Goal: Transaction & Acquisition: Purchase product/service

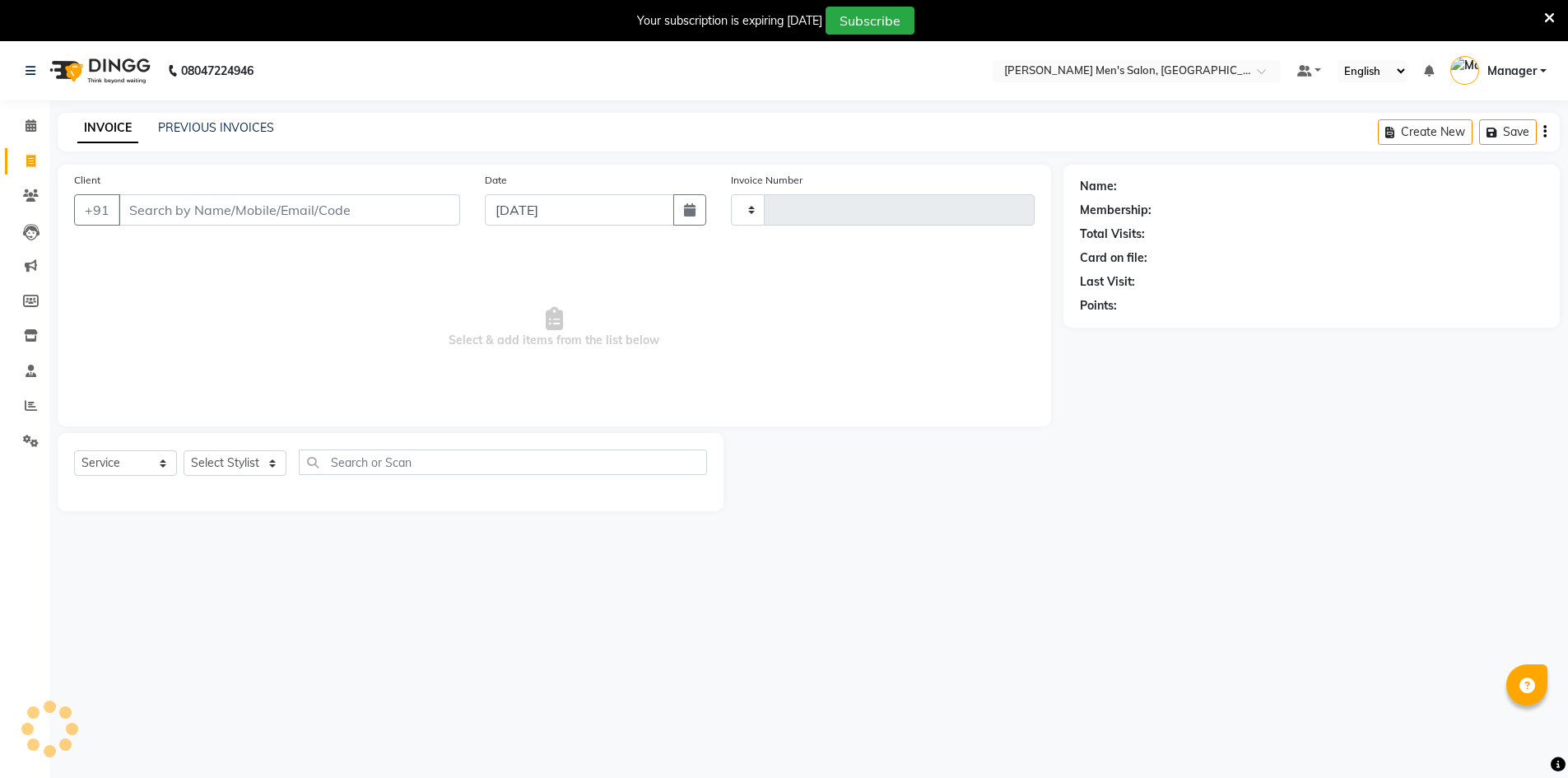
select select "service"
type input "4026"
select select "6913"
click at [191, 131] on link "PREVIOUS INVOICES" at bounding box center [216, 128] width 116 height 15
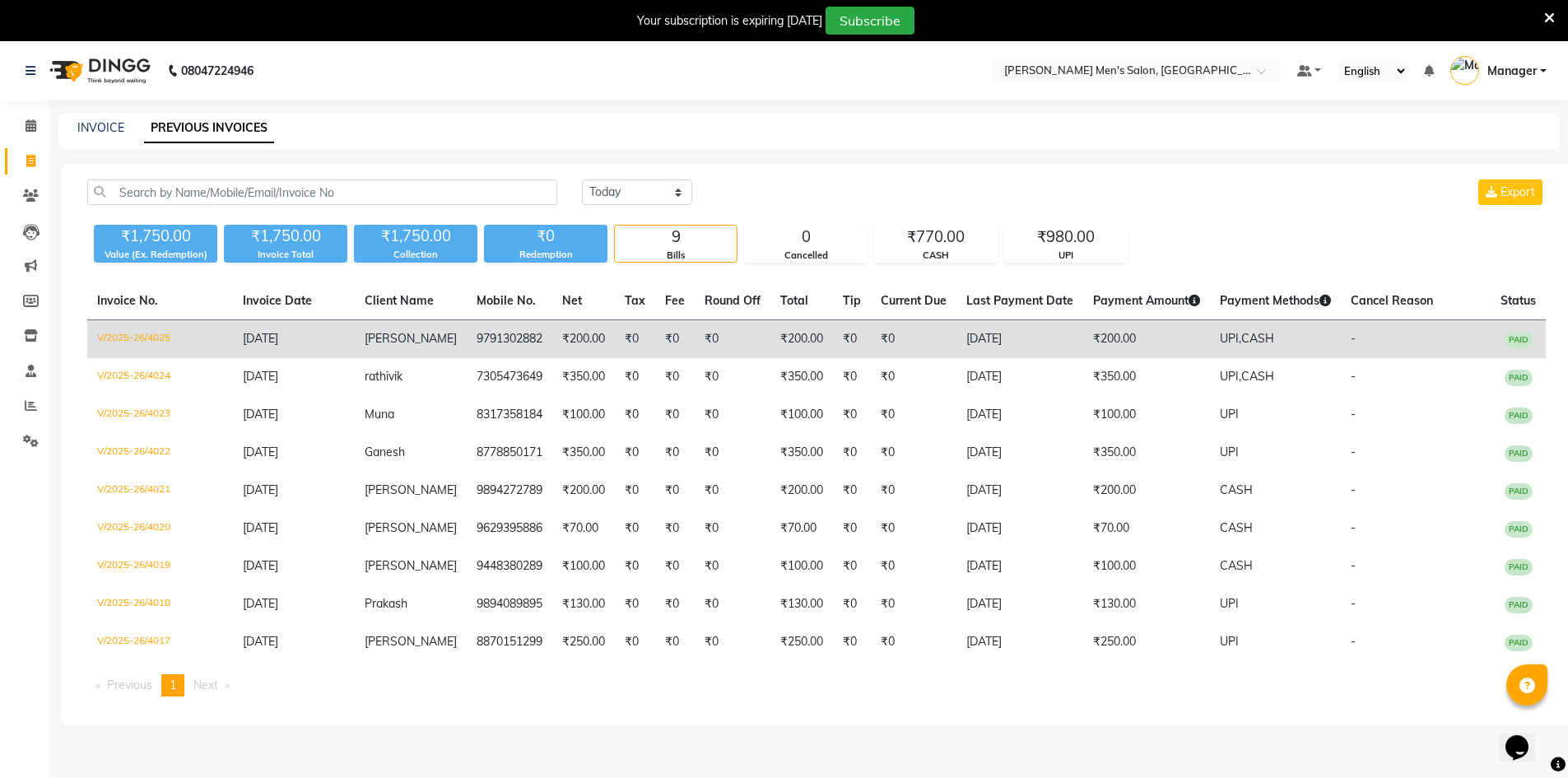
click at [469, 344] on td "9791302882" at bounding box center [510, 340] width 86 height 39
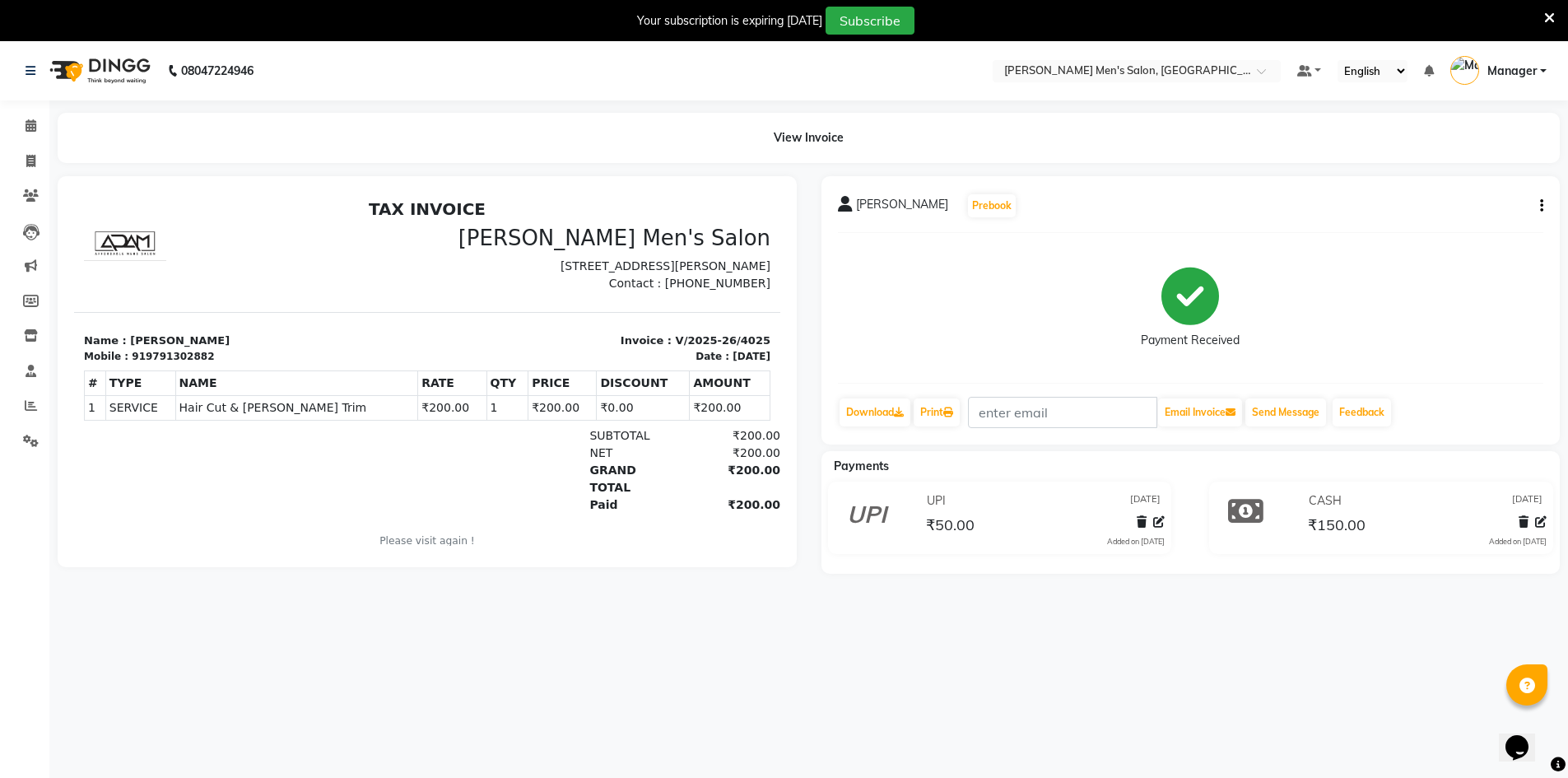
click at [1535, 197] on button "button" at bounding box center [1538, 206] width 10 height 18
click at [1463, 231] on div "Edit Invoice" at bounding box center [1460, 227] width 113 height 20
select select "service"
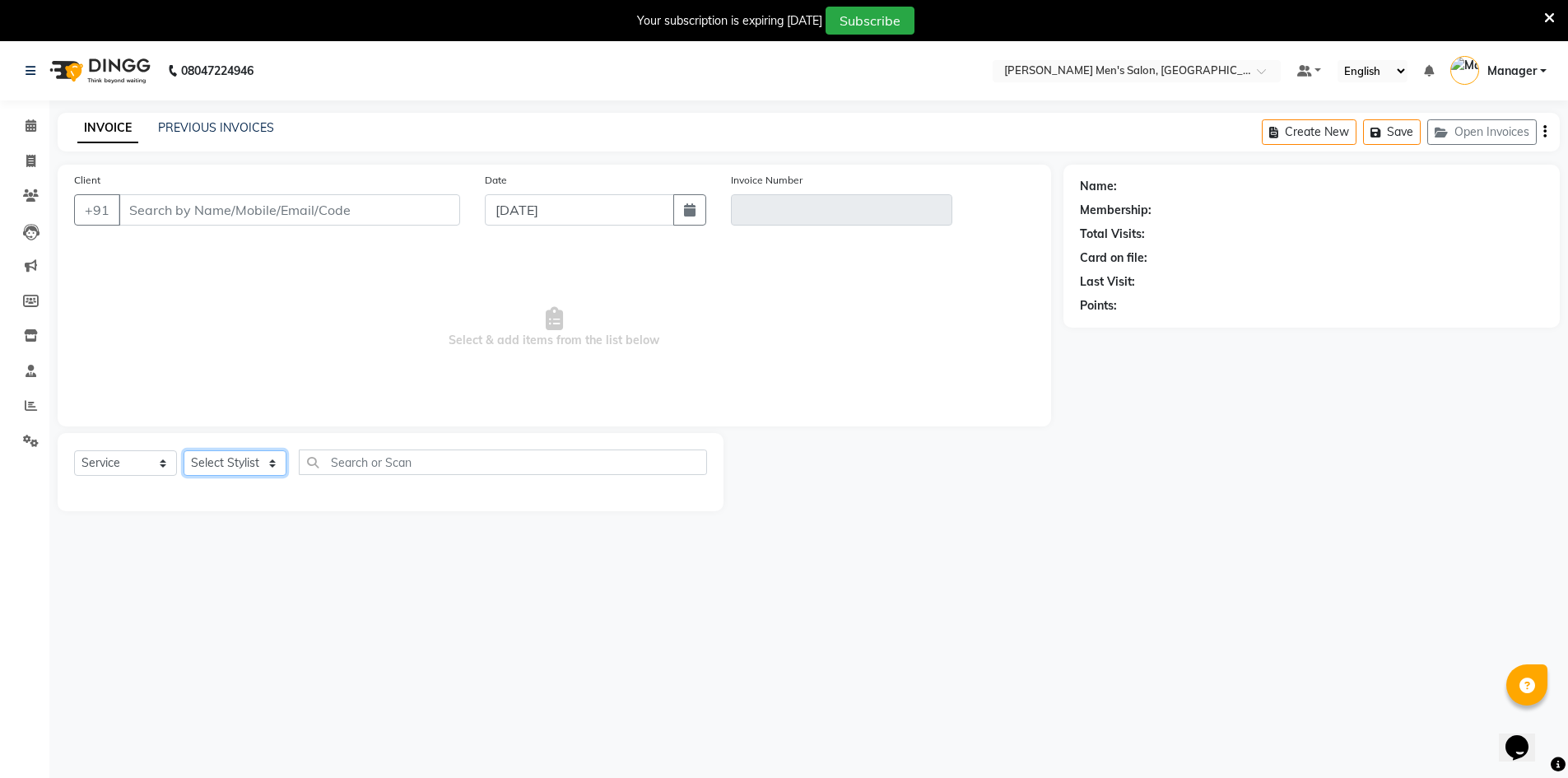
type input "9791302882"
type input "V/2025-26/4025"
click at [228, 460] on select "Select Stylist Ashu Kulothunkan Manager Mithran Nadeem Saddam" at bounding box center [235, 463] width 103 height 25
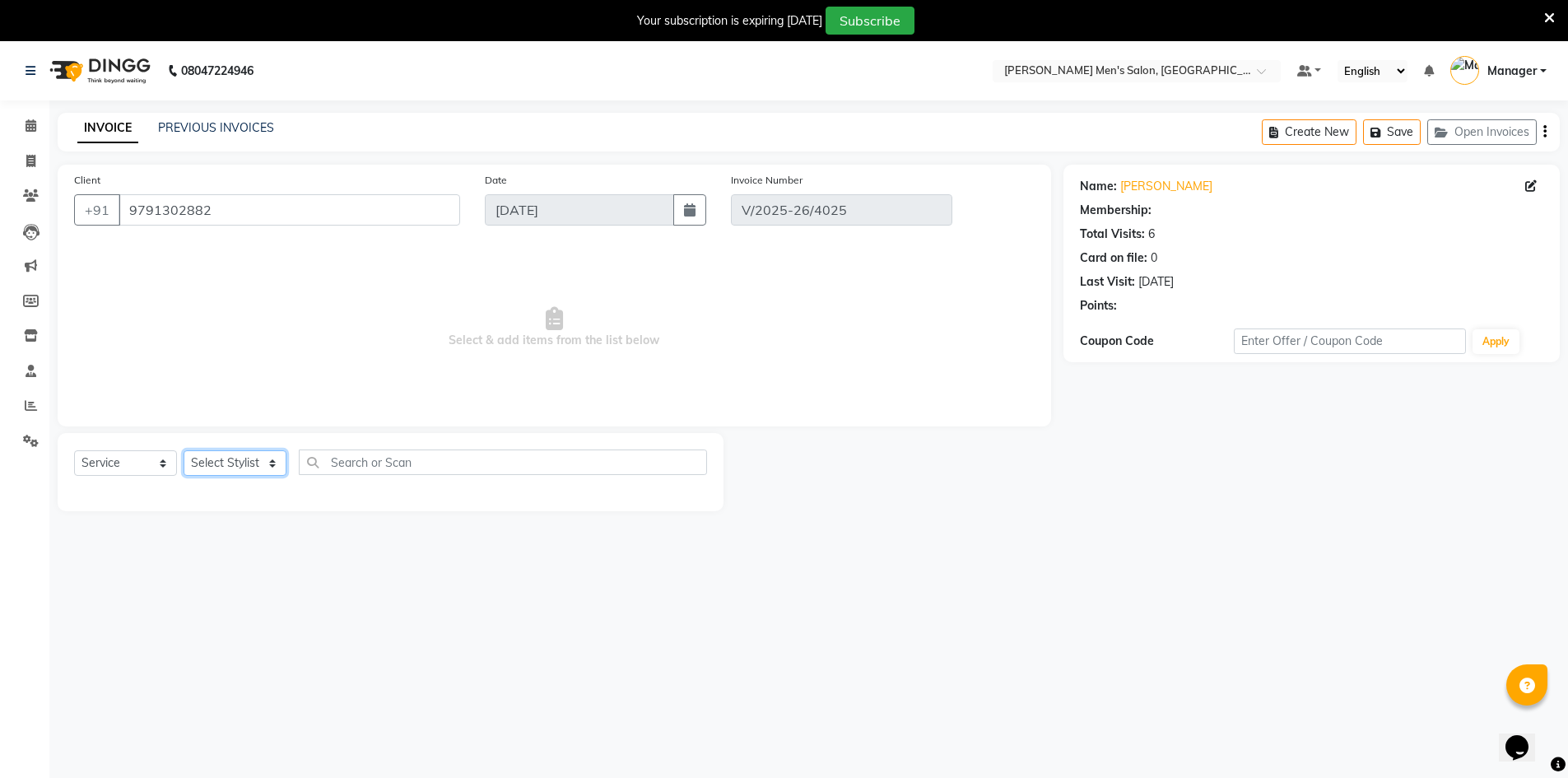
select select "select"
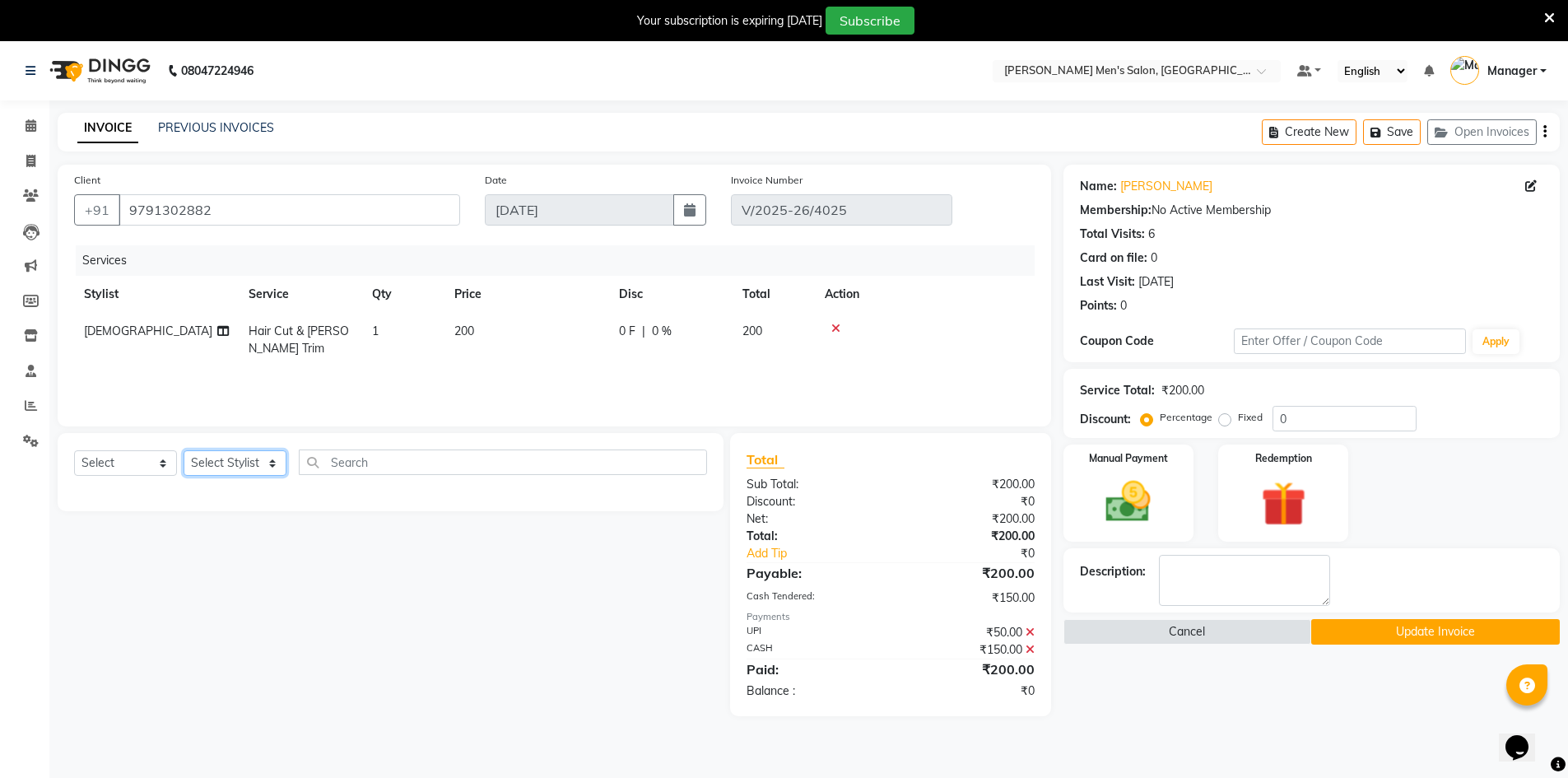
select select "86101"
click at [184, 450] on select "Select Stylist Ashu Kulothunkan Manager Mithran Nadeem Saddam" at bounding box center [235, 463] width 103 height 25
click at [135, 467] on select "Select Service Product Membership Package Voucher Prepaid Gift Card" at bounding box center [126, 463] width 103 height 25
select select "service"
click at [74, 450] on select "Select Service Product Membership Package Voucher Prepaid Gift Card" at bounding box center [126, 463] width 103 height 25
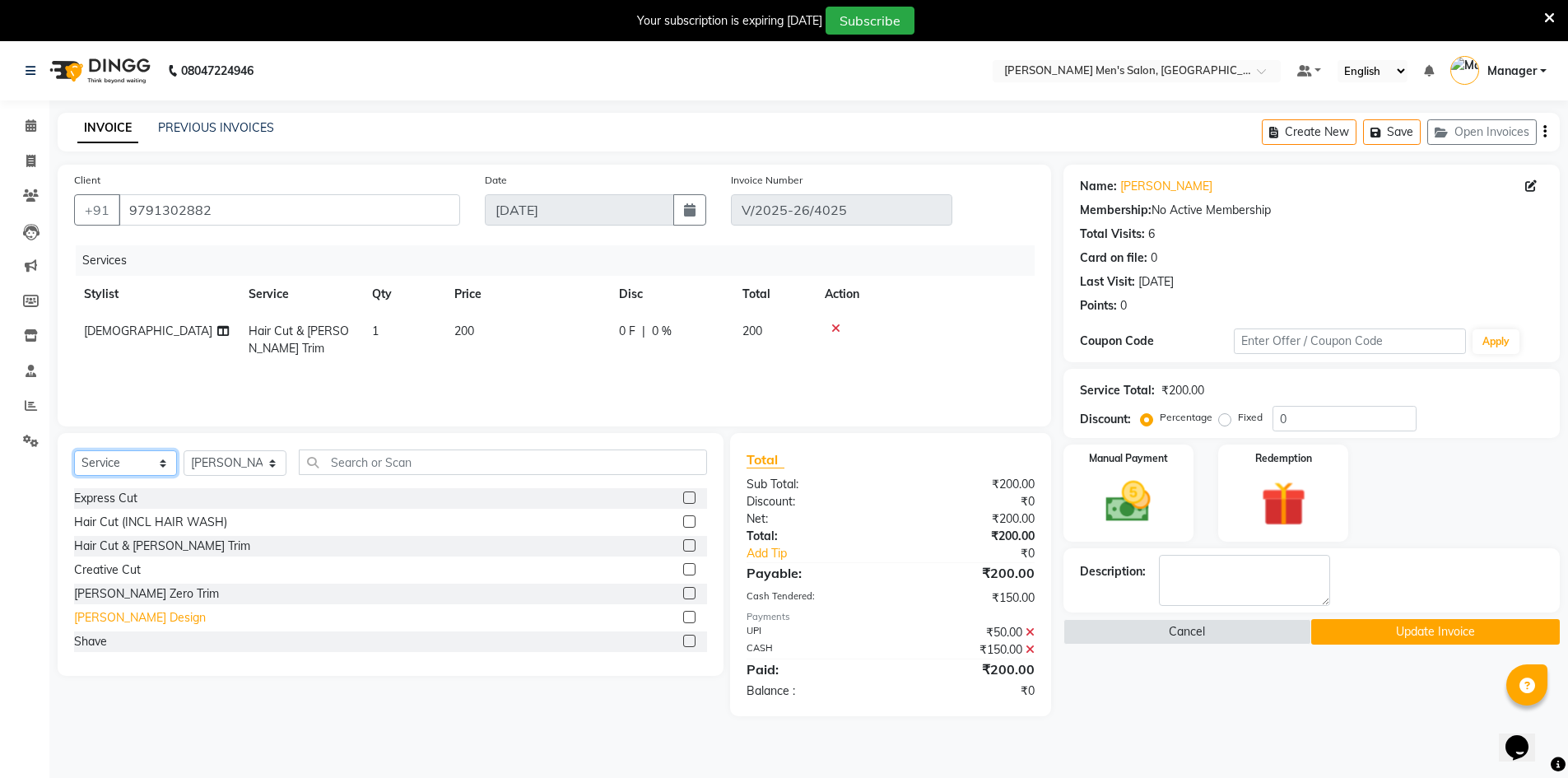
scroll to position [83, 0]
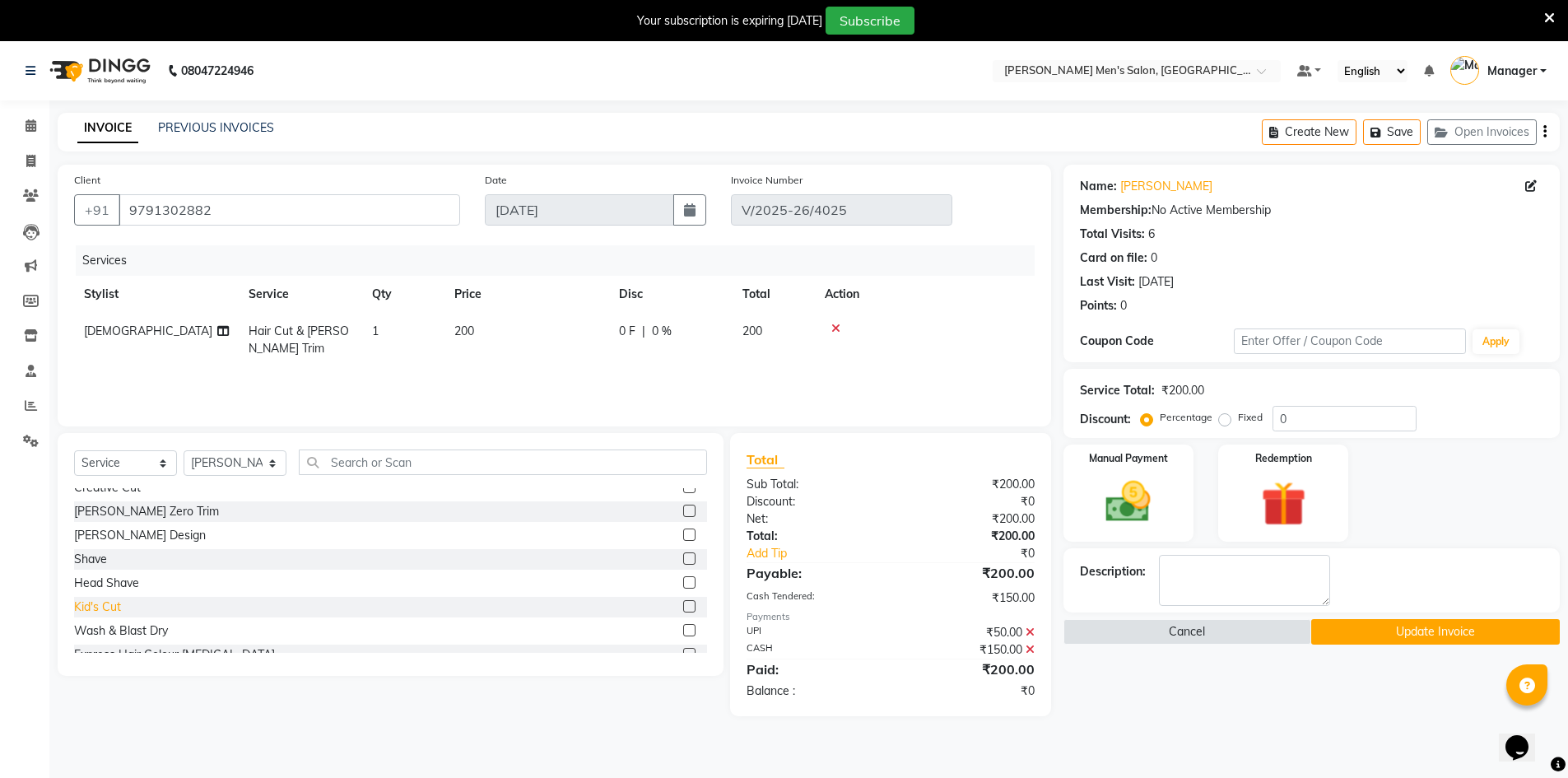
click at [101, 608] on div "Kid's Cut" at bounding box center [98, 607] width 47 height 18
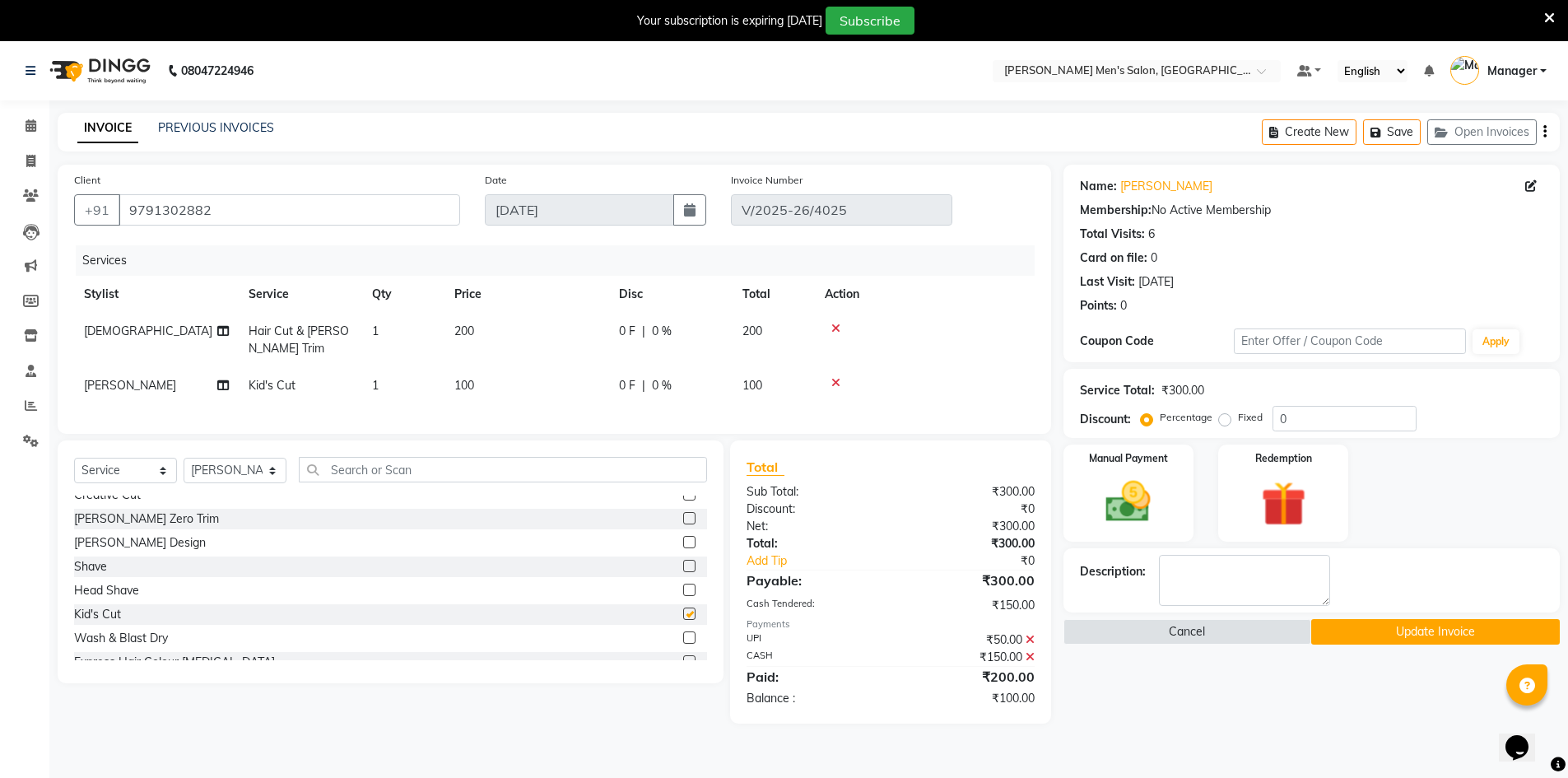
checkbox input "false"
click at [1085, 507] on div "Manual Payment" at bounding box center [1127, 493] width 136 height 101
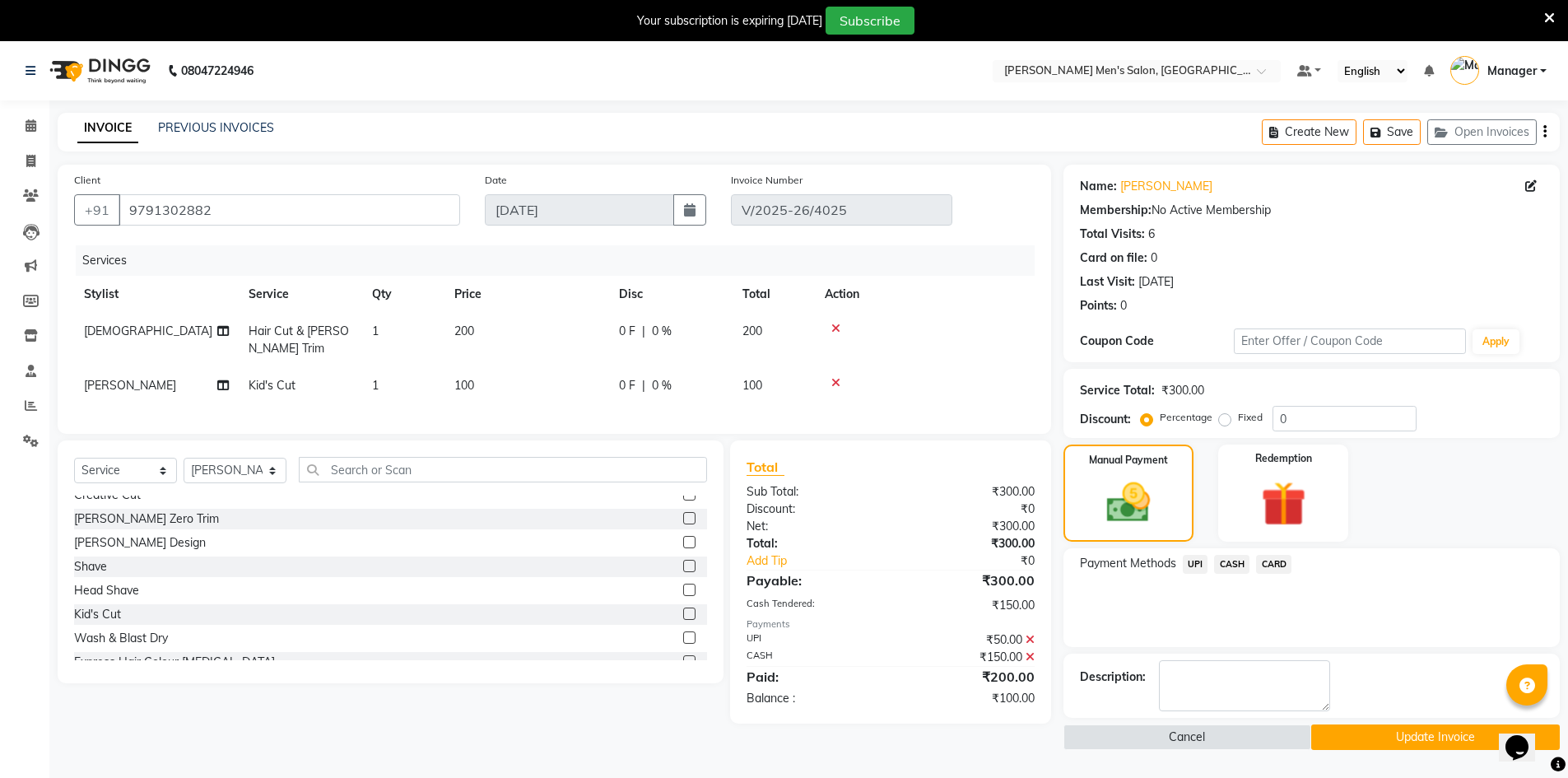
click at [1195, 558] on span "UPI" at bounding box center [1195, 564] width 25 height 19
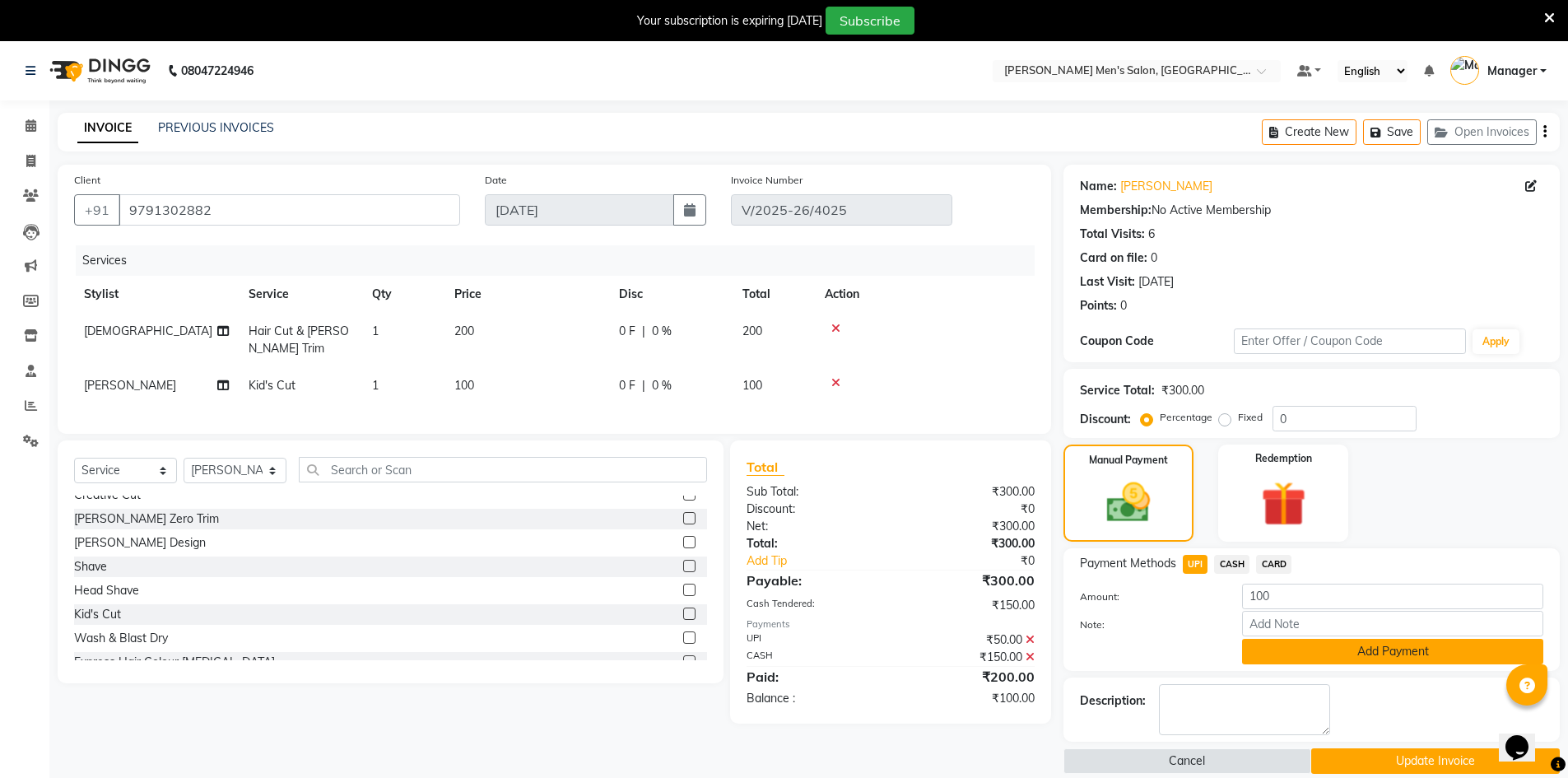
click at [1267, 653] on button "Add Payment" at bounding box center [1392, 652] width 301 height 25
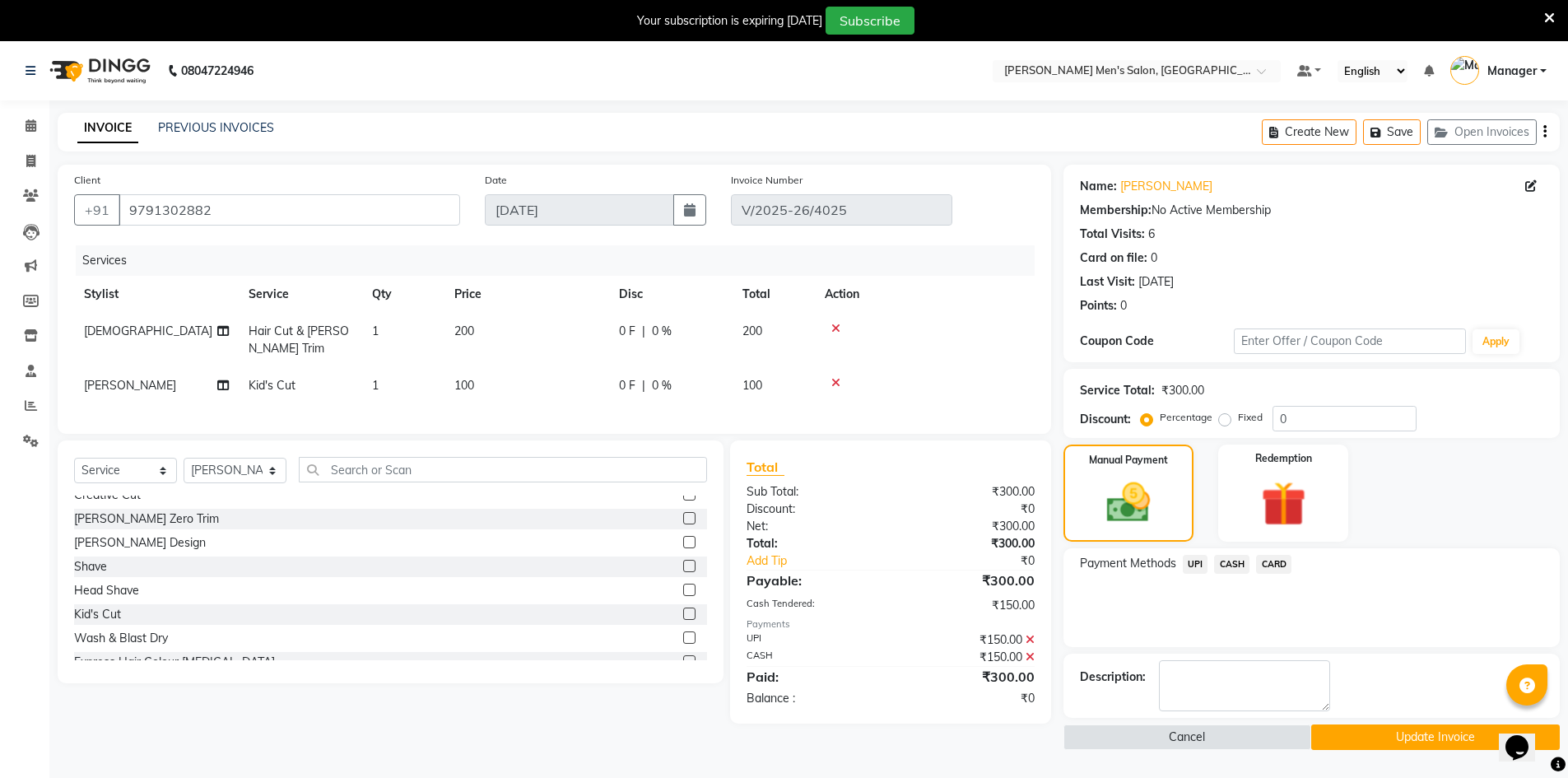
click at [1342, 743] on button "Update Invoice" at bounding box center [1435, 737] width 249 height 25
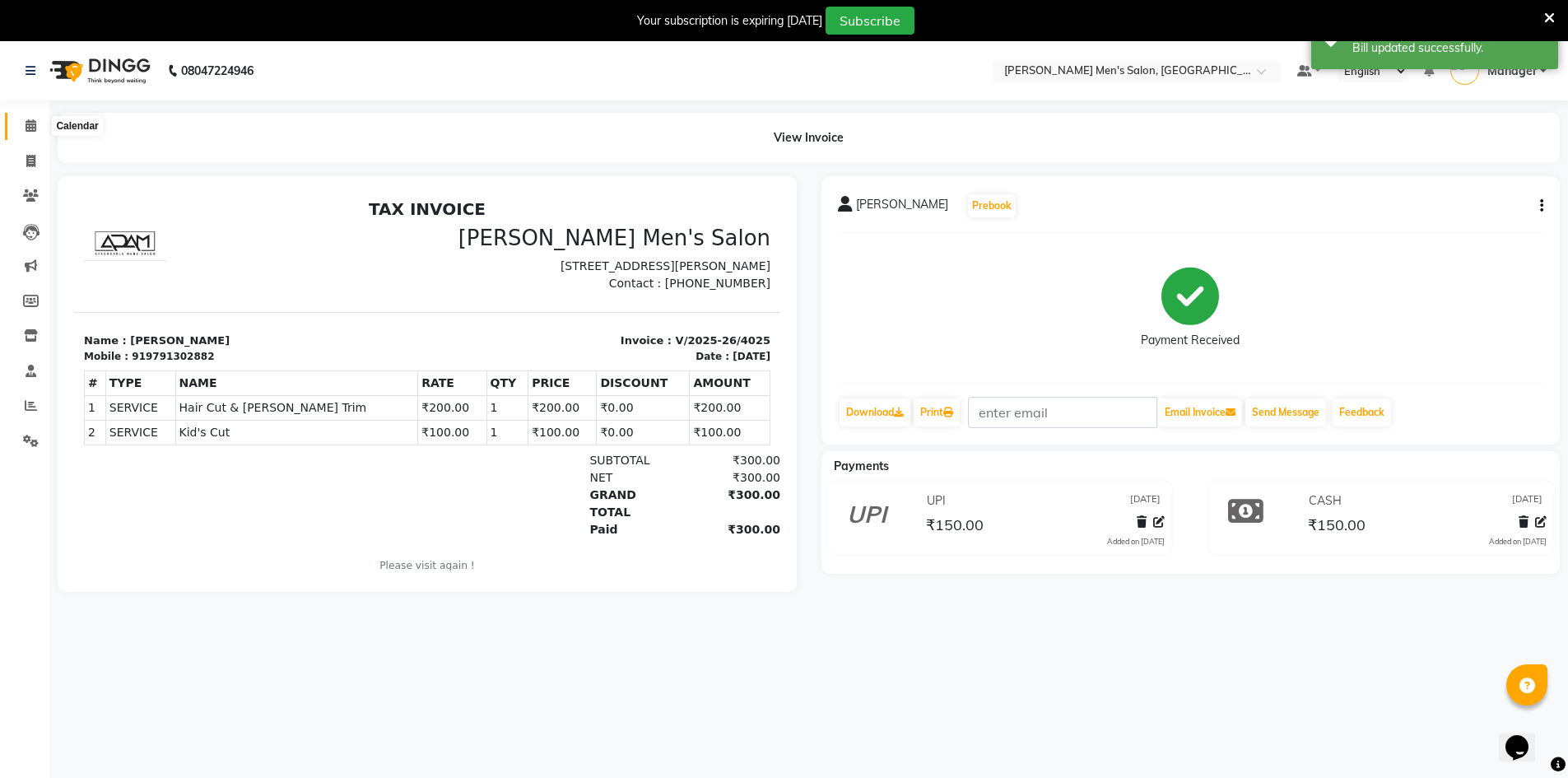
click at [38, 126] on span at bounding box center [31, 126] width 29 height 19
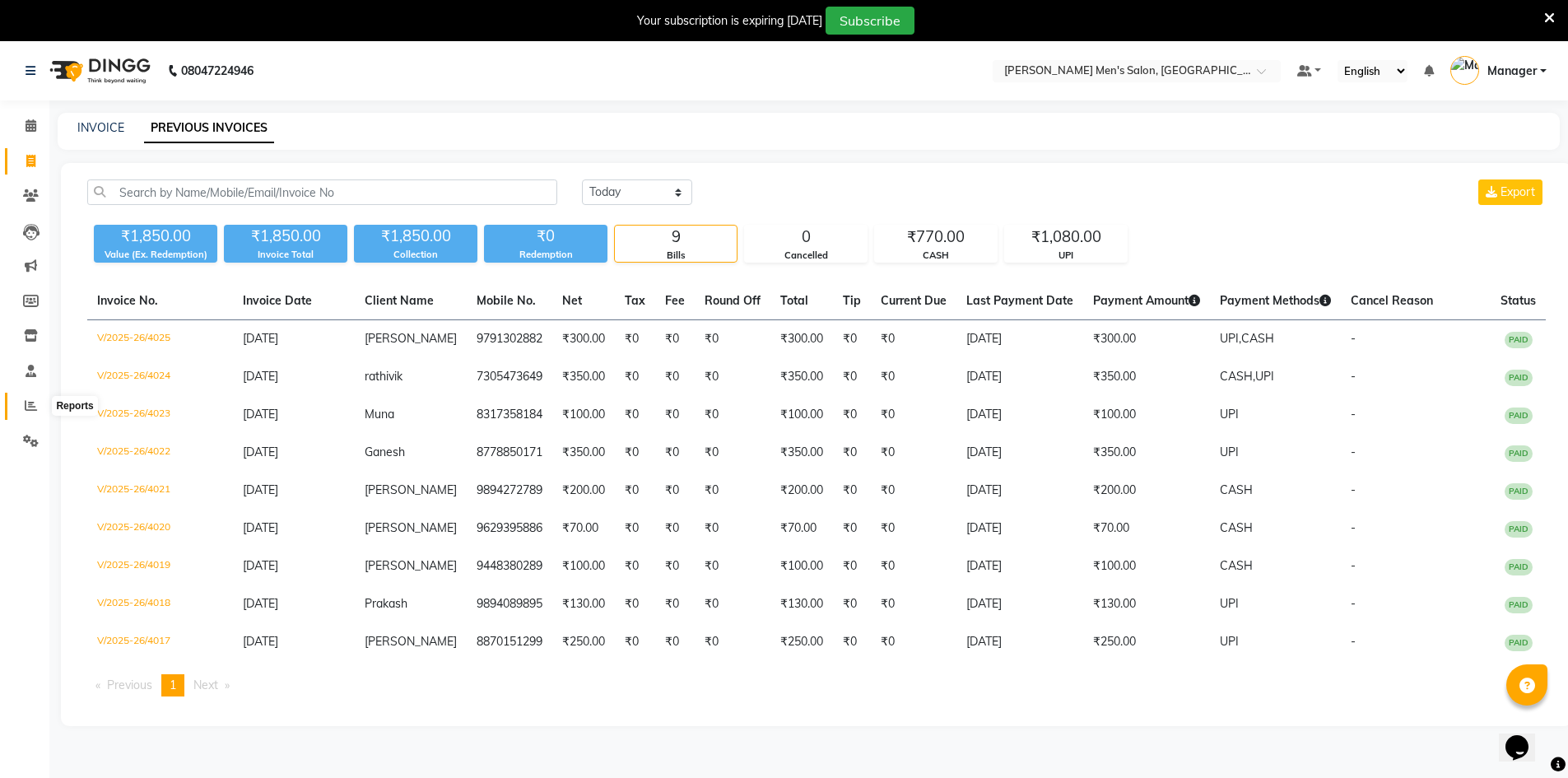
click at [27, 406] on icon at bounding box center [30, 405] width 13 height 13
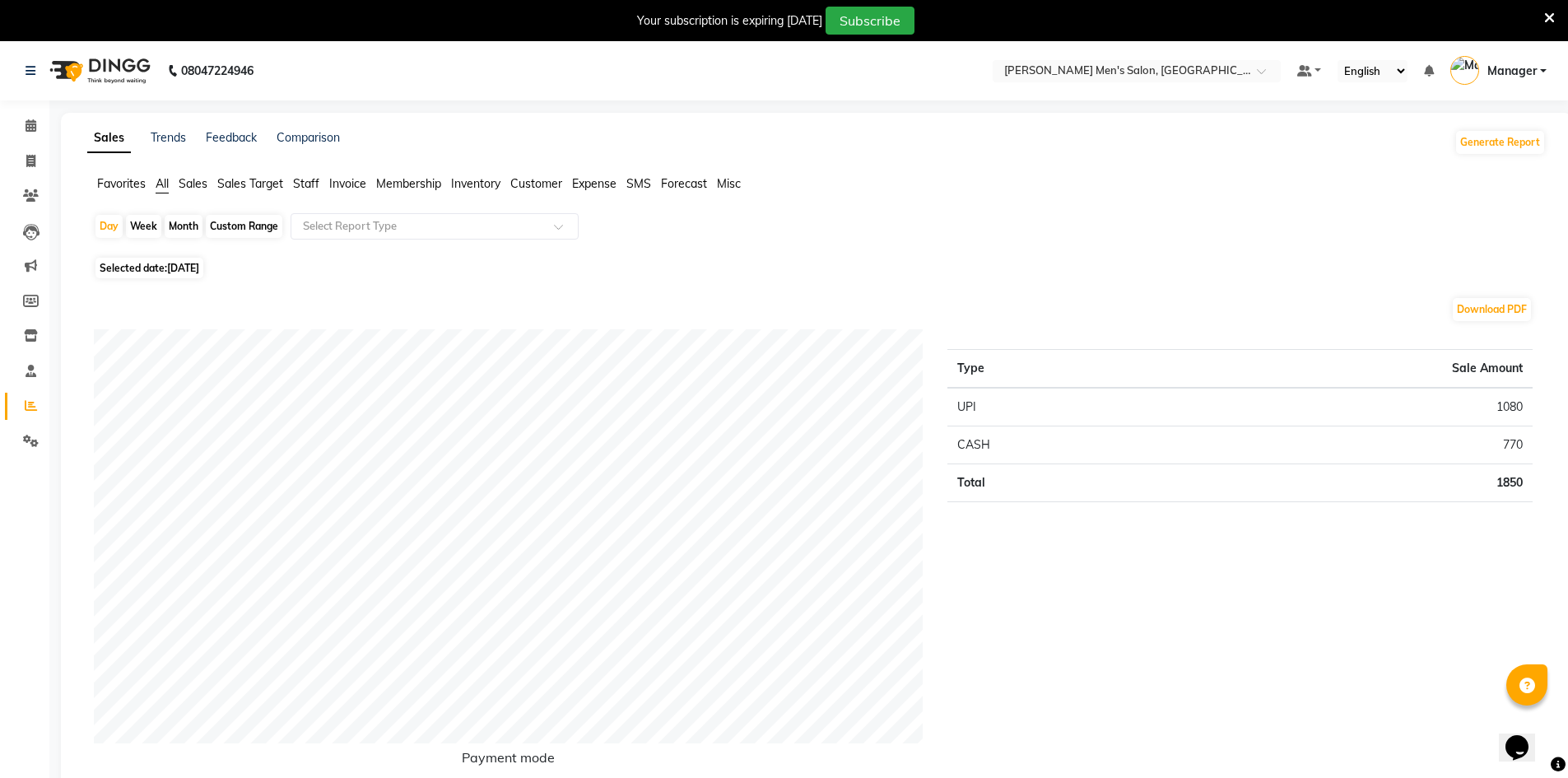
click at [303, 189] on span "Staff" at bounding box center [306, 184] width 26 height 15
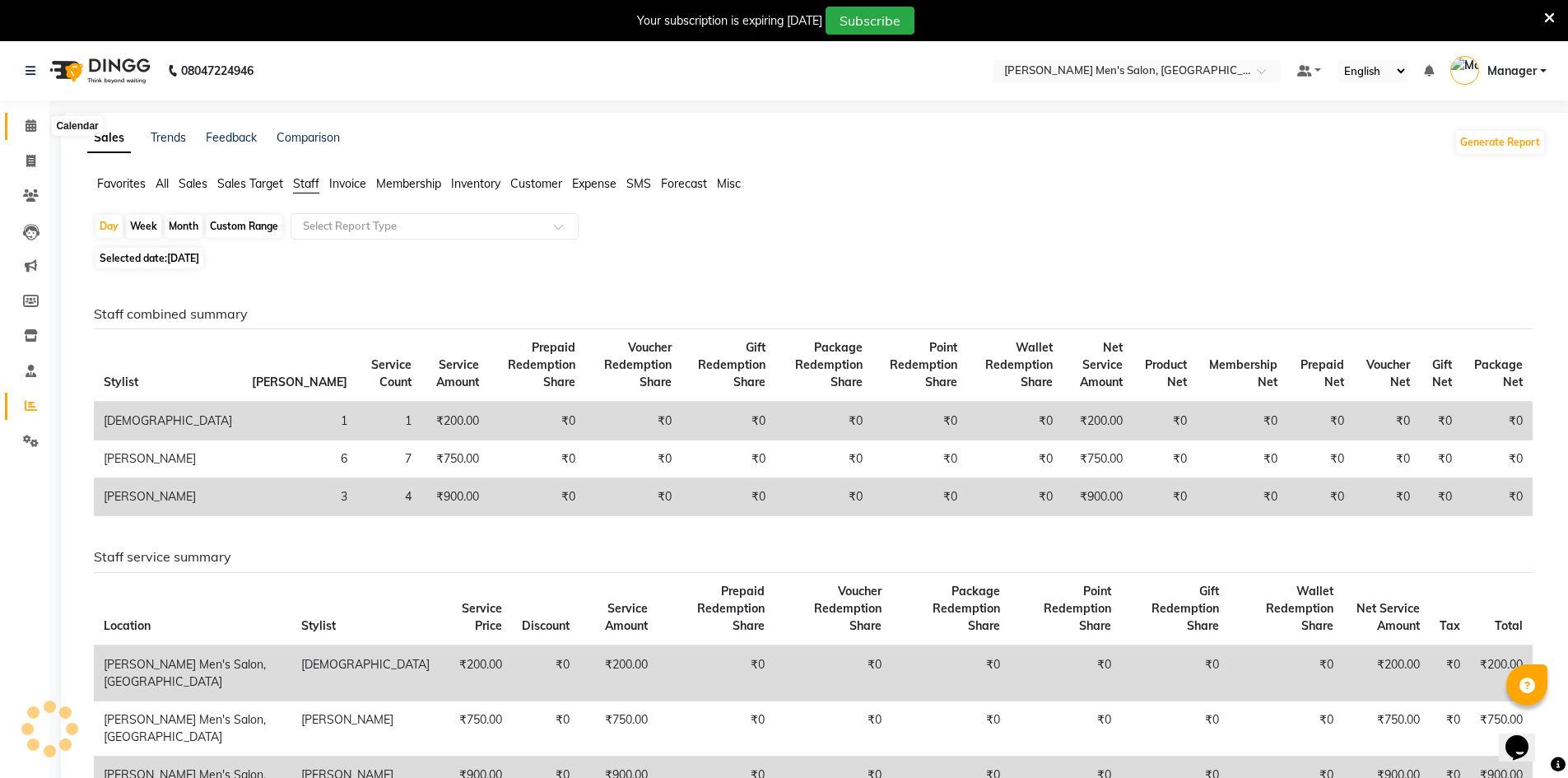
click at [25, 121] on icon at bounding box center [30, 126] width 11 height 13
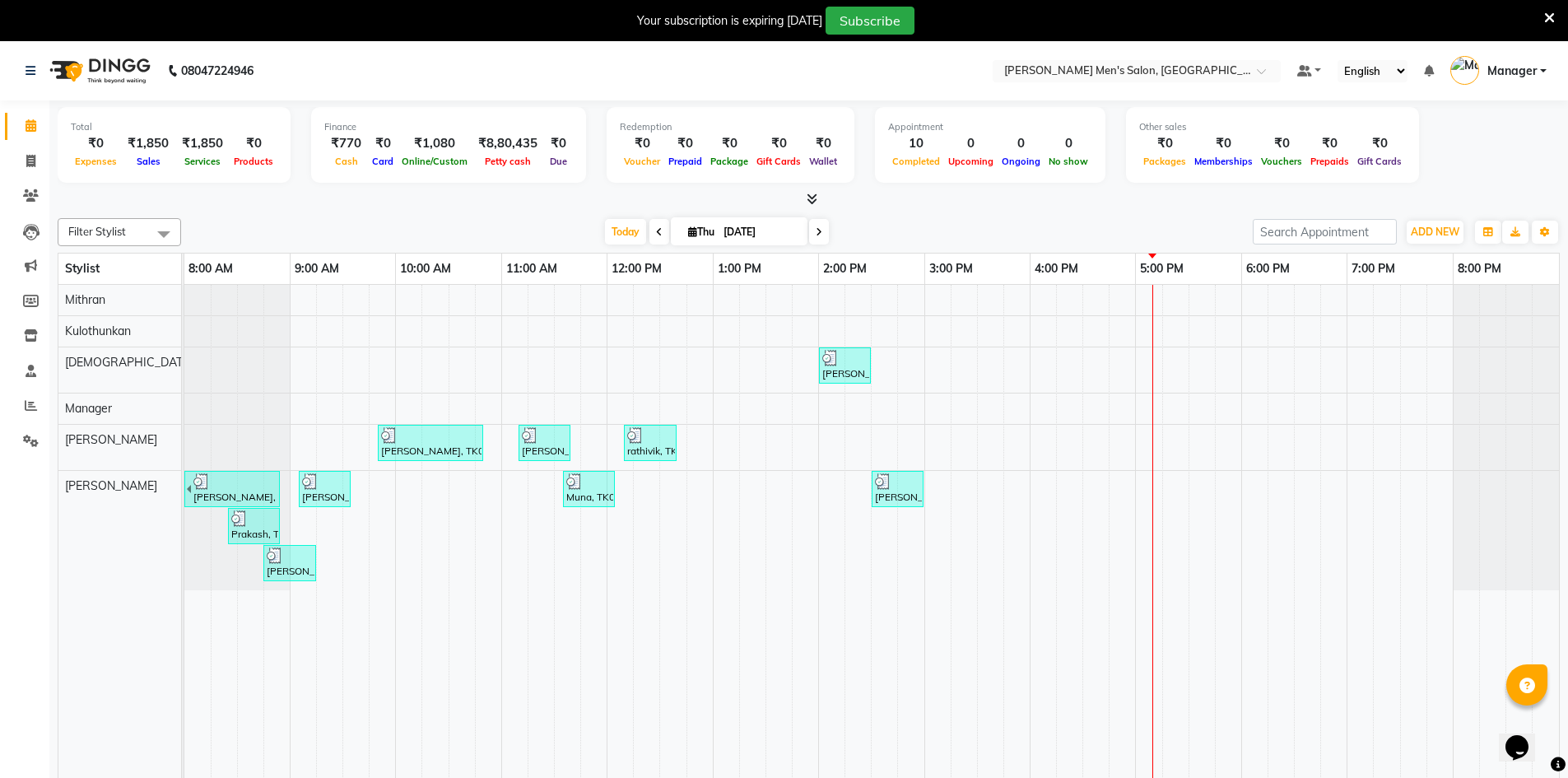
click at [17, 175] on li "Invoice" at bounding box center [24, 162] width 50 height 35
click at [23, 166] on span at bounding box center [31, 162] width 29 height 19
select select "service"
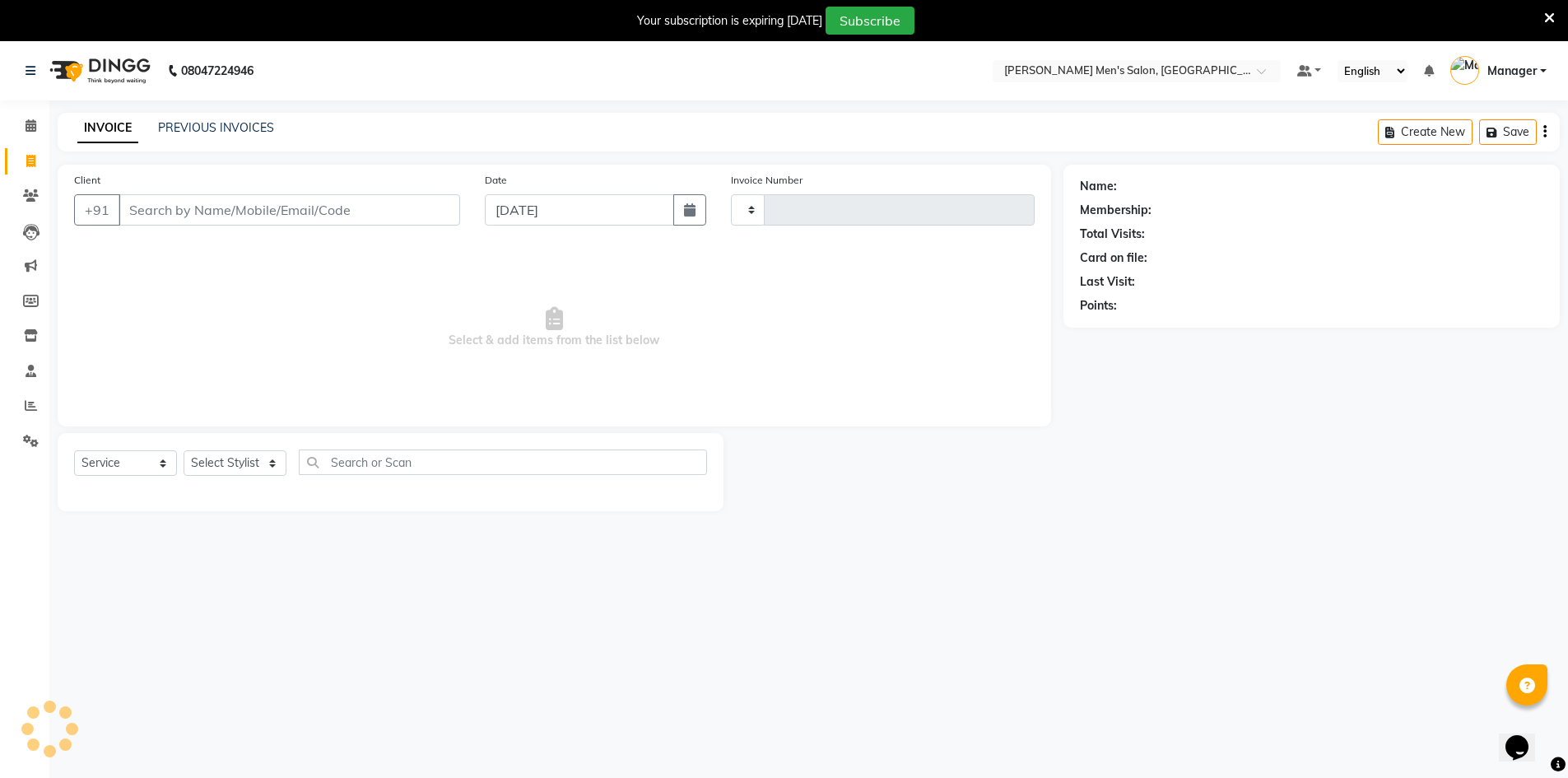
type input "4026"
select select "6913"
click at [19, 402] on span at bounding box center [31, 406] width 29 height 19
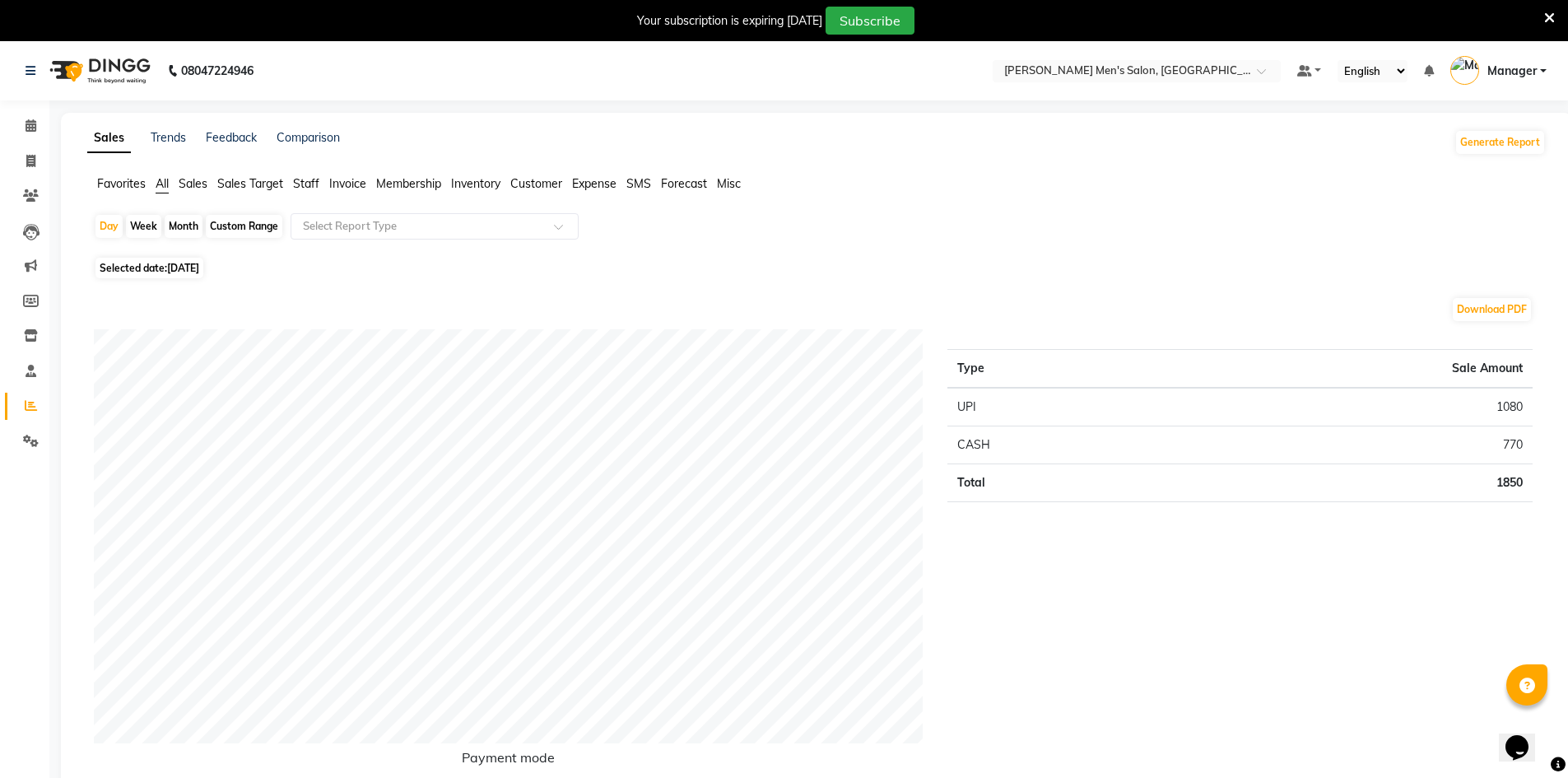
click at [300, 185] on span "Staff" at bounding box center [306, 184] width 26 height 15
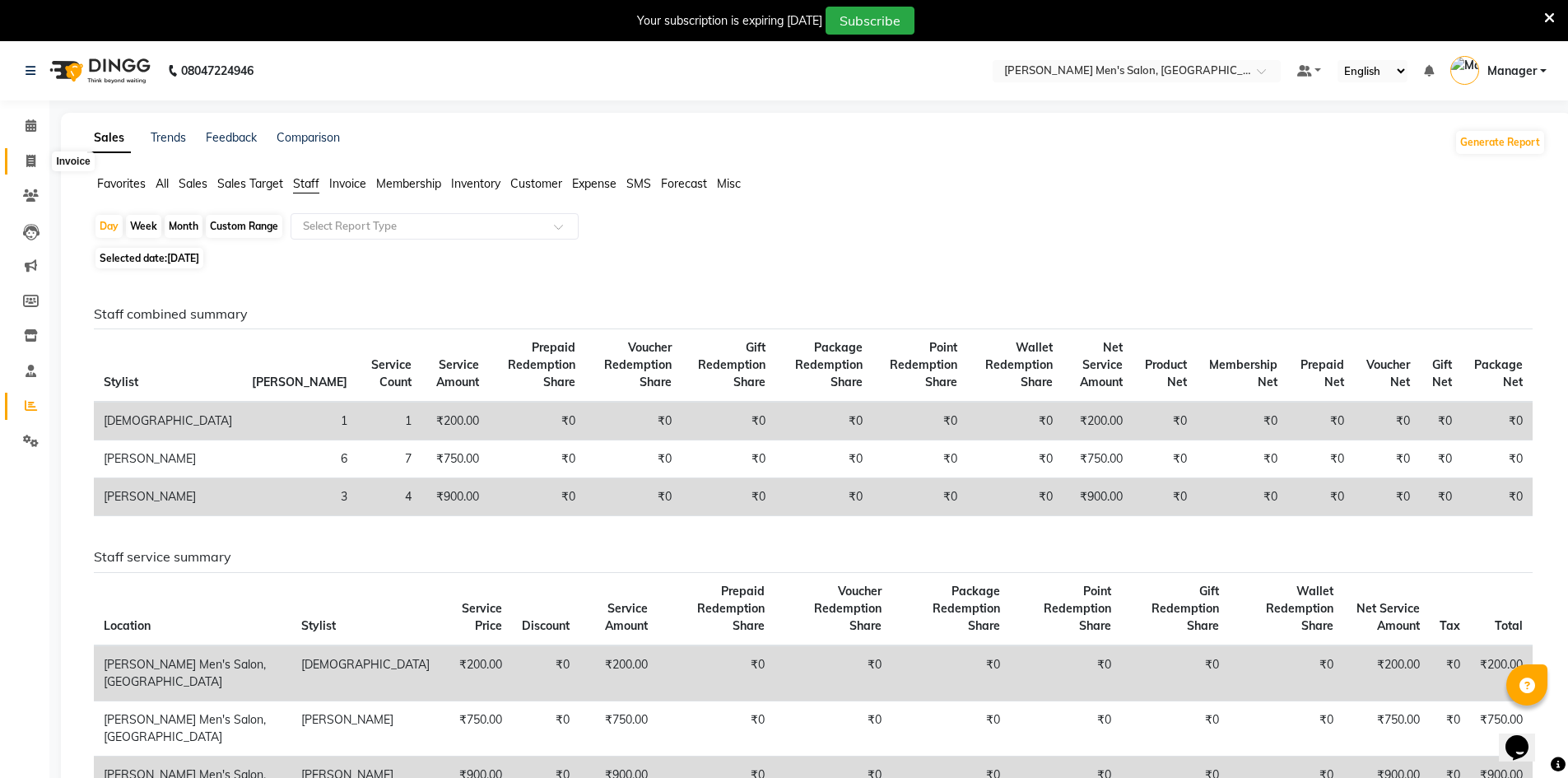
click at [19, 161] on span at bounding box center [31, 162] width 29 height 19
select select "6913"
select select "service"
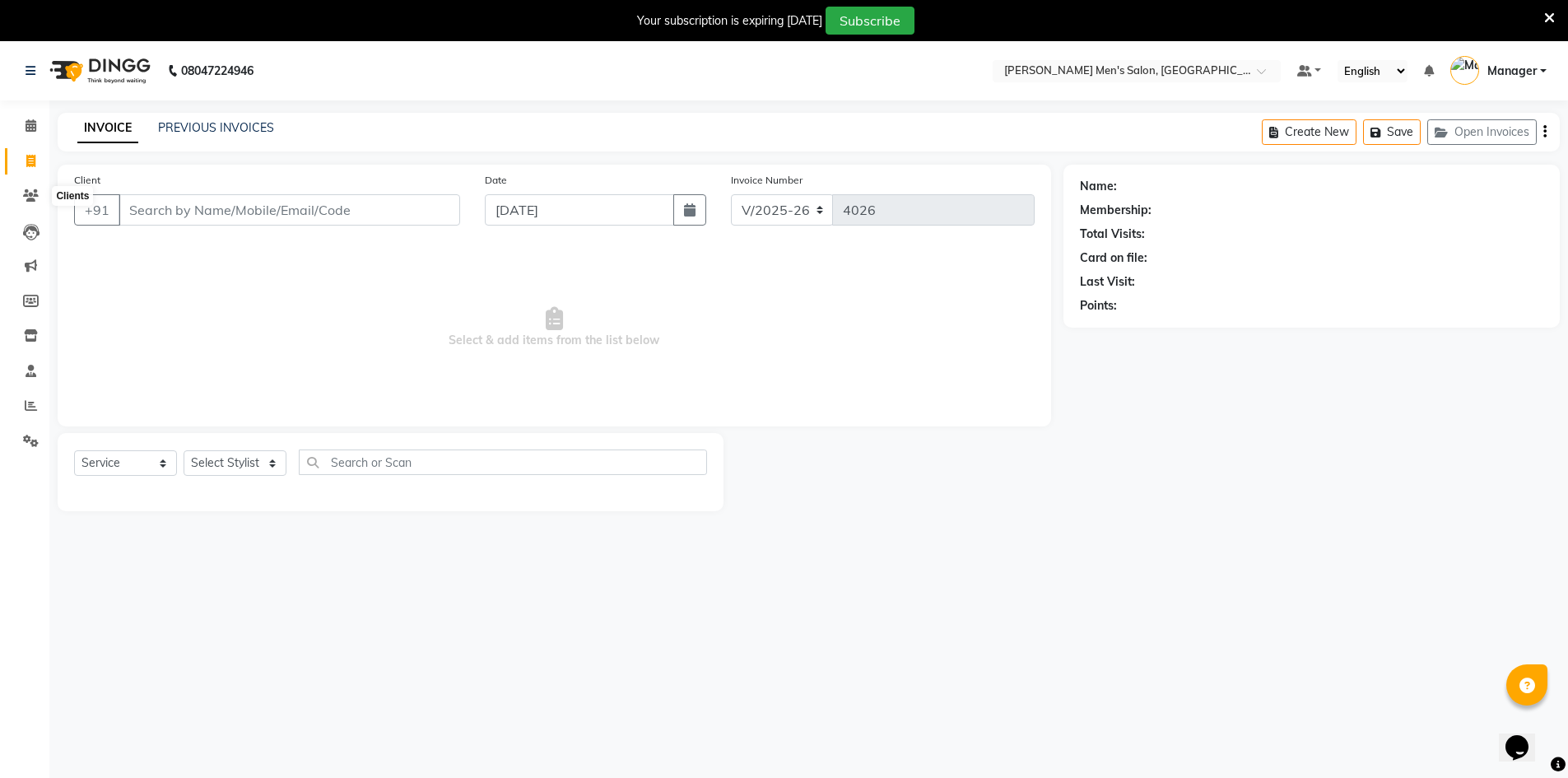
scroll to position [41, 0]
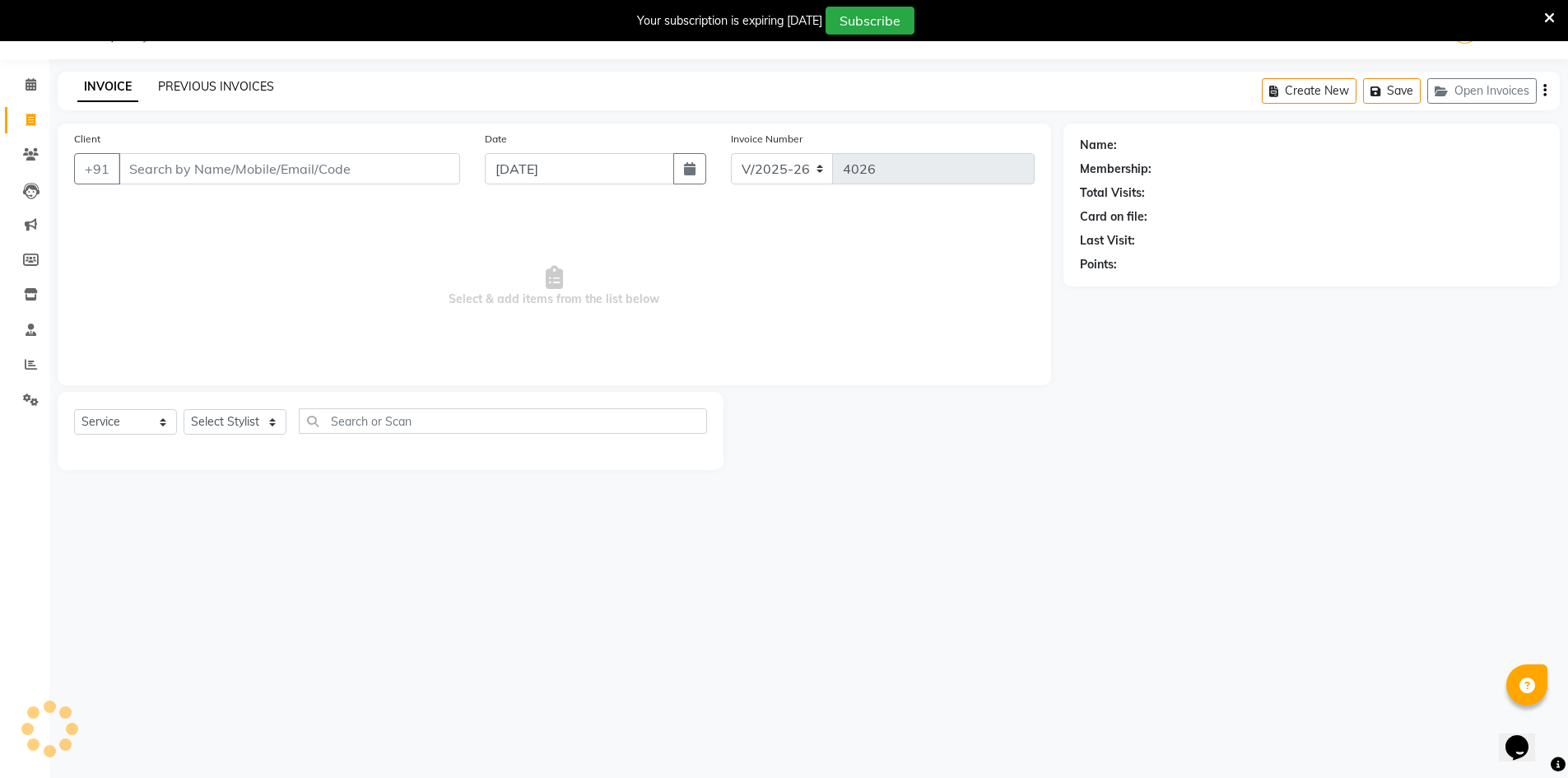
click at [191, 89] on link "PREVIOUS INVOICES" at bounding box center [216, 87] width 116 height 15
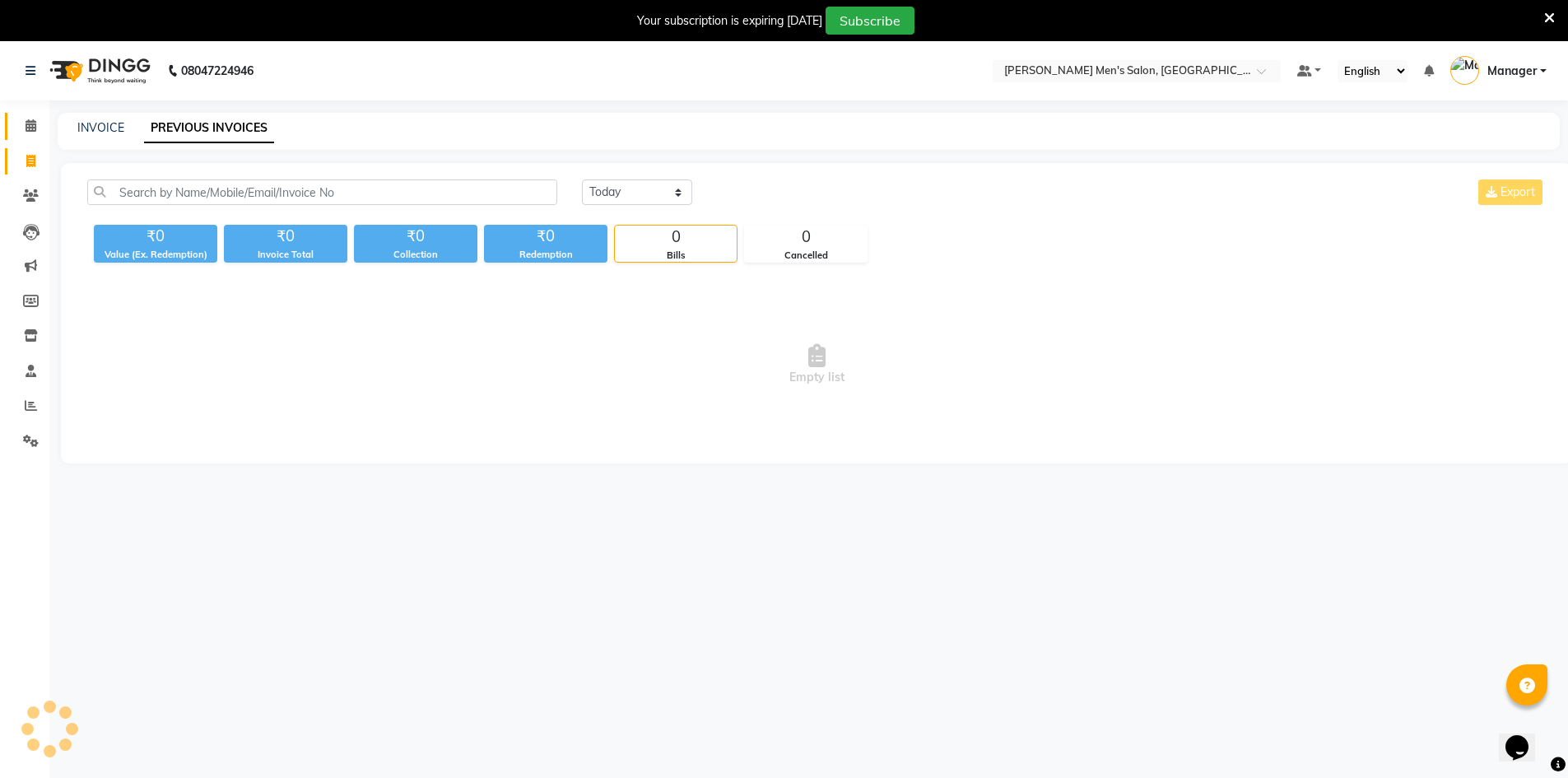
click at [34, 136] on link "Calendar" at bounding box center [24, 126] width 40 height 27
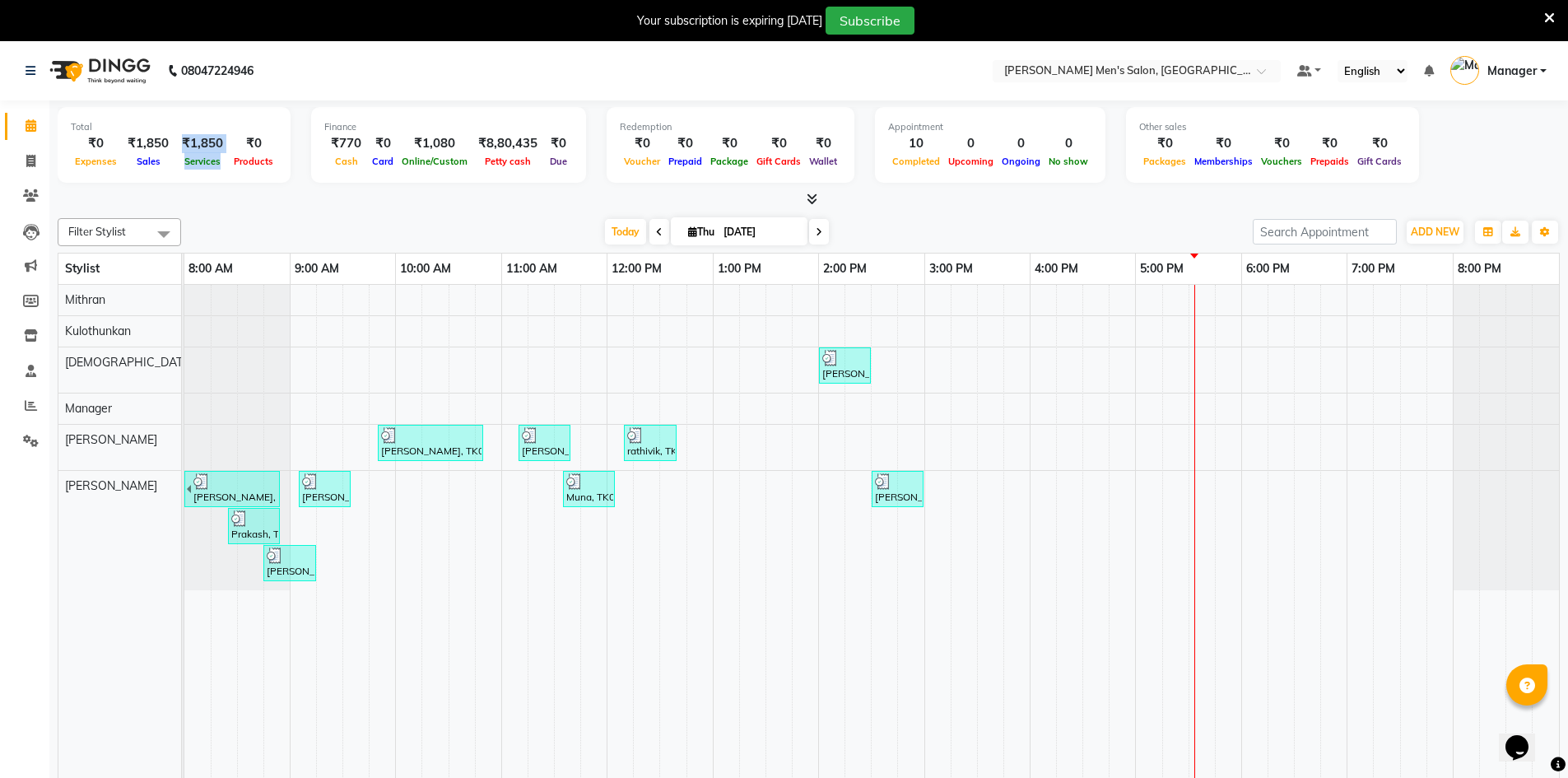
drag, startPoint x: 180, startPoint y: 145, endPoint x: 217, endPoint y: 155, distance: 38.3
click at [217, 155] on div "₹1,850 Services" at bounding box center [202, 152] width 54 height 36
click at [220, 192] on div at bounding box center [808, 199] width 1502 height 18
click at [30, 147] on li "Invoice" at bounding box center [24, 162] width 50 height 35
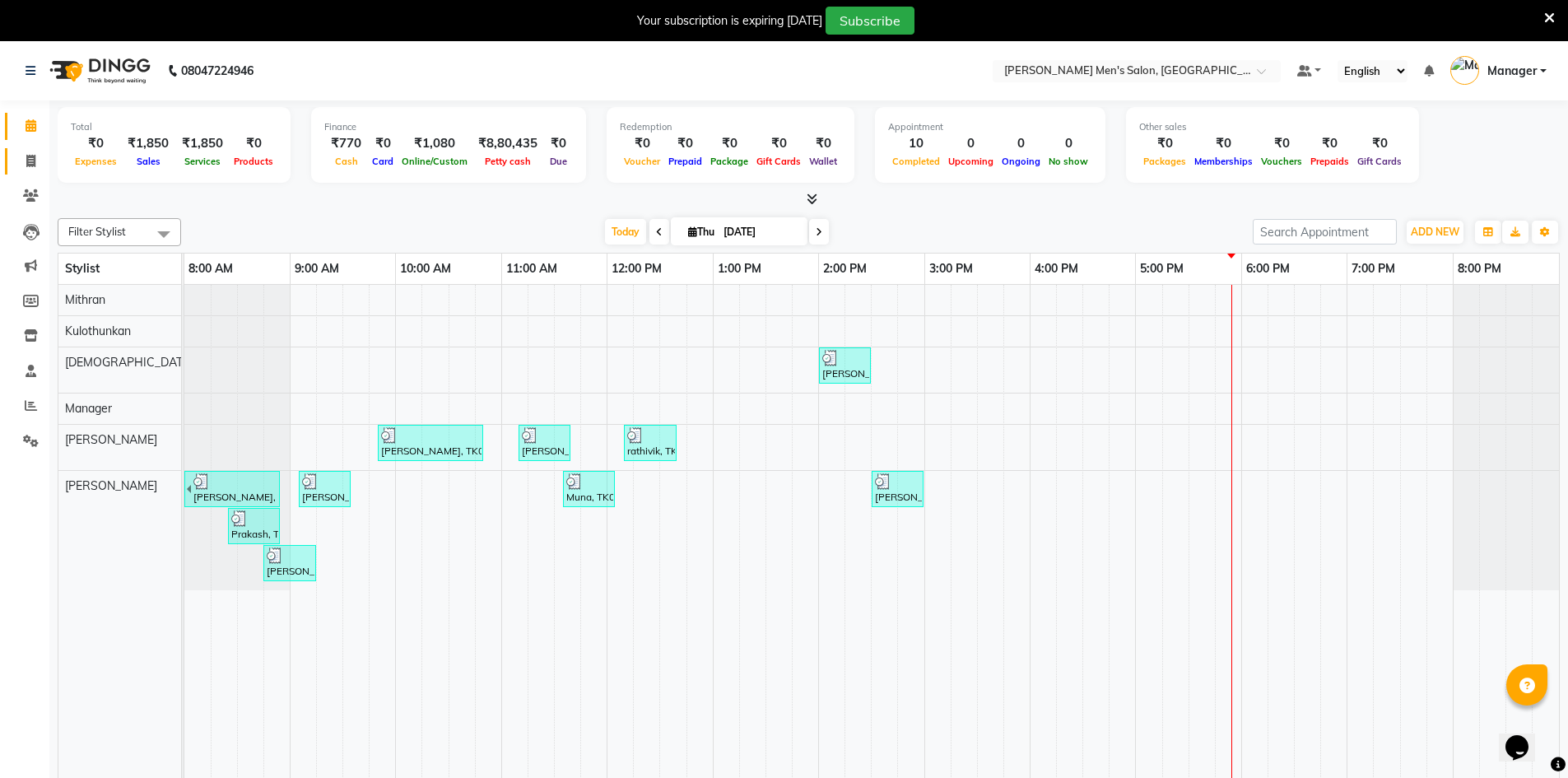
click at [16, 165] on link "Invoice" at bounding box center [24, 162] width 40 height 27
select select "6913"
select select "service"
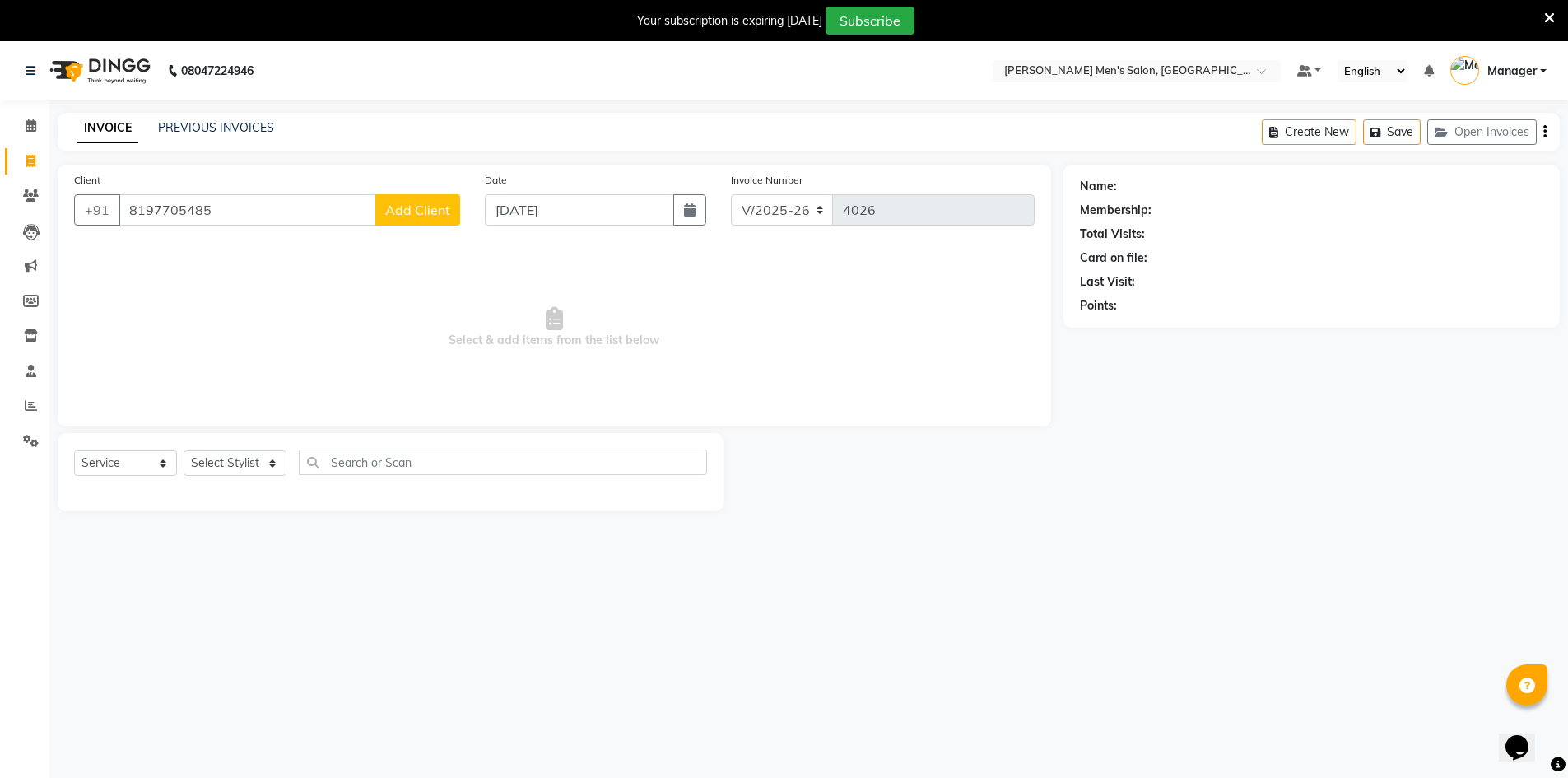
type input "8197705485"
click at [432, 210] on span "Add Client" at bounding box center [417, 210] width 65 height 17
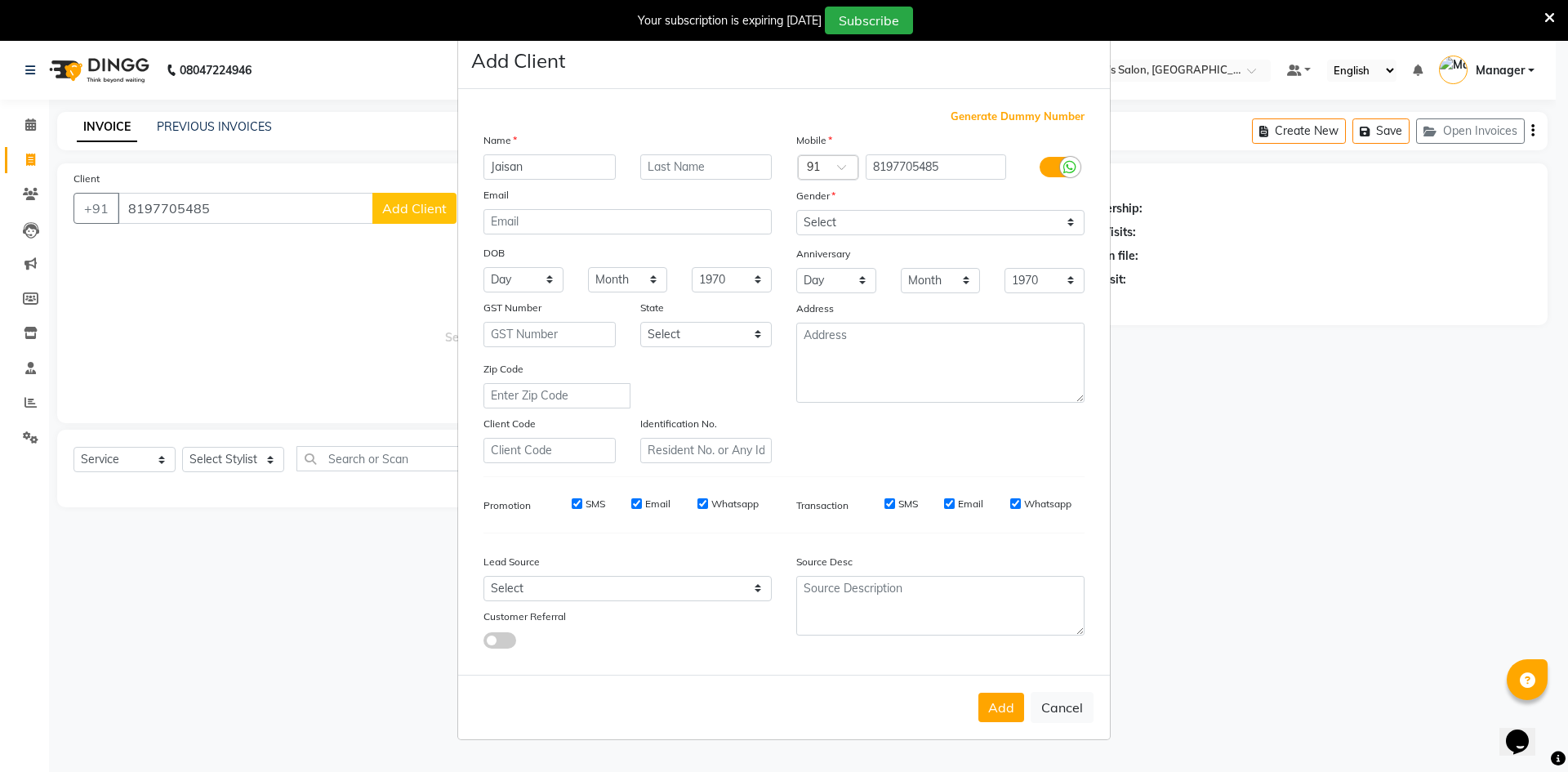
type input "Jaisan"
click at [902, 224] on select "Select Male Female Other Prefer Not To Say" at bounding box center [940, 222] width 289 height 25
select select "male"
click at [797, 210] on select "Select Male Female Other Prefer Not To Say" at bounding box center [940, 222] width 289 height 25
click at [631, 602] on div "Lead Source Select Walk-in Referral Internet Friend Word of Mouth Advertisement…" at bounding box center [628, 597] width 313 height 102
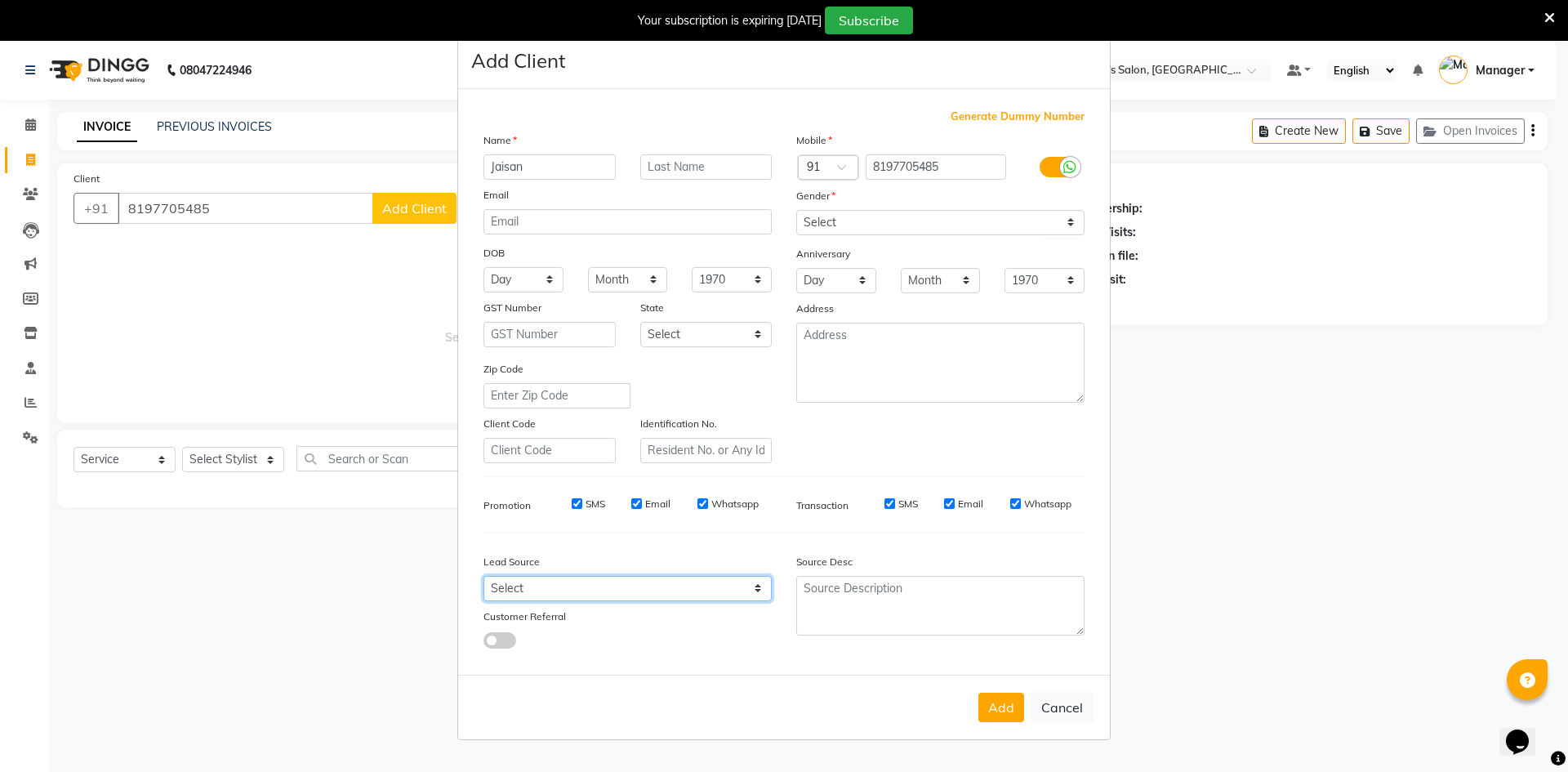
click at [623, 587] on select "Select Walk-in Referral Internet Friend Word of Mouth Advertisement Facebook Ju…" at bounding box center [628, 588] width 289 height 25
select select "48262"
click at [484, 575] on select "Select Walk-in Referral Internet Friend Word of Mouth Advertisement Facebook Ju…" at bounding box center [628, 588] width 289 height 25
click at [992, 708] on button "Add" at bounding box center [1002, 707] width 46 height 29
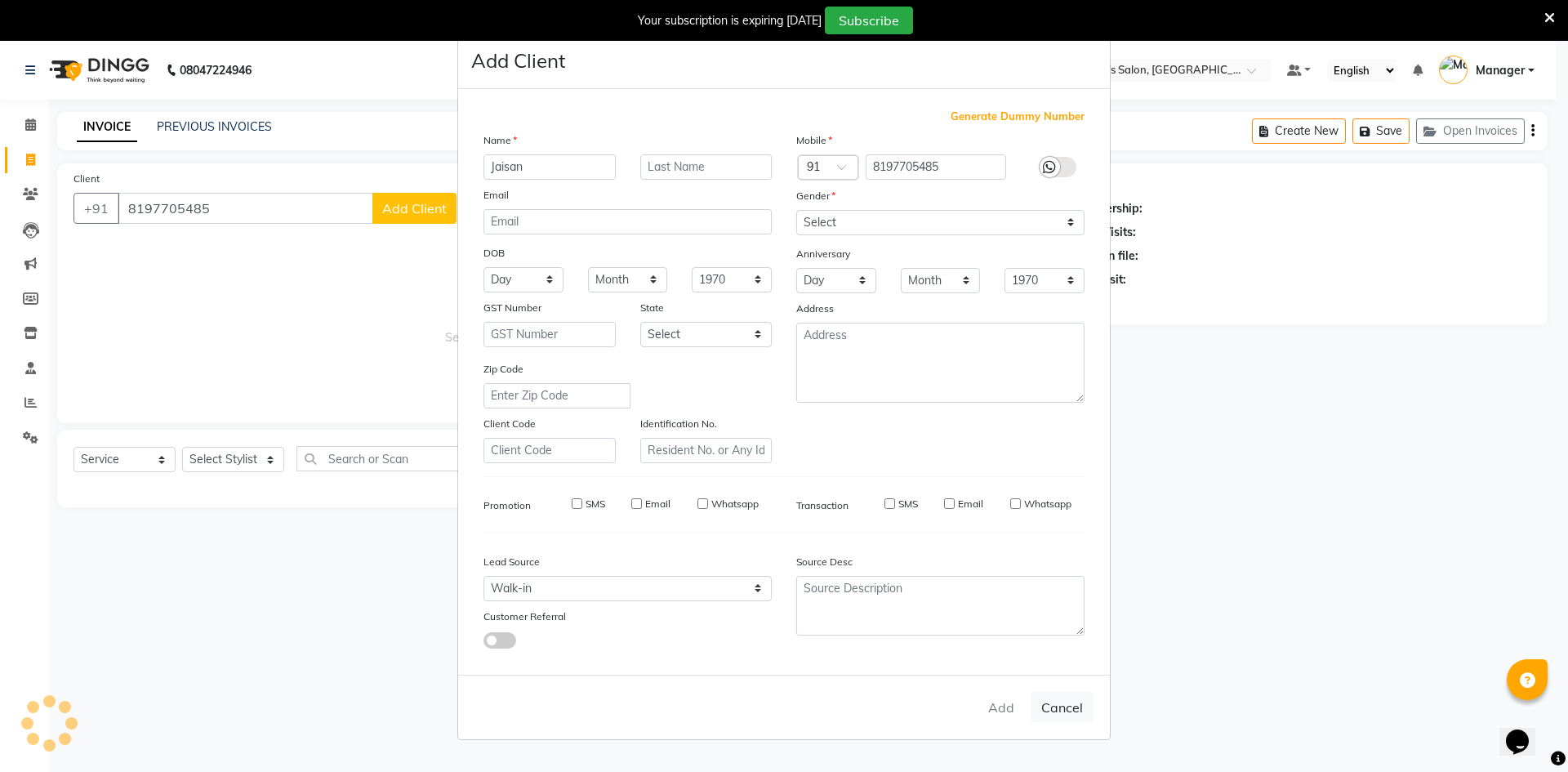
select select
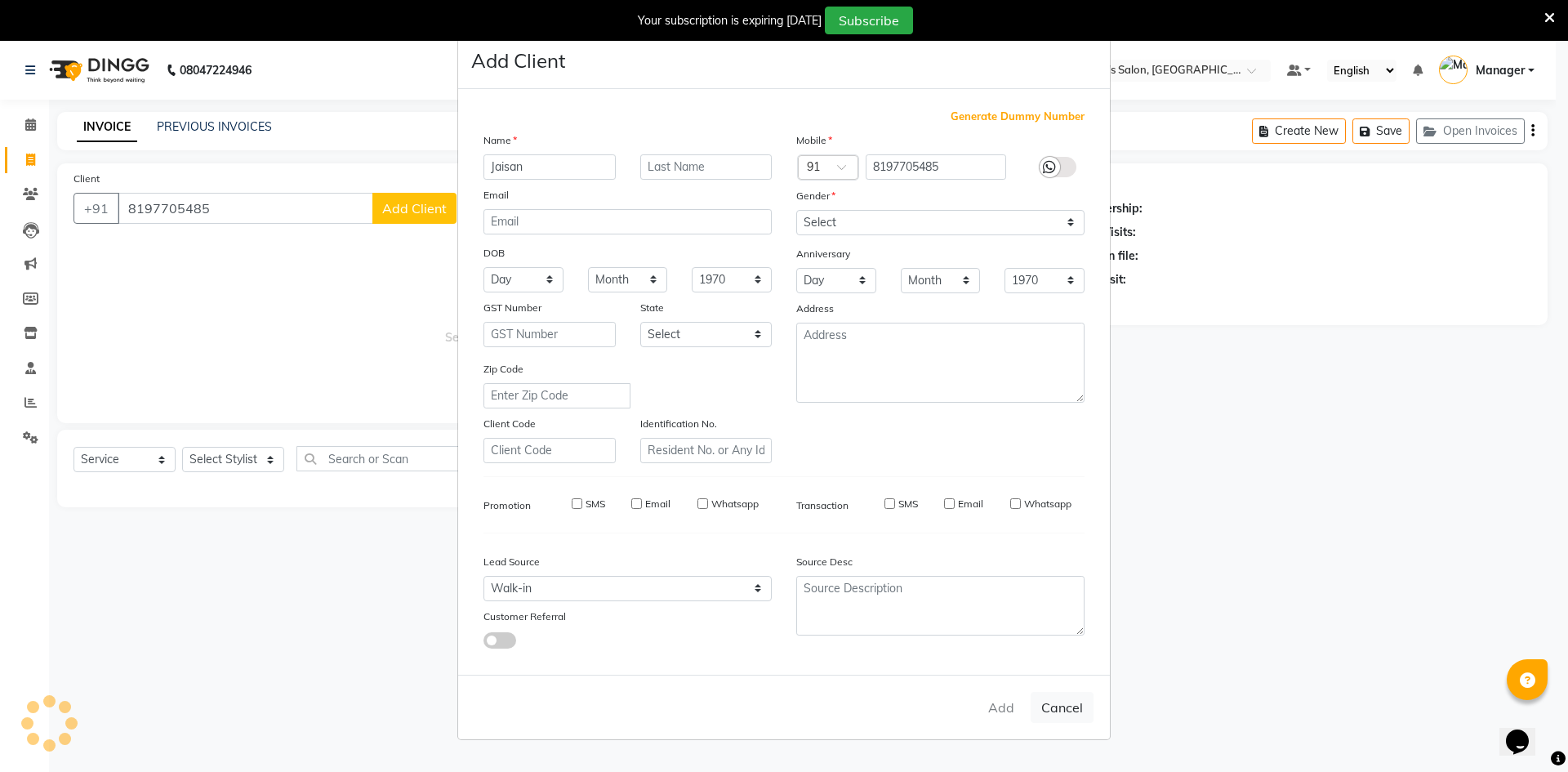
select select
checkbox input "false"
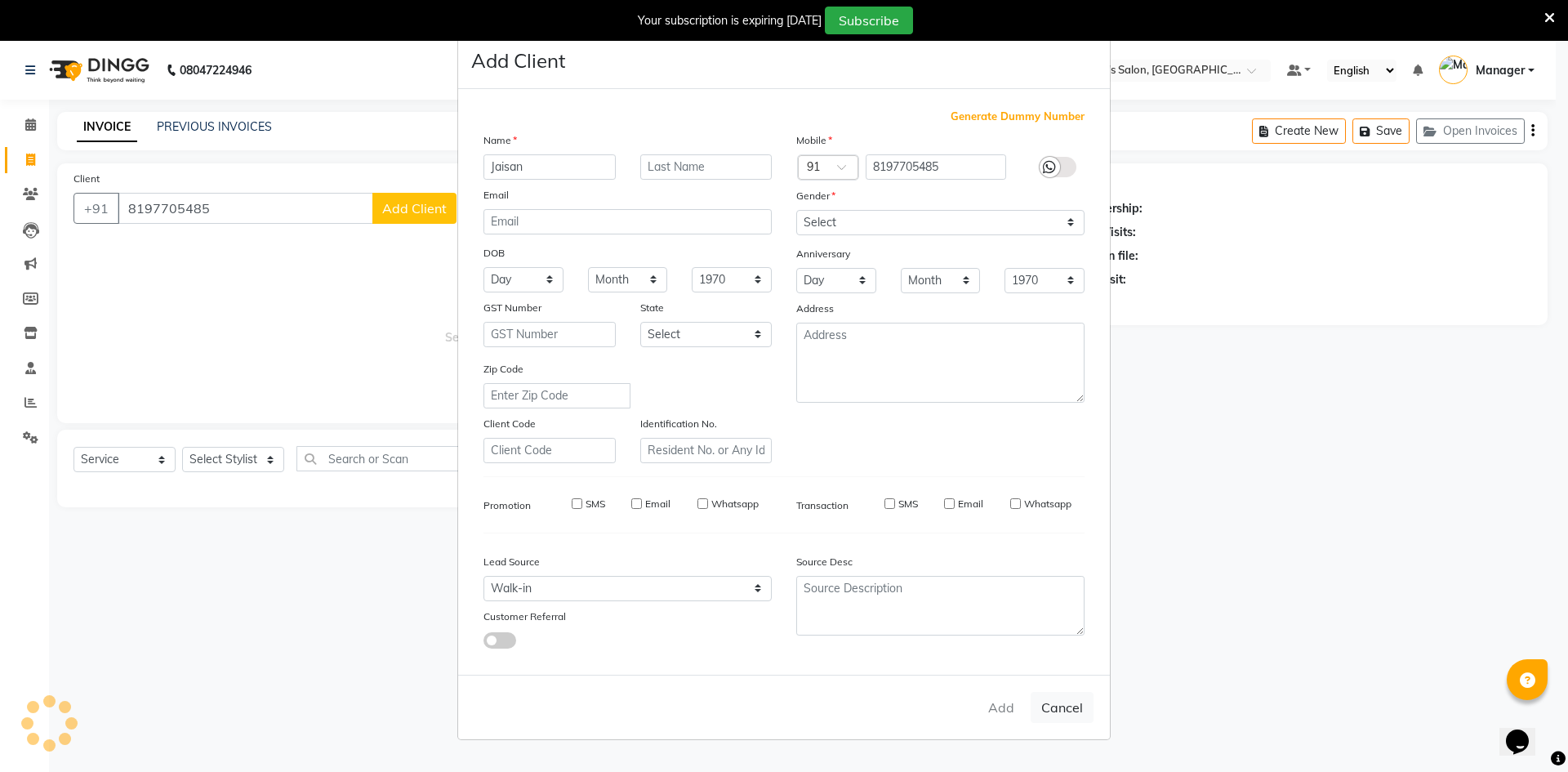
checkbox input "false"
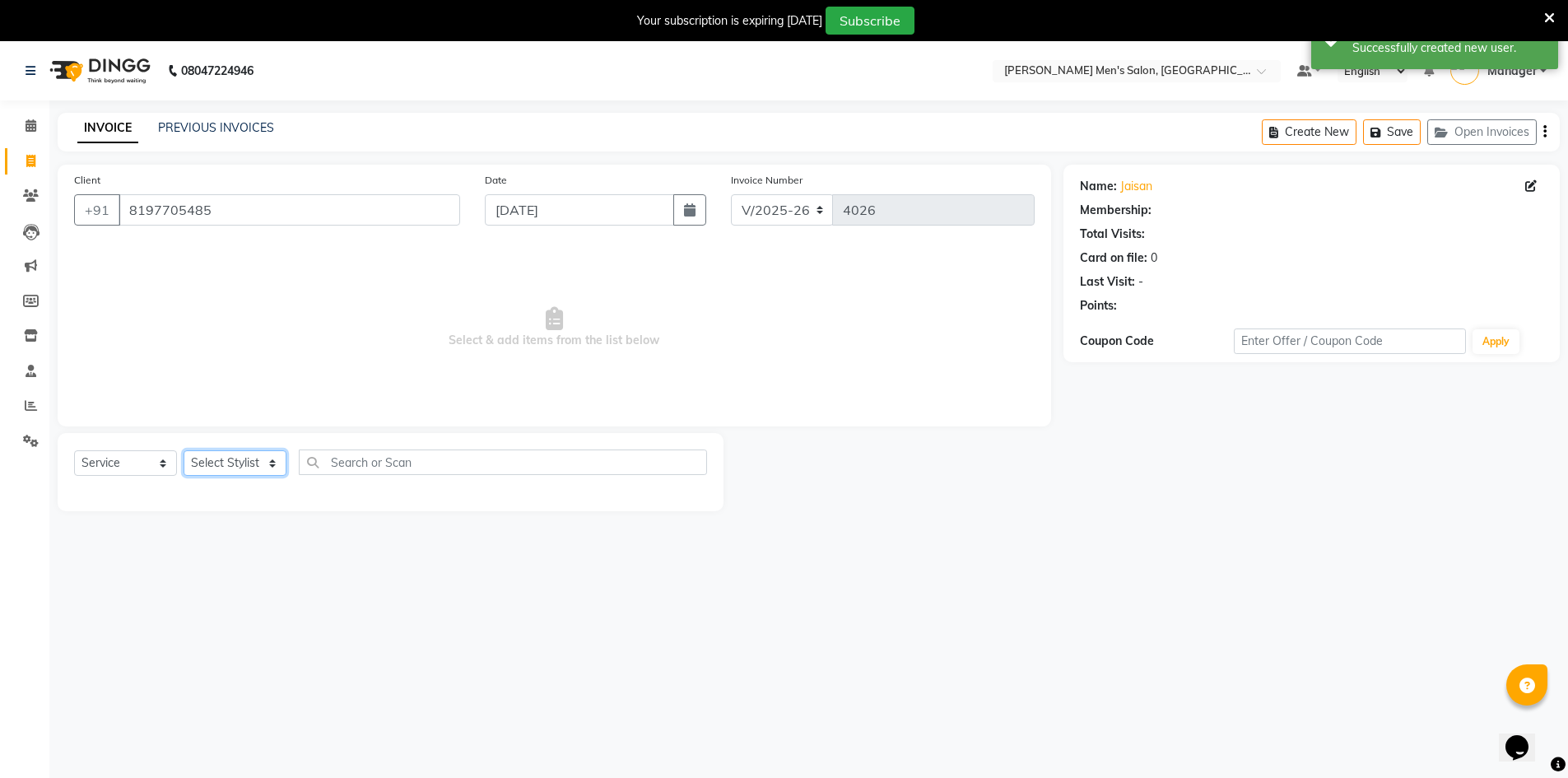
click at [235, 465] on select "Select Stylist Ashu Kulothunkan Manager Mithran Nadeem Saddam" at bounding box center [235, 463] width 103 height 25
select select "65604"
click at [184, 450] on select "Select Stylist Ashu Kulothunkan Manager Mithran Nadeem Saddam" at bounding box center [235, 463] width 103 height 25
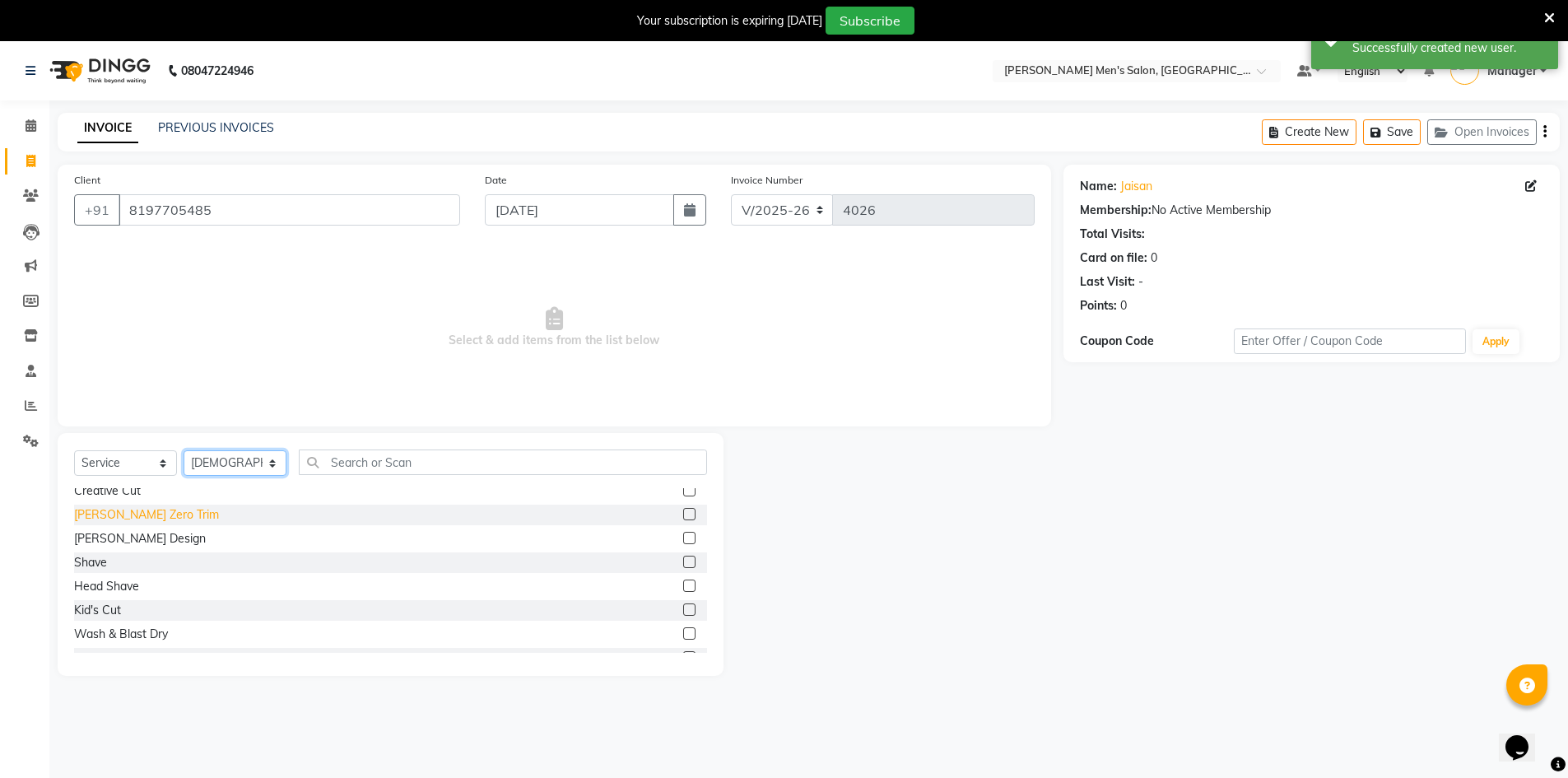
scroll to position [83, 0]
click at [115, 602] on div "Kid's Cut" at bounding box center [98, 607] width 47 height 18
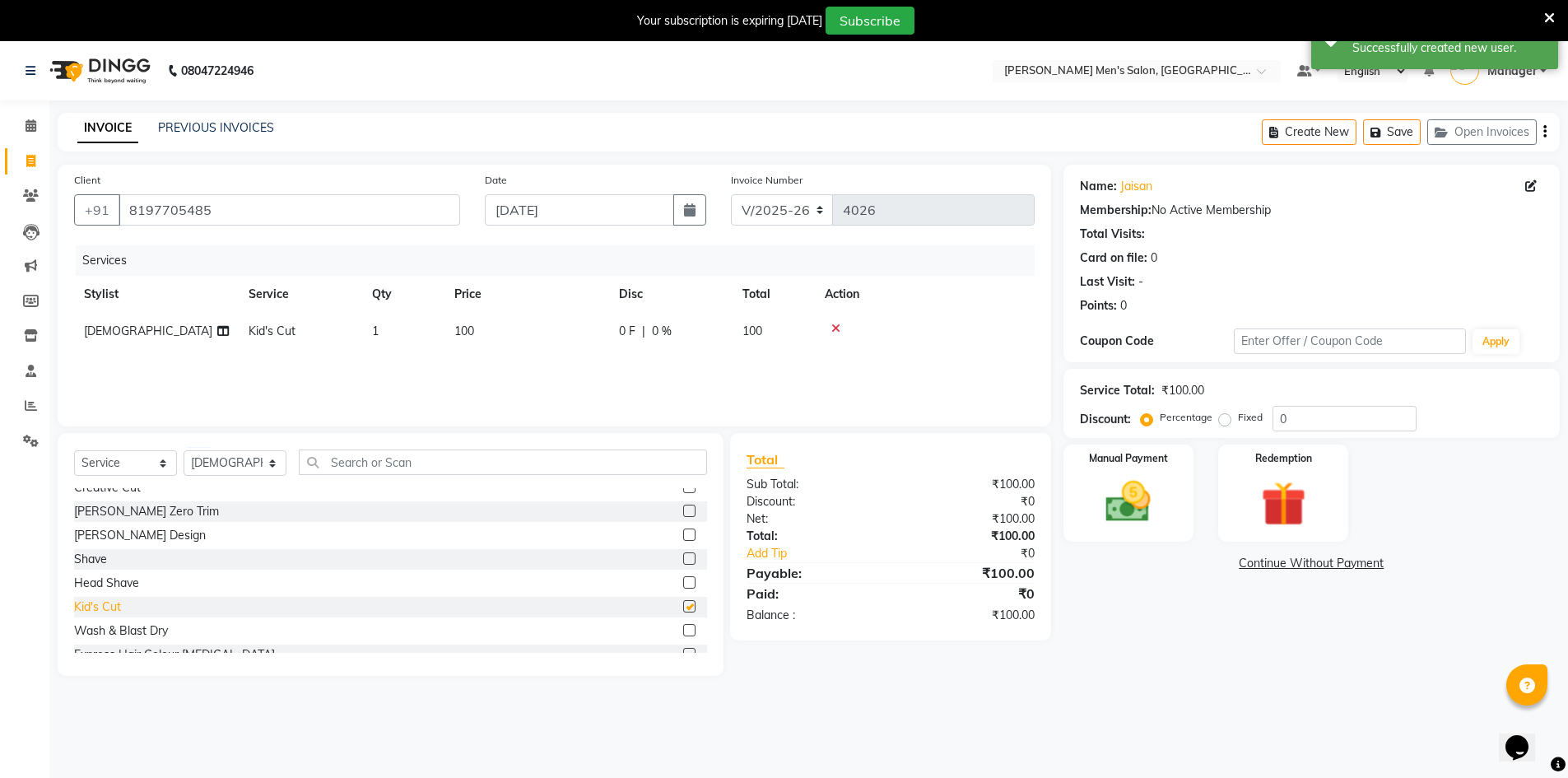
checkbox input "false"
click at [1139, 506] on img at bounding box center [1129, 501] width 76 height 53
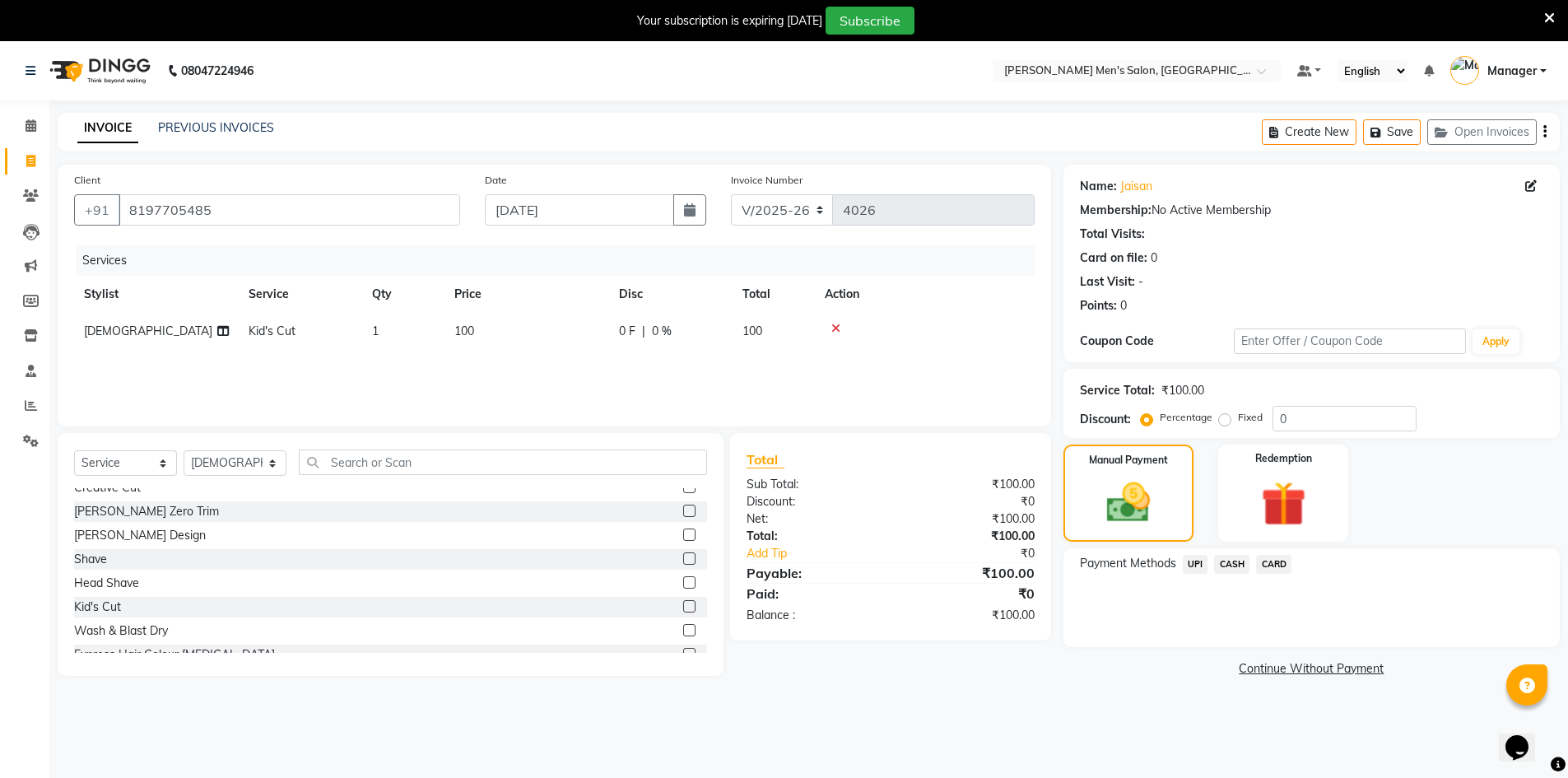
click at [1189, 558] on span "UPI" at bounding box center [1195, 564] width 25 height 19
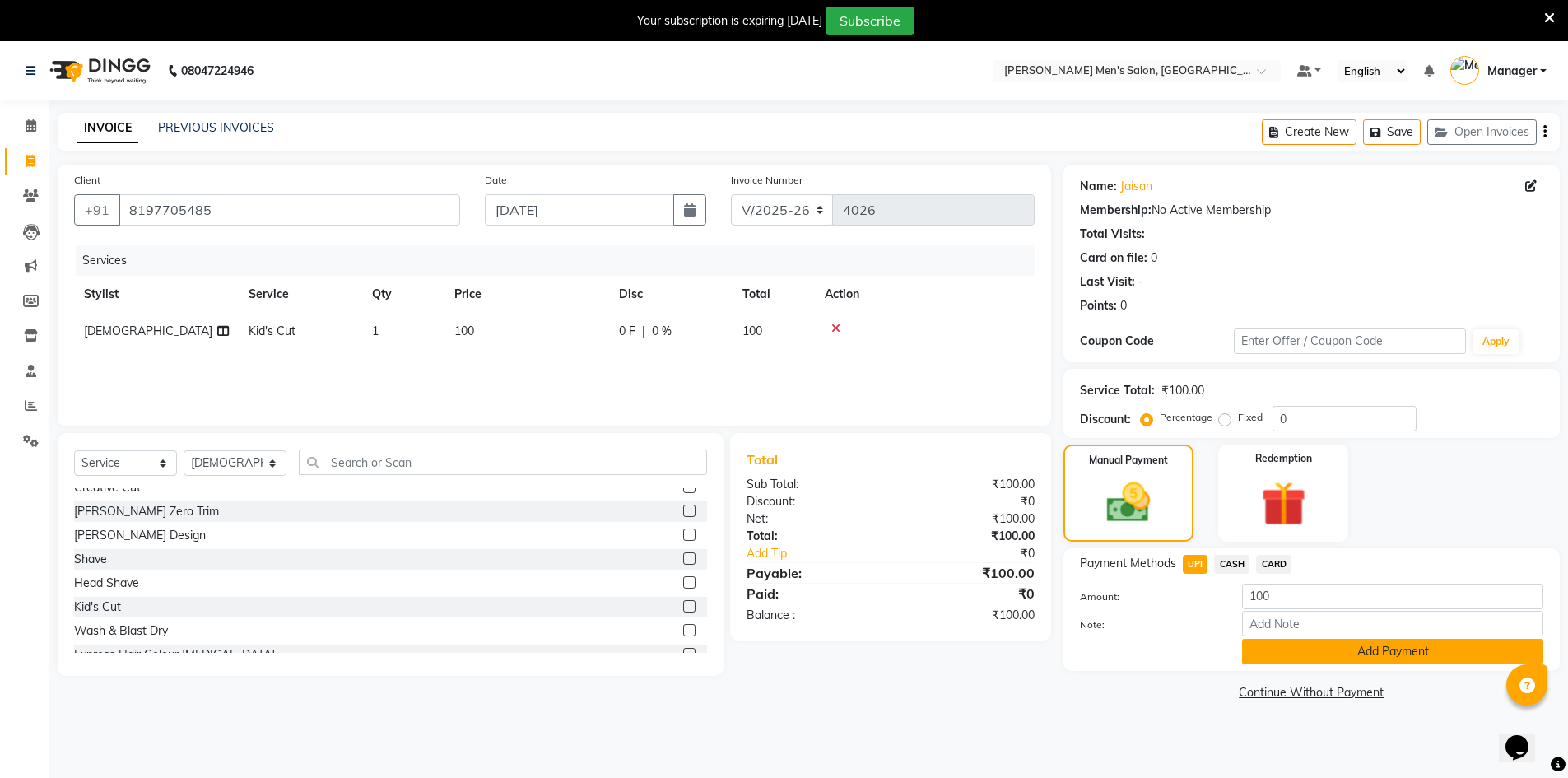
click at [1366, 649] on button "Add Payment" at bounding box center [1392, 652] width 301 height 25
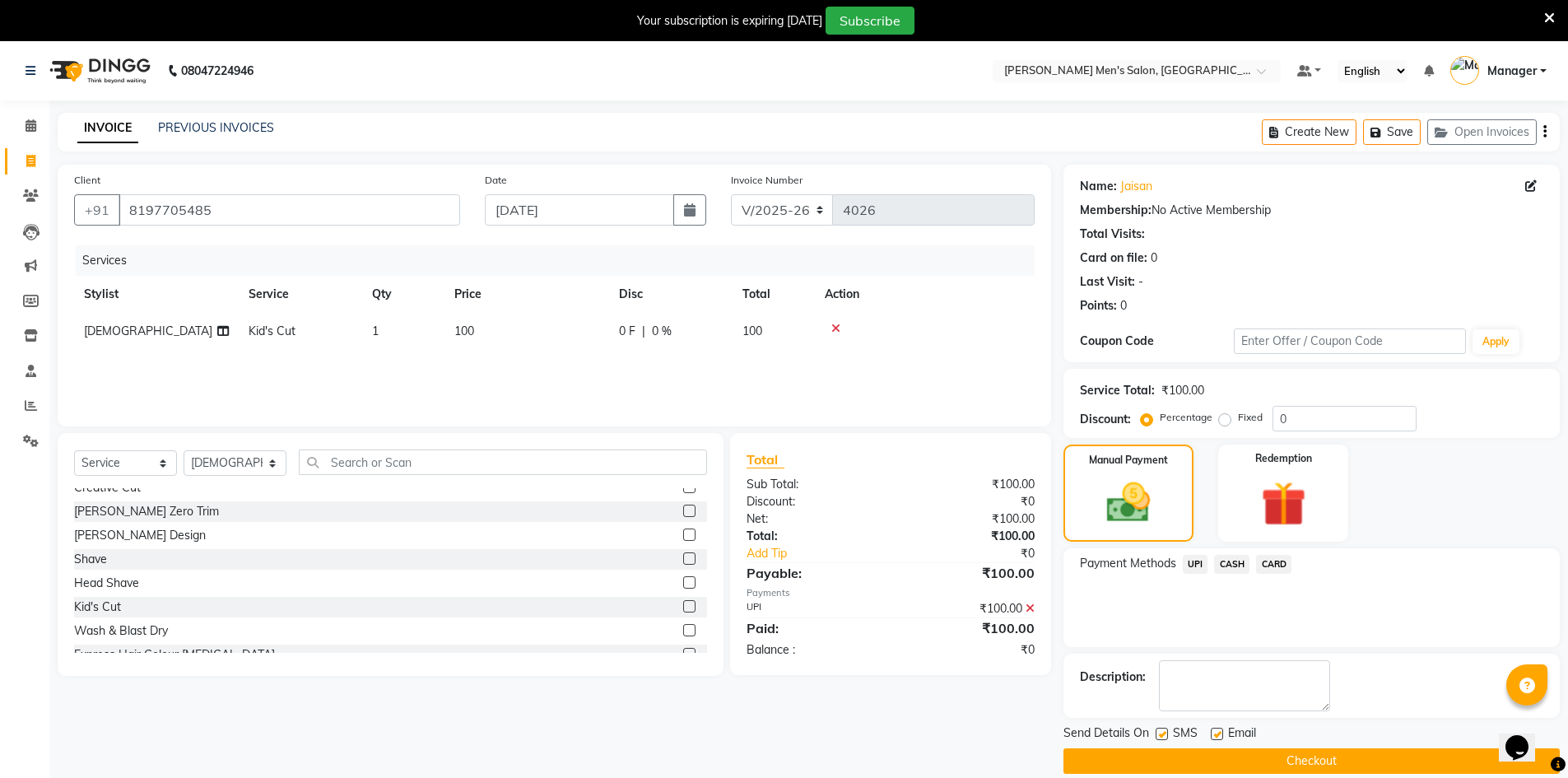
click at [1325, 744] on div "Send Details On SMS Email" at bounding box center [1311, 734] width 497 height 20
click at [1326, 759] on button "Checkout" at bounding box center [1311, 760] width 497 height 25
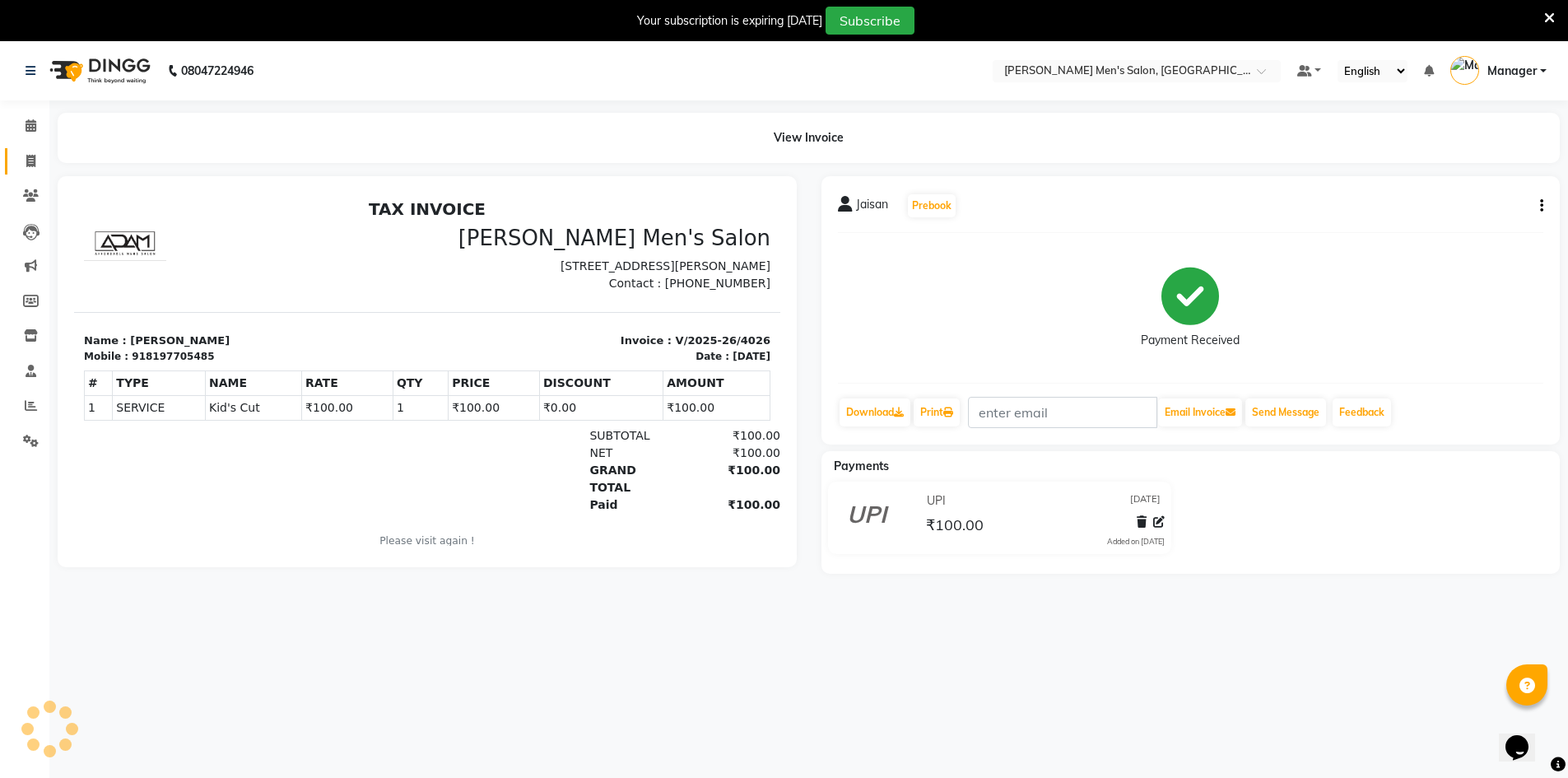
click at [19, 174] on link "Invoice" at bounding box center [24, 162] width 40 height 27
select select "service"
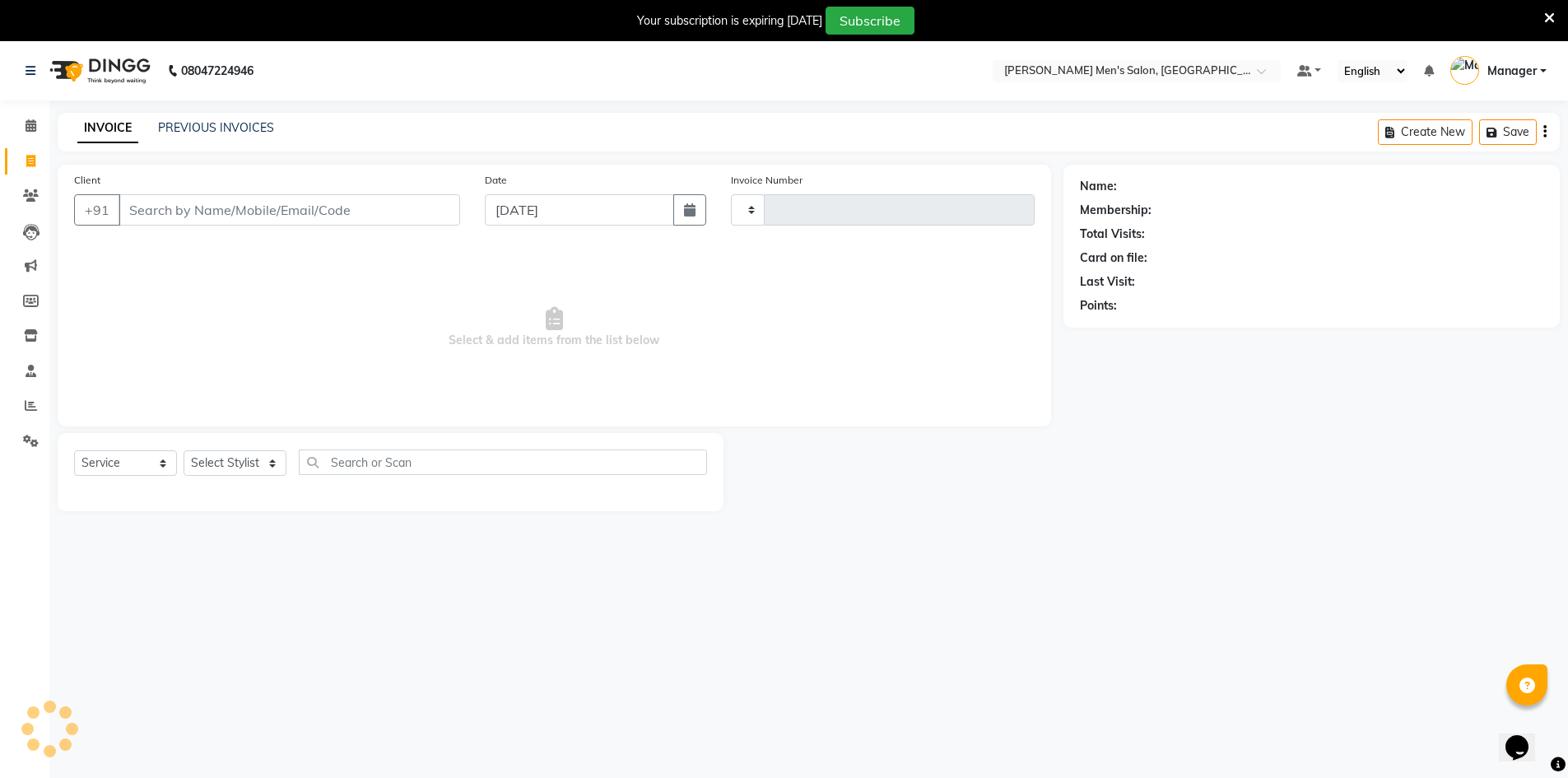
click at [164, 190] on div "Client +91" at bounding box center [266, 205] width 411 height 67
click at [177, 207] on input "Client" at bounding box center [289, 209] width 341 height 31
type input "6379439370"
type input "4027"
type input "6379439370"
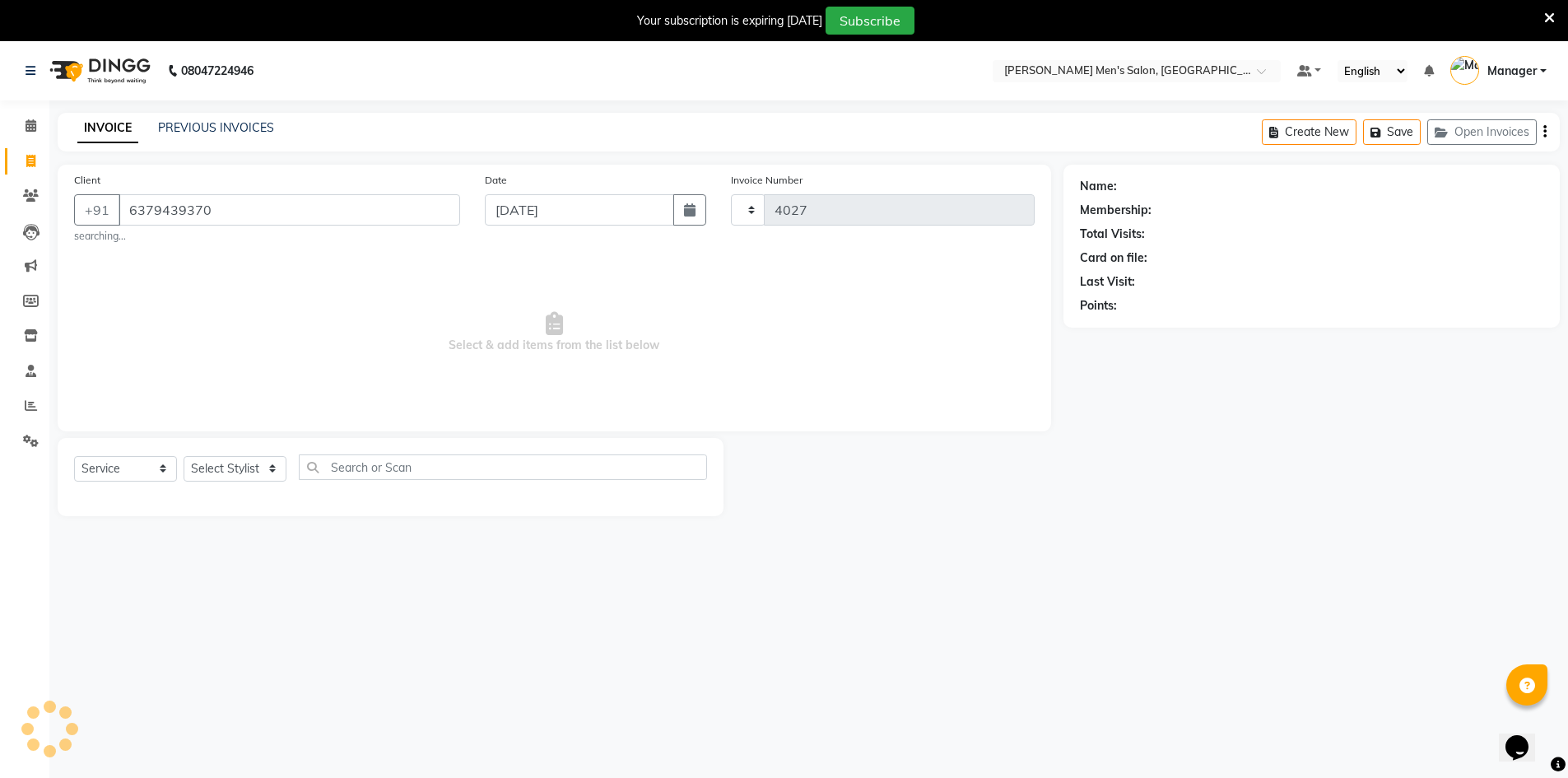
select select "6913"
click at [242, 471] on select "Select Stylist" at bounding box center [235, 469] width 103 height 25
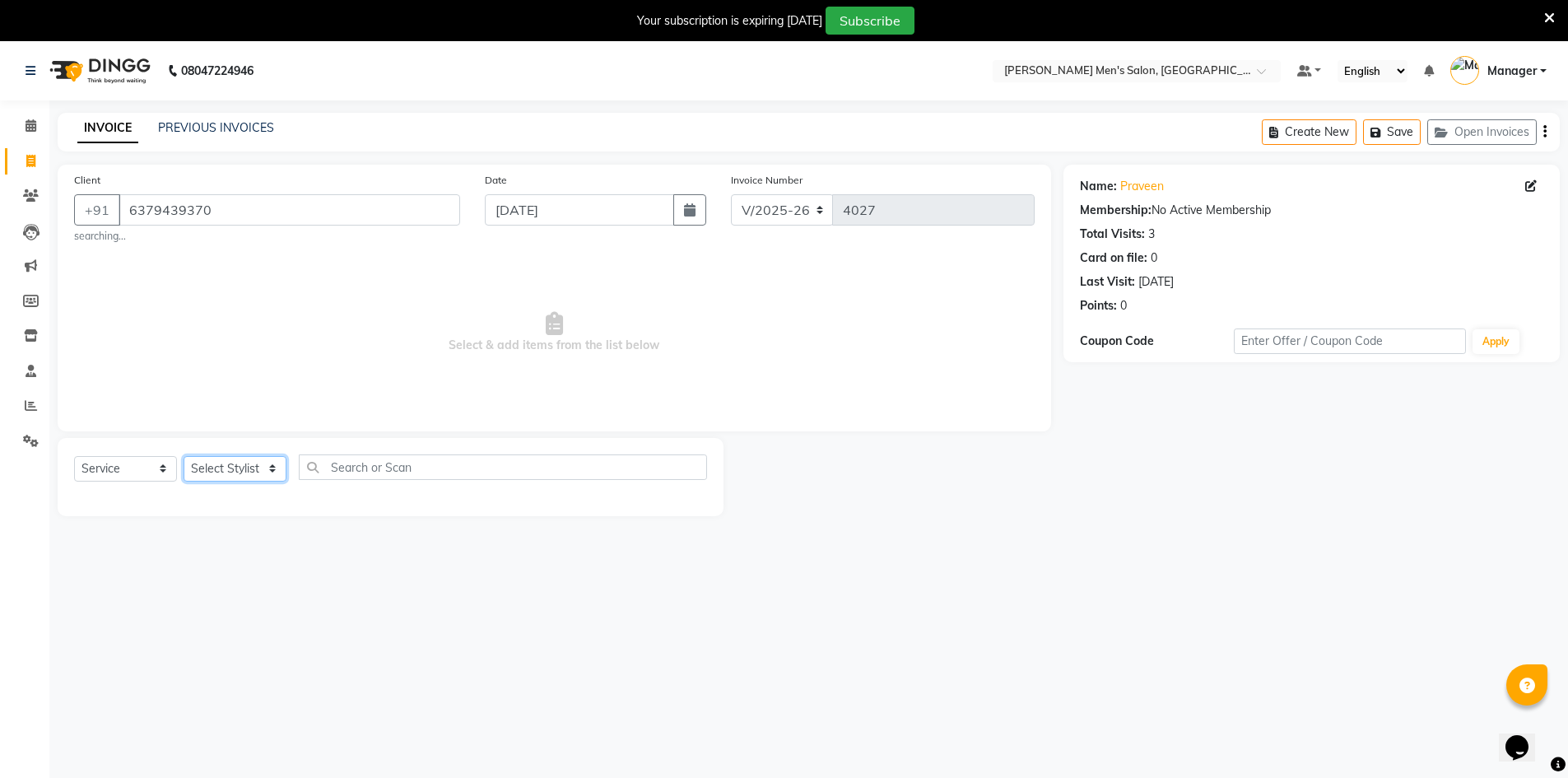
select select "86101"
click at [184, 456] on select "Select Stylist Ashu Kulothunkan Manager Mithran Nadeem Saddam" at bounding box center [235, 469] width 103 height 25
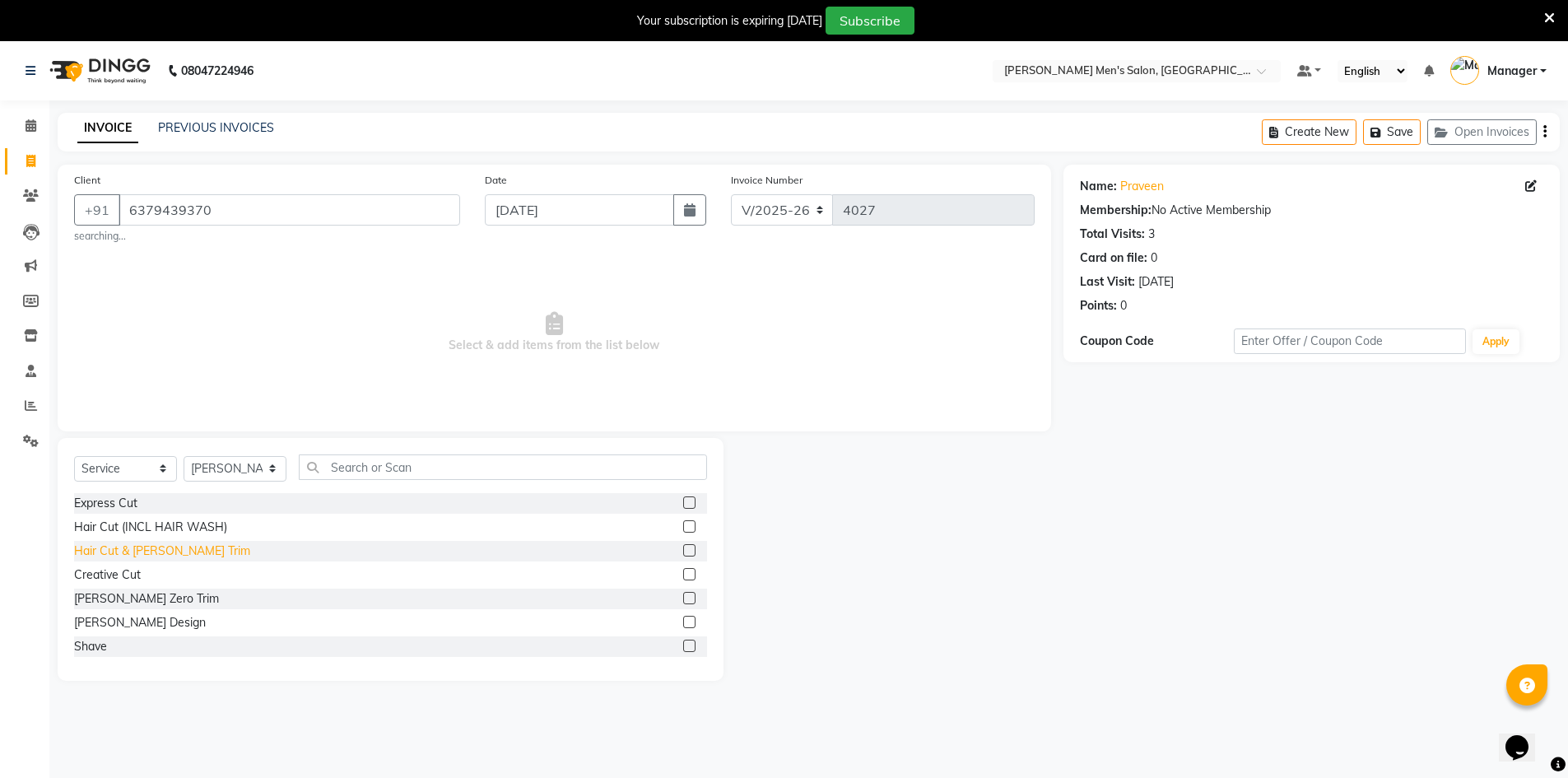
click at [139, 556] on div "Hair Cut & Beard Trim" at bounding box center [162, 550] width 176 height 18
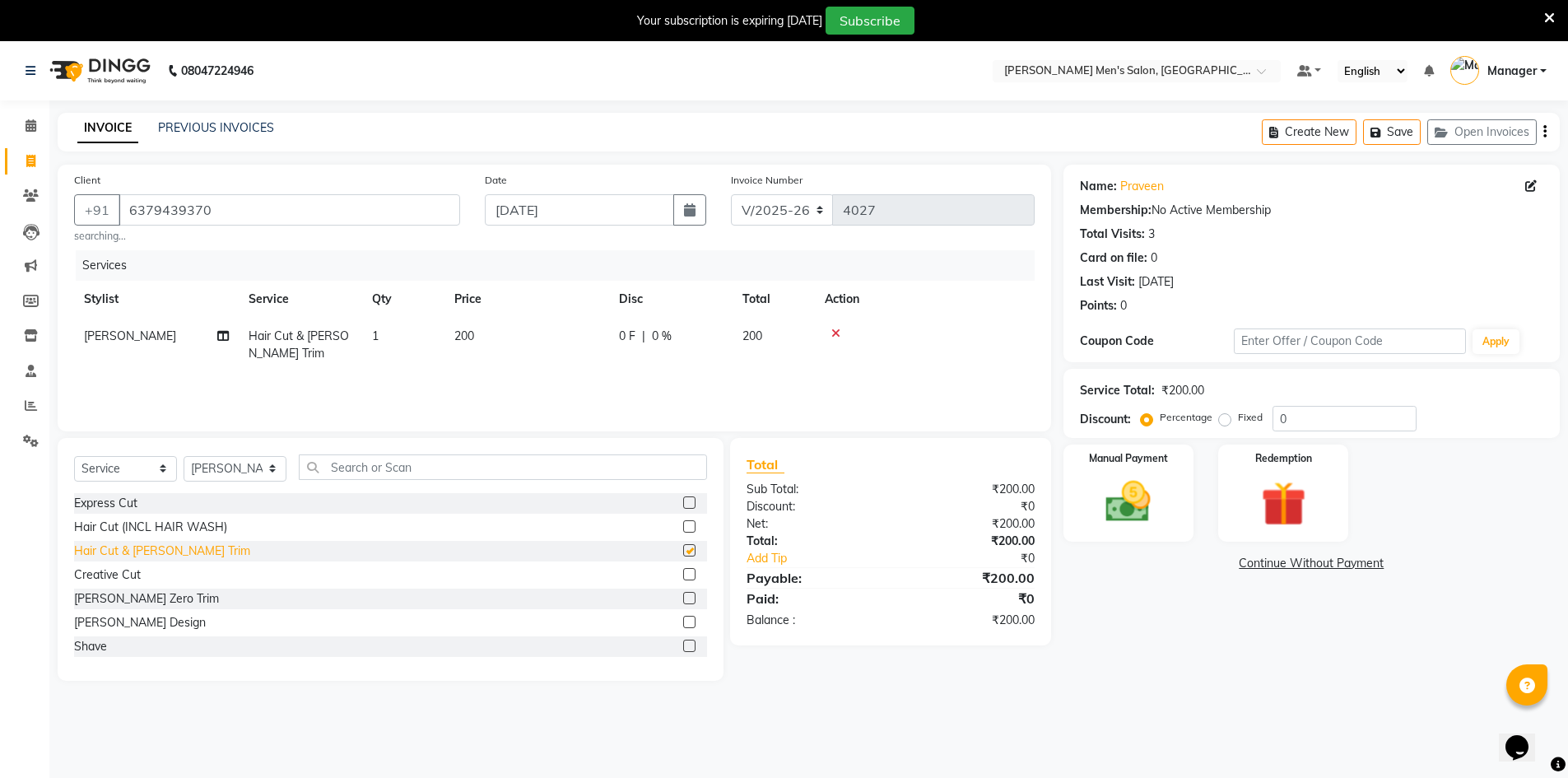
checkbox input "false"
click at [1173, 514] on div "Manual Payment" at bounding box center [1127, 493] width 136 height 101
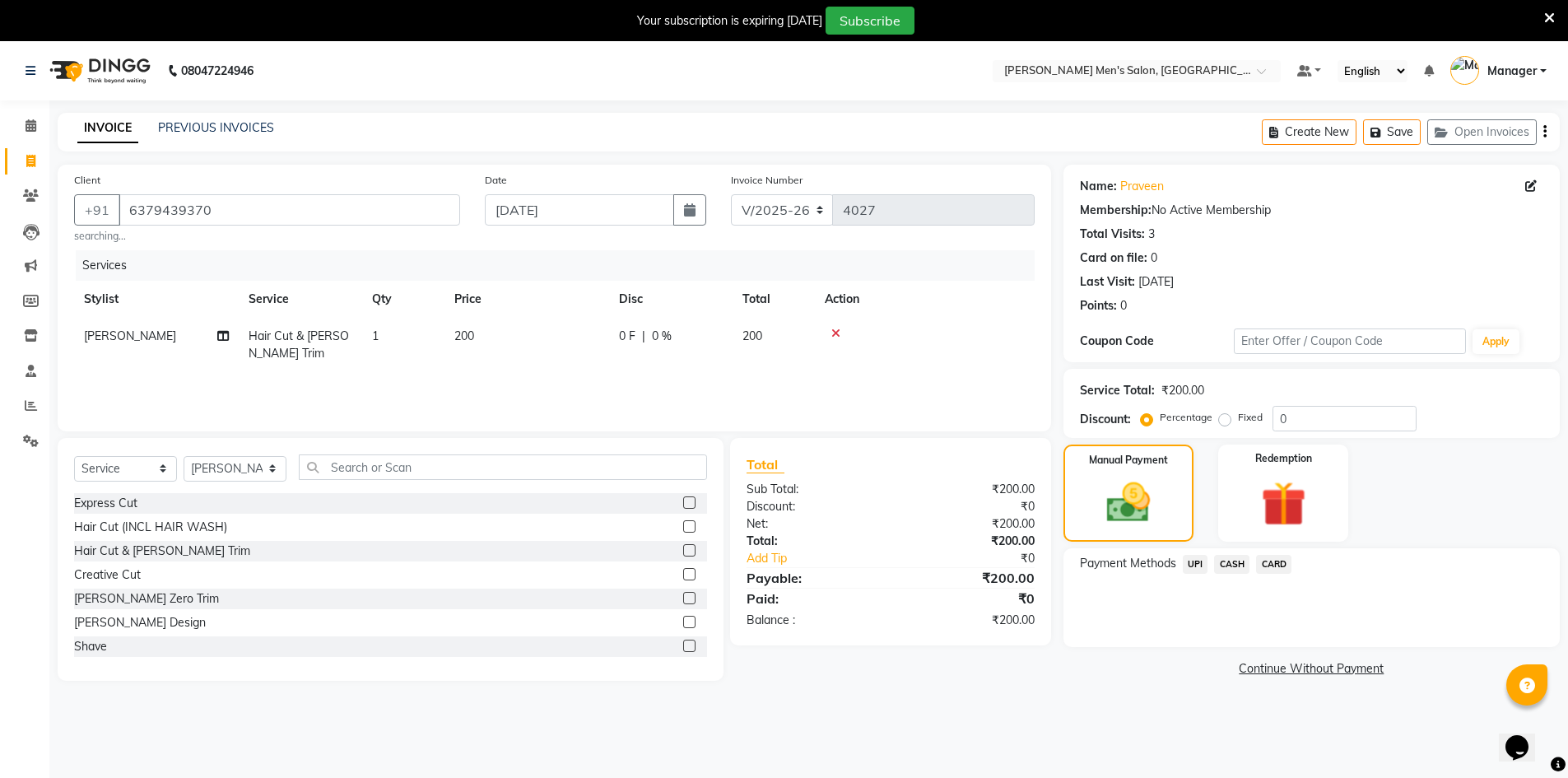
drag, startPoint x: 1207, startPoint y: 566, endPoint x: 1189, endPoint y: 573, distance: 19.3
click at [1204, 566] on div "Payment Methods UPI CASH CARD" at bounding box center [1312, 566] width 464 height 22
click at [1189, 573] on div "UPI" at bounding box center [1192, 566] width 32 height 22
click at [1191, 561] on span "UPI" at bounding box center [1195, 564] width 25 height 19
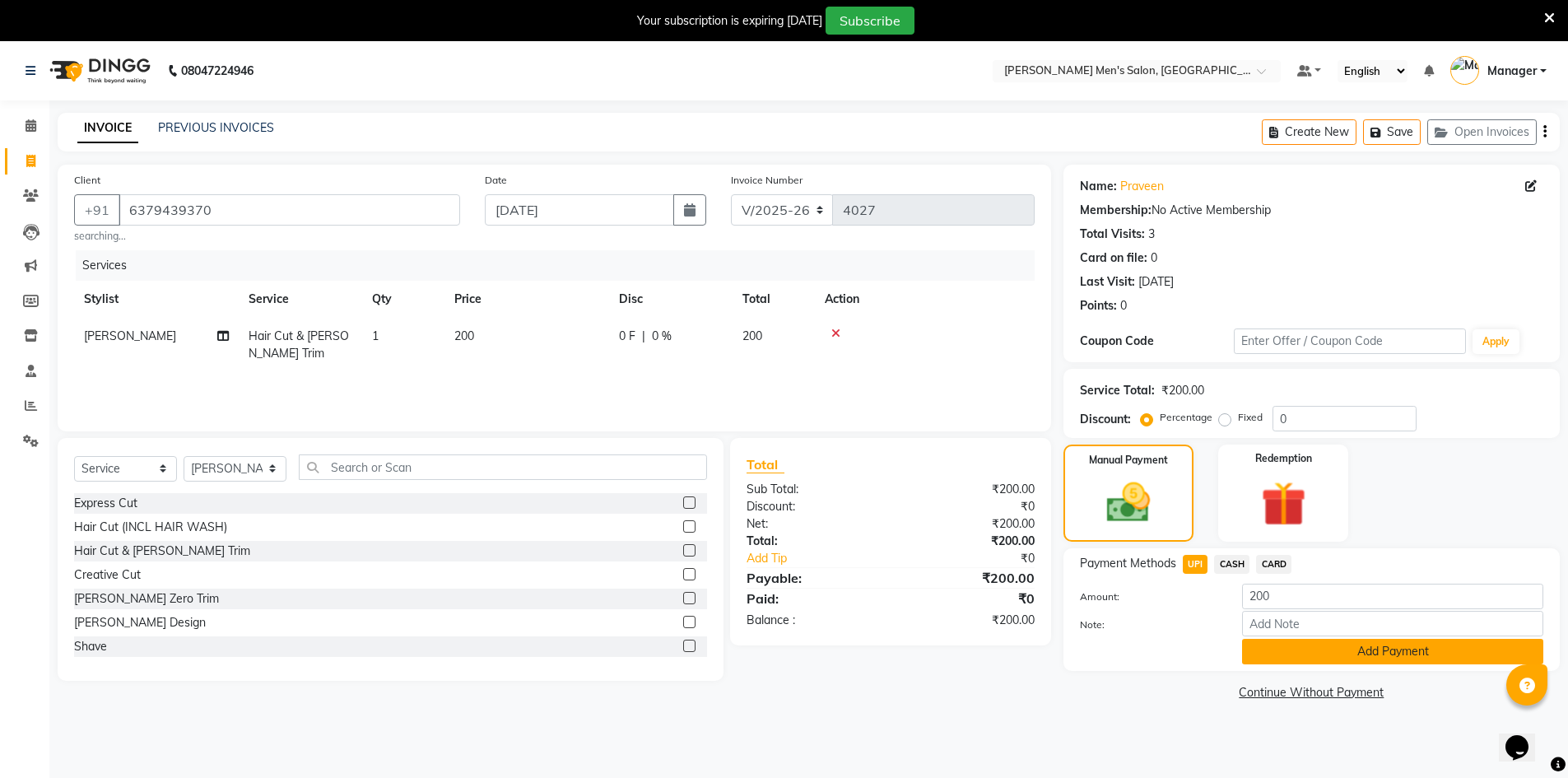
click at [1265, 647] on button "Add Payment" at bounding box center [1392, 652] width 301 height 25
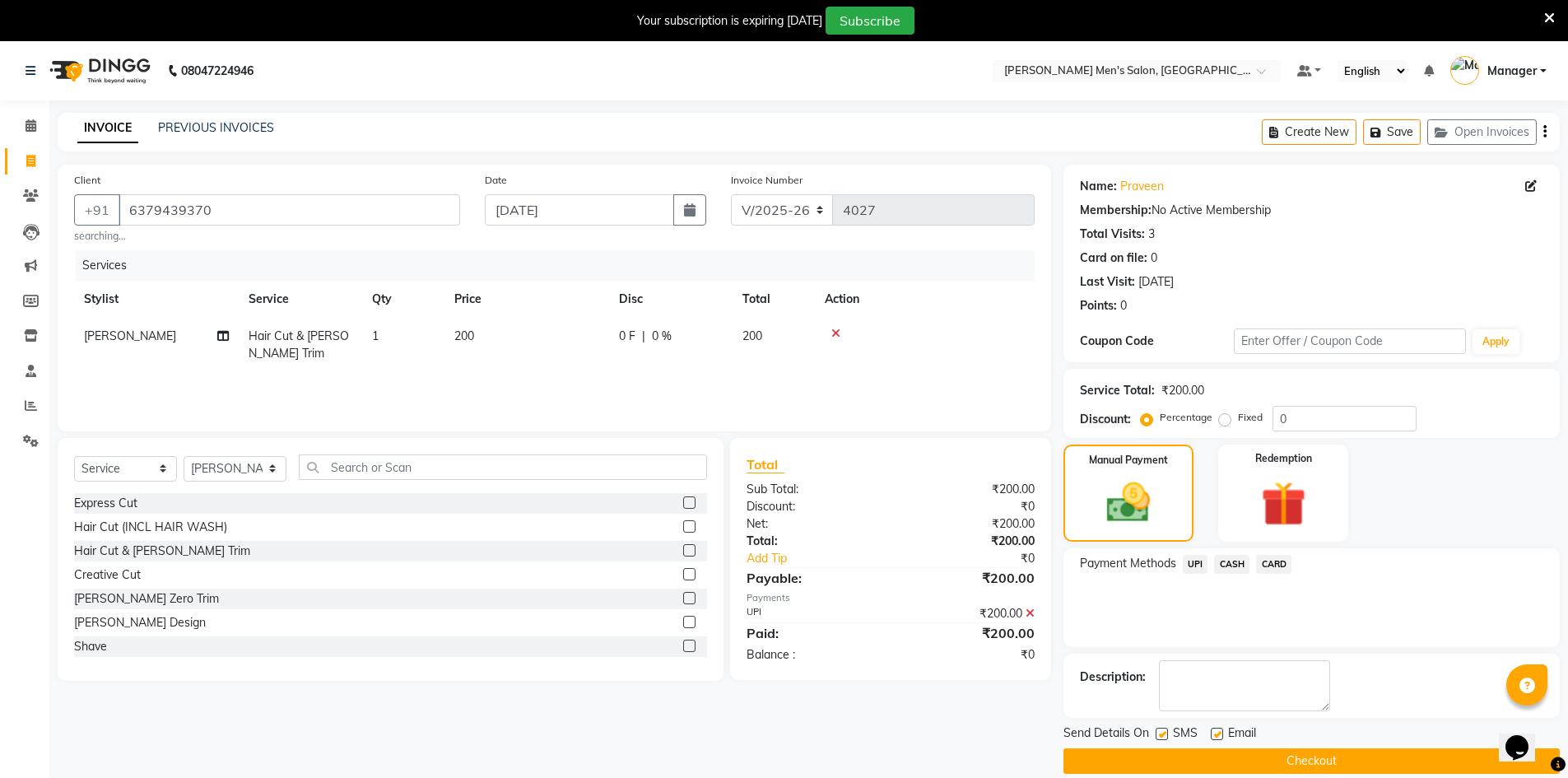
click at [1291, 749] on button "Checkout" at bounding box center [1311, 760] width 497 height 25
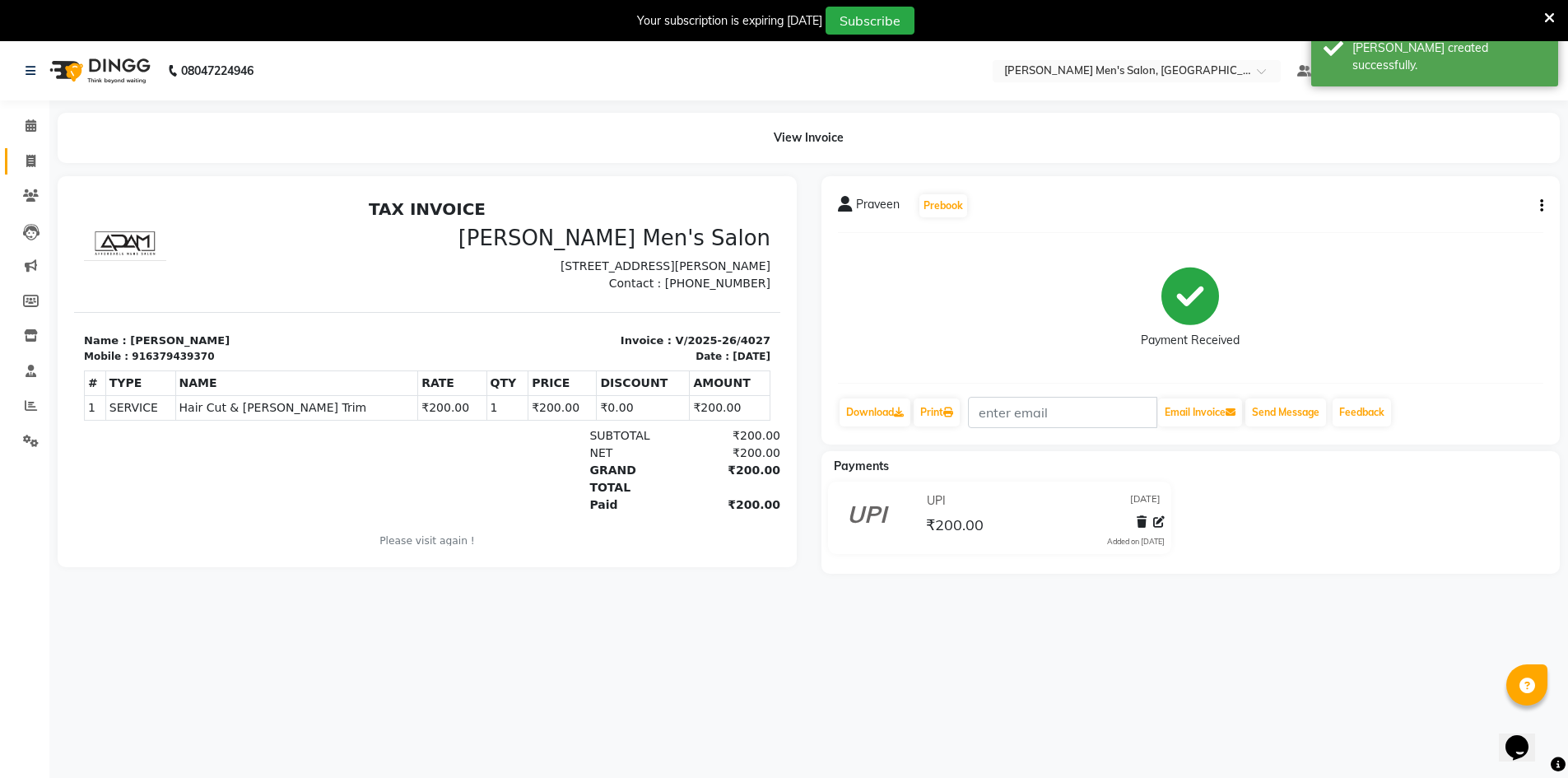
click at [14, 166] on link "Invoice" at bounding box center [24, 162] width 40 height 27
select select "service"
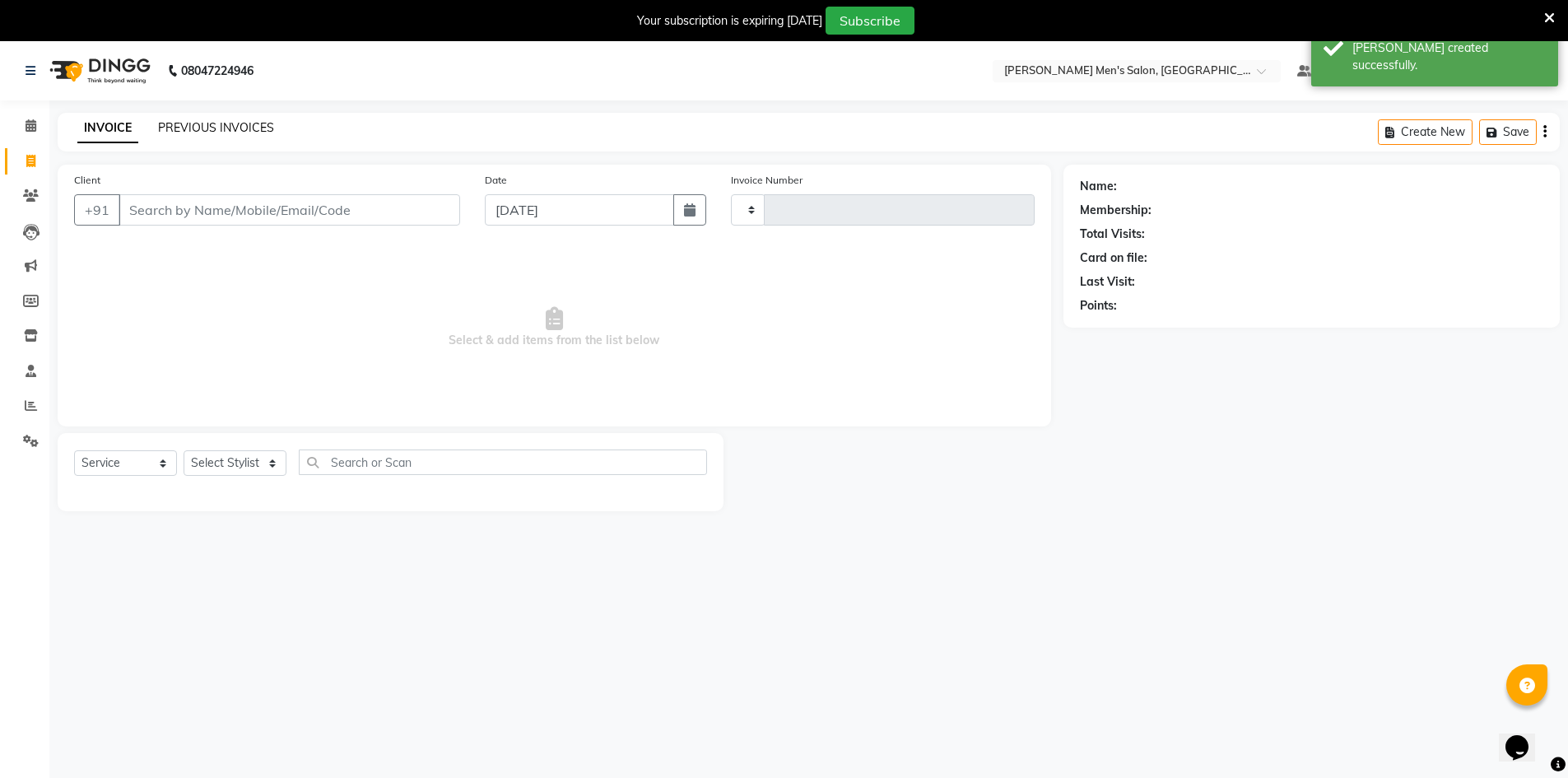
click at [221, 126] on link "PREVIOUS INVOICES" at bounding box center [216, 128] width 116 height 15
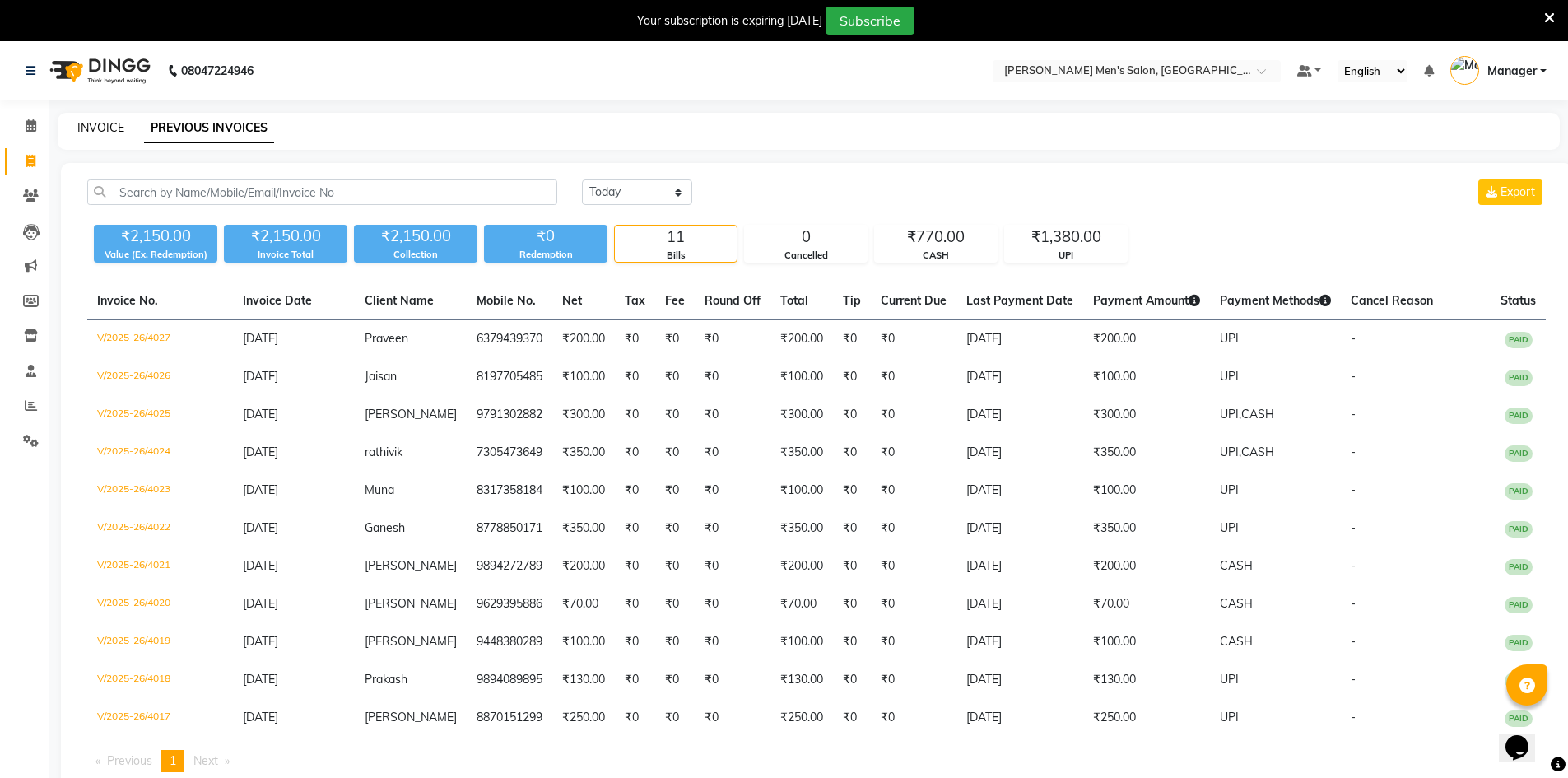
click at [101, 121] on link "INVOICE" at bounding box center [101, 128] width 47 height 15
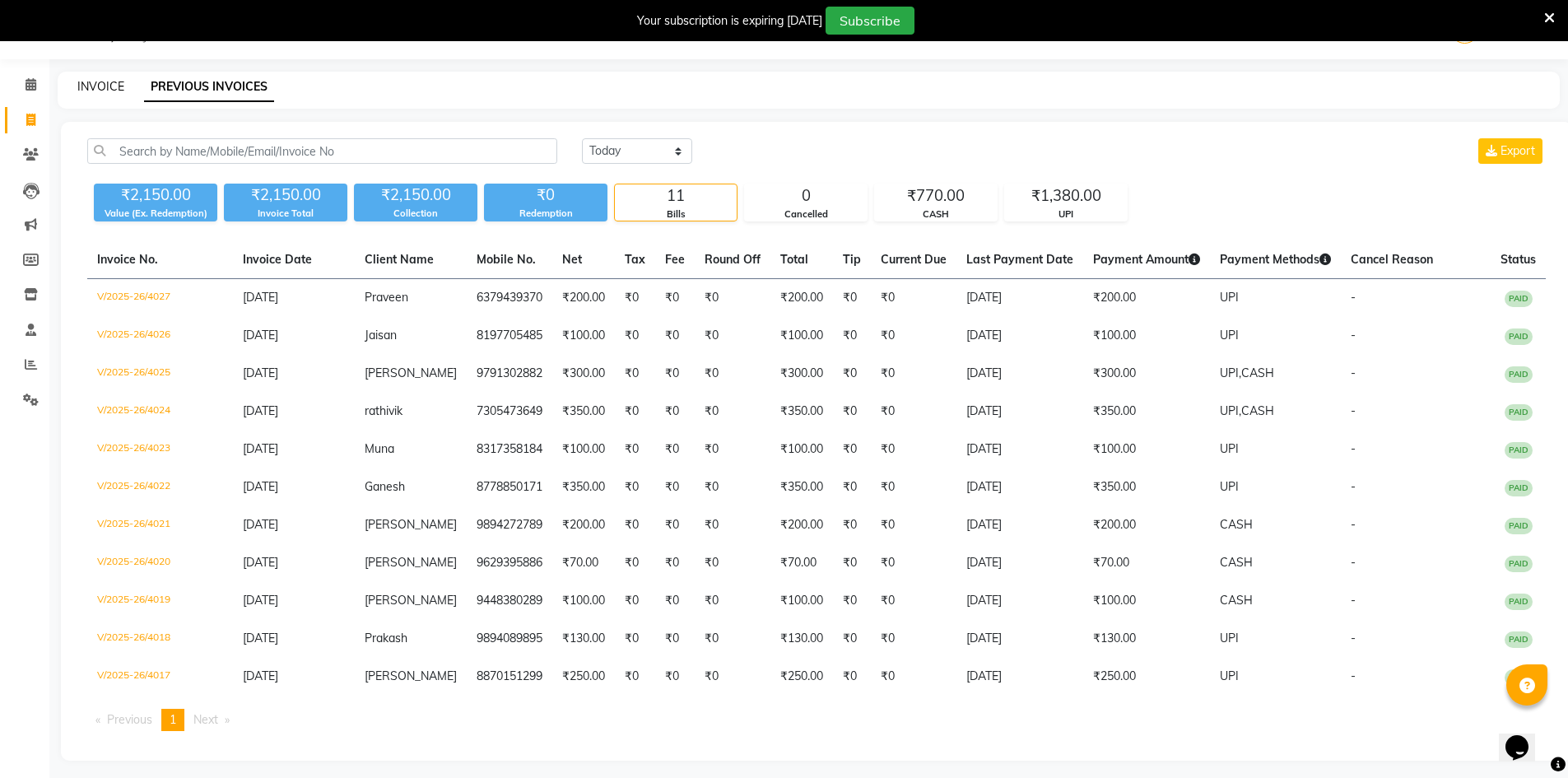
select select "service"
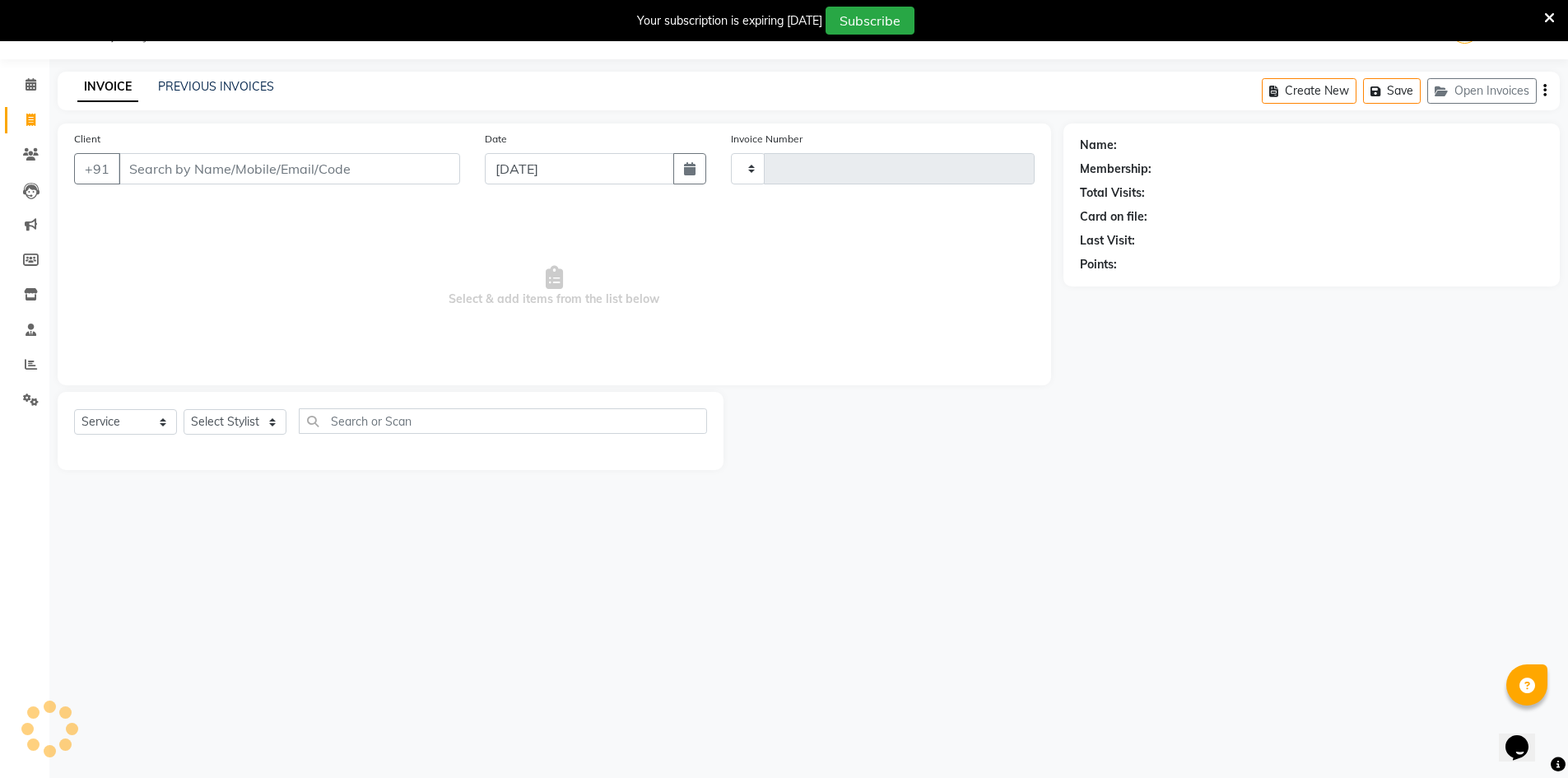
type input "4028"
select select "6913"
click at [36, 99] on li "Calendar" at bounding box center [24, 85] width 50 height 35
click at [39, 93] on span at bounding box center [31, 85] width 29 height 19
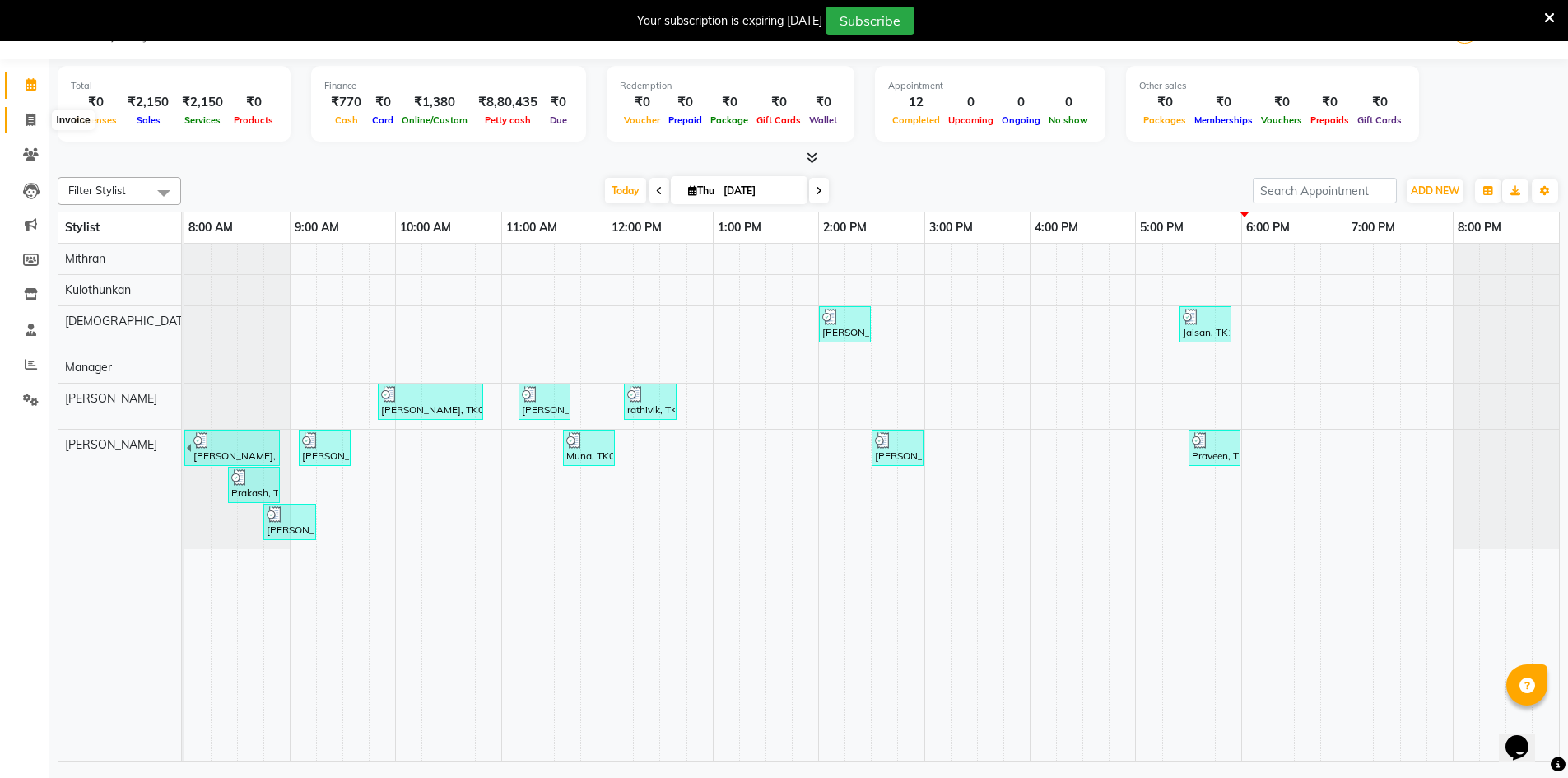
click at [31, 120] on icon at bounding box center [30, 120] width 9 height 13
select select "service"
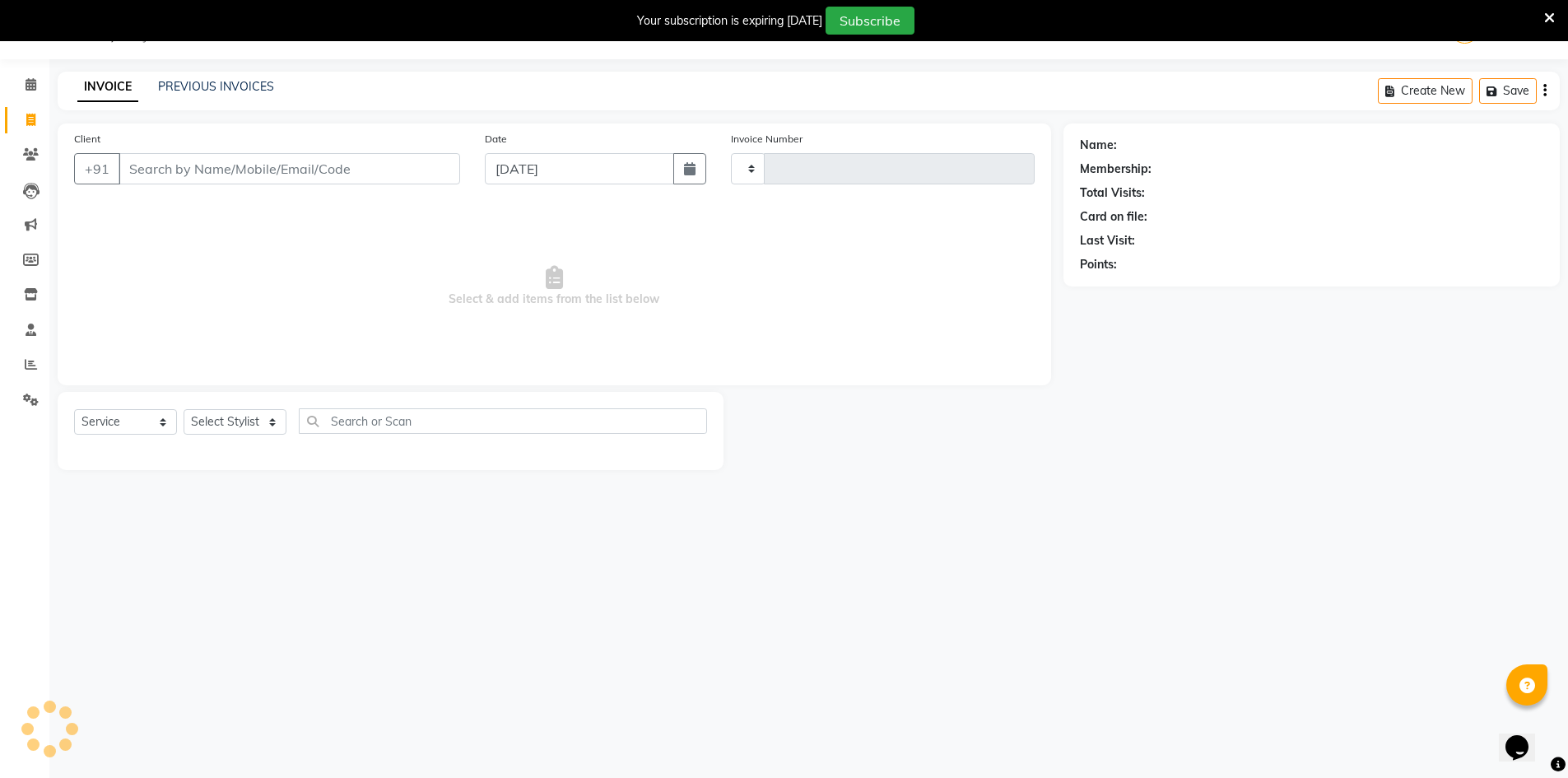
type input "4028"
select select "6913"
click at [234, 87] on link "PREVIOUS INVOICES" at bounding box center [216, 87] width 116 height 15
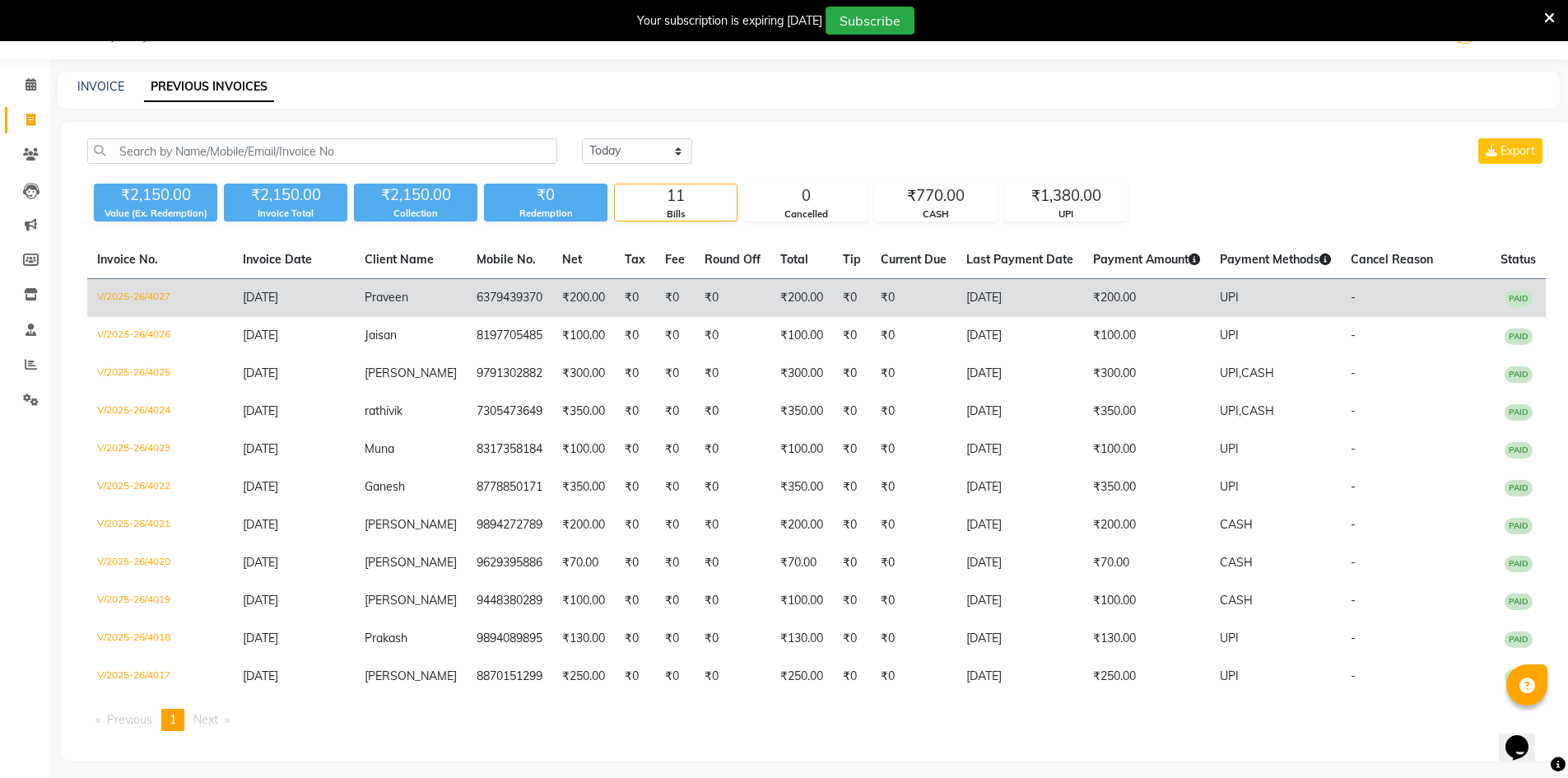
click at [278, 290] on span "[DATE]" at bounding box center [260, 298] width 35 height 15
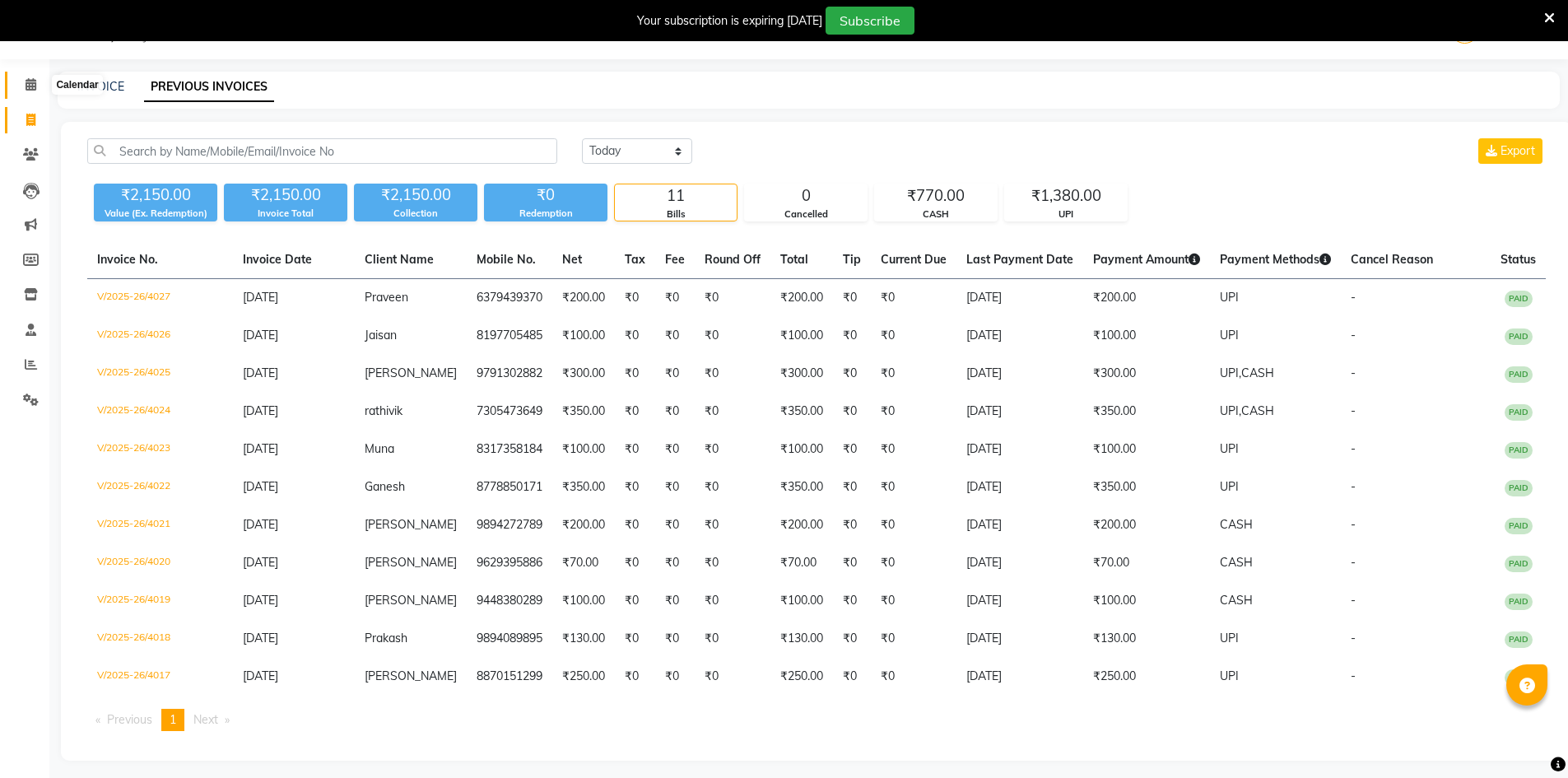
click at [34, 82] on icon at bounding box center [30, 84] width 11 height 13
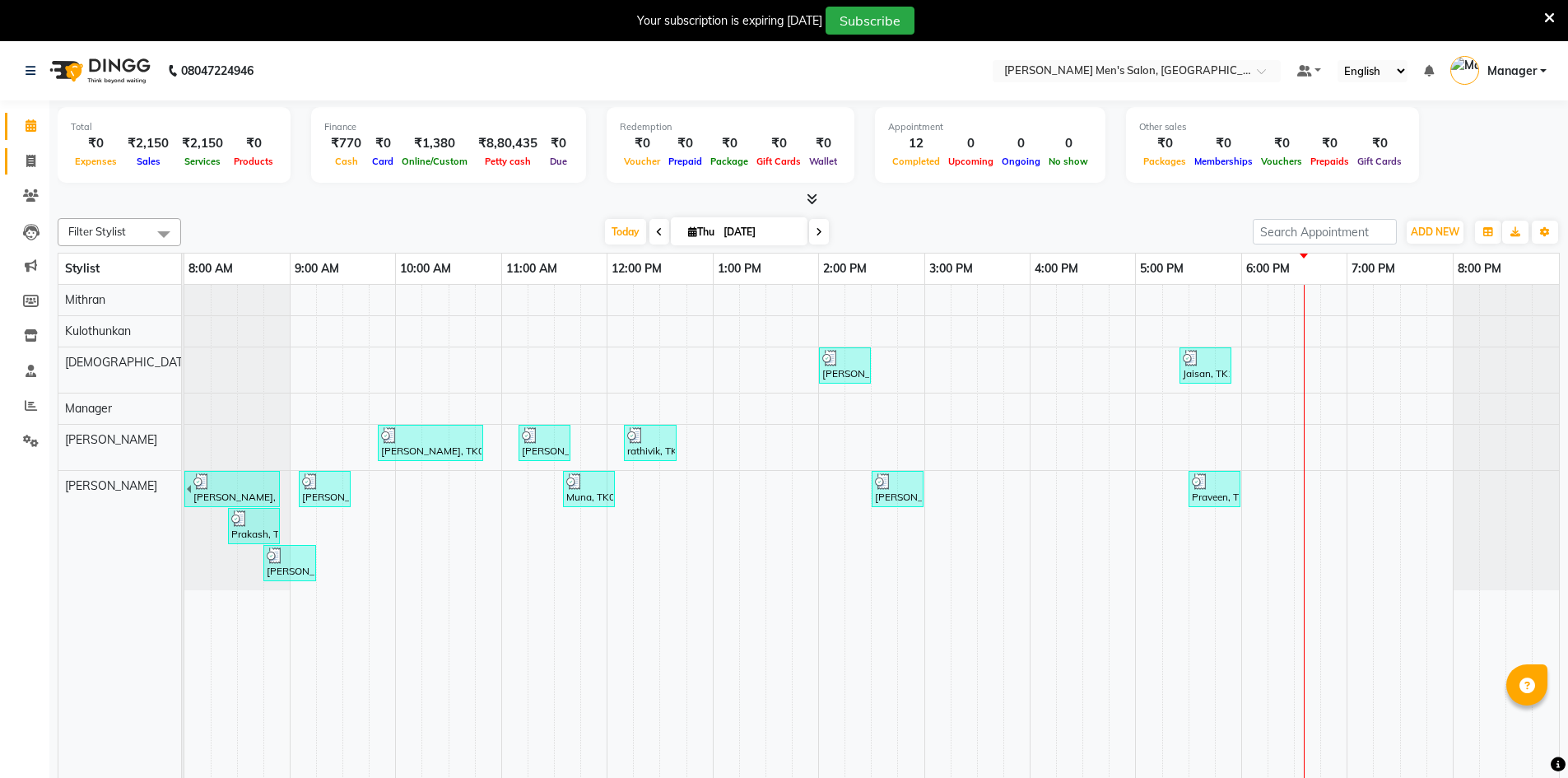
click at [16, 156] on link "Invoice" at bounding box center [24, 162] width 40 height 27
select select "service"
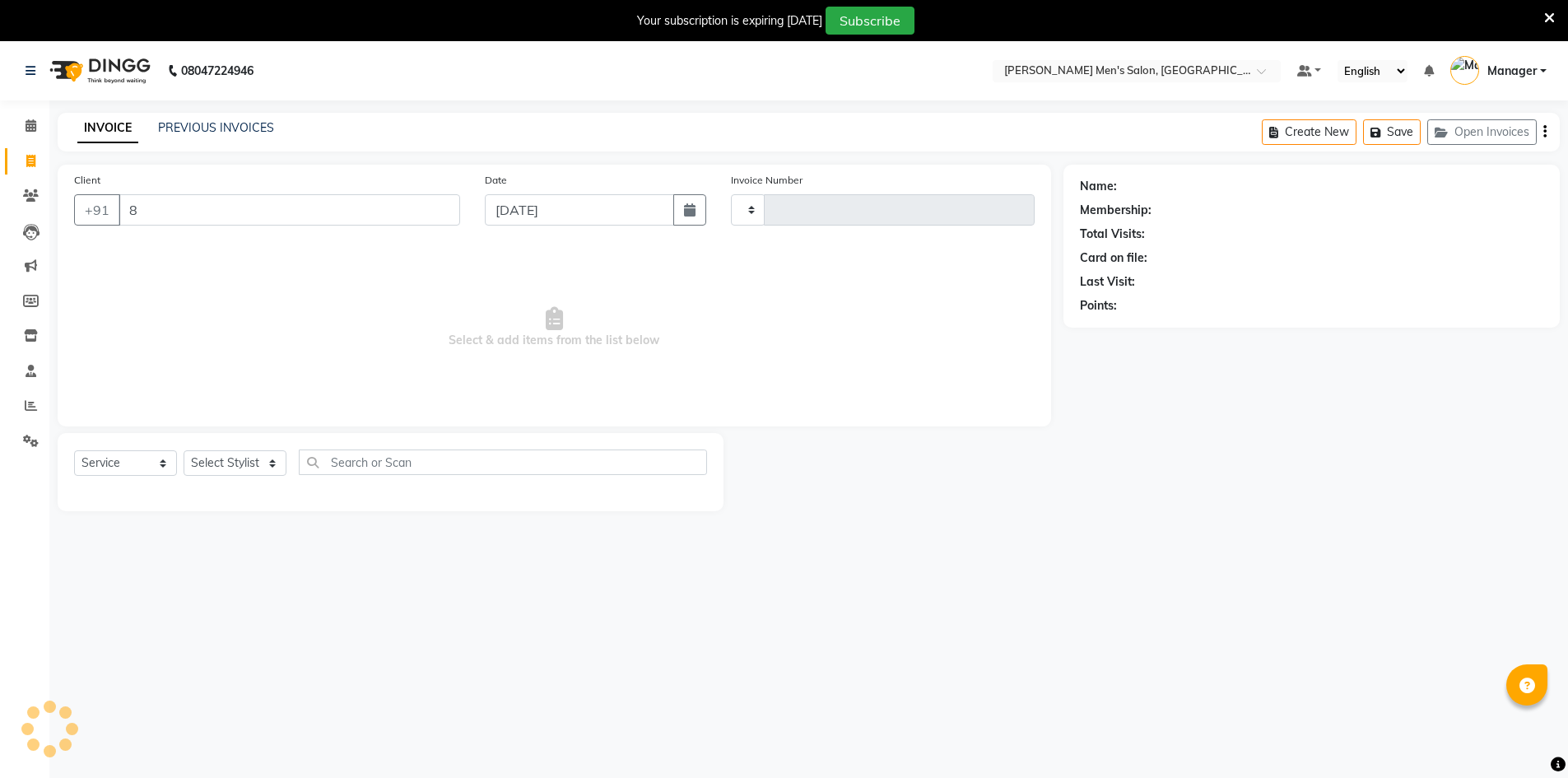
type input "88"
type input "4028"
select select "6913"
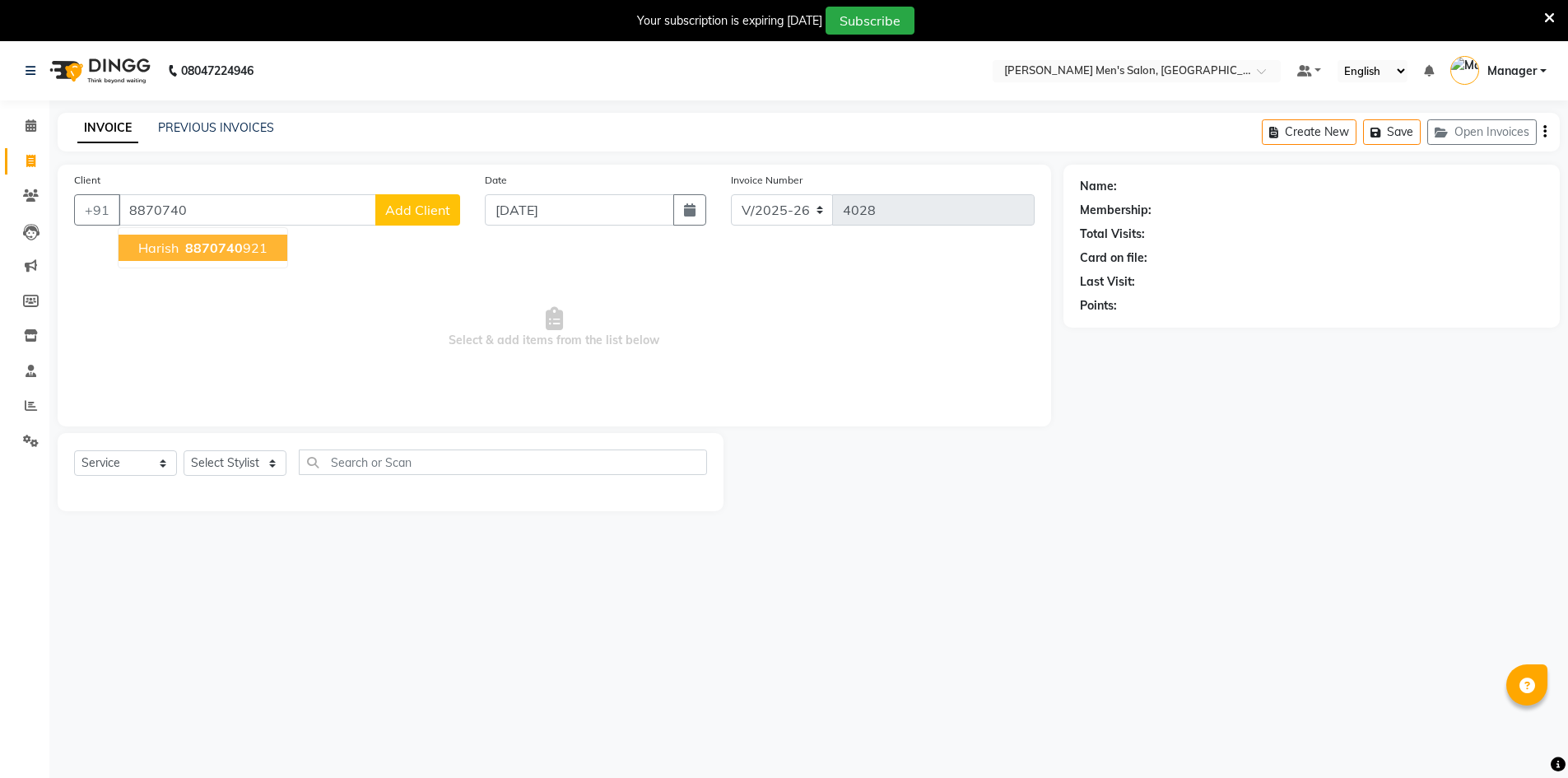
click at [182, 249] on ngb-highlight "8870740 921" at bounding box center [225, 248] width 86 height 17
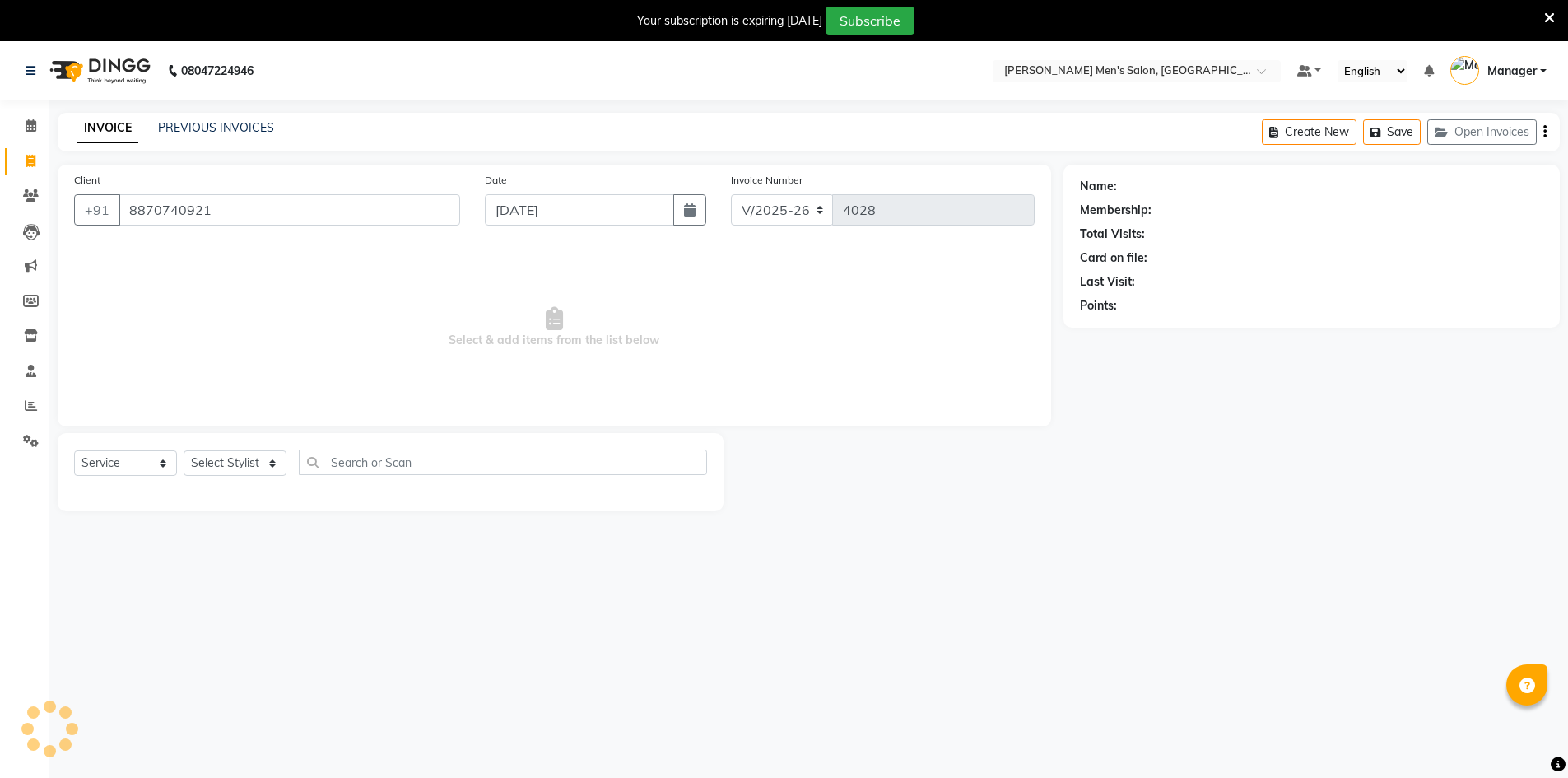
type input "8870740921"
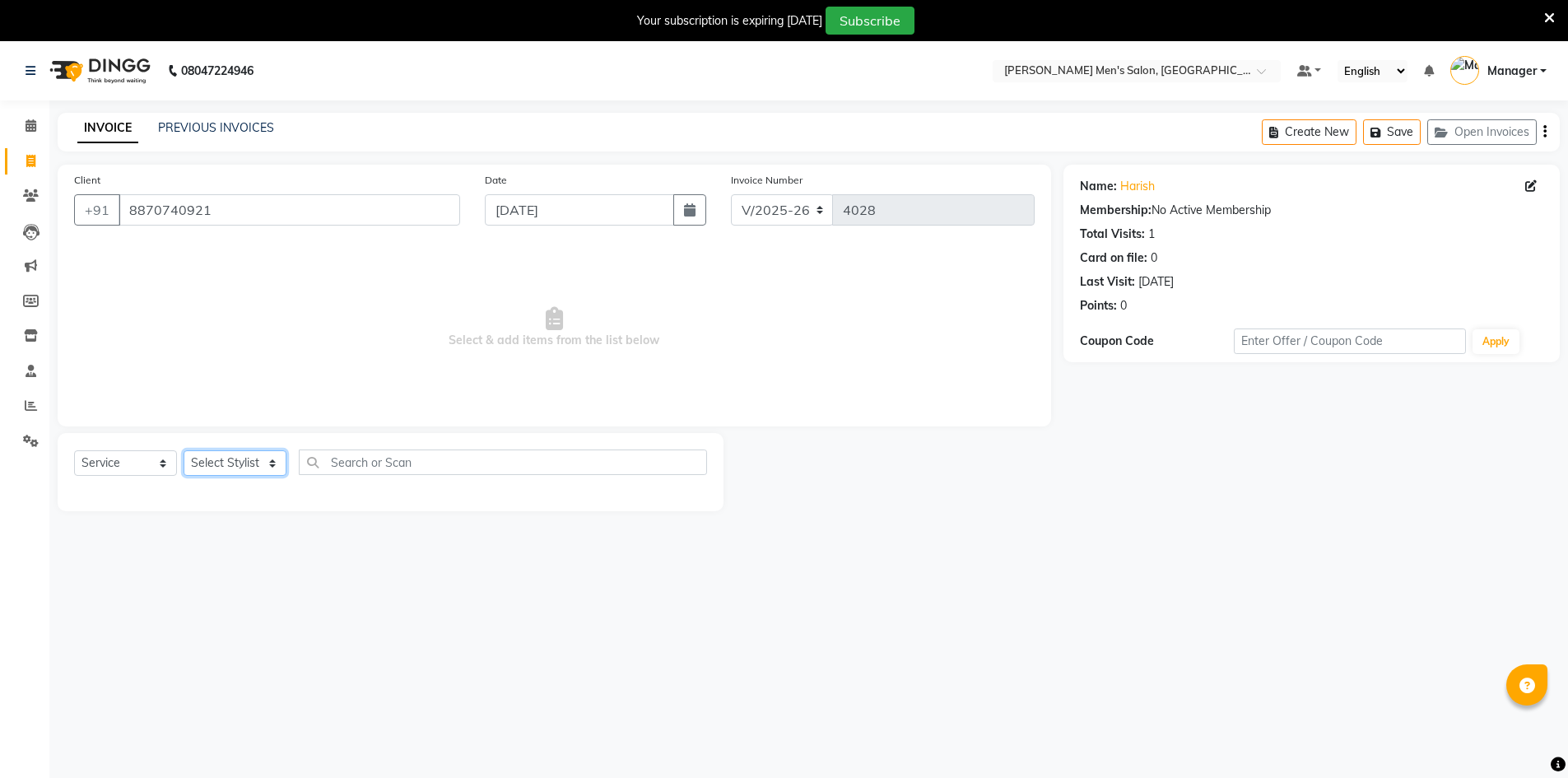
click at [251, 453] on select "Select Stylist Ashu Kulothunkan Manager Mithran Nadeem Saddam" at bounding box center [235, 463] width 103 height 25
select select "70201"
click at [184, 450] on select "Select Stylist Ashu Kulothunkan Manager Mithran Nadeem Saddam" at bounding box center [235, 463] width 103 height 25
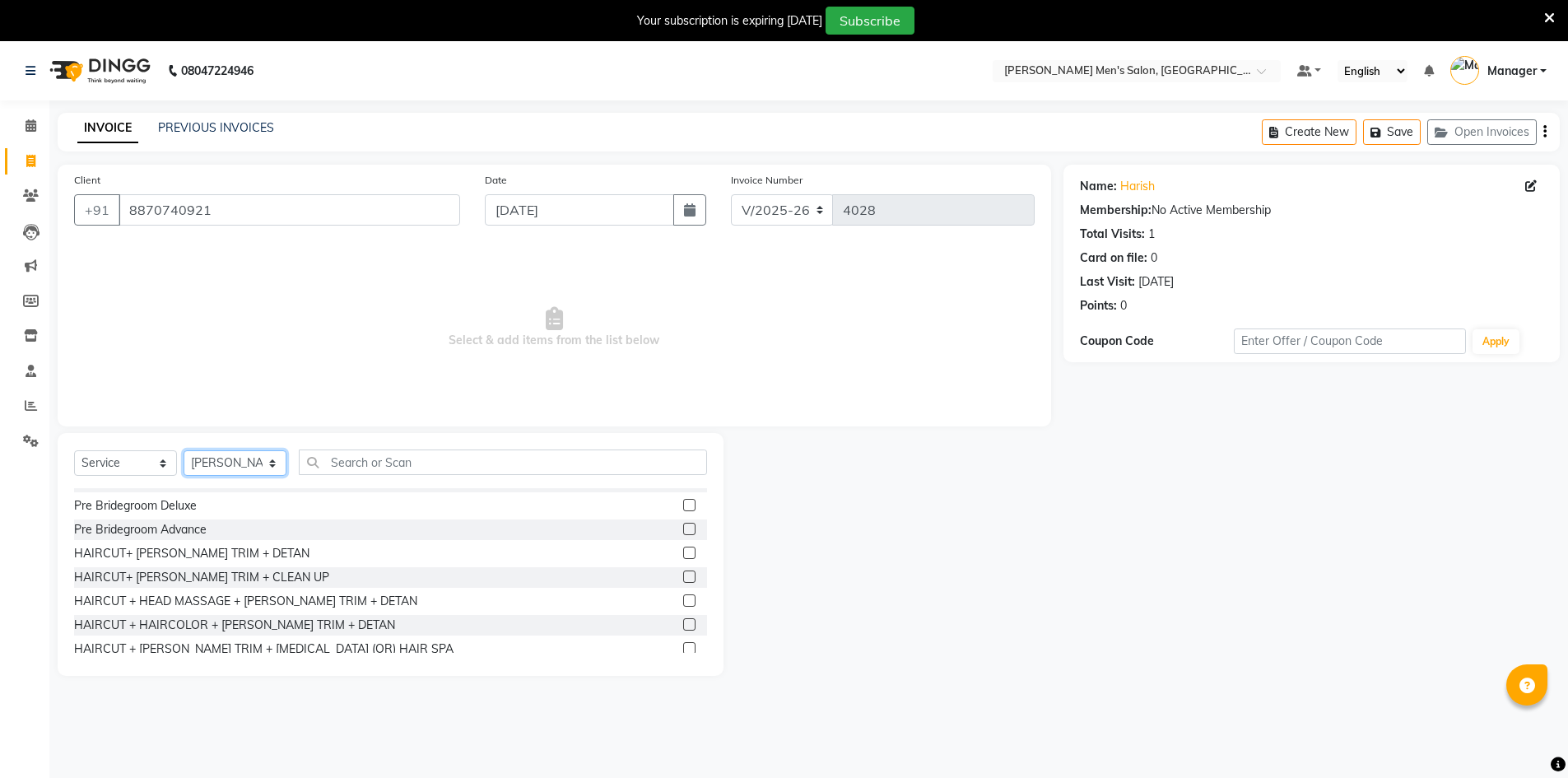
scroll to position [1007, 0]
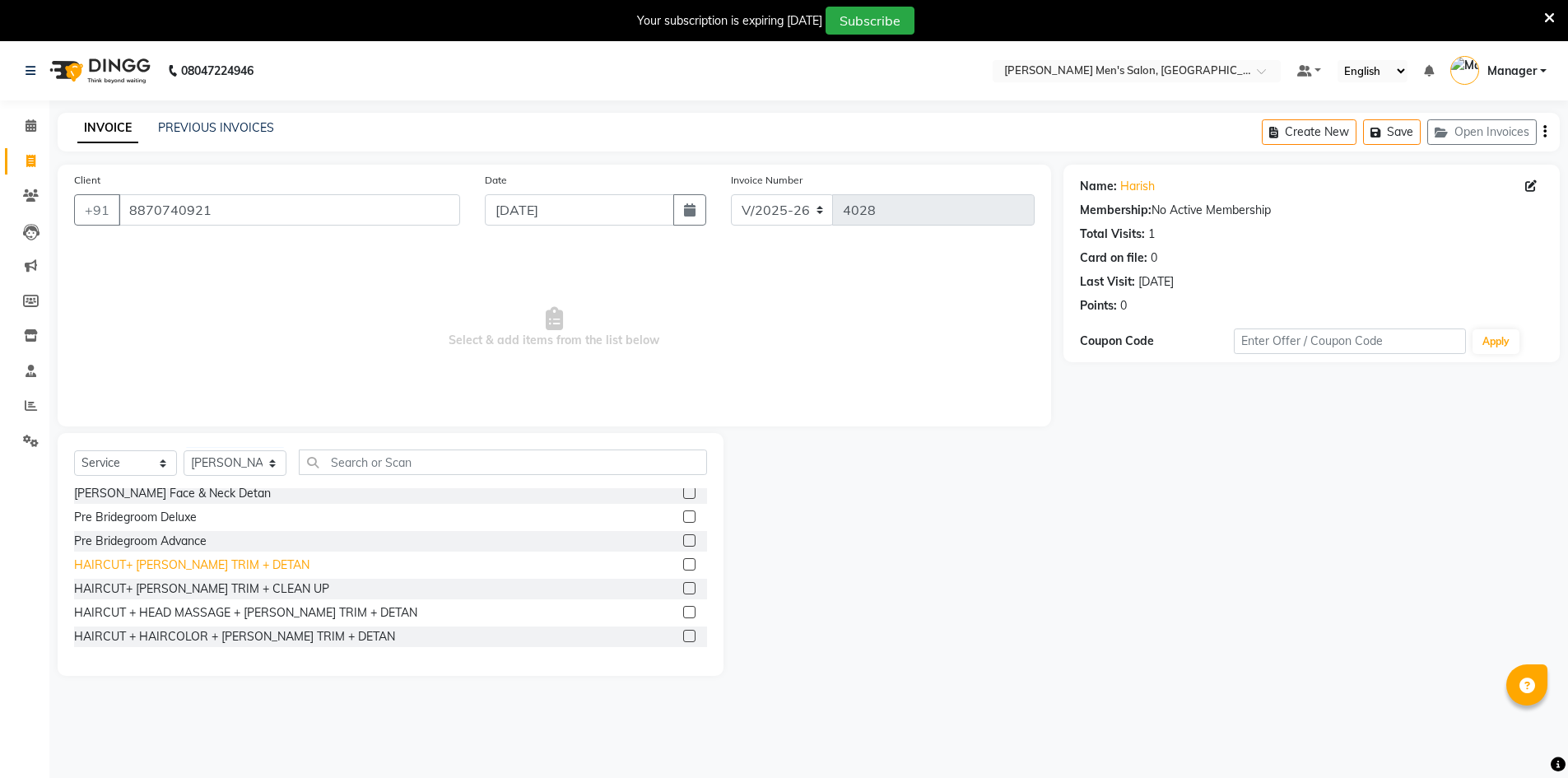
click at [189, 561] on div "HAIRCUT+ BEARD TRIM + DETAN" at bounding box center [191, 565] width 235 height 18
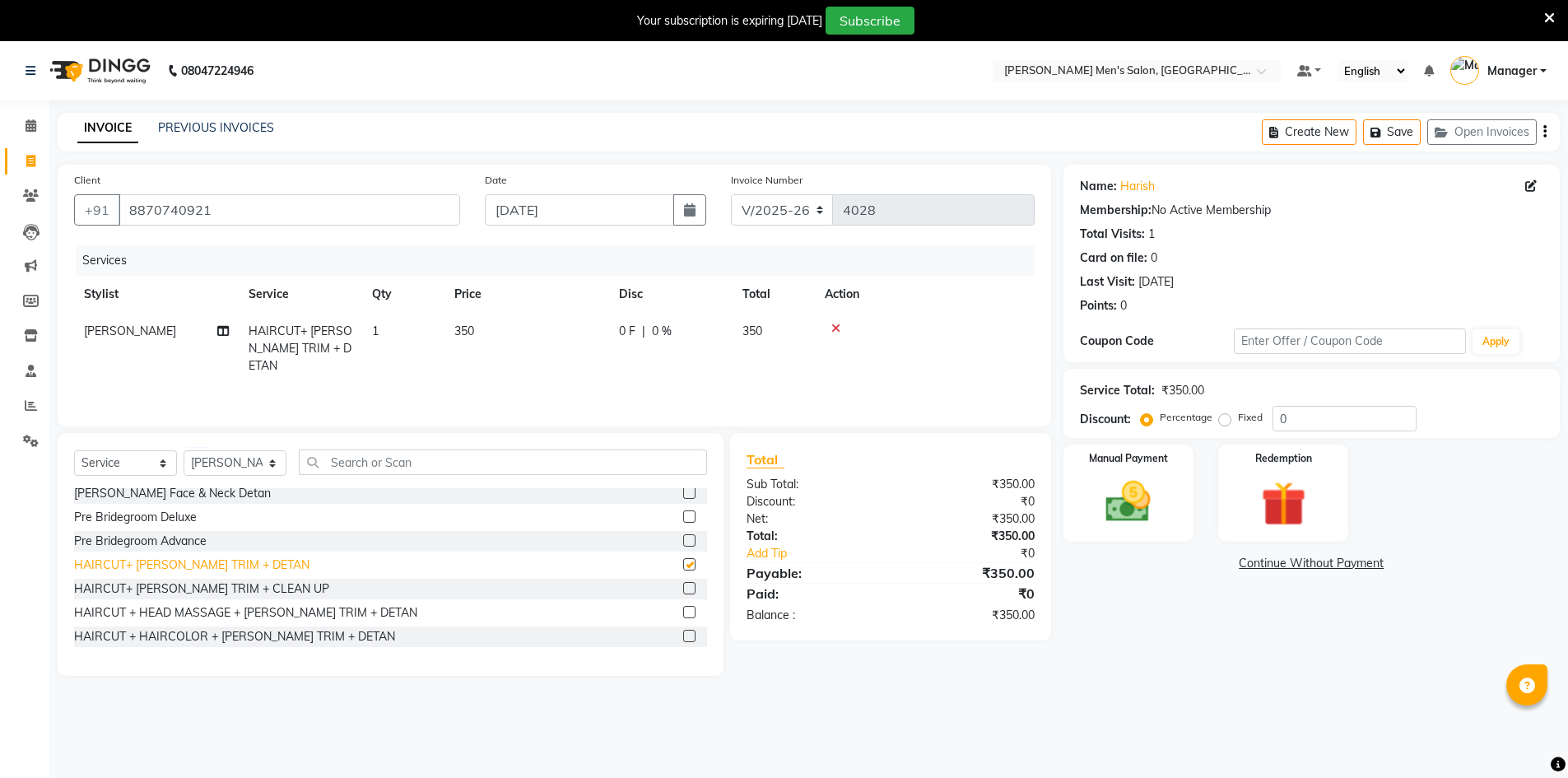
checkbox input "false"
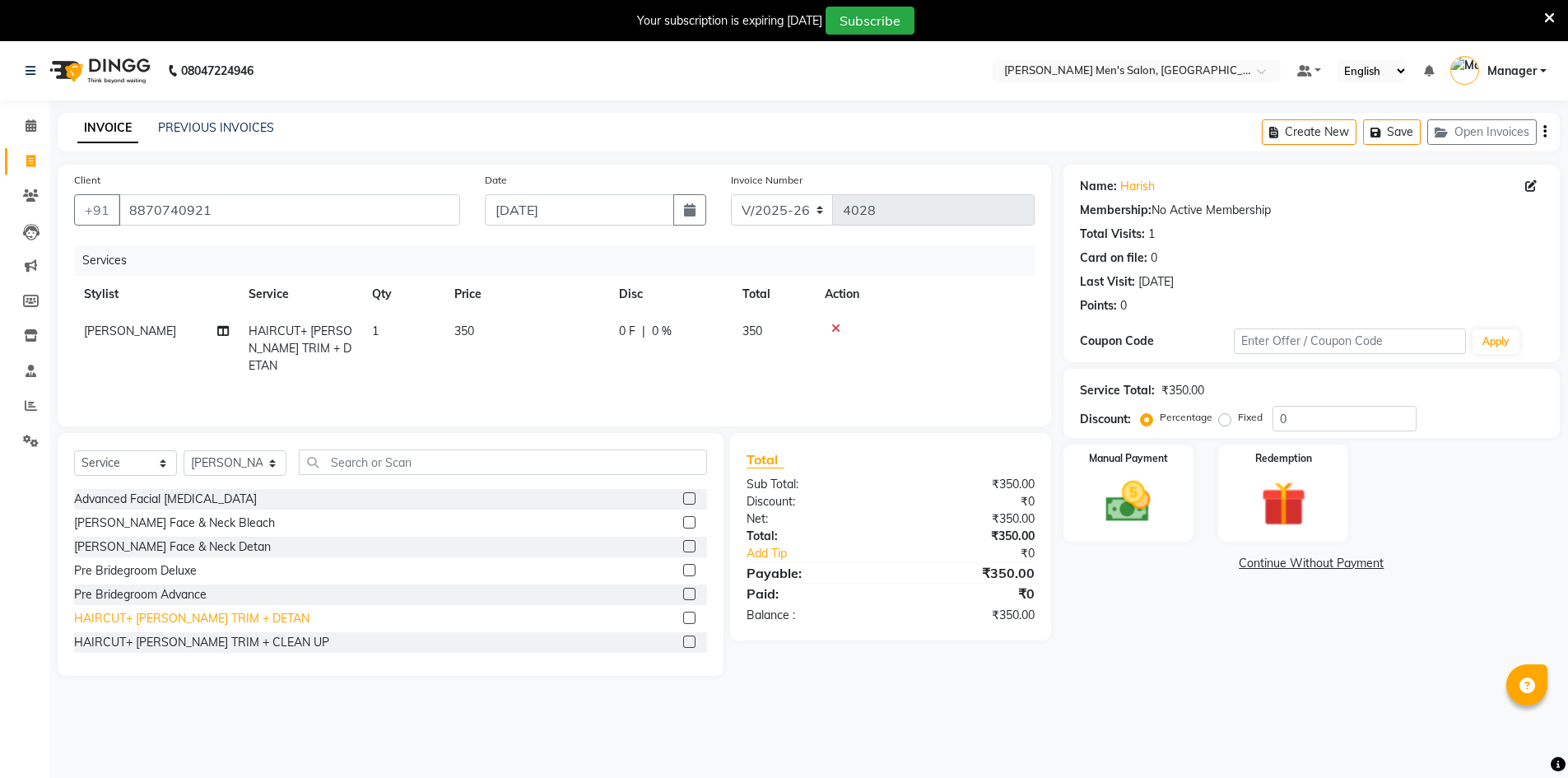
scroll to position [925, 0]
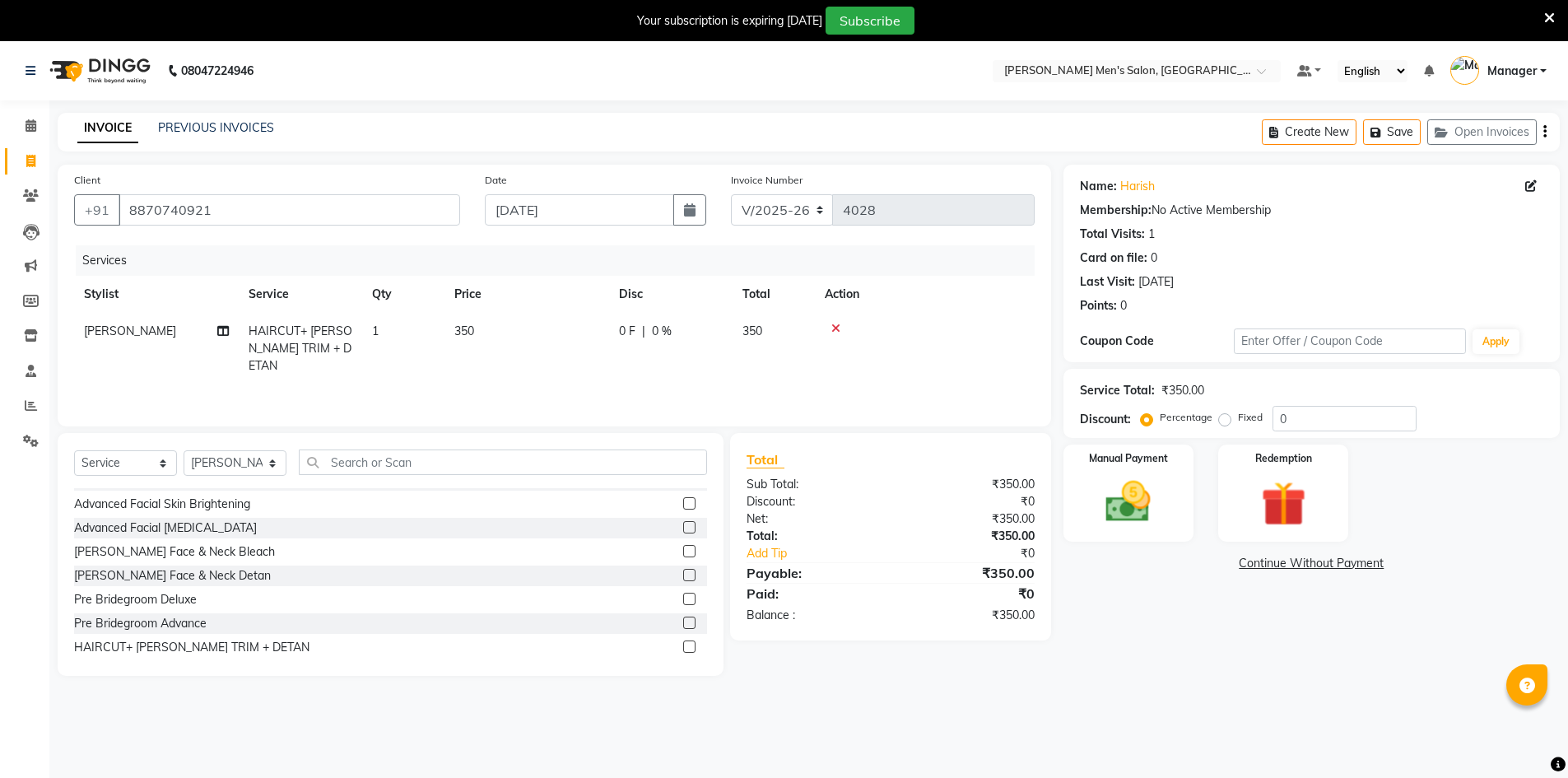
click at [193, 513] on div "Advanced Facial Skin Brightening" at bounding box center [390, 504] width 633 height 20
click at [193, 510] on div "Advanced Facial Skin Brightening" at bounding box center [162, 504] width 176 height 18
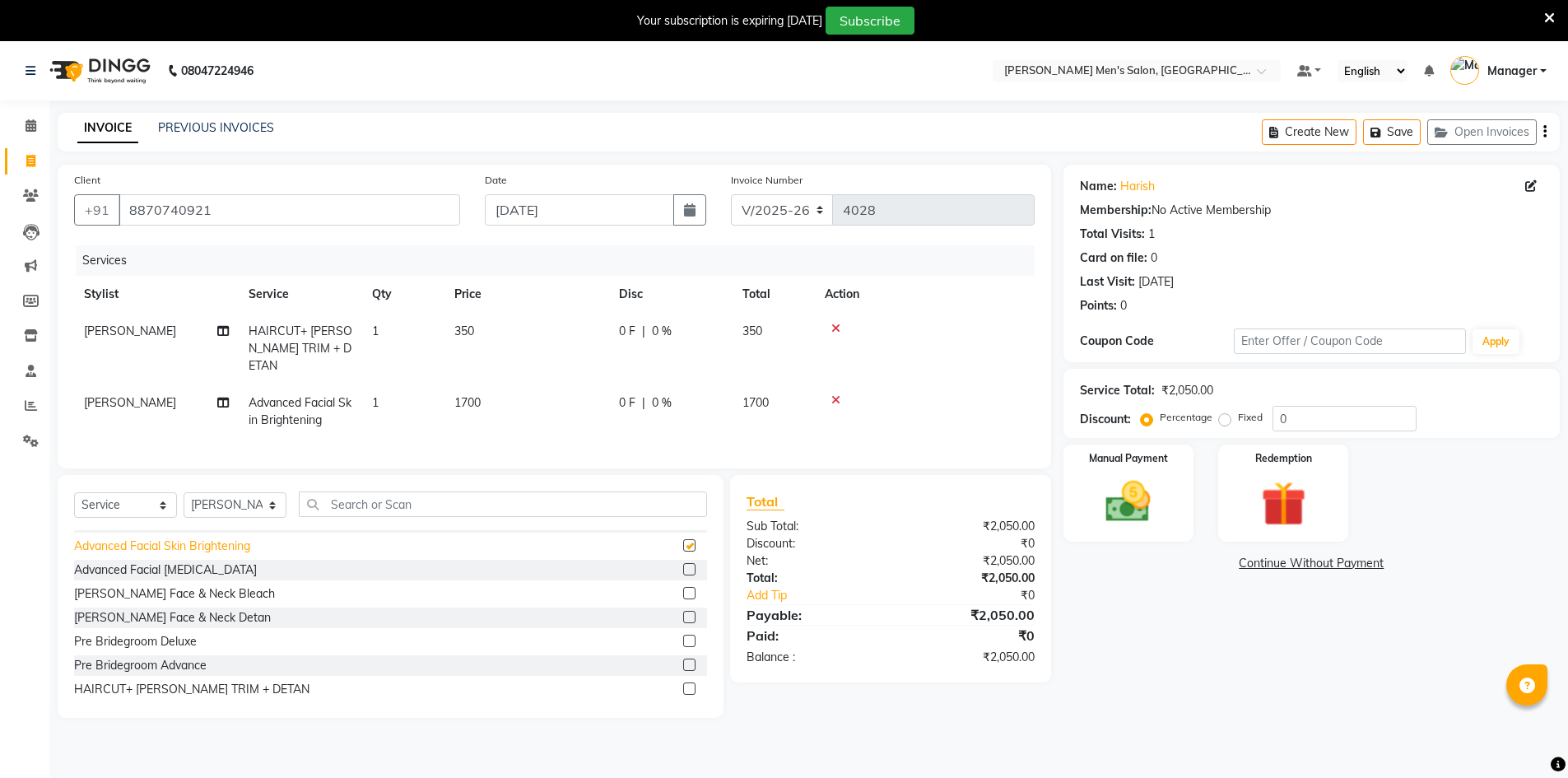
checkbox input "false"
click at [615, 331] on td "0 F | 0 %" at bounding box center [670, 348] width 123 height 72
select select "70201"
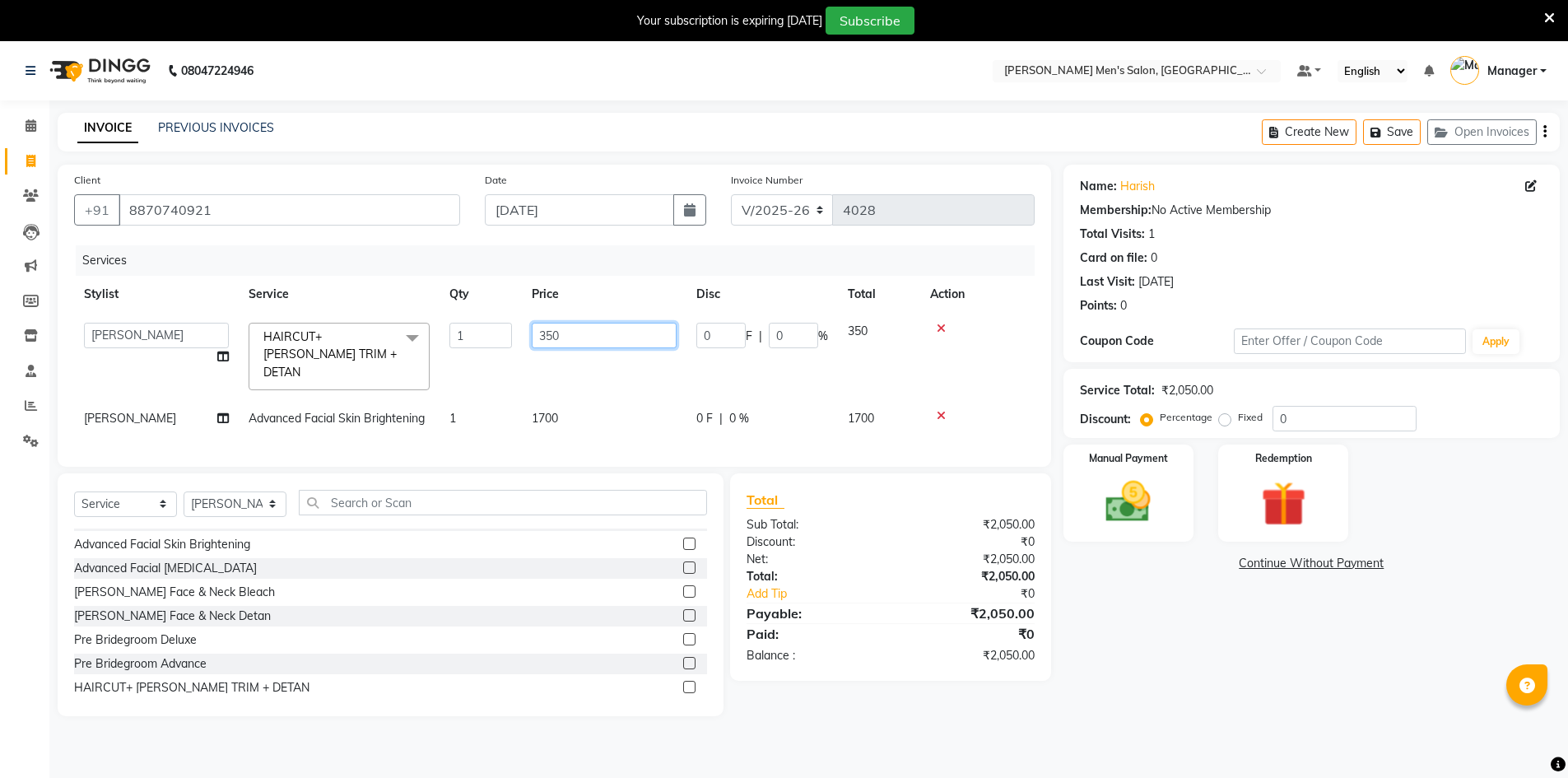
click at [555, 330] on input "350" at bounding box center [604, 335] width 145 height 25
type input "300"
click at [1142, 524] on img at bounding box center [1129, 501] width 76 height 53
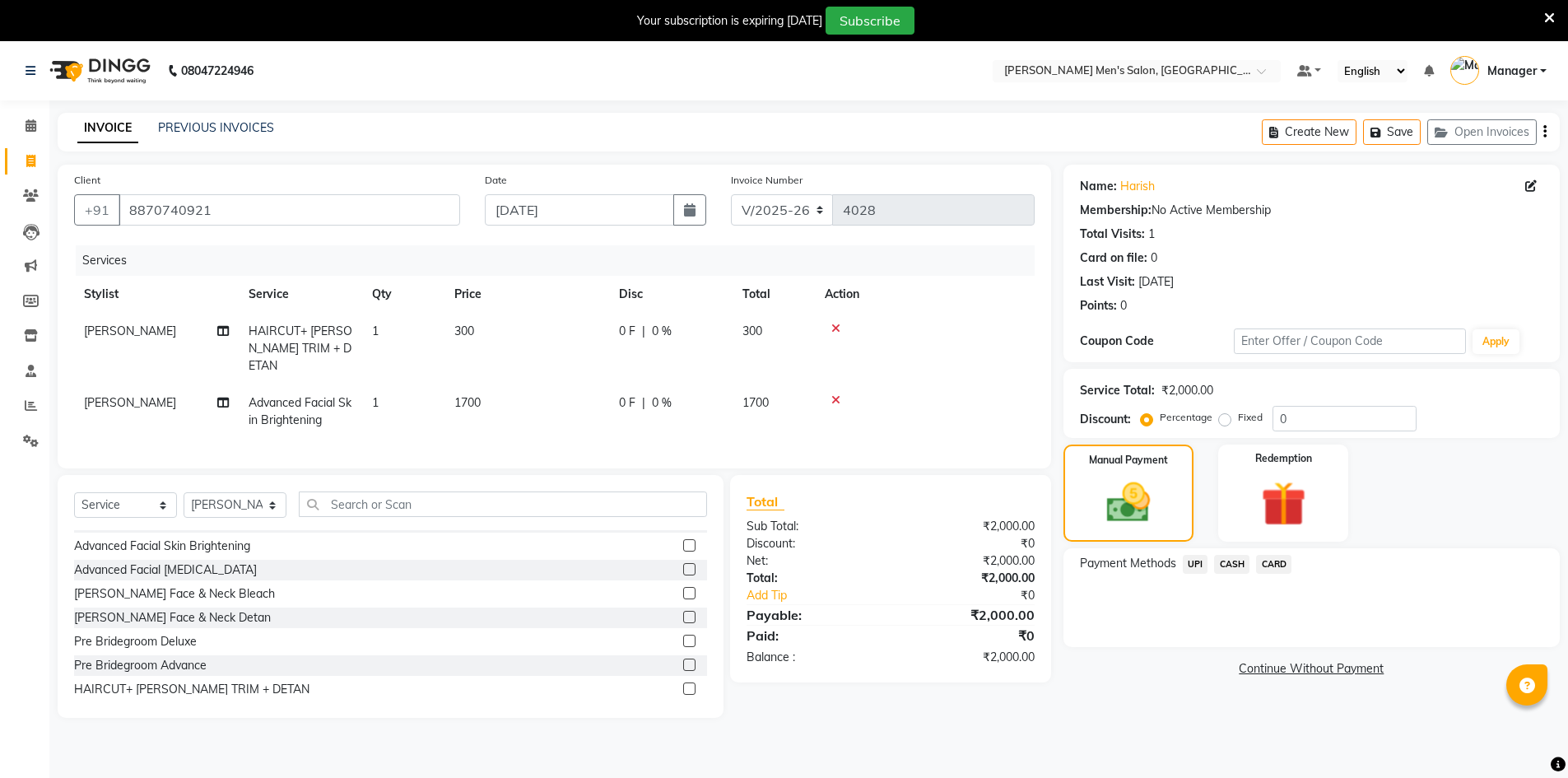
click at [1185, 564] on span "UPI" at bounding box center [1195, 564] width 25 height 19
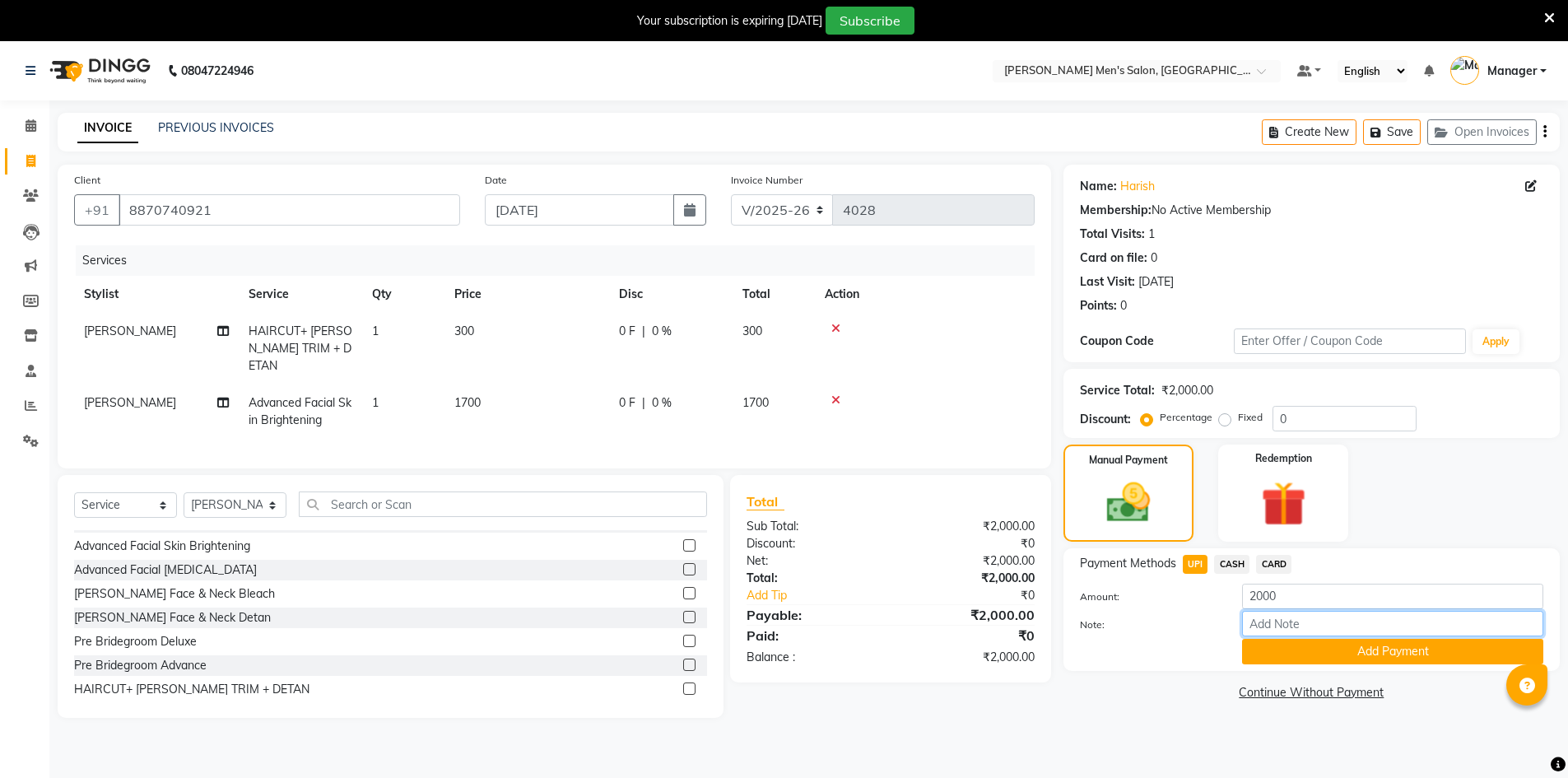
click at [1272, 629] on input "Note:" at bounding box center [1392, 623] width 301 height 25
click at [1284, 664] on div "Payment Methods UPI CASH CARD Amount: 2000 Note: Add Payment" at bounding box center [1311, 609] width 497 height 122
click at [1281, 658] on button "Add Payment" at bounding box center [1392, 652] width 301 height 25
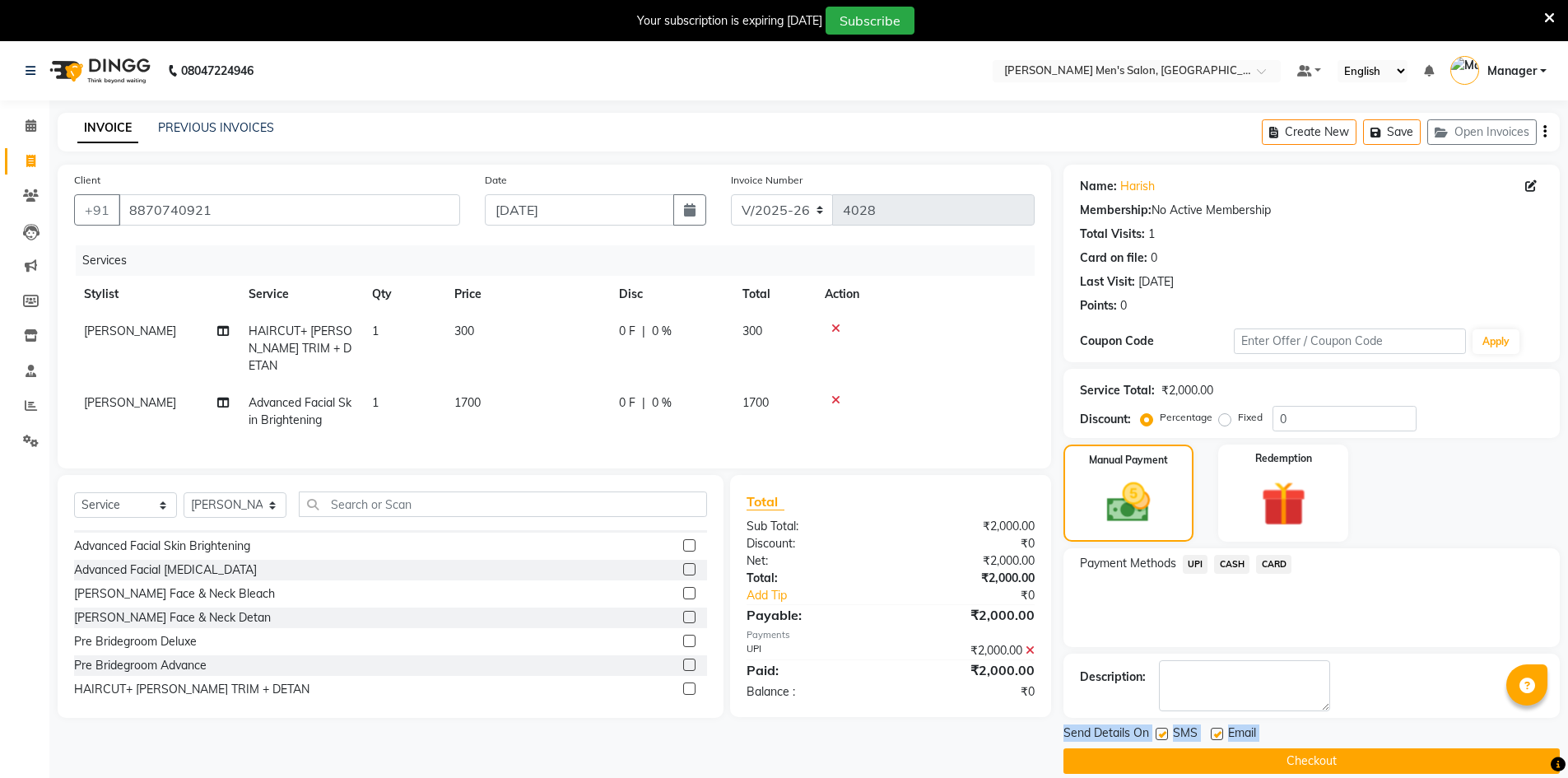
click at [1208, 762] on button "Checkout" at bounding box center [1311, 760] width 497 height 25
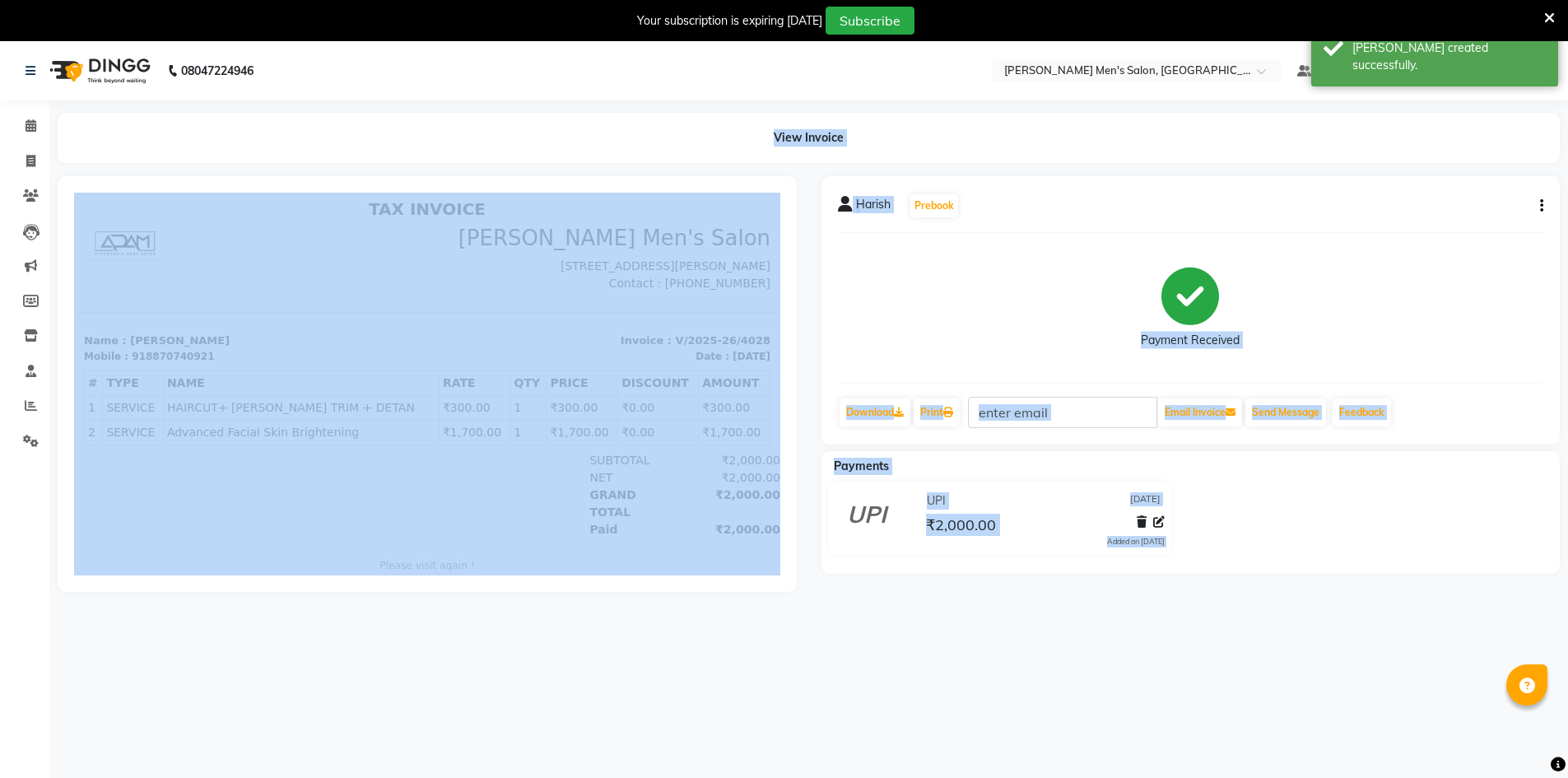
click at [52, 130] on div "View Invoice" at bounding box center [808, 138] width 1527 height 51
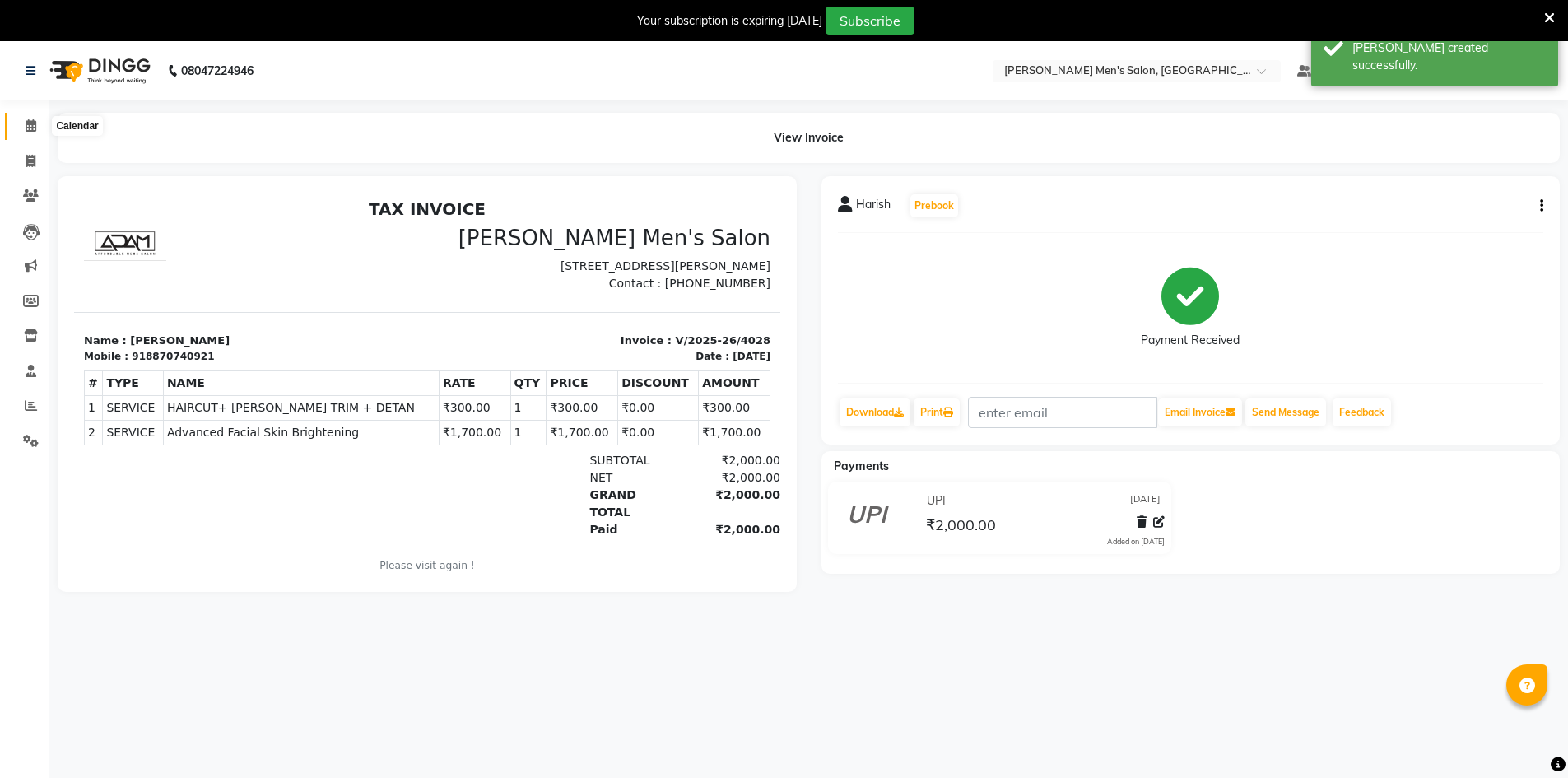
click at [43, 130] on span at bounding box center [31, 126] width 29 height 19
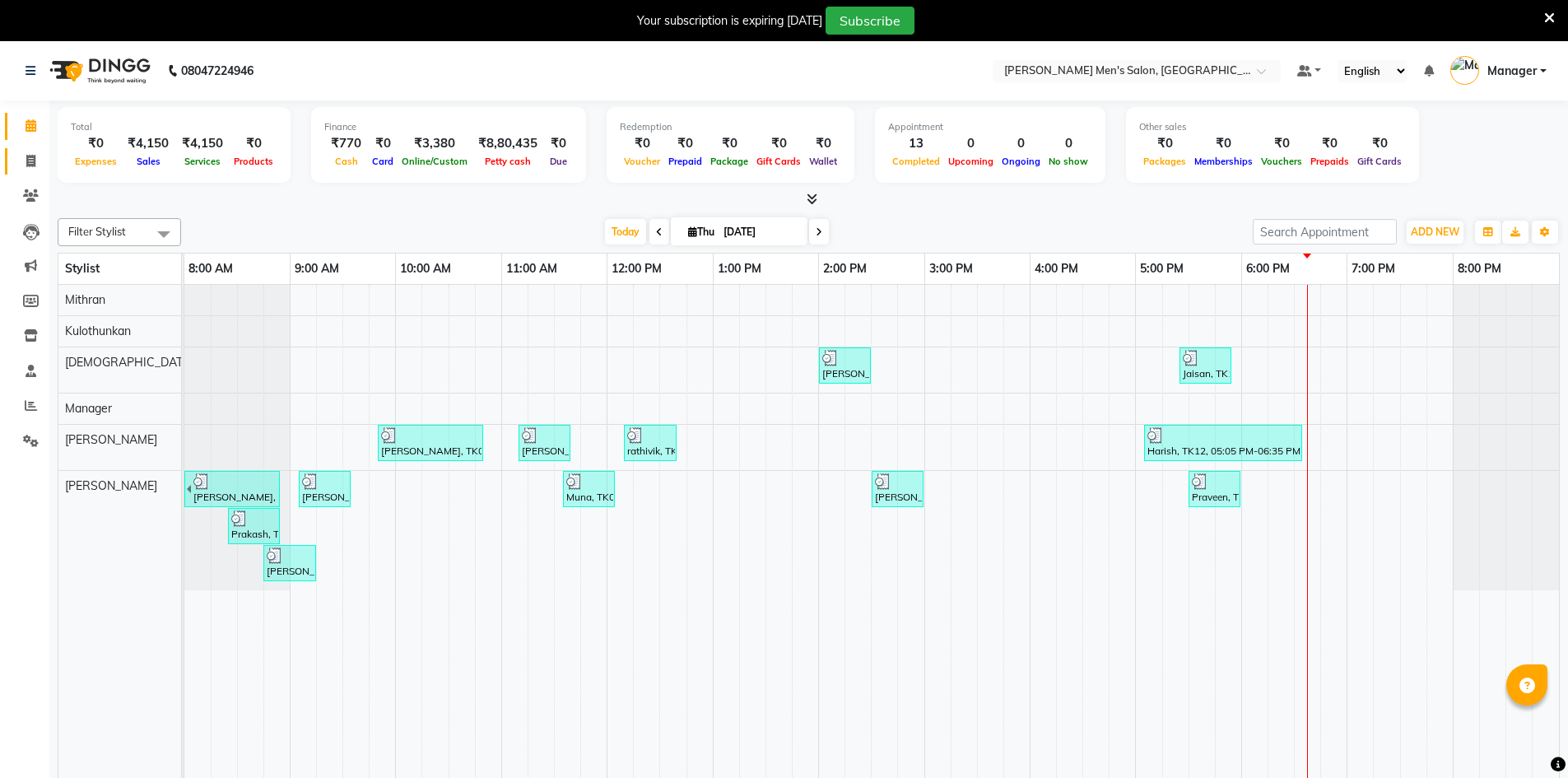
click at [27, 148] on link "Invoice" at bounding box center [24, 162] width 40 height 27
select select "service"
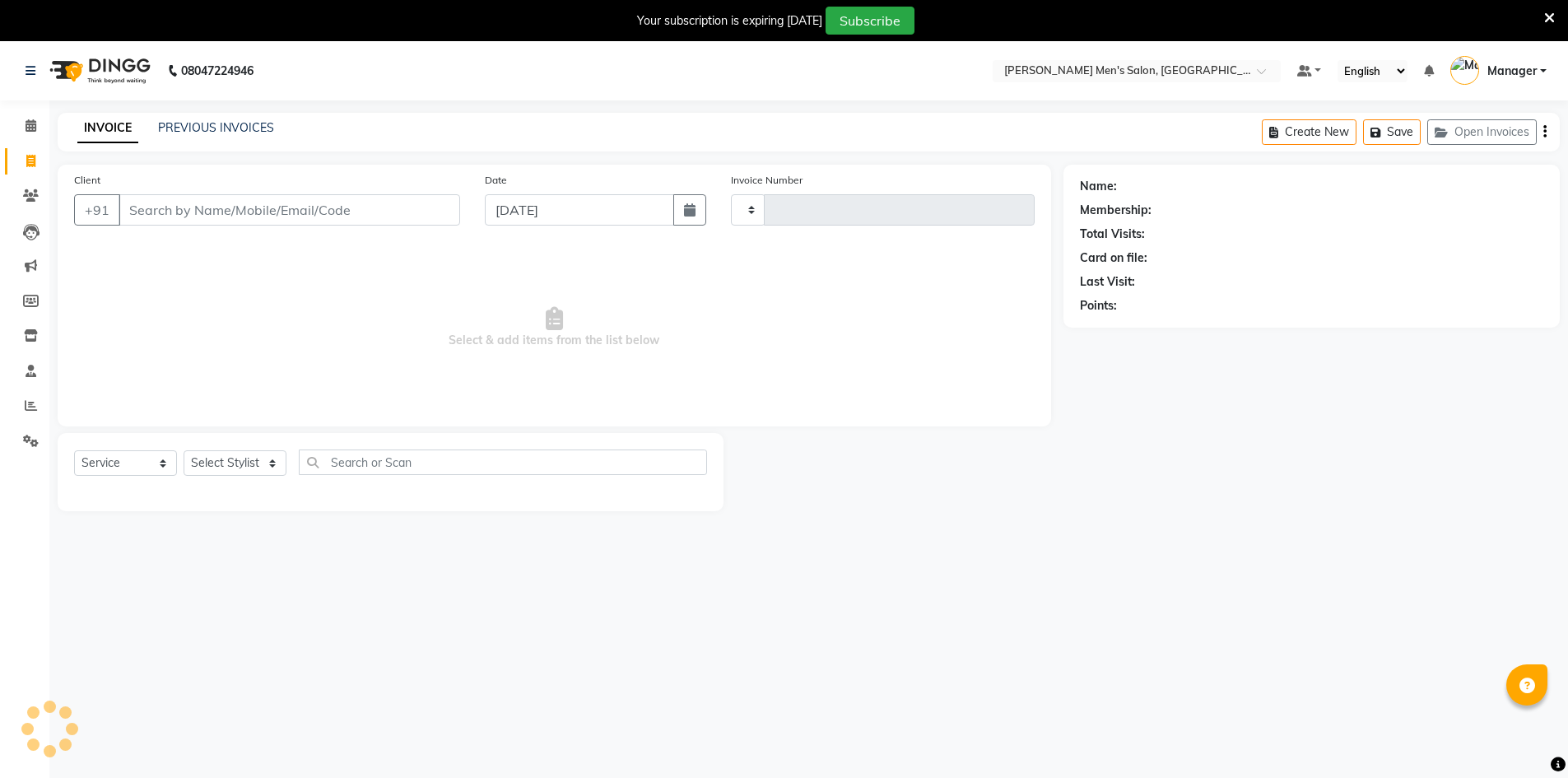
type input "4029"
select select "6913"
click at [170, 116] on div "INVOICE PREVIOUS INVOICES Create New Save Open Invoices" at bounding box center [808, 132] width 1502 height 39
click at [168, 131] on link "PREVIOUS INVOICES" at bounding box center [216, 128] width 116 height 15
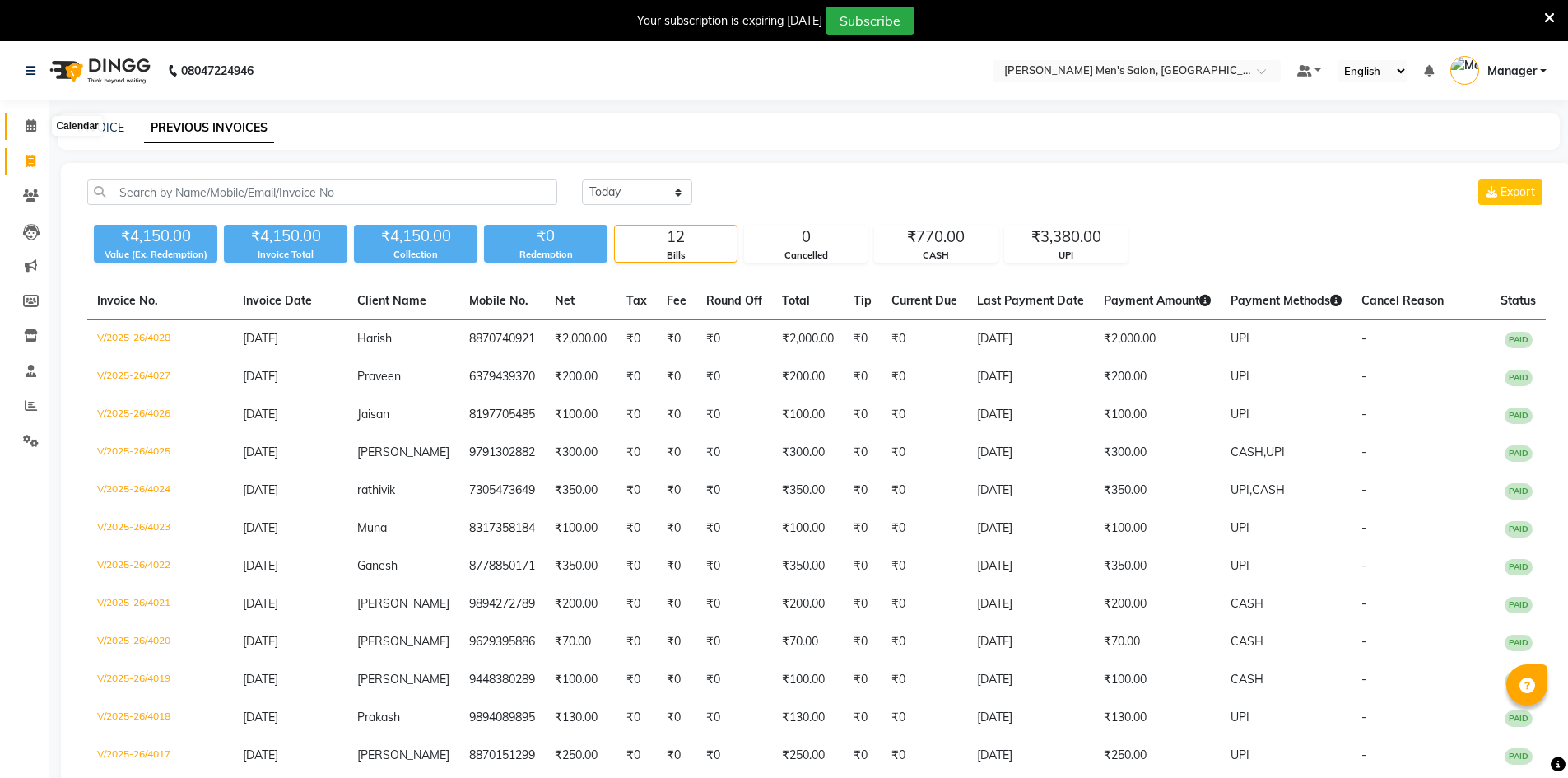
click at [35, 118] on span at bounding box center [31, 126] width 29 height 19
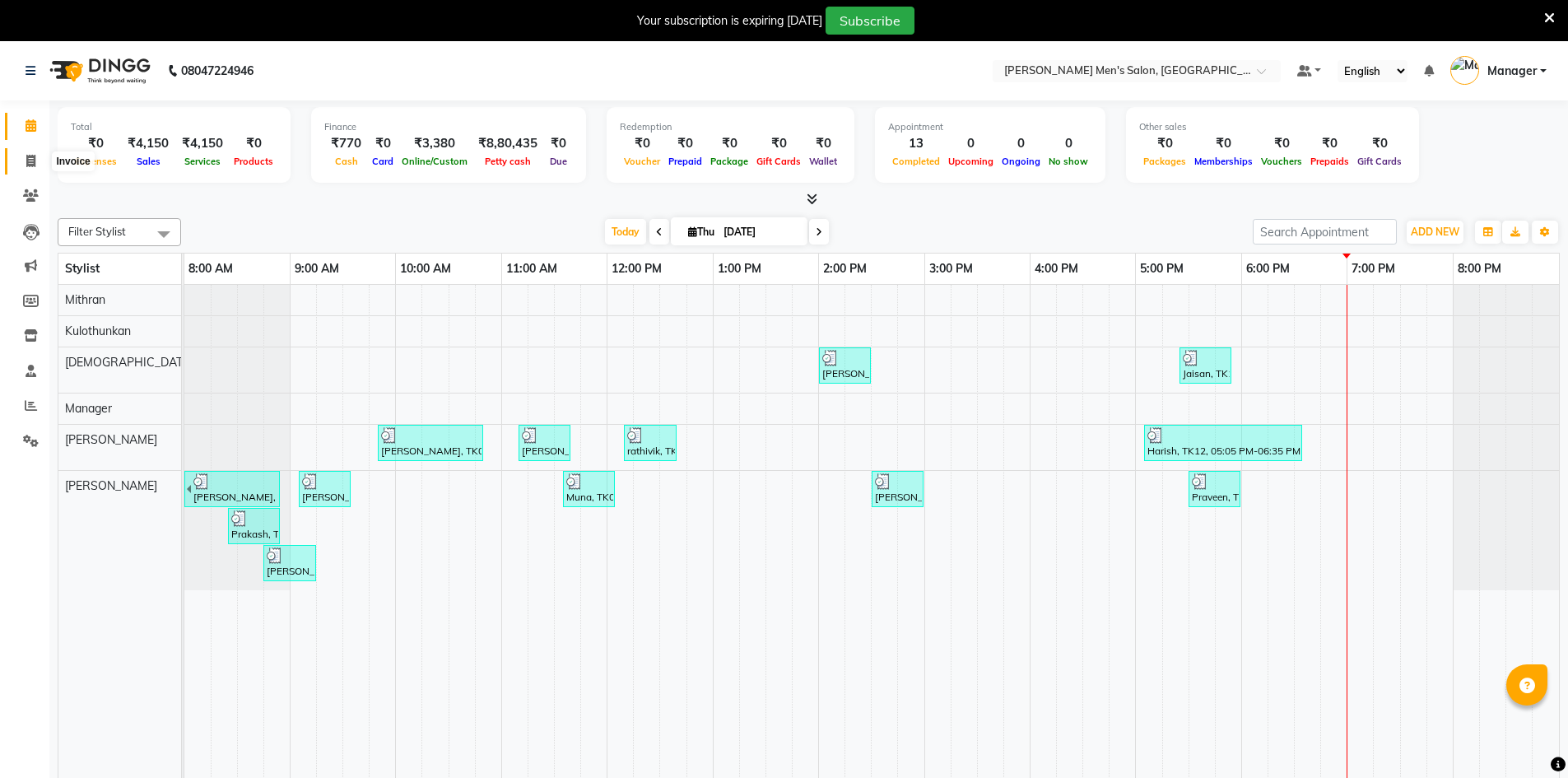
click at [20, 167] on span at bounding box center [31, 162] width 29 height 19
select select "service"
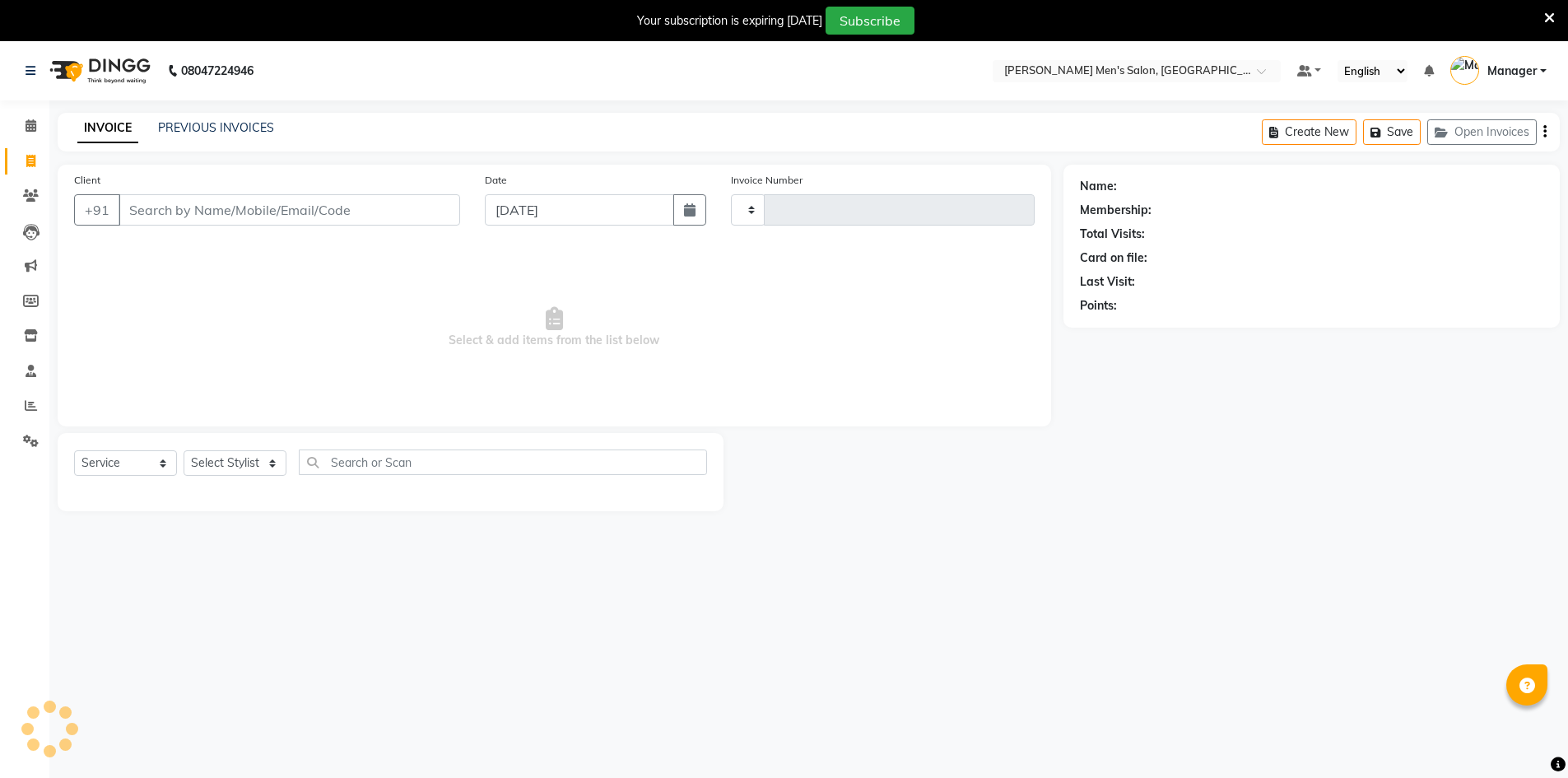
type input "4029"
select select "6913"
drag, startPoint x: 180, startPoint y: 224, endPoint x: 187, endPoint y: 220, distance: 8.1
click at [180, 224] on input "Client" at bounding box center [289, 209] width 341 height 31
click at [295, 217] on input "Client" at bounding box center [289, 209] width 341 height 31
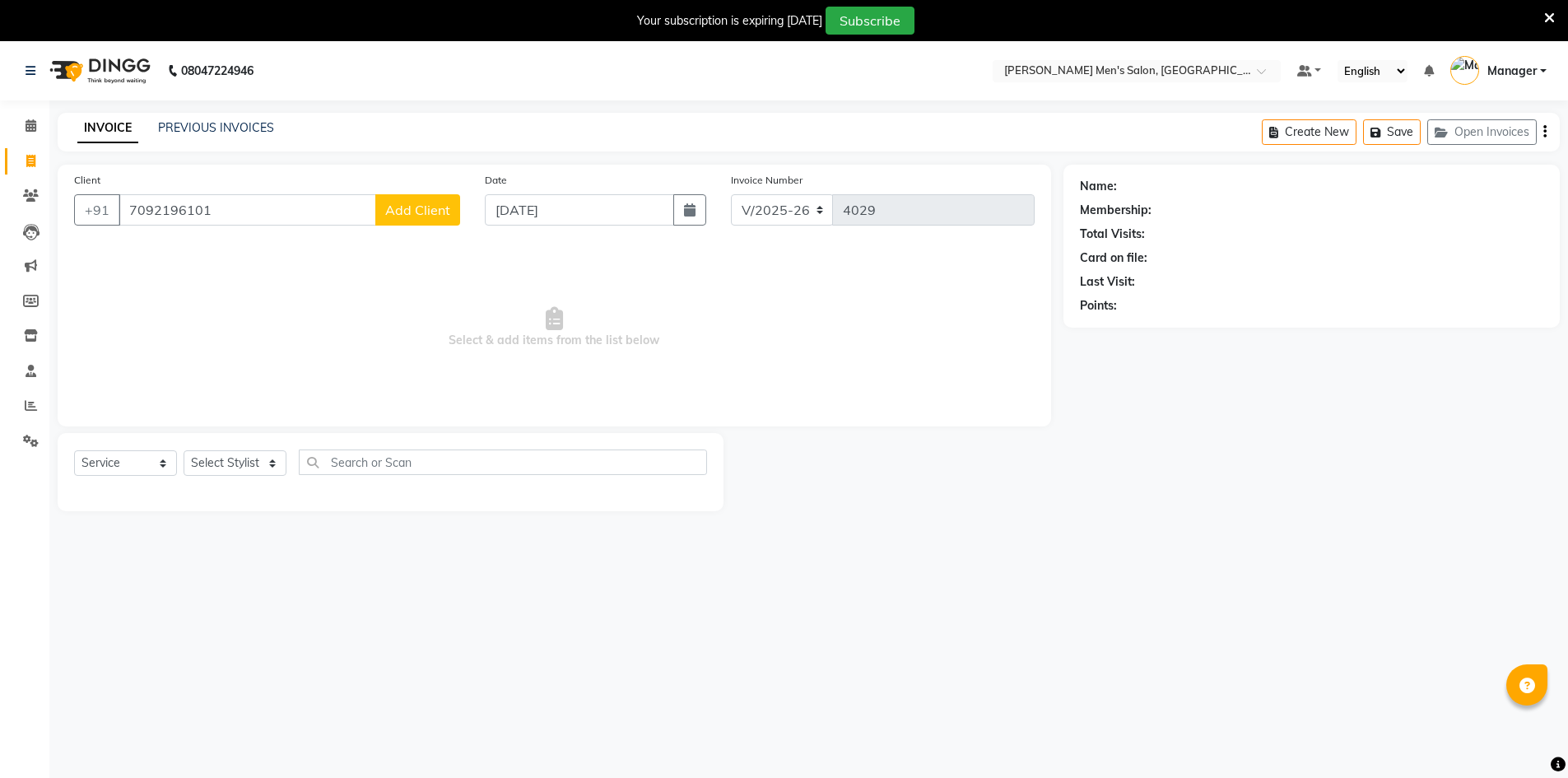
type input "7092196101"
click at [429, 207] on span "Add Client" at bounding box center [417, 210] width 65 height 17
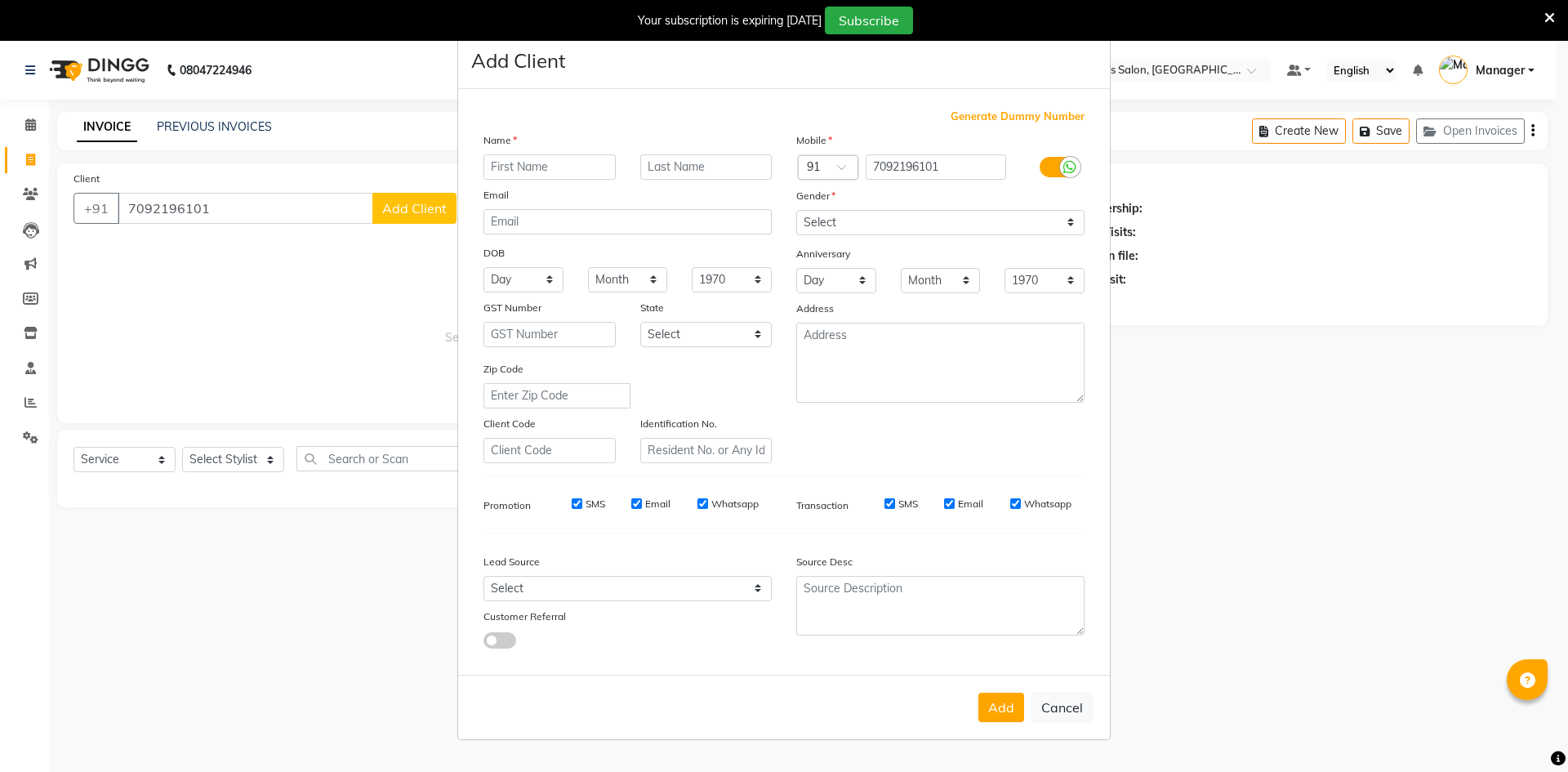
click at [576, 165] on input "text" at bounding box center [550, 167] width 132 height 25
type input "Jana"
click at [807, 223] on select "Select Male Female Other Prefer Not To Say" at bounding box center [940, 222] width 289 height 25
select select "male"
click at [797, 210] on select "Select Male Female Other Prefer Not To Say" at bounding box center [940, 222] width 289 height 25
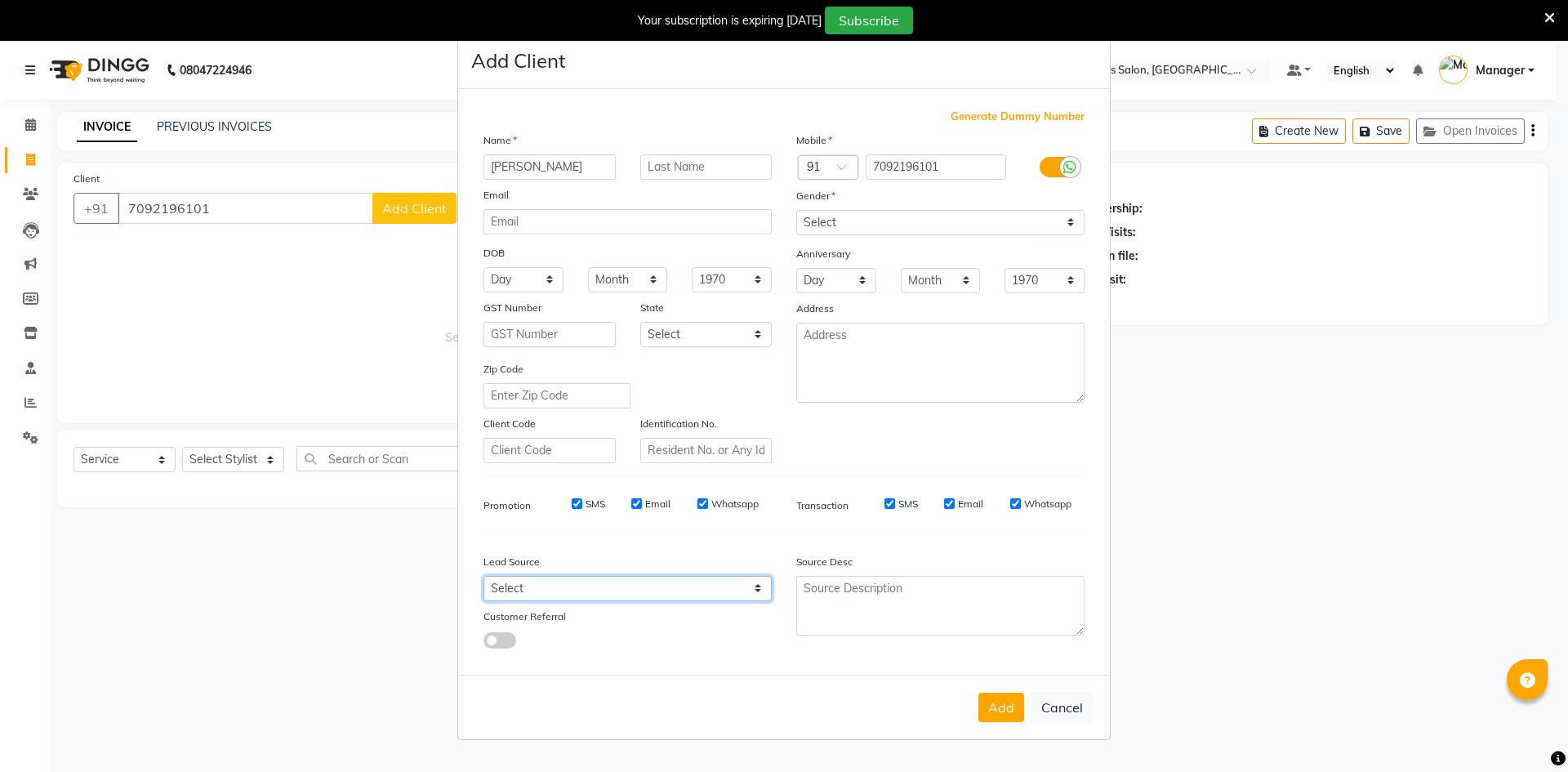
click at [623, 577] on select "Select Walk-in Referral Internet Friend Word of Mouth Advertisement Facebook Ju…" at bounding box center [628, 588] width 289 height 25
select select "48262"
click at [484, 575] on select "Select Walk-in Referral Internet Friend Word of Mouth Advertisement Facebook Ju…" at bounding box center [628, 588] width 289 height 25
click at [1022, 713] on button "Add" at bounding box center [1002, 707] width 46 height 29
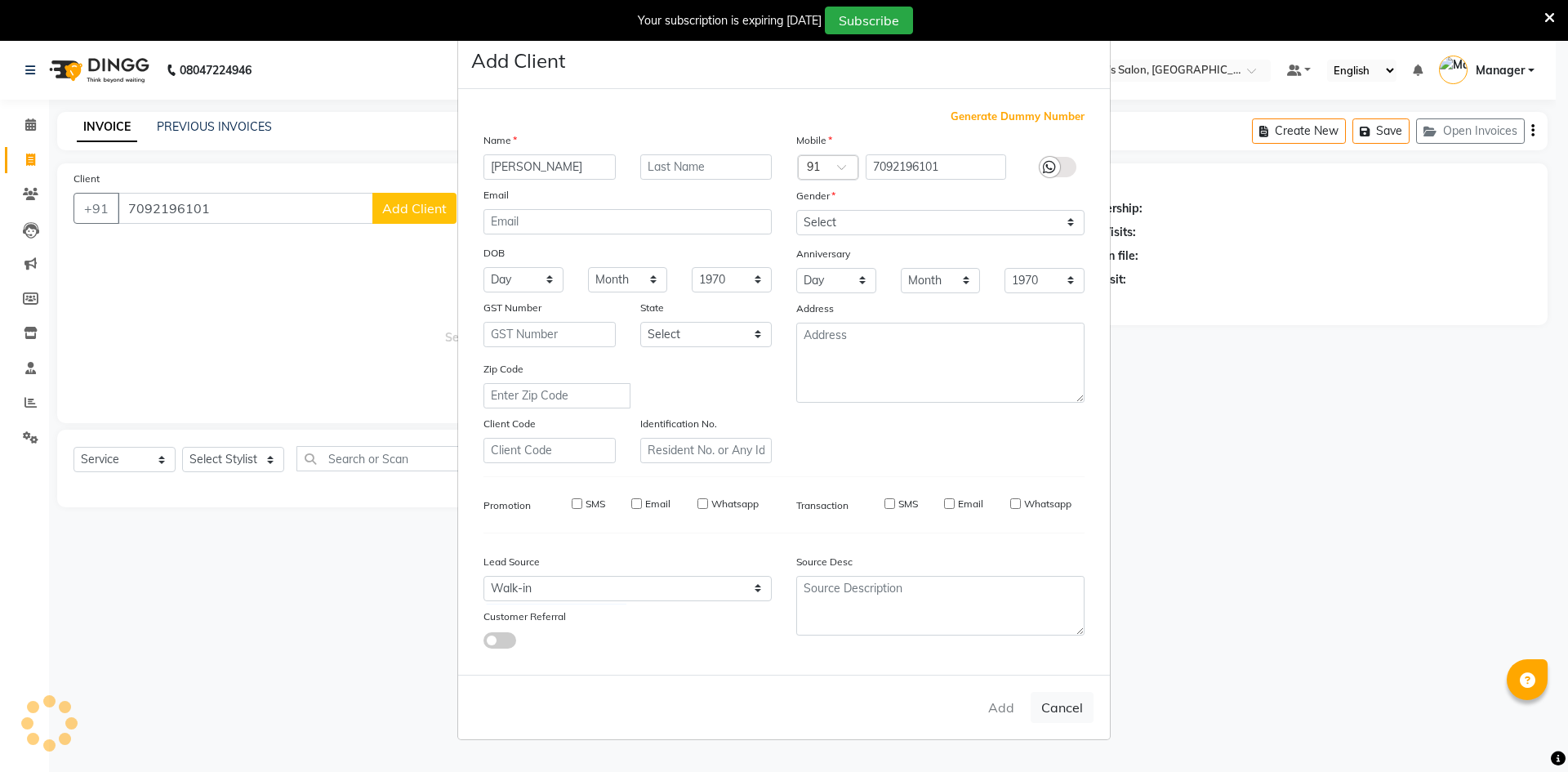
select select
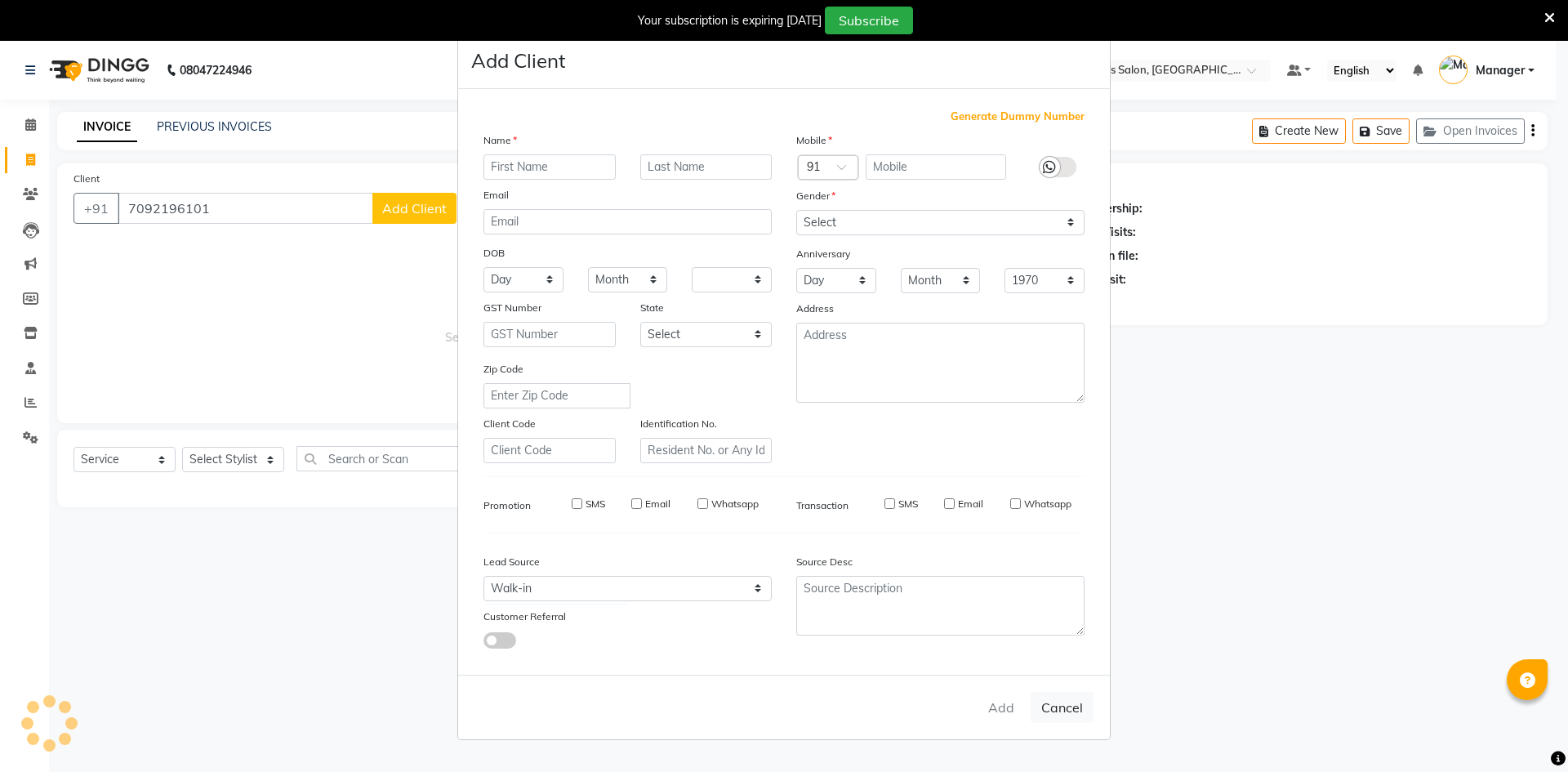
select select
checkbox input "false"
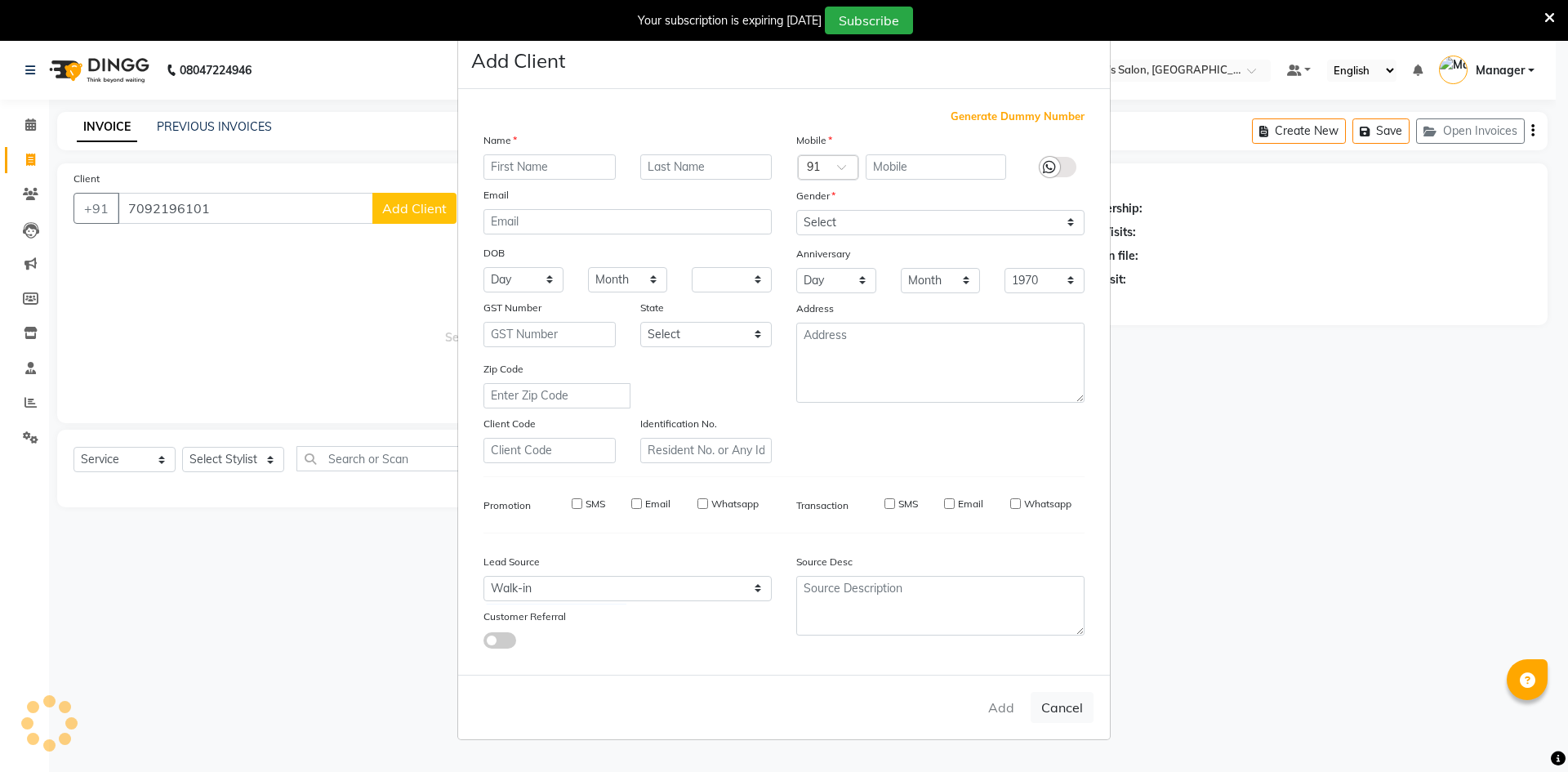
checkbox input "false"
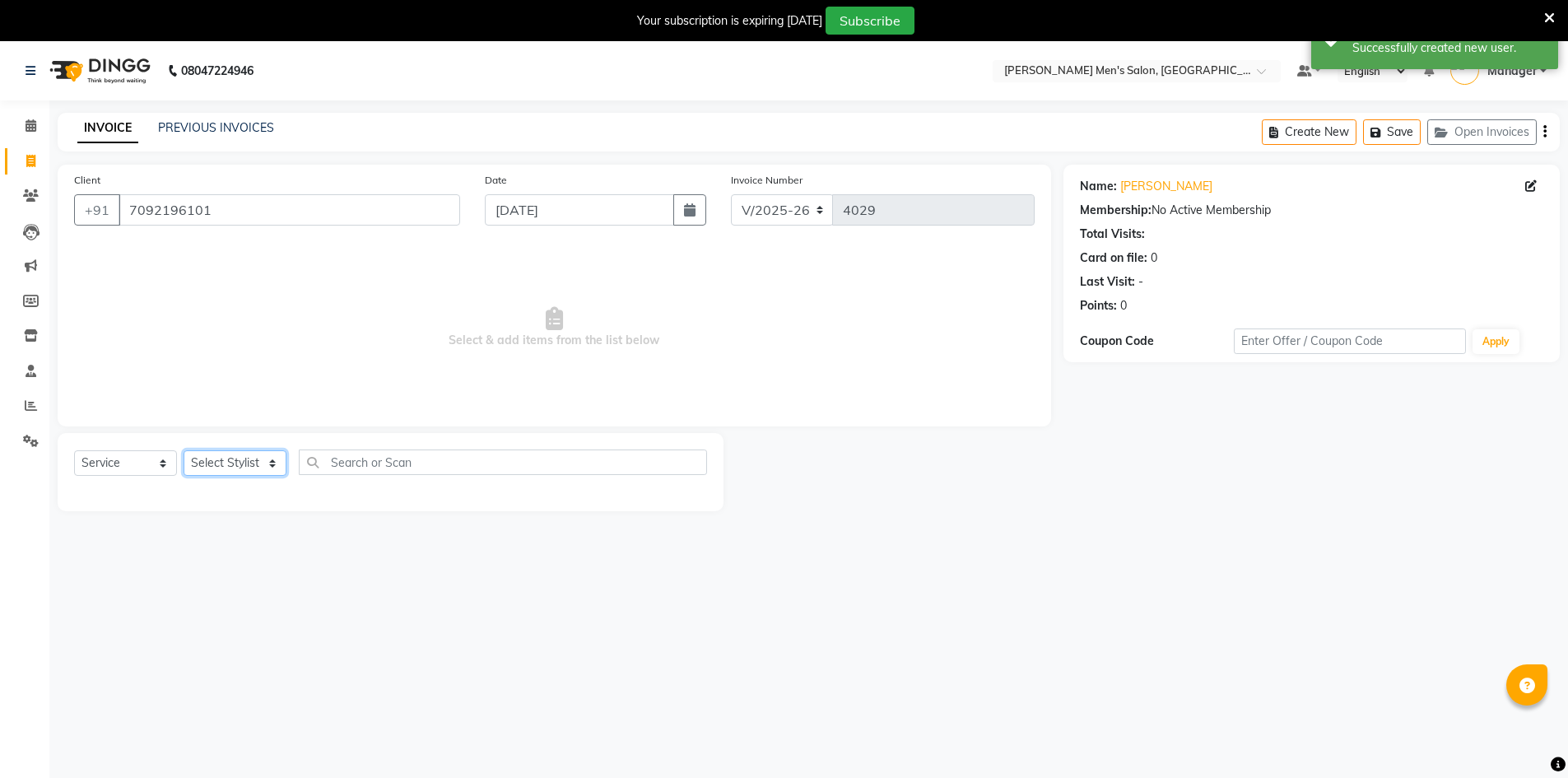
click at [217, 461] on select "Select Stylist Ashu Kulothunkan Manager Mithran Nadeem Saddam" at bounding box center [235, 463] width 103 height 25
select select "65604"
click at [184, 450] on select "Select Stylist Ashu Kulothunkan Manager Mithran Nadeem Saddam" at bounding box center [235, 463] width 103 height 25
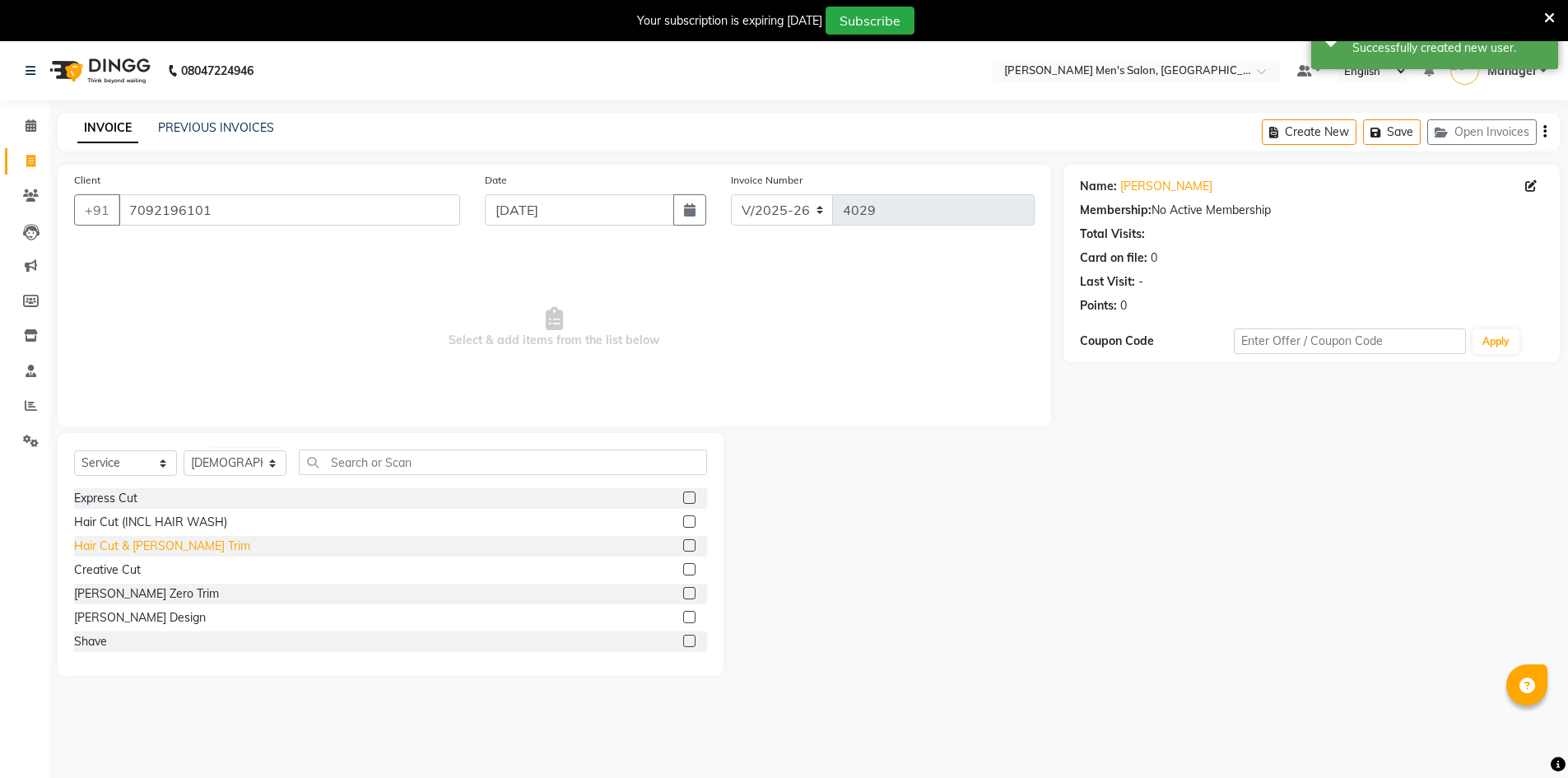
click at [142, 542] on div "Hair Cut & Beard Trim" at bounding box center [162, 546] width 176 height 18
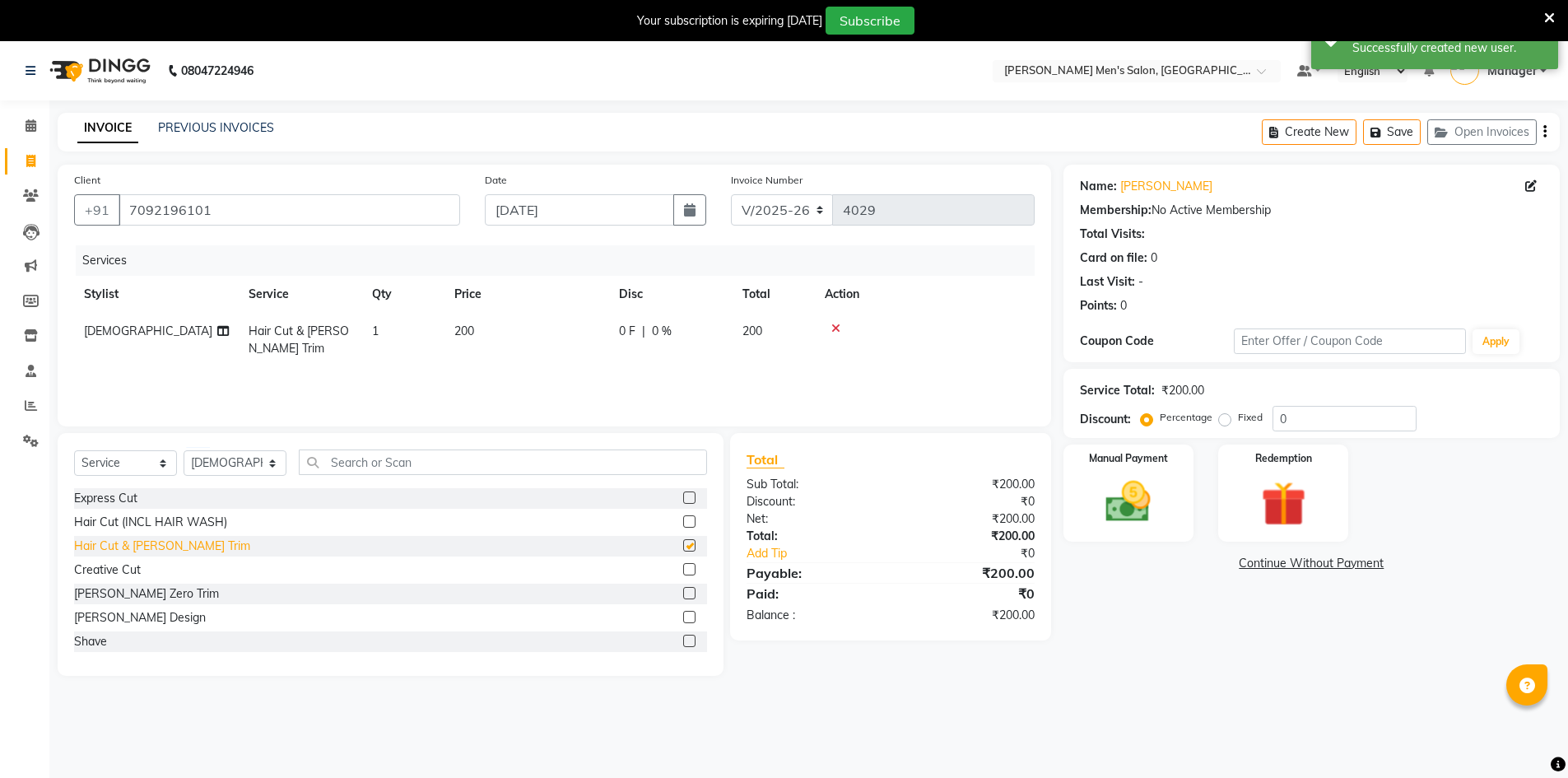
checkbox input "false"
click at [1128, 480] on img at bounding box center [1129, 501] width 76 height 53
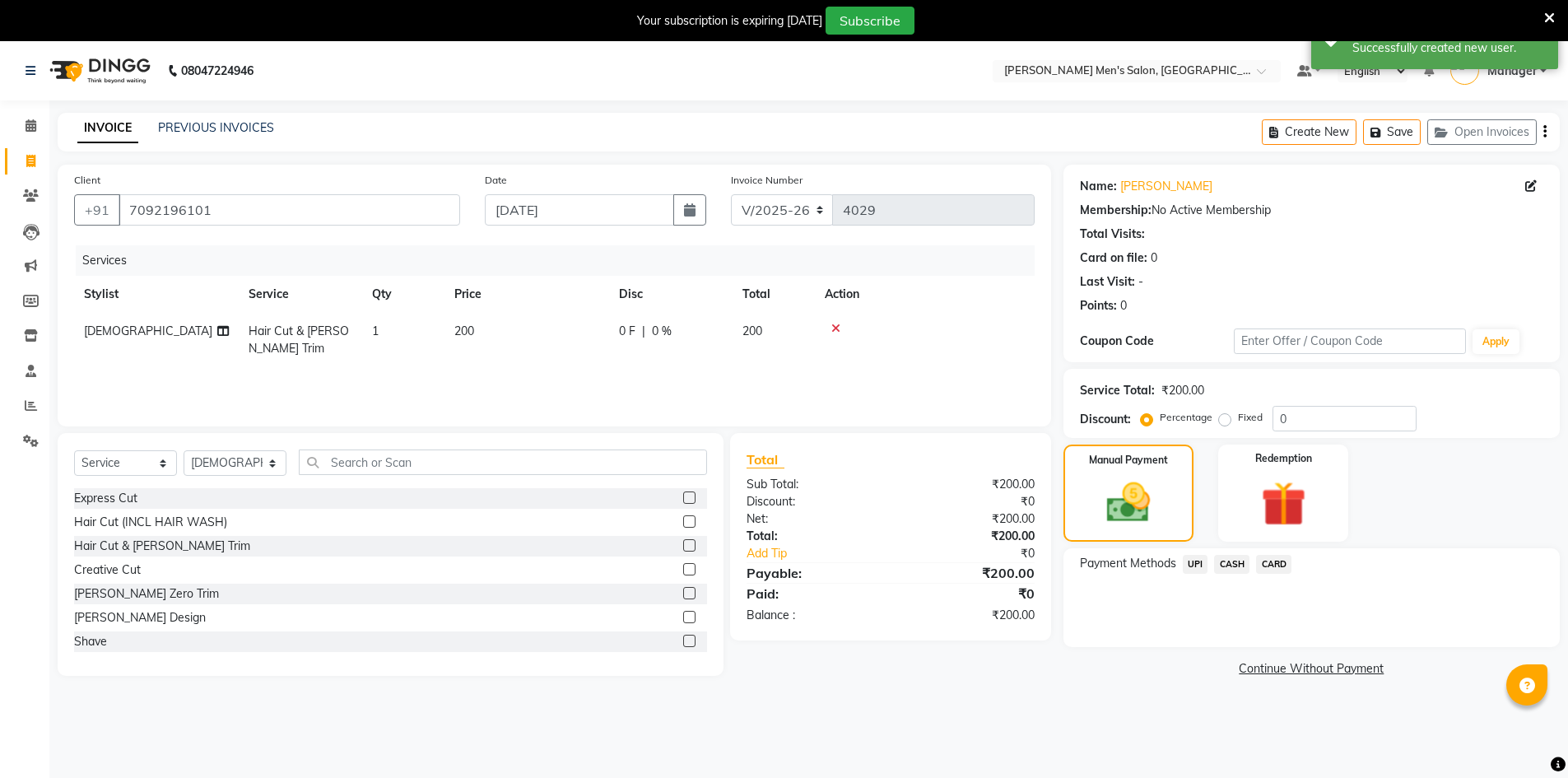
click at [1197, 563] on span "UPI" at bounding box center [1195, 564] width 25 height 19
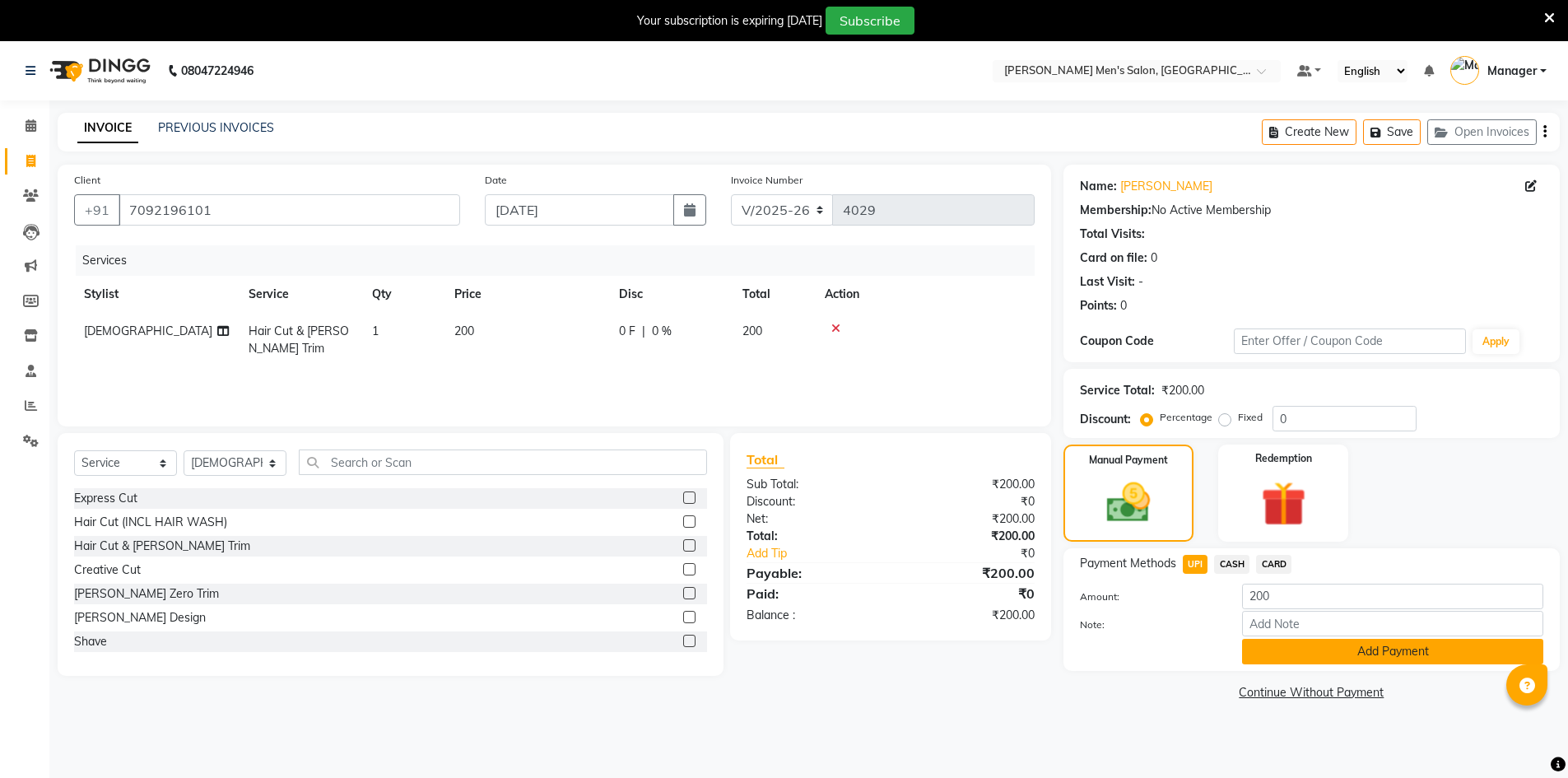
click at [1289, 643] on button "Add Payment" at bounding box center [1392, 652] width 301 height 25
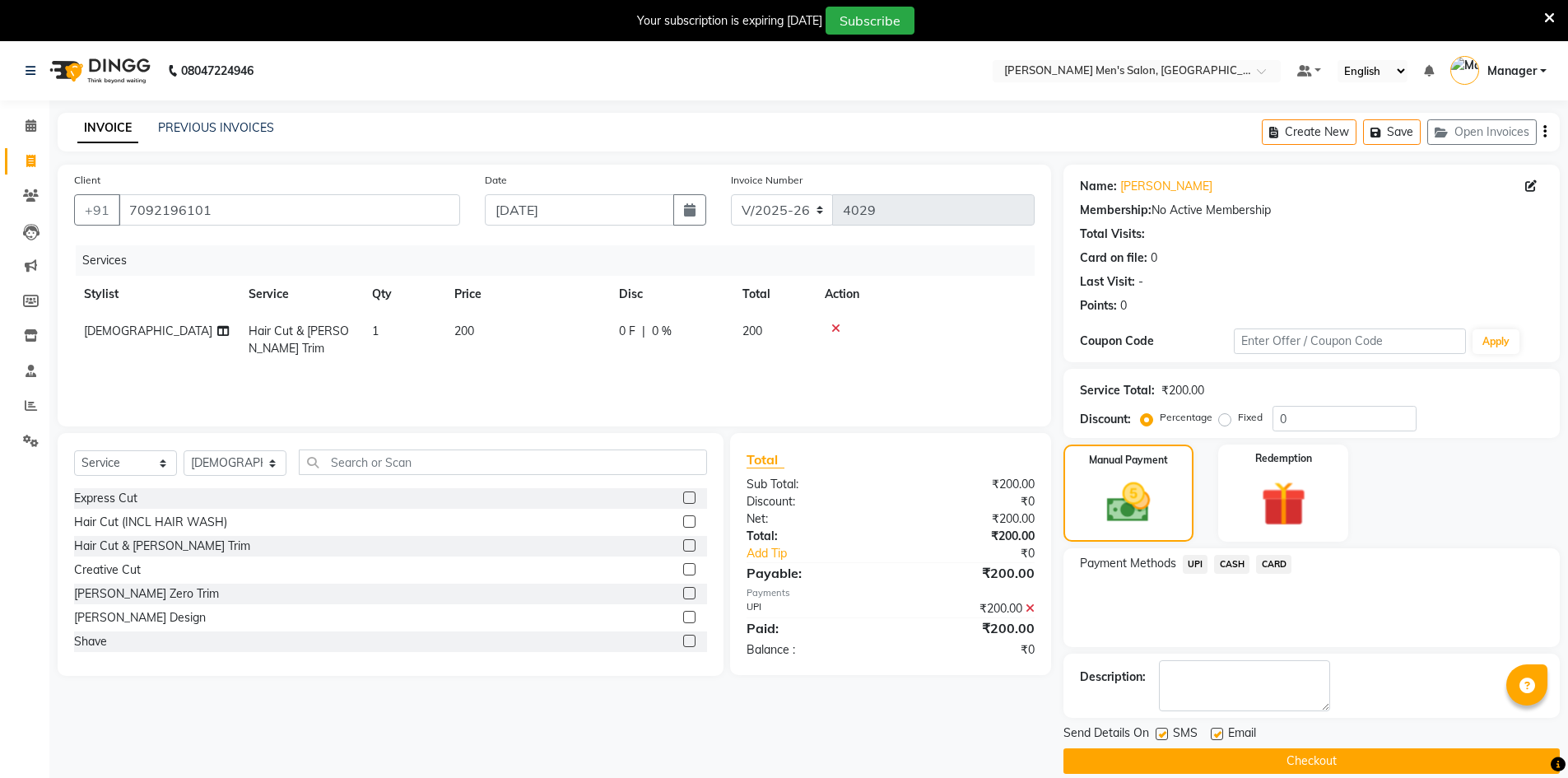
click at [1297, 754] on button "Checkout" at bounding box center [1311, 760] width 497 height 25
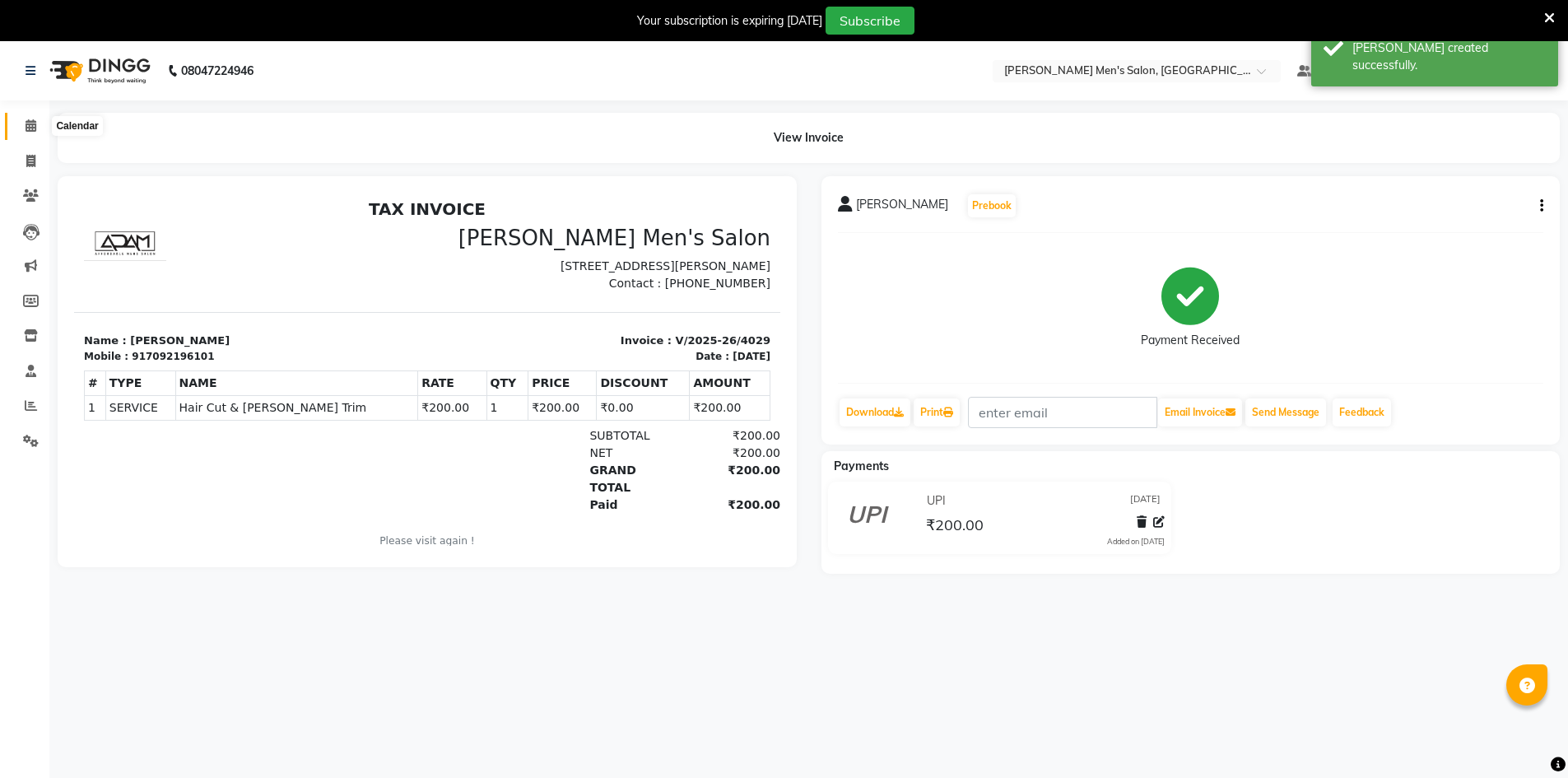
click at [21, 122] on span at bounding box center [31, 126] width 29 height 19
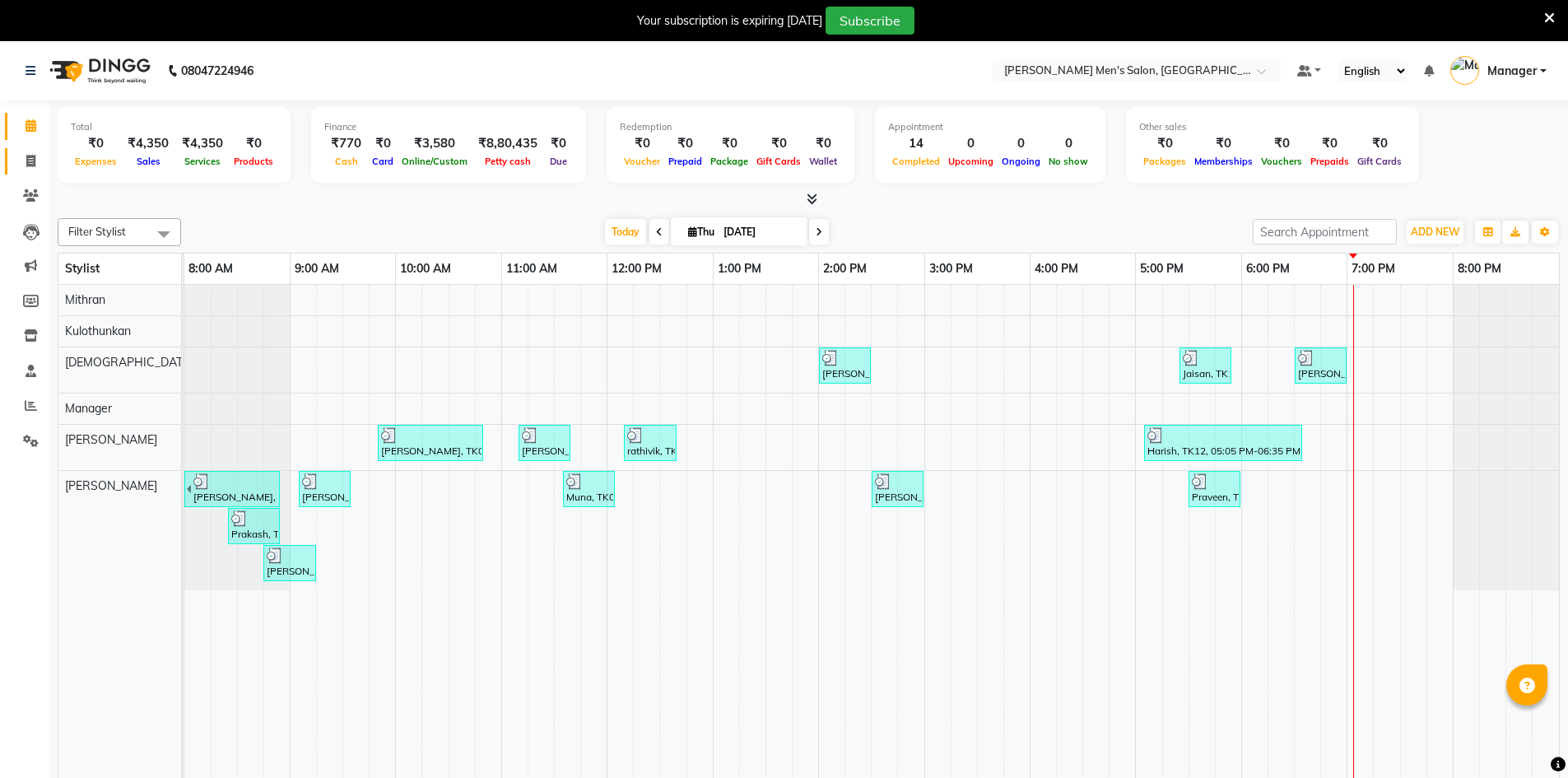
click at [40, 150] on link "Invoice" at bounding box center [24, 162] width 40 height 27
select select "service"
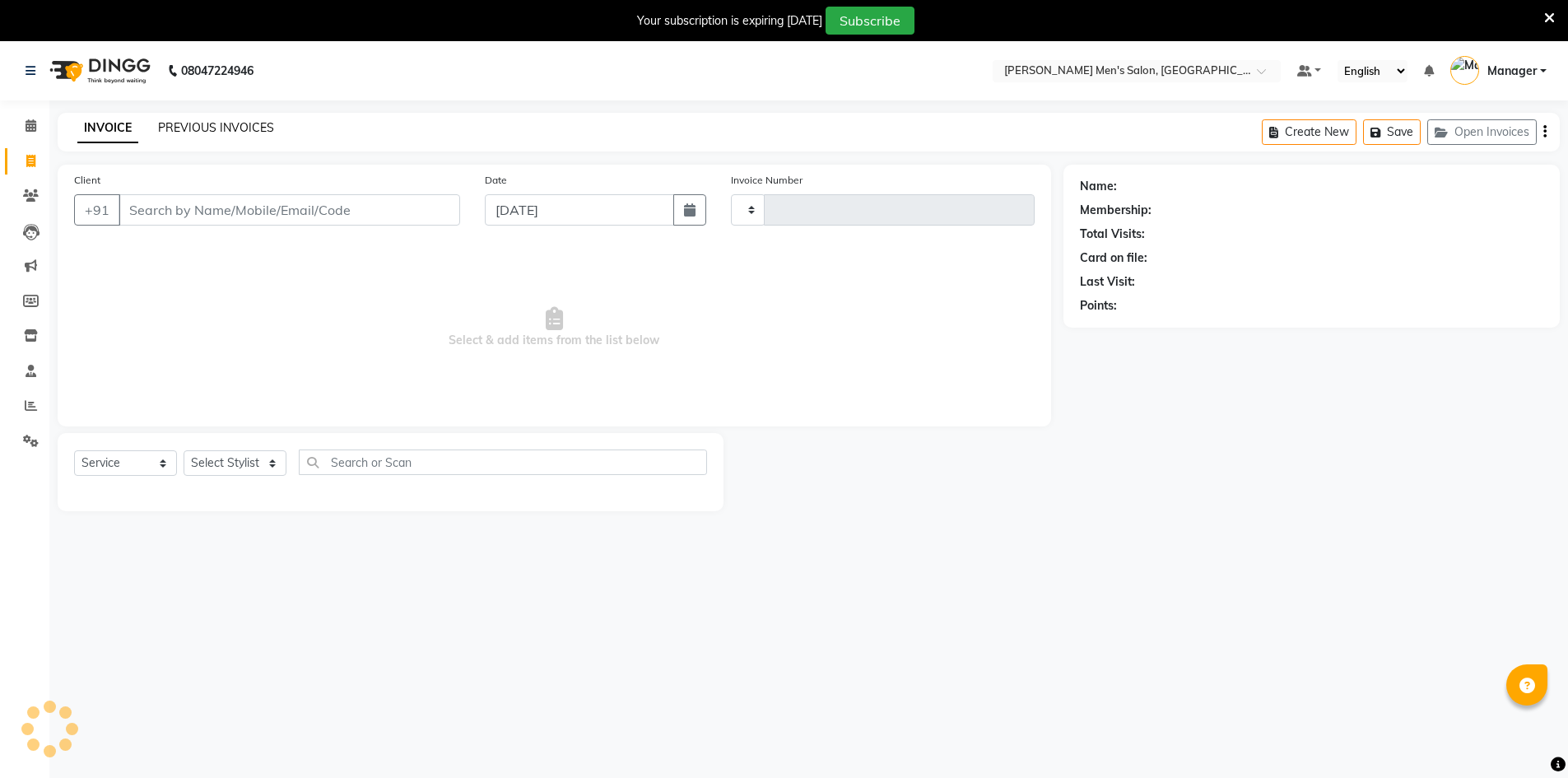
type input "4030"
click at [187, 134] on link "PREVIOUS INVOICES" at bounding box center [216, 128] width 116 height 15
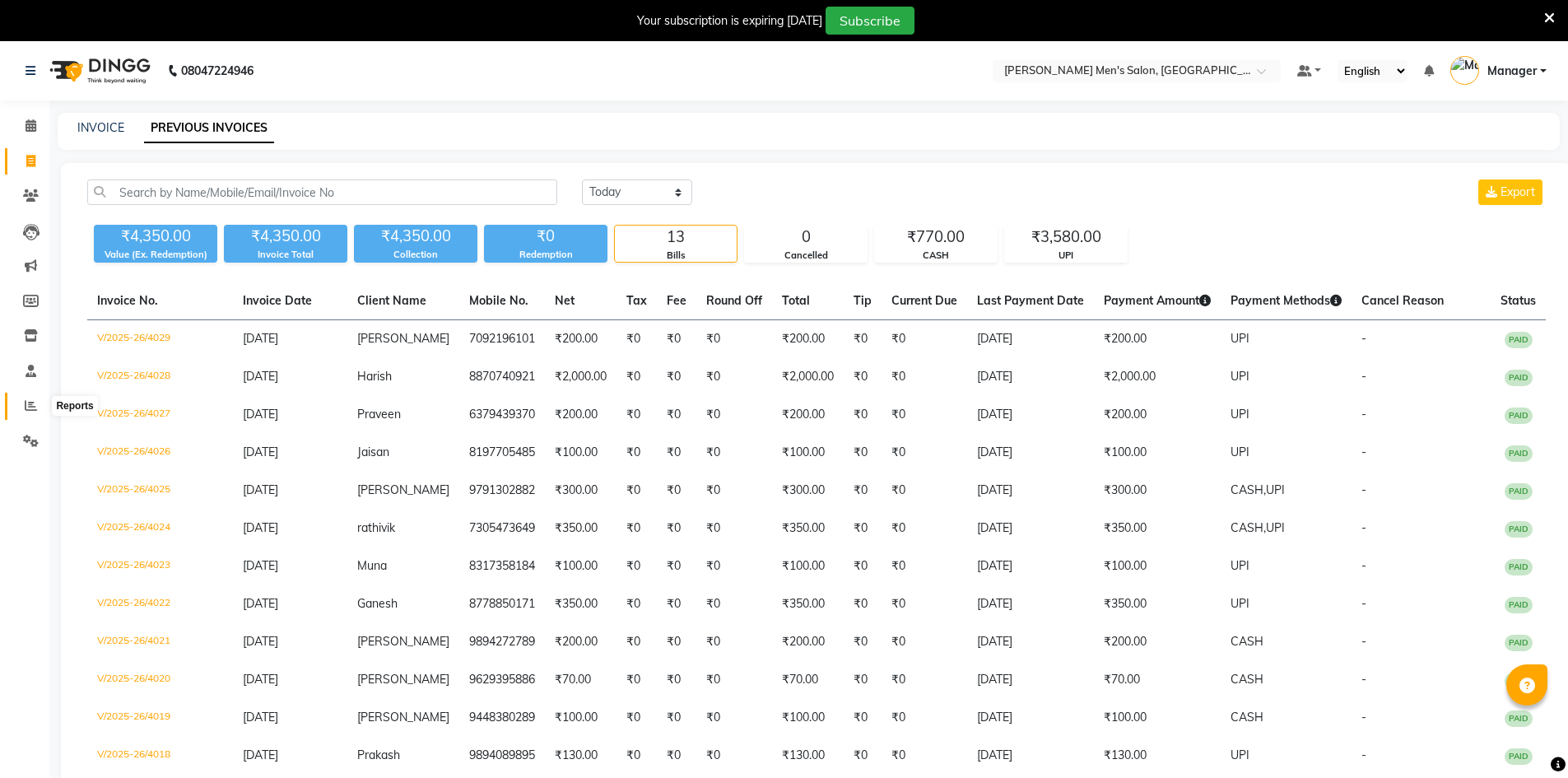
click at [22, 408] on span at bounding box center [31, 406] width 29 height 19
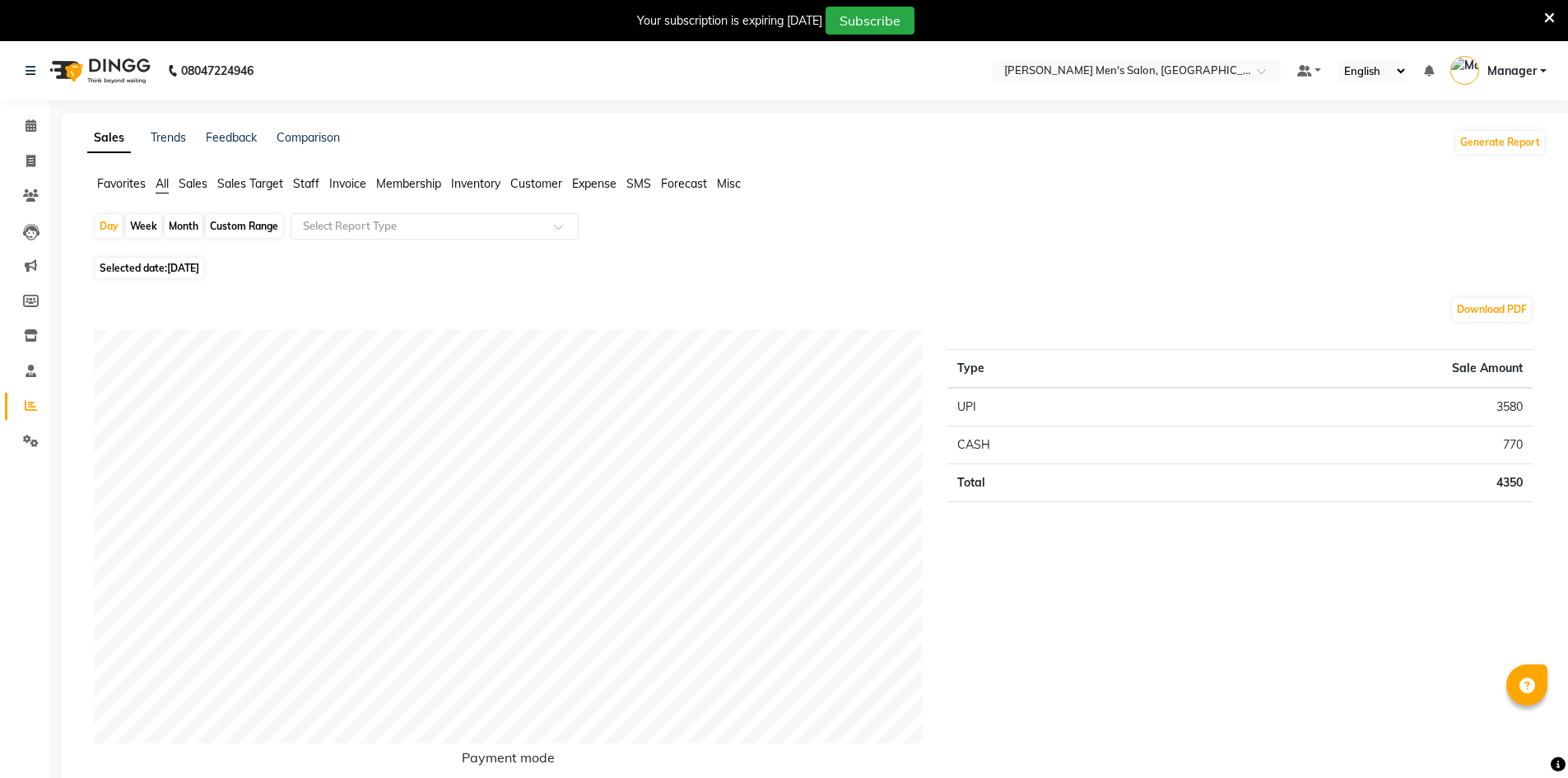
click at [305, 180] on span "Staff" at bounding box center [306, 184] width 26 height 15
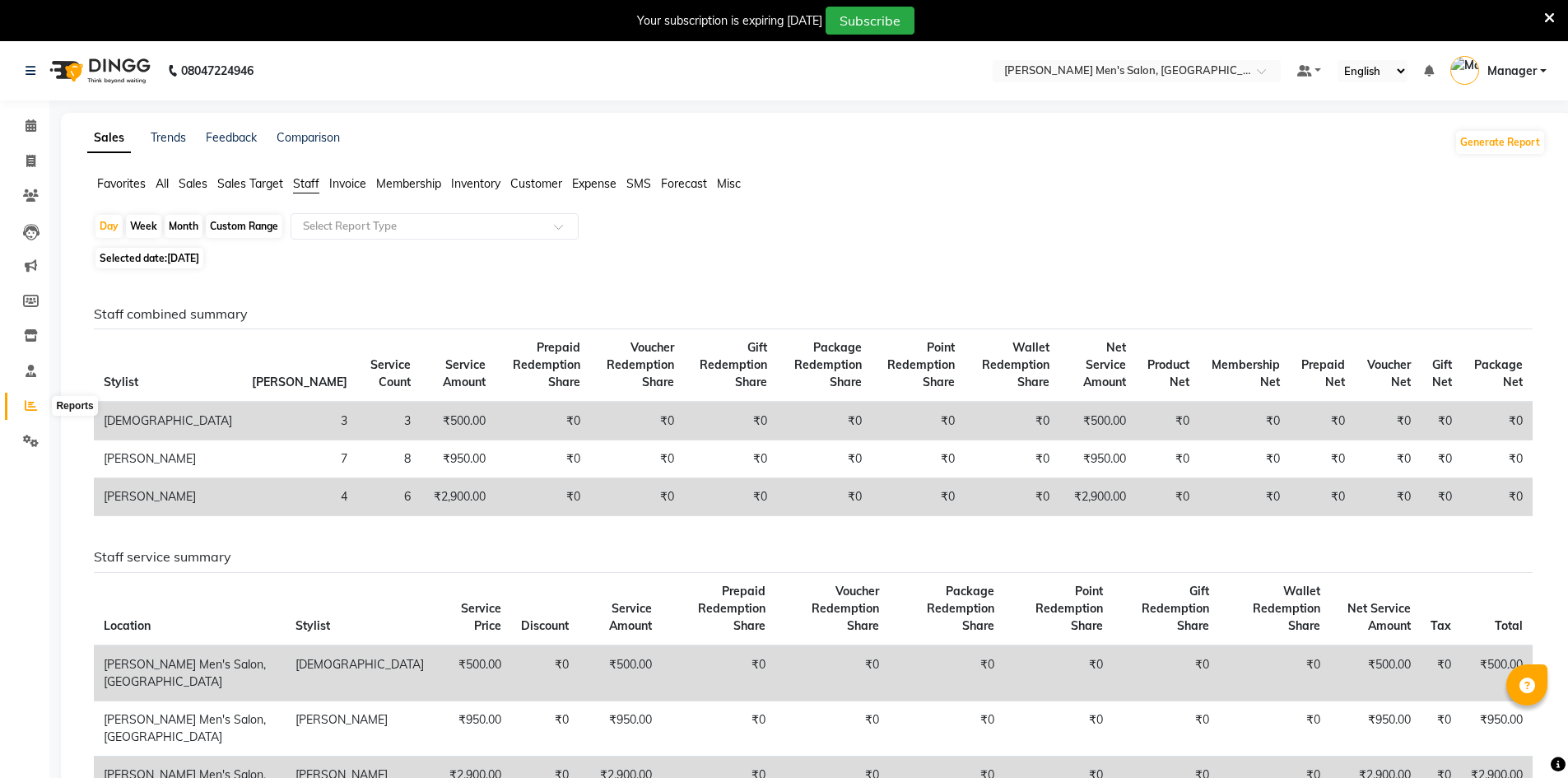
click at [35, 406] on icon at bounding box center [30, 405] width 13 height 13
click at [294, 181] on span "Staff" at bounding box center [306, 184] width 26 height 15
click at [25, 175] on li "Invoice" at bounding box center [24, 162] width 50 height 35
click at [27, 170] on link "Invoice" at bounding box center [24, 162] width 40 height 27
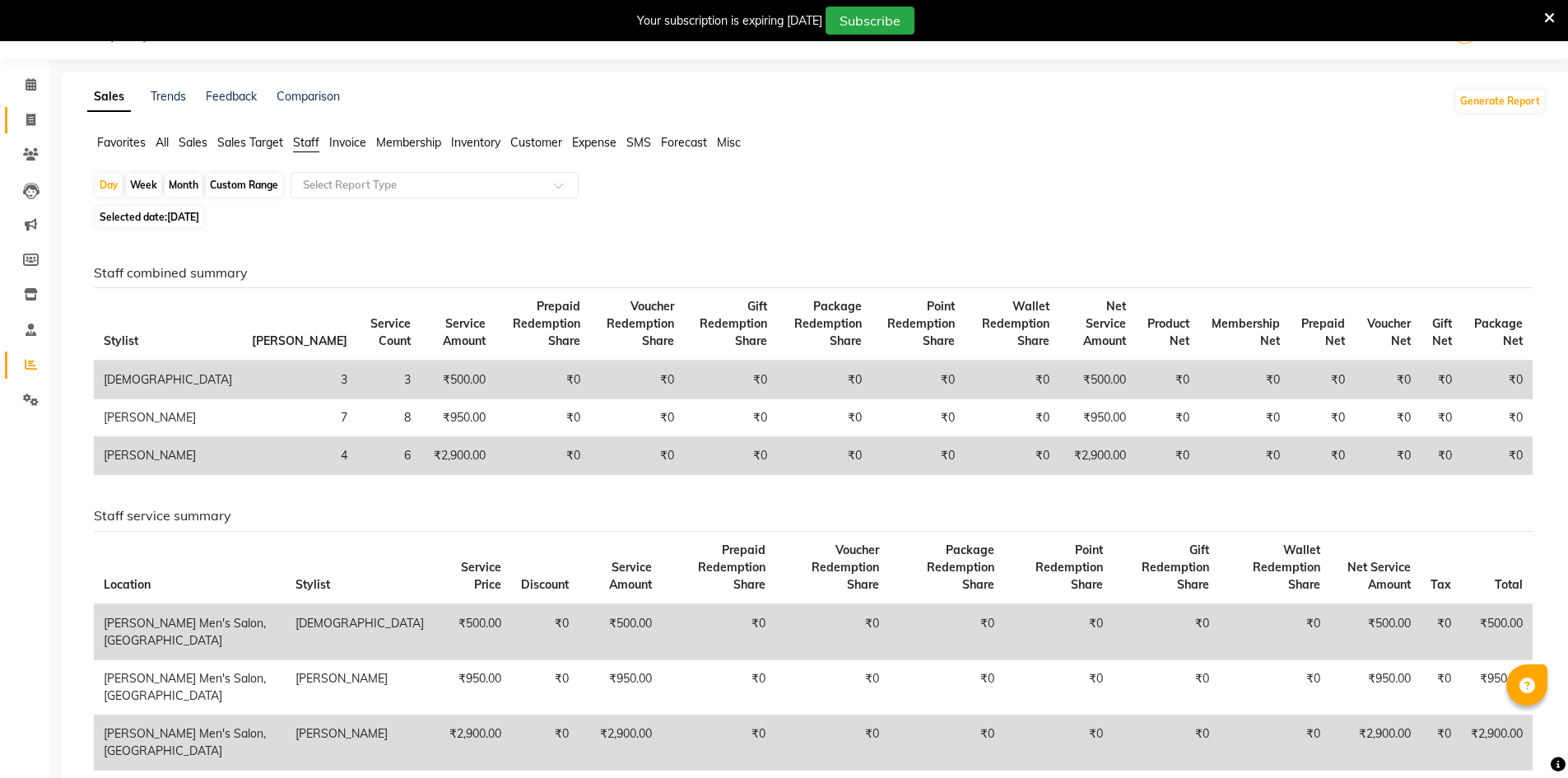
select select "6913"
select select "service"
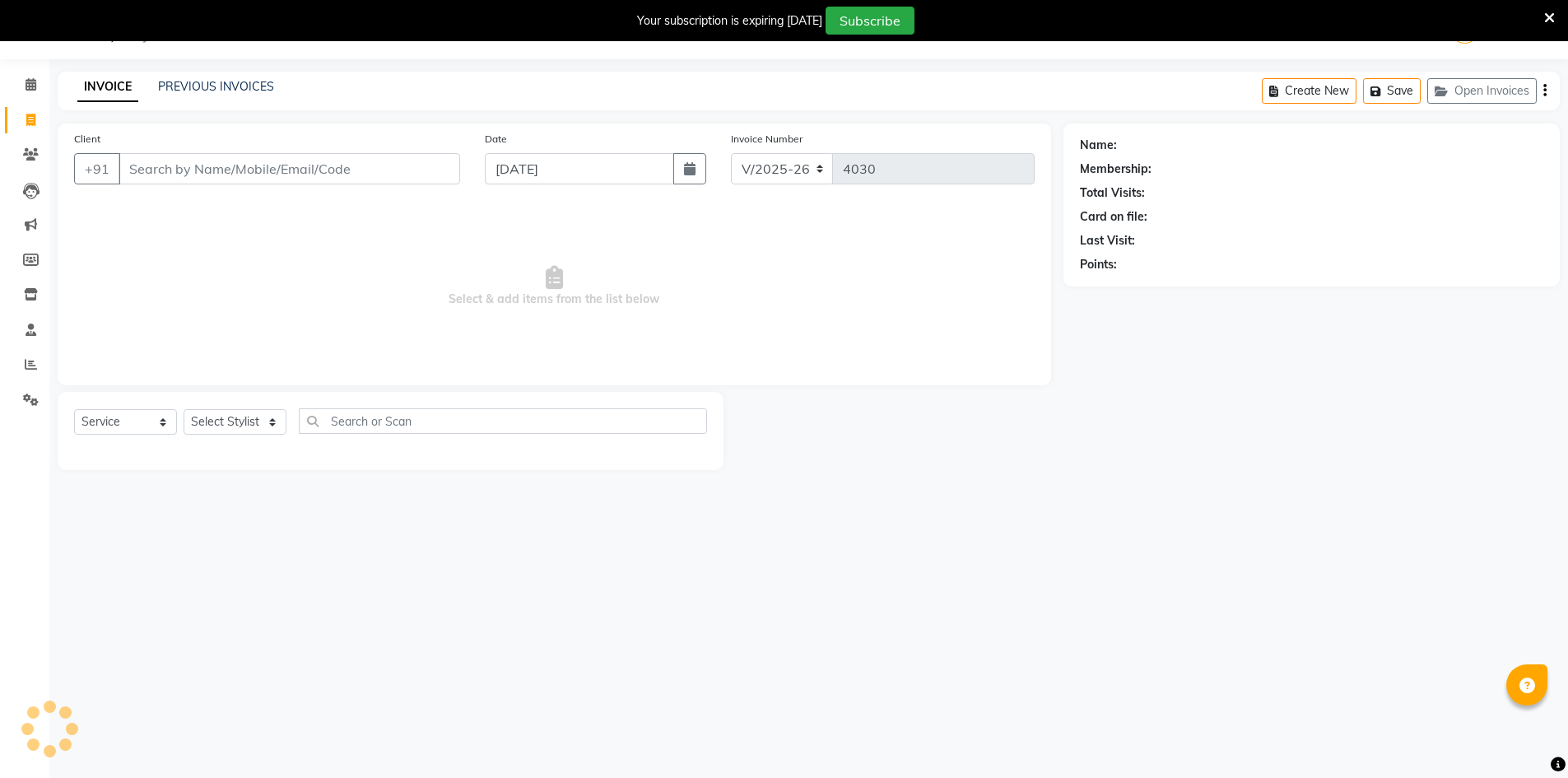
scroll to position [0, 0]
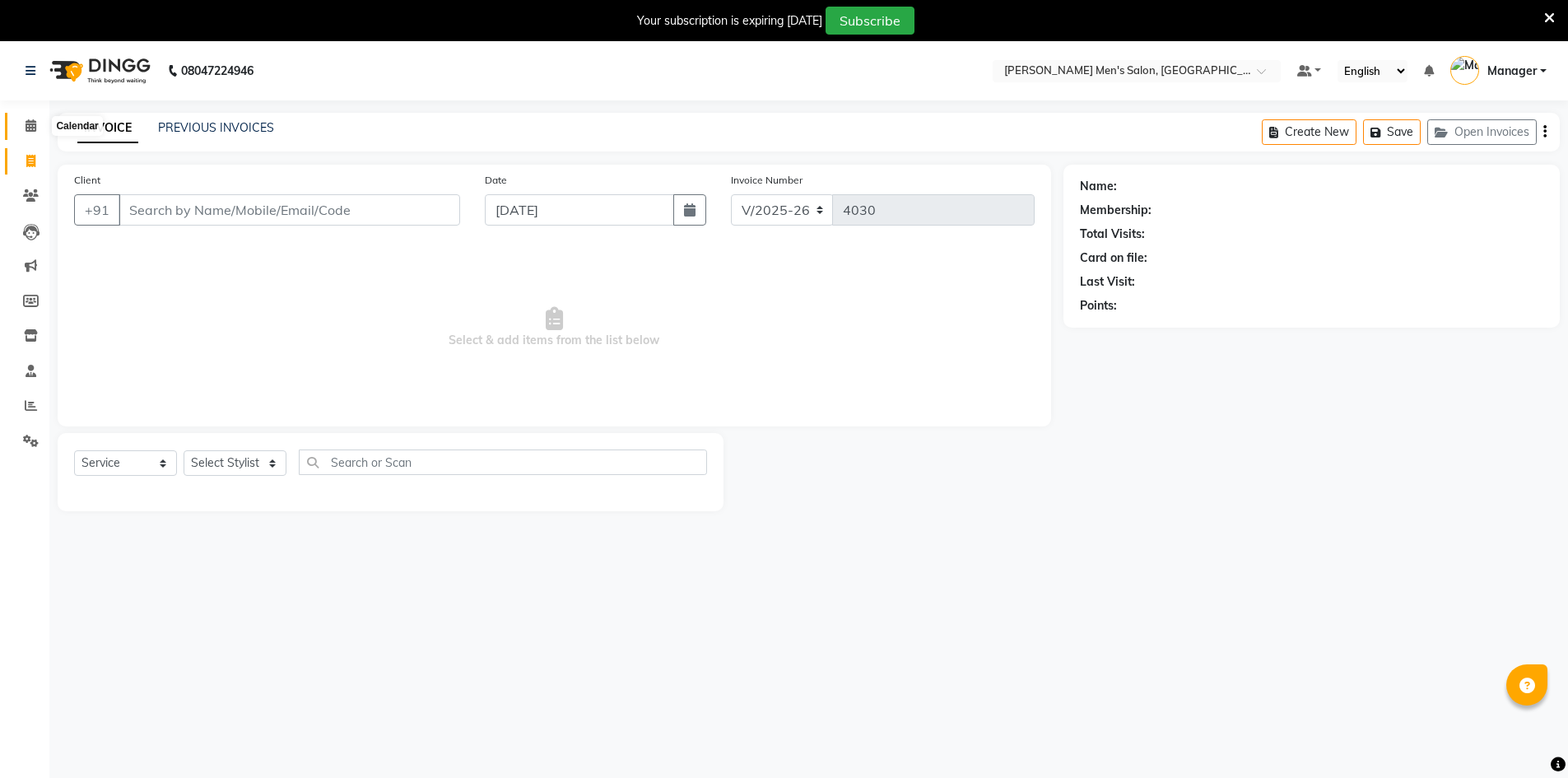
click at [29, 127] on icon at bounding box center [30, 126] width 11 height 13
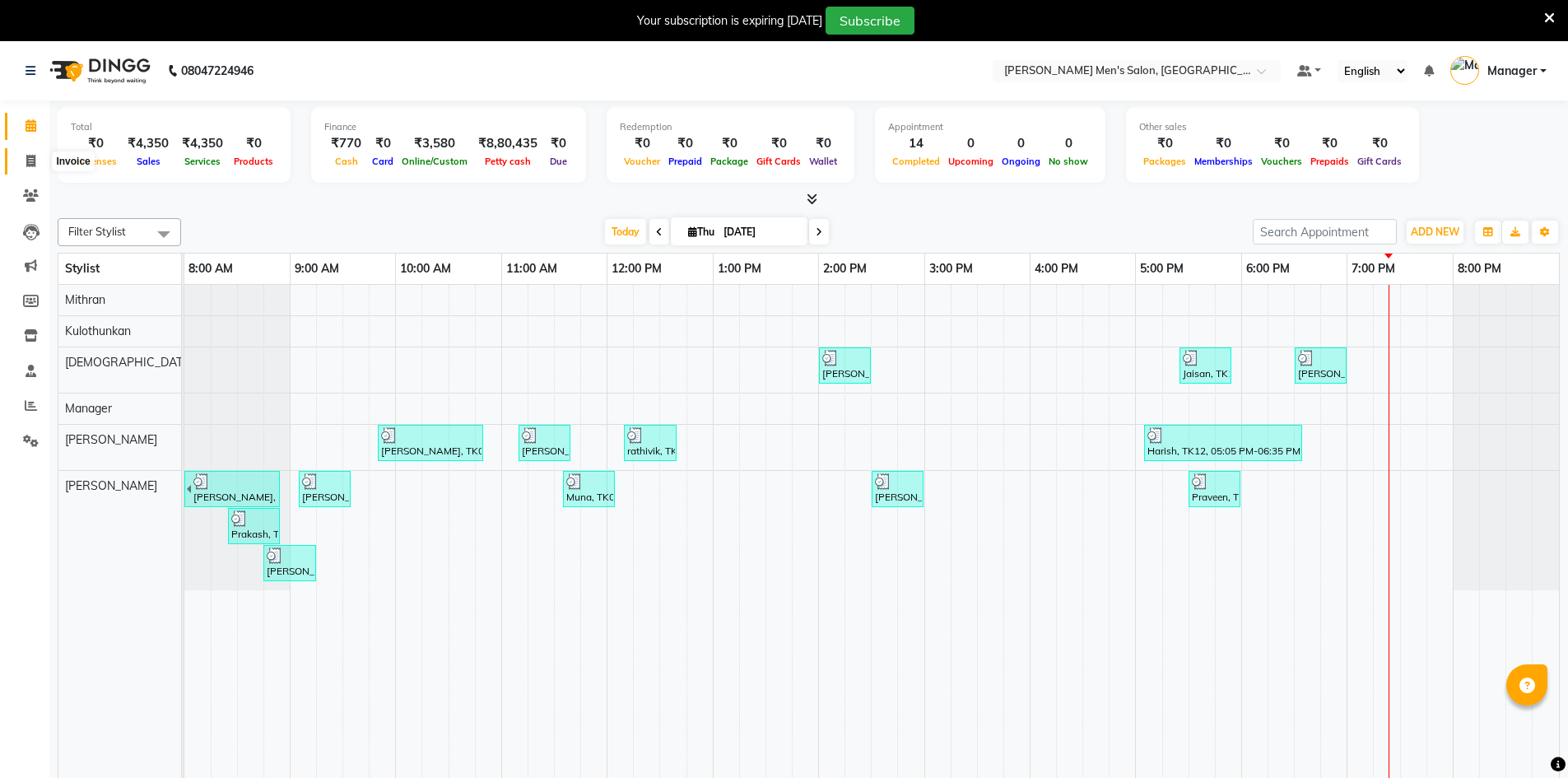
click at [29, 153] on span at bounding box center [31, 162] width 29 height 19
select select "6913"
select select "service"
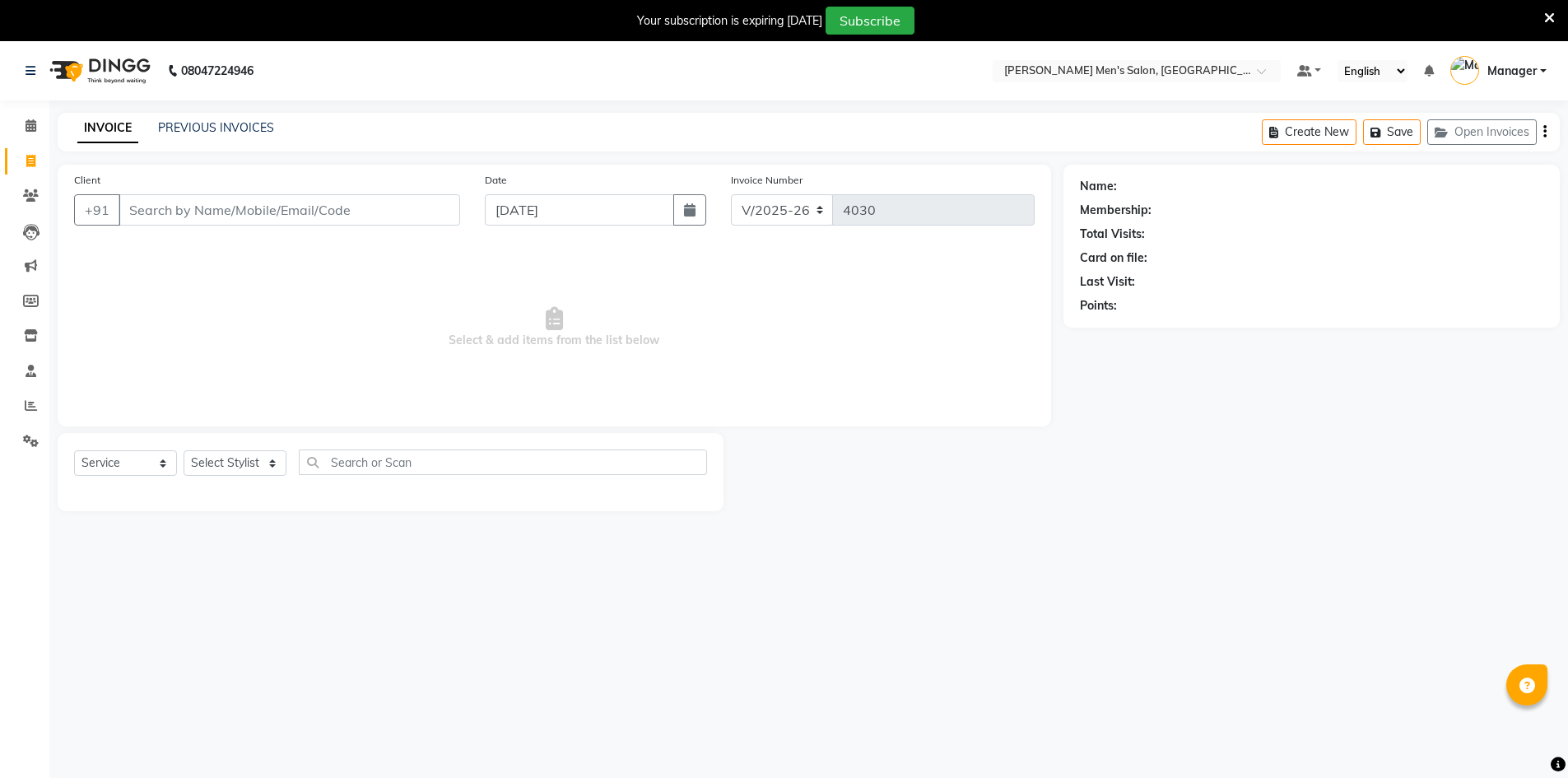
click at [198, 139] on div "INVOICE PREVIOUS INVOICES Create New Save Open Invoices" at bounding box center [808, 132] width 1502 height 39
click at [185, 125] on link "PREVIOUS INVOICES" at bounding box center [216, 128] width 116 height 15
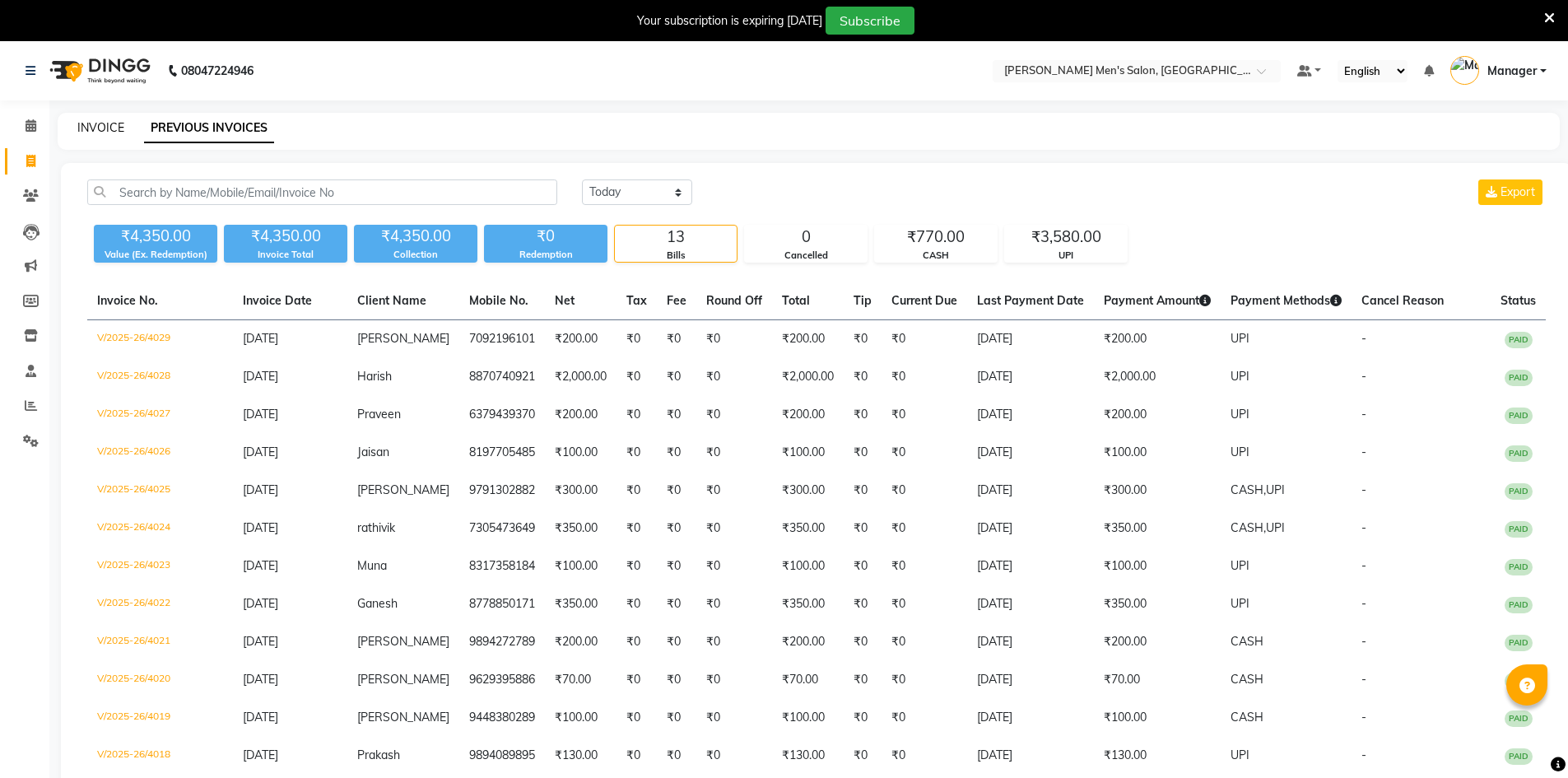
click at [87, 133] on link "INVOICE" at bounding box center [101, 128] width 47 height 15
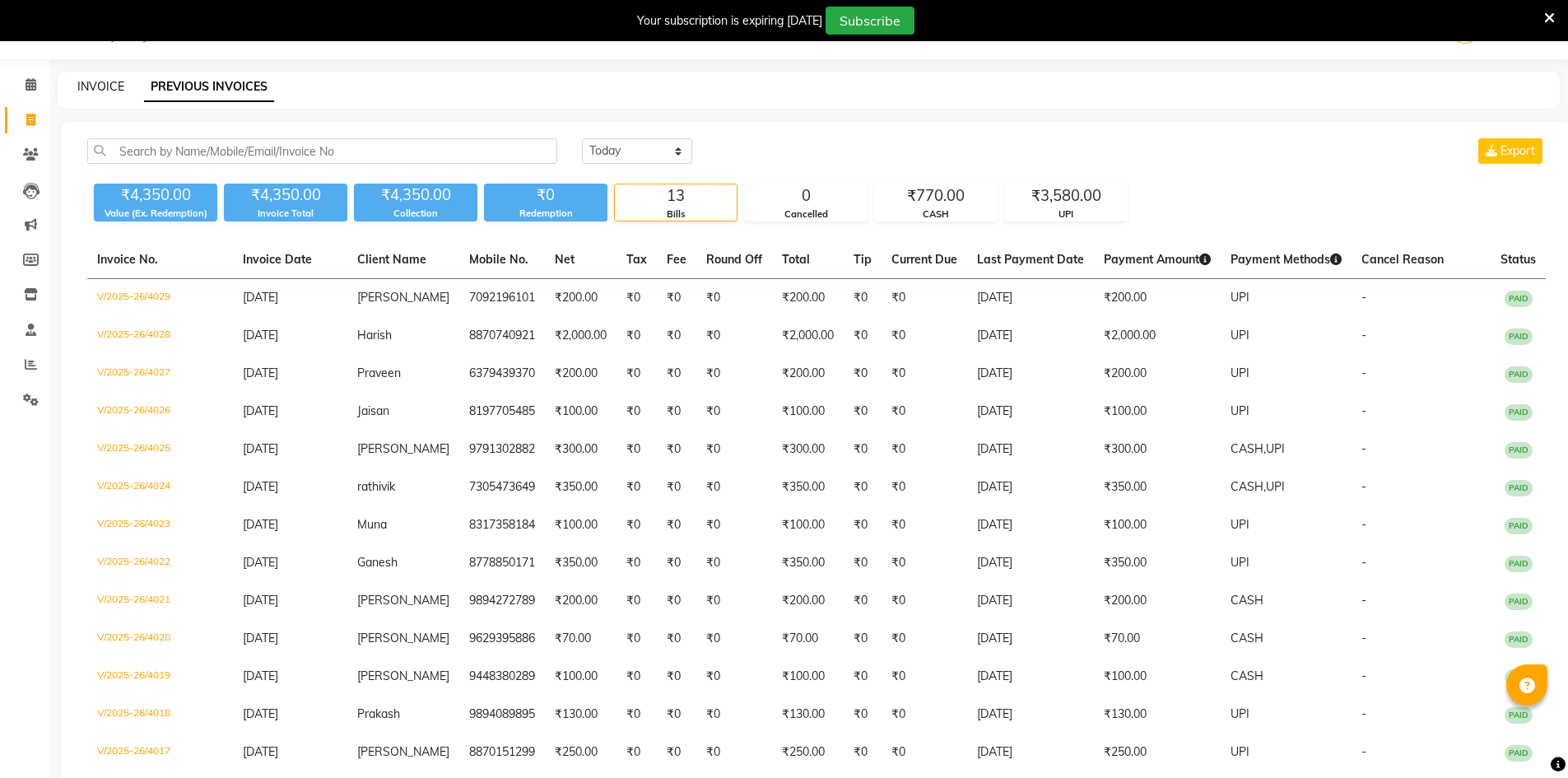
select select "6913"
select select "service"
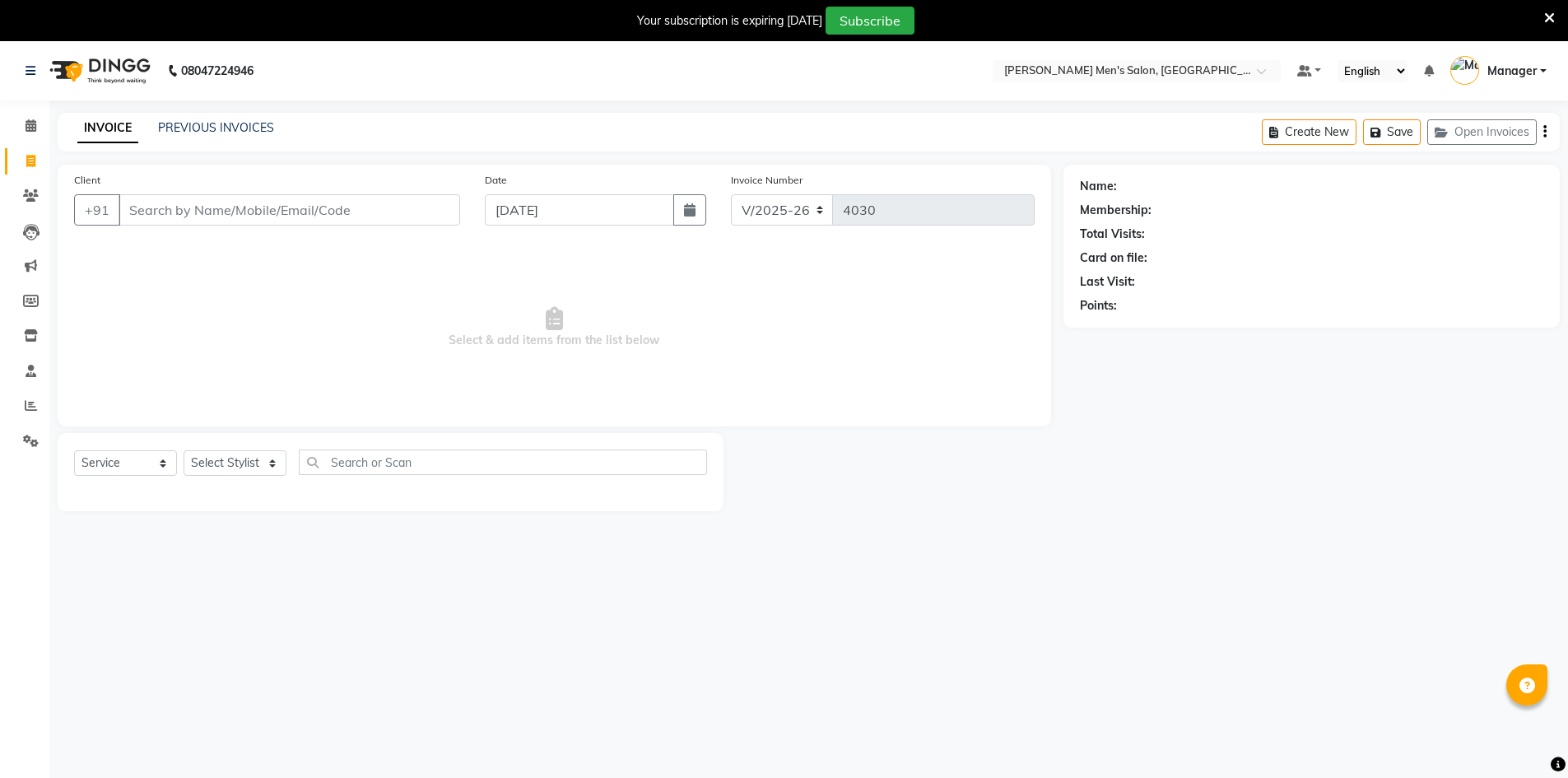
click at [195, 137] on div "INVOICE PREVIOUS INVOICES" at bounding box center [175, 129] width 236 height 19
click at [193, 137] on div "INVOICE PREVIOUS INVOICES" at bounding box center [175, 129] width 236 height 19
click at [189, 133] on link "PREVIOUS INVOICES" at bounding box center [216, 128] width 116 height 15
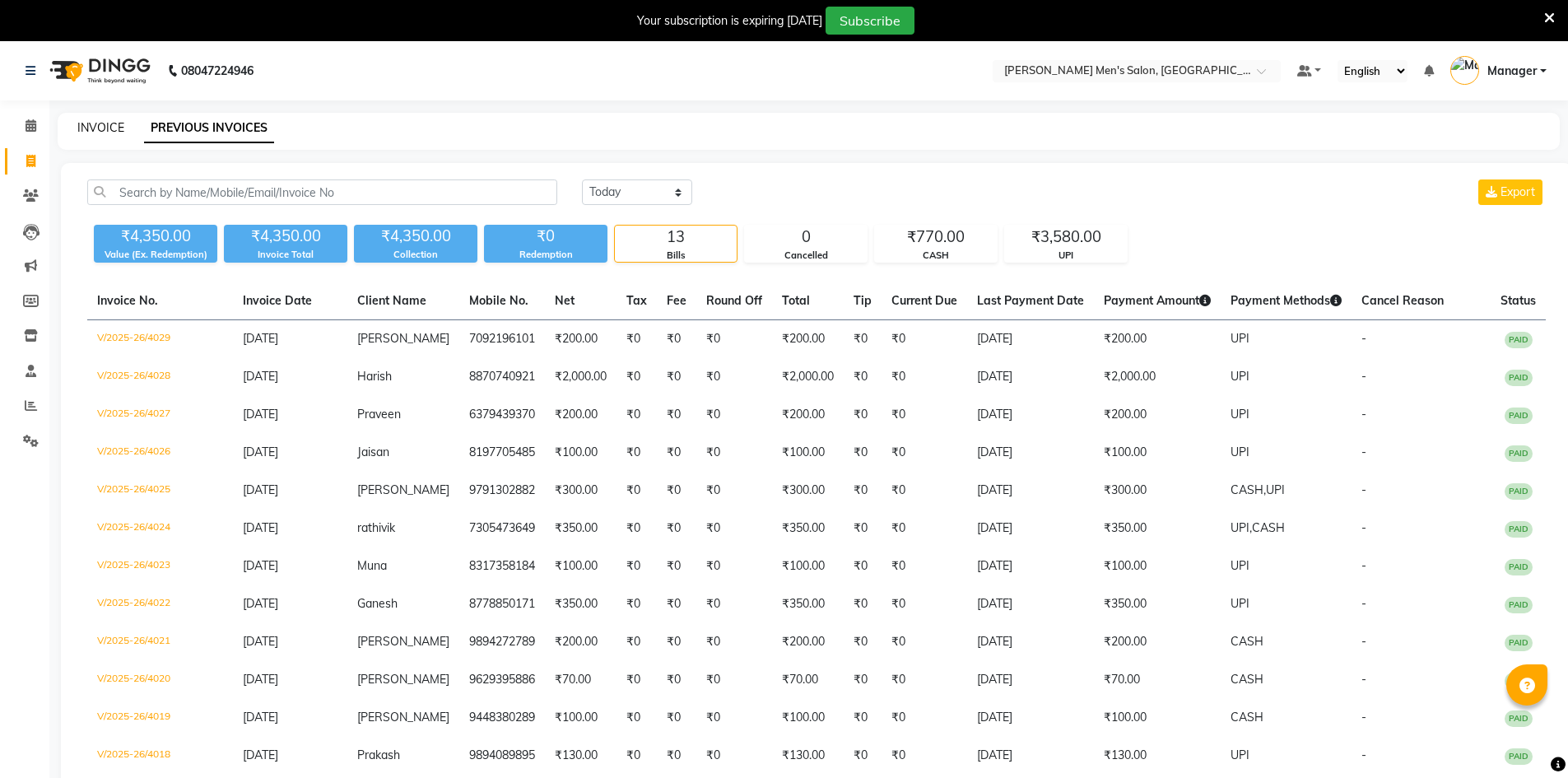
click at [101, 132] on link "INVOICE" at bounding box center [101, 128] width 47 height 15
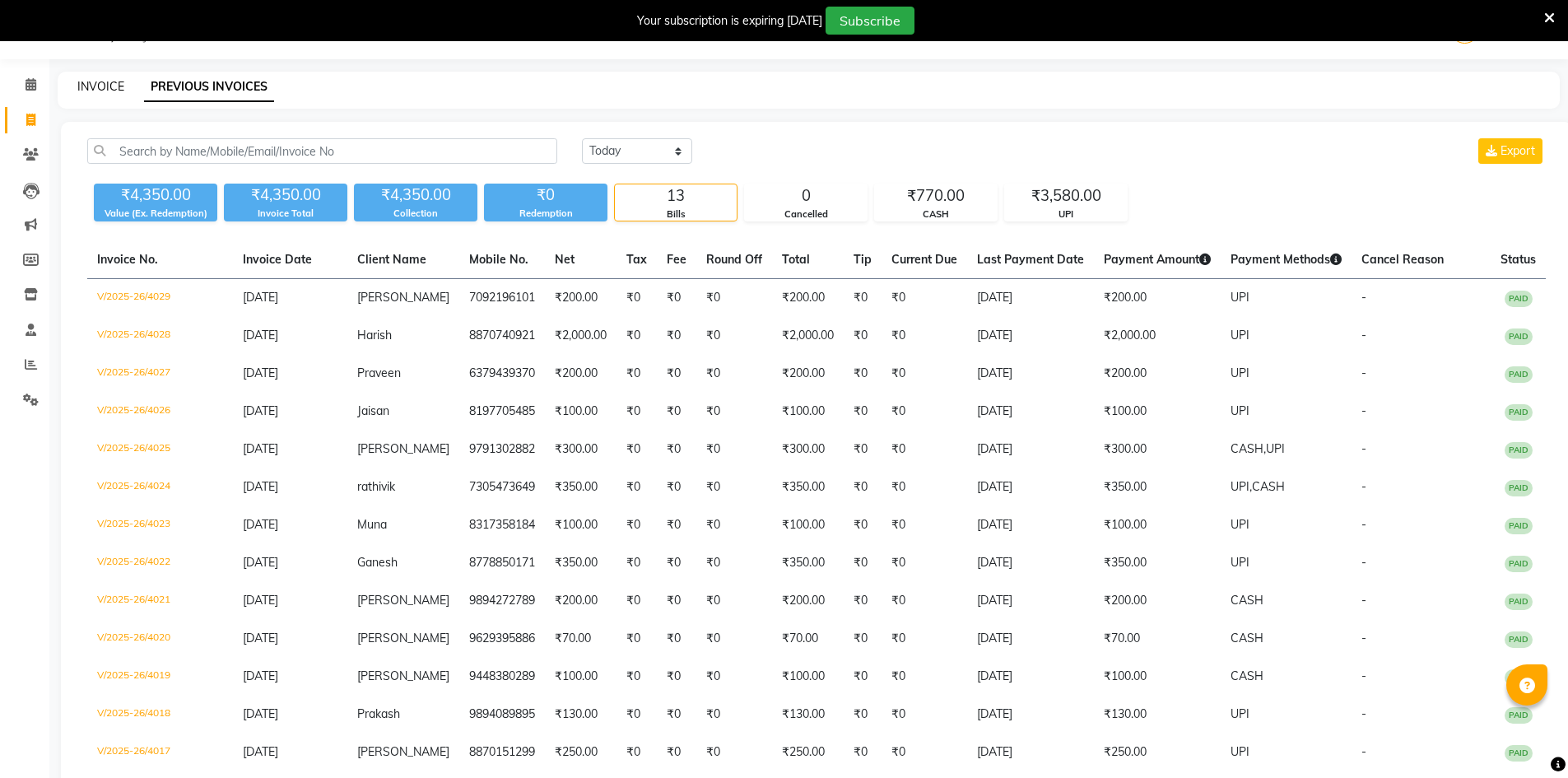
select select "6913"
select select "service"
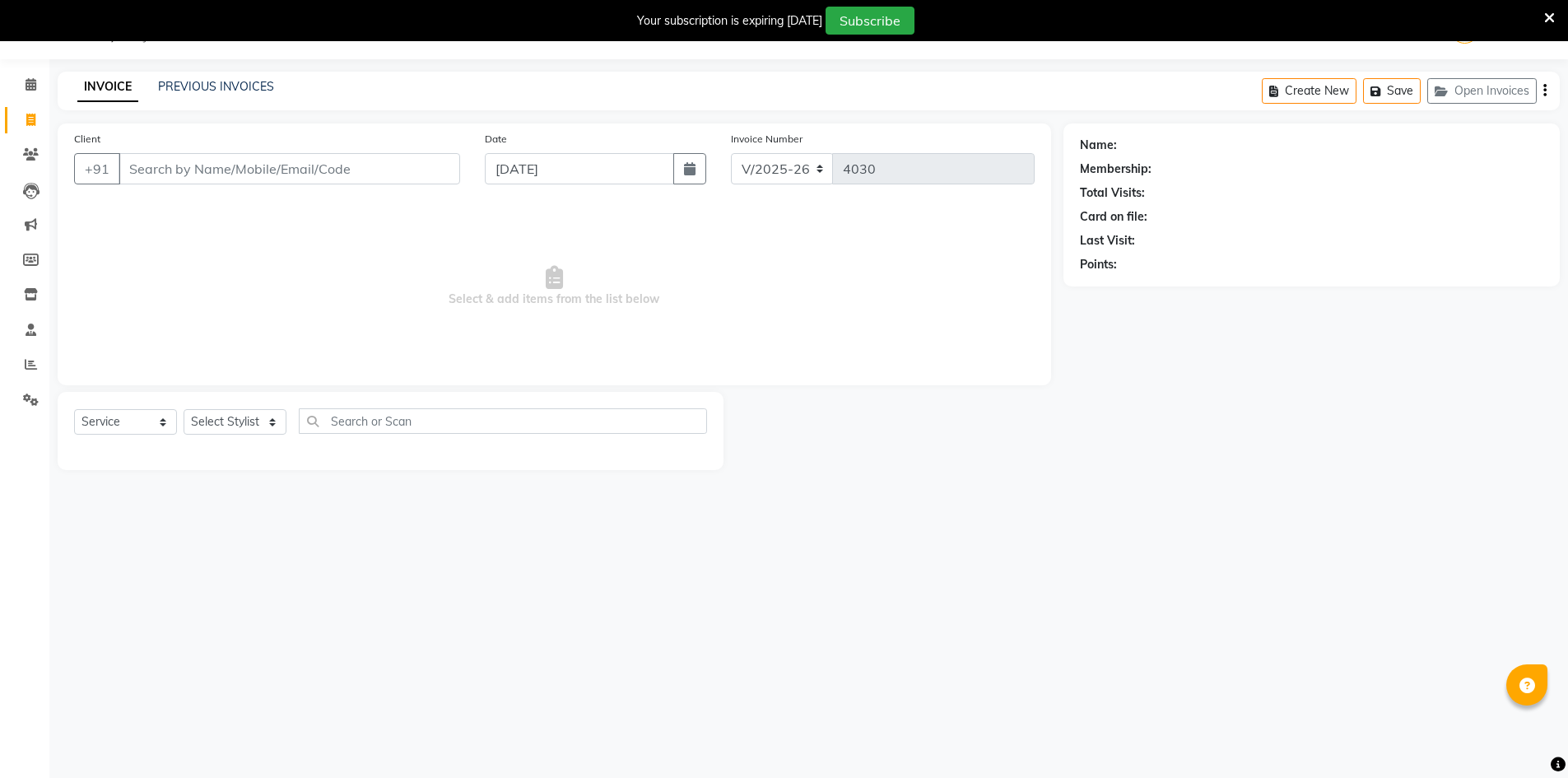
click at [15, 107] on link "Invoice" at bounding box center [24, 121] width 40 height 27
select select "service"
type input "4030"
click at [20, 80] on span at bounding box center [31, 85] width 29 height 19
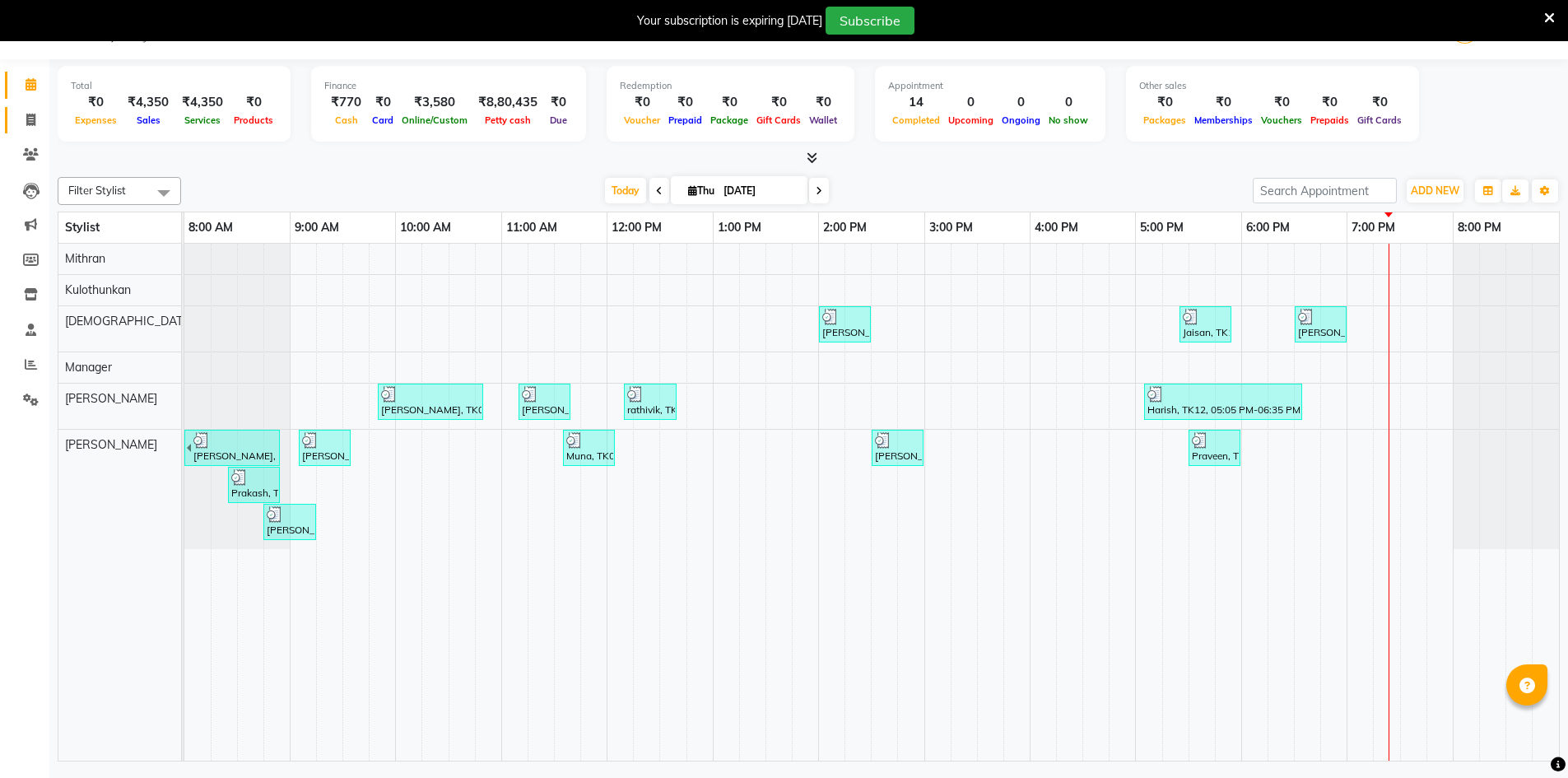
click at [24, 107] on link "Invoice" at bounding box center [24, 121] width 40 height 27
select select "6913"
select select "service"
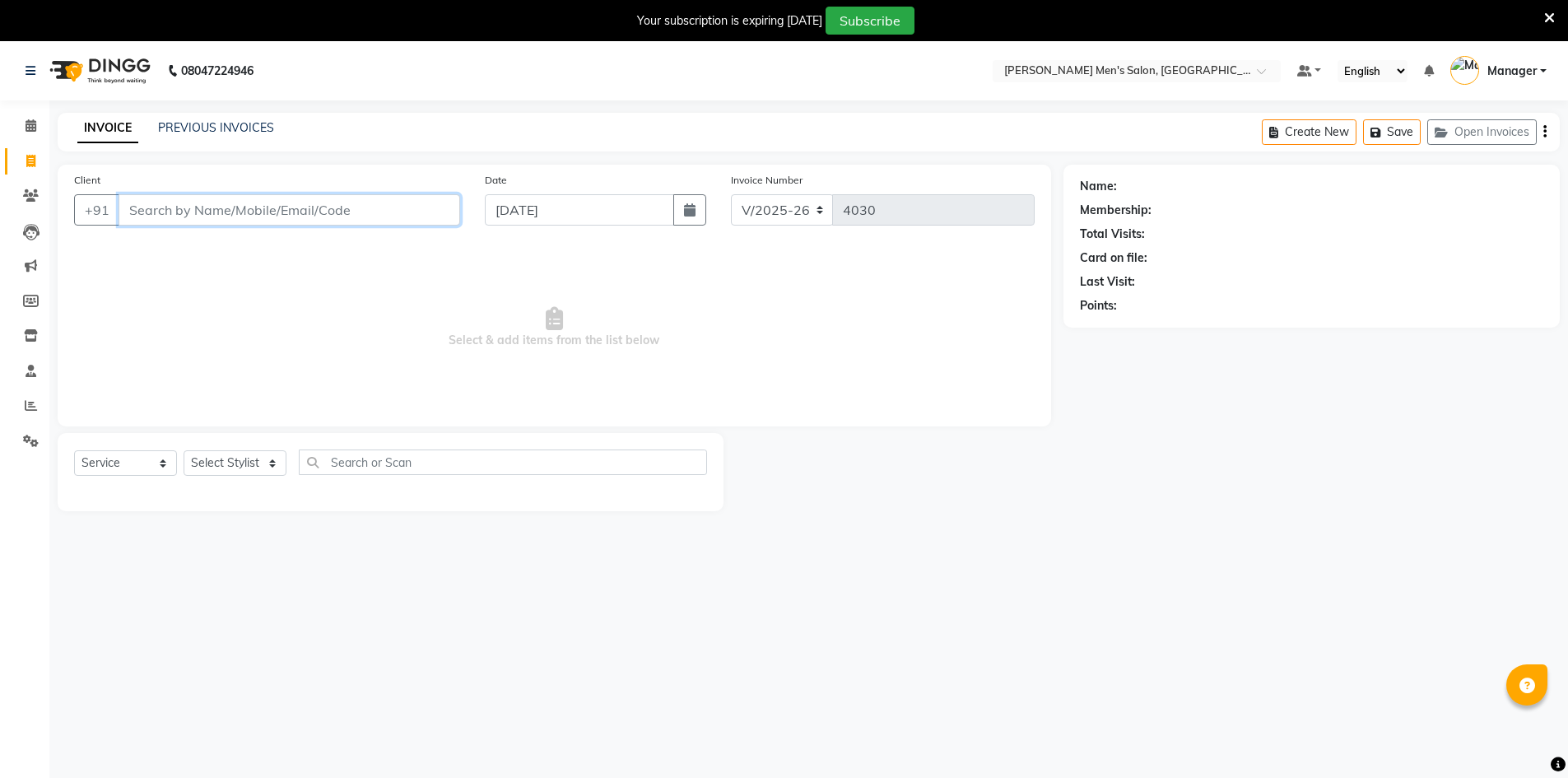
click at [312, 199] on input "Client" at bounding box center [289, 209] width 341 height 31
type input "9787243148"
click at [412, 196] on button "Add Client" at bounding box center [417, 209] width 85 height 31
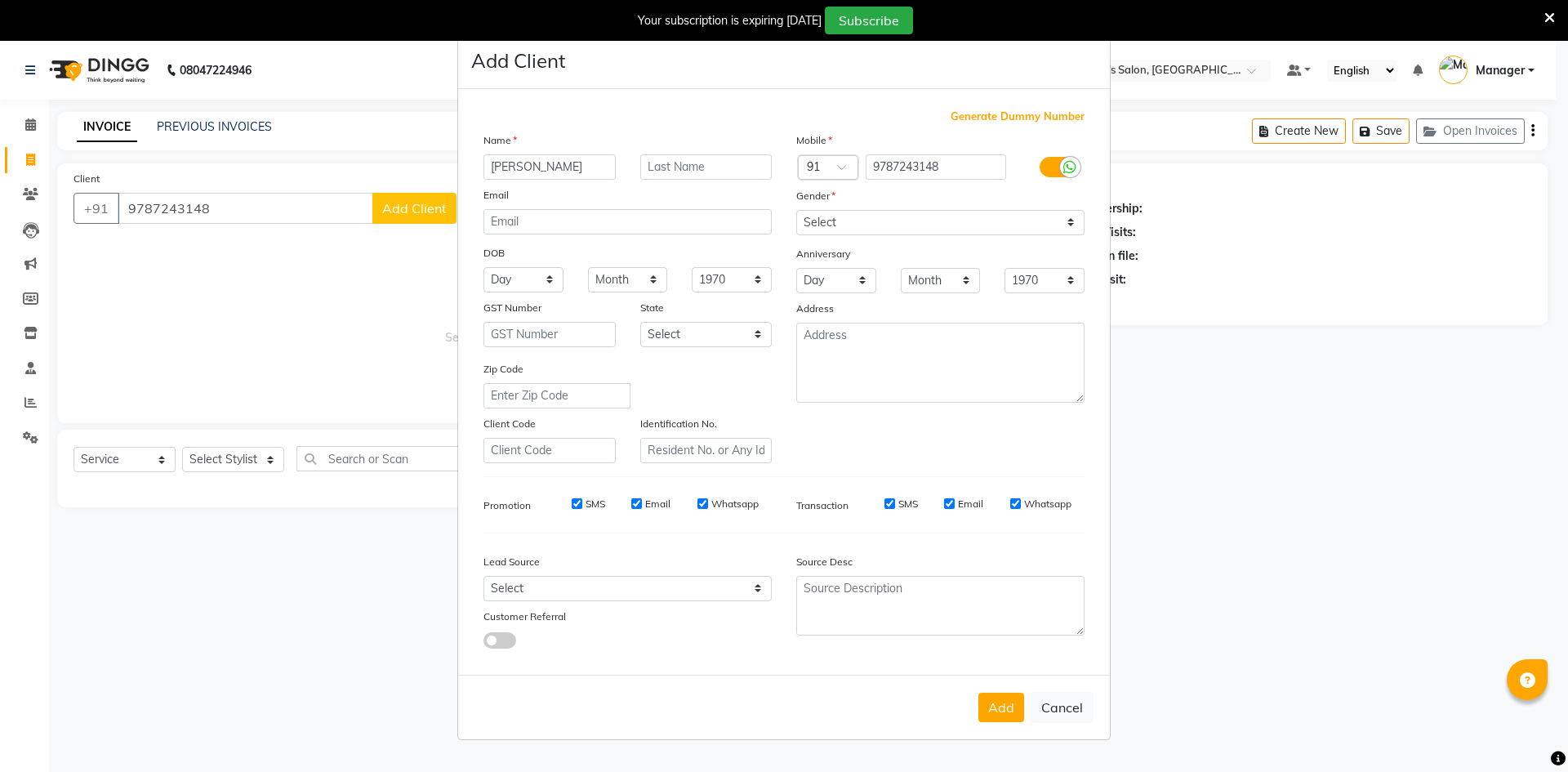
type input "Prasanth"
drag, startPoint x: 858, startPoint y: 208, endPoint x: 856, endPoint y: 281, distance: 73.0
click at [858, 210] on div "Mobile Country Code × 91 9787243148 Gender Select Male Female Other Prefer Not …" at bounding box center [940, 297] width 313 height 331
drag, startPoint x: 851, startPoint y: 221, endPoint x: 851, endPoint y: 230, distance: 9.0
click at [851, 222] on select "Select Male Female Other Prefer Not To Say" at bounding box center [940, 222] width 289 height 25
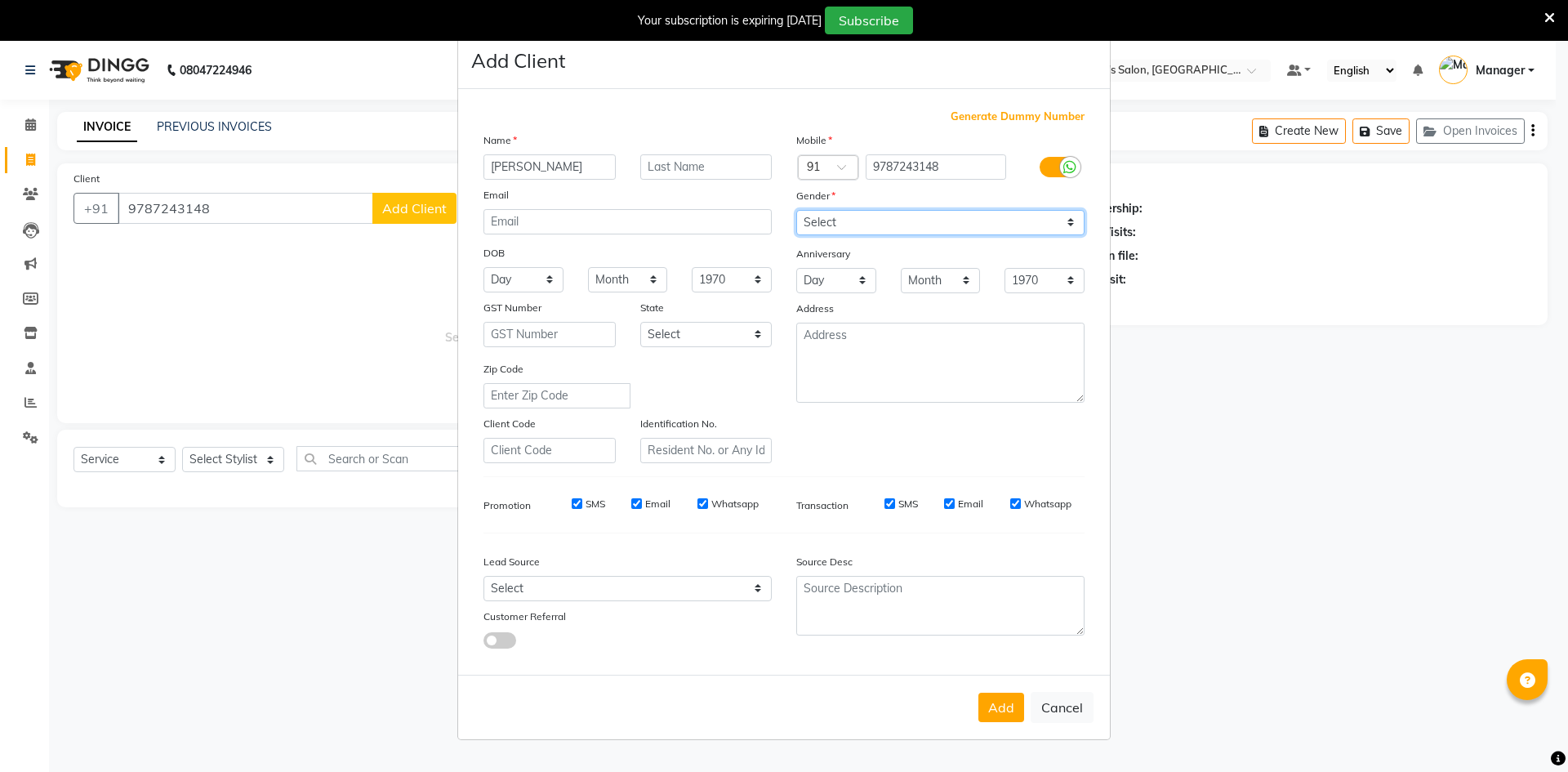
select select "male"
click at [797, 210] on select "Select Male Female Other Prefer Not To Say" at bounding box center [940, 222] width 289 height 25
click at [223, 479] on ngb-modal-window "Add Client Generate Dummy Number Name Prasanth Email DOB Day 01 02 03 04 05 06 …" at bounding box center [784, 386] width 1568 height 772
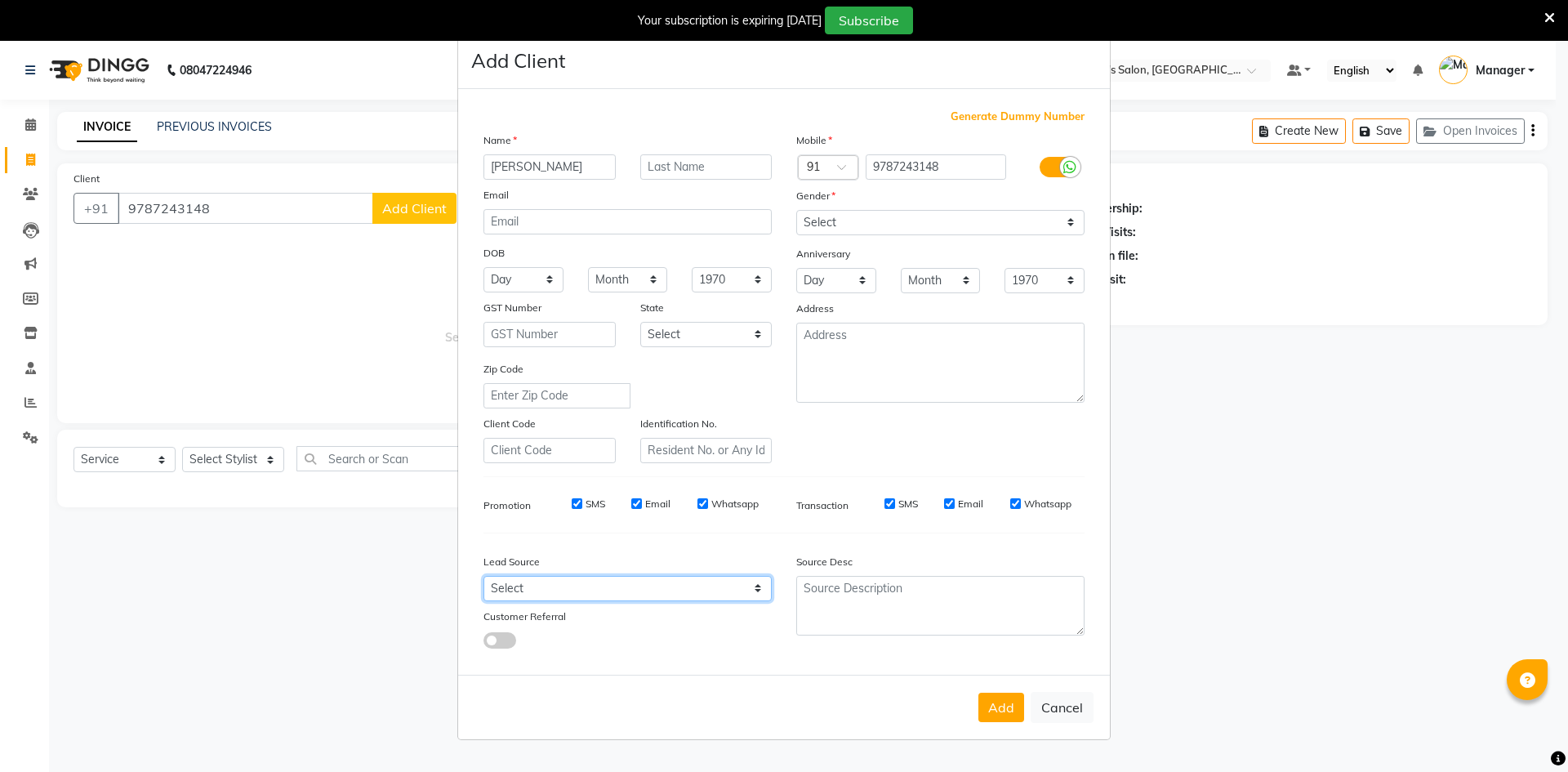
click at [581, 591] on select "Select Walk-in Referral Internet Friend Word of Mouth Advertisement Facebook Ju…" at bounding box center [628, 588] width 289 height 25
select select "48262"
click at [484, 575] on select "Select Walk-in Referral Internet Friend Word of Mouth Advertisement Facebook Ju…" at bounding box center [628, 588] width 289 height 25
click at [998, 706] on button "Add" at bounding box center [1002, 707] width 46 height 29
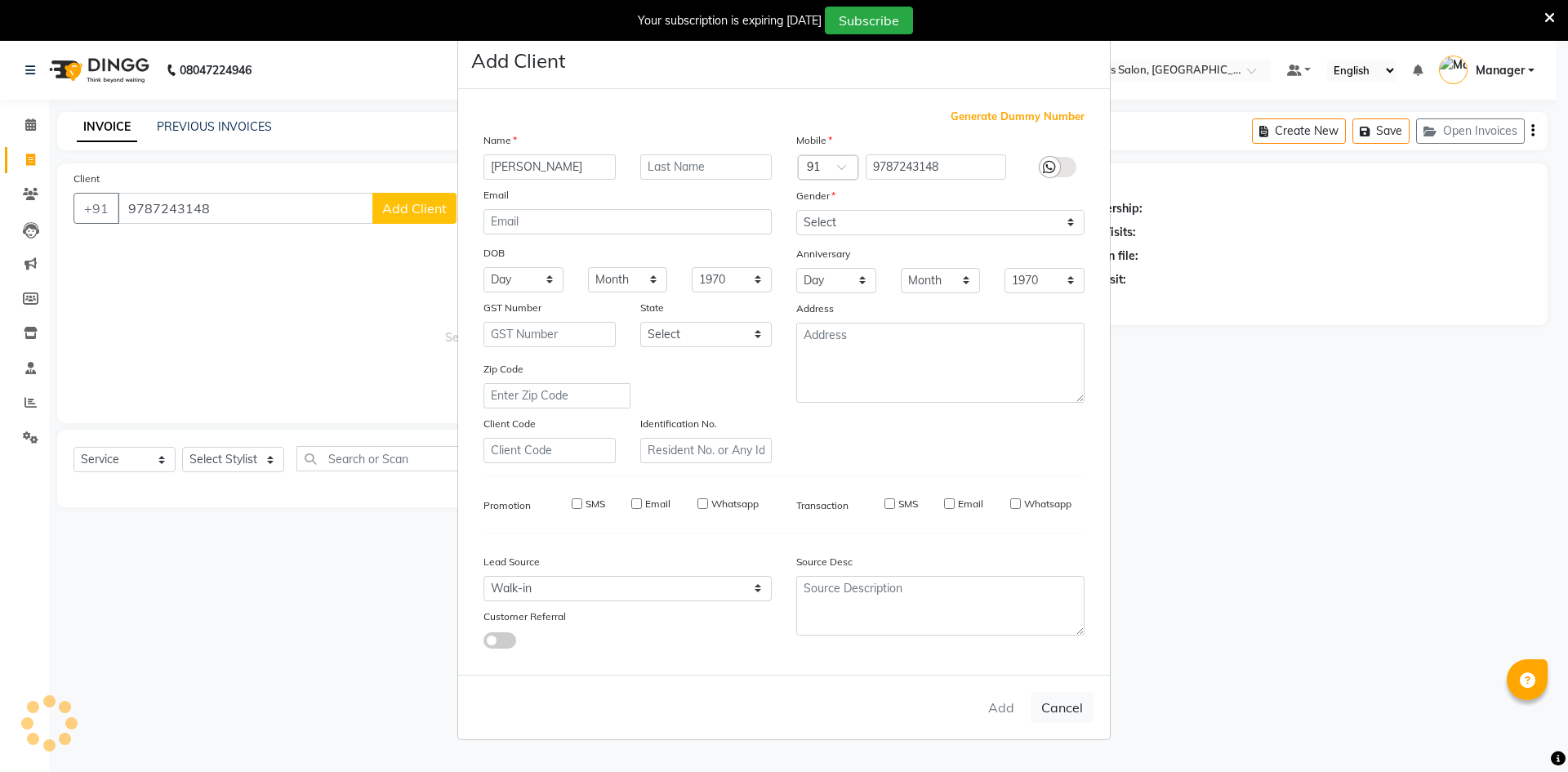
select select
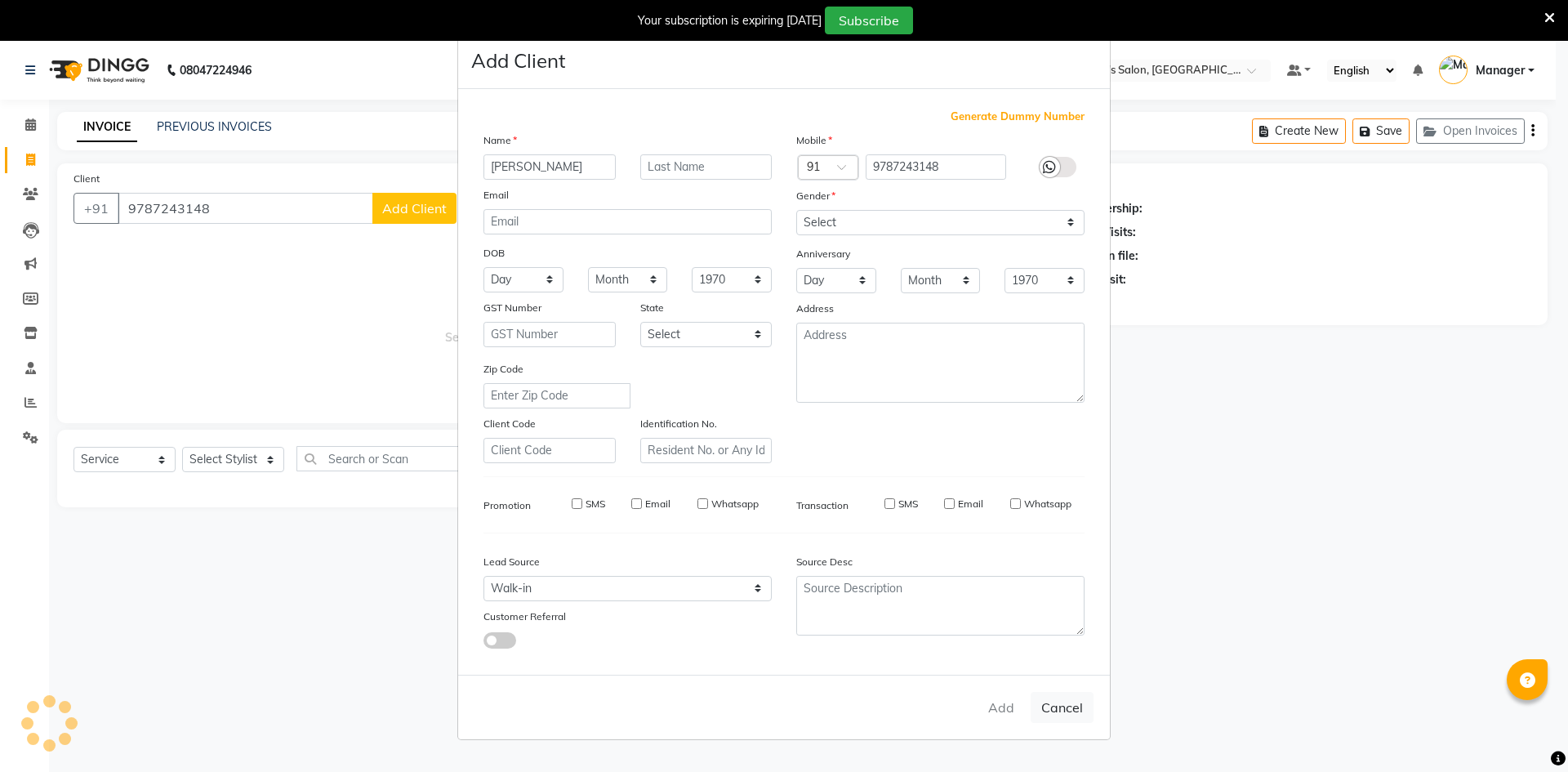
select select
checkbox input "false"
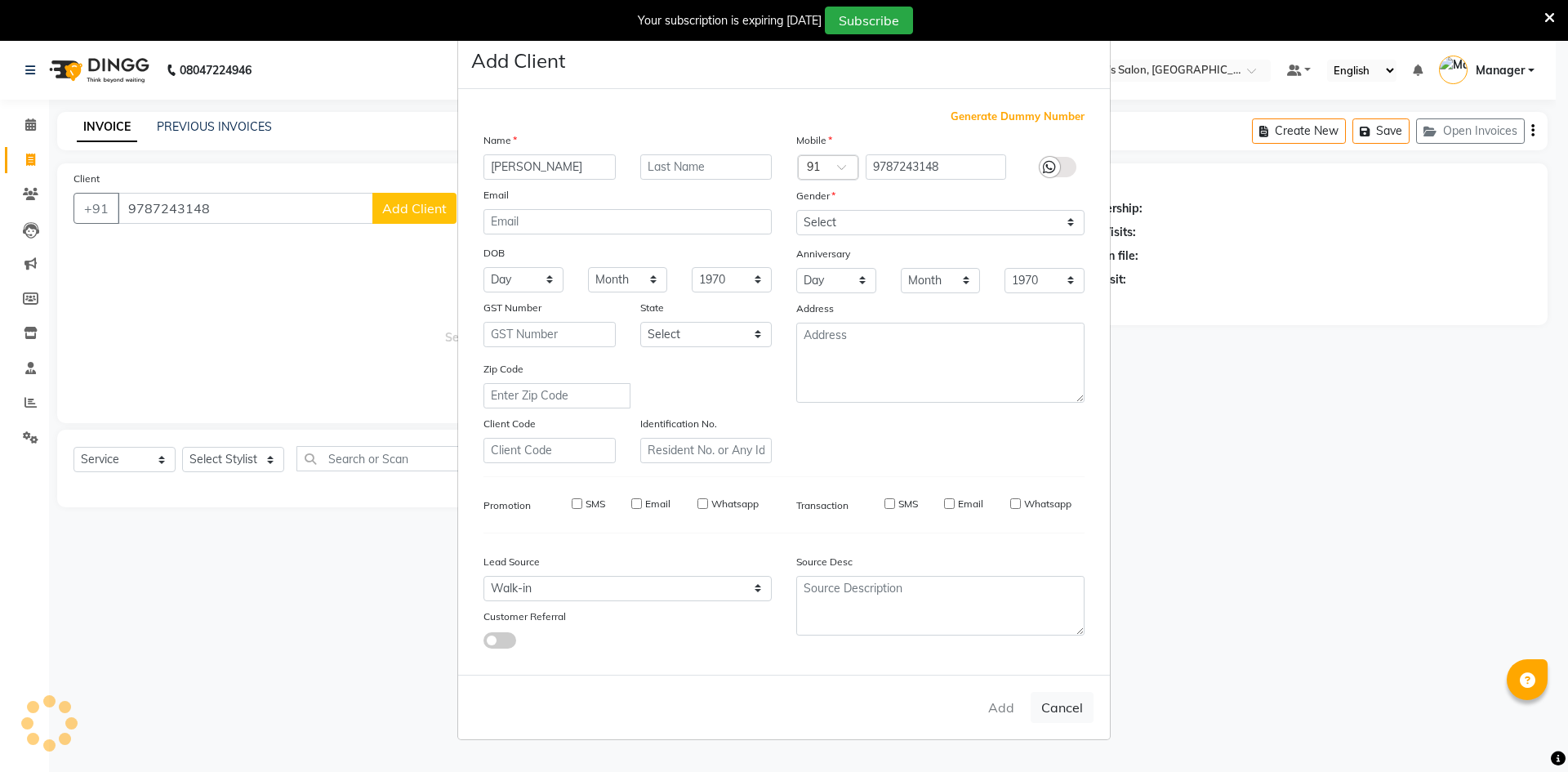
checkbox input "false"
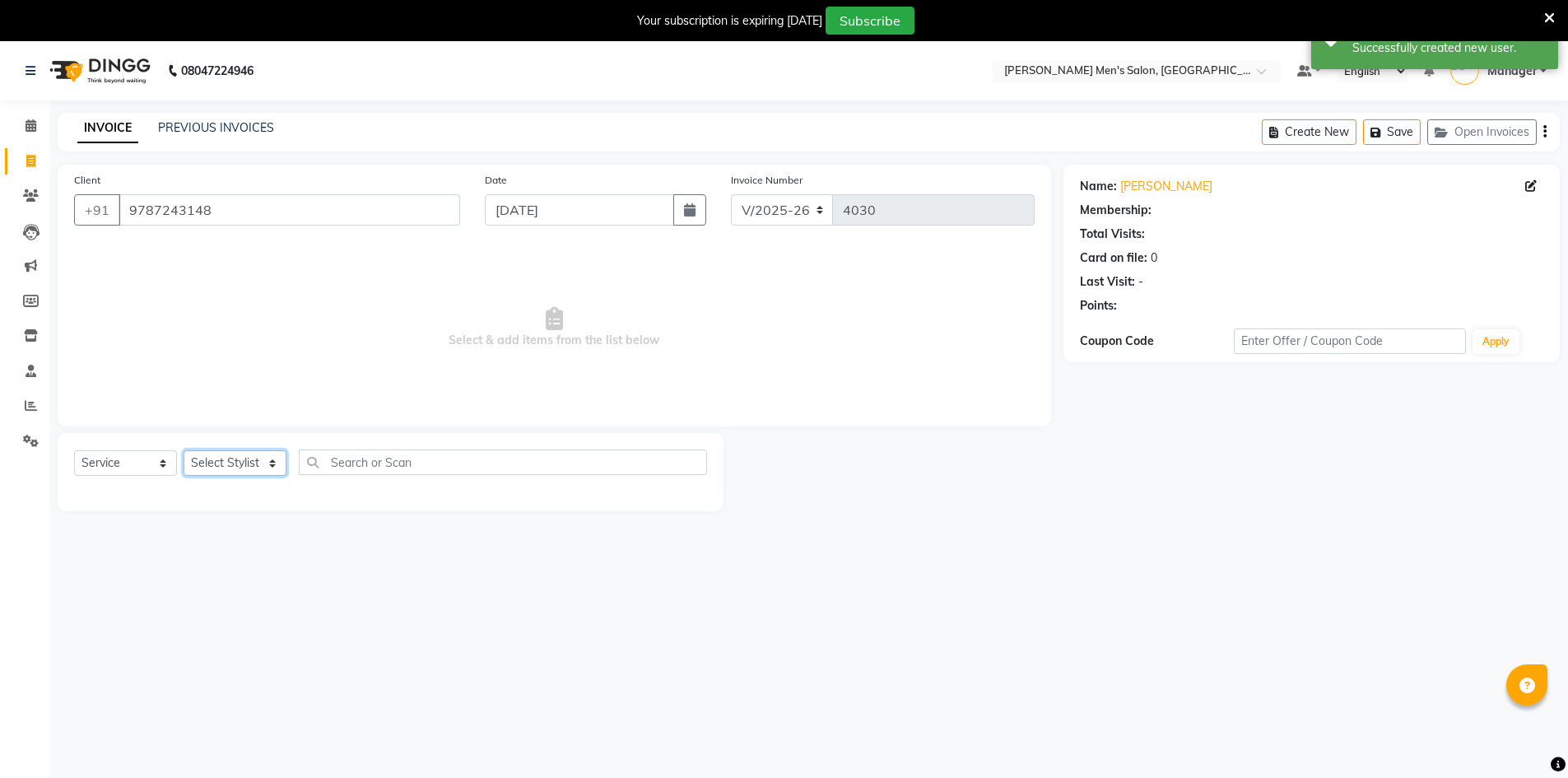
click at [218, 453] on select "Select Stylist Ashu Kulothunkan Manager Mithran Nadeem Saddam" at bounding box center [235, 463] width 103 height 25
select select "86101"
click at [184, 450] on select "Select Stylist Ashu Kulothunkan Manager Mithran Nadeem Saddam" at bounding box center [235, 463] width 103 height 25
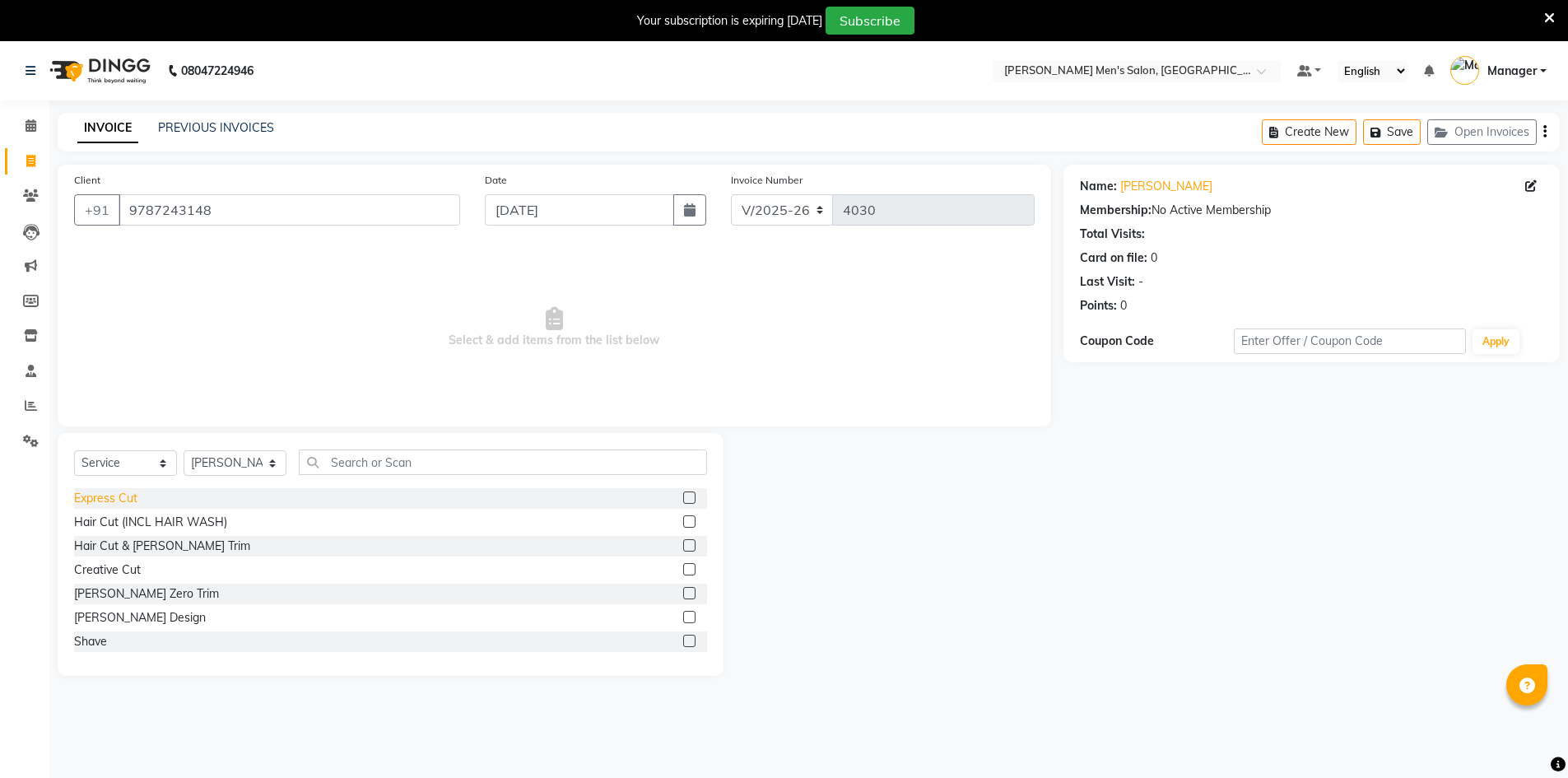
click at [132, 502] on div "Express Cut" at bounding box center [105, 498] width 63 height 18
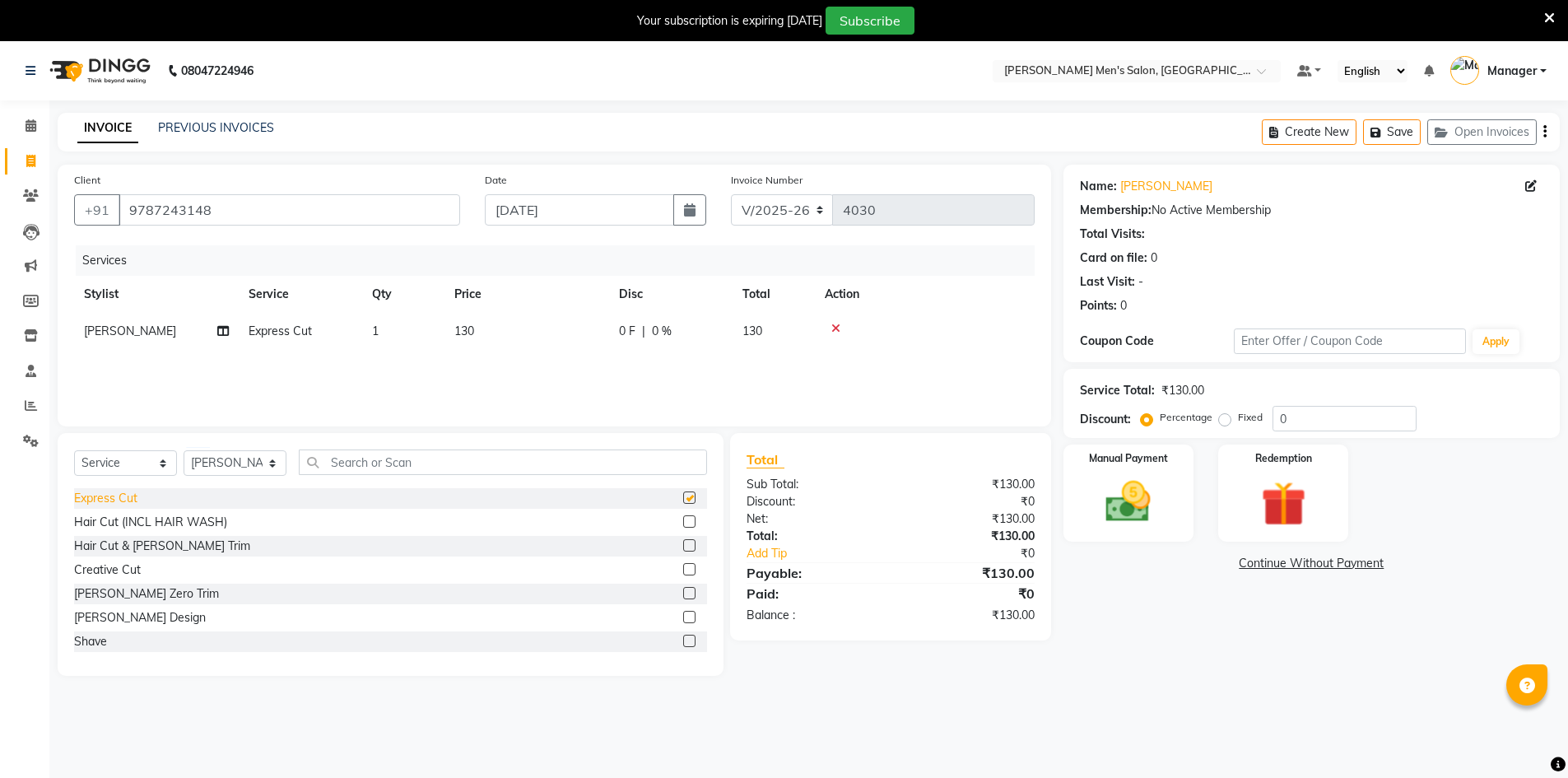
checkbox input "false"
click at [1142, 497] on img at bounding box center [1129, 501] width 76 height 53
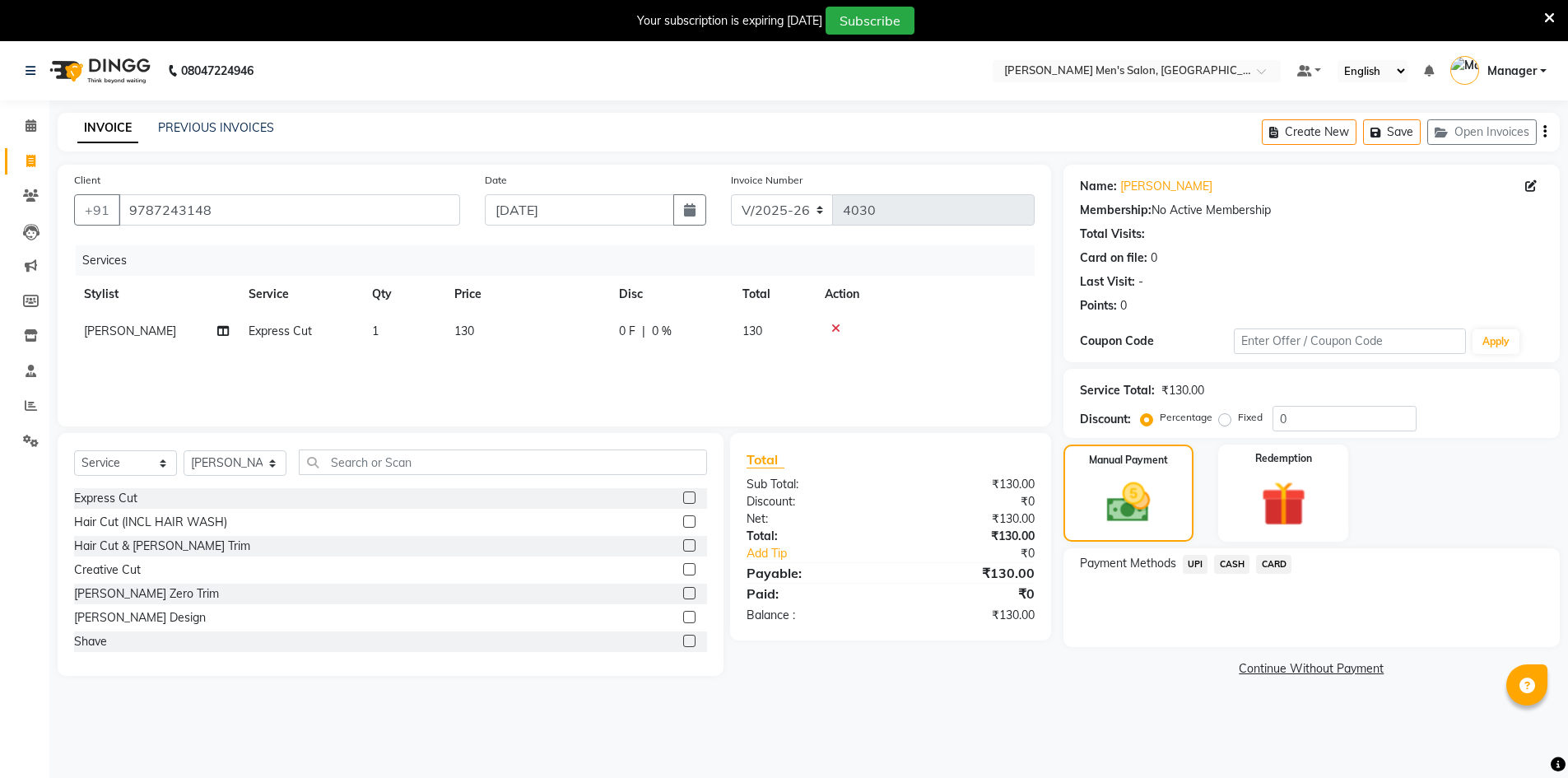
click at [1222, 565] on span "CASH" at bounding box center [1232, 564] width 35 height 19
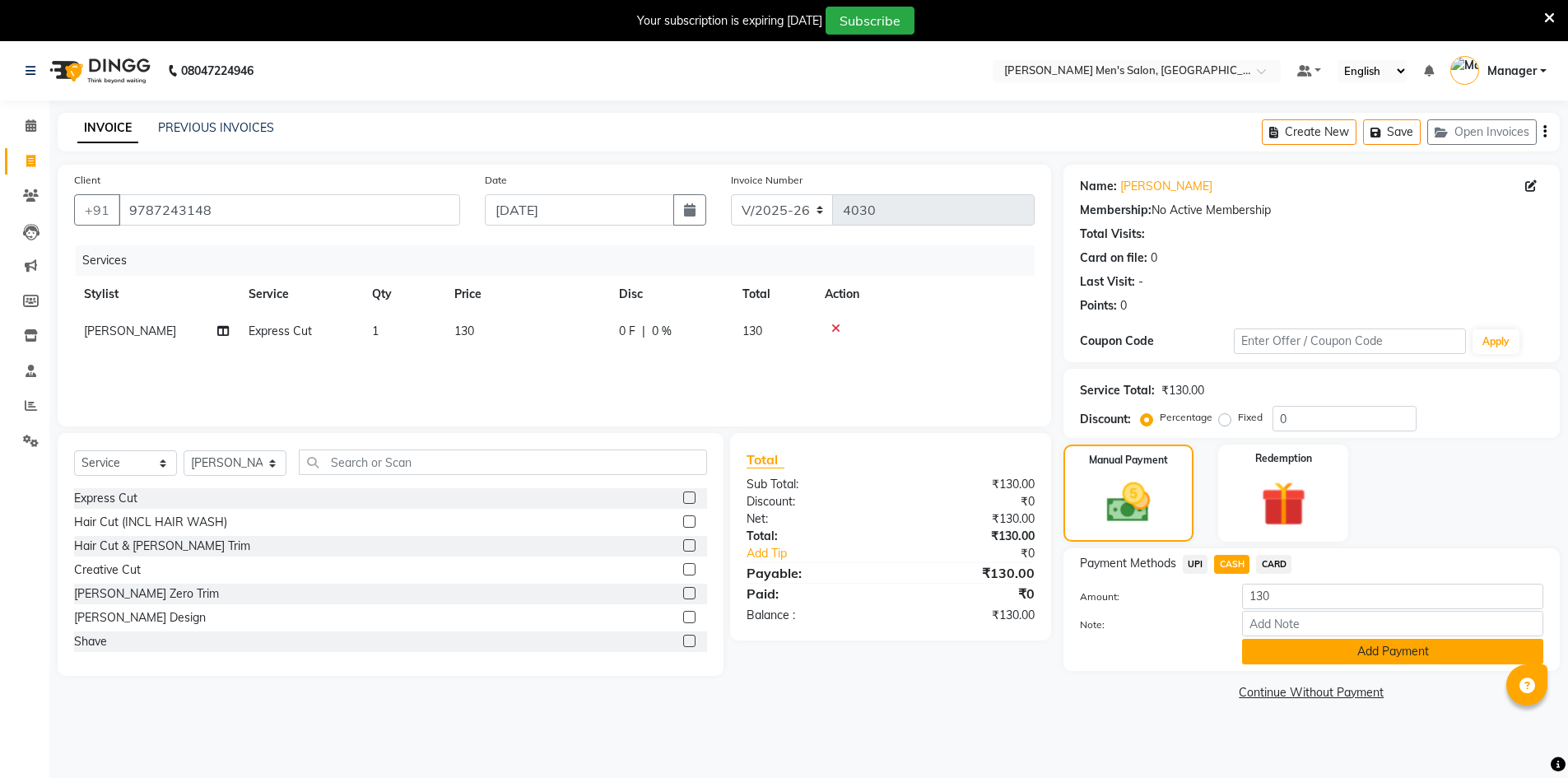
click at [1283, 648] on button "Add Payment" at bounding box center [1392, 652] width 301 height 25
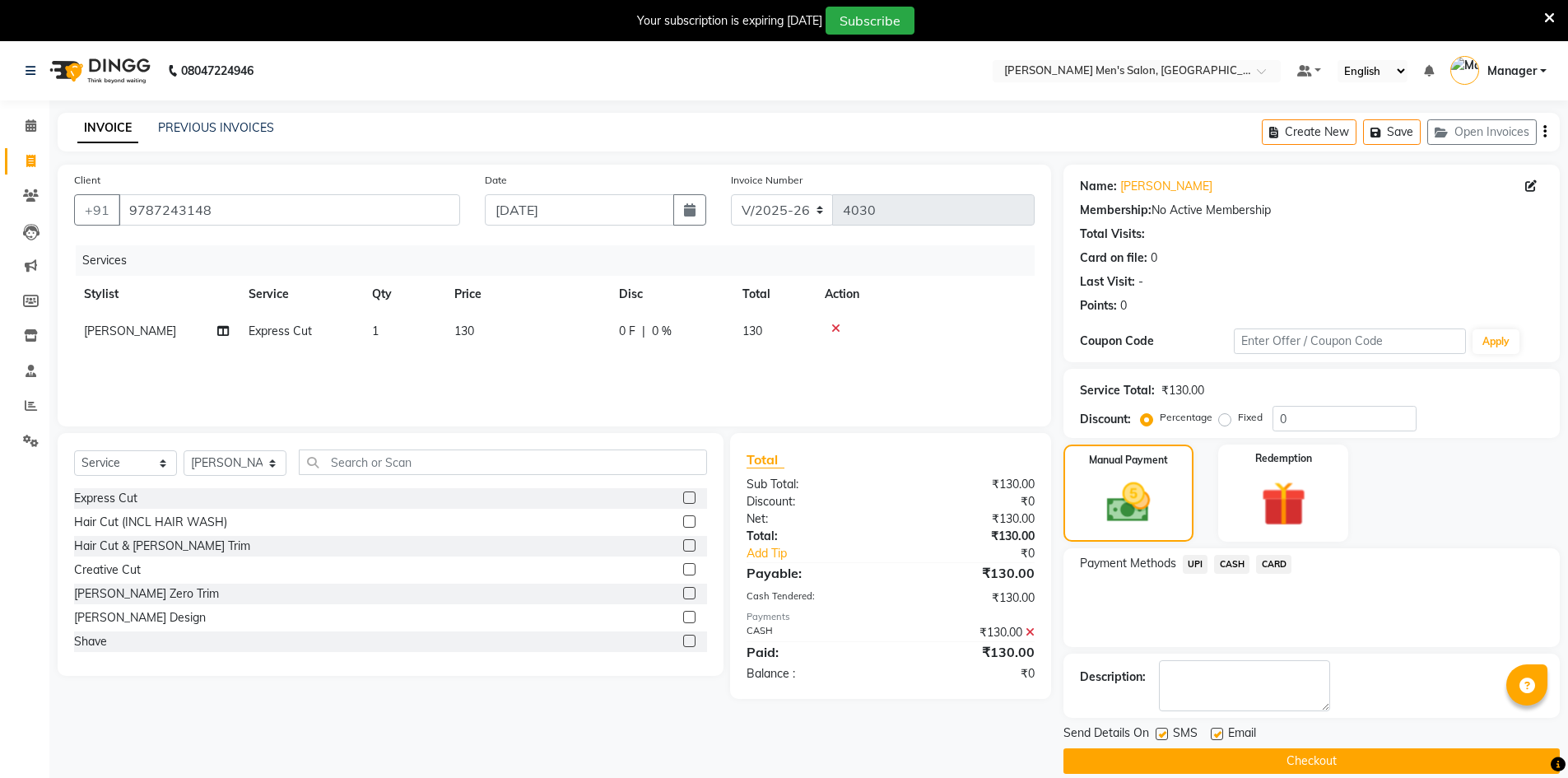
click at [1286, 752] on button "Checkout" at bounding box center [1311, 760] width 497 height 25
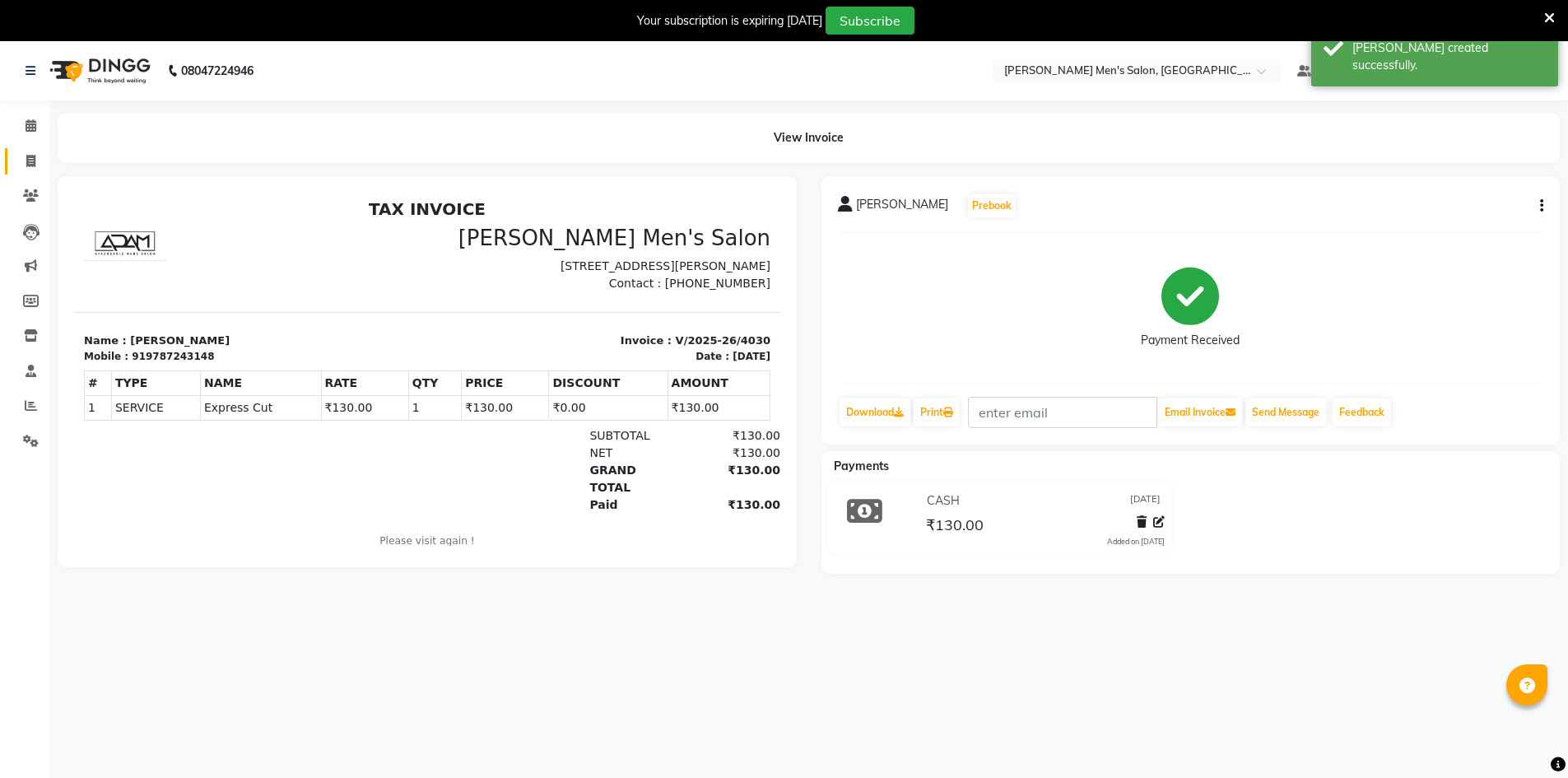
click at [30, 149] on link "Invoice" at bounding box center [24, 162] width 40 height 27
select select "service"
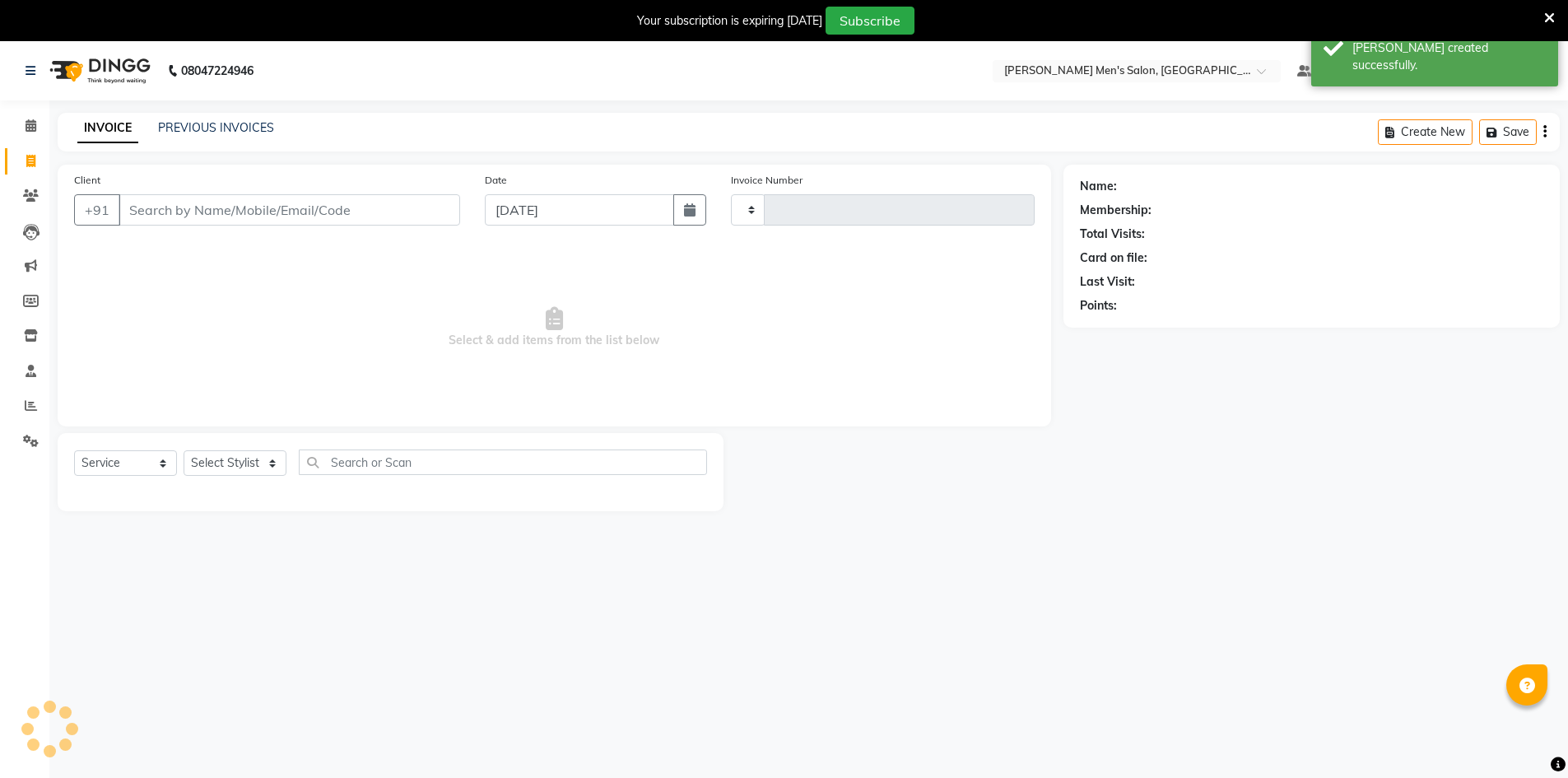
type input "4031"
select select "6913"
click at [195, 128] on link "PREVIOUS INVOICES" at bounding box center [216, 128] width 116 height 15
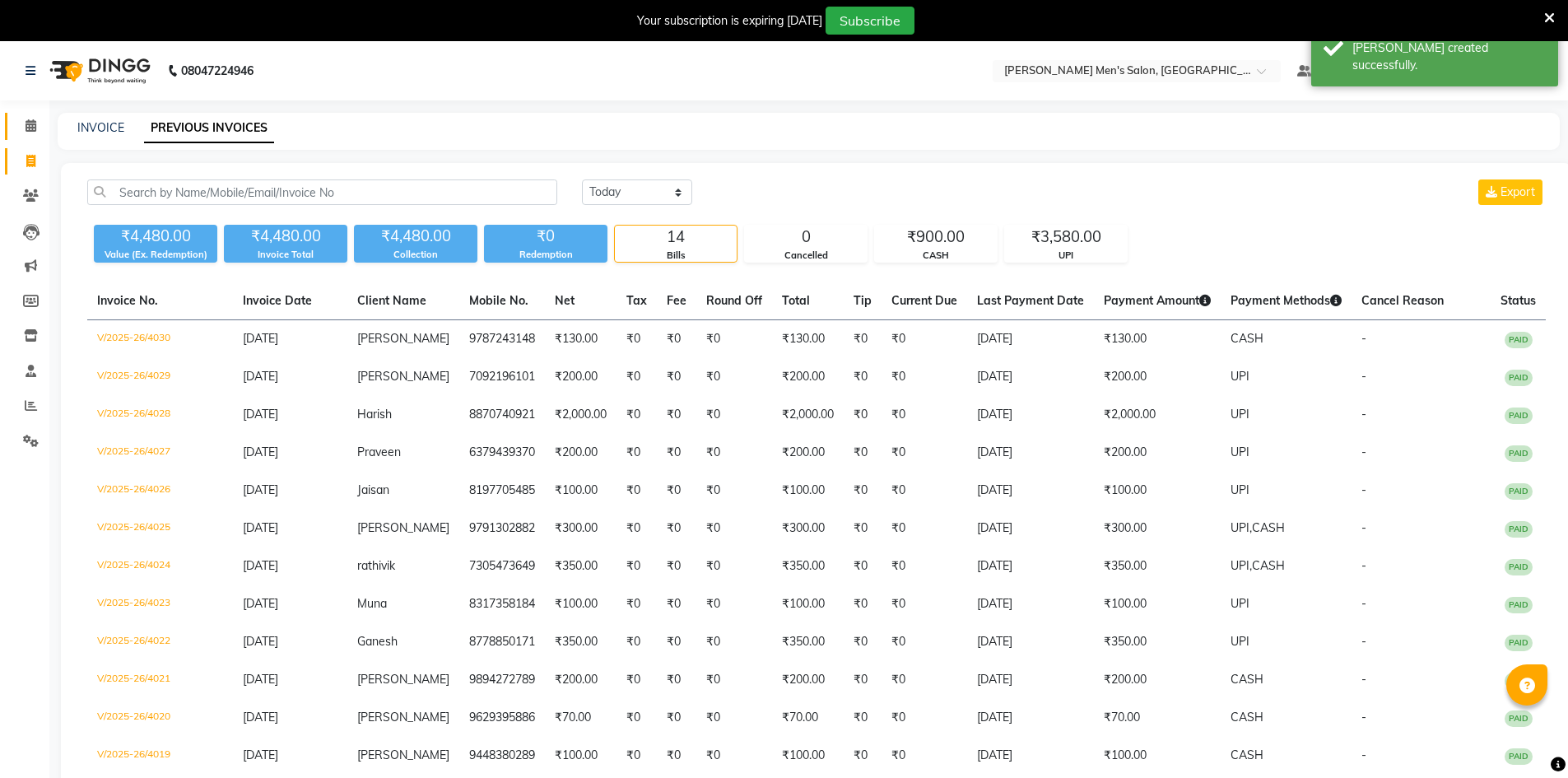
click at [14, 131] on link "Calendar" at bounding box center [24, 126] width 40 height 27
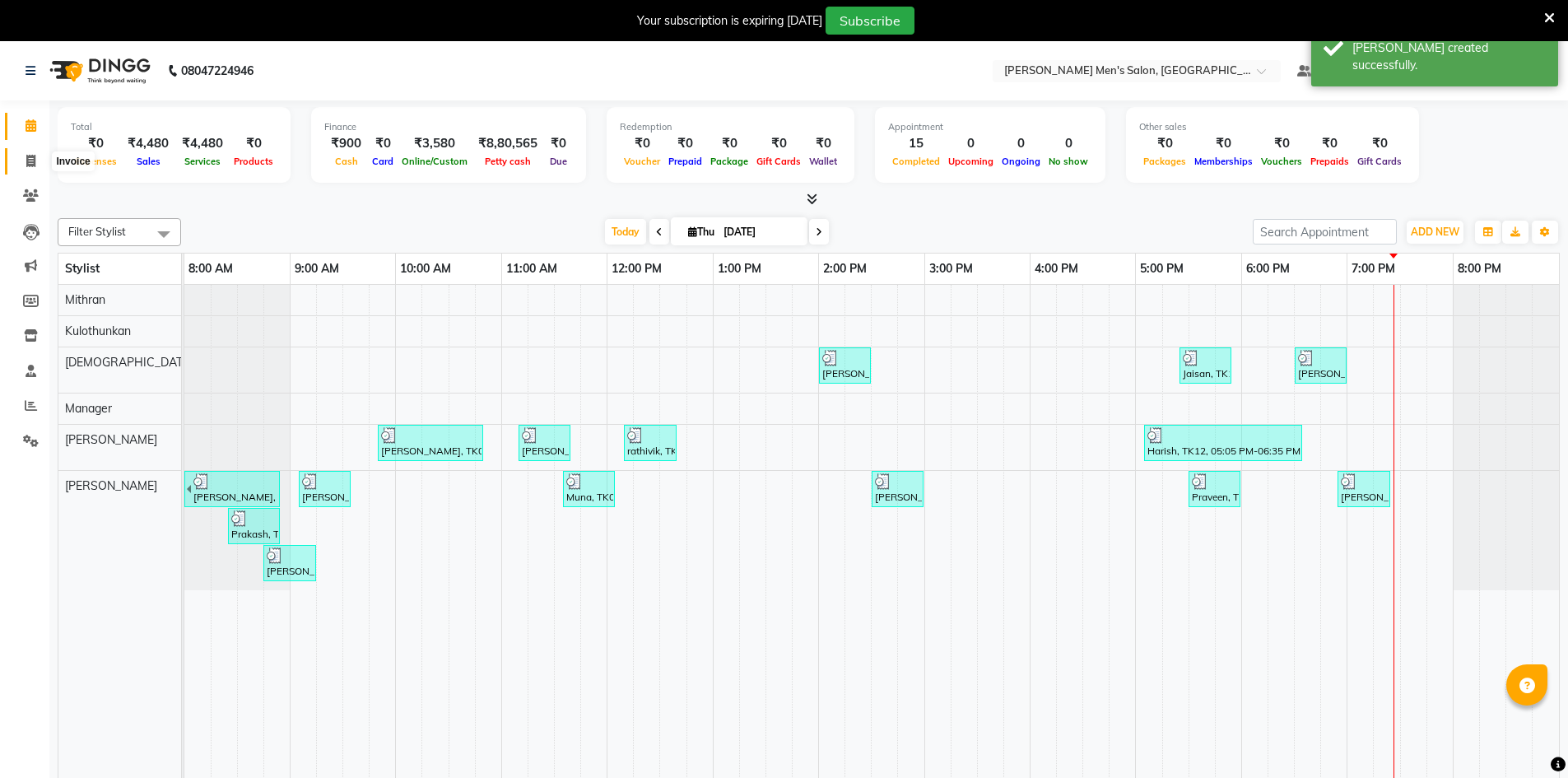
click at [23, 158] on span at bounding box center [31, 162] width 29 height 19
select select "6913"
select select "service"
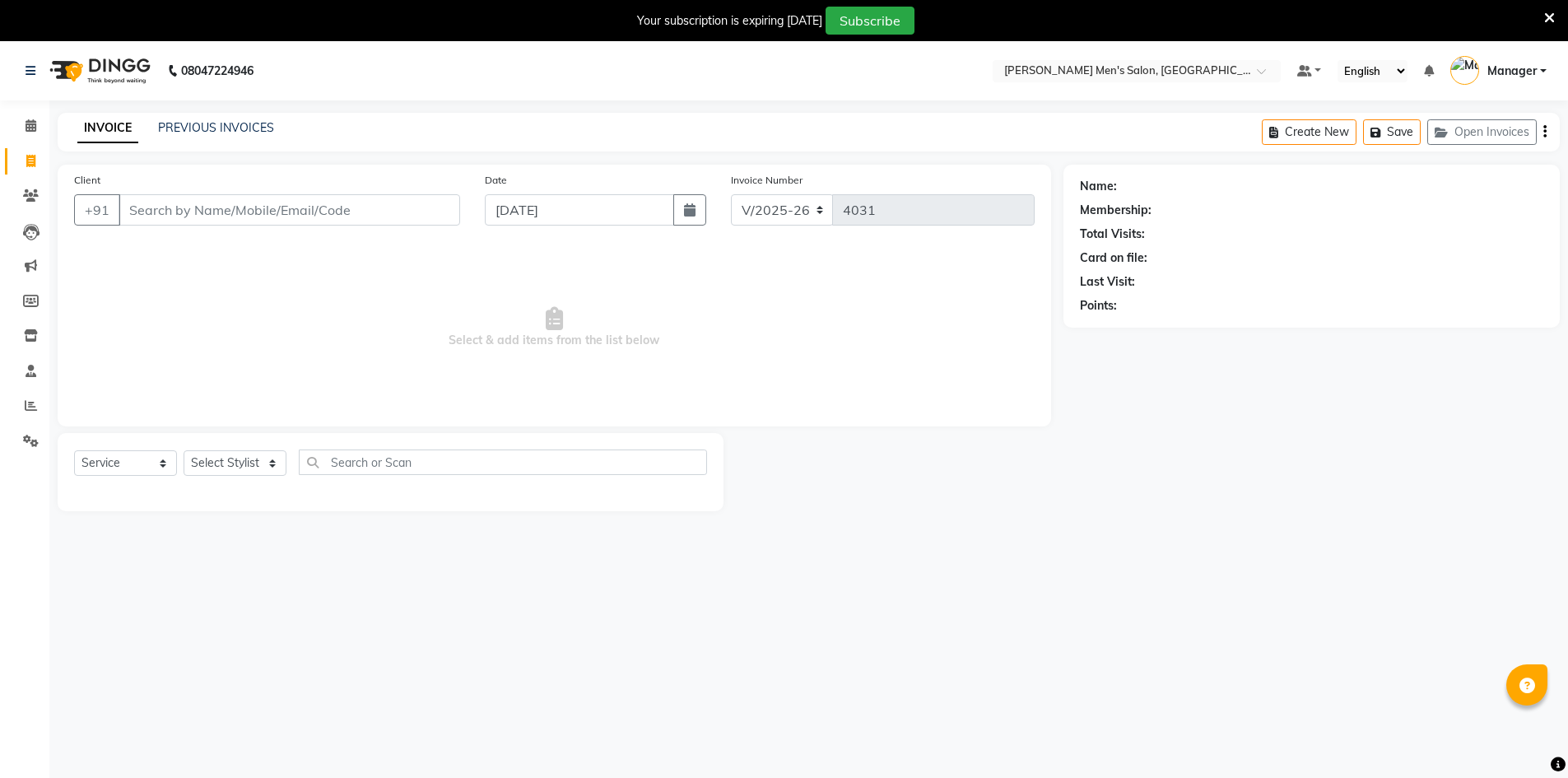
click at [259, 220] on input "Client" at bounding box center [289, 209] width 341 height 31
click at [275, 218] on input "86" at bounding box center [289, 209] width 341 height 31
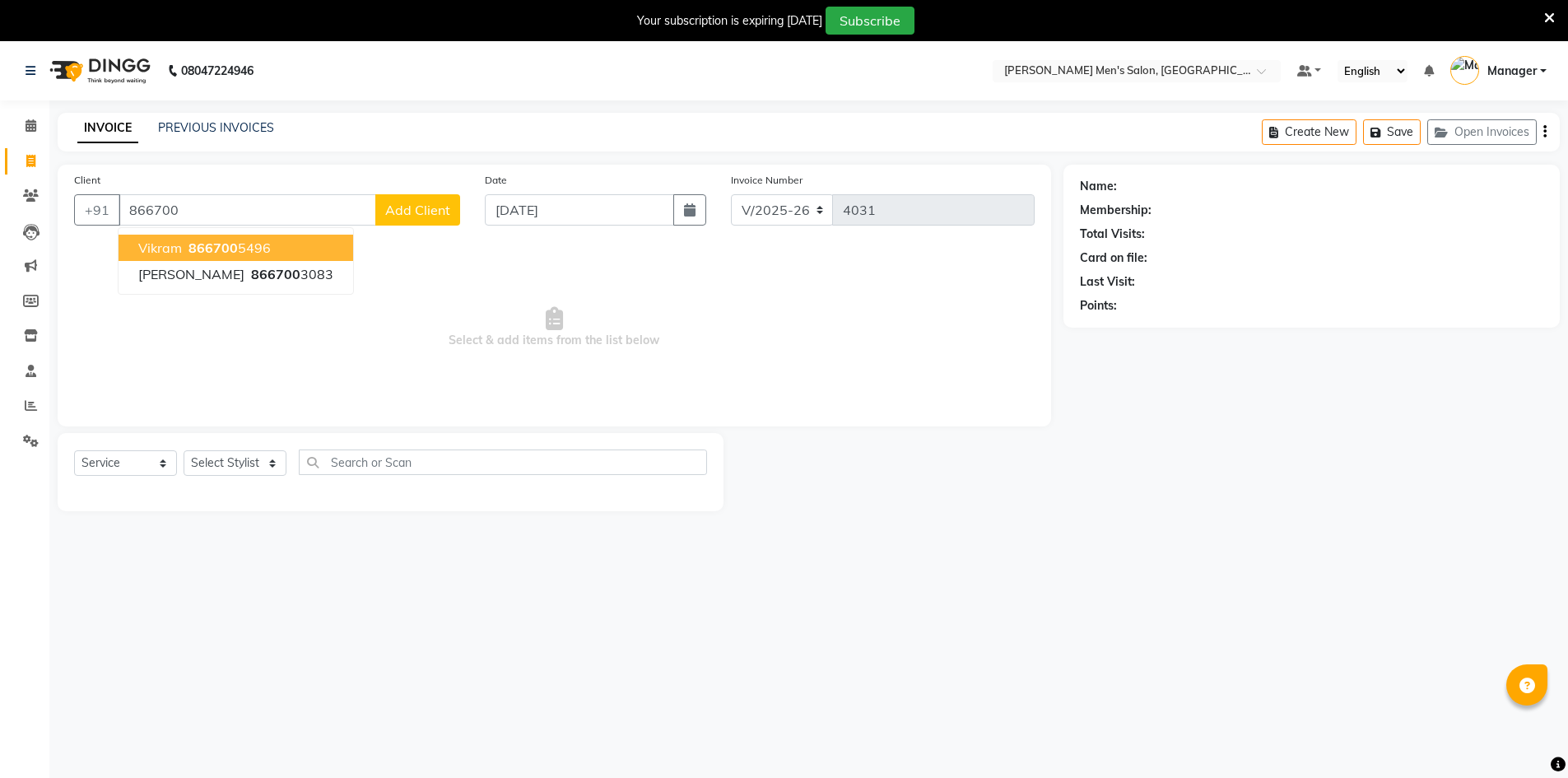
click at [261, 251] on ngb-highlight "866700 5496" at bounding box center [228, 248] width 86 height 17
type input "8667005496"
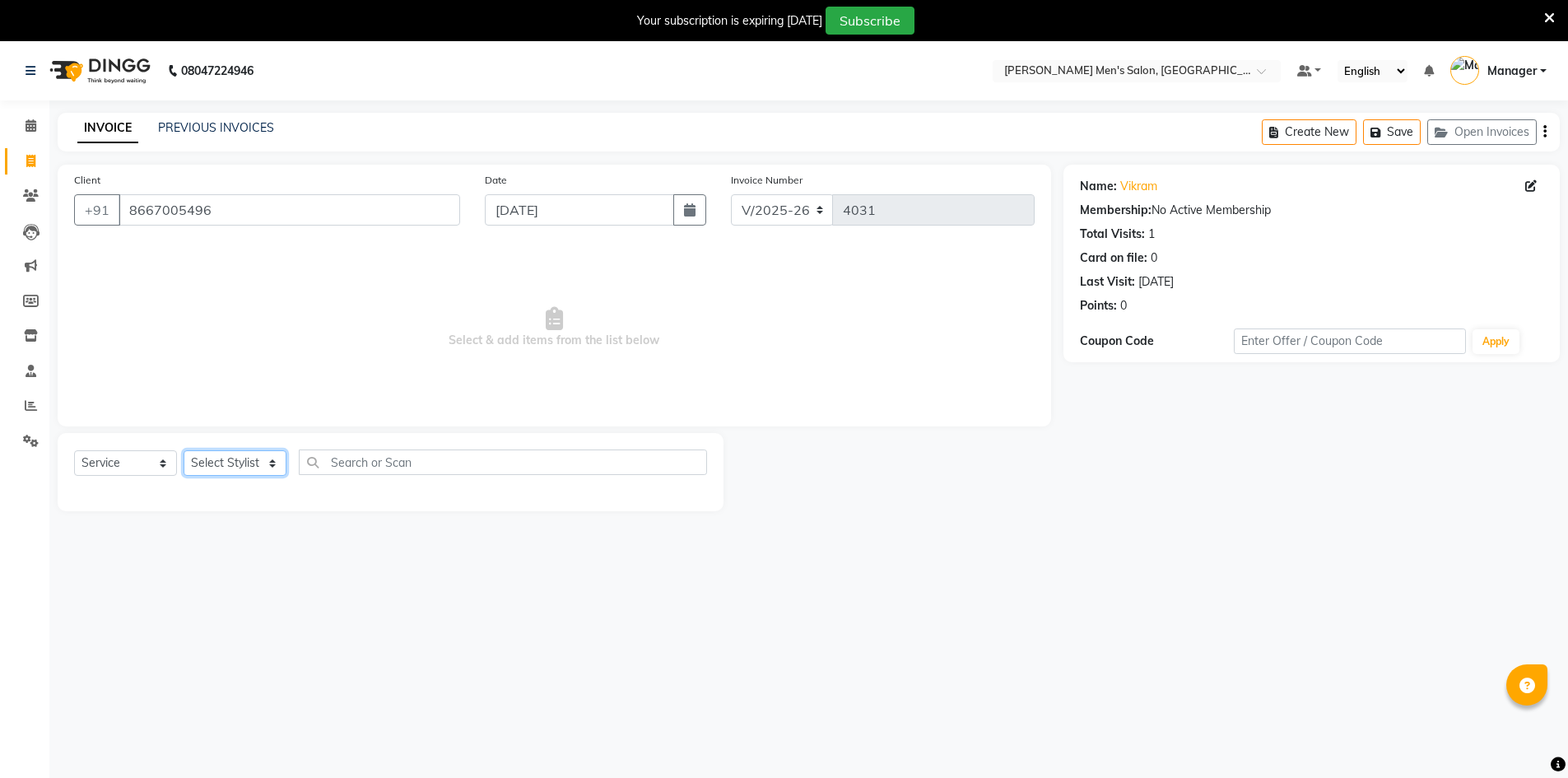
click at [257, 459] on select "Select Stylist Ashu Kulothunkan Manager Mithran Nadeem Saddam" at bounding box center [235, 463] width 103 height 25
select select "86101"
click at [184, 450] on select "Select Stylist Ashu Kulothunkan Manager Mithran Nadeem Saddam" at bounding box center [235, 463] width 103 height 25
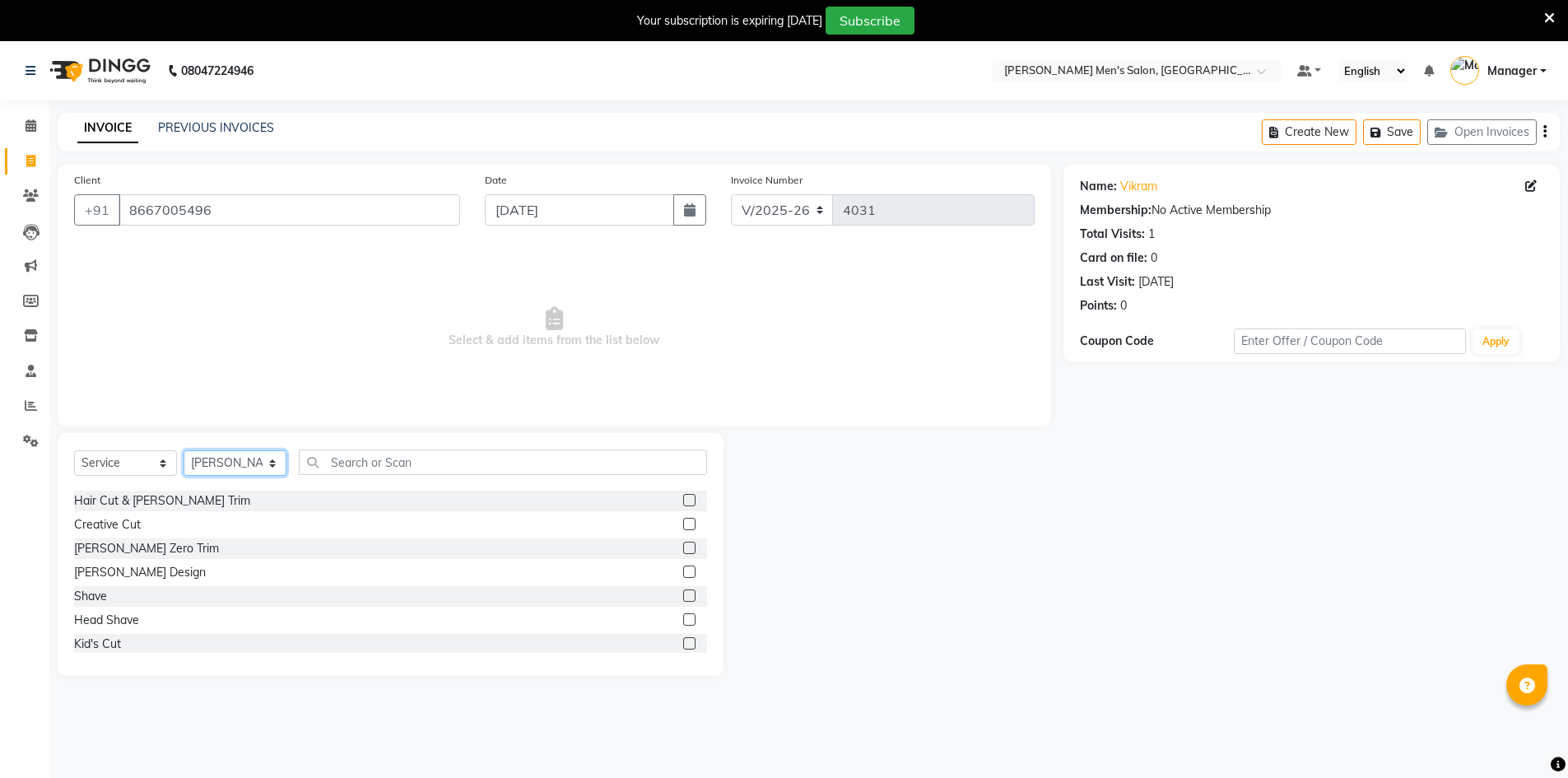
scroll to position [83, 0]
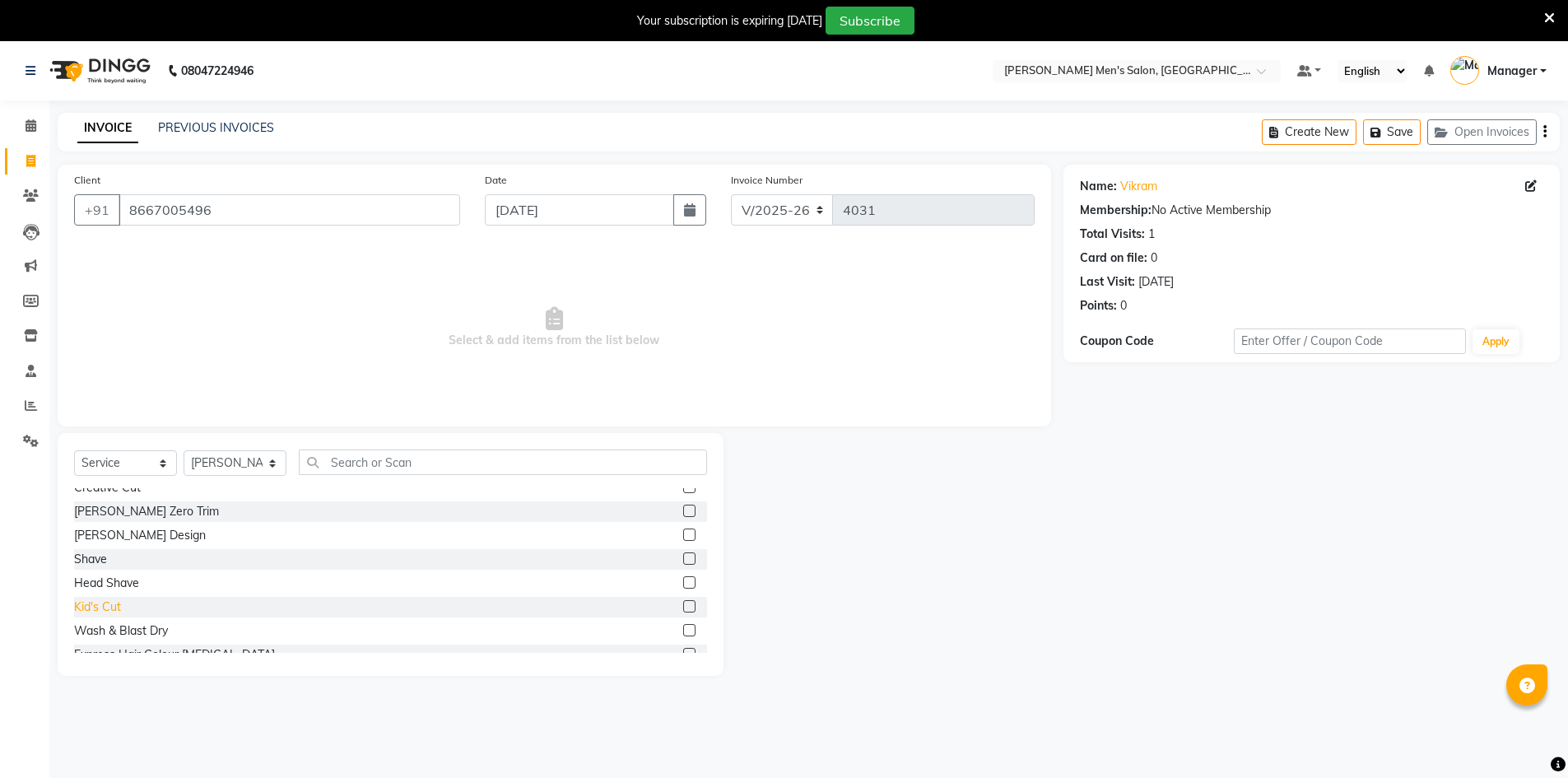
click at [89, 612] on div "Kid's Cut" at bounding box center [98, 607] width 47 height 18
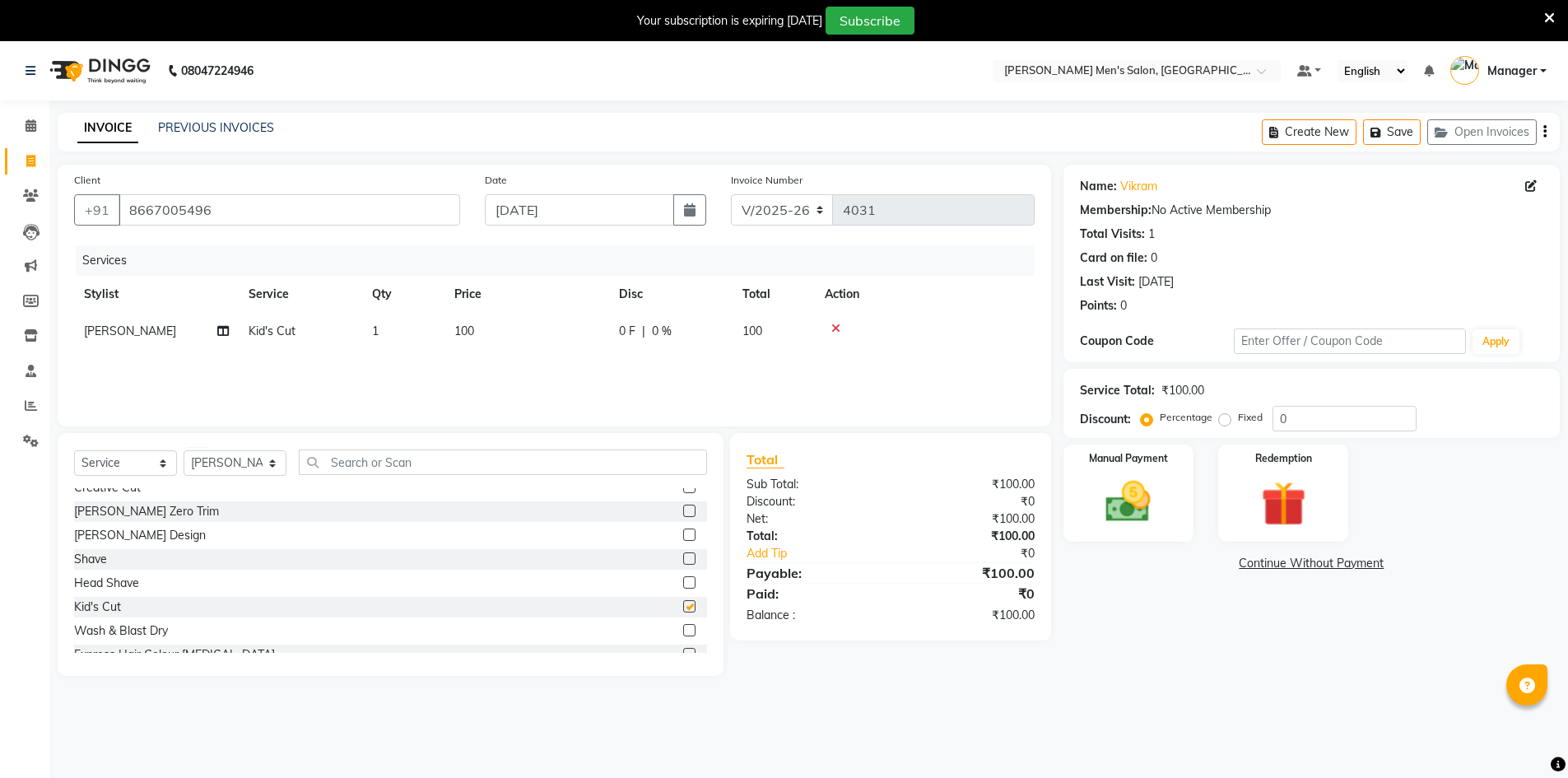
checkbox input "false"
click at [545, 342] on td "100" at bounding box center [526, 331] width 164 height 37
select select "86101"
click at [511, 336] on input "1" at bounding box center [481, 335] width 62 height 25
type input "2"
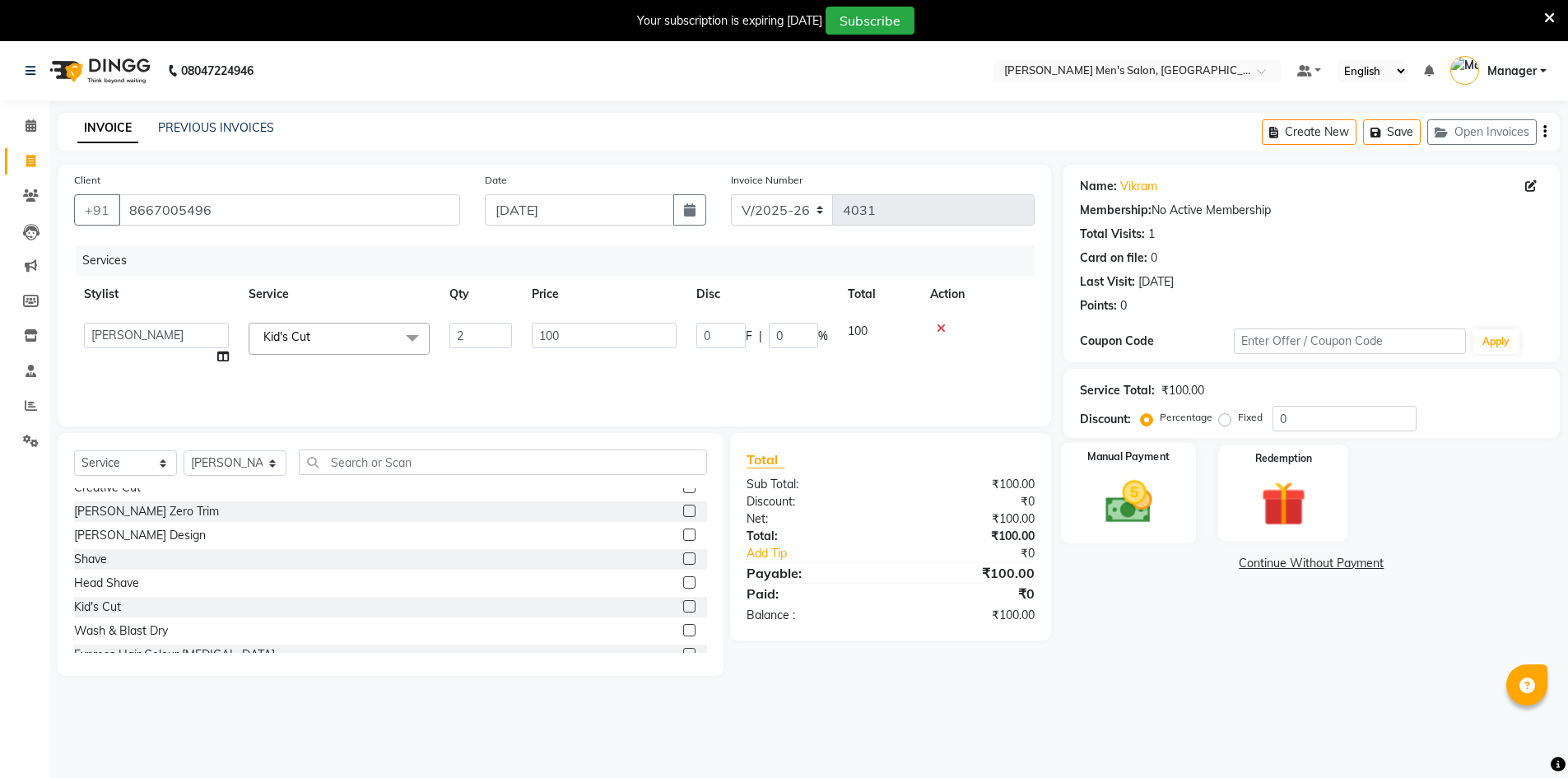
click at [1137, 496] on img at bounding box center [1129, 501] width 76 height 53
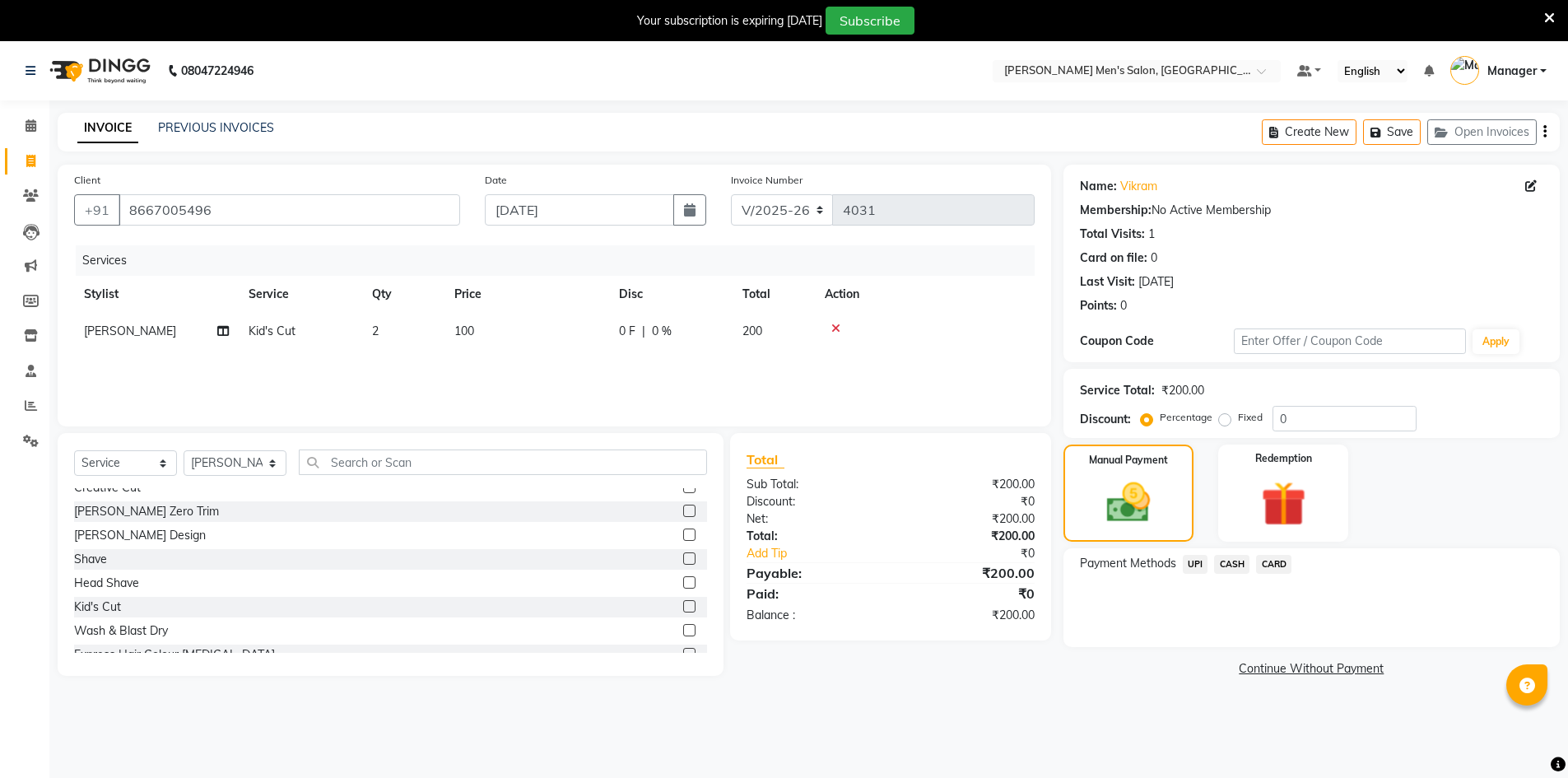
click at [1202, 565] on span "UPI" at bounding box center [1195, 564] width 25 height 19
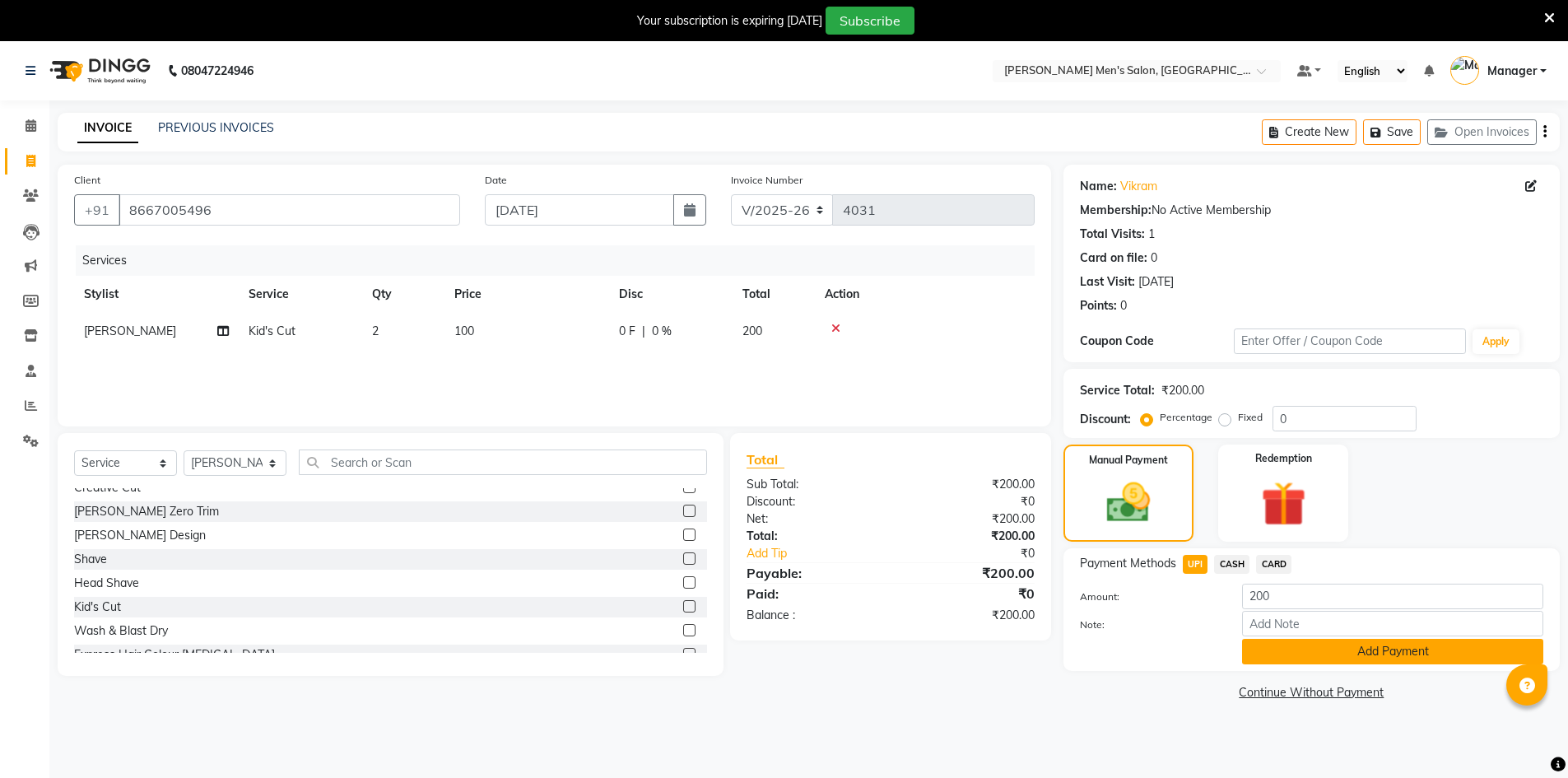
click at [1291, 644] on button "Add Payment" at bounding box center [1392, 652] width 301 height 25
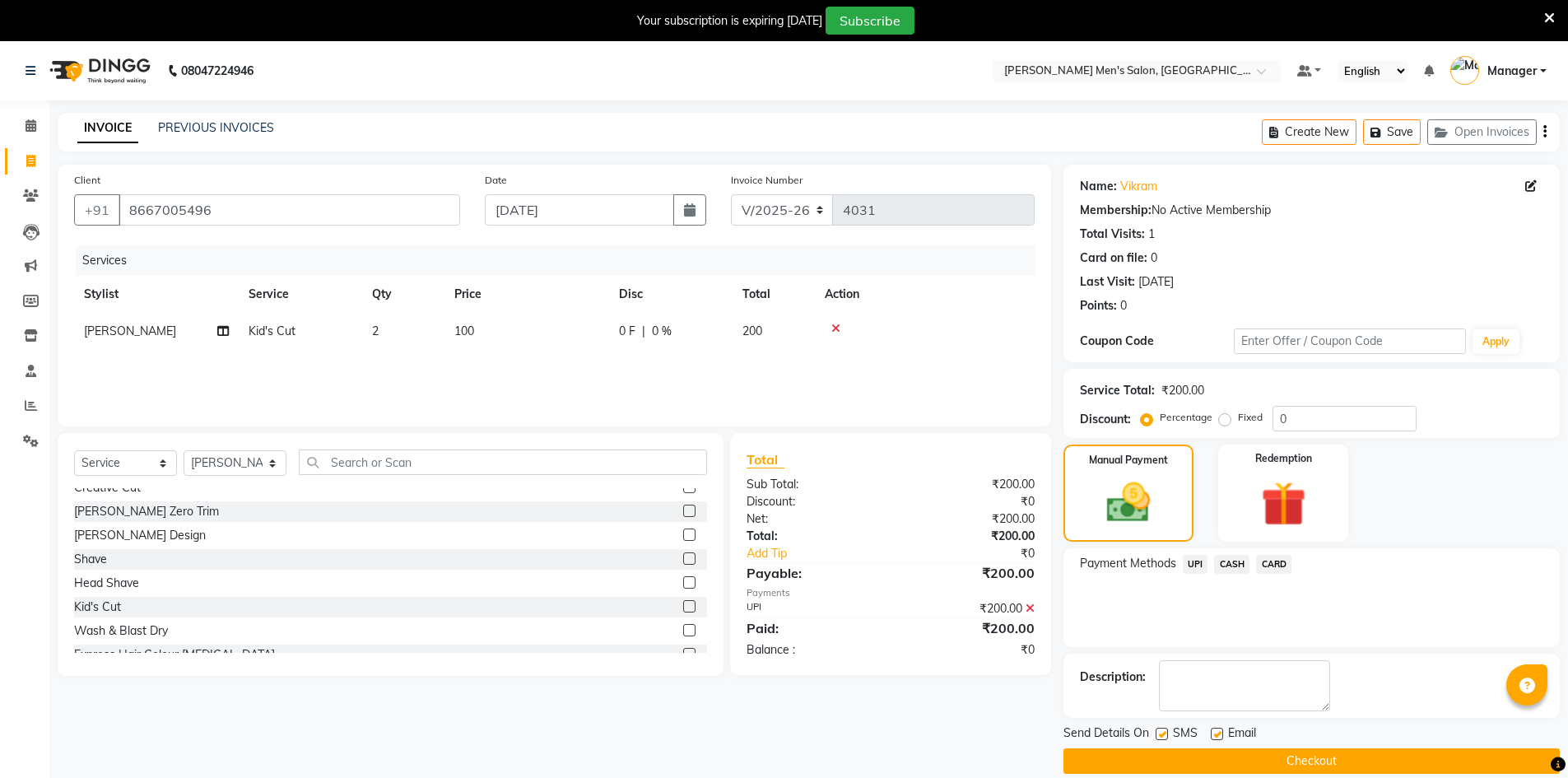
click at [1291, 644] on div "Payment Methods UPI CASH CARD" at bounding box center [1311, 597] width 497 height 99
click at [1336, 736] on div "Send Details On SMS Email" at bounding box center [1311, 734] width 497 height 20
click at [1336, 748] on button "Checkout" at bounding box center [1311, 760] width 497 height 25
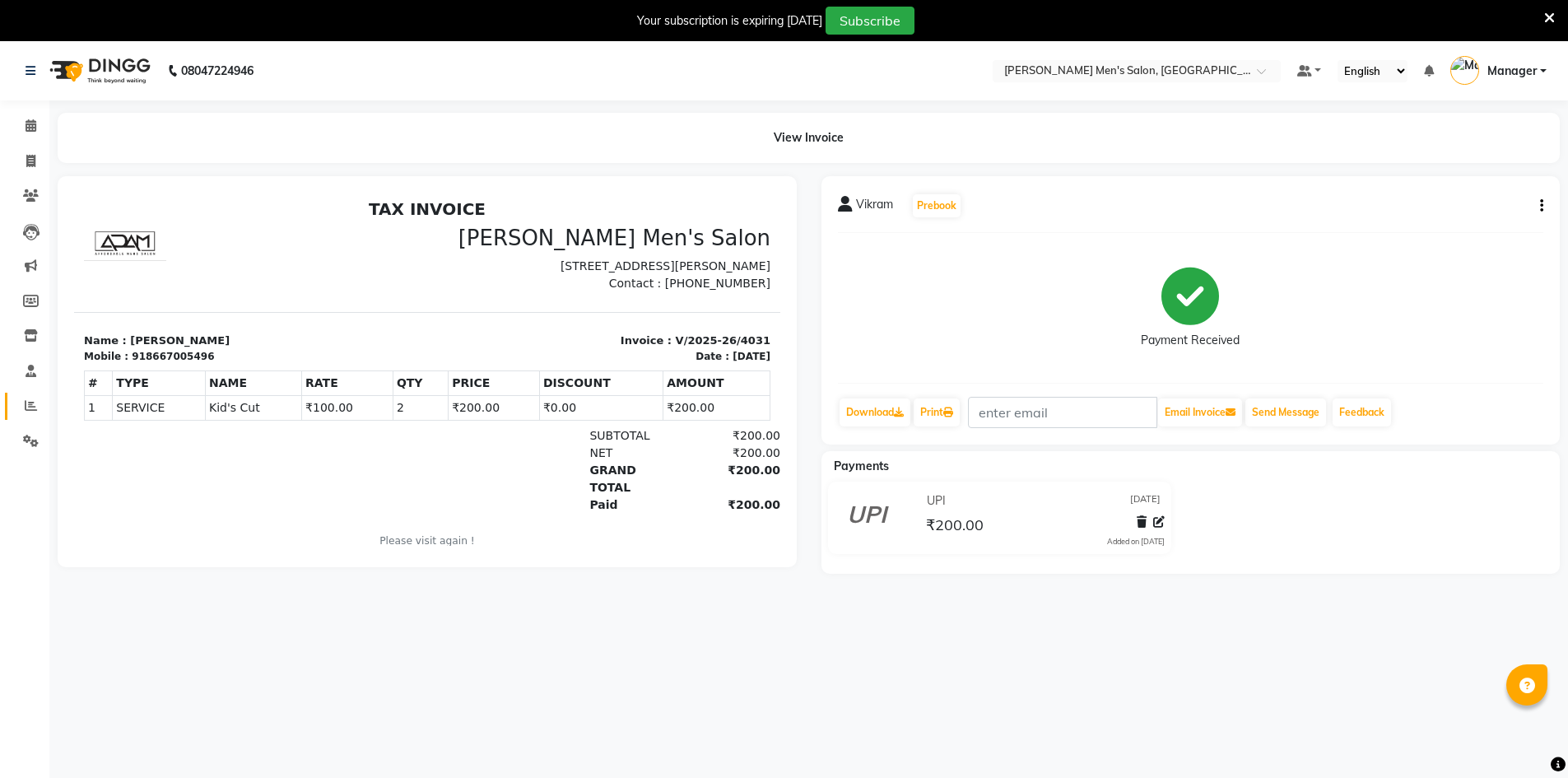
click at [30, 395] on link "Reports" at bounding box center [24, 406] width 40 height 27
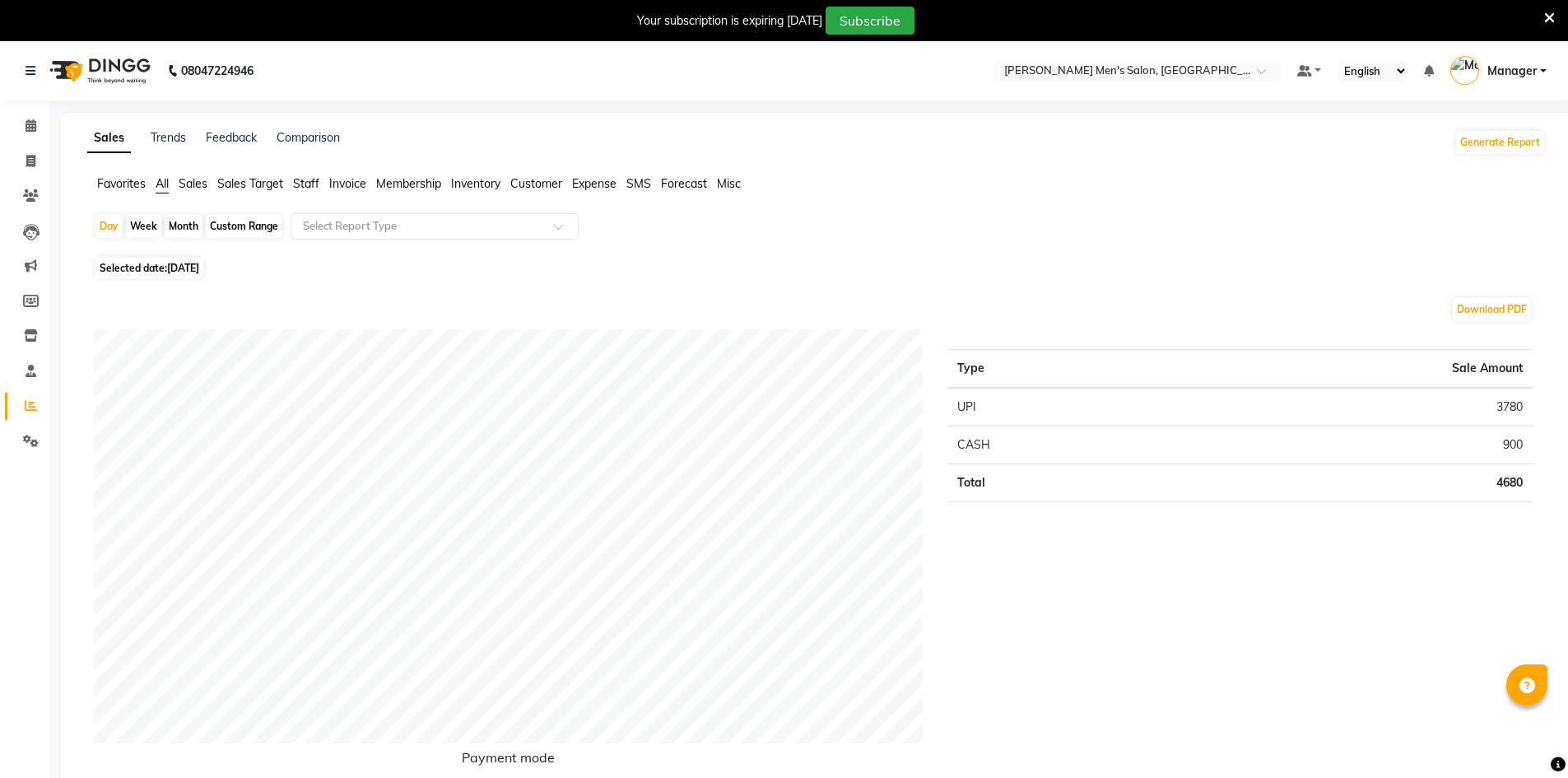
click at [171, 226] on div "Month" at bounding box center [183, 226] width 38 height 23
select select "9"
select select "2025"
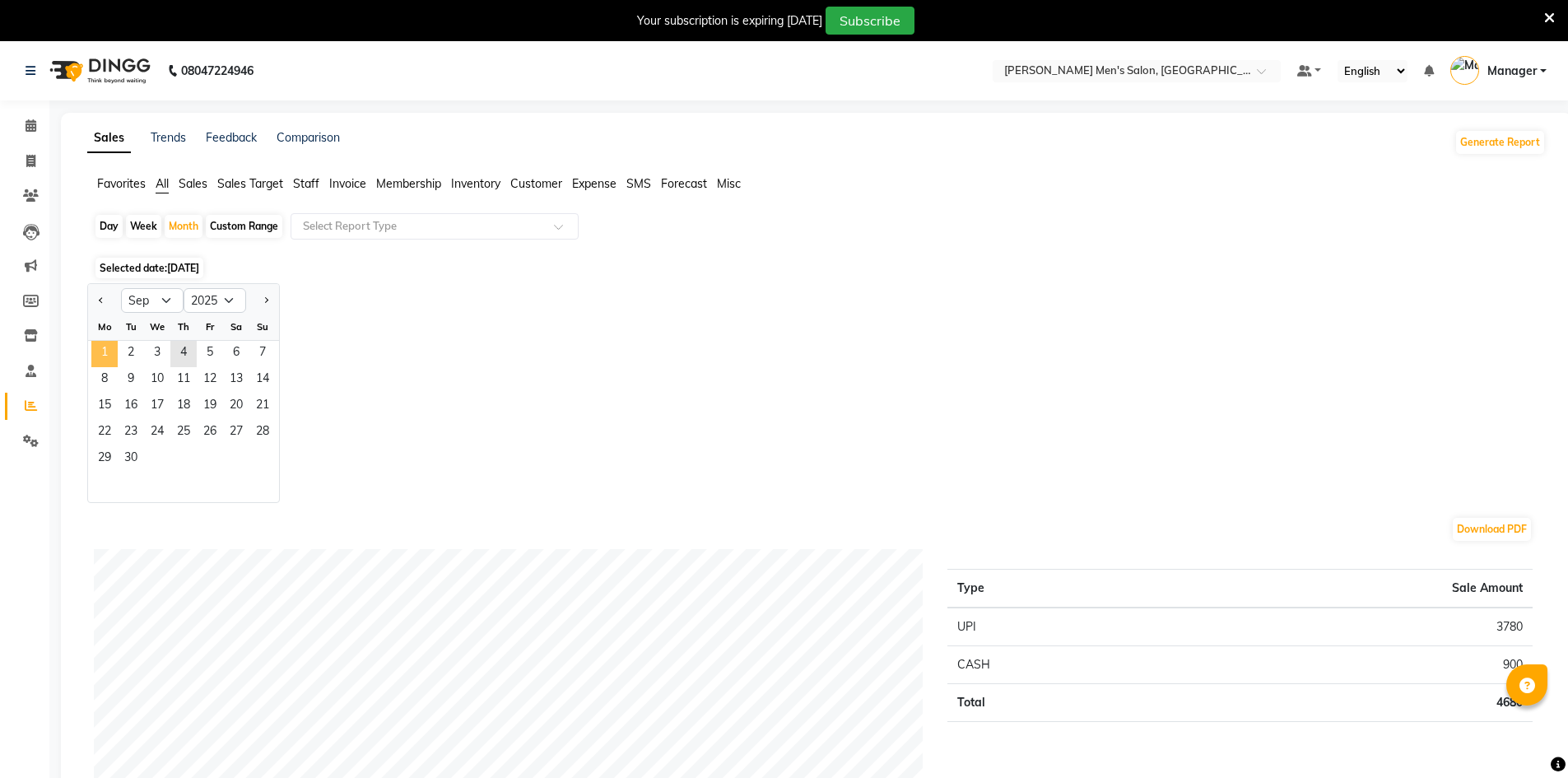
click at [116, 342] on span "1" at bounding box center [104, 353] width 26 height 26
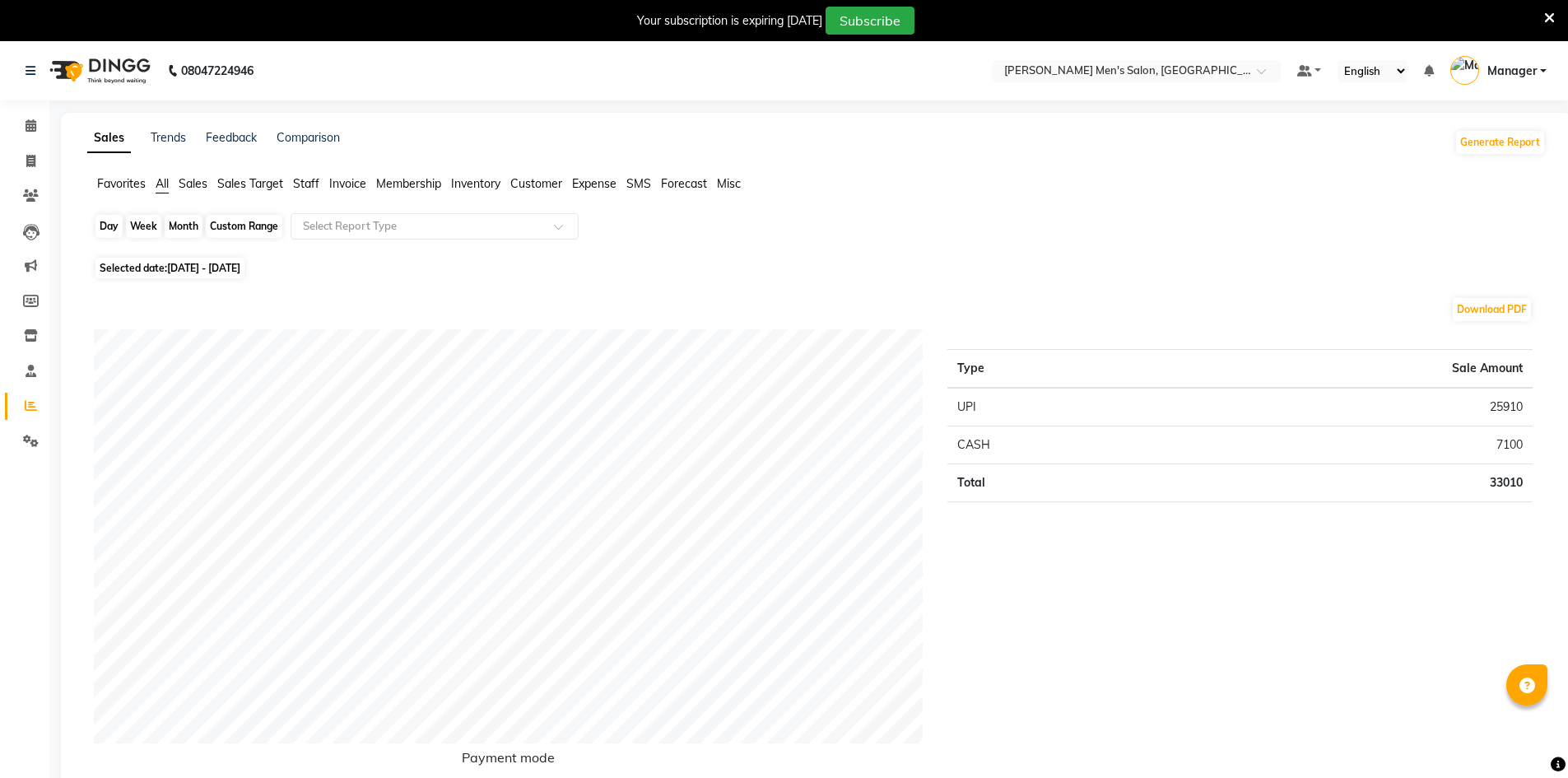
click at [183, 224] on div "Month" at bounding box center [183, 226] width 38 height 23
select select "9"
select select "2025"
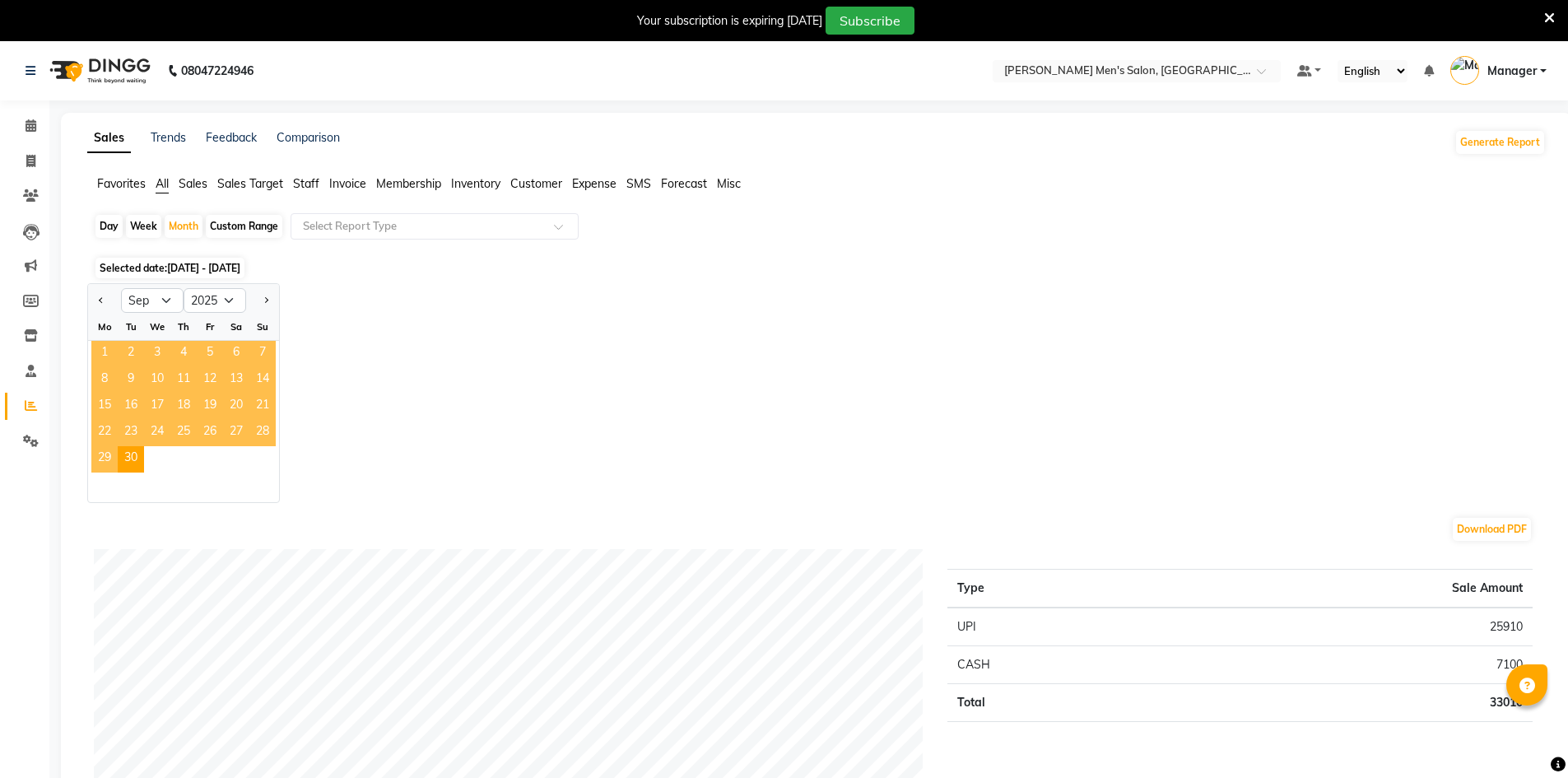
click at [109, 357] on span "1" at bounding box center [104, 353] width 26 height 26
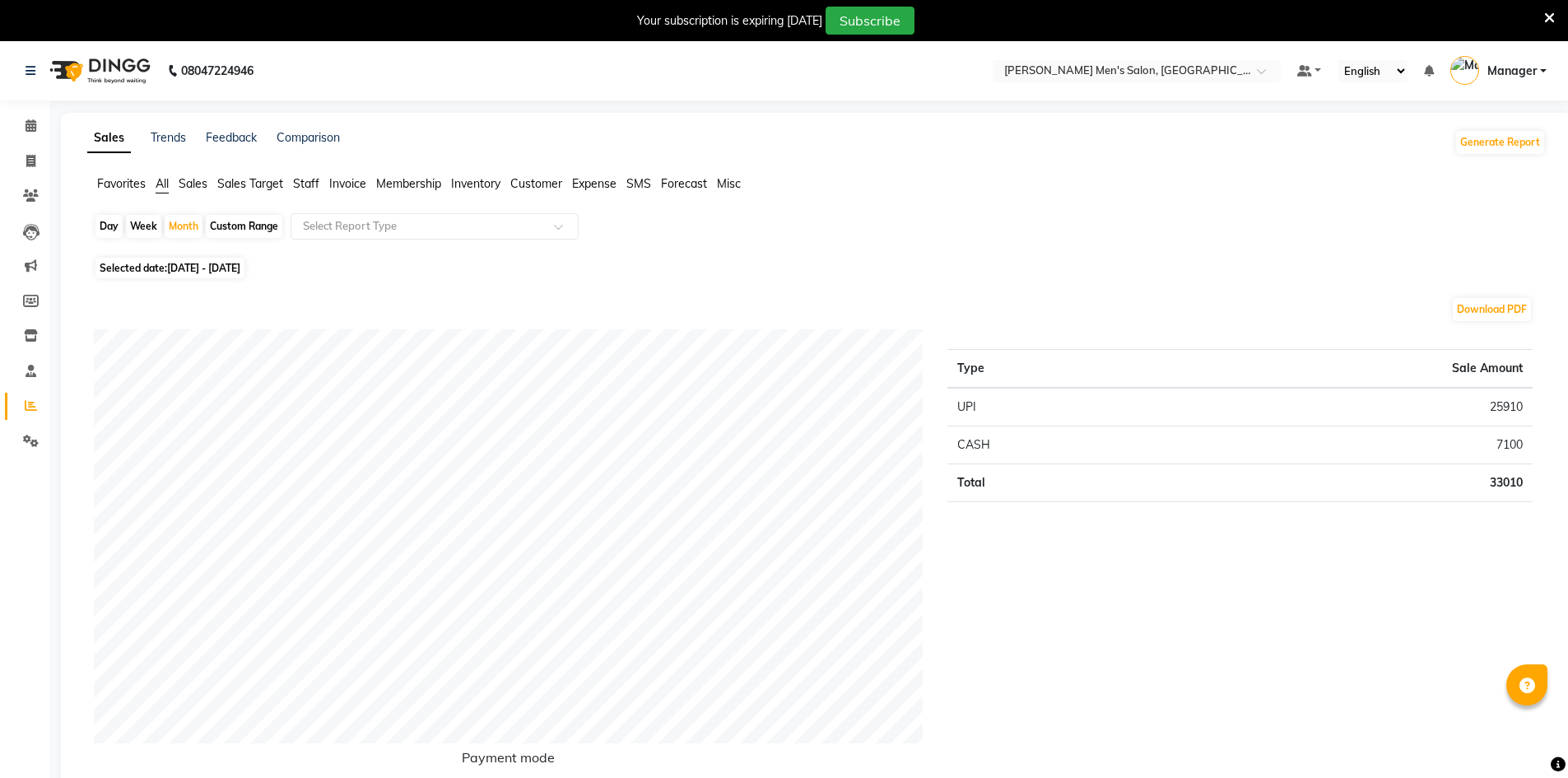
click at [307, 178] on span "Staff" at bounding box center [306, 184] width 26 height 15
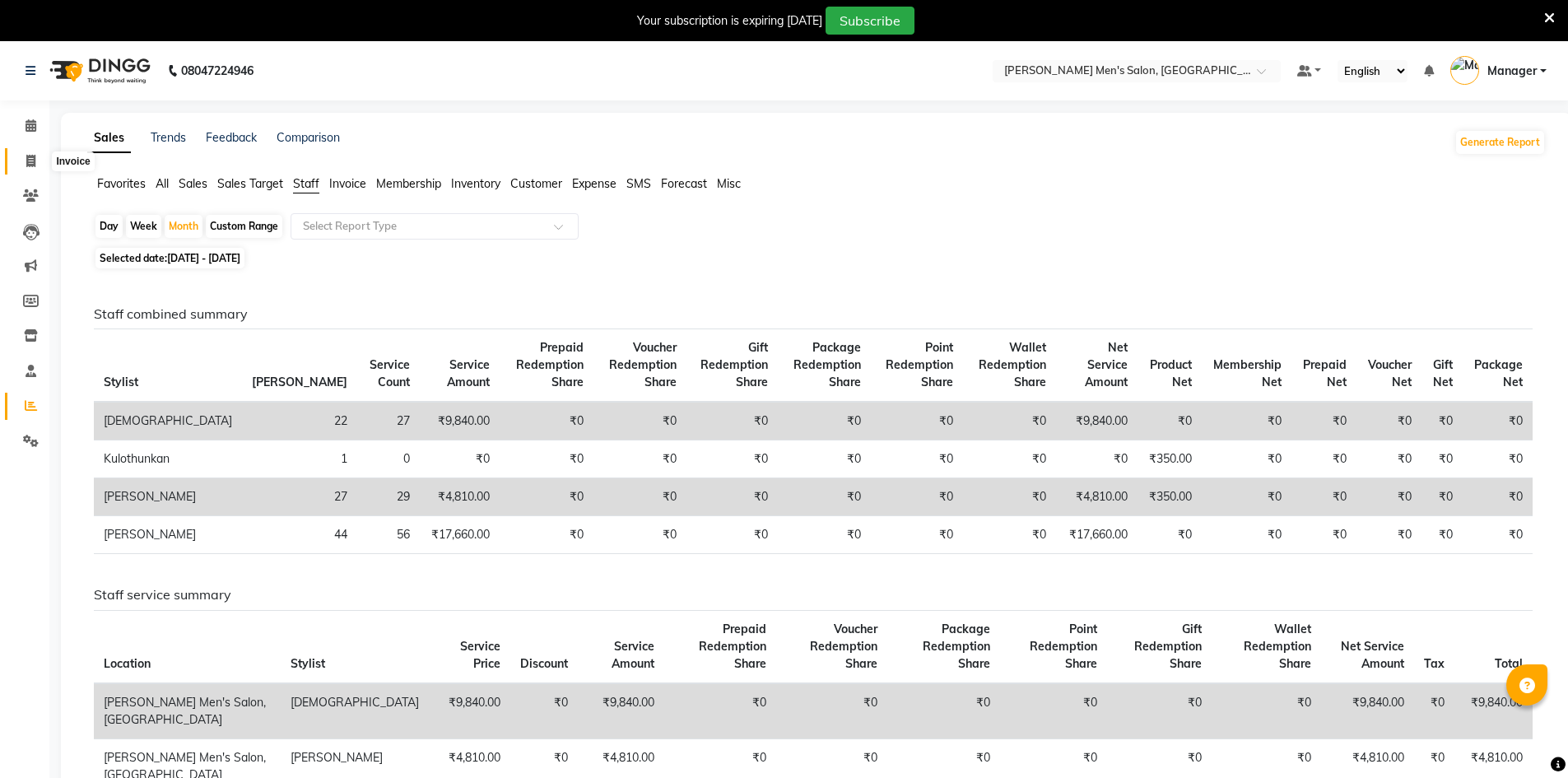
click at [26, 155] on icon at bounding box center [30, 161] width 9 height 13
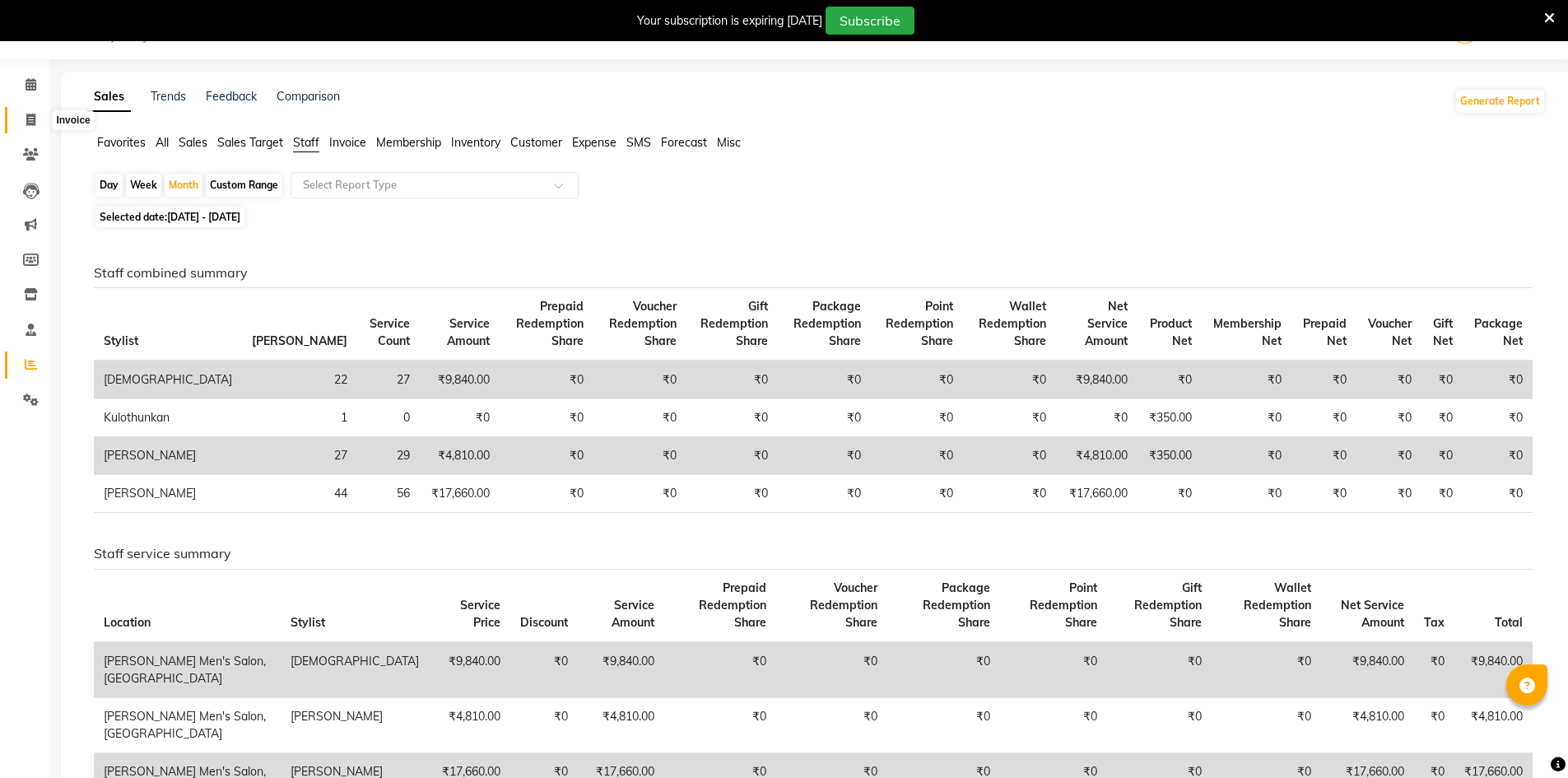
select select "6913"
select select "service"
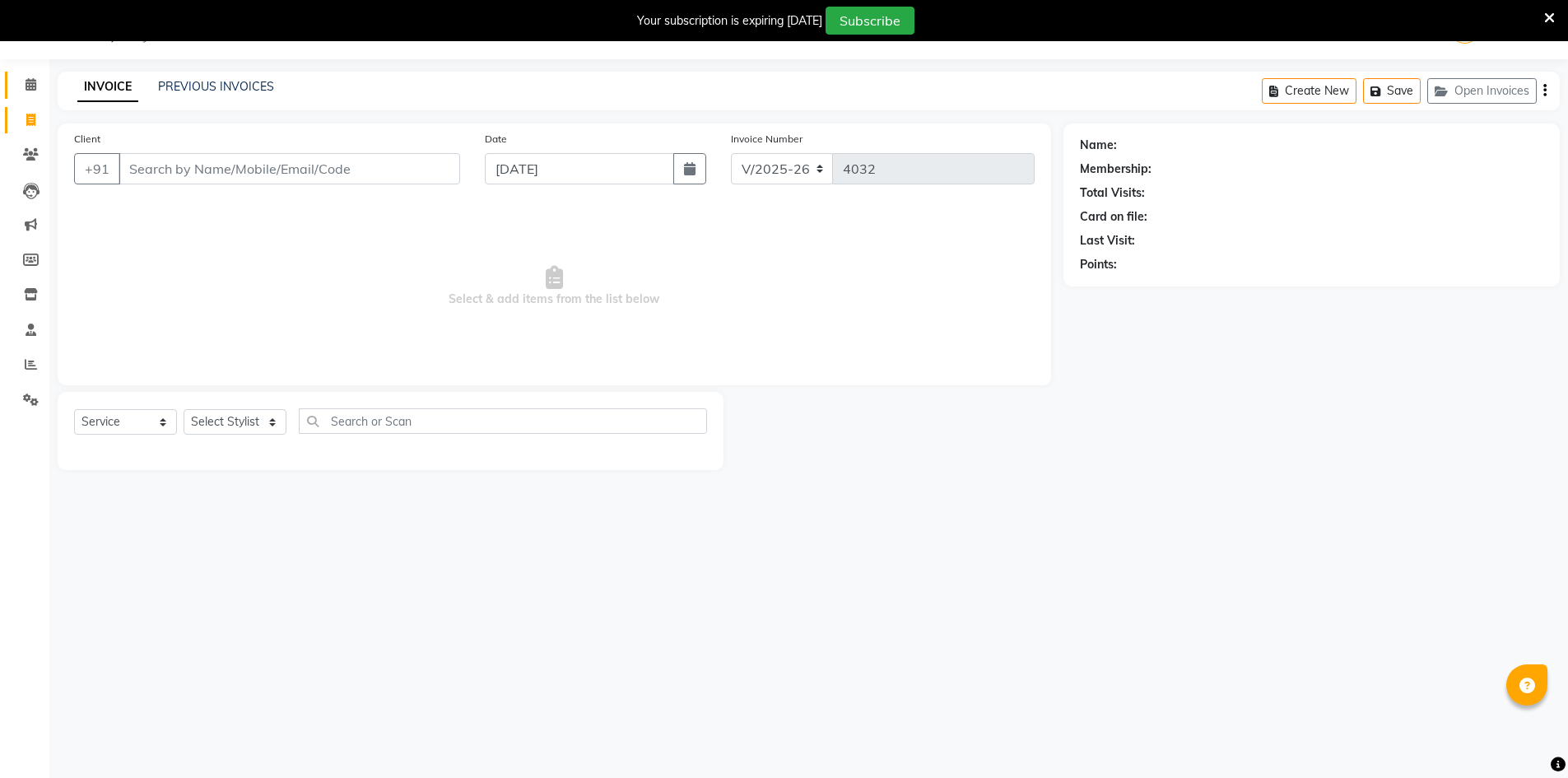
click at [34, 72] on link "Calendar" at bounding box center [24, 85] width 40 height 27
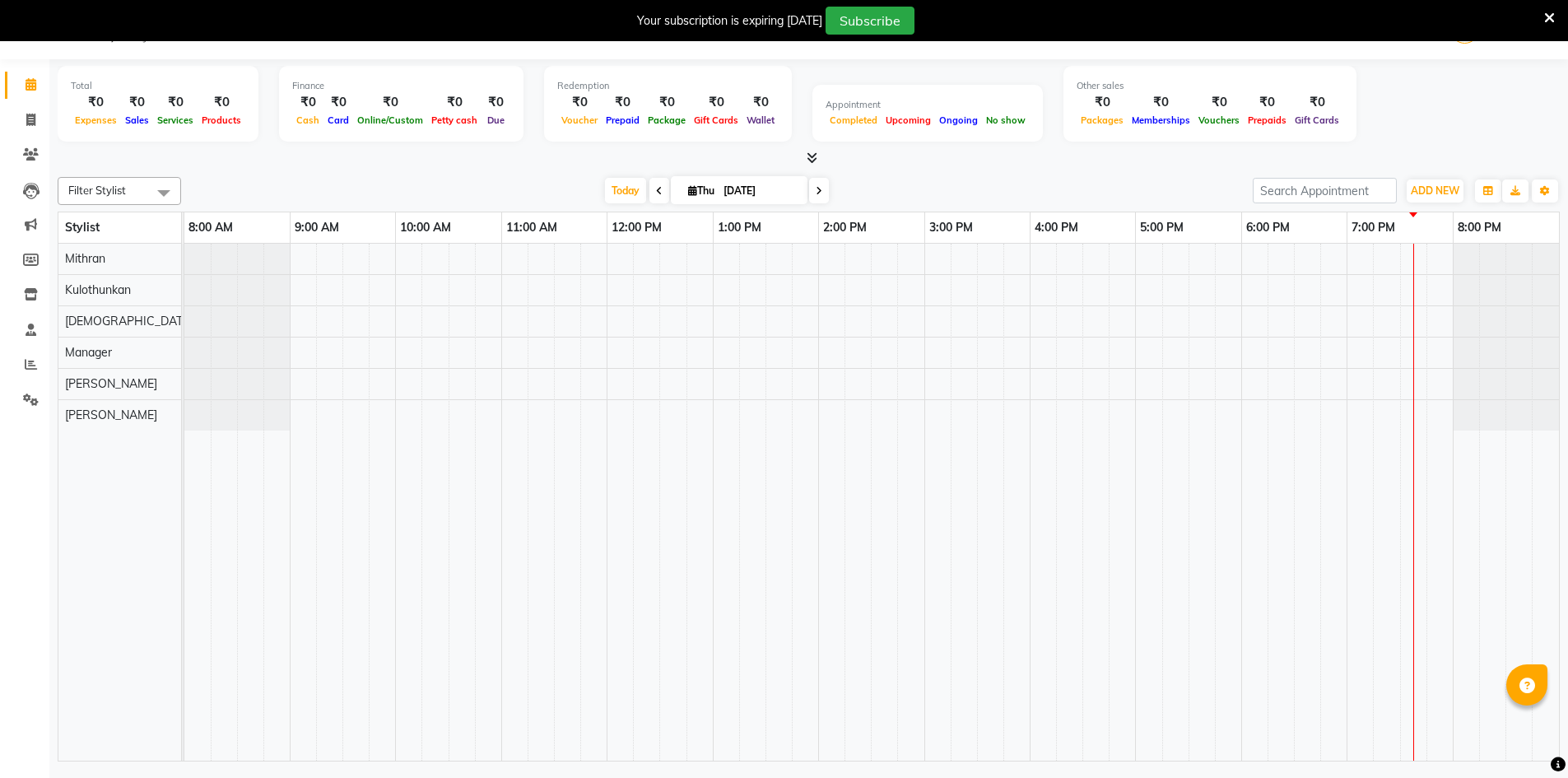
click at [34, 69] on li "Calendar" at bounding box center [24, 85] width 50 height 35
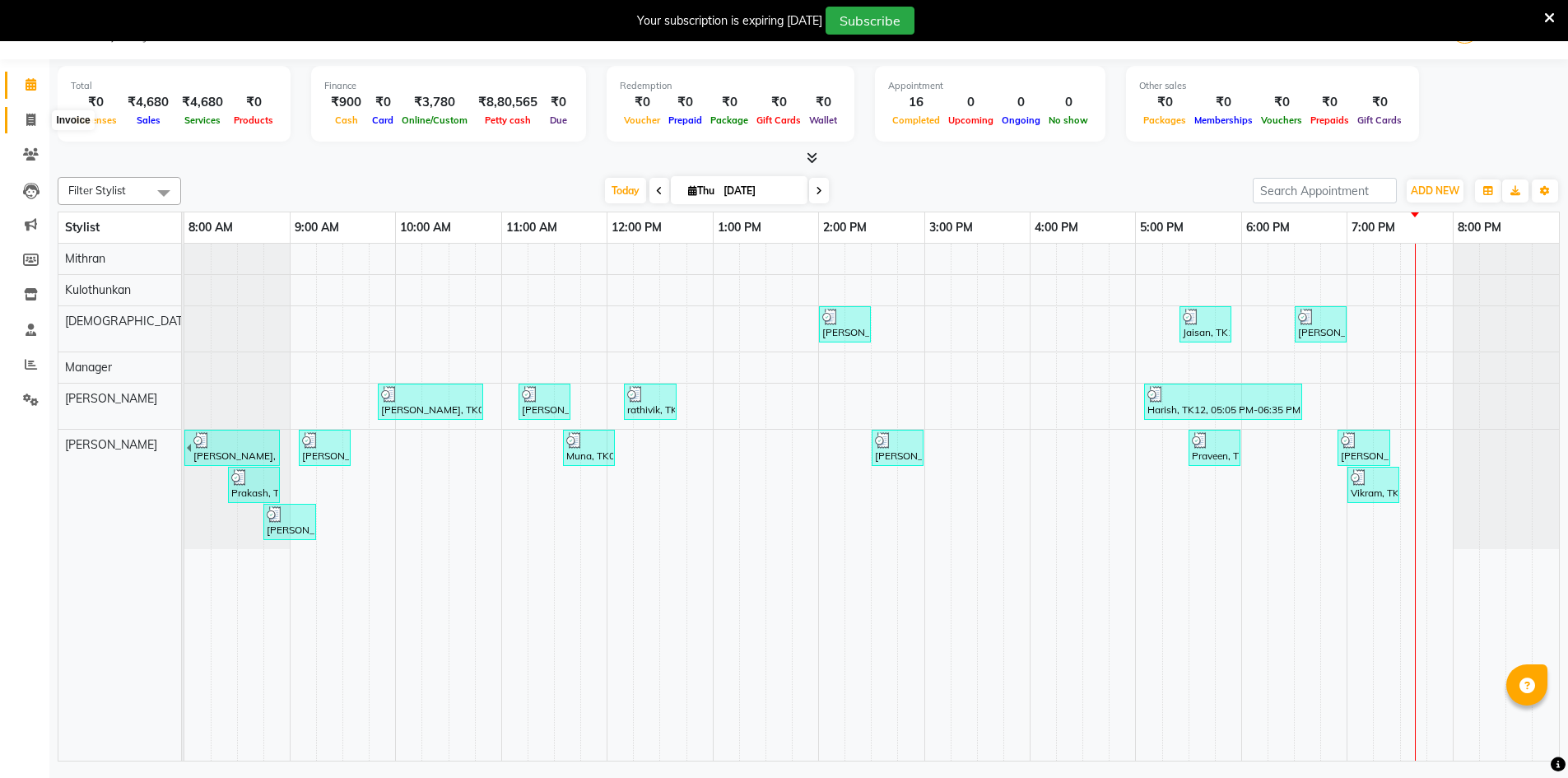
click at [33, 121] on icon at bounding box center [30, 120] width 9 height 13
select select "6913"
select select "service"
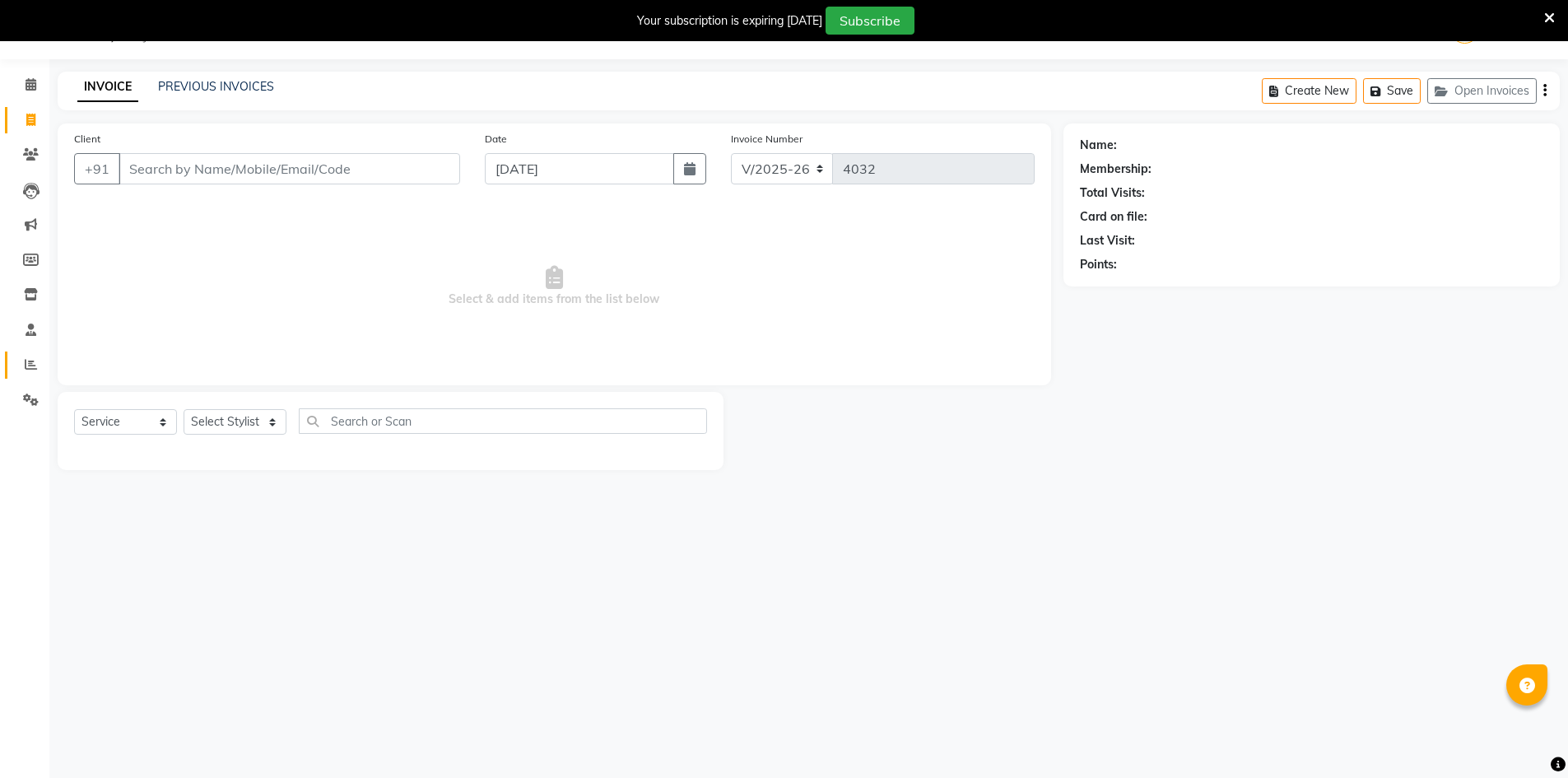
click at [25, 374] on link "Reports" at bounding box center [24, 365] width 40 height 27
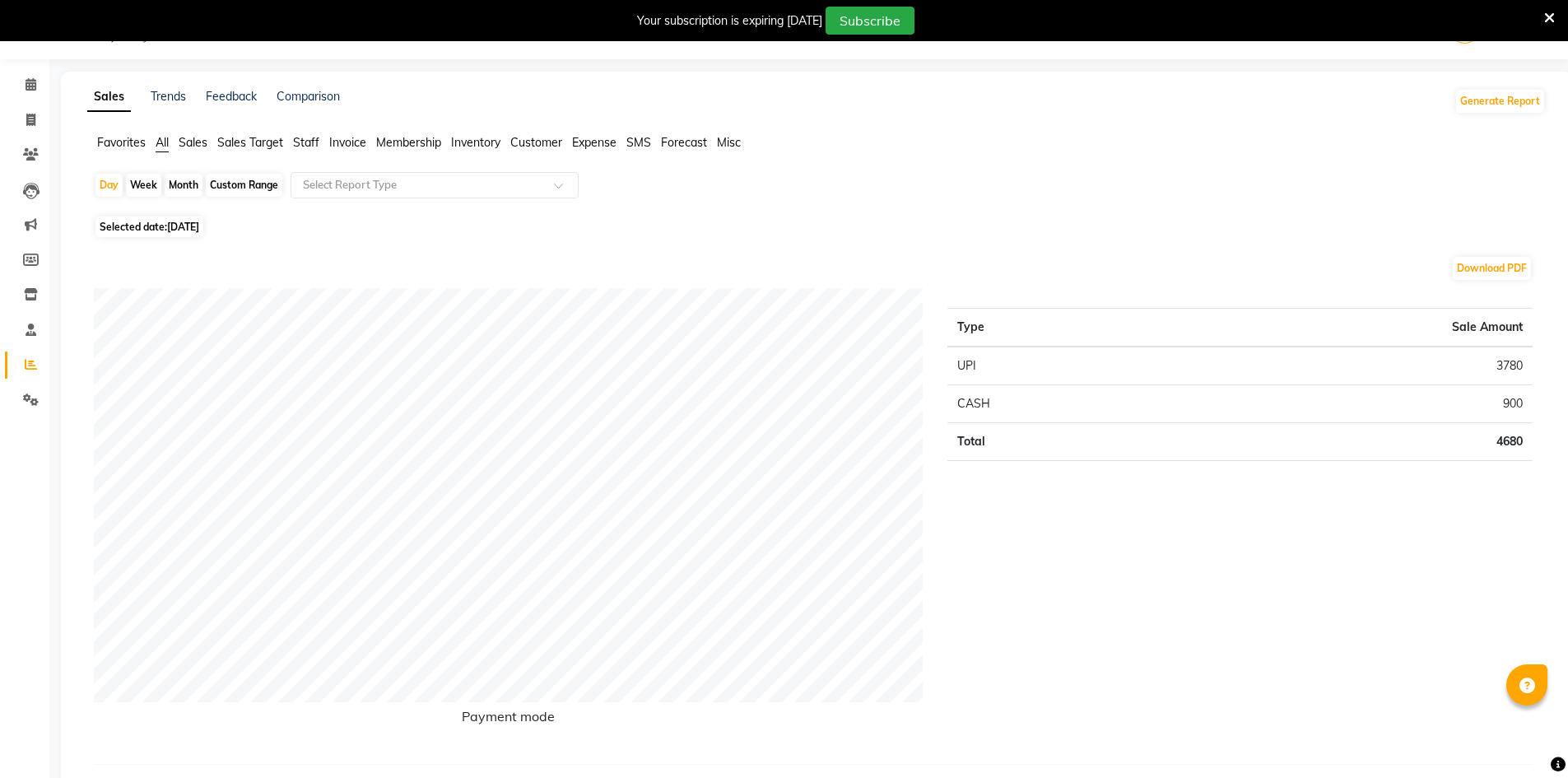
click at [285, 141] on ul "Favorites All Sales Sales Target Staff Invoice Membership Inventory Customer Ex…" at bounding box center [816, 142] width 1458 height 18
click at [287, 140] on ul "Favorites All Sales Sales Target Staff Invoice Membership Inventory Customer Ex…" at bounding box center [816, 142] width 1458 height 18
click at [342, 136] on span "Invoice" at bounding box center [348, 142] width 37 height 15
click at [291, 144] on ul "Favorites All Sales Sales Target Staff Invoice Membership Inventory Customer Ex…" at bounding box center [816, 142] width 1458 height 18
click at [344, 138] on span "Invoice" at bounding box center [348, 142] width 37 height 15
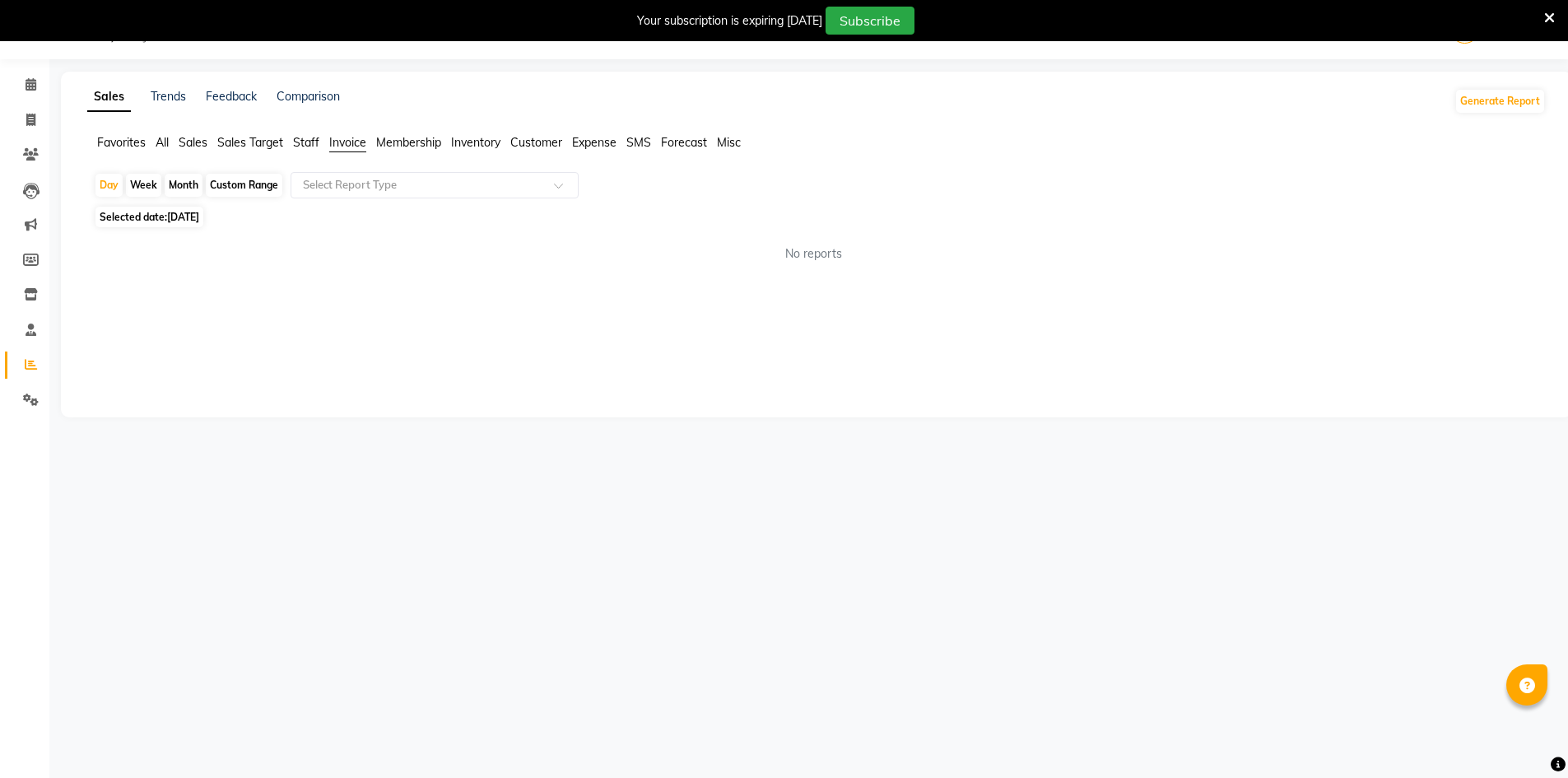
click at [302, 146] on span "Staff" at bounding box center [306, 142] width 26 height 15
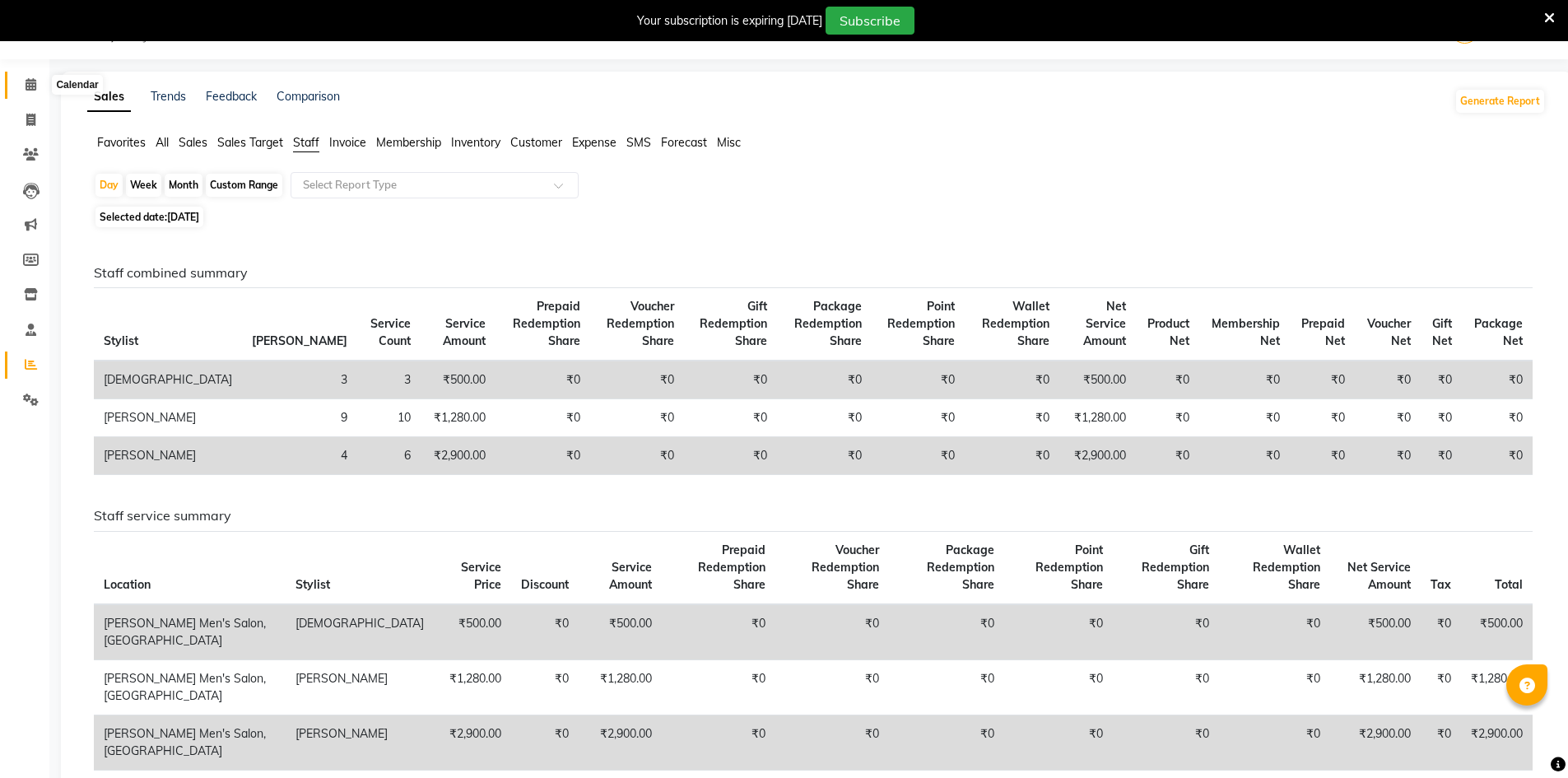
click at [34, 93] on span at bounding box center [31, 85] width 29 height 19
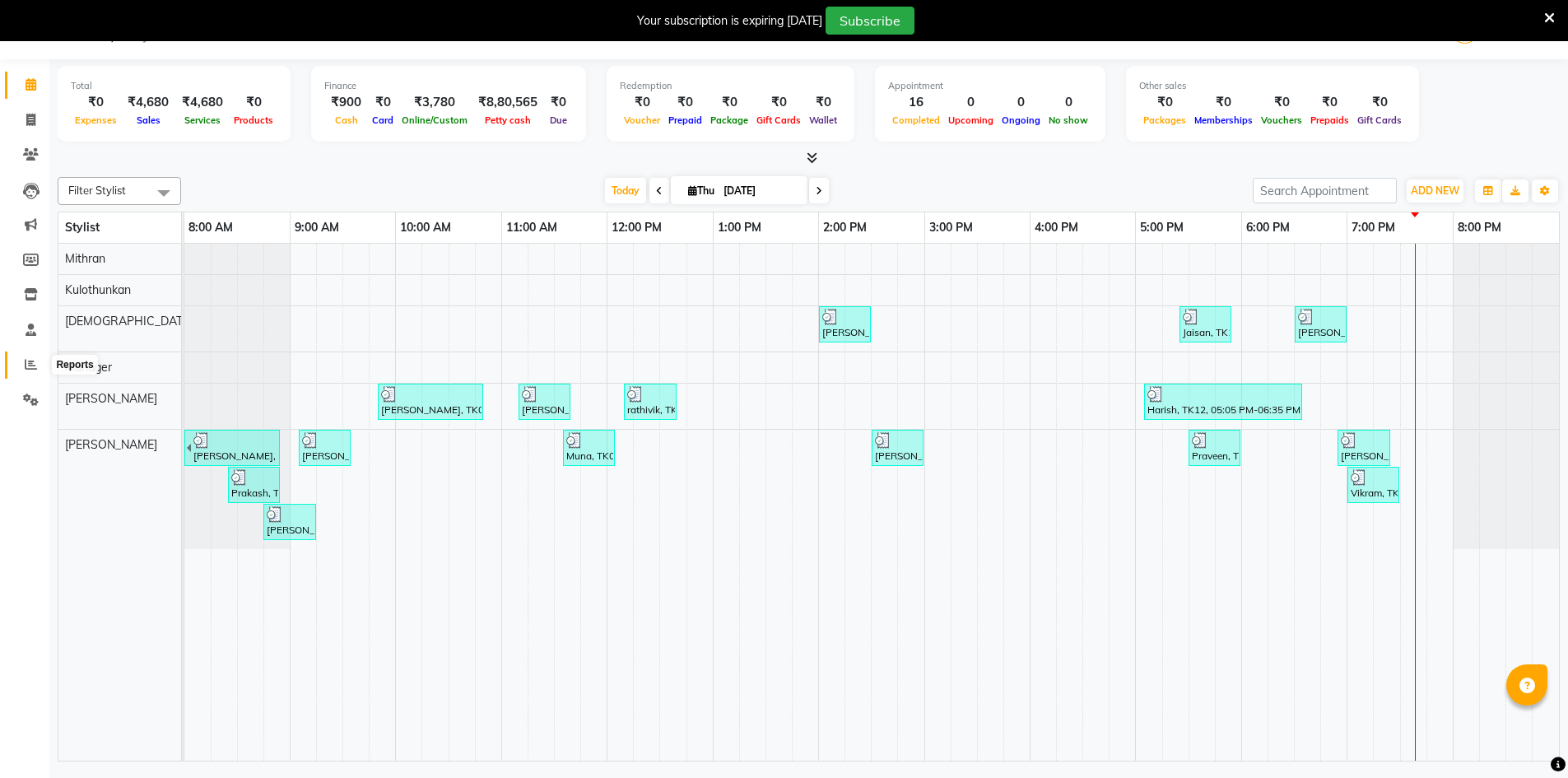
click at [21, 357] on span at bounding box center [31, 365] width 29 height 19
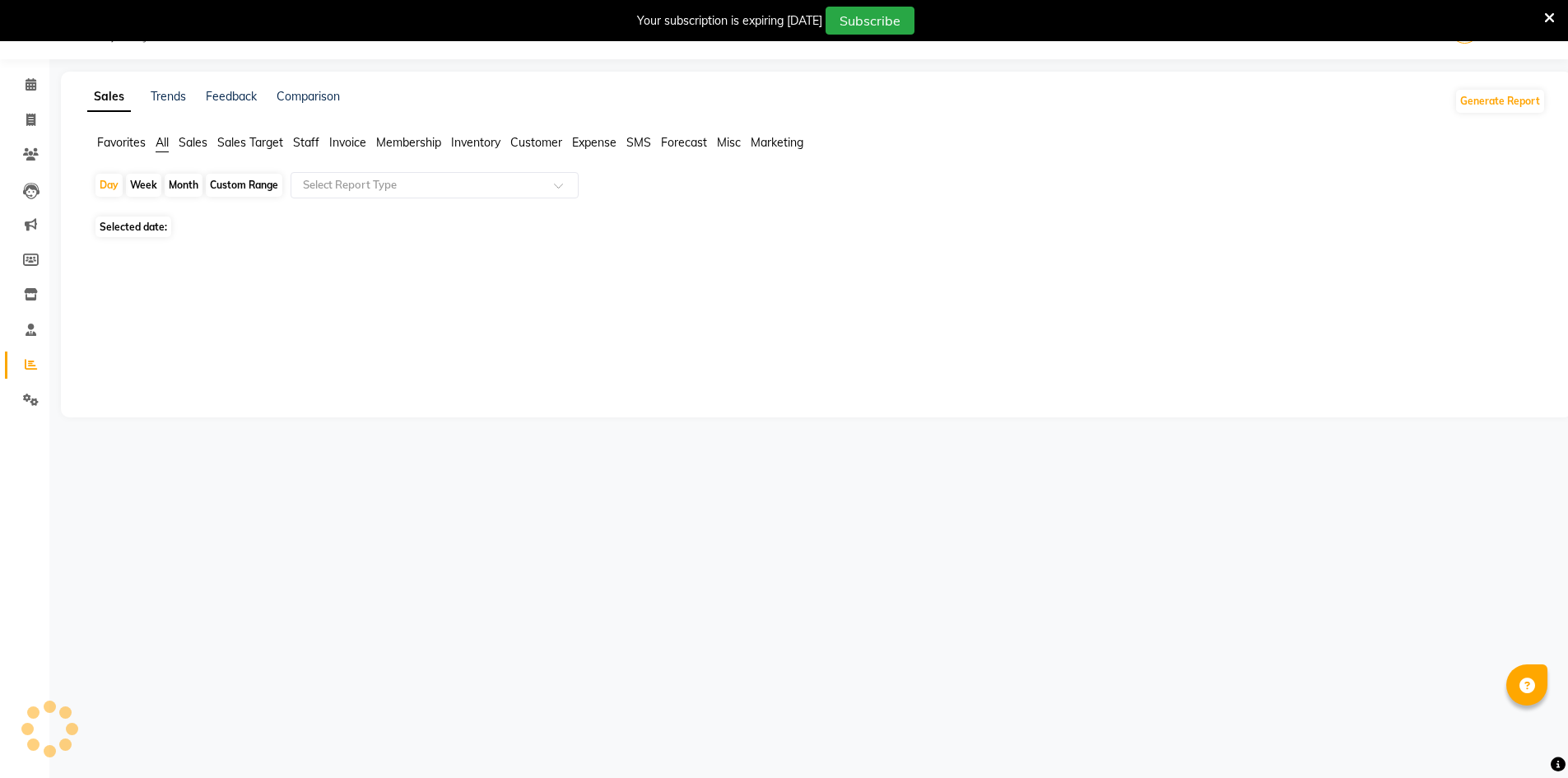
click at [300, 139] on span "Staff" at bounding box center [306, 142] width 26 height 15
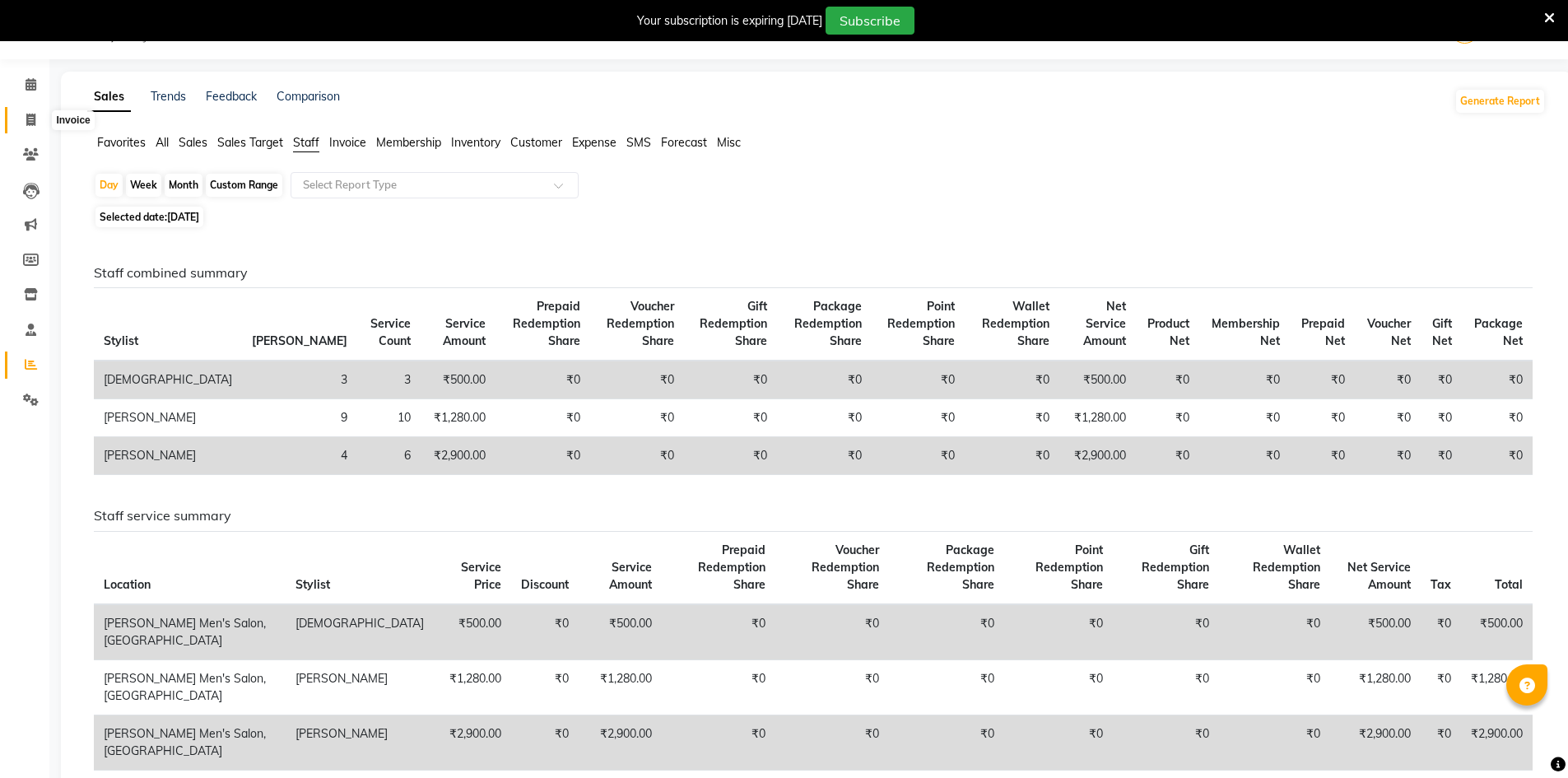
click at [40, 121] on span at bounding box center [31, 121] width 29 height 19
select select "service"
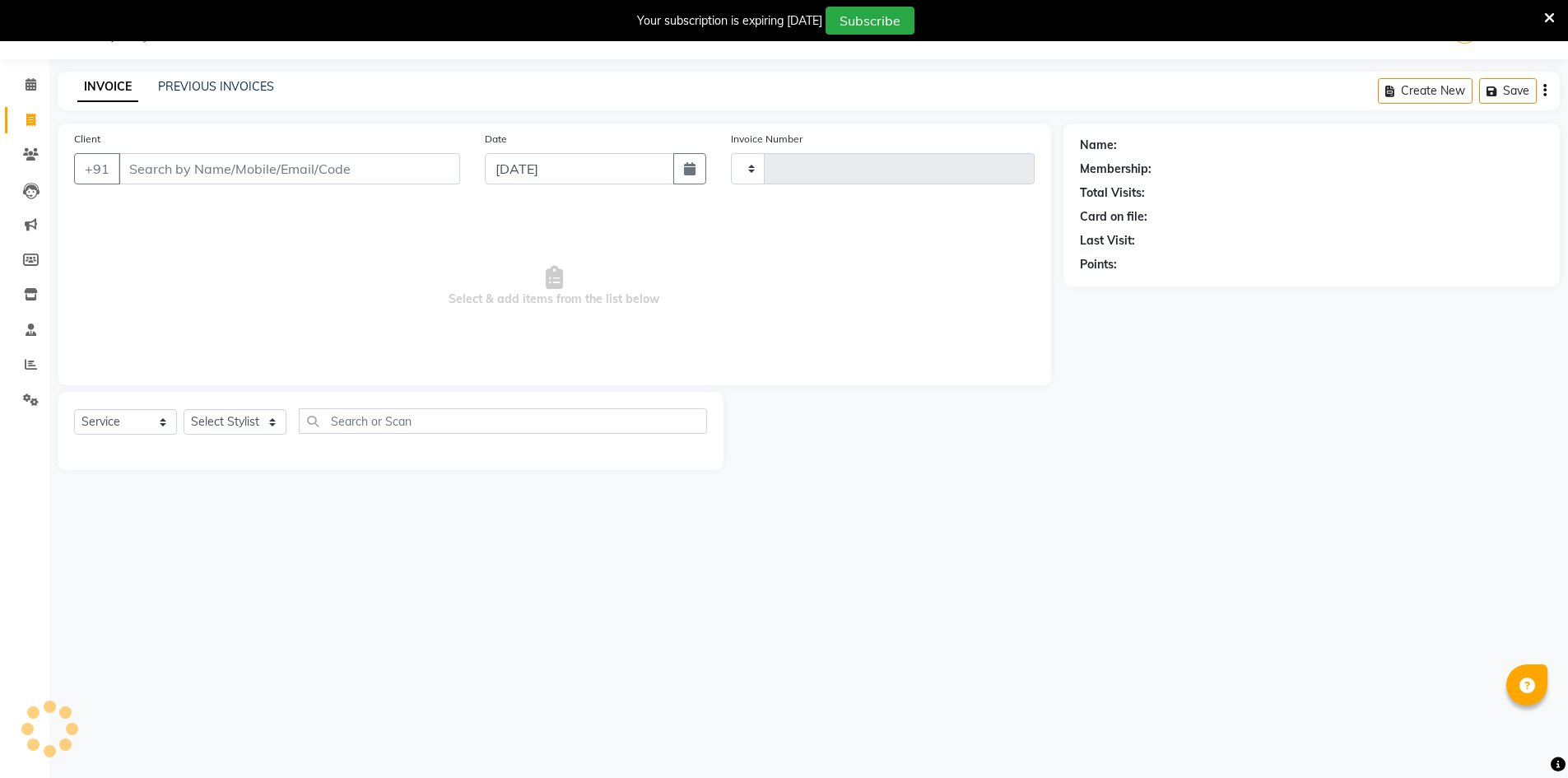
type input "4032"
select select "6913"
click at [213, 85] on link "PREVIOUS INVOICES" at bounding box center [216, 87] width 116 height 15
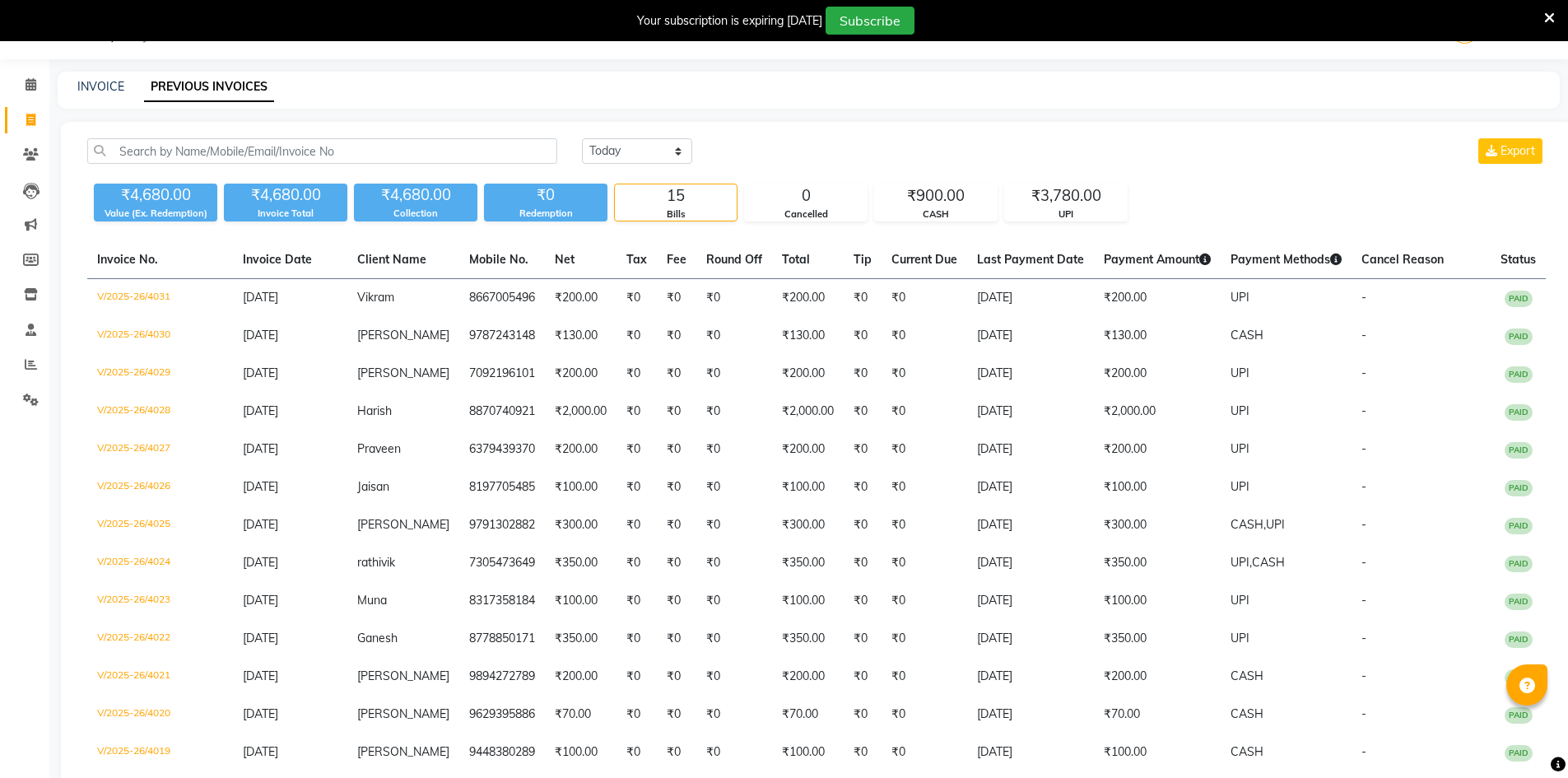
click at [106, 96] on div "INVOICE PREVIOUS INVOICES" at bounding box center [808, 90] width 1502 height 37
click at [107, 92] on link "INVOICE" at bounding box center [101, 87] width 47 height 15
select select "service"
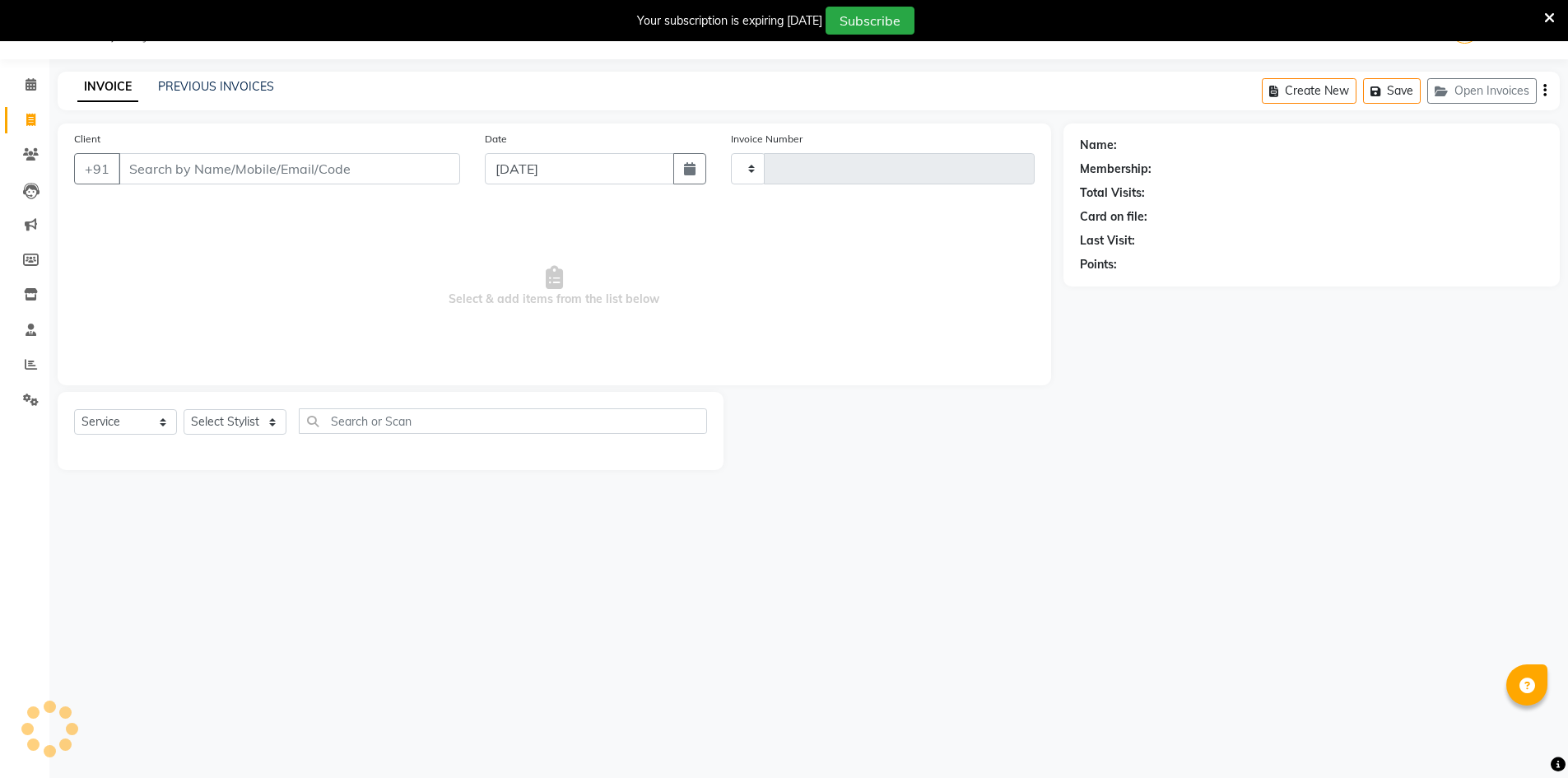
type input "4032"
select select "6913"
drag, startPoint x: 132, startPoint y: 85, endPoint x: 281, endPoint y: 105, distance: 150.3
click at [281, 105] on div "INVOICE PREVIOUS INVOICES Create New Save Open Invoices" at bounding box center [808, 91] width 1502 height 39
click at [295, 94] on div "INVOICE PREVIOUS INVOICES Create New Save Open Invoices" at bounding box center [808, 91] width 1502 height 39
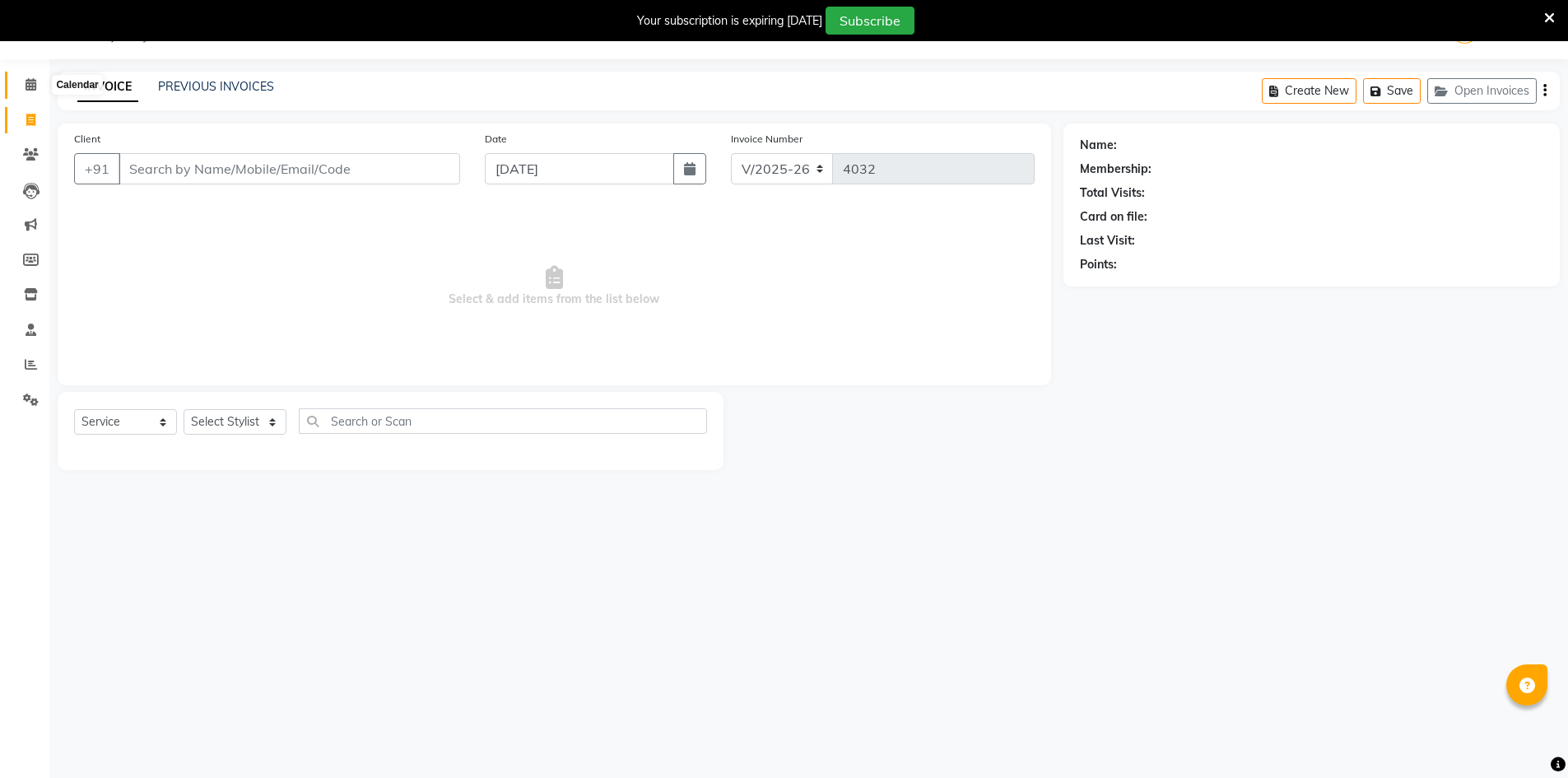
click at [19, 88] on span at bounding box center [31, 85] width 29 height 19
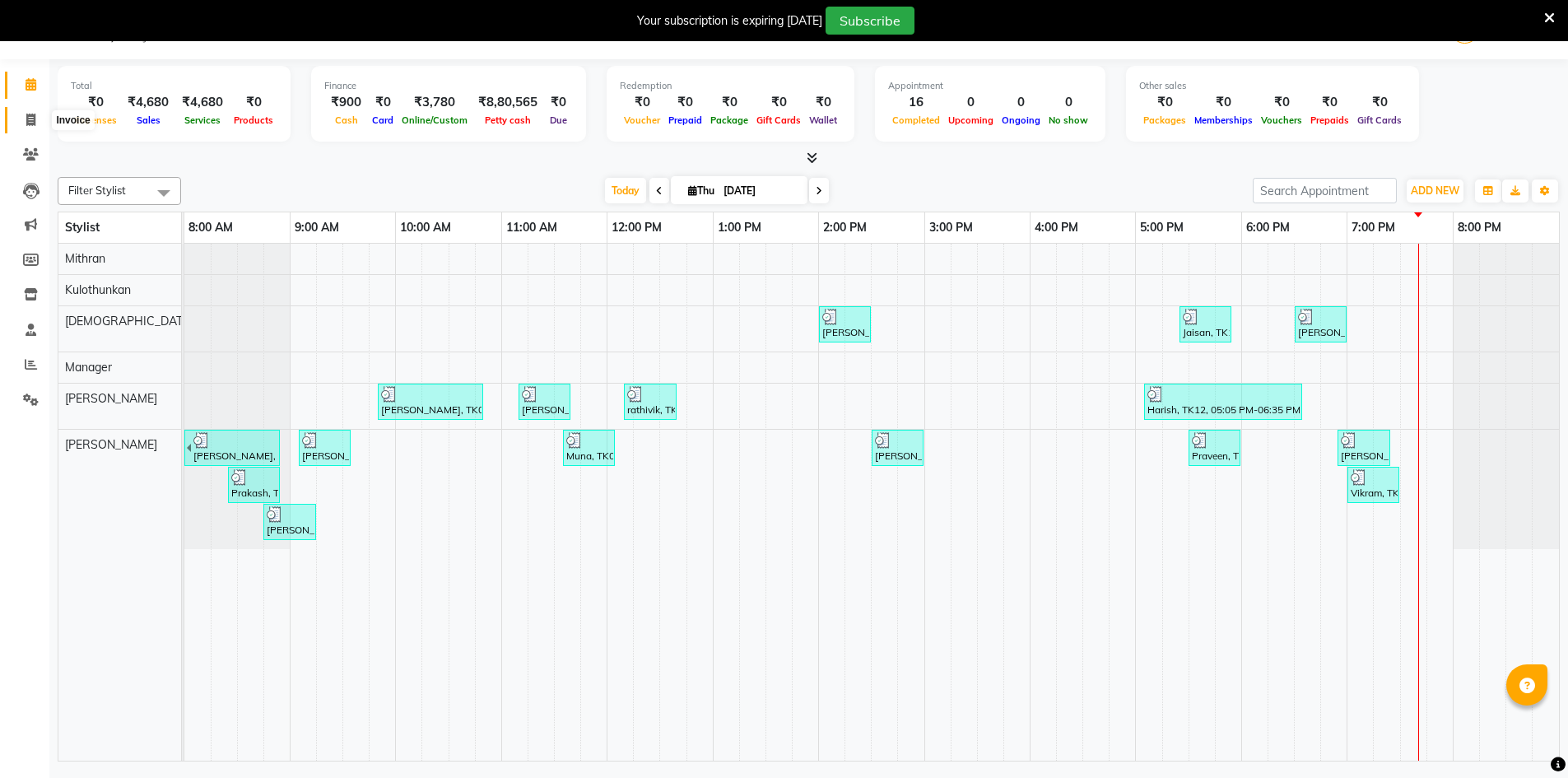
click at [19, 116] on span at bounding box center [31, 121] width 29 height 19
select select "6913"
select select "service"
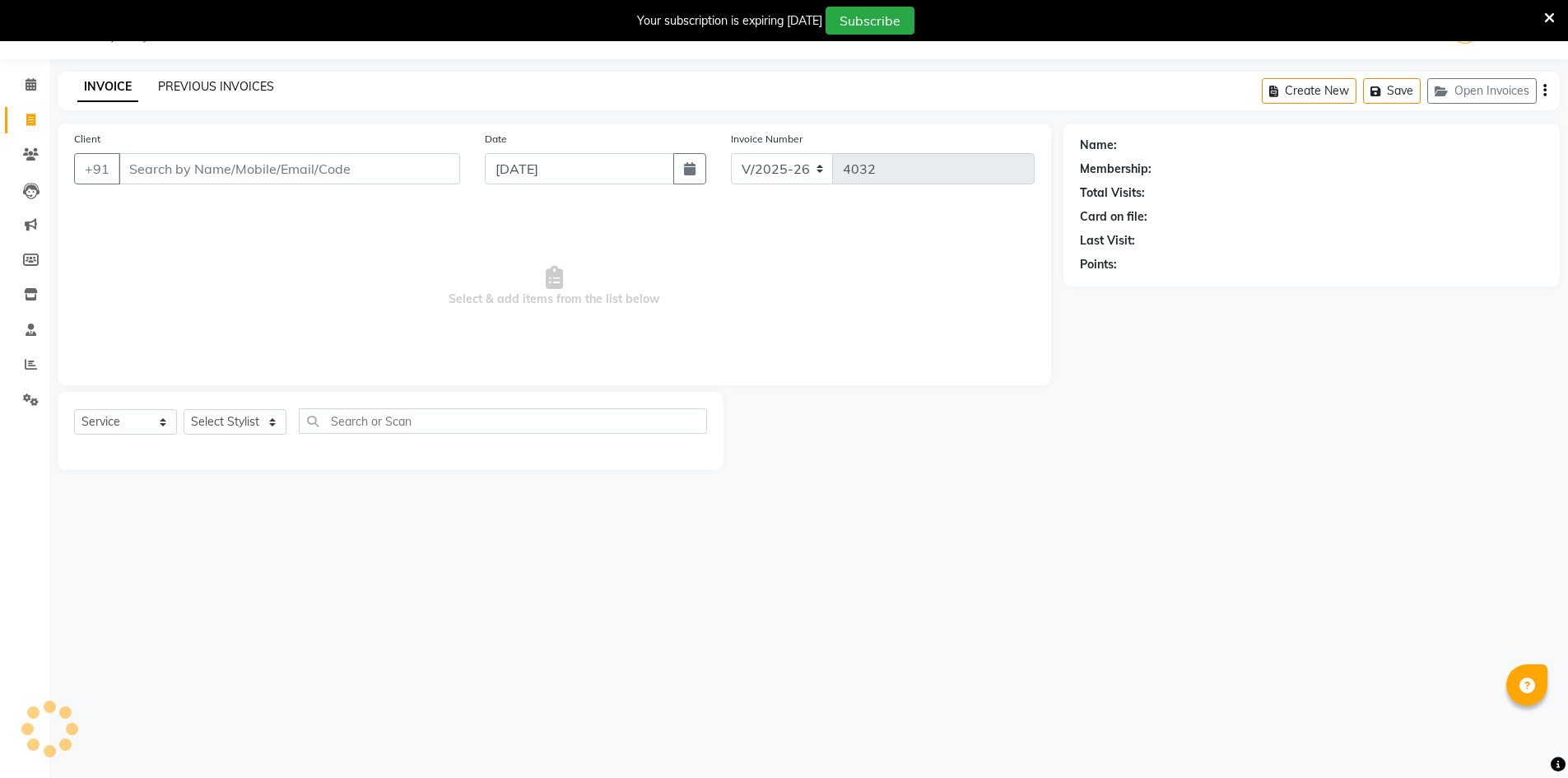
click at [164, 93] on link "PREVIOUS INVOICES" at bounding box center [216, 87] width 116 height 15
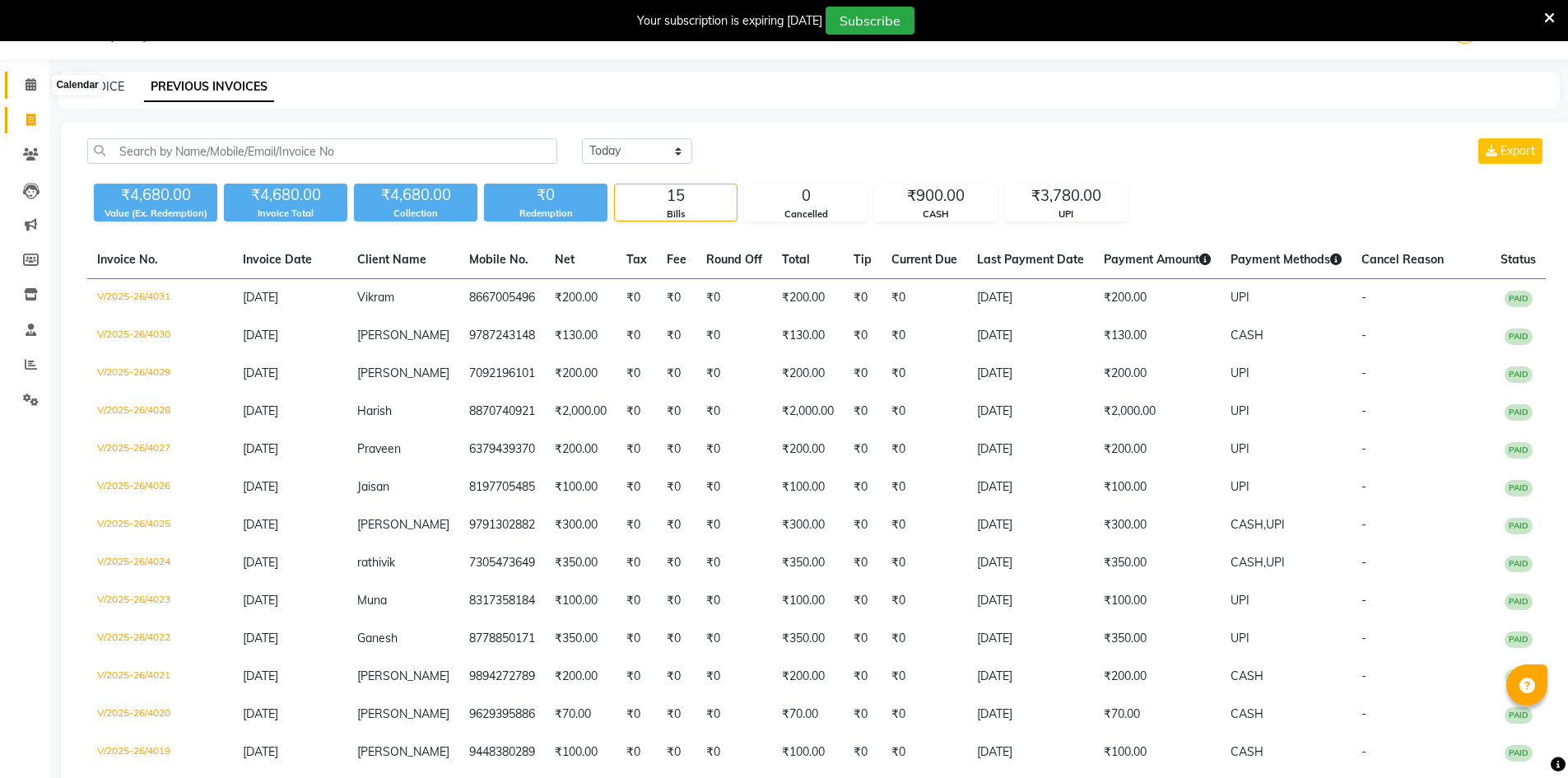
click at [32, 86] on icon at bounding box center [30, 84] width 11 height 13
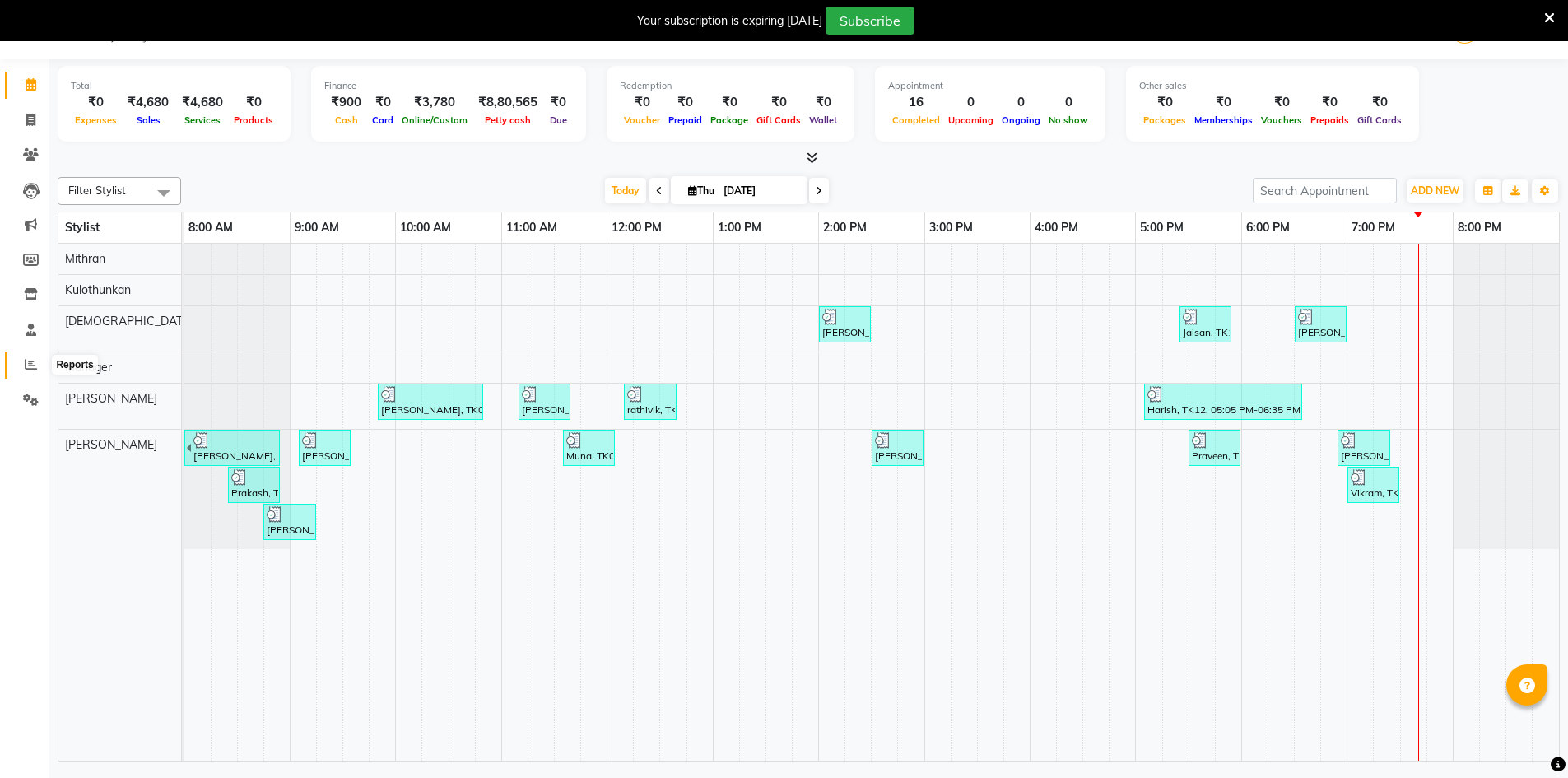
click at [23, 359] on span at bounding box center [31, 365] width 29 height 19
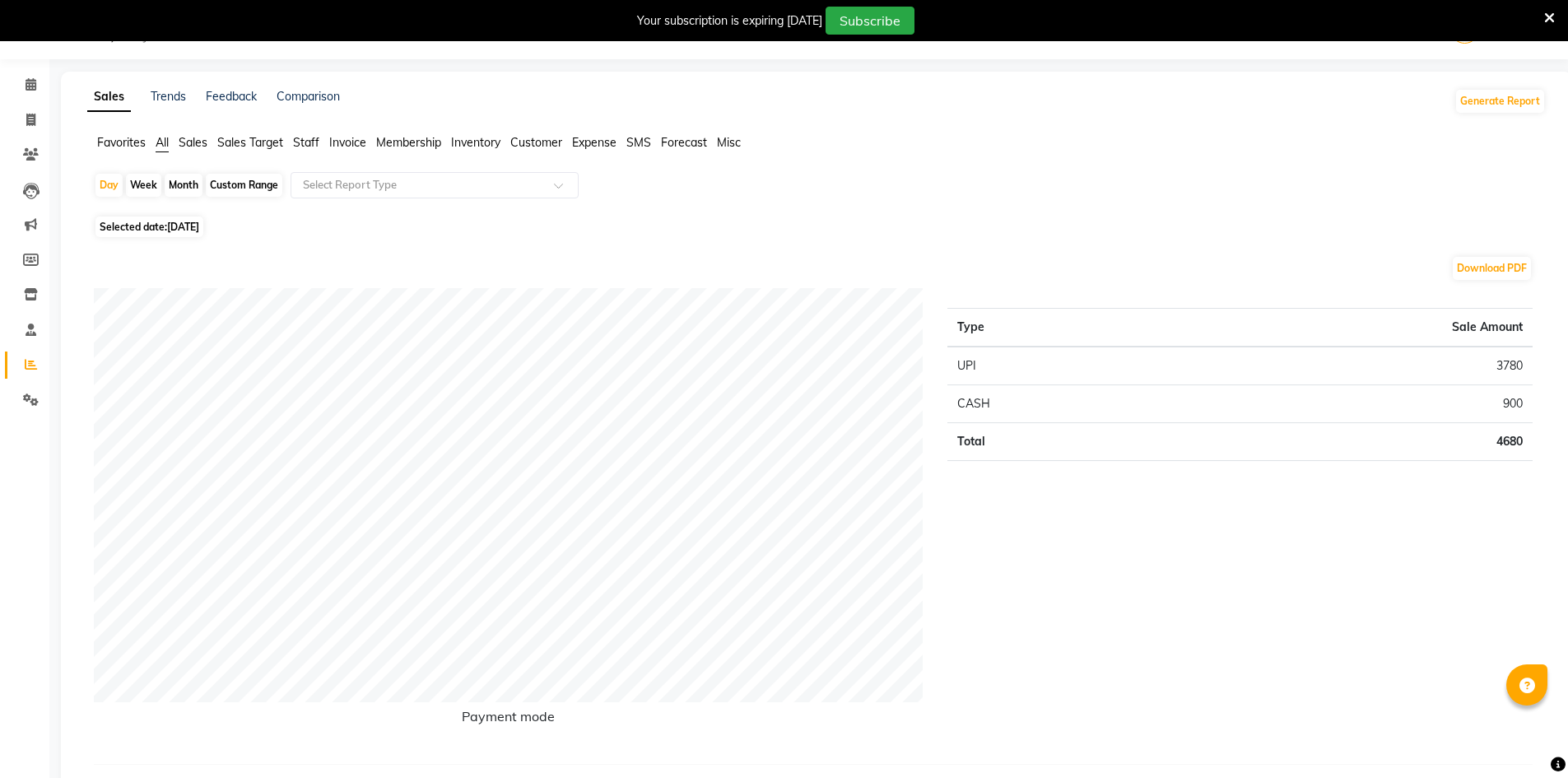
click at [311, 137] on span "Staff" at bounding box center [306, 142] width 26 height 15
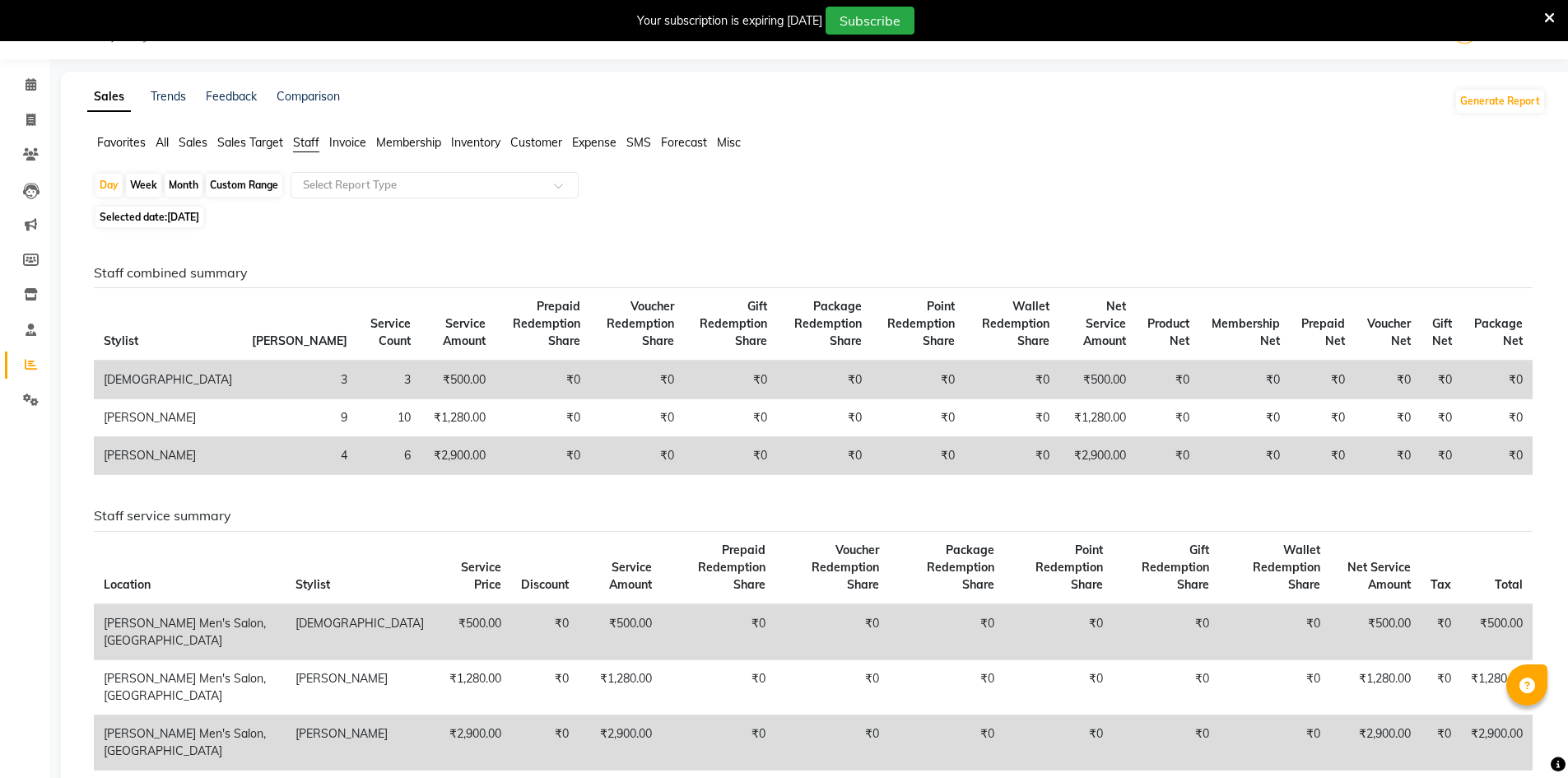
click at [191, 137] on span "Sales" at bounding box center [193, 142] width 29 height 15
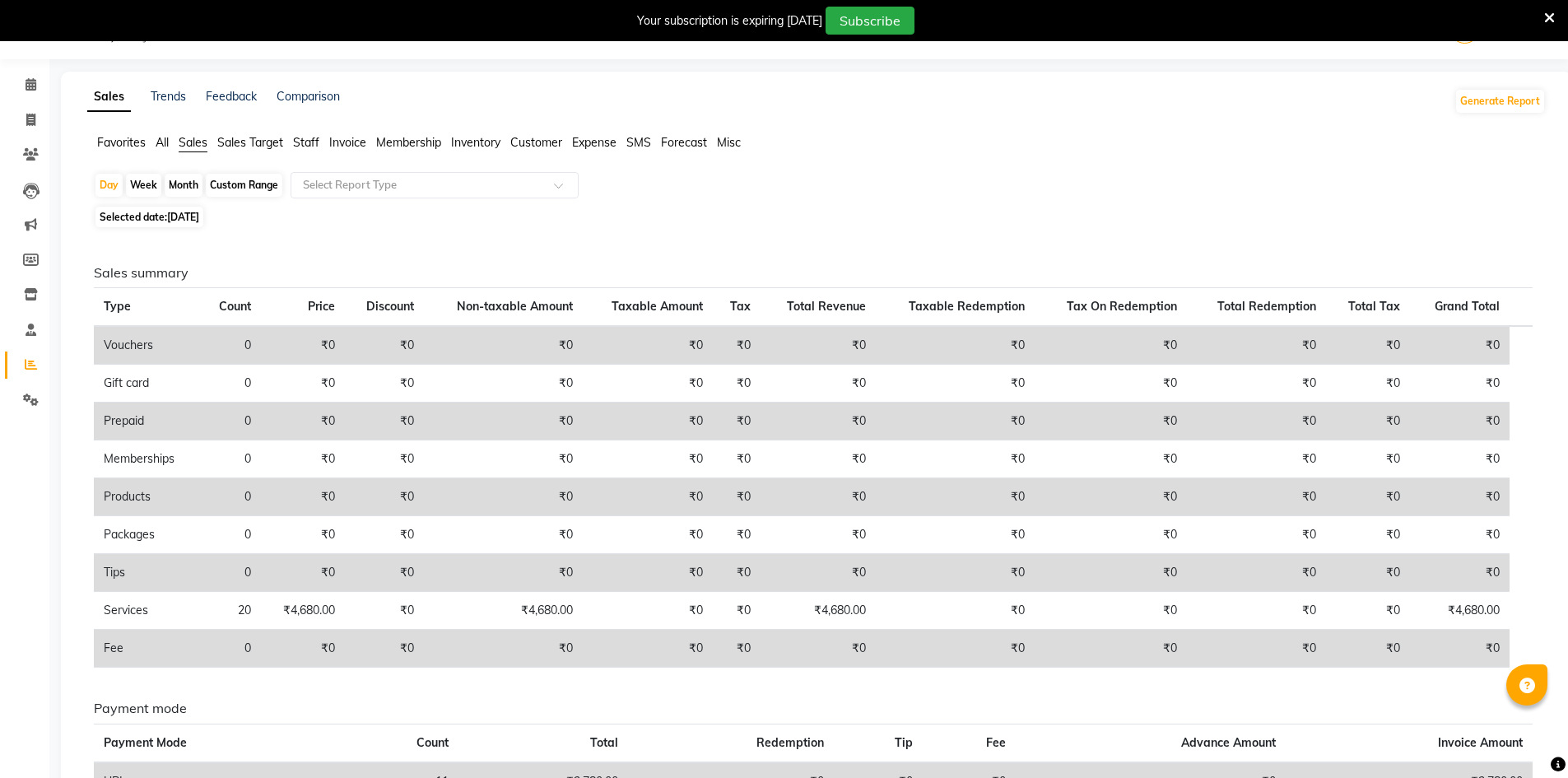
click at [187, 180] on div "Month" at bounding box center [183, 185] width 38 height 23
select select "9"
select select "2025"
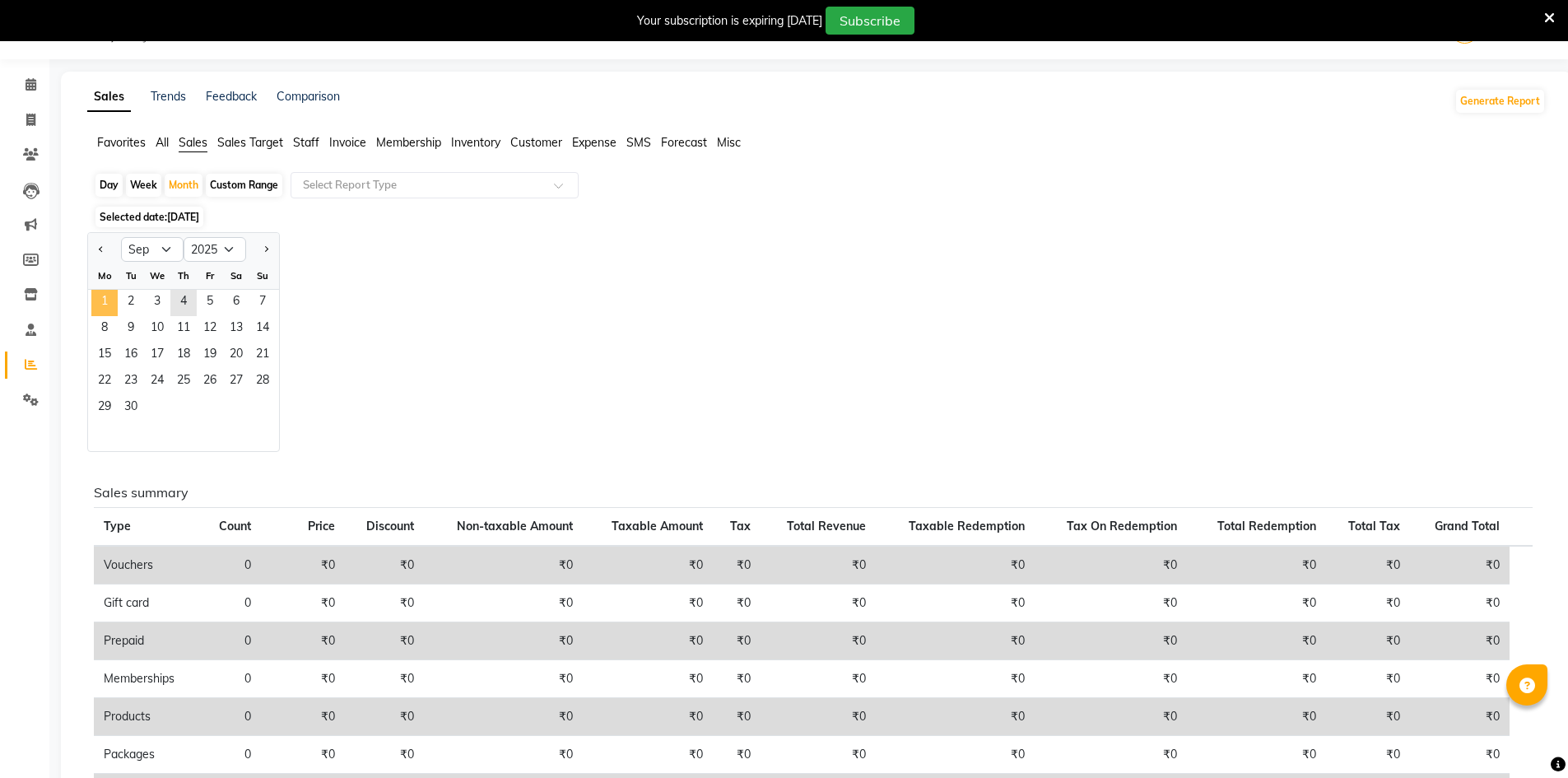
click at [110, 304] on span "1" at bounding box center [104, 303] width 26 height 26
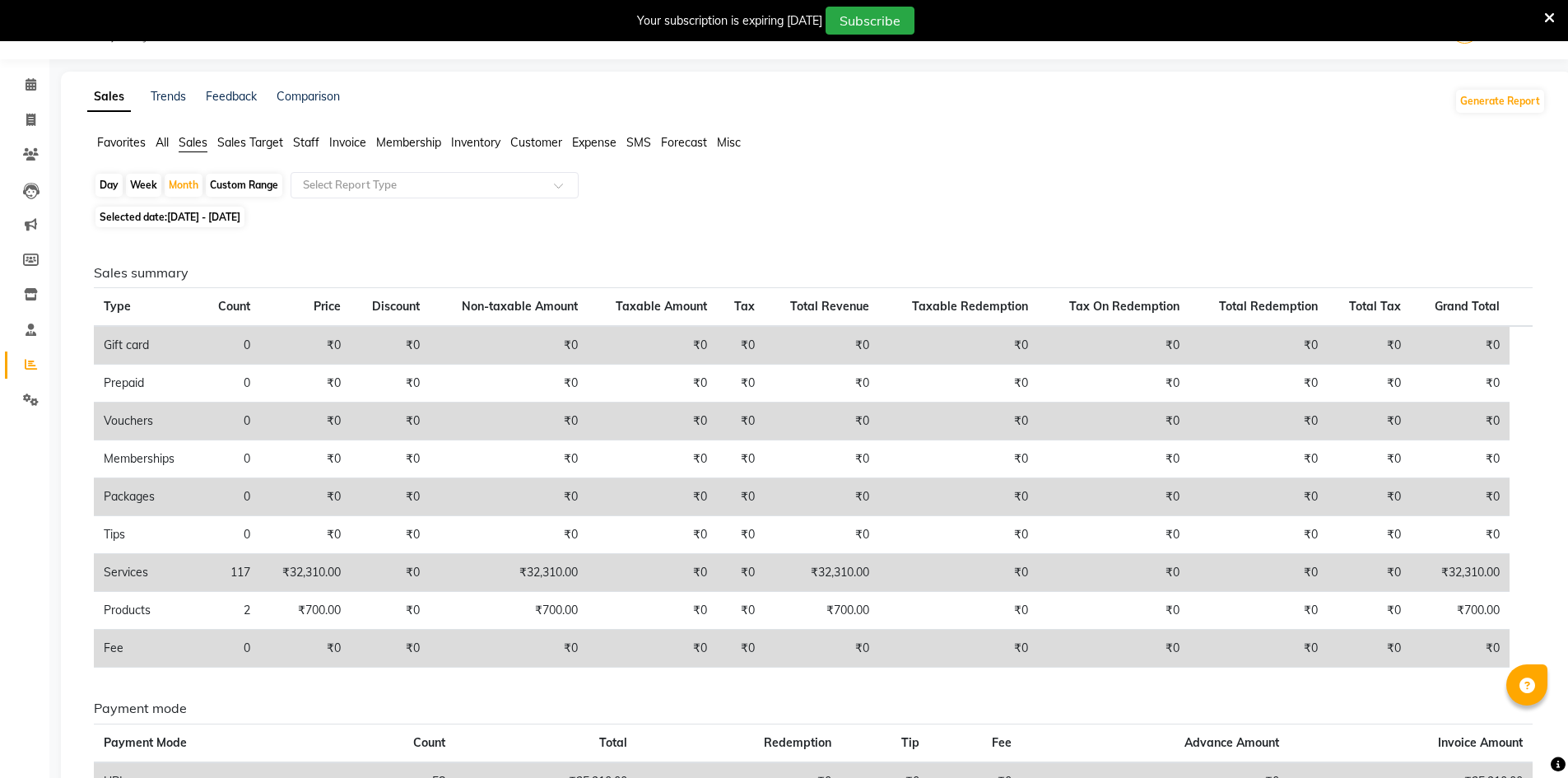
click at [53, 126] on main "Sales Trends Feedback Comparison Generate Report Favorites All Sales Sales Targ…" at bounding box center [808, 498] width 1518 height 854
click at [18, 121] on span at bounding box center [31, 121] width 29 height 19
select select "6913"
select select "service"
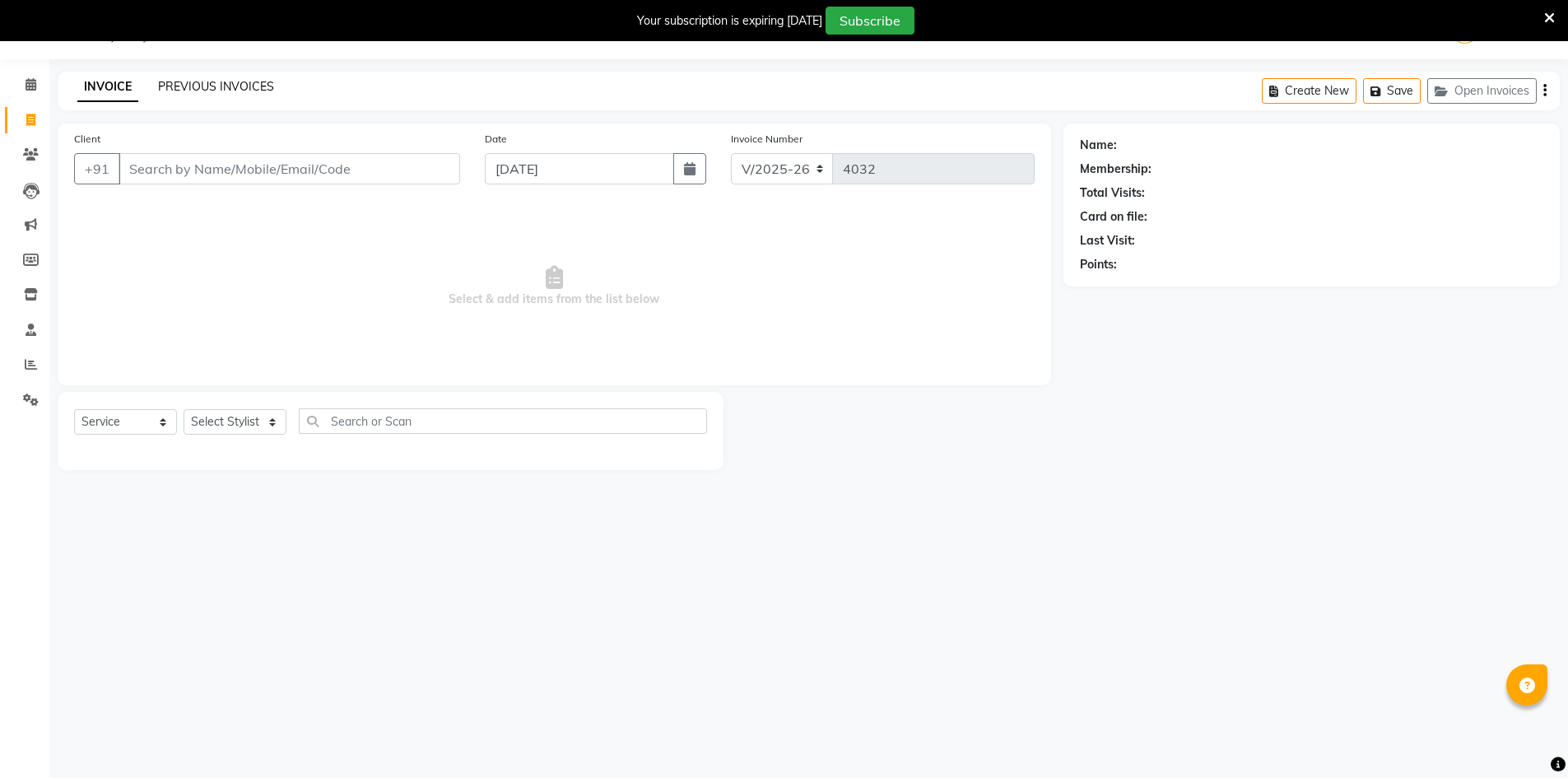
click at [253, 78] on div "INVOICE PREVIOUS INVOICES Create New Save Open Invoices" at bounding box center [808, 91] width 1502 height 39
click at [250, 82] on link "PREVIOUS INVOICES" at bounding box center [216, 87] width 116 height 15
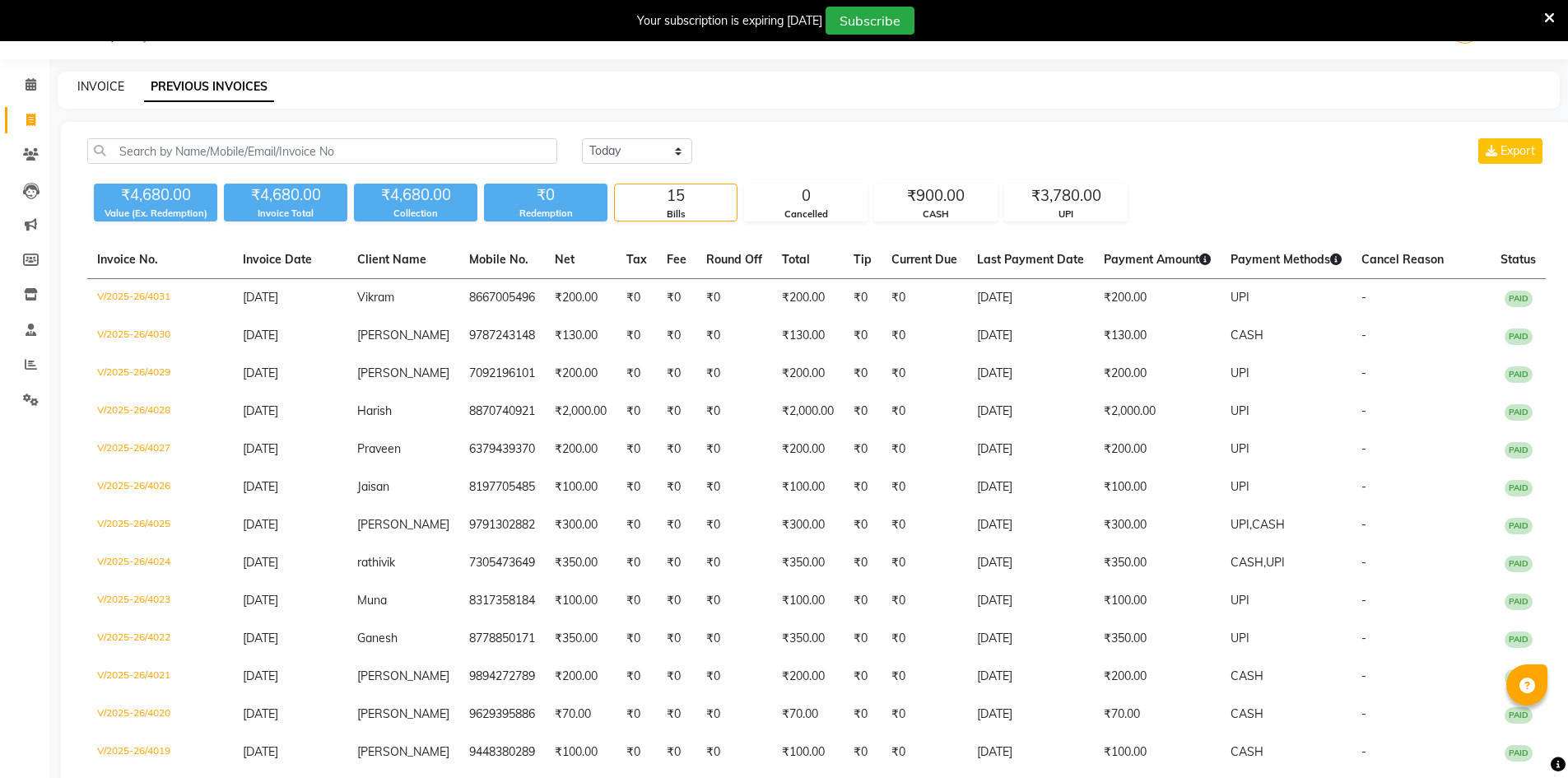
click at [80, 87] on link "INVOICE" at bounding box center [101, 87] width 47 height 15
select select "service"
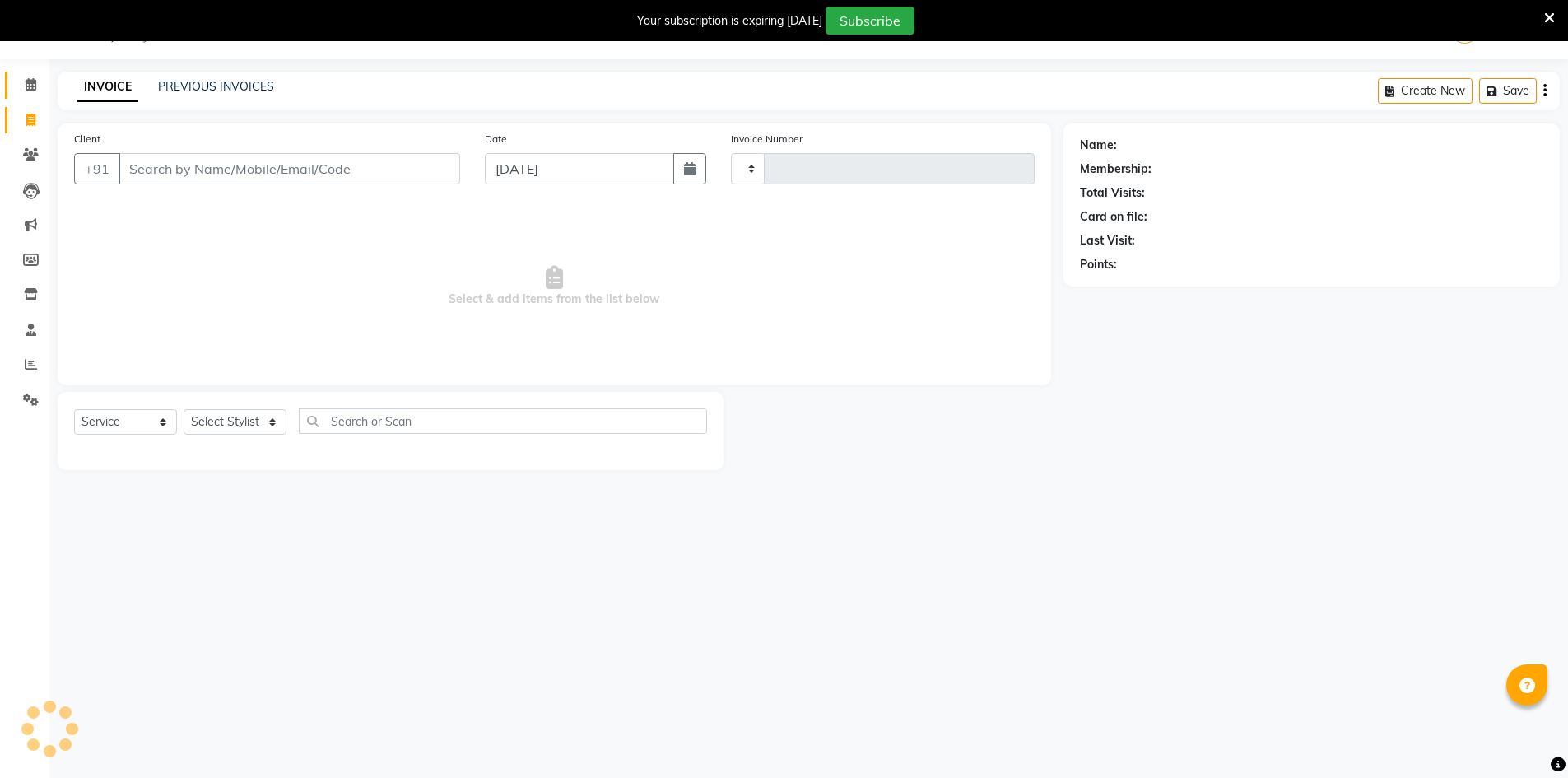
click at [15, 88] on link "Calendar" at bounding box center [24, 85] width 40 height 27
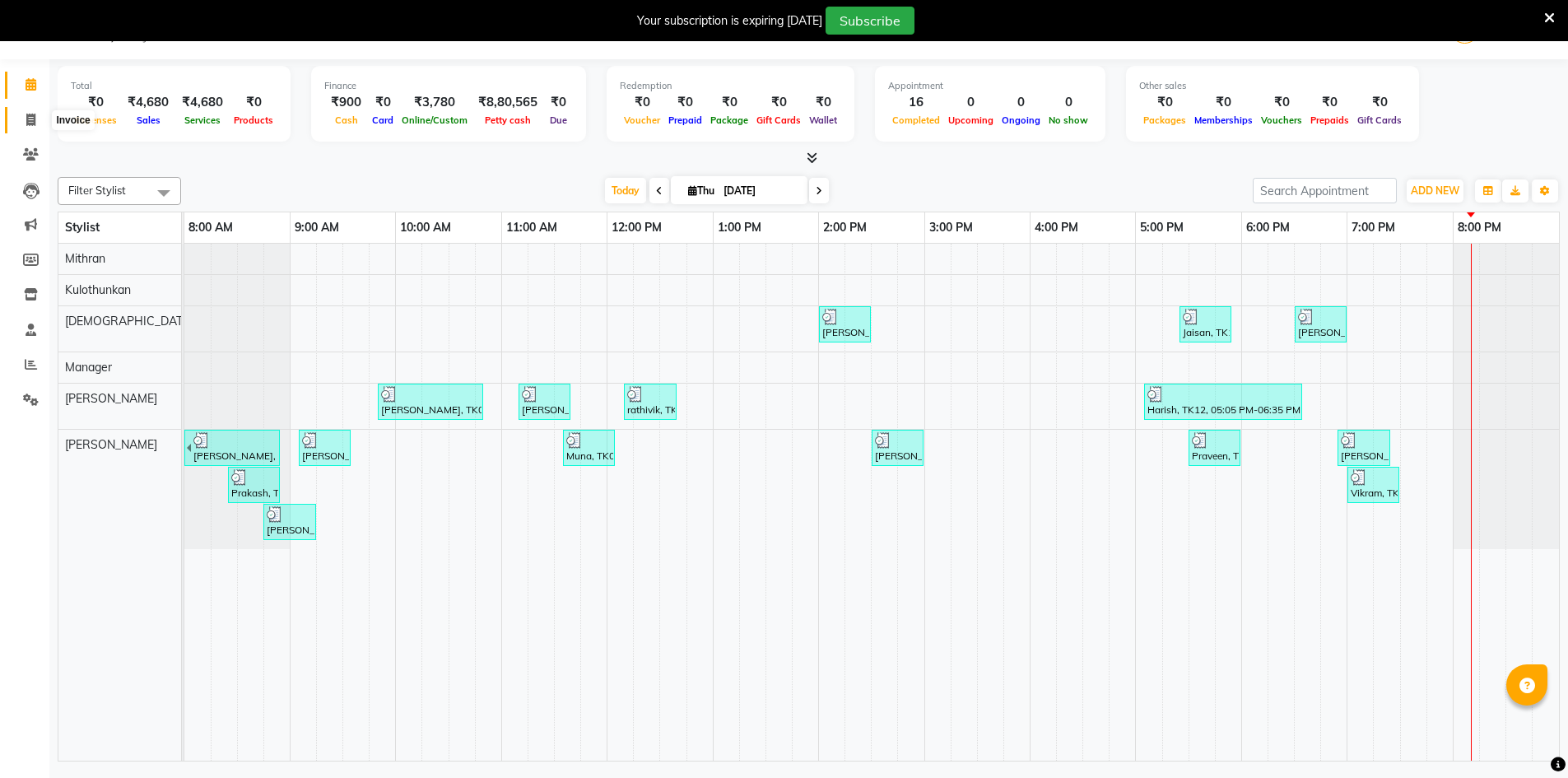
click at [33, 125] on icon at bounding box center [30, 120] width 9 height 13
select select "6913"
select select "service"
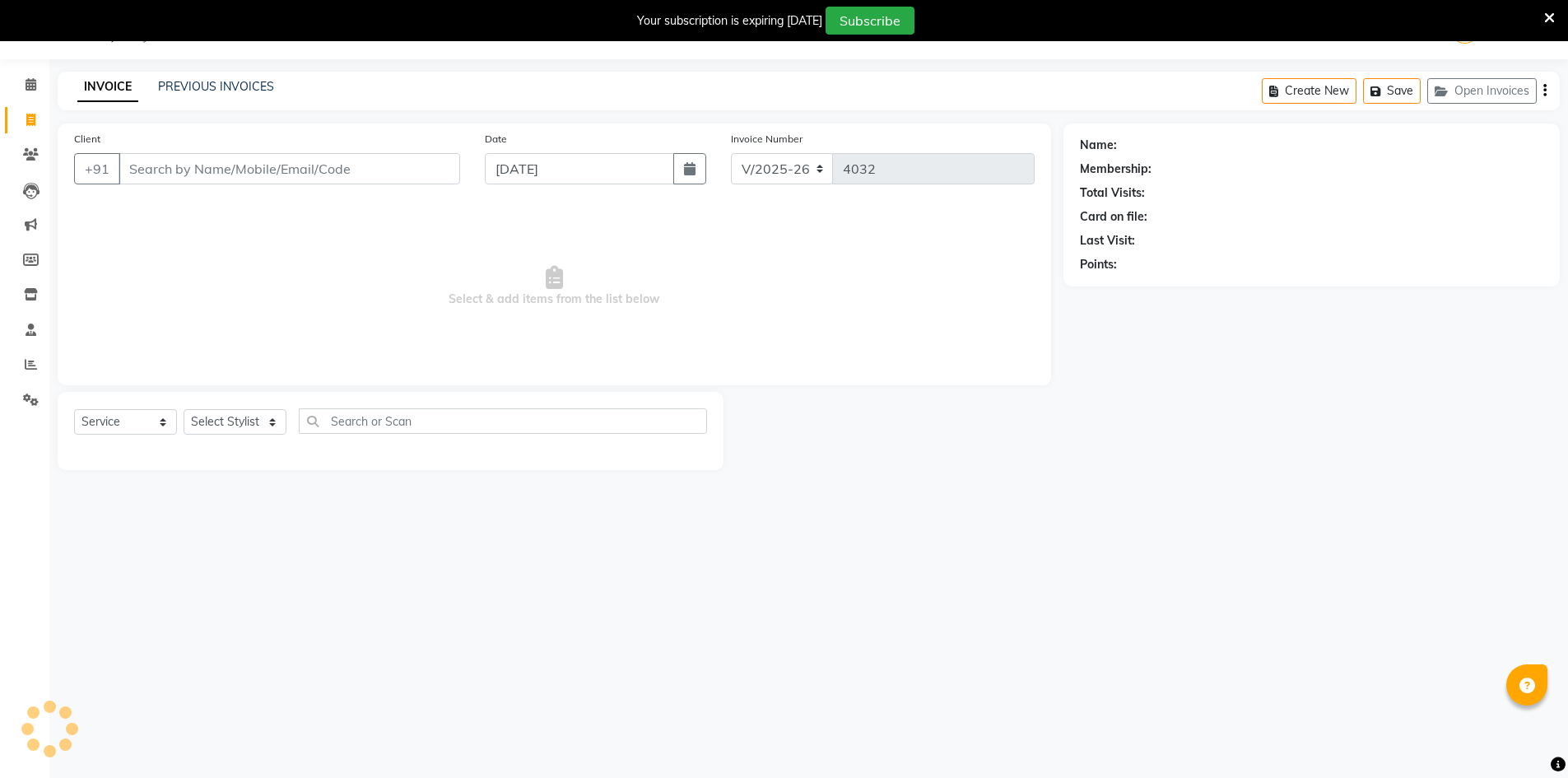
click at [167, 169] on input "Client" at bounding box center [289, 169] width 341 height 31
type input "9944277240"
click at [409, 178] on button "Add Client" at bounding box center [417, 169] width 85 height 31
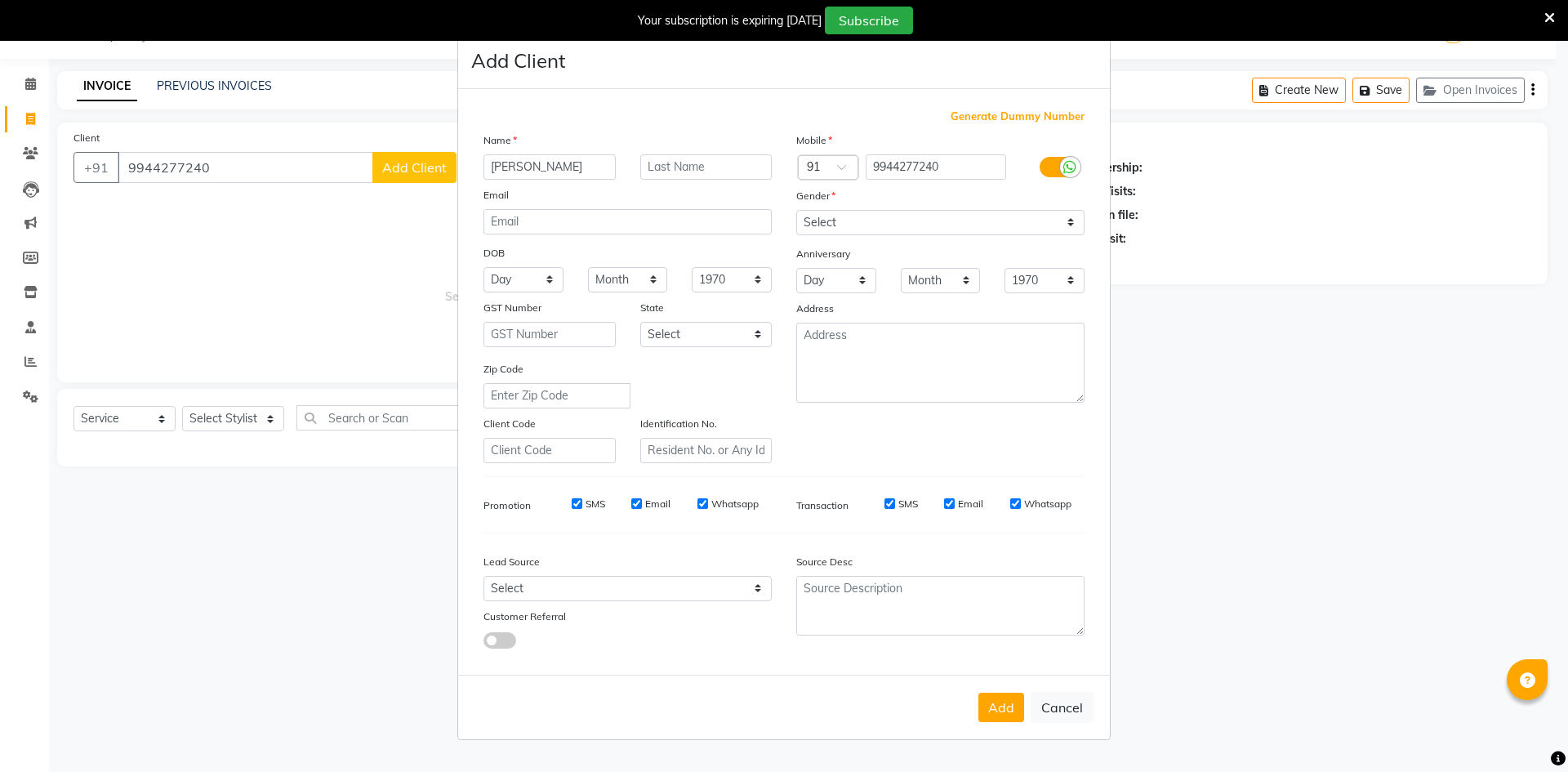
type input "Sivakumar"
drag, startPoint x: 815, startPoint y: 224, endPoint x: 817, endPoint y: 233, distance: 9.2
click at [815, 224] on select "Select Male Female Other Prefer Not To Say" at bounding box center [940, 222] width 289 height 25
select select "male"
click at [797, 210] on select "Select Male Female Other Prefer Not To Say" at bounding box center [940, 222] width 289 height 25
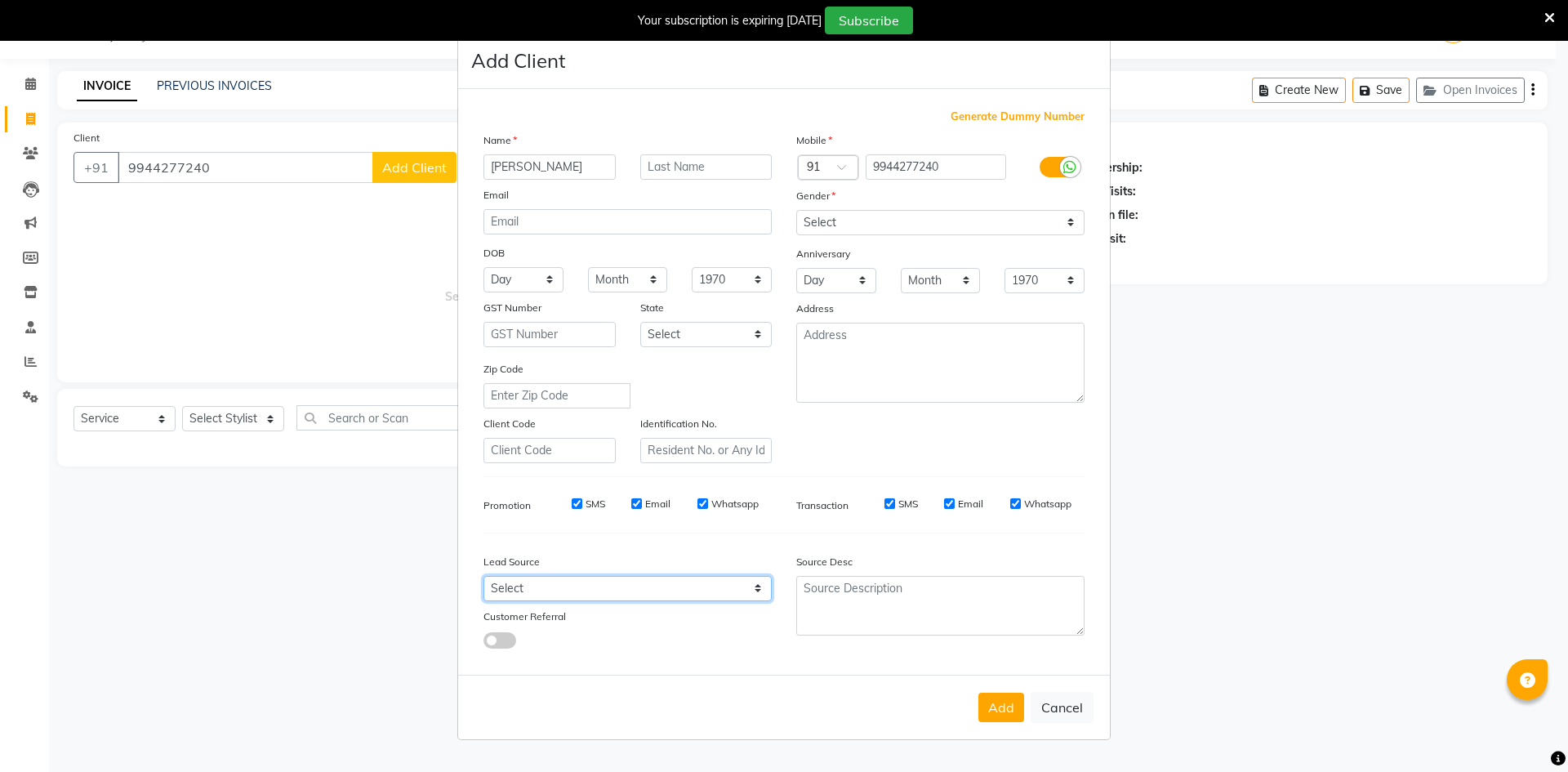
click at [619, 598] on select "Select Walk-in Referral Internet Friend Word of Mouth Advertisement Facebook Ju…" at bounding box center [628, 588] width 289 height 25
select select "48262"
click at [484, 575] on select "Select Walk-in Referral Internet Friend Word of Mouth Advertisement Facebook Ju…" at bounding box center [628, 588] width 289 height 25
click at [1015, 713] on button "Add" at bounding box center [1002, 707] width 46 height 29
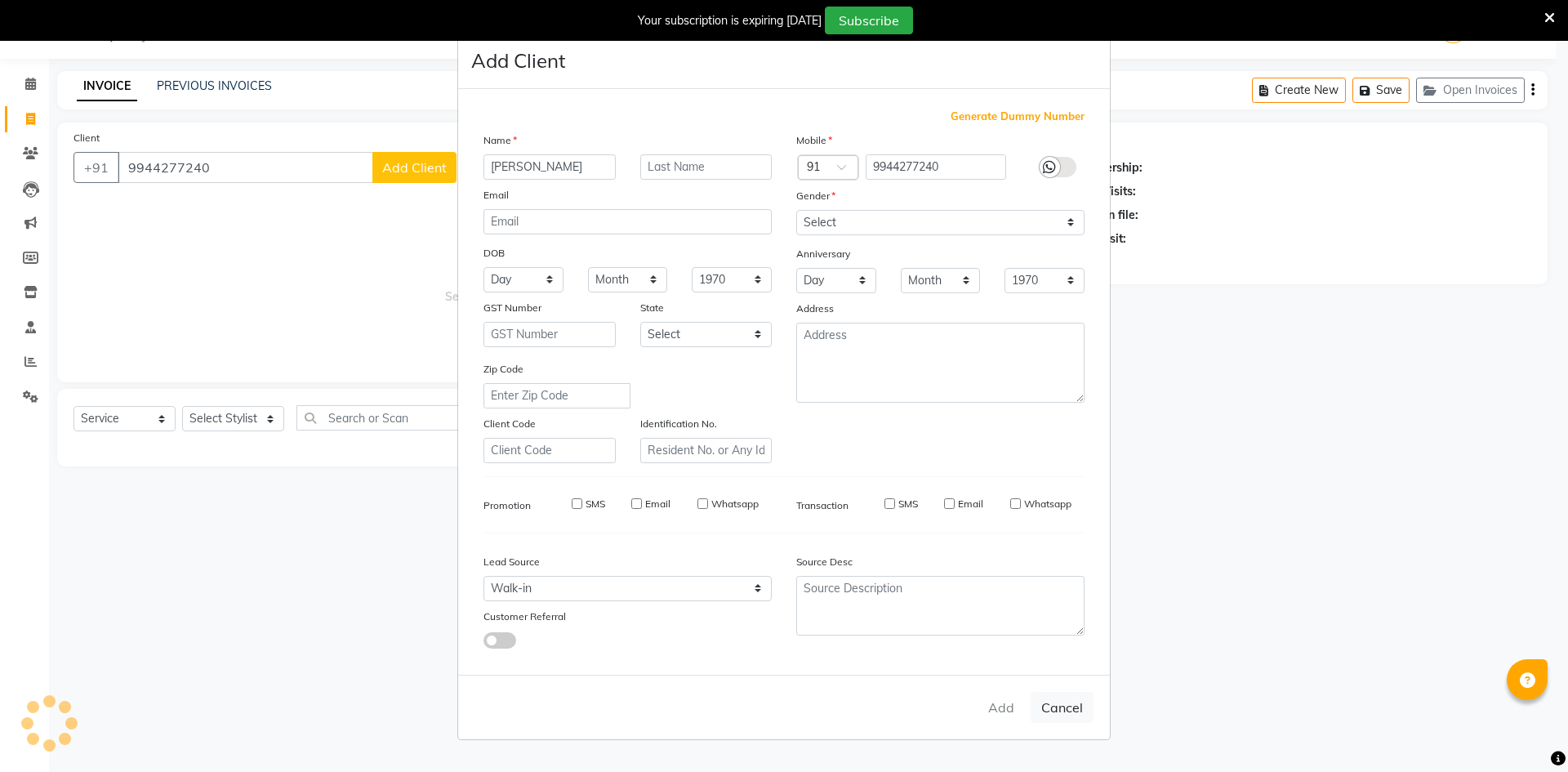
select select
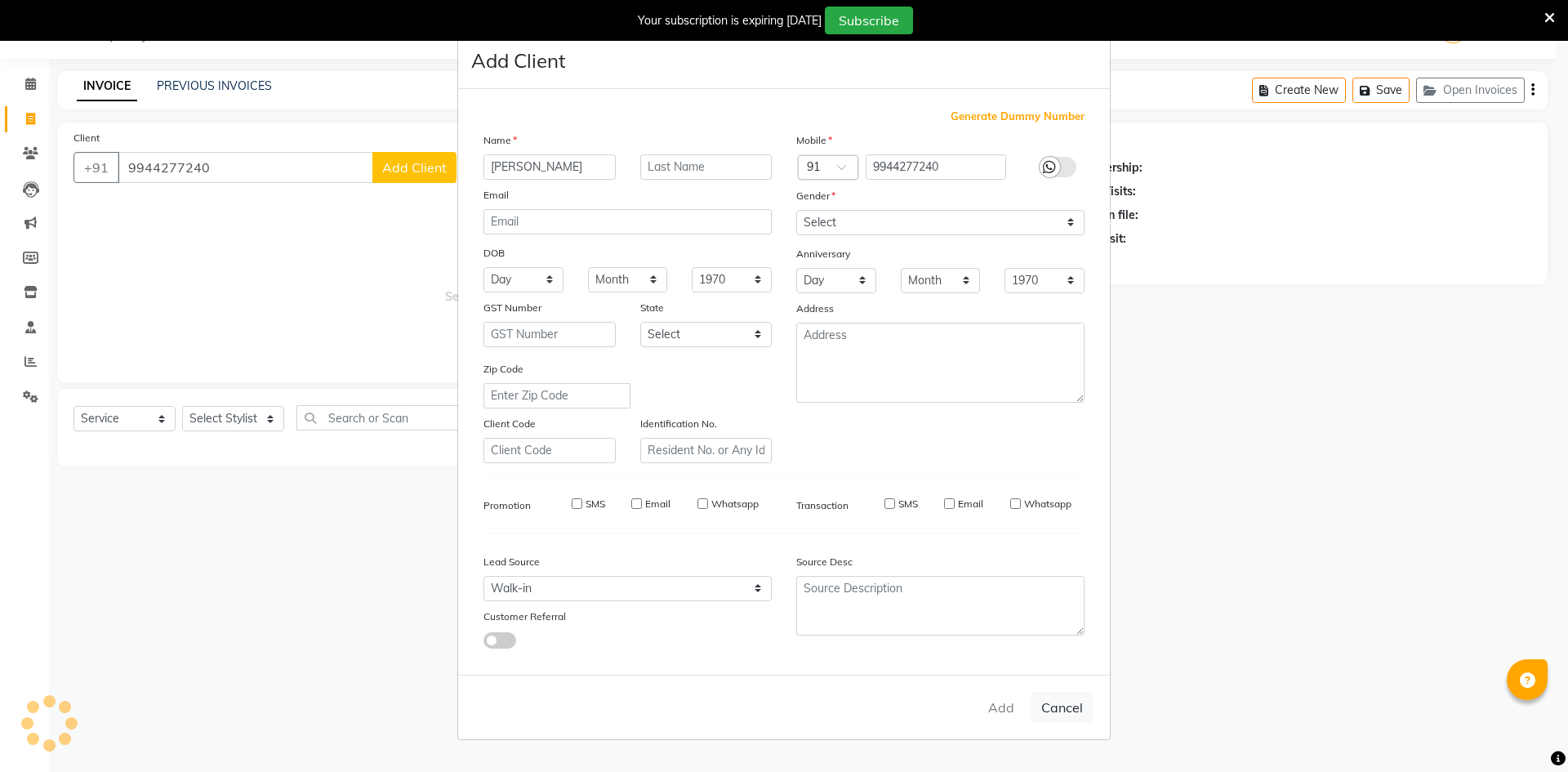
select select
checkbox input "false"
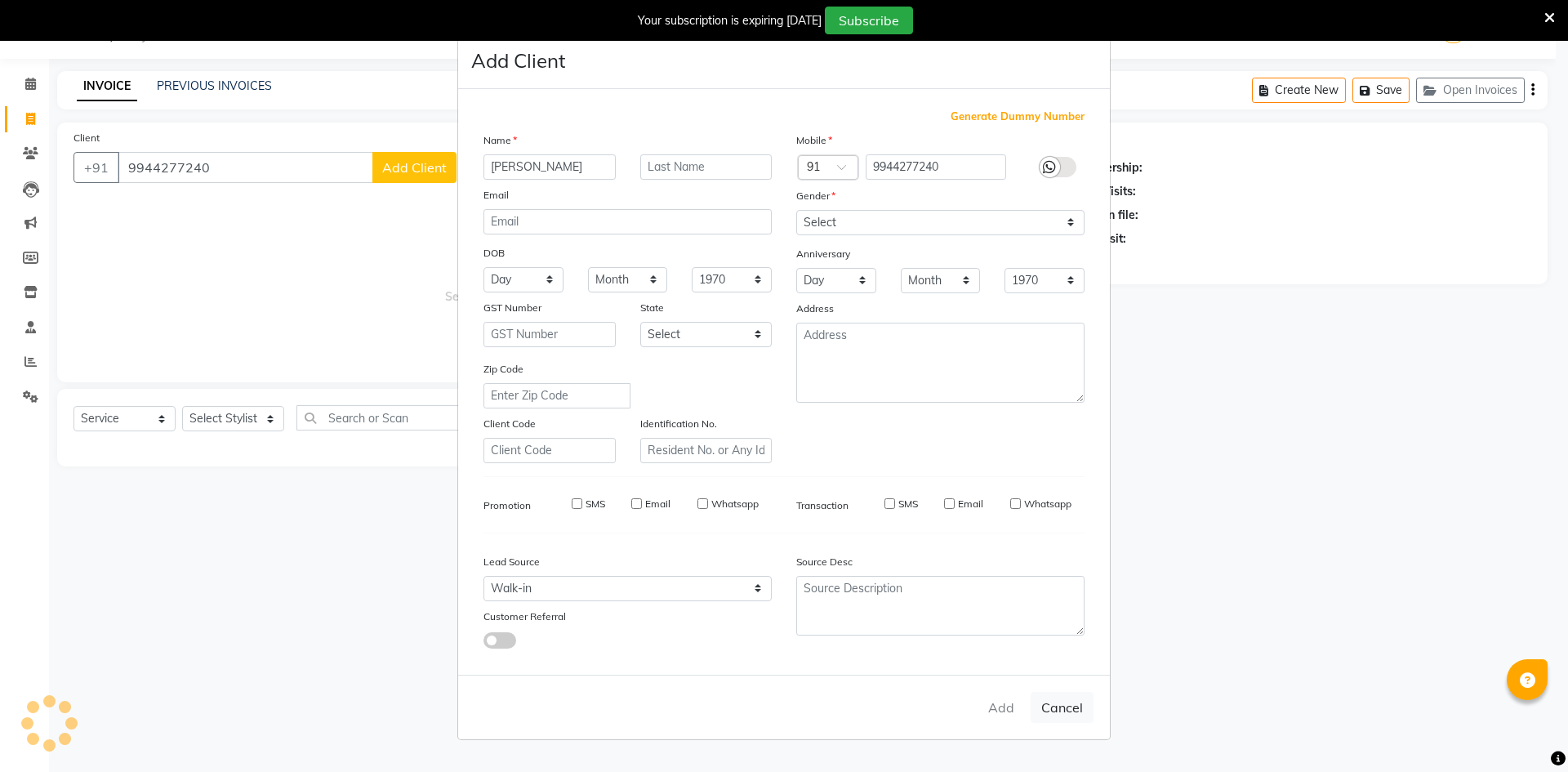
checkbox input "false"
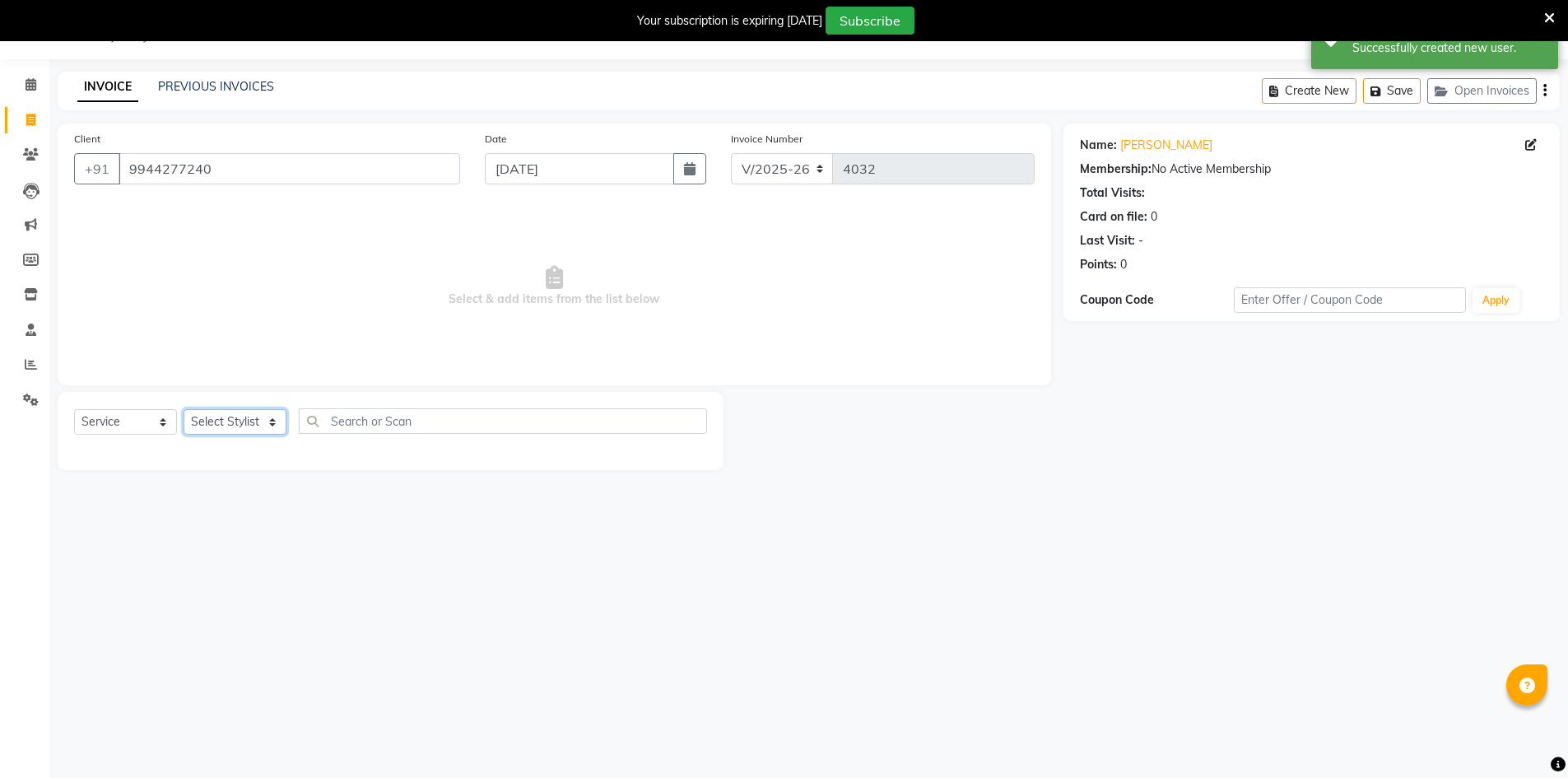
click at [241, 413] on select "Select Stylist Ashu Kulothunkan Manager Mithran Nadeem Saddam" at bounding box center [235, 421] width 103 height 25
select select "65604"
click at [184, 409] on select "Select Stylist Ashu Kulothunkan Manager Mithran Nadeem Saddam" at bounding box center [235, 421] width 103 height 25
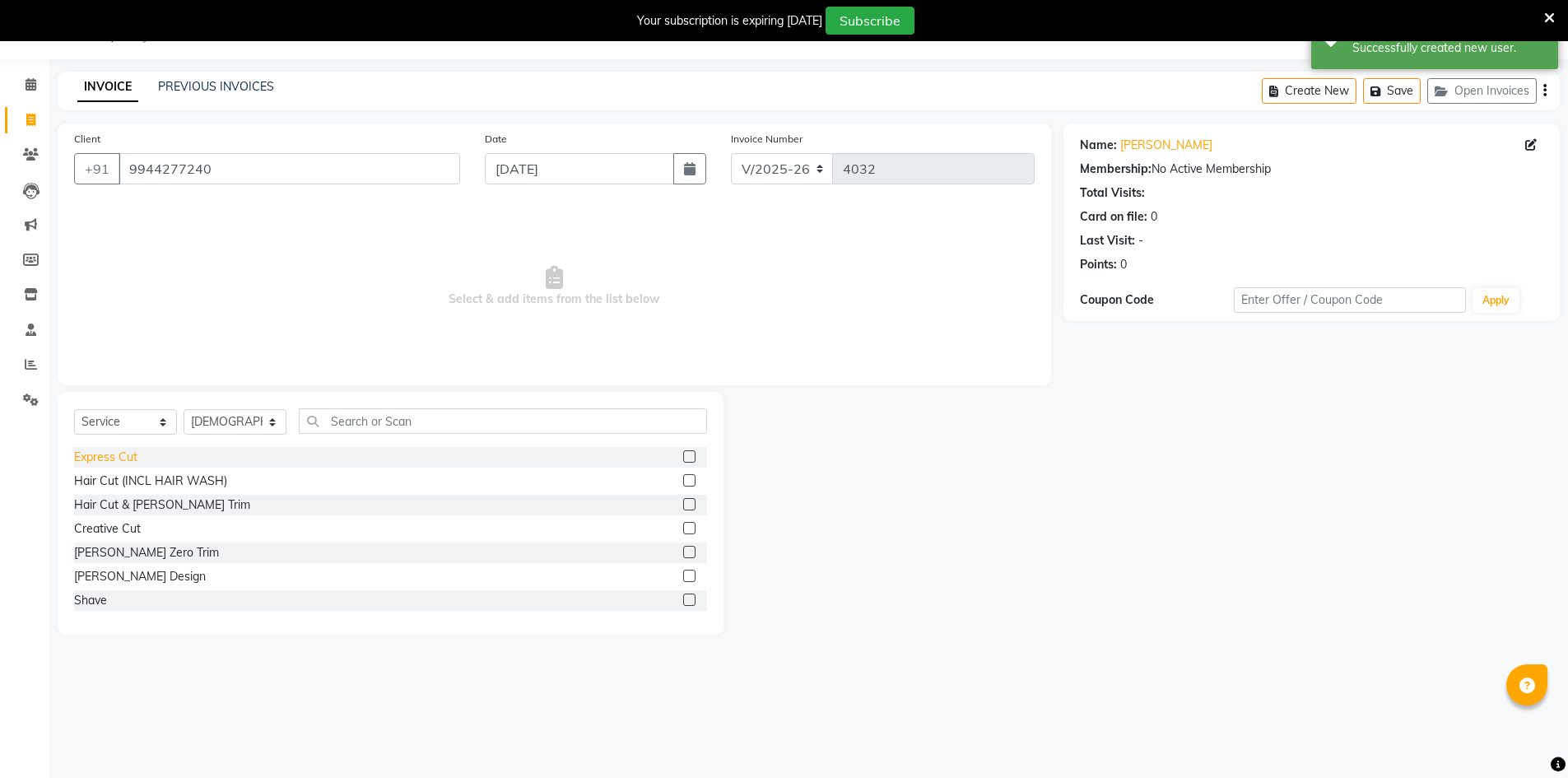
click at [118, 453] on div "Express Cut" at bounding box center [105, 457] width 63 height 18
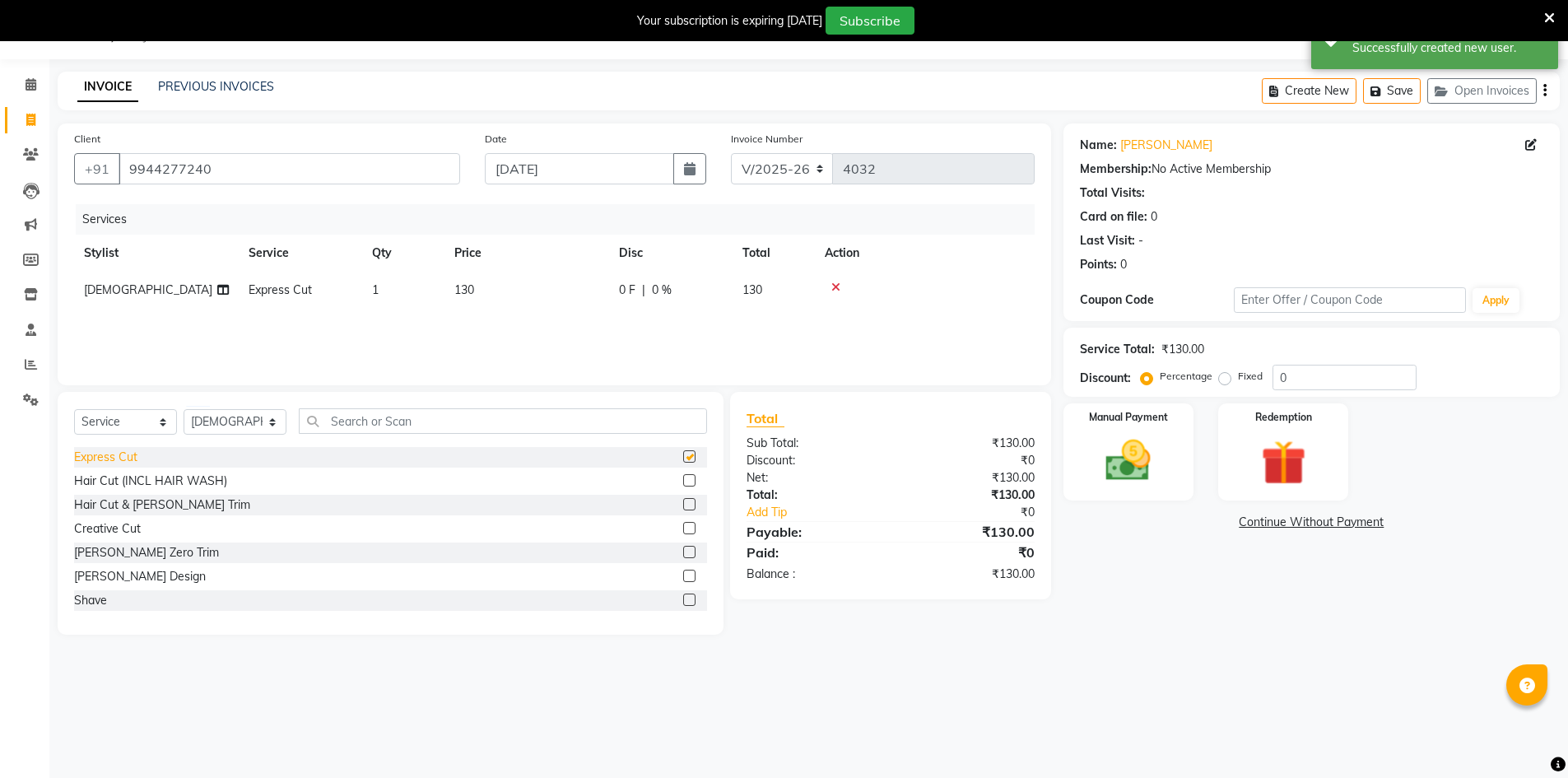
checkbox input "false"
click at [1136, 458] on img at bounding box center [1129, 460] width 76 height 53
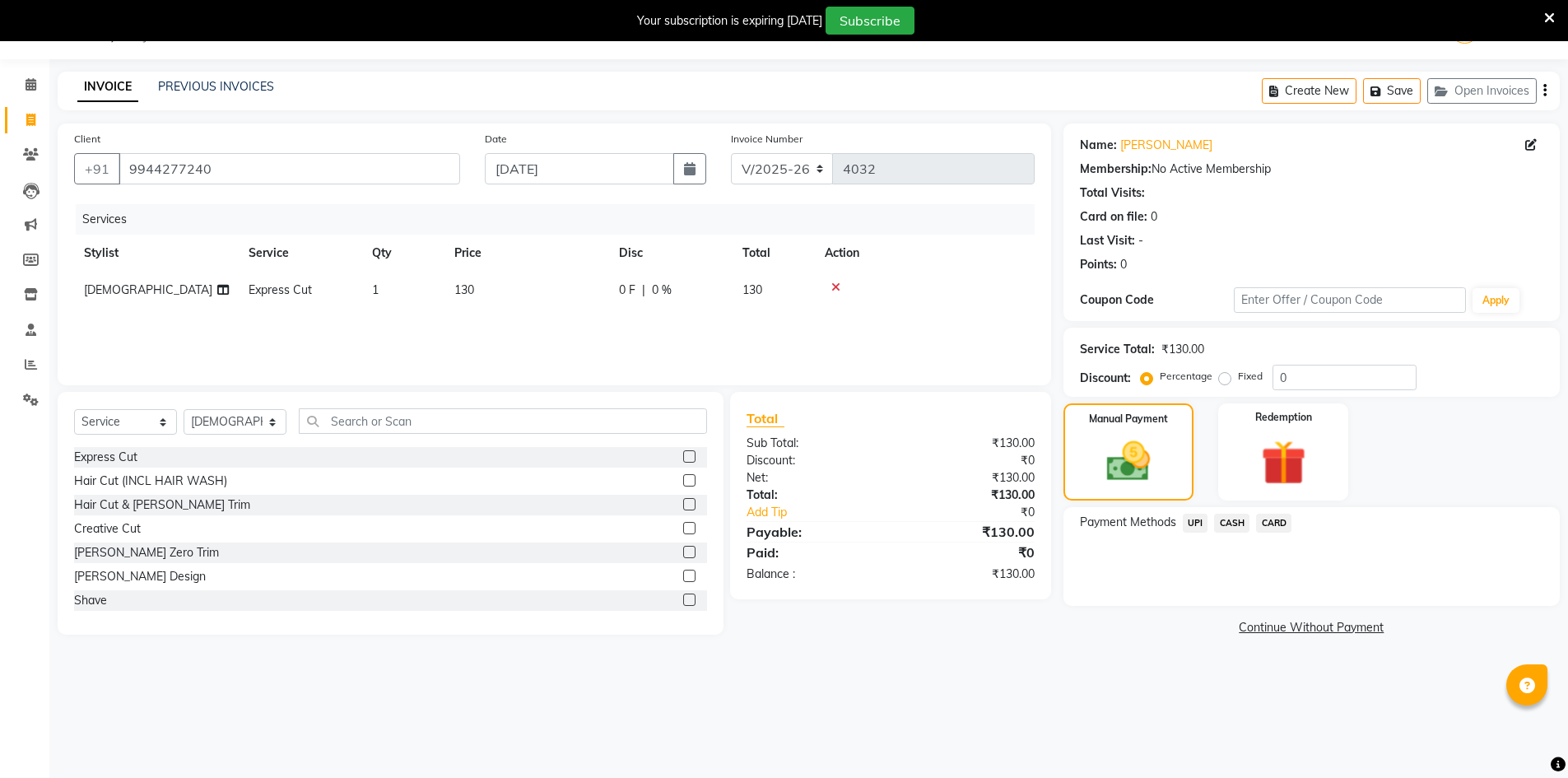
click at [1224, 527] on span "CASH" at bounding box center [1232, 523] width 35 height 19
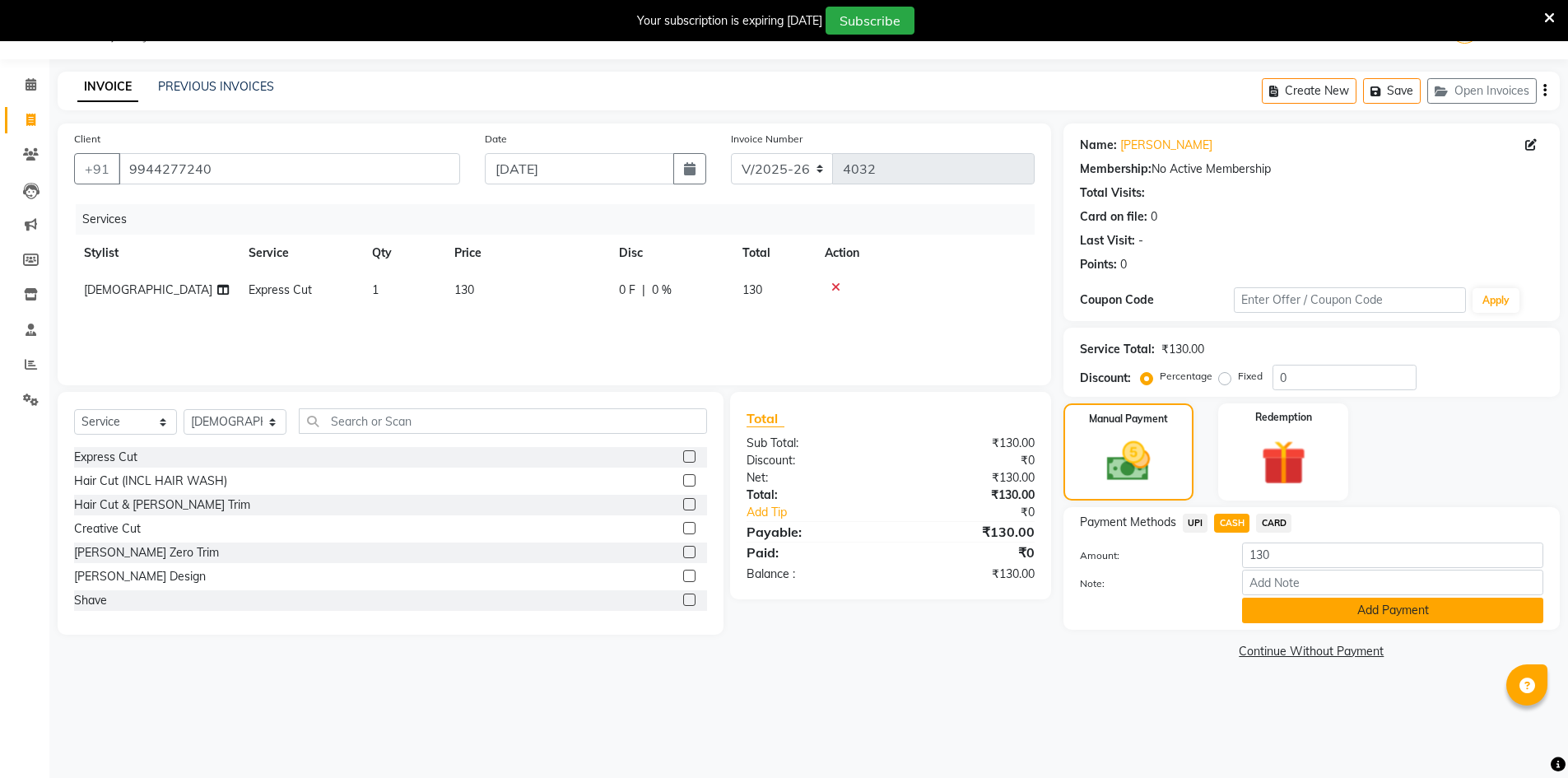
click at [1268, 598] on button "Add Payment" at bounding box center [1392, 610] width 301 height 25
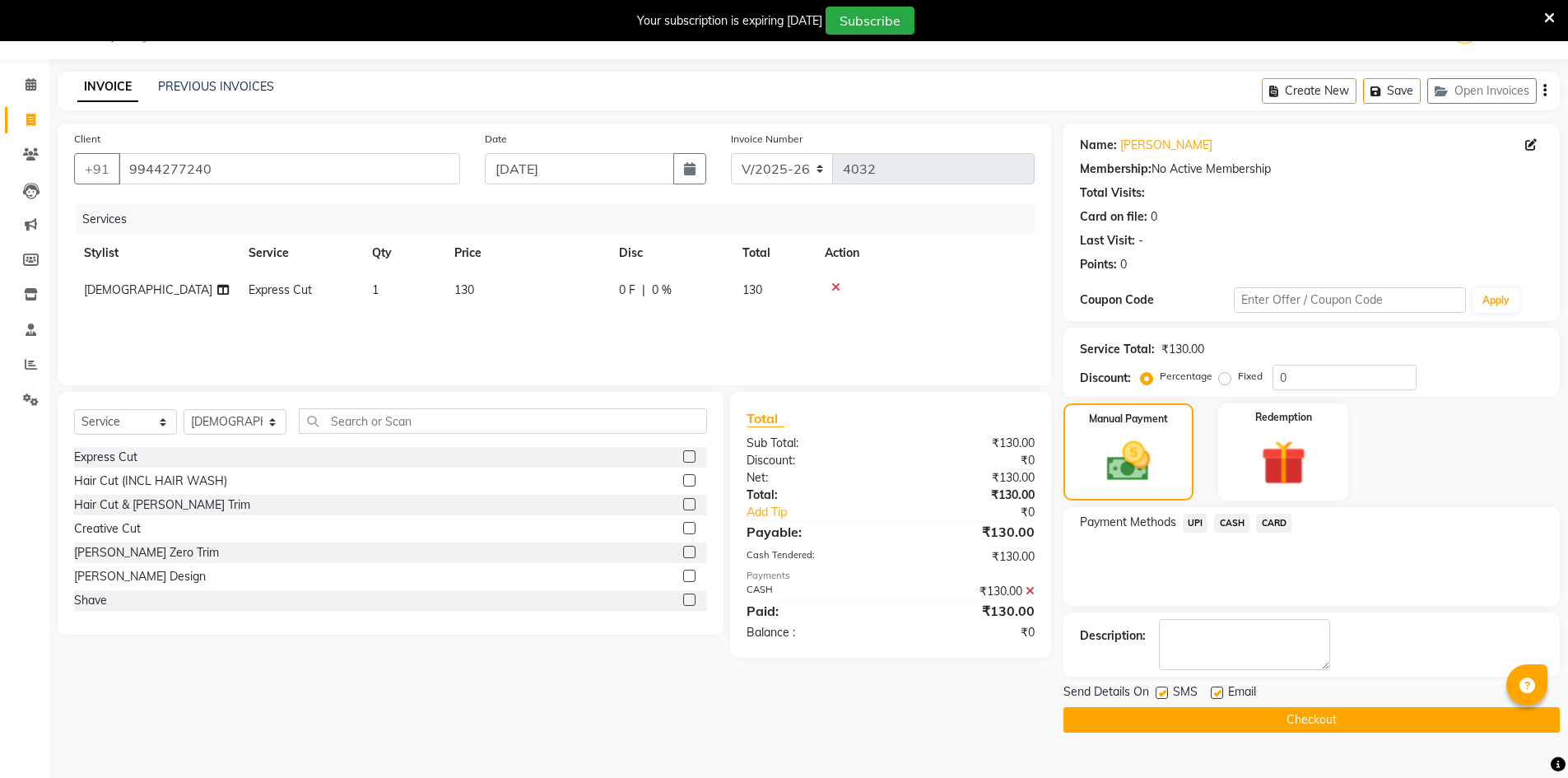
drag, startPoint x: 1273, startPoint y: 705, endPoint x: 1275, endPoint y: 727, distance: 22.1
click at [1273, 706] on div "Send Details On SMS Email Checkout" at bounding box center [1311, 707] width 497 height 50
click at [1275, 727] on button "Checkout" at bounding box center [1311, 720] width 497 height 25
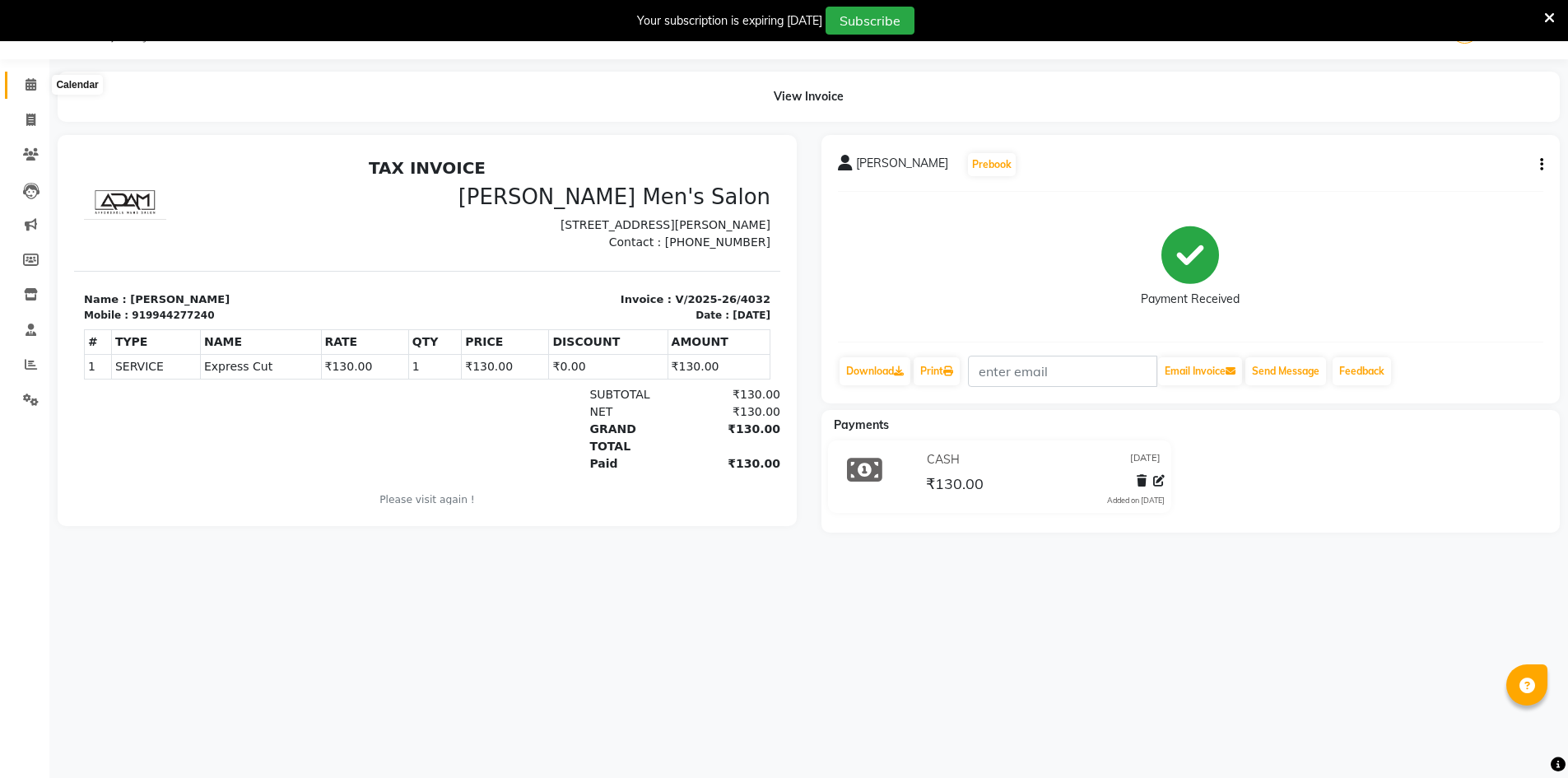
click at [21, 89] on span at bounding box center [31, 85] width 29 height 19
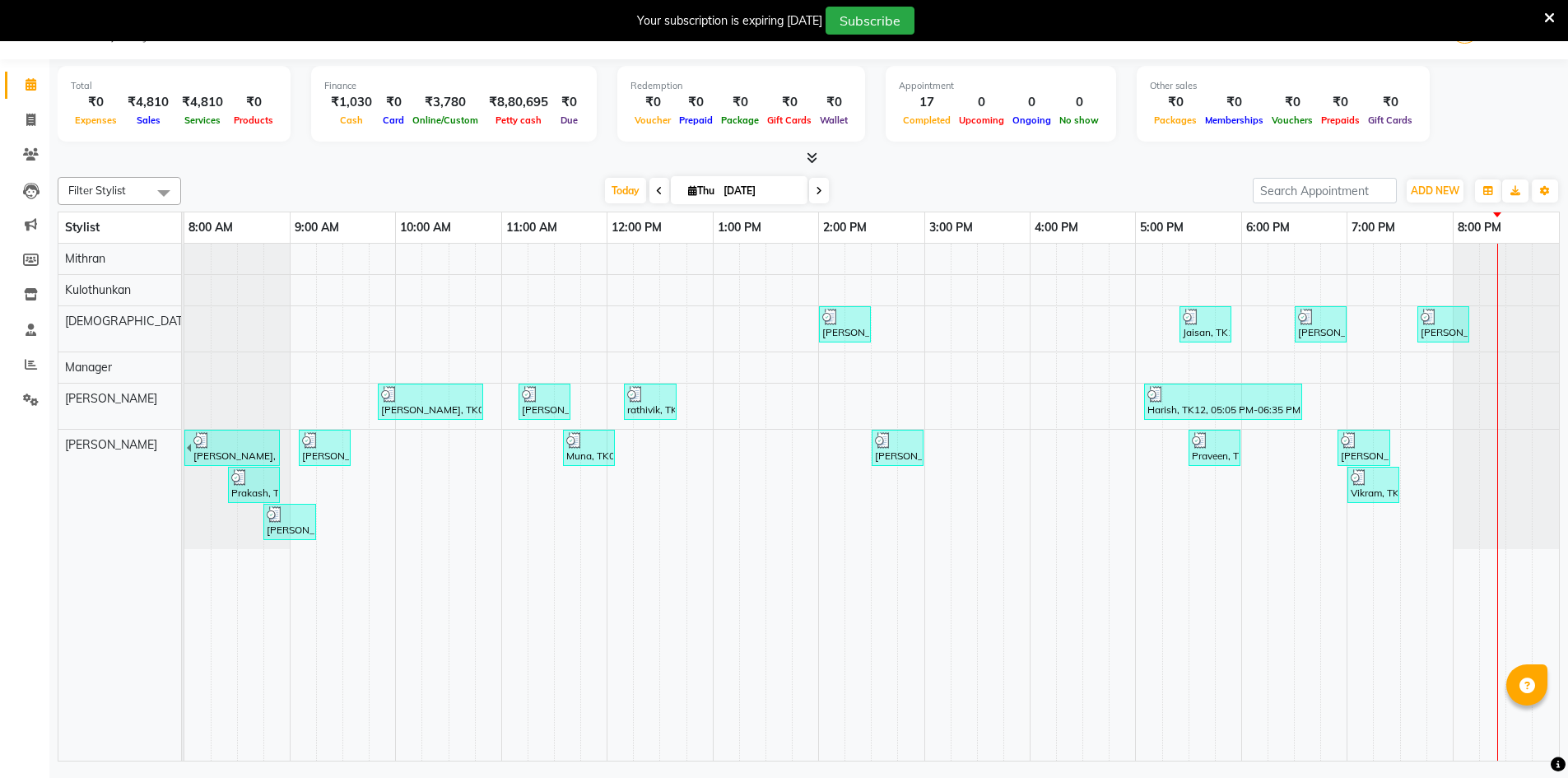
click at [30, 95] on link "Calendar" at bounding box center [24, 85] width 40 height 27
drag, startPoint x: 24, startPoint y: 132, endPoint x: 28, endPoint y: 124, distance: 8.9
click at [25, 131] on link "Invoice" at bounding box center [24, 121] width 40 height 27
select select "6913"
select select "service"
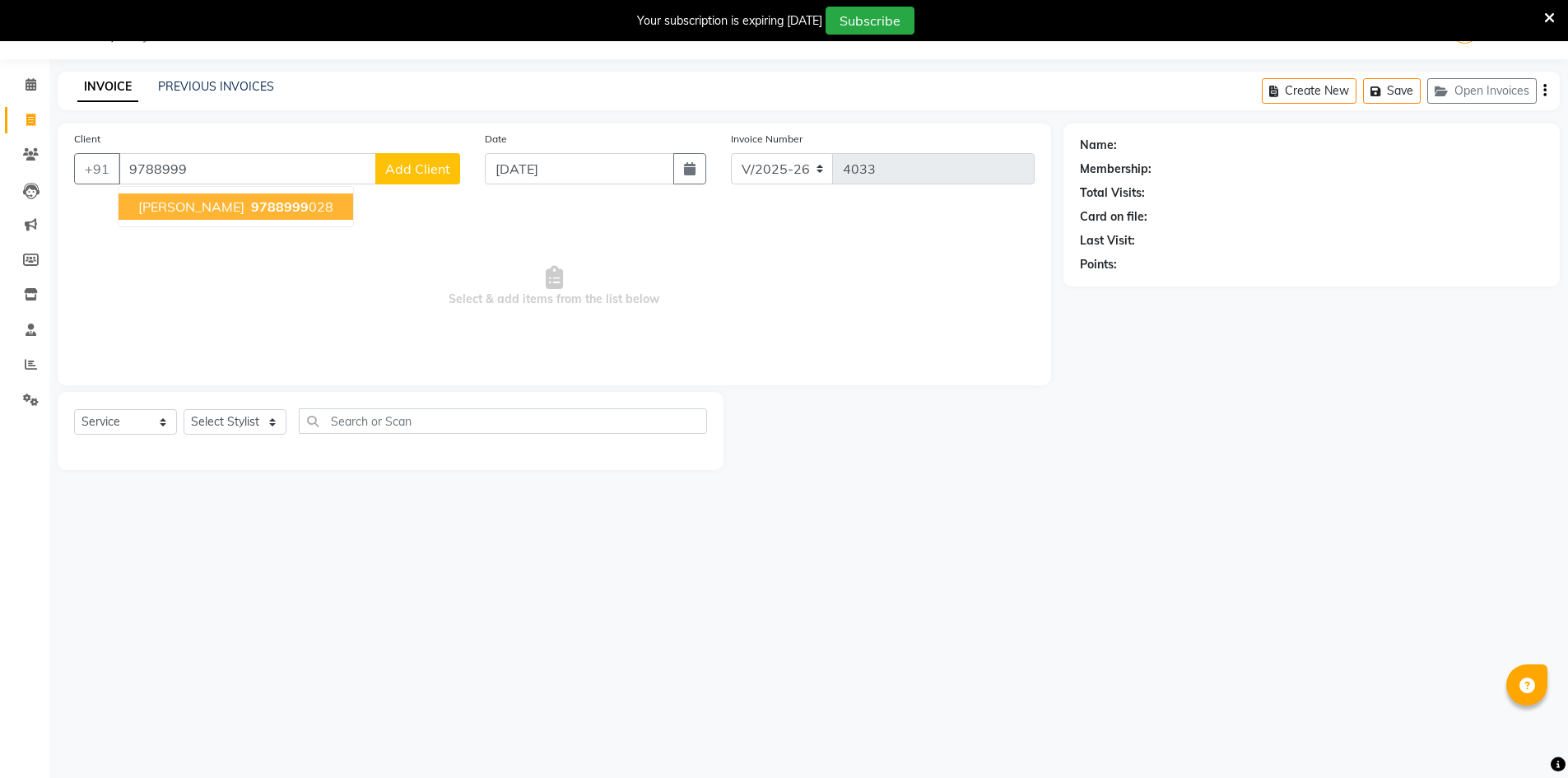
click at [168, 212] on span "Karthick" at bounding box center [191, 207] width 106 height 17
type input "9788999028"
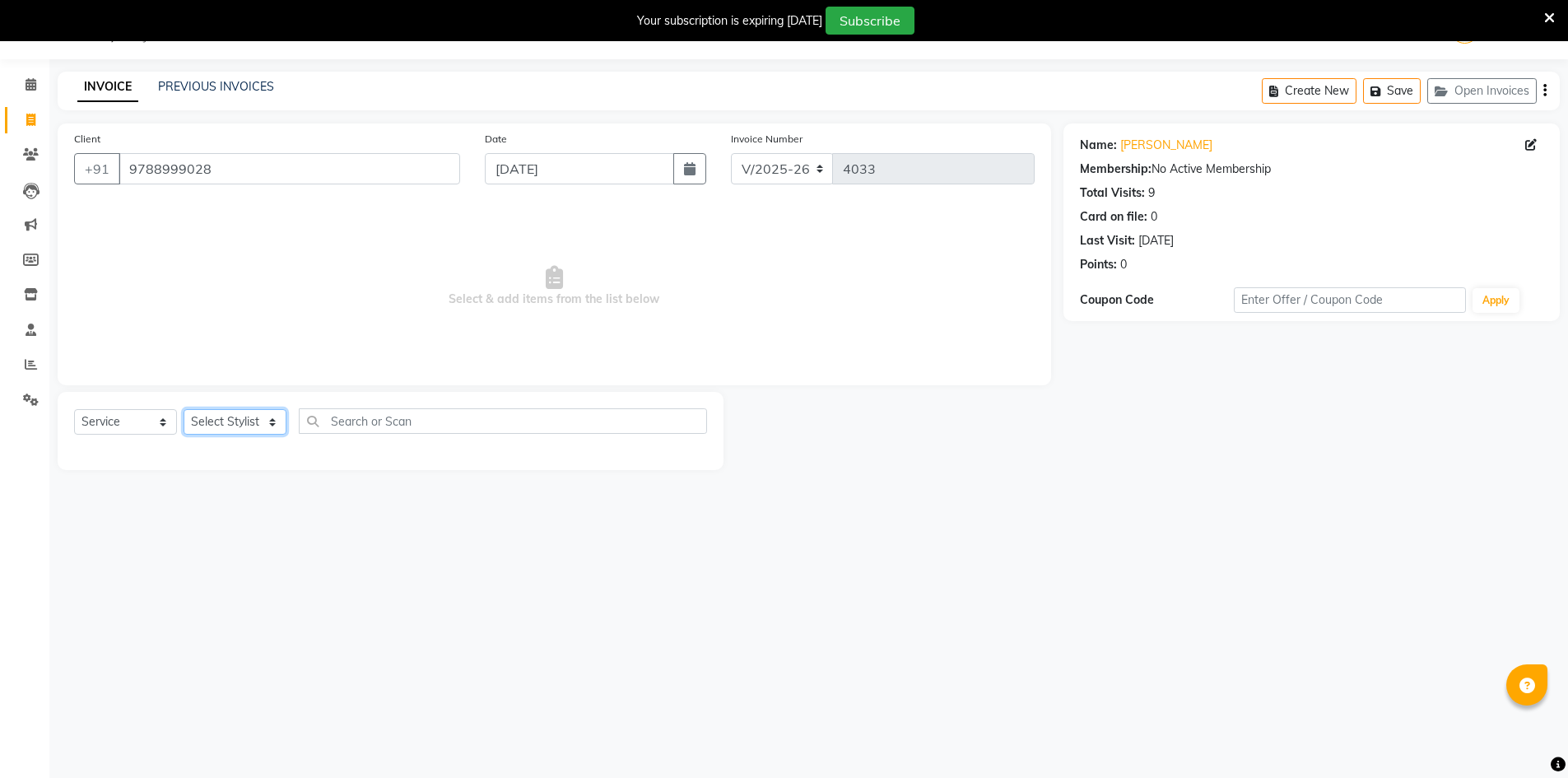
click at [207, 421] on select "Select Stylist Ashu Kulothunkan Manager Mithran Nadeem Saddam" at bounding box center [235, 421] width 103 height 25
select select "65604"
click at [184, 409] on select "Select Stylist Ashu Kulothunkan Manager Mithran Nadeem Saddam" at bounding box center [235, 421] width 103 height 25
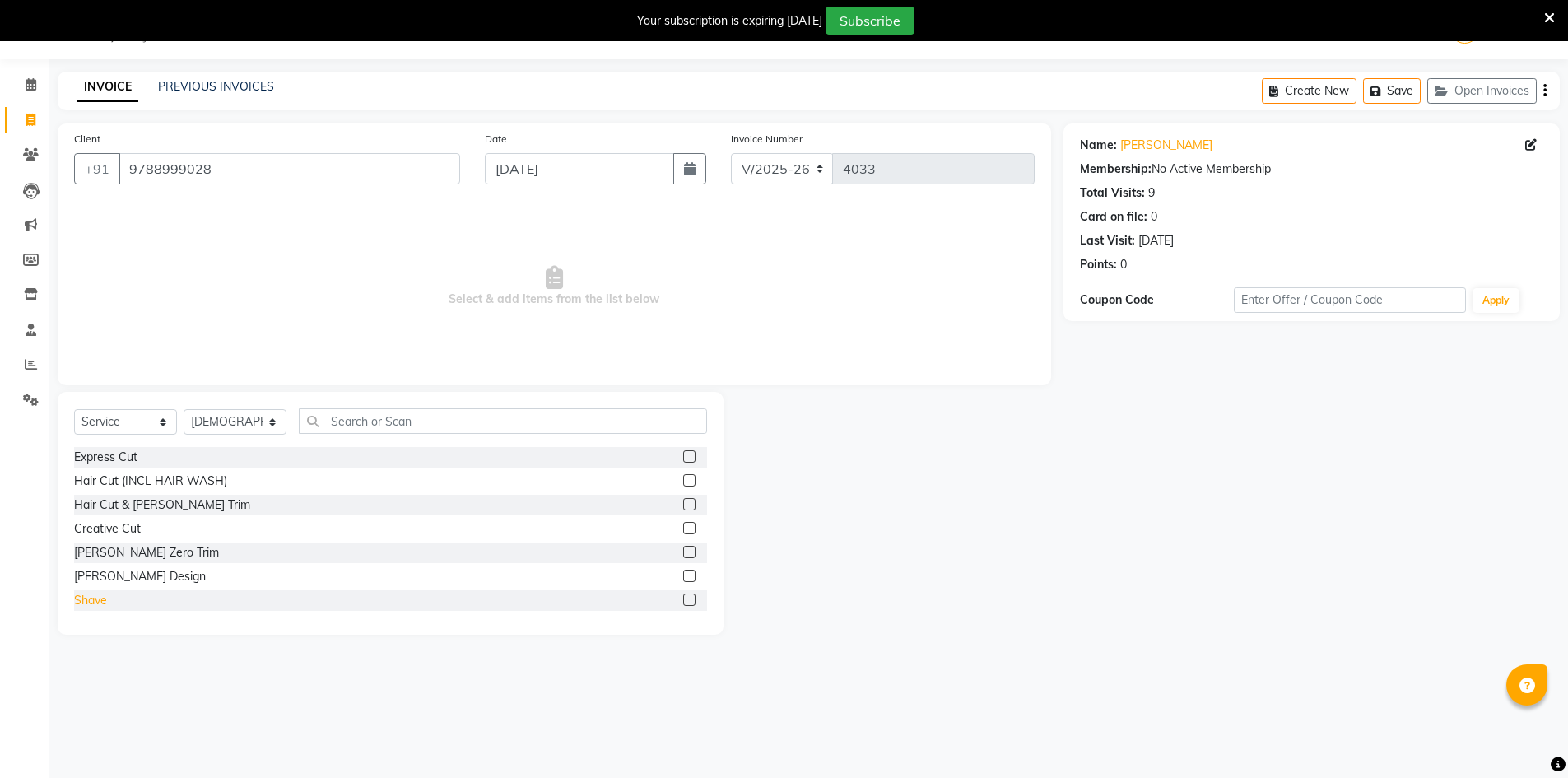
click at [103, 604] on div "Shave" at bounding box center [90, 600] width 33 height 18
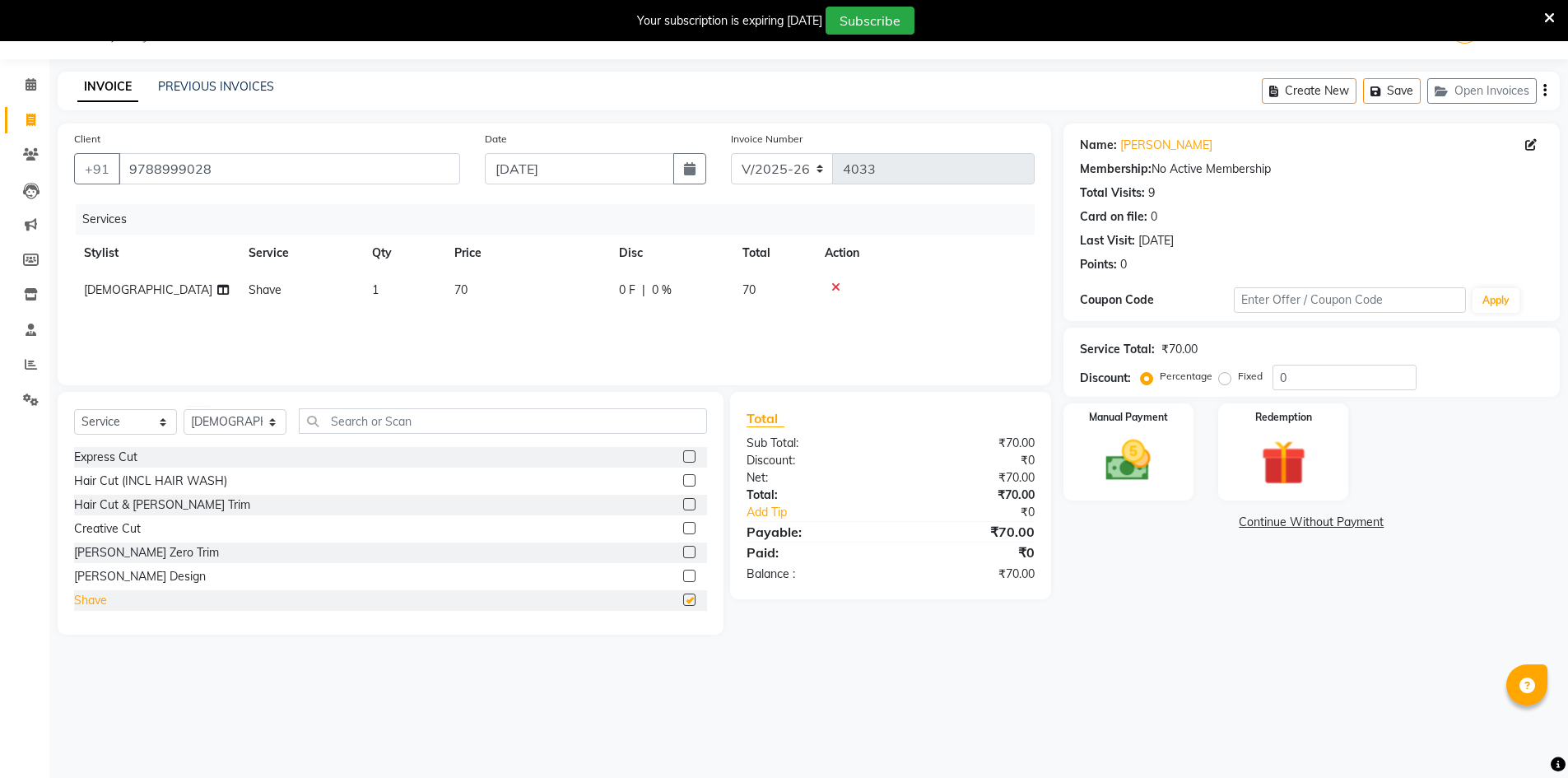
checkbox input "false"
click at [1107, 425] on div "Manual Payment" at bounding box center [1127, 452] width 136 height 101
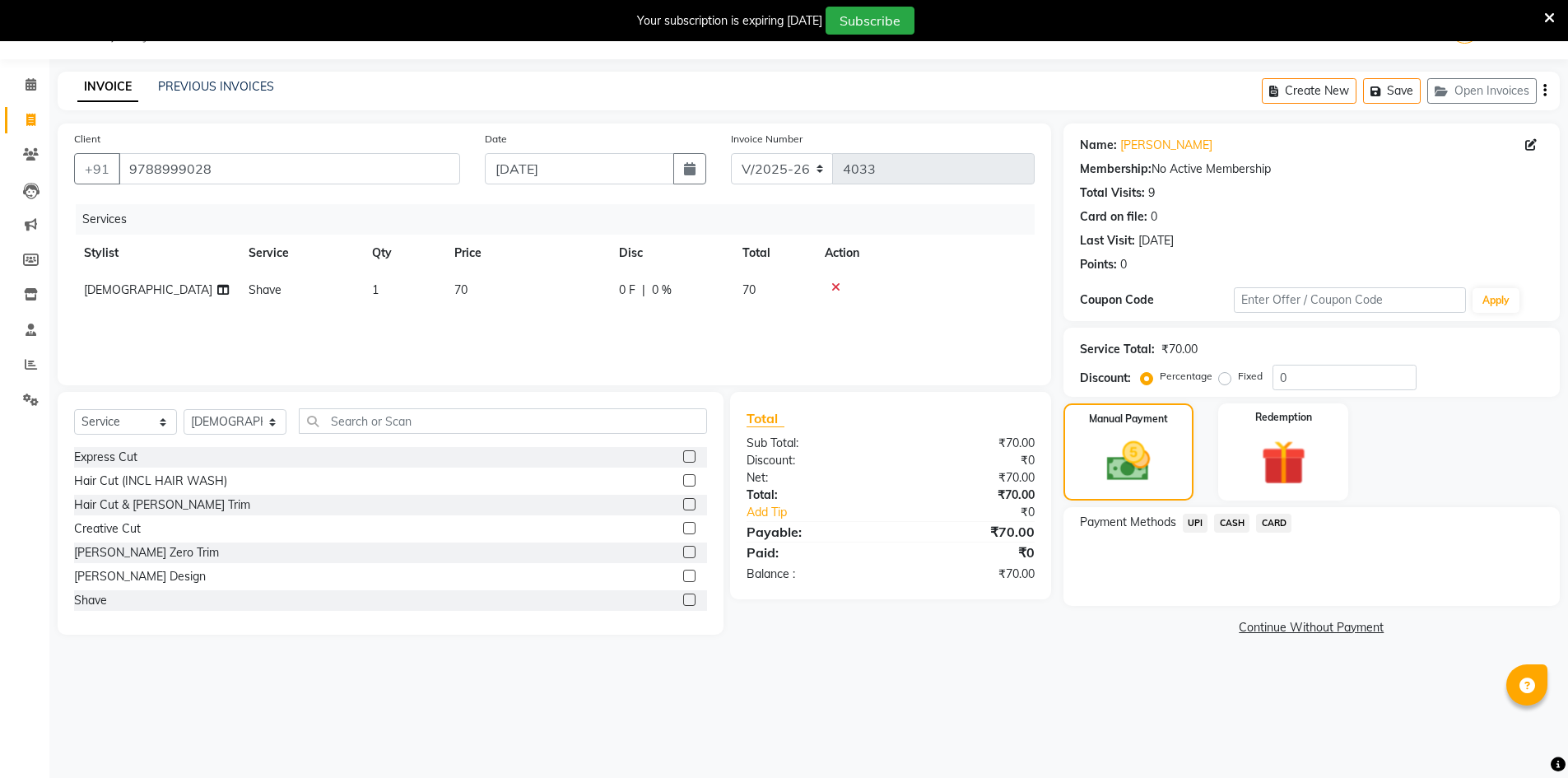
click at [1190, 523] on span "UPI" at bounding box center [1195, 523] width 25 height 19
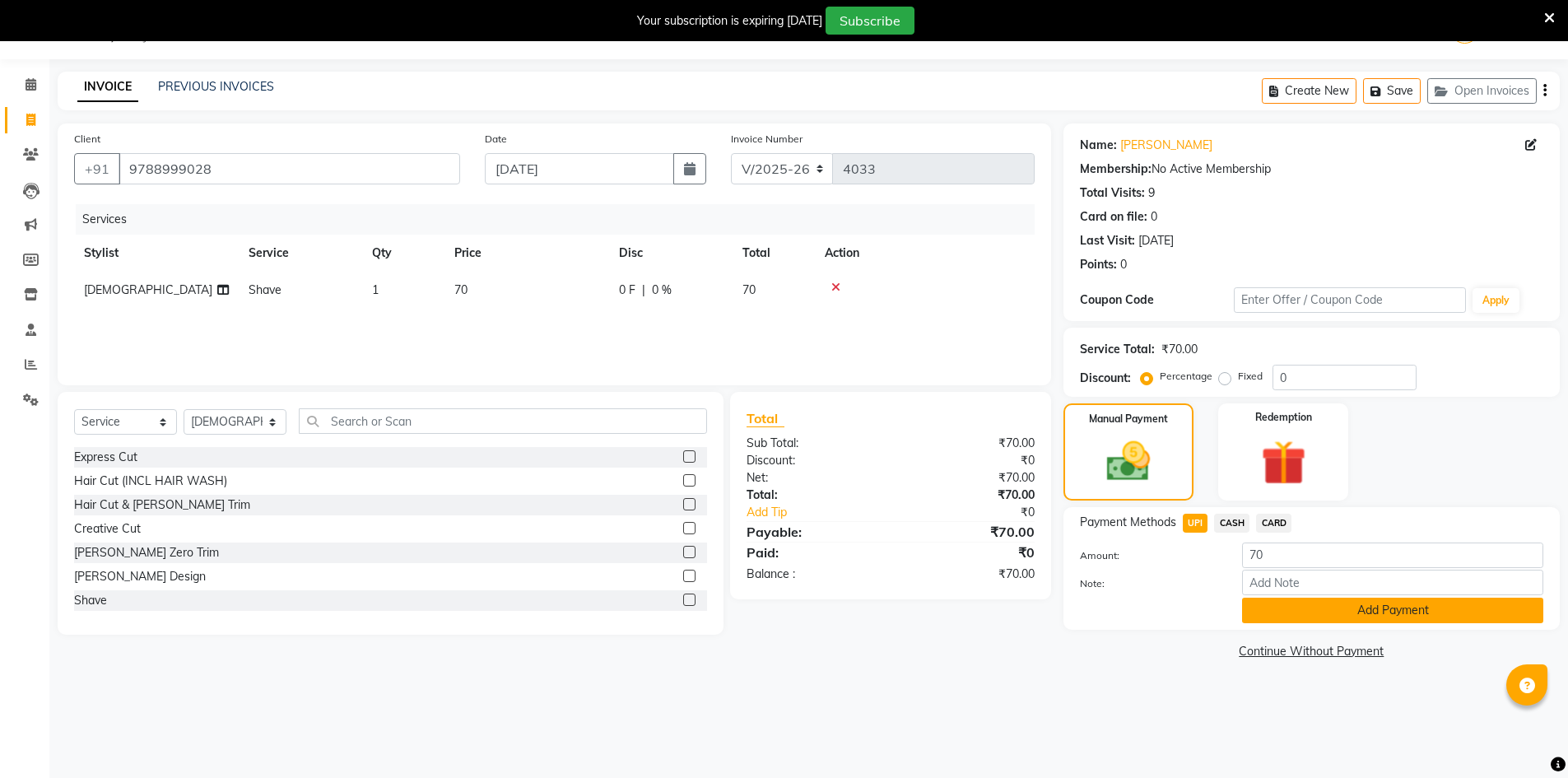
click at [1318, 613] on button "Add Payment" at bounding box center [1392, 610] width 301 height 25
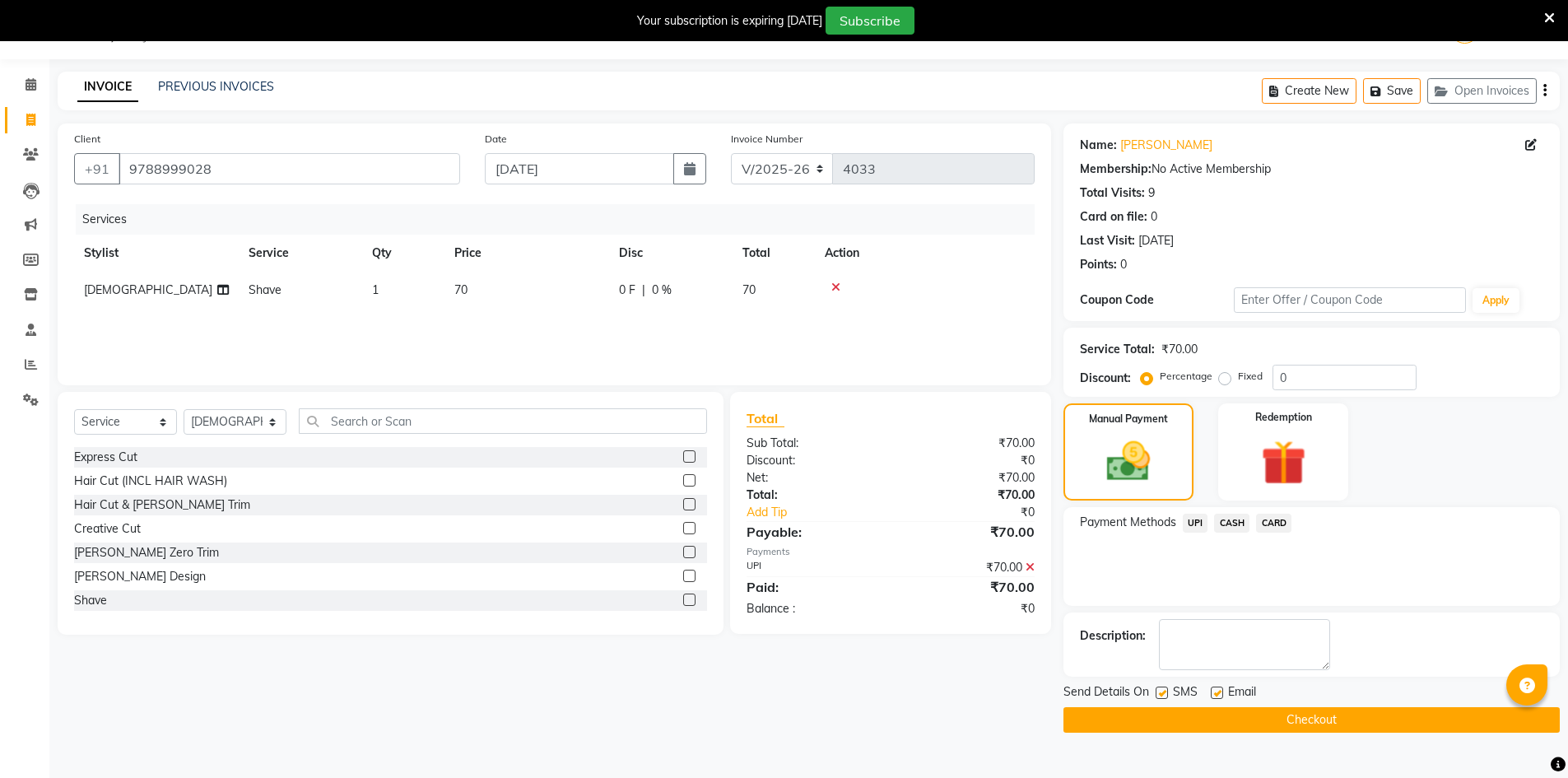
click at [1309, 725] on button "Checkout" at bounding box center [1311, 720] width 497 height 25
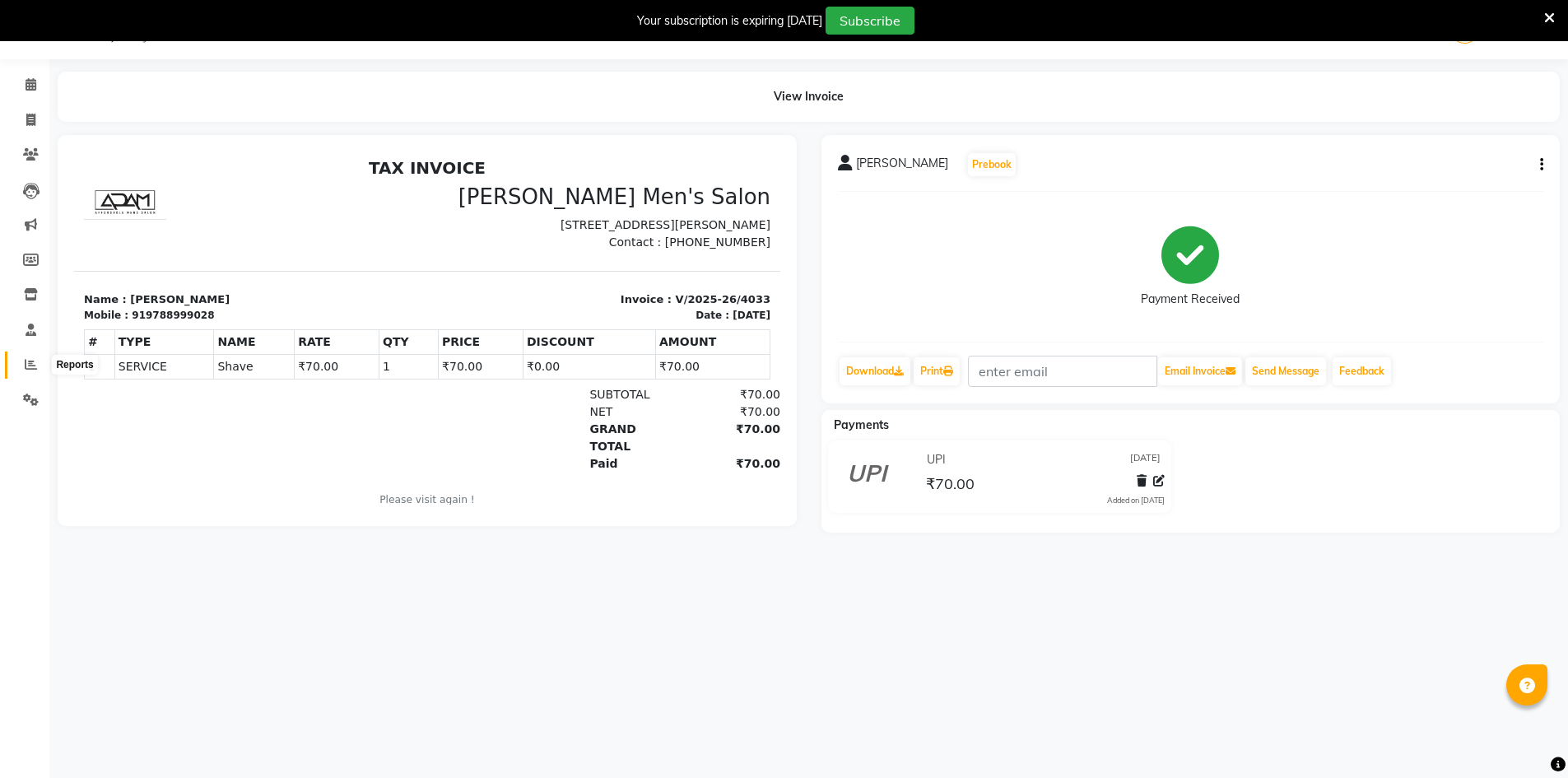
click at [28, 368] on icon at bounding box center [30, 364] width 13 height 13
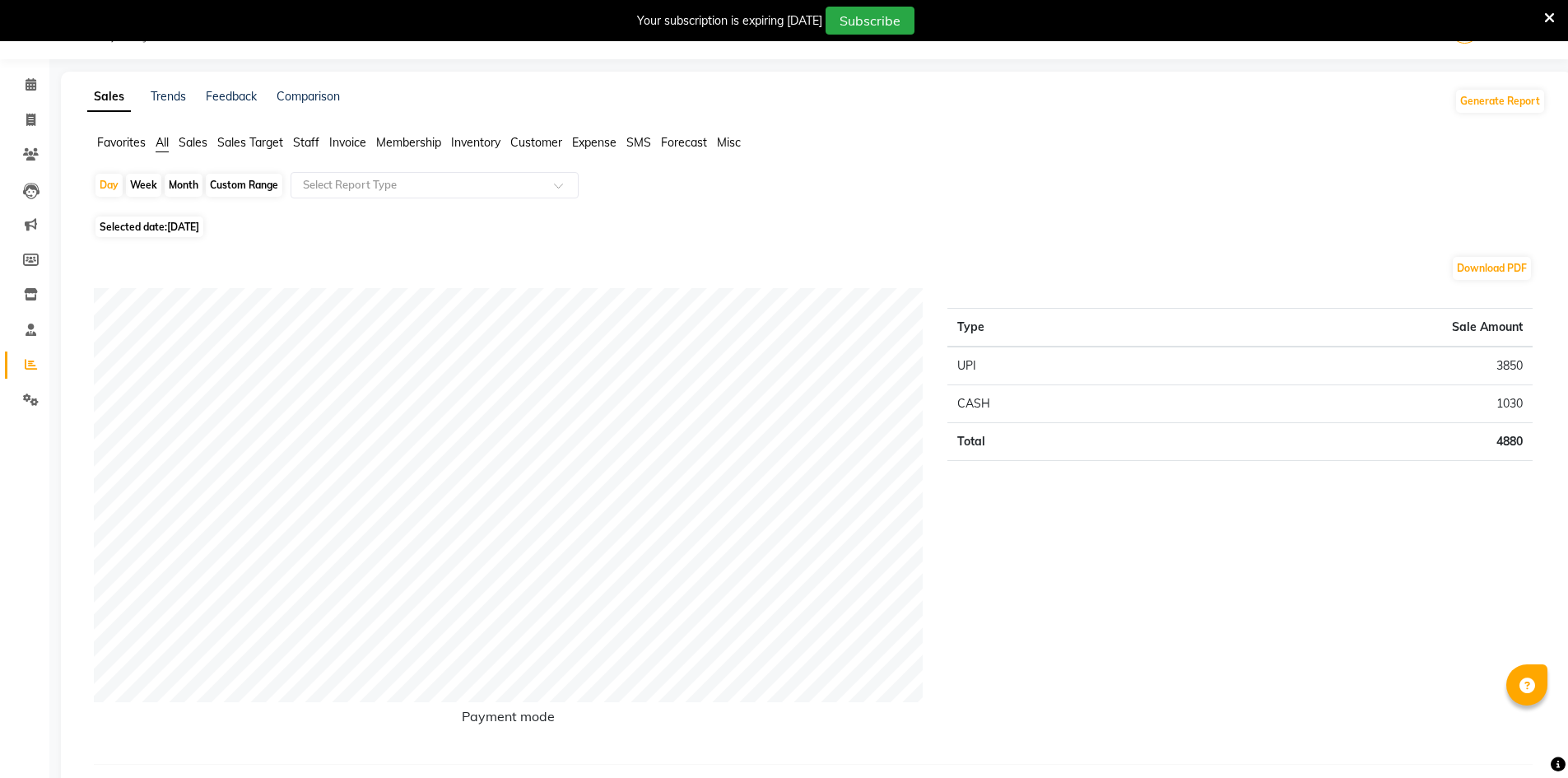
click at [305, 144] on span "Staff" at bounding box center [306, 142] width 26 height 15
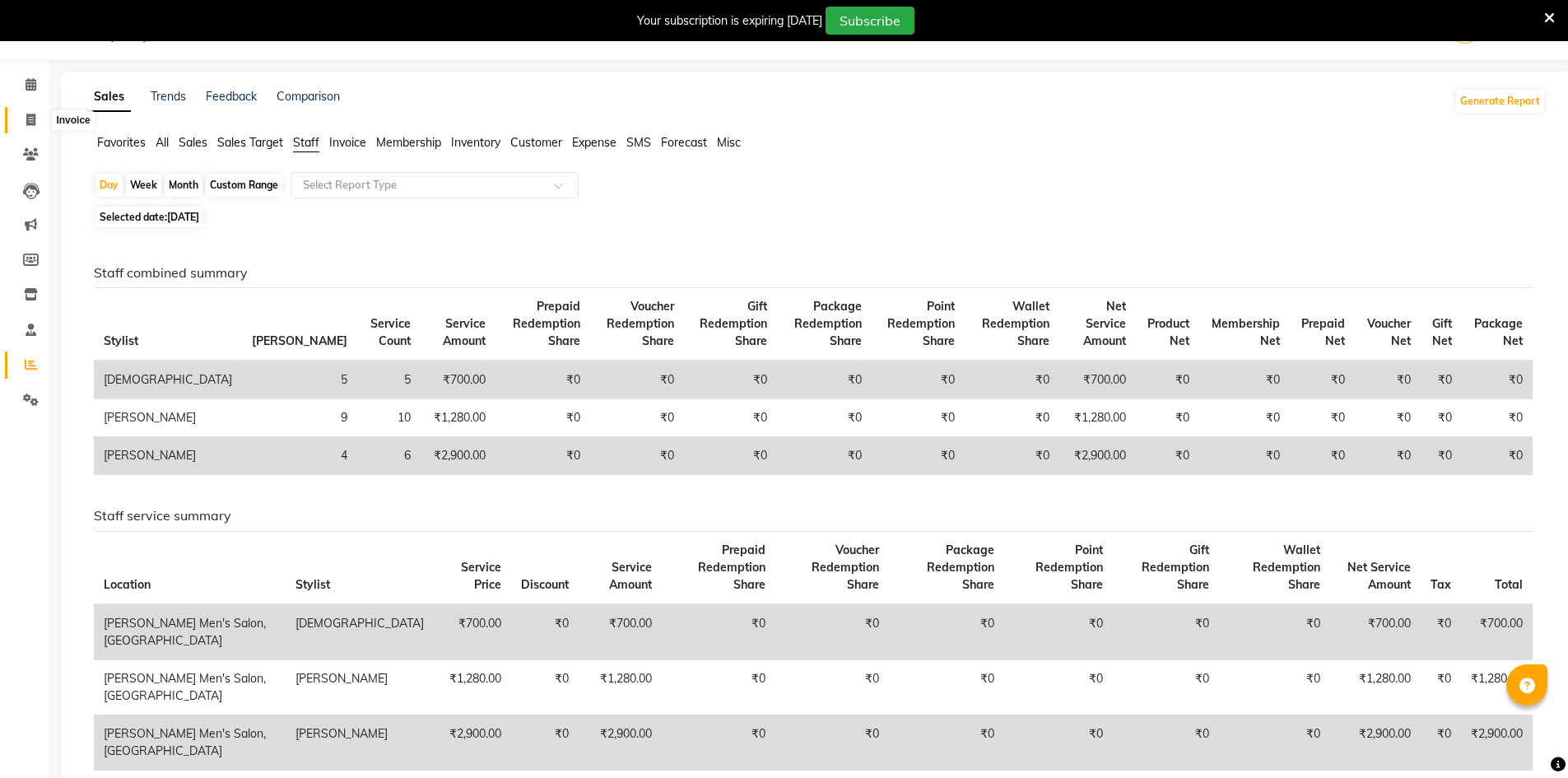
click at [15, 109] on link "Invoice" at bounding box center [24, 121] width 40 height 27
select select "service"
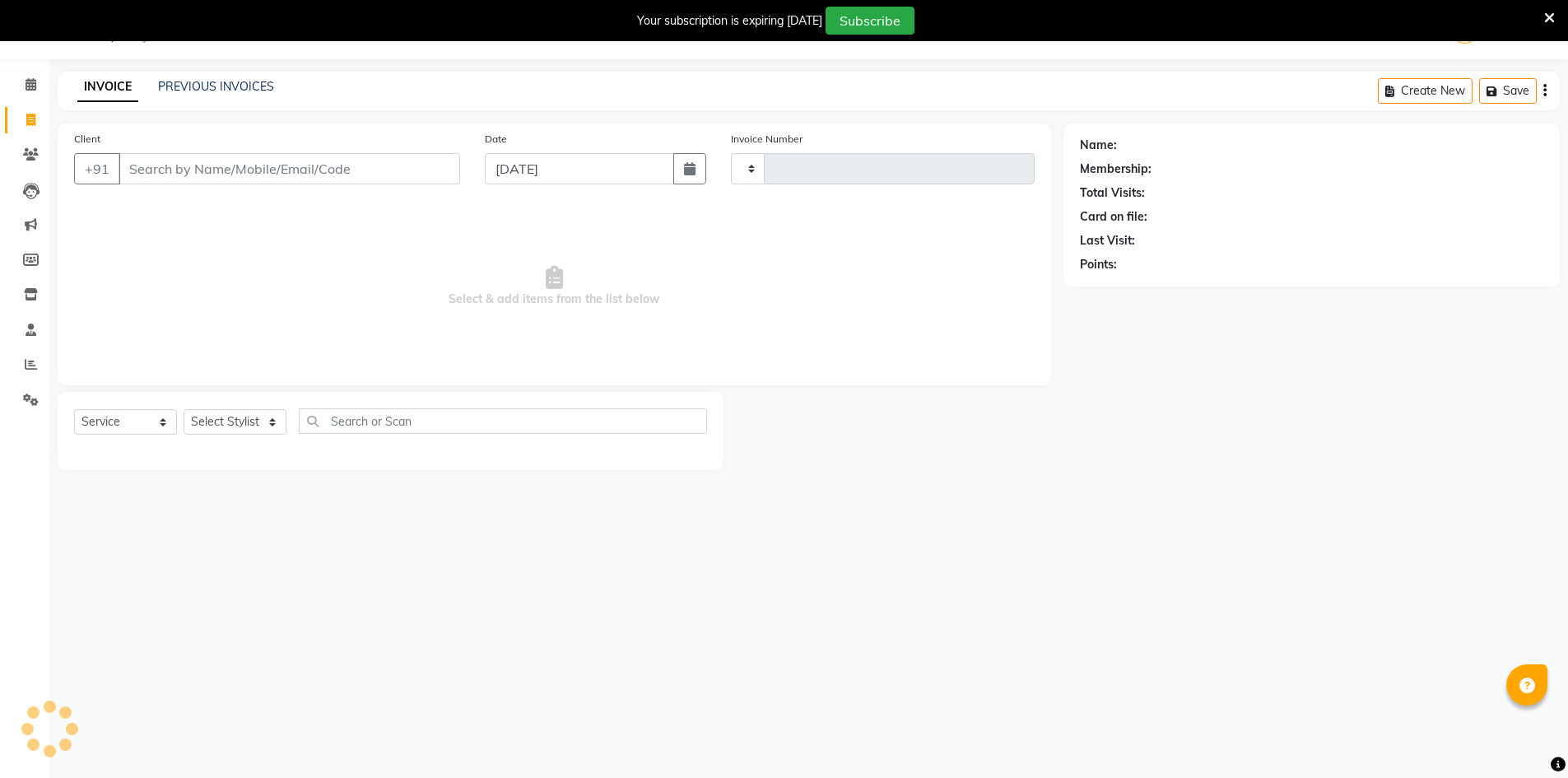
type input "4034"
select select "6913"
click at [156, 89] on div "INVOICE PREVIOUS INVOICES" at bounding box center [165, 87] width 217 height 18
click at [212, 89] on link "PREVIOUS INVOICES" at bounding box center [216, 87] width 116 height 15
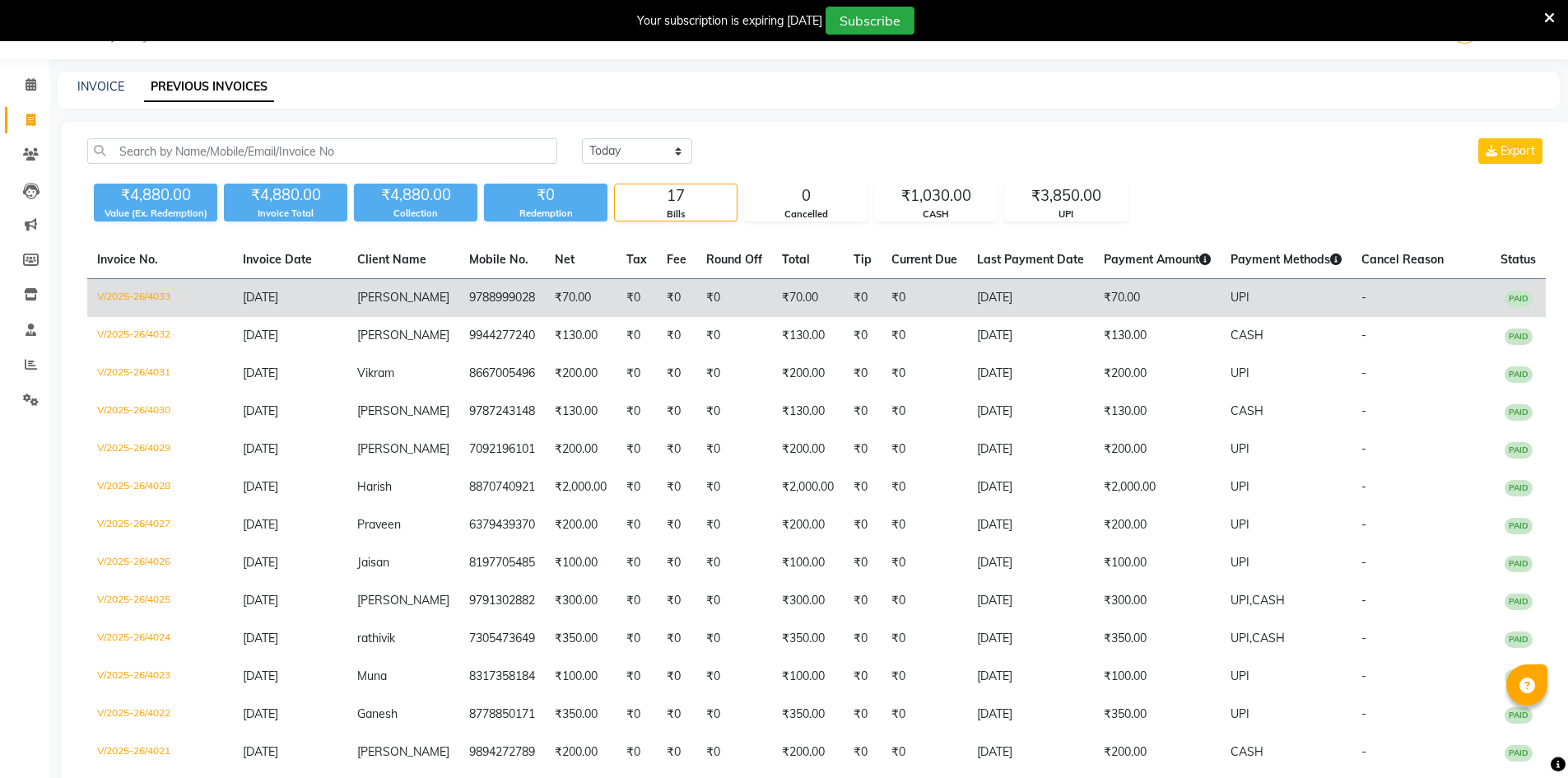
click at [635, 288] on td "₹0" at bounding box center [636, 298] width 40 height 39
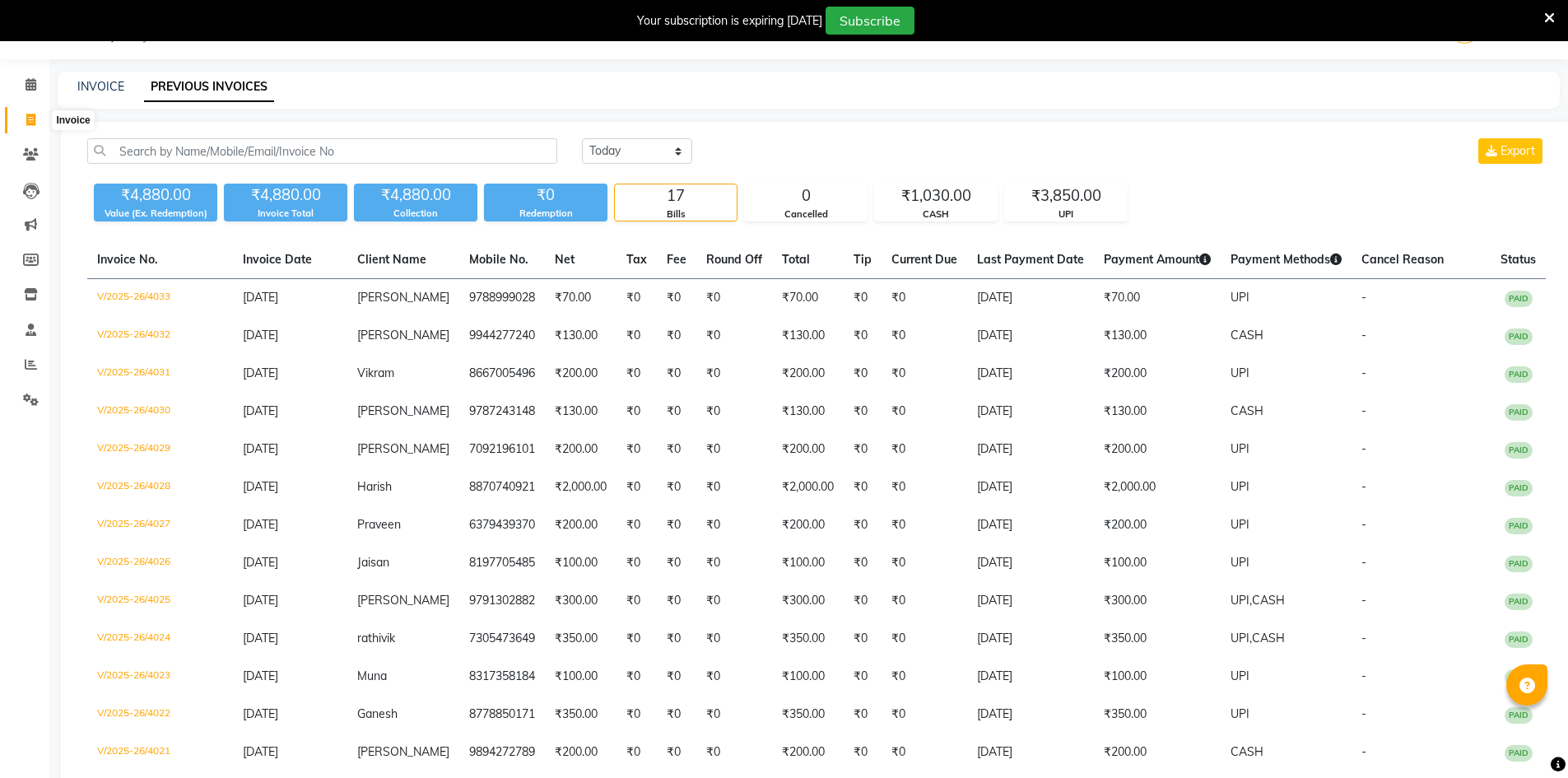
click at [26, 115] on icon at bounding box center [30, 120] width 9 height 13
select select "service"
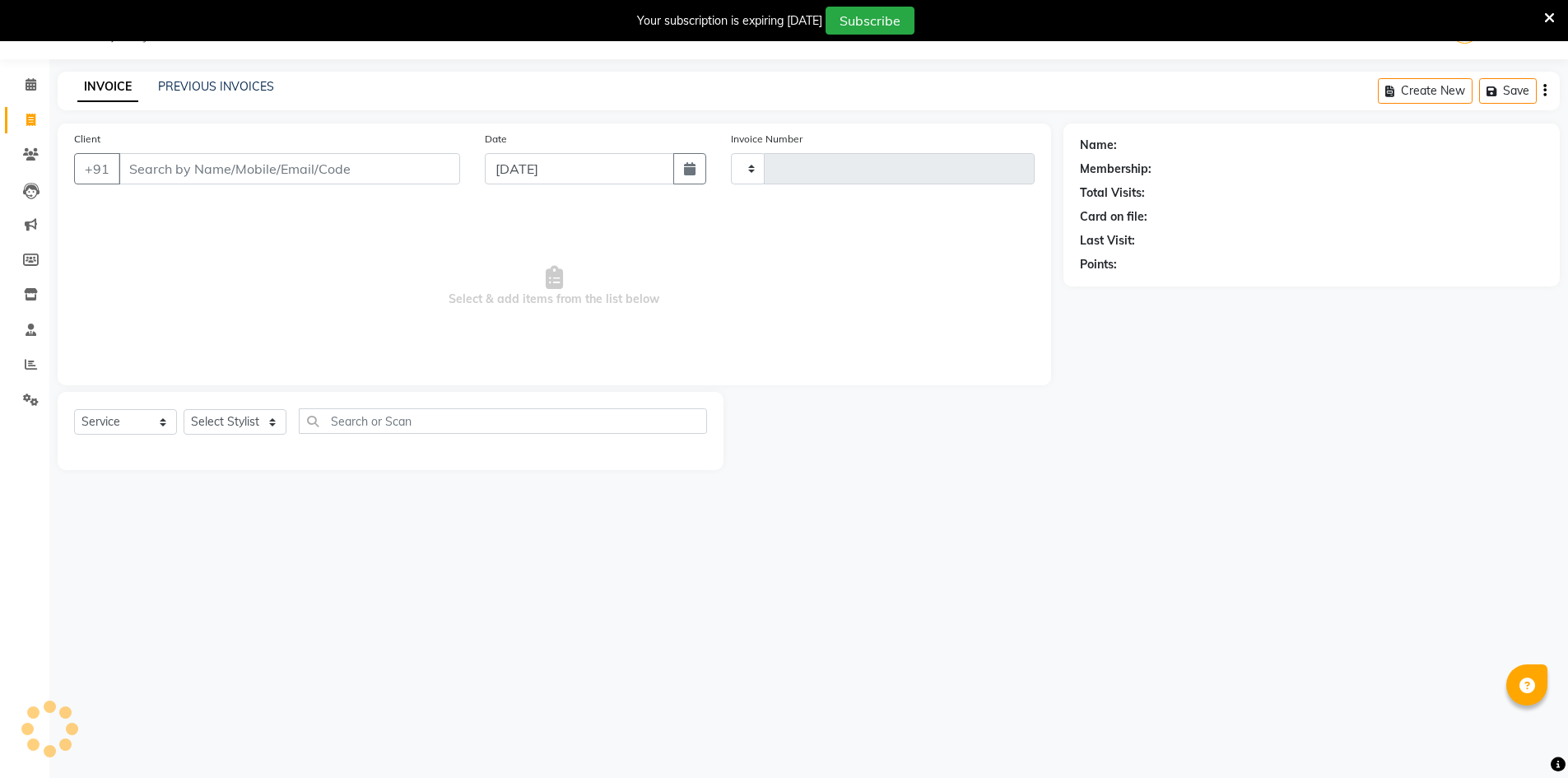
type input "4034"
select select "6913"
click at [194, 90] on link "PREVIOUS INVOICES" at bounding box center [216, 87] width 116 height 15
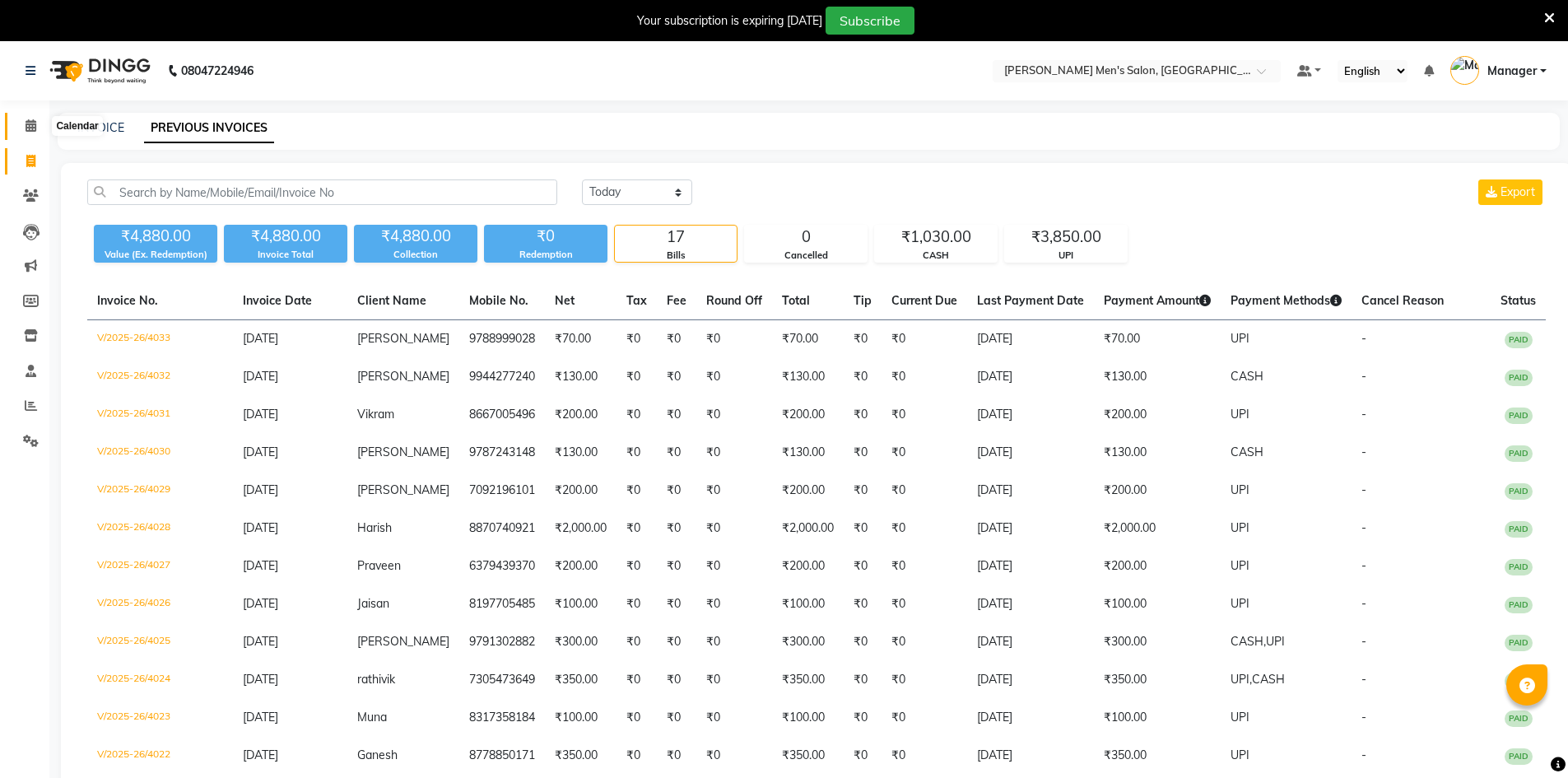
click at [19, 121] on span at bounding box center [31, 126] width 29 height 19
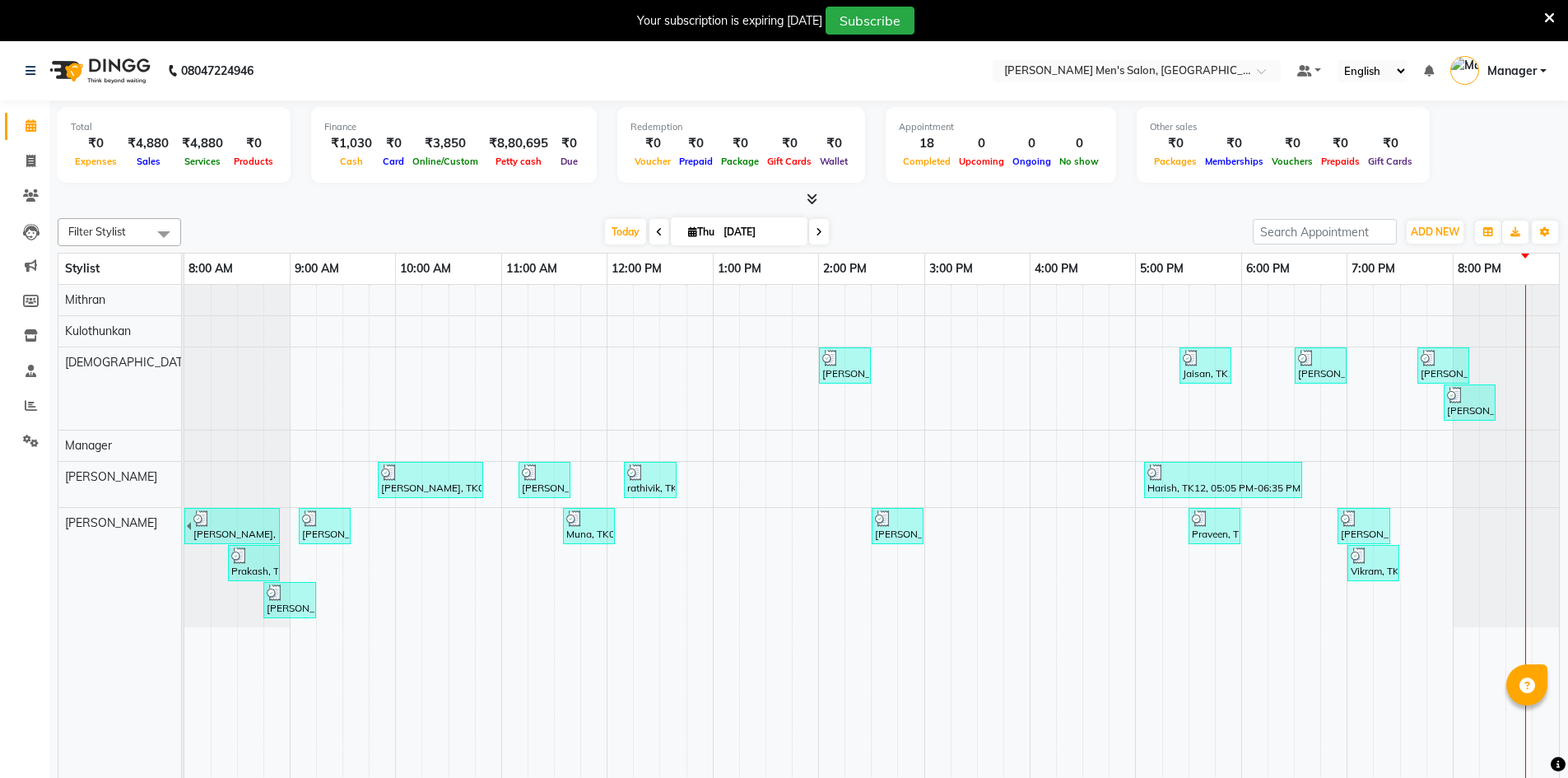
click at [21, 175] on li "Invoice" at bounding box center [24, 162] width 50 height 35
click at [0, 164] on li "Invoice" at bounding box center [24, 162] width 50 height 35
click at [13, 159] on link "Invoice" at bounding box center [24, 162] width 40 height 27
select select "6913"
select select "service"
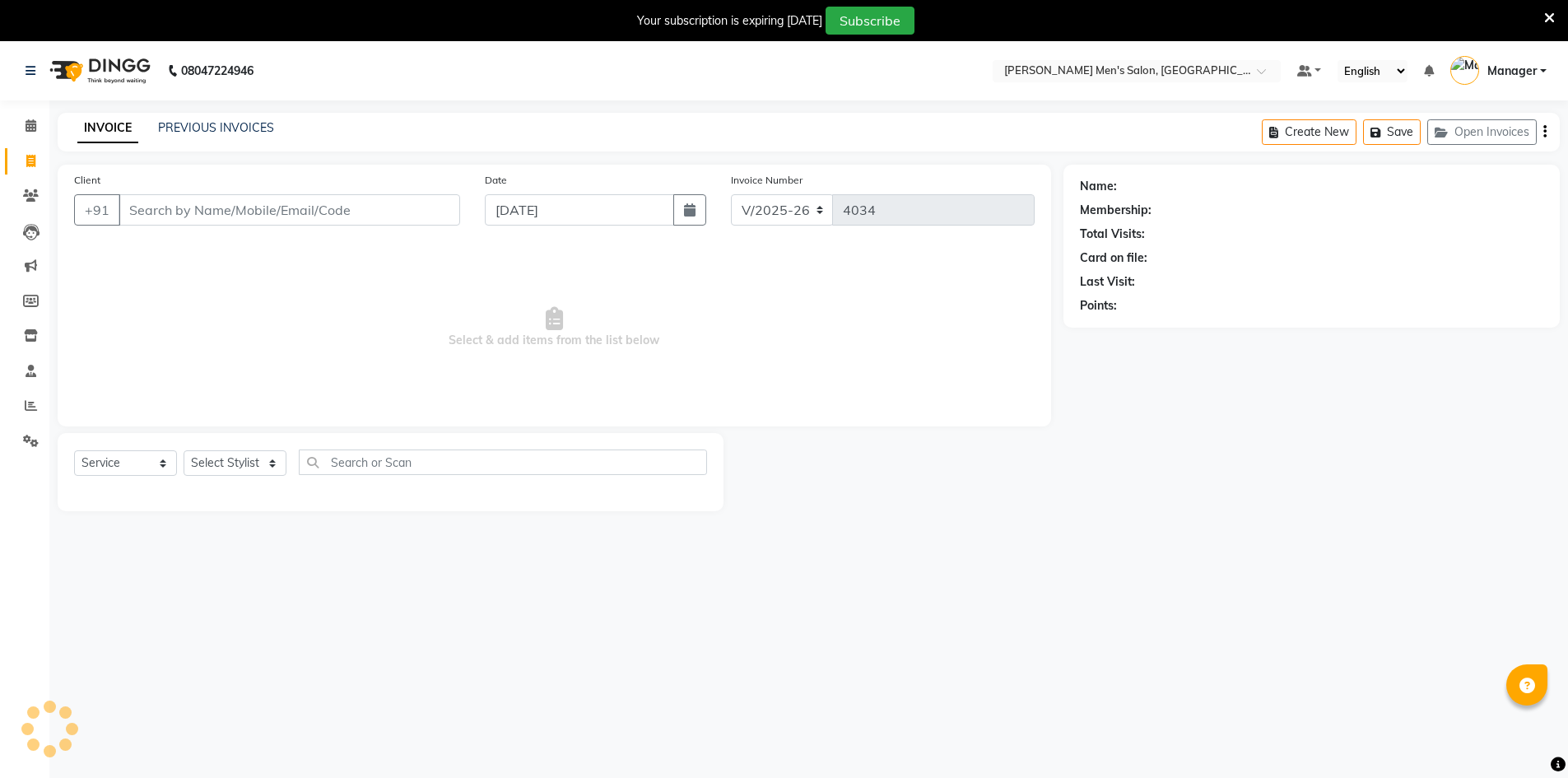
click at [212, 212] on input "Client" at bounding box center [289, 209] width 341 height 31
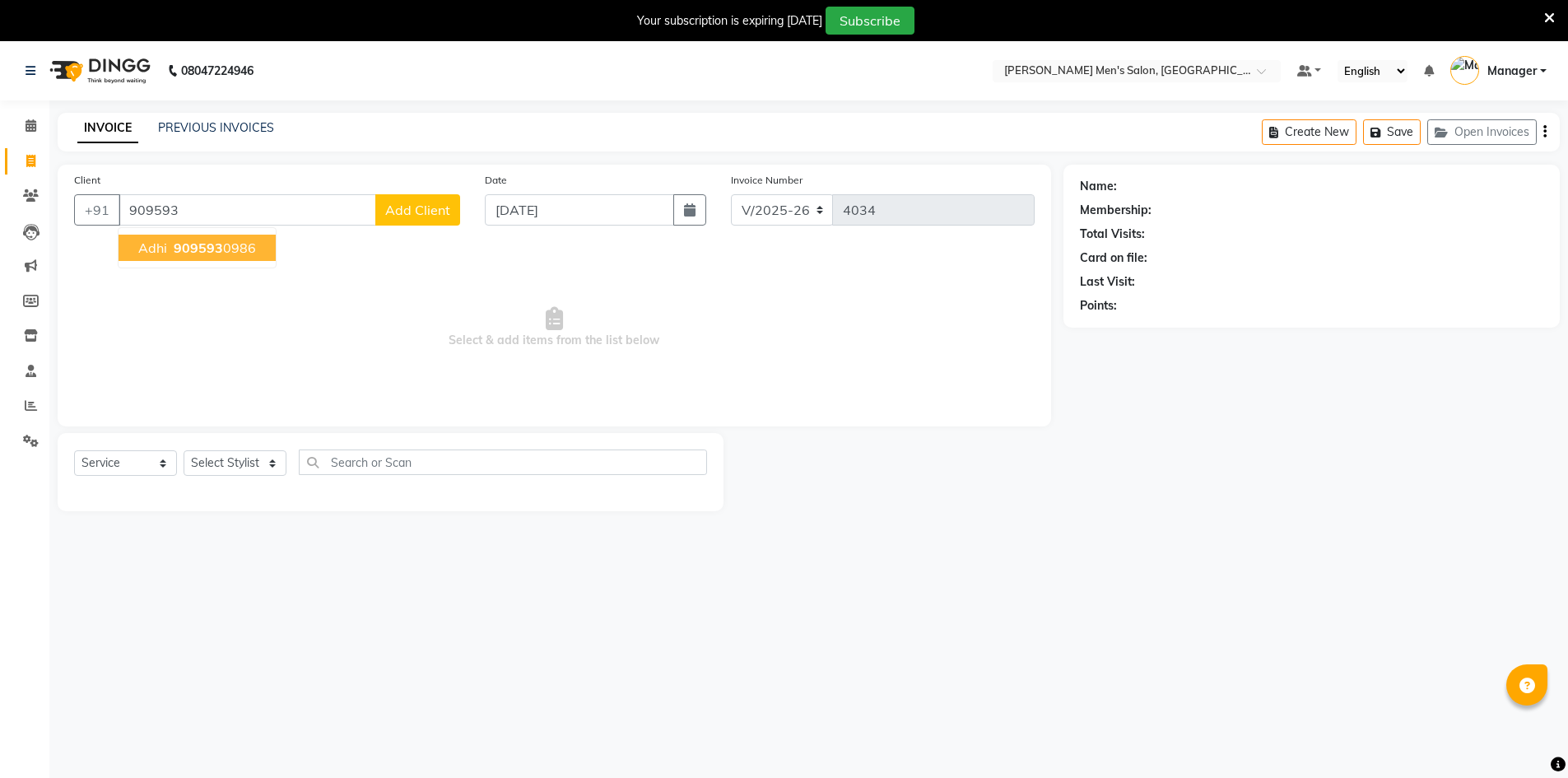
click at [221, 254] on ngb-highlight "909593 0986" at bounding box center [213, 248] width 86 height 17
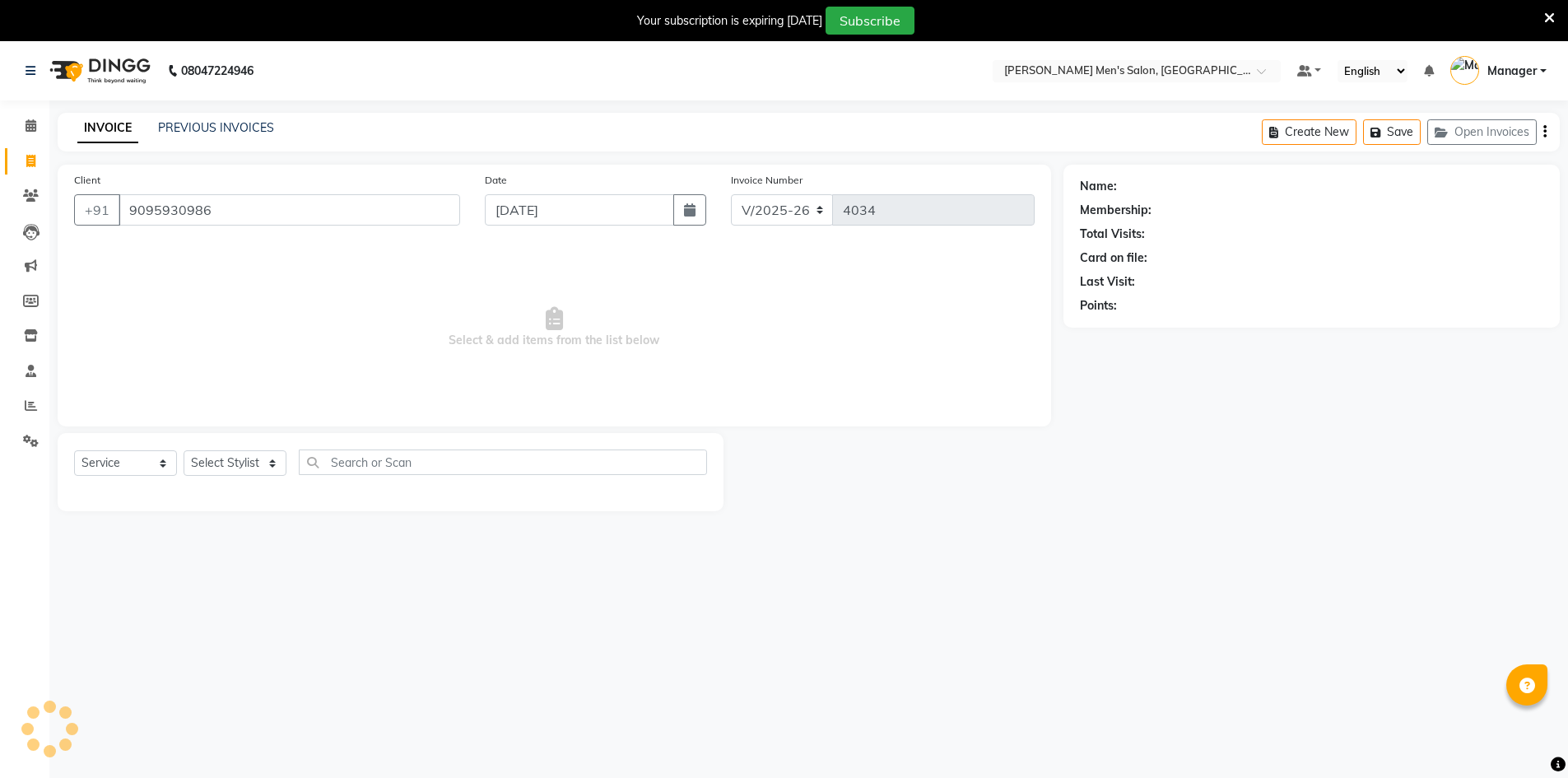
type input "9095930986"
click at [241, 468] on select "Select Stylist Ashu Kulothunkan Manager Mithran Nadeem Saddam" at bounding box center [235, 463] width 103 height 25
select select "70201"
click at [184, 450] on select "Select Stylist Ashu Kulothunkan Manager Mithran Nadeem Saddam" at bounding box center [235, 463] width 103 height 25
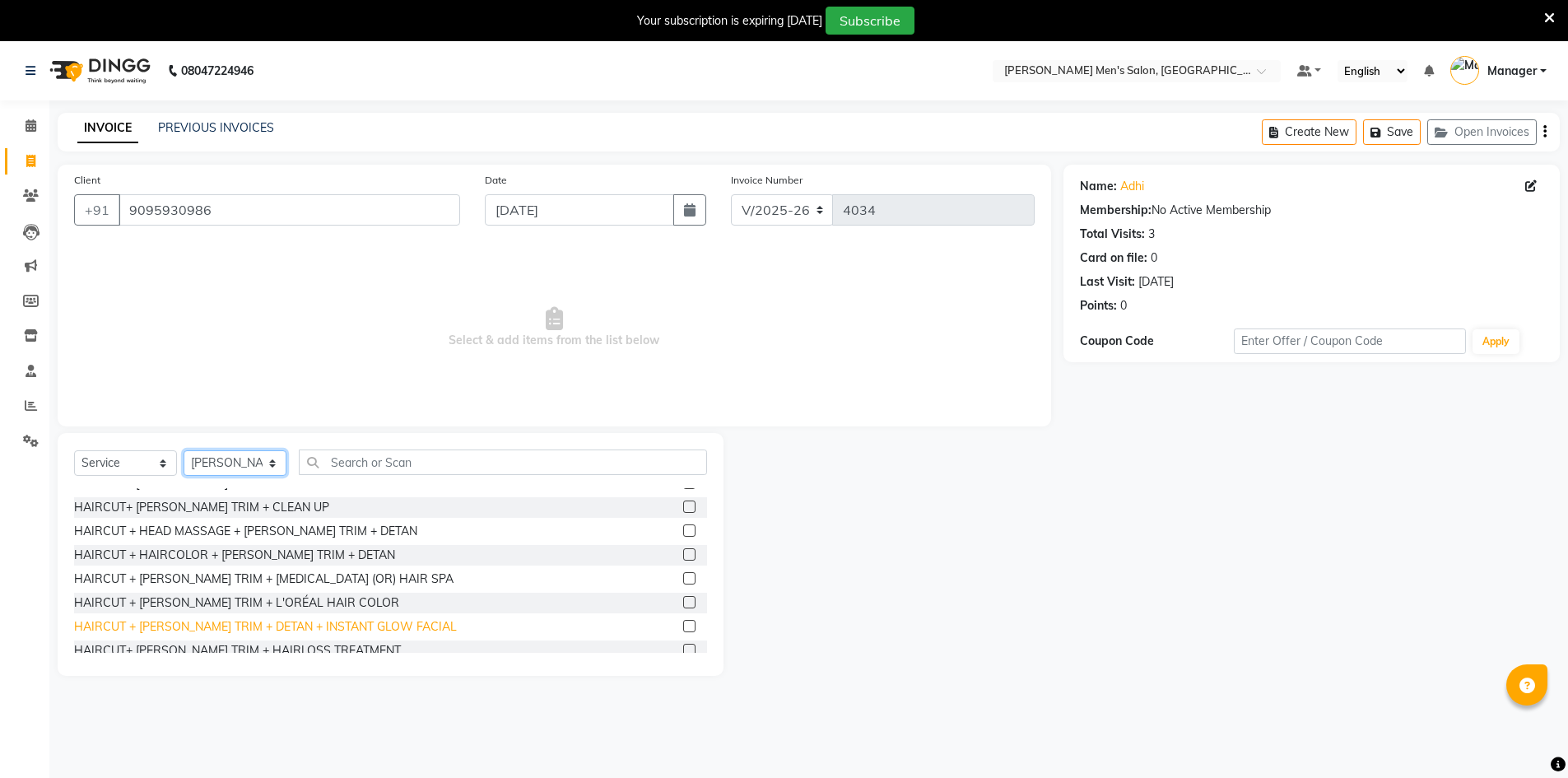
scroll to position [1090, 0]
click at [238, 582] on div "HAIRCUT + BEARD TRIM + DANDRUFF (OR) HAIR SPA" at bounding box center [264, 578] width 379 height 18
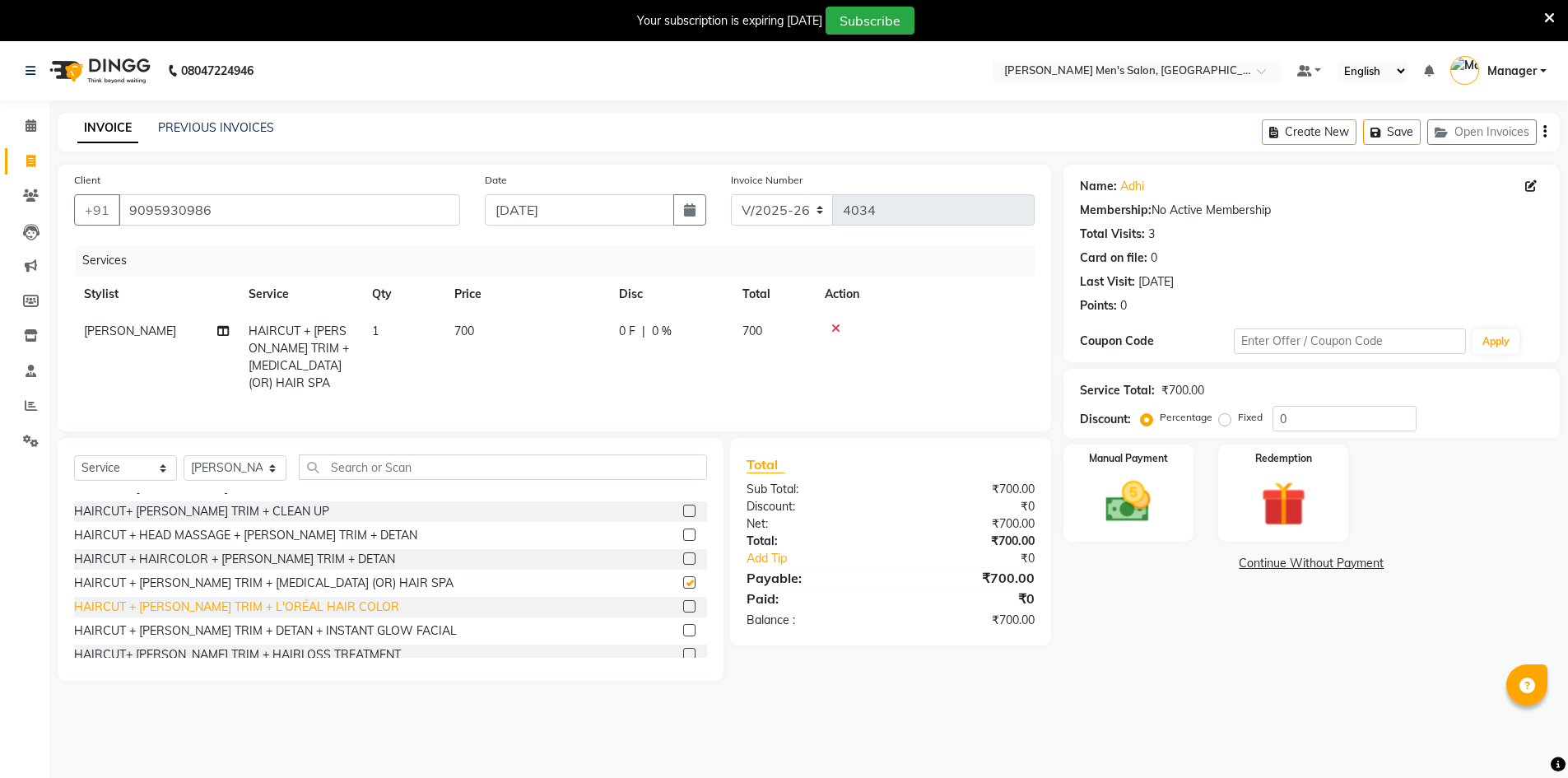
checkbox input "false"
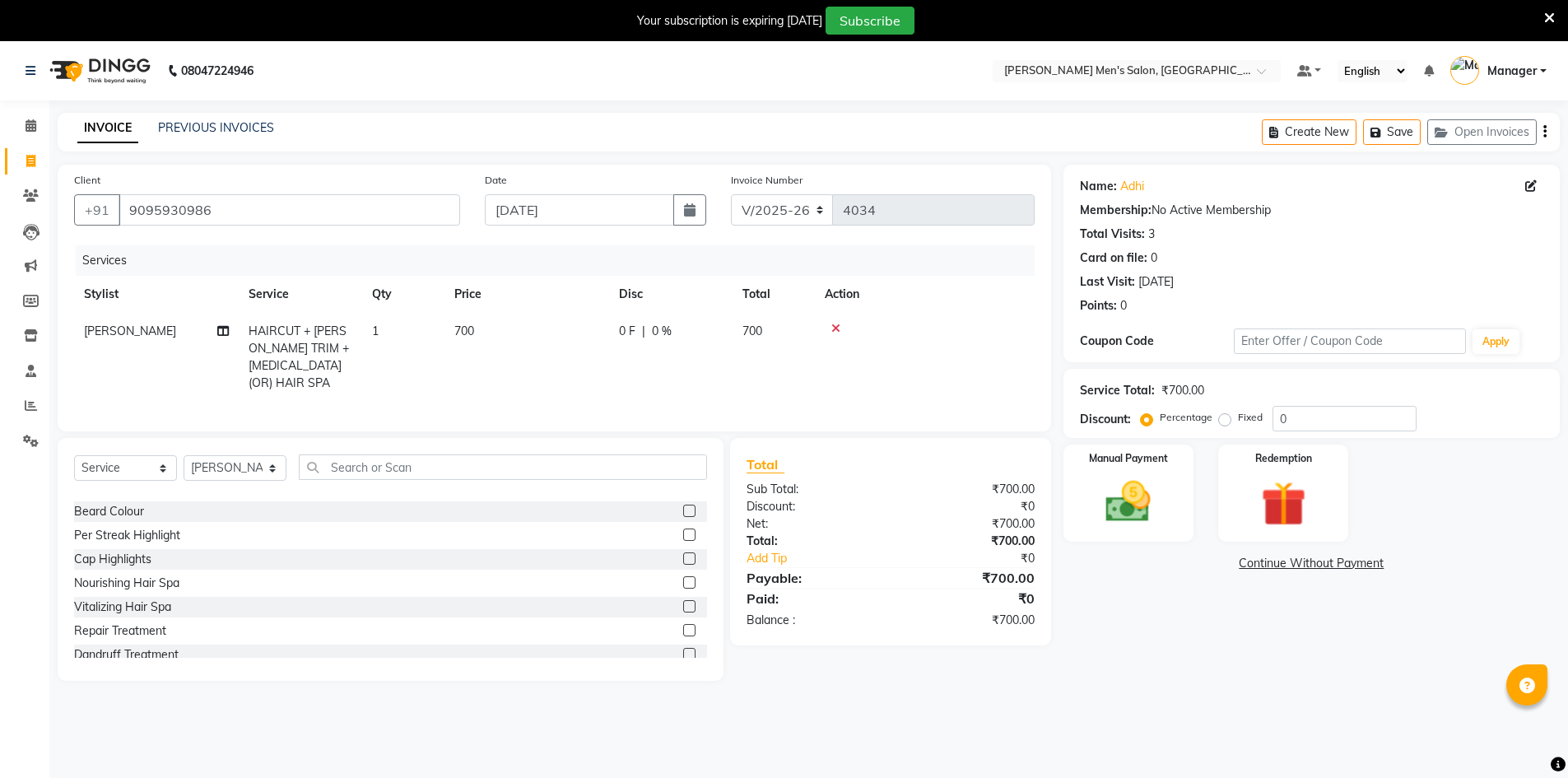
scroll to position [411, 0]
click at [118, 608] on div "Dandruff Treatment" at bounding box center [126, 616] width 105 height 18
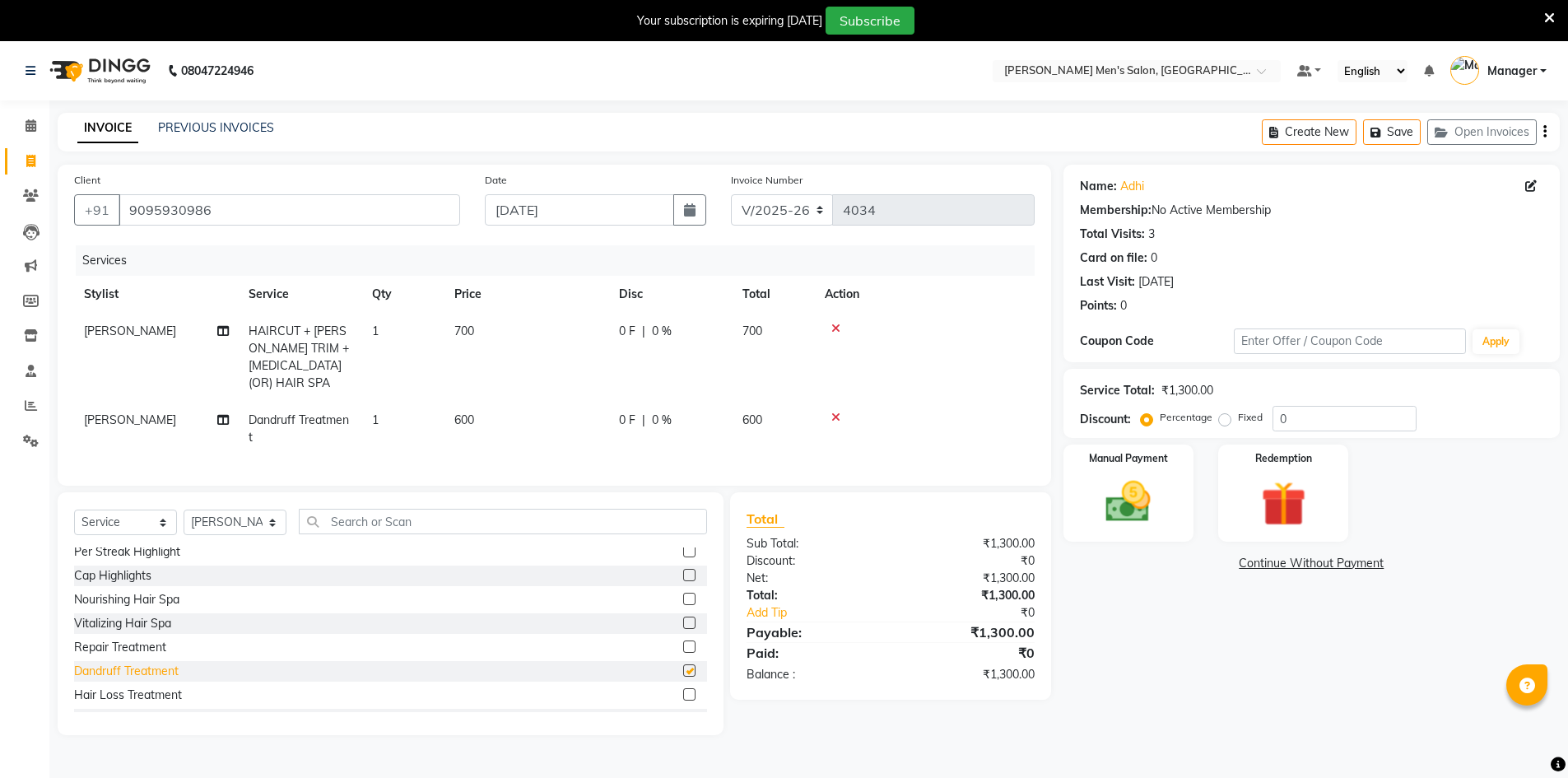
checkbox input "false"
click at [835, 411] on icon at bounding box center [835, 417] width 9 height 12
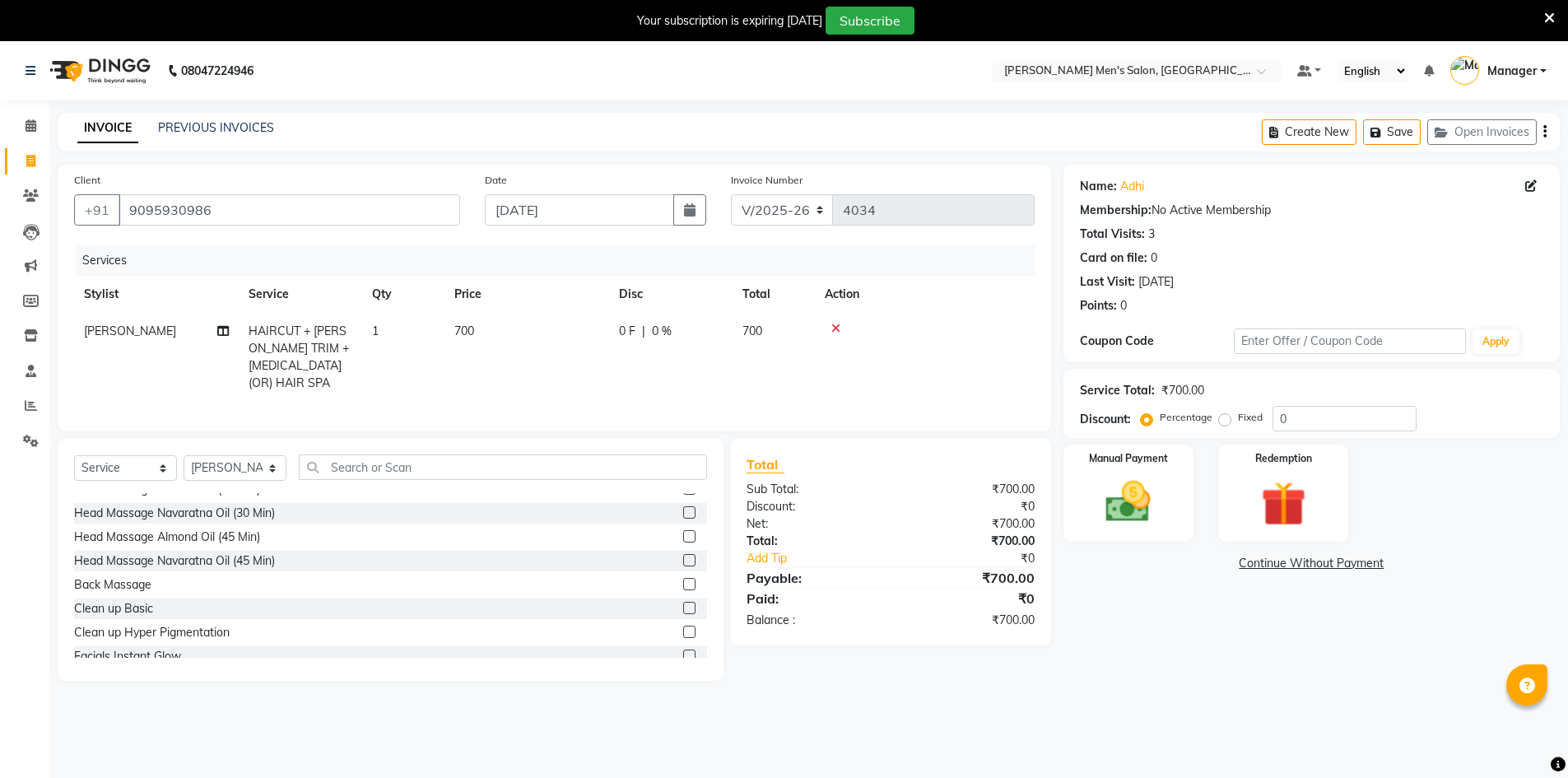
scroll to position [576, 0]
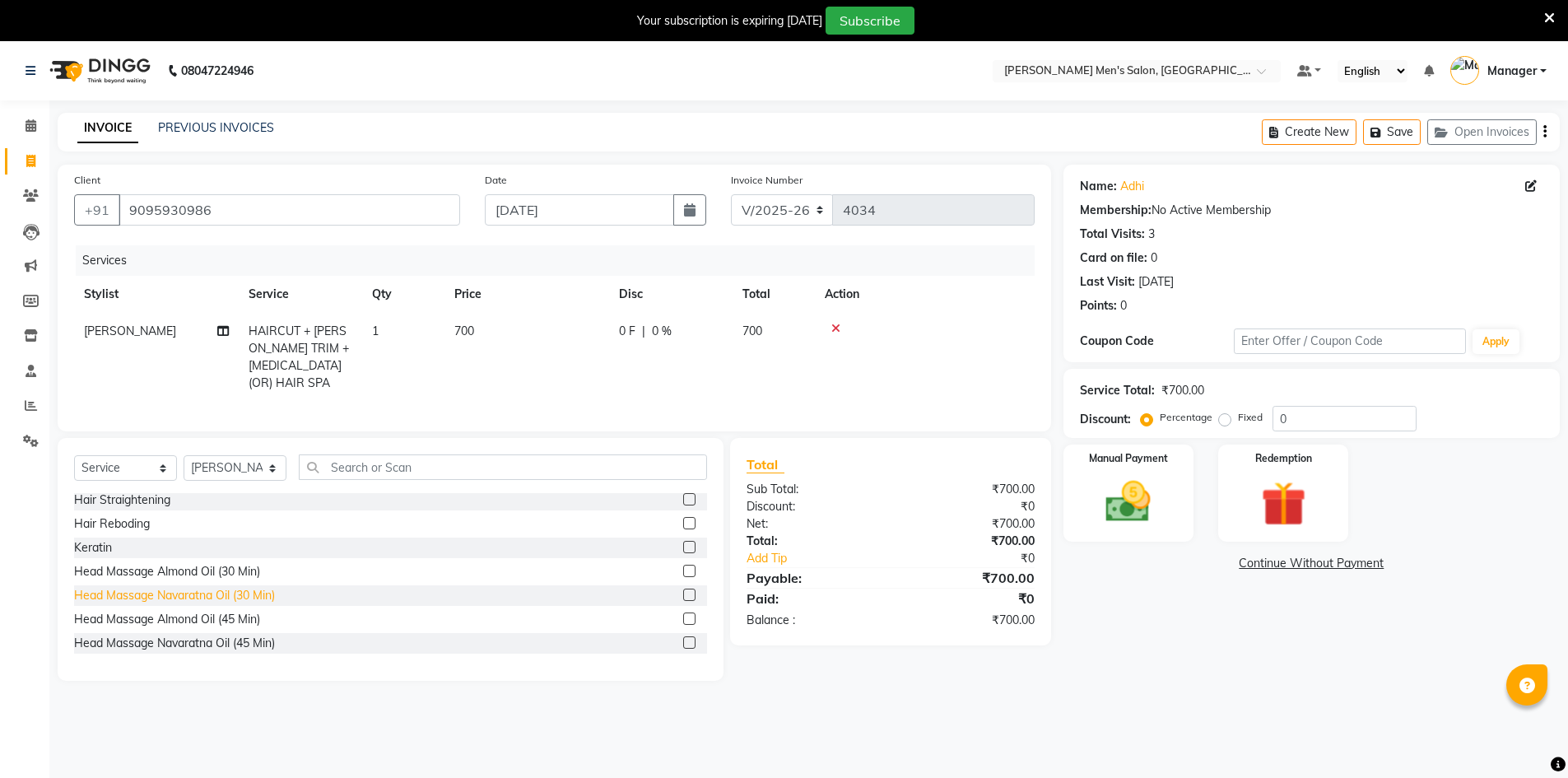
click at [185, 587] on div "Head Massage Navaratna Oil (30 Min)" at bounding box center [175, 595] width 201 height 18
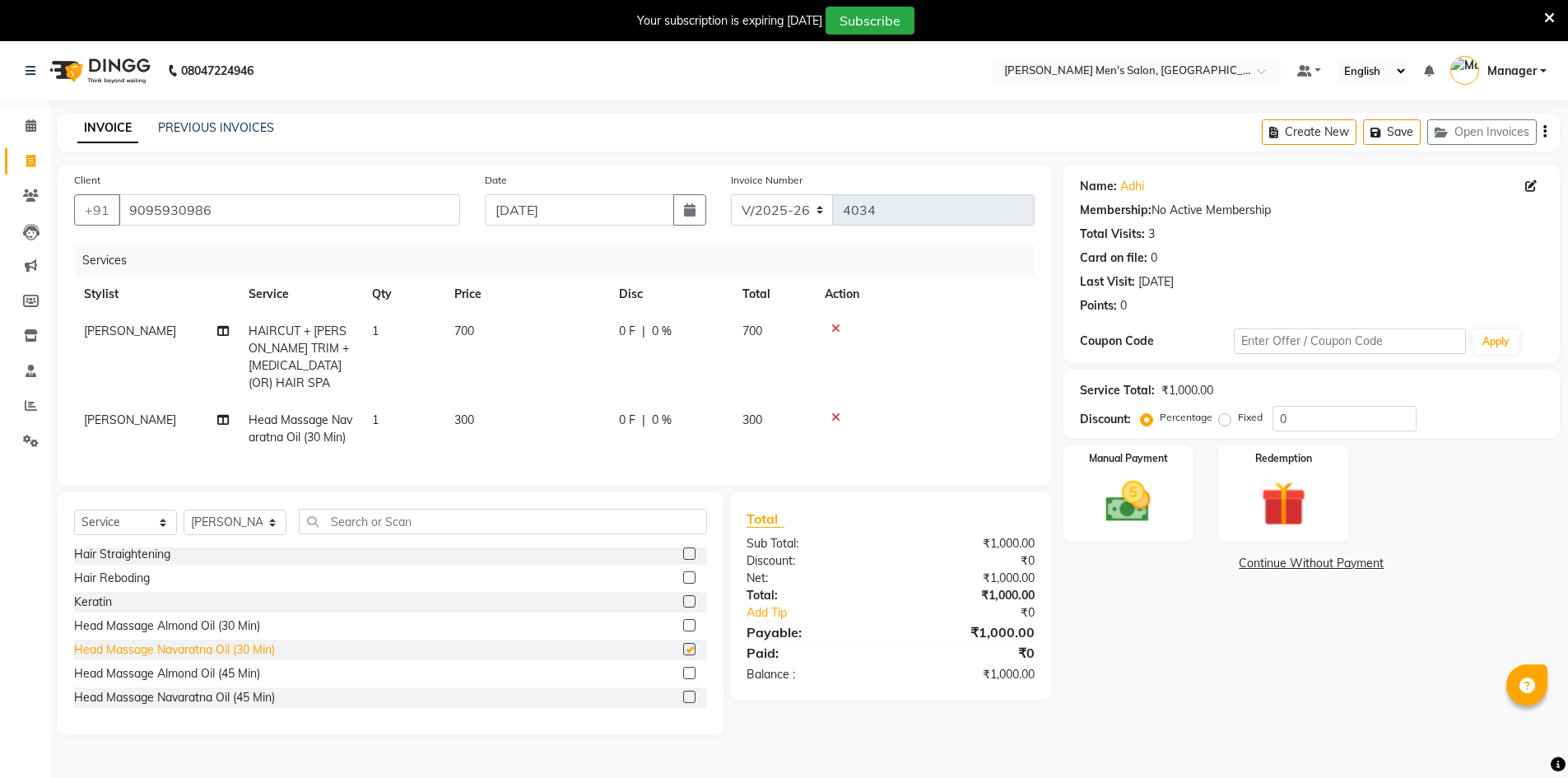
checkbox input "false"
click at [1152, 501] on img at bounding box center [1129, 501] width 76 height 53
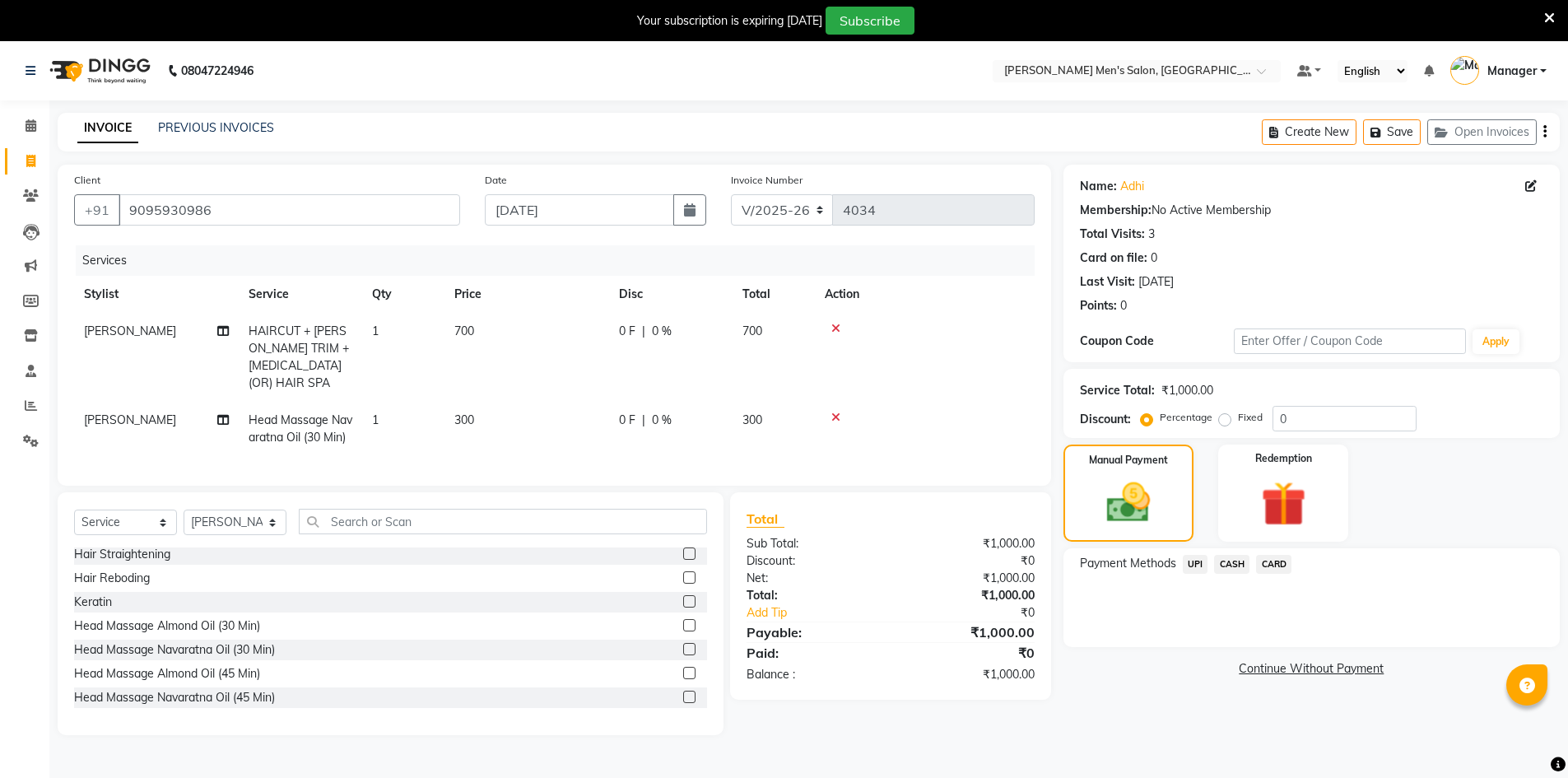
click at [1200, 556] on span "UPI" at bounding box center [1195, 564] width 25 height 19
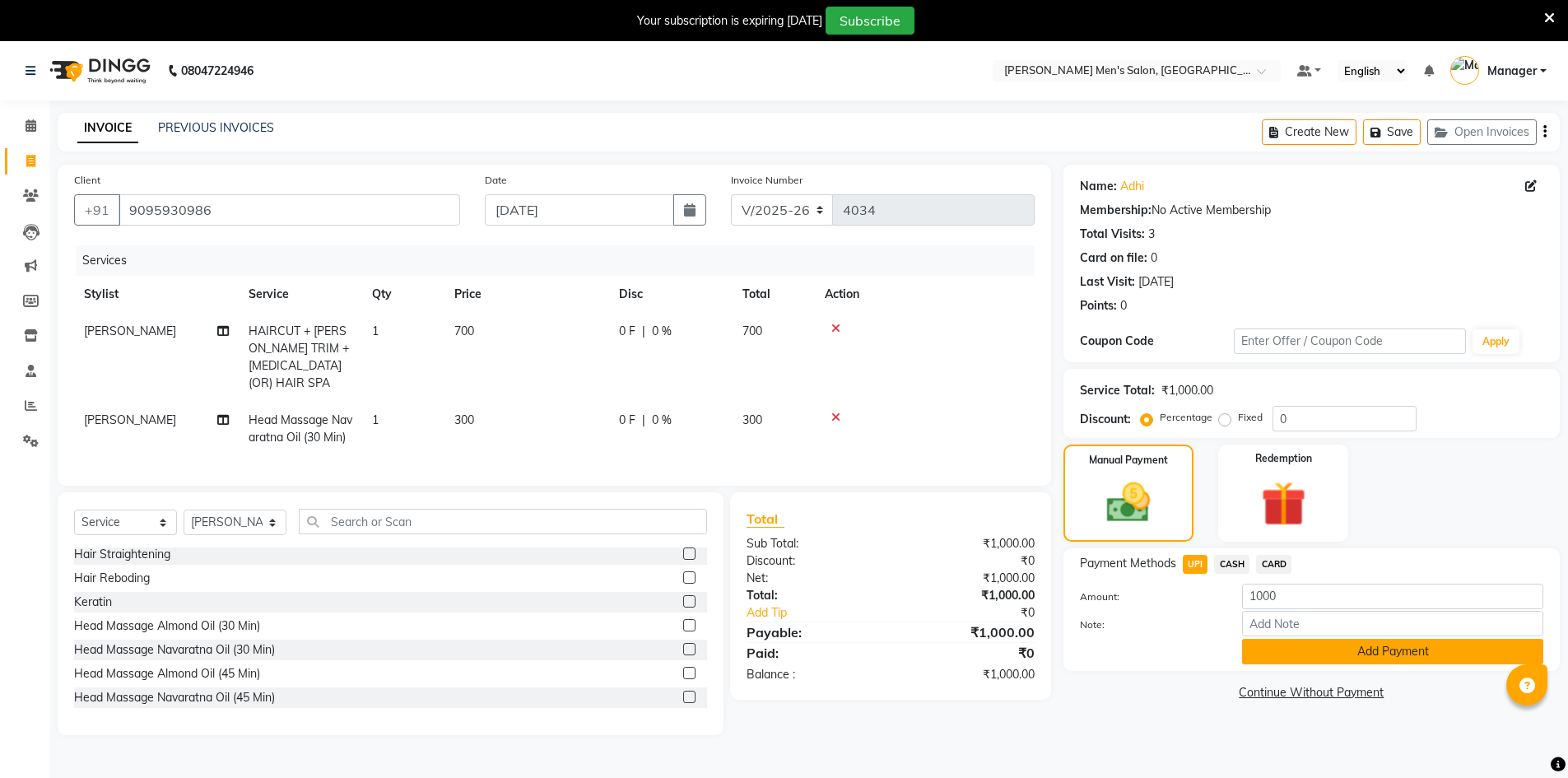
click at [1267, 658] on button "Add Payment" at bounding box center [1392, 652] width 301 height 25
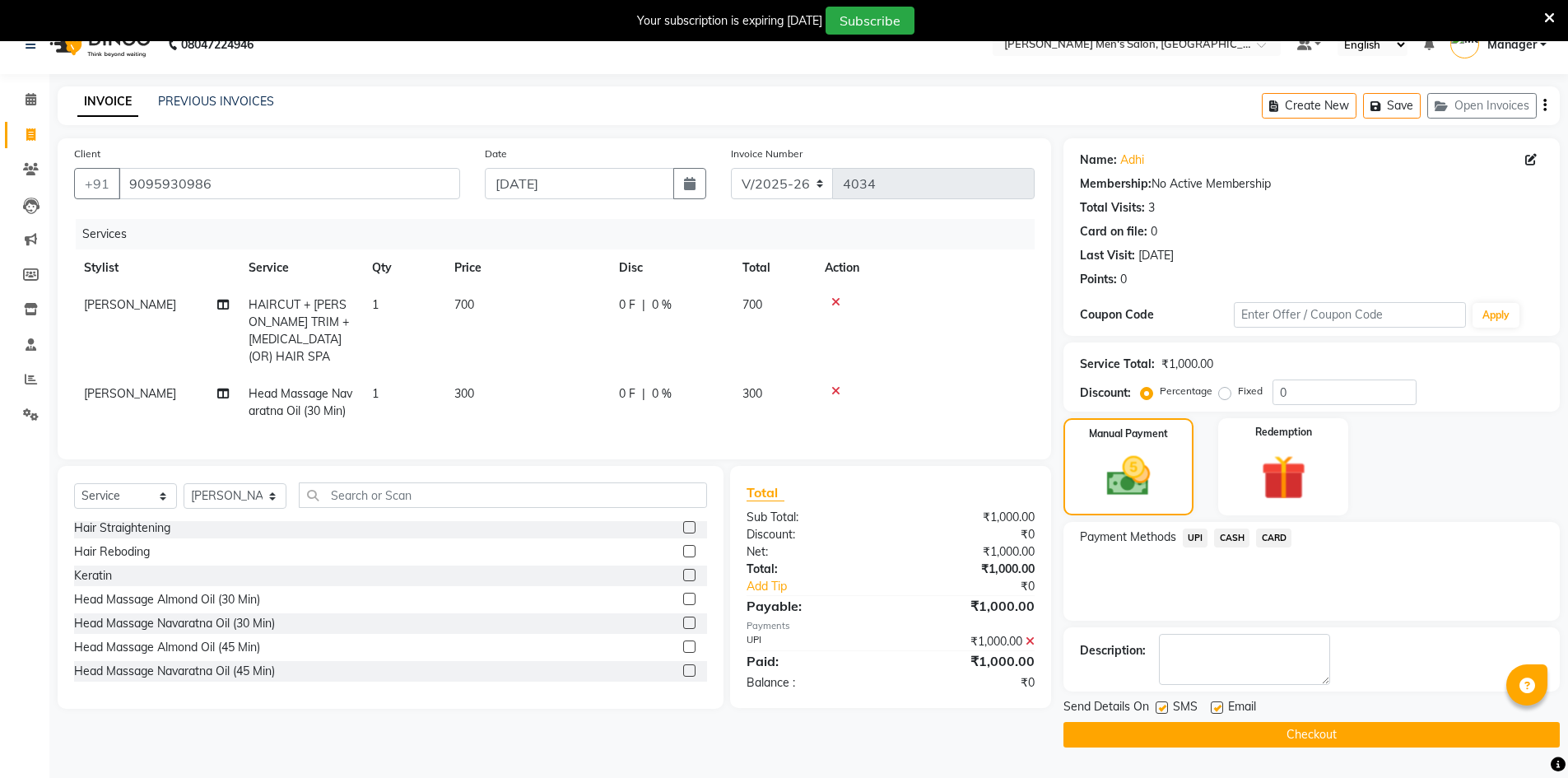
scroll to position [41, 0]
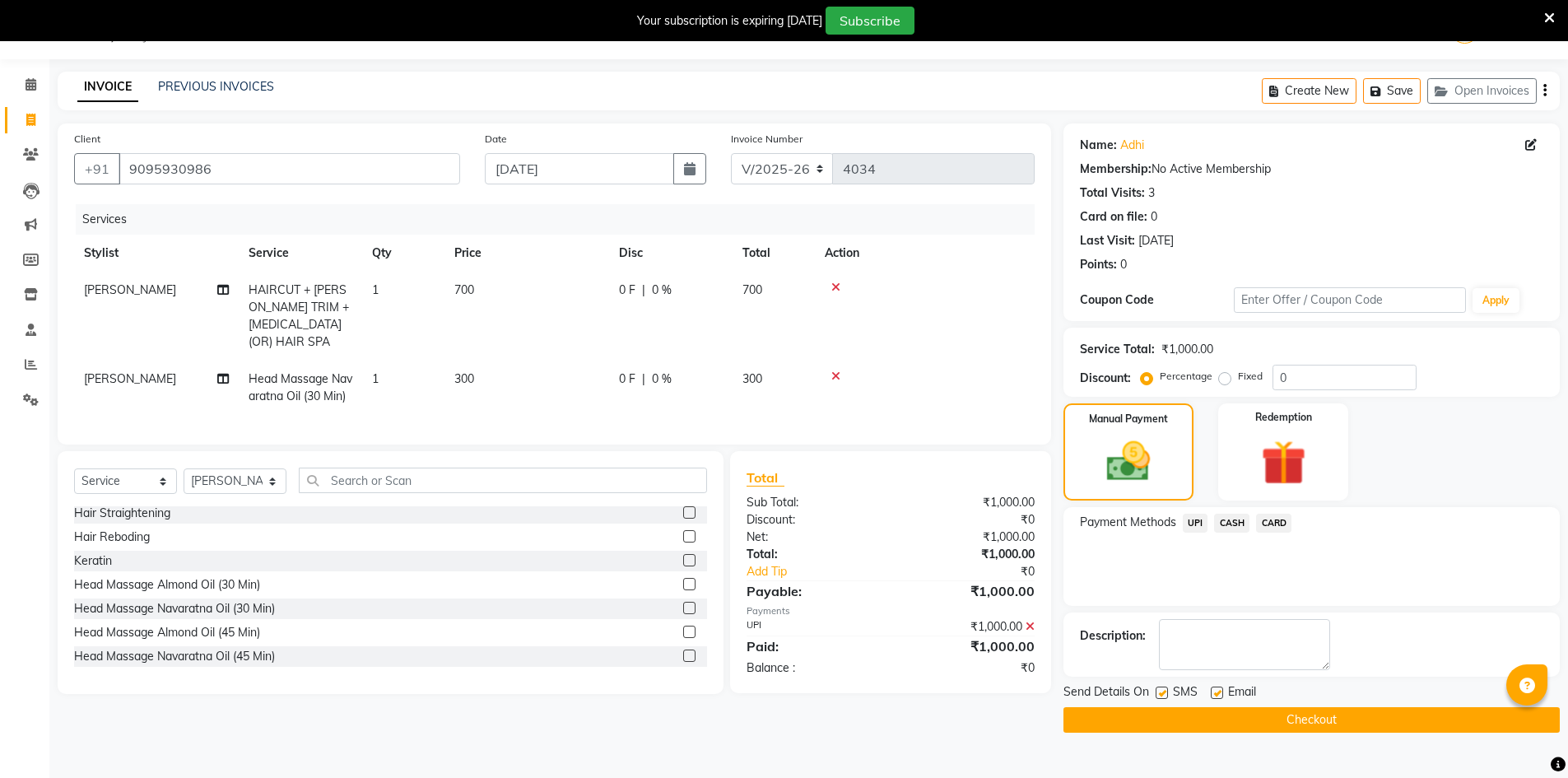
click at [1248, 721] on button "Checkout" at bounding box center [1311, 720] width 497 height 25
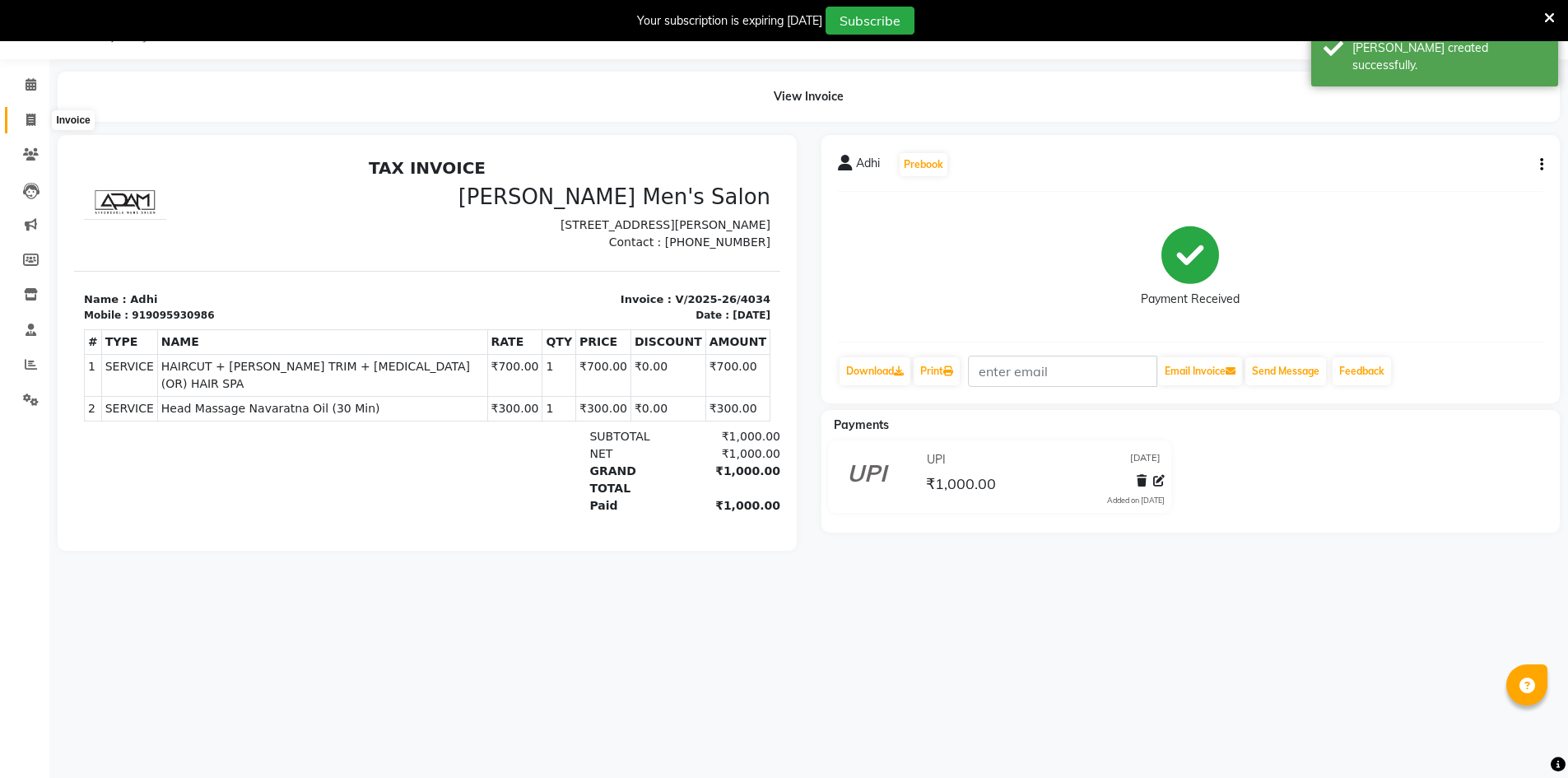
click at [19, 118] on span at bounding box center [31, 121] width 29 height 19
select select "service"
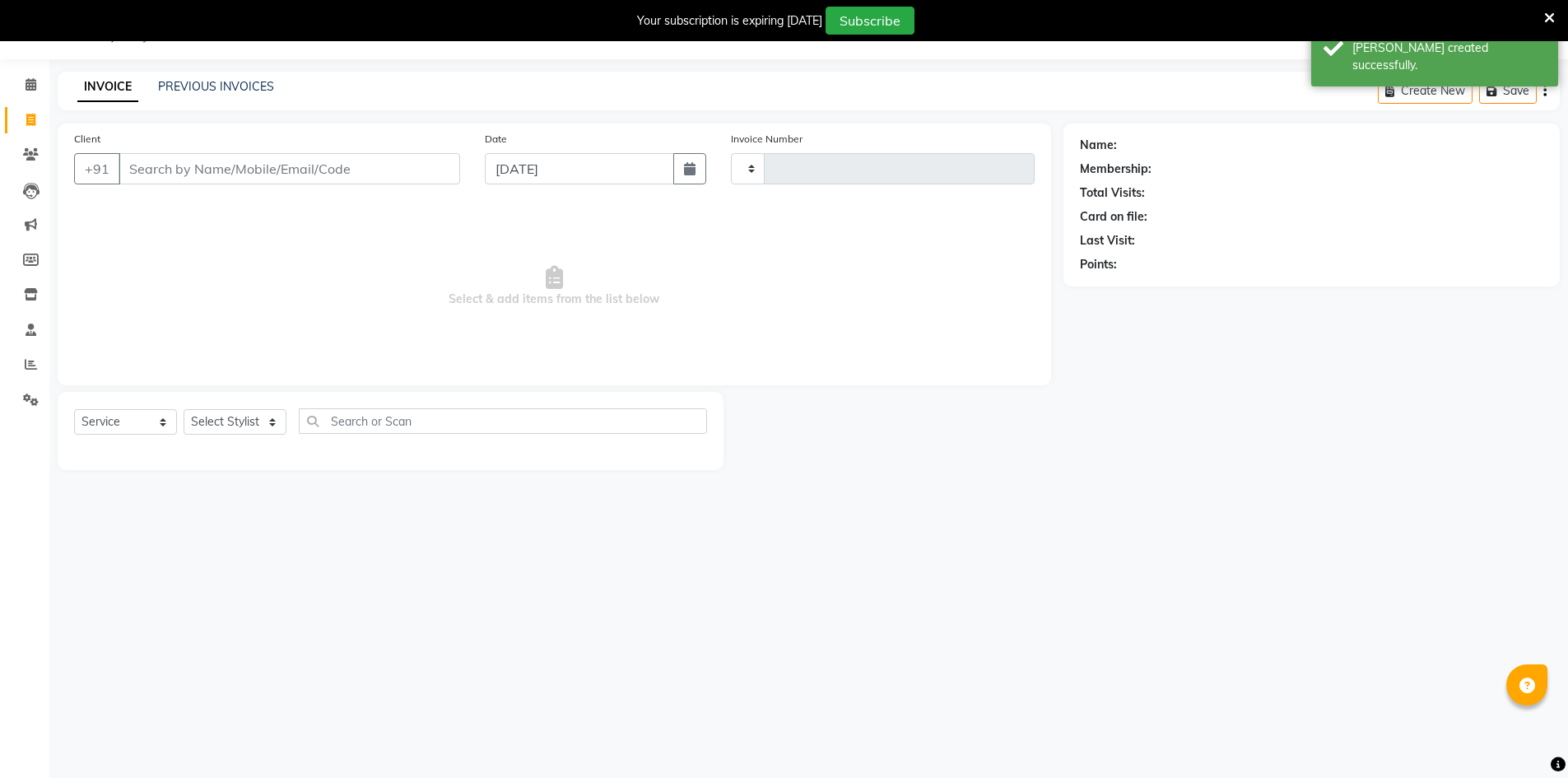
type input "4035"
select select "6913"
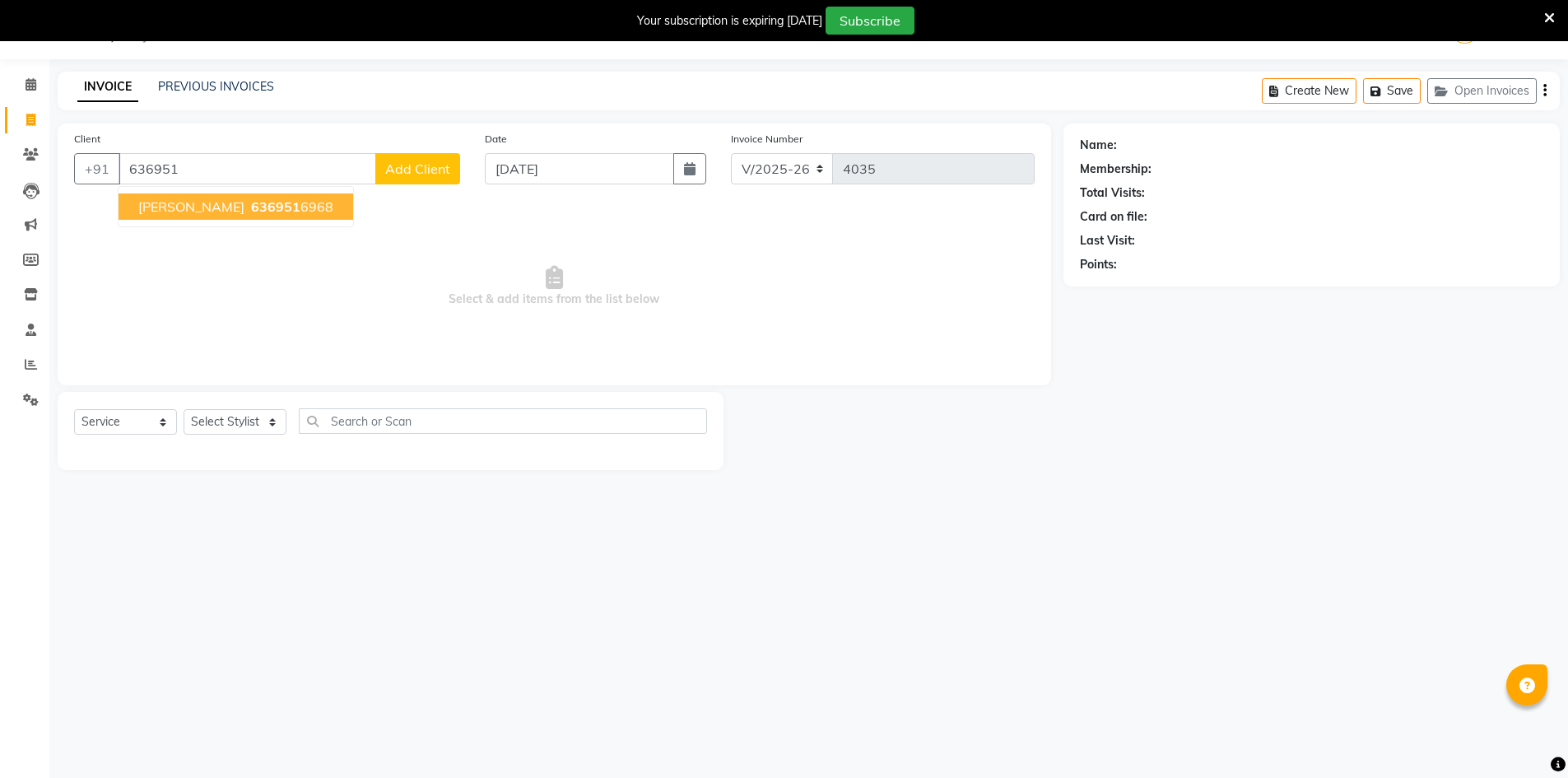
click at [173, 208] on span "Soundhar" at bounding box center [191, 207] width 106 height 17
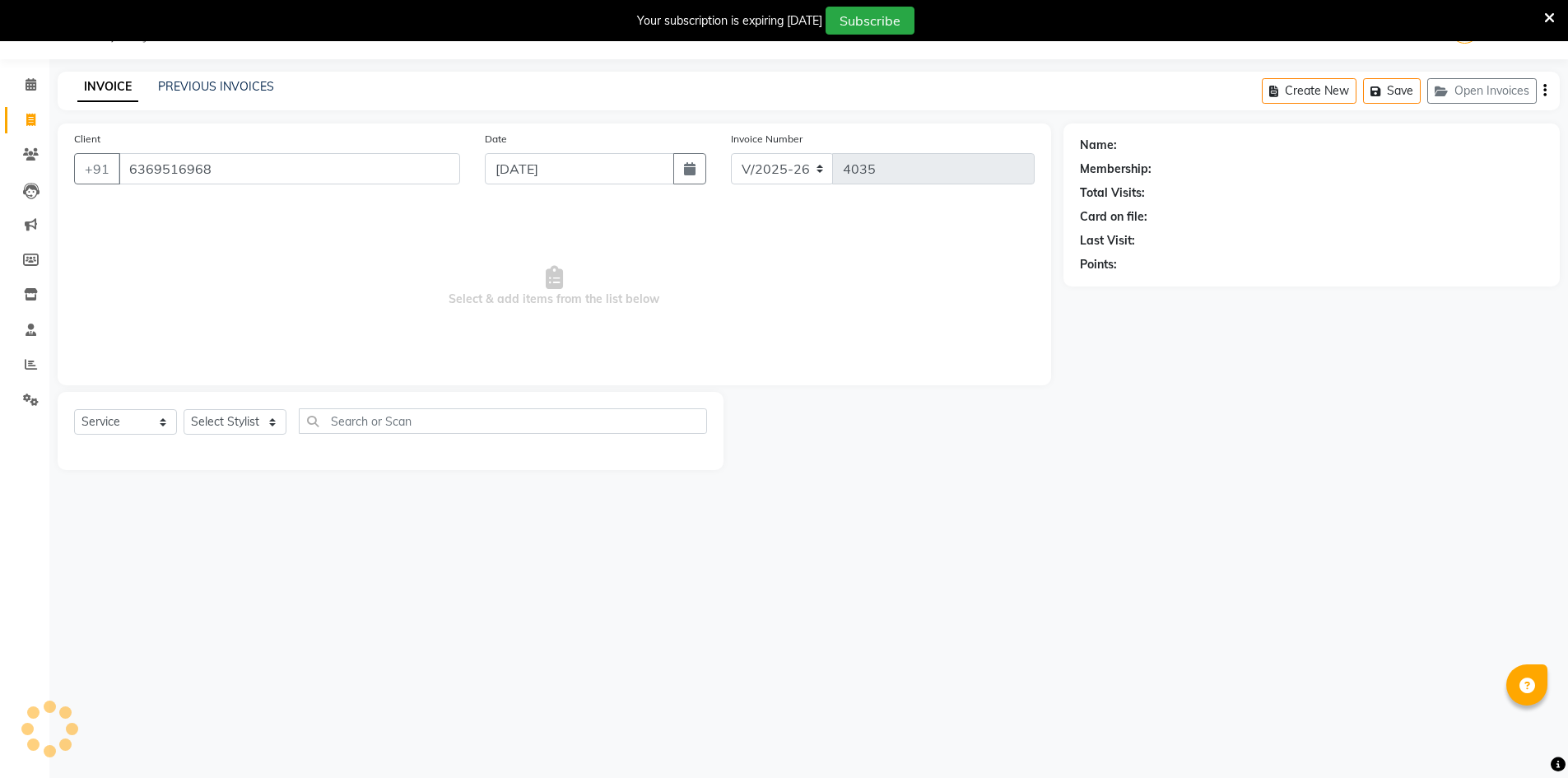
type input "6369516968"
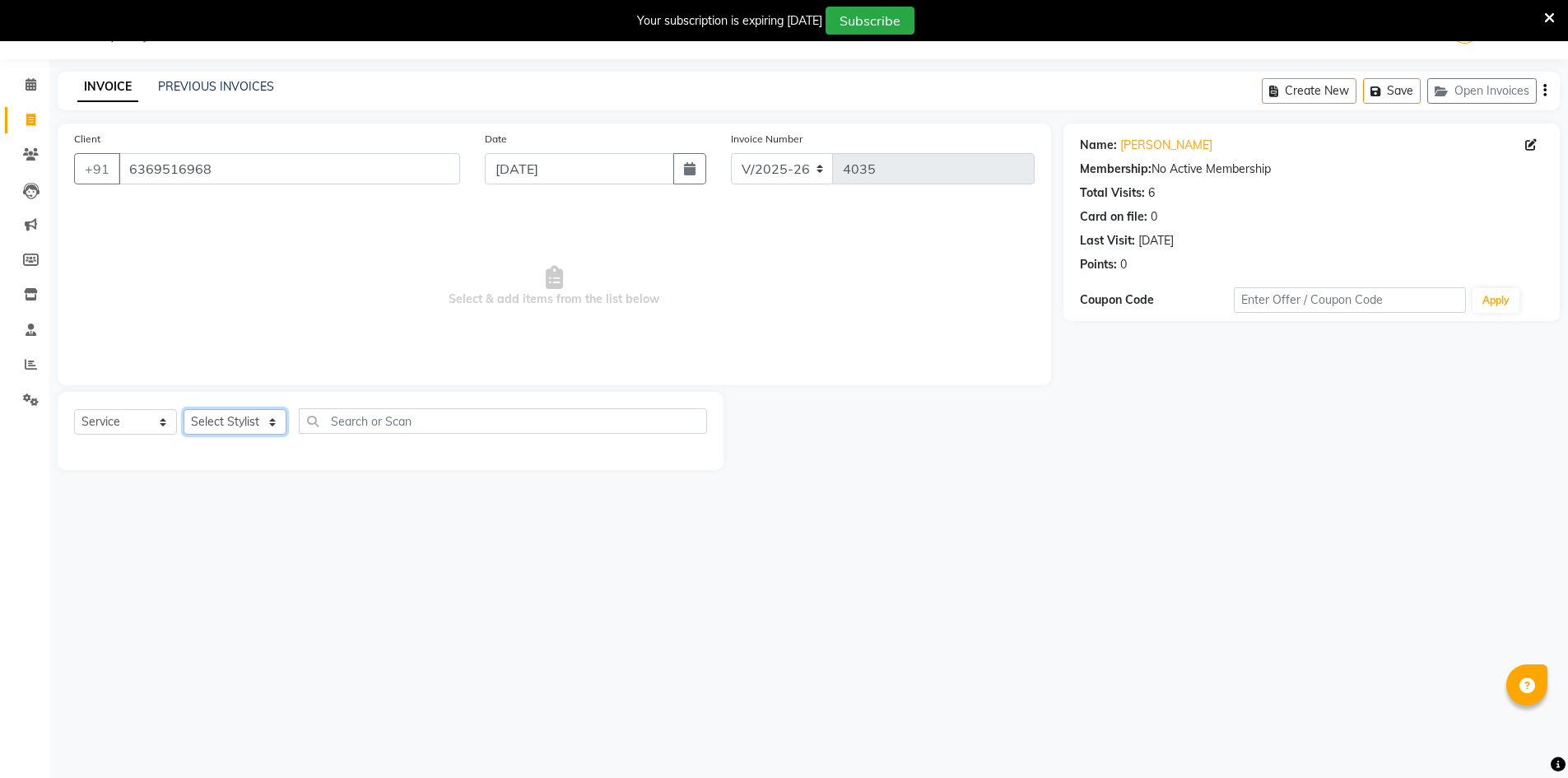
click at [246, 433] on select "Select Stylist Ashu Kulothunkan Manager Mithran Nadeem Saddam" at bounding box center [235, 421] width 103 height 25
select select "70201"
click at [184, 409] on select "Select Stylist Ashu Kulothunkan Manager Mithran Nadeem Saddam" at bounding box center [235, 421] width 103 height 25
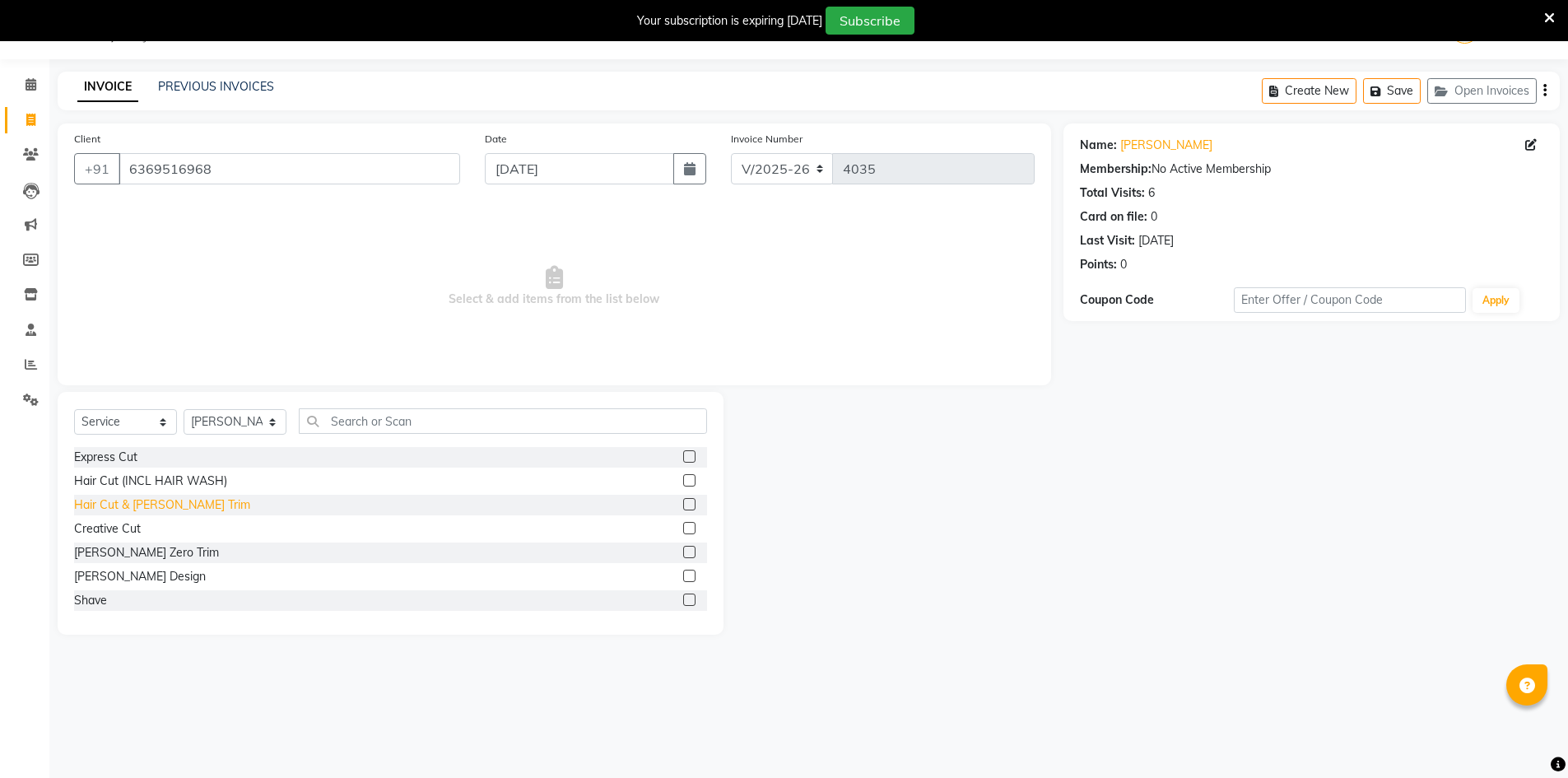
click at [144, 503] on div "Hair Cut & Beard Trim" at bounding box center [162, 505] width 176 height 18
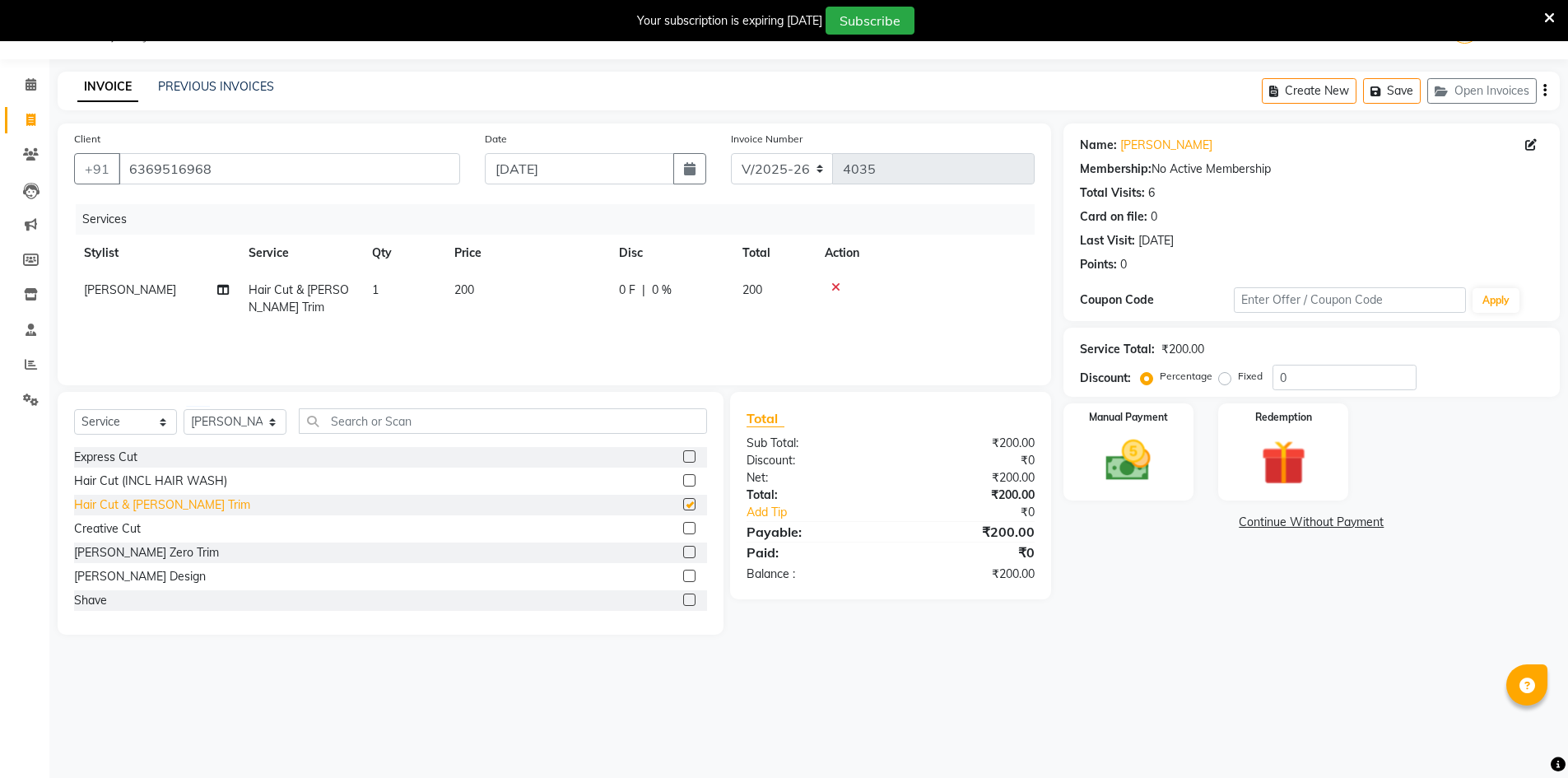
checkbox input "false"
click at [1098, 461] on img at bounding box center [1129, 460] width 76 height 53
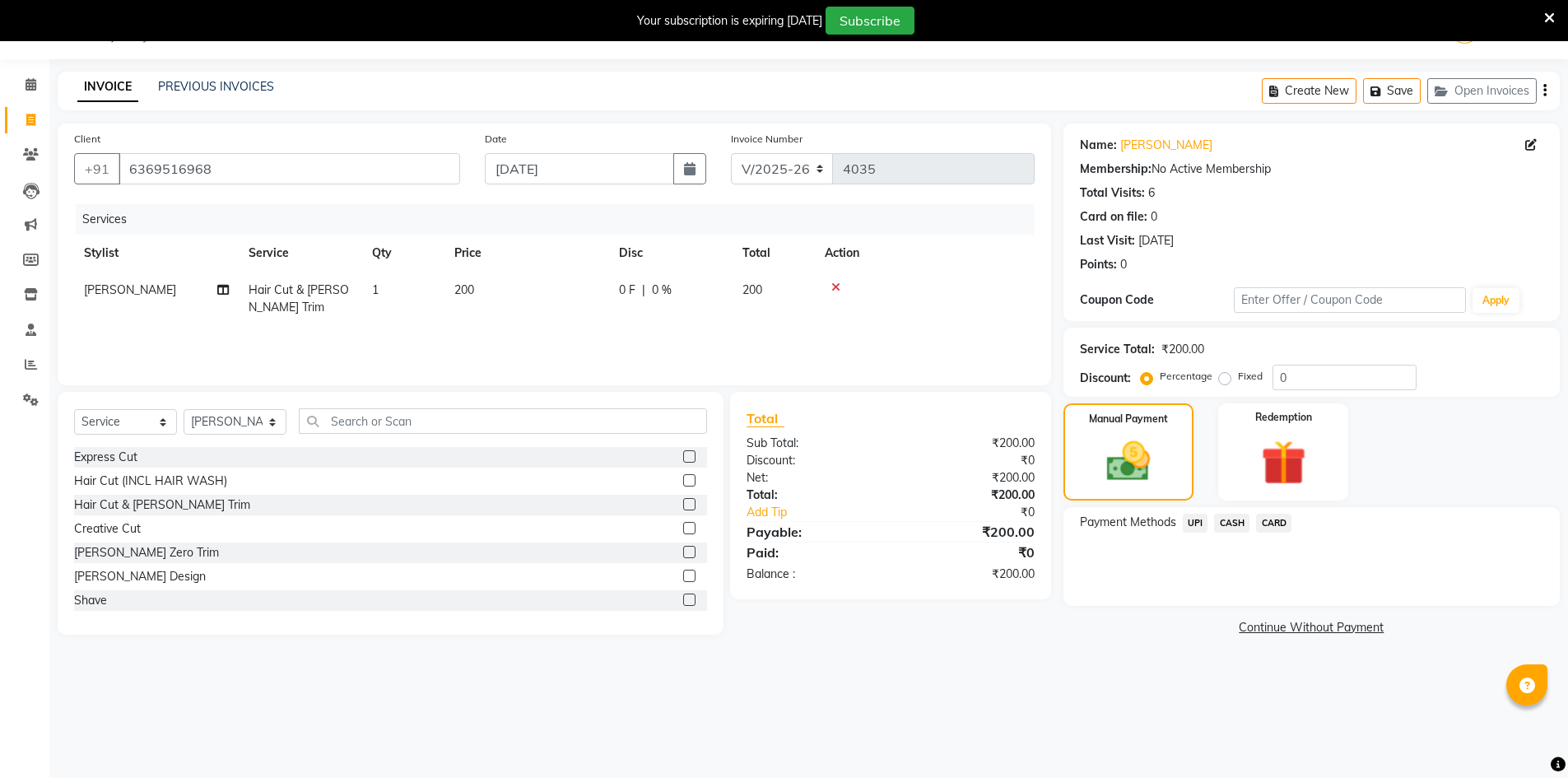
click at [1230, 525] on span "CASH" at bounding box center [1232, 523] width 35 height 19
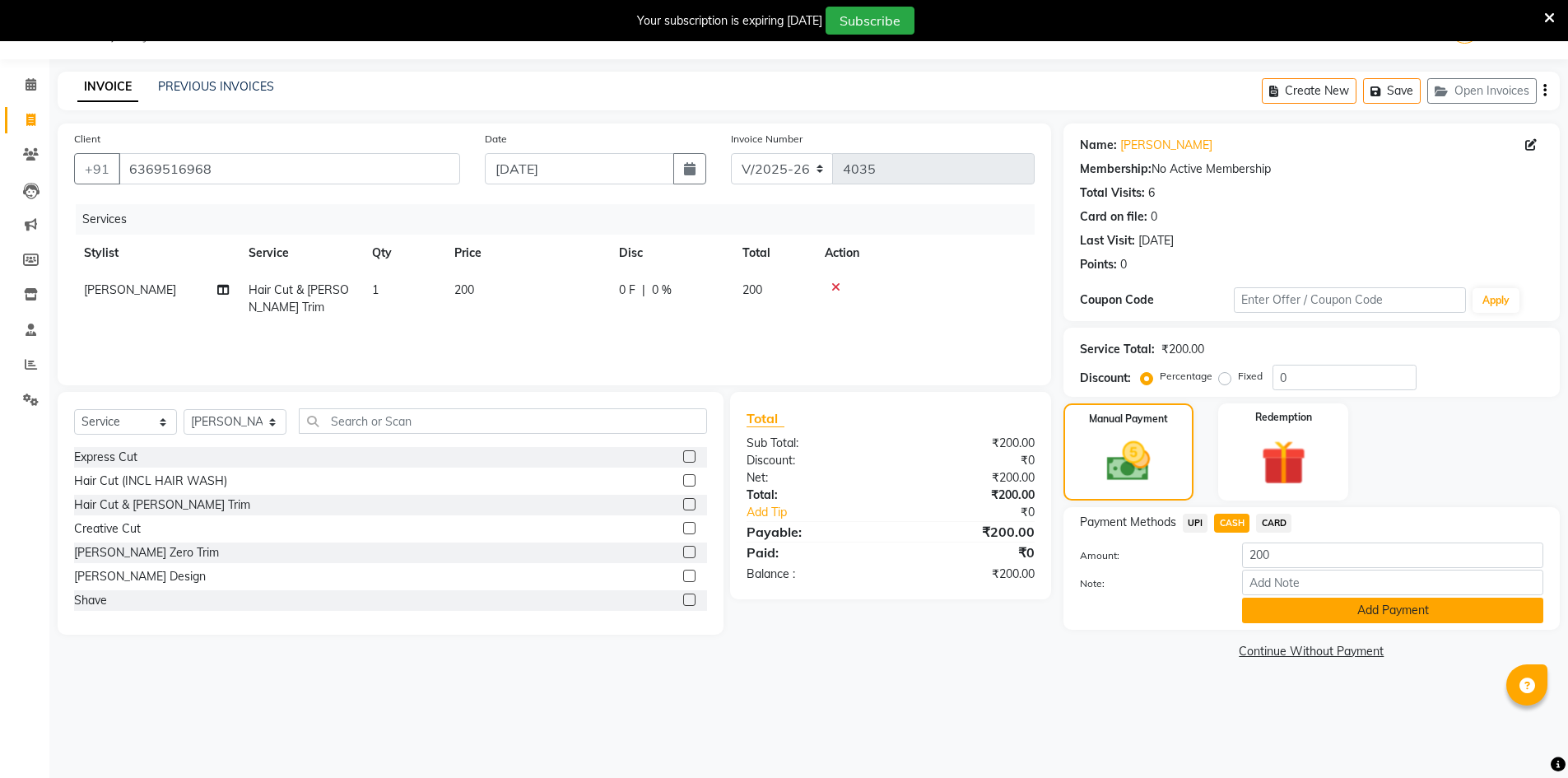
click at [1292, 612] on button "Add Payment" at bounding box center [1392, 610] width 301 height 25
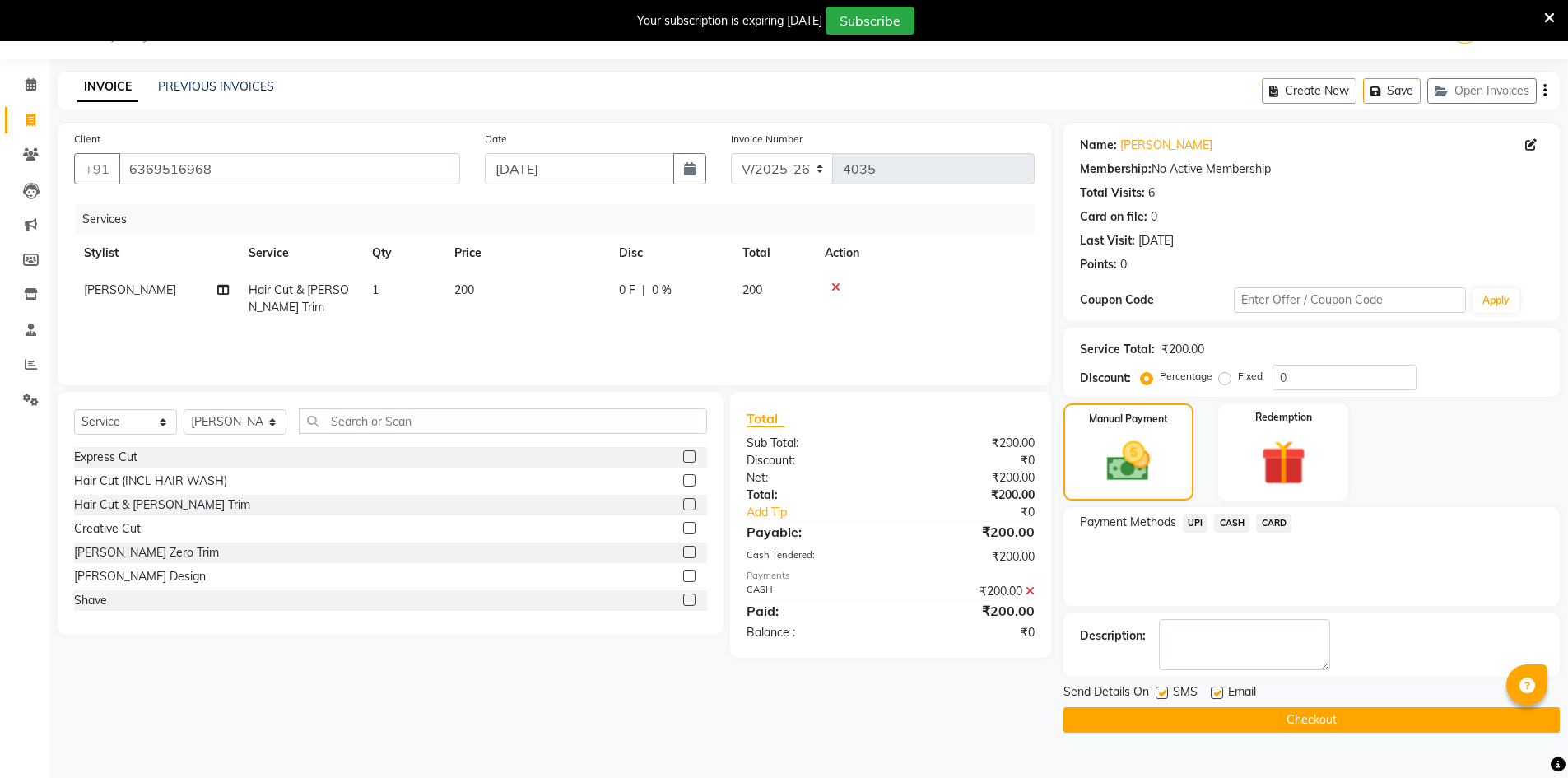
click at [1297, 714] on button "Checkout" at bounding box center [1311, 720] width 497 height 25
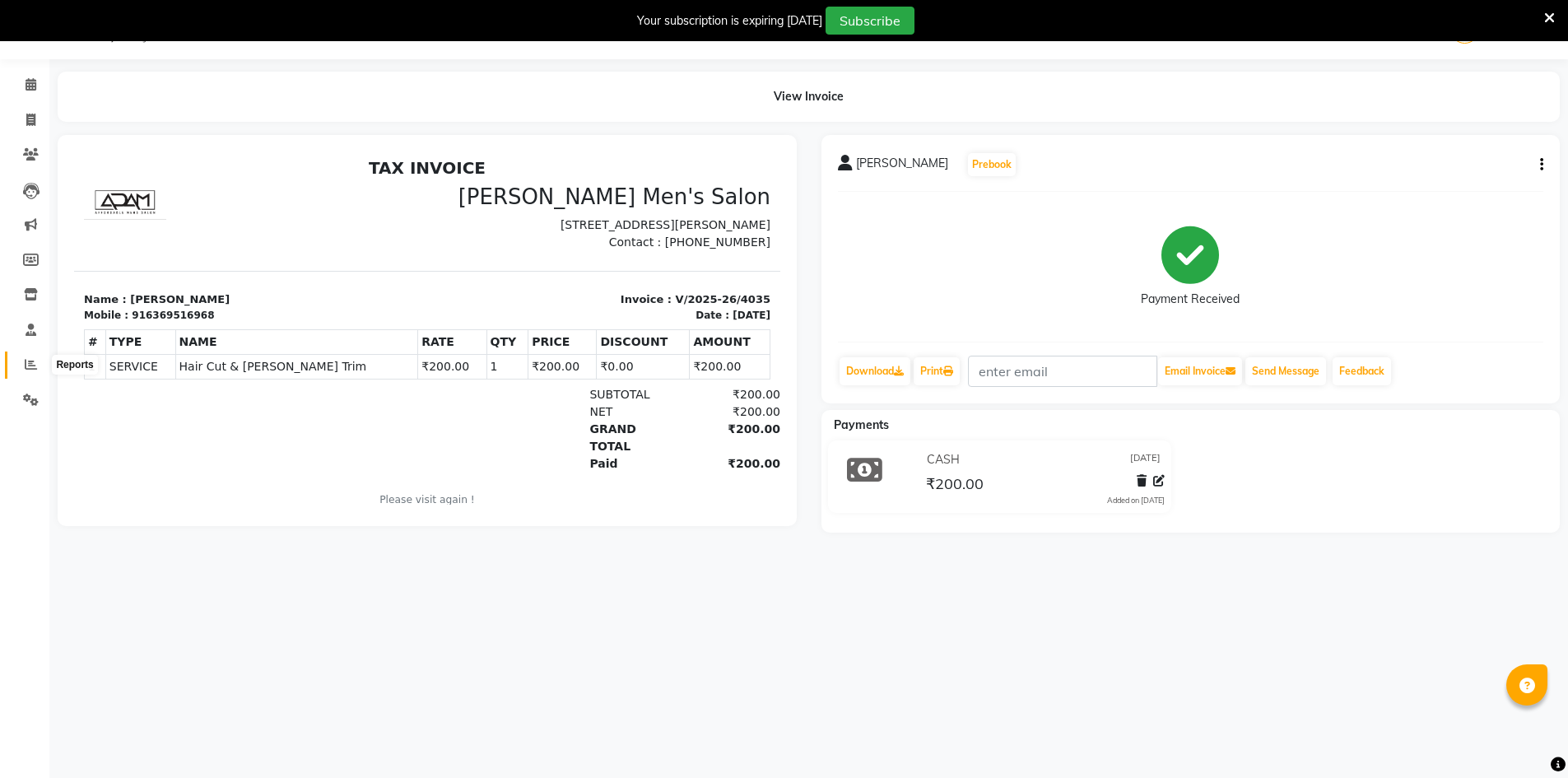
click at [36, 363] on icon at bounding box center [30, 364] width 13 height 13
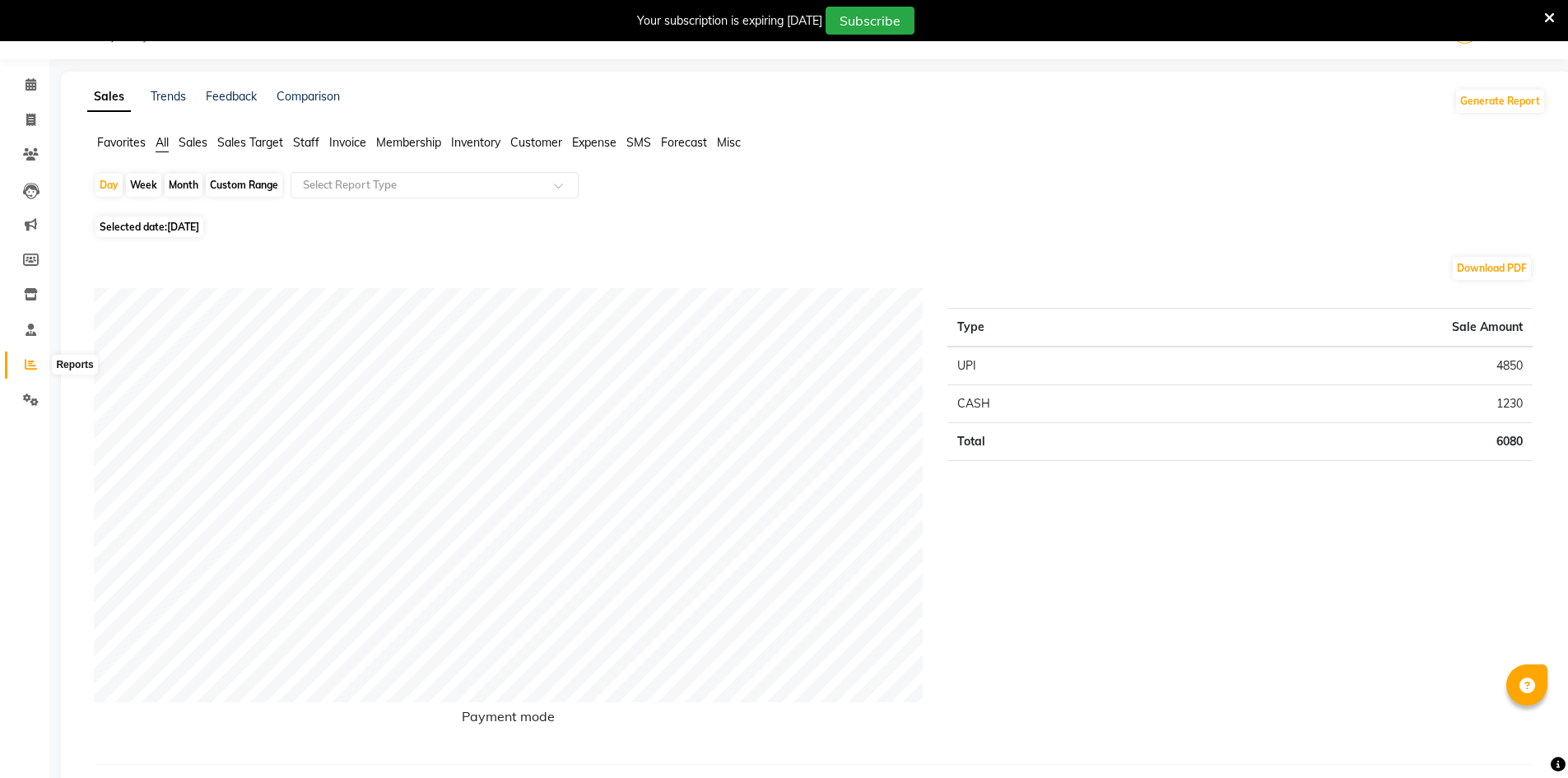
click at [36, 357] on span at bounding box center [31, 365] width 29 height 19
drag, startPoint x: 35, startPoint y: 367, endPoint x: 190, endPoint y: 242, distance: 199.1
click at [35, 365] on icon at bounding box center [30, 364] width 13 height 13
click at [307, 140] on span "Staff" at bounding box center [306, 142] width 26 height 15
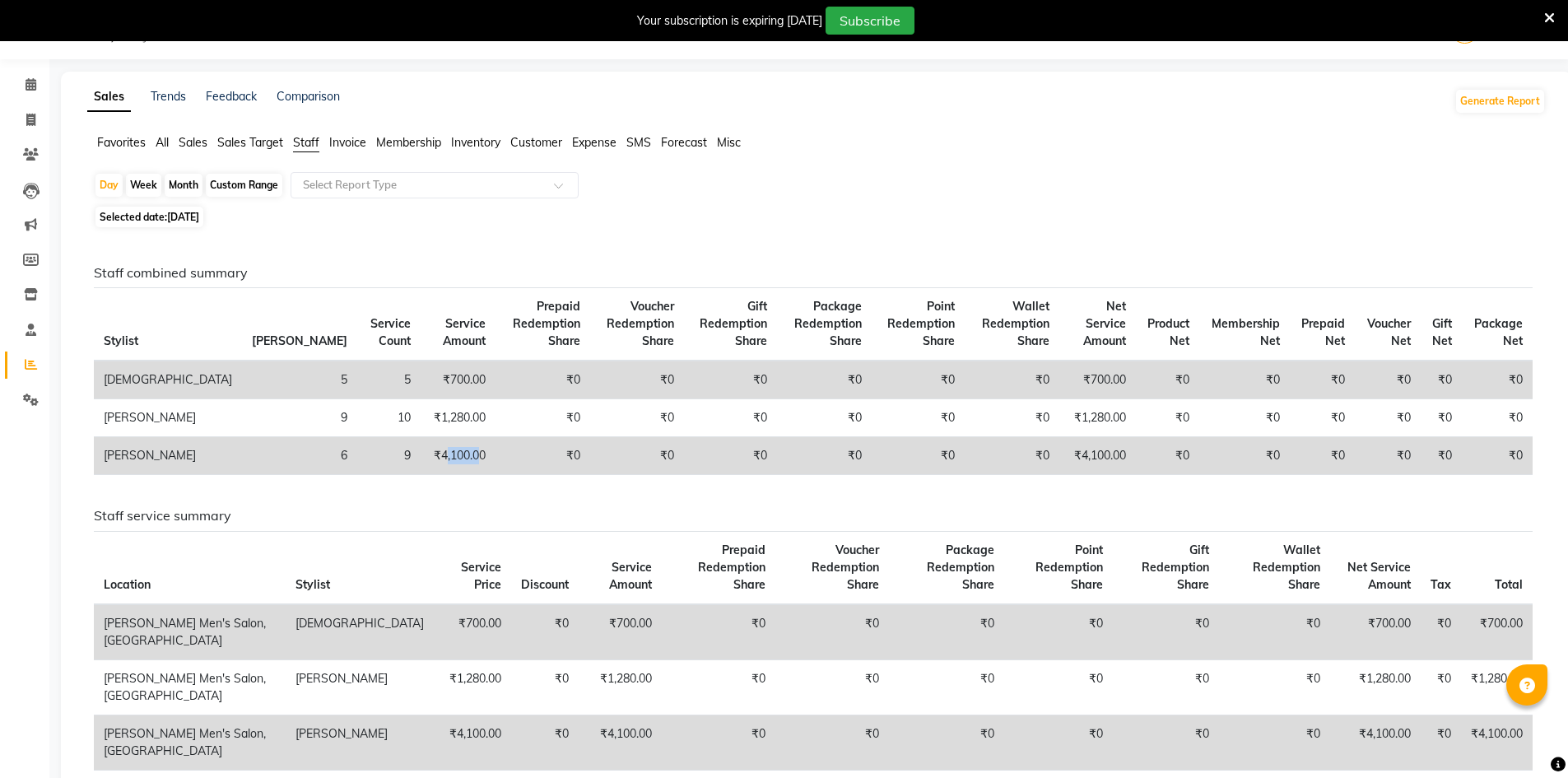
drag, startPoint x: 320, startPoint y: 452, endPoint x: 356, endPoint y: 451, distance: 36.0
click at [421, 451] on td "₹4,100.00" at bounding box center [458, 455] width 75 height 38
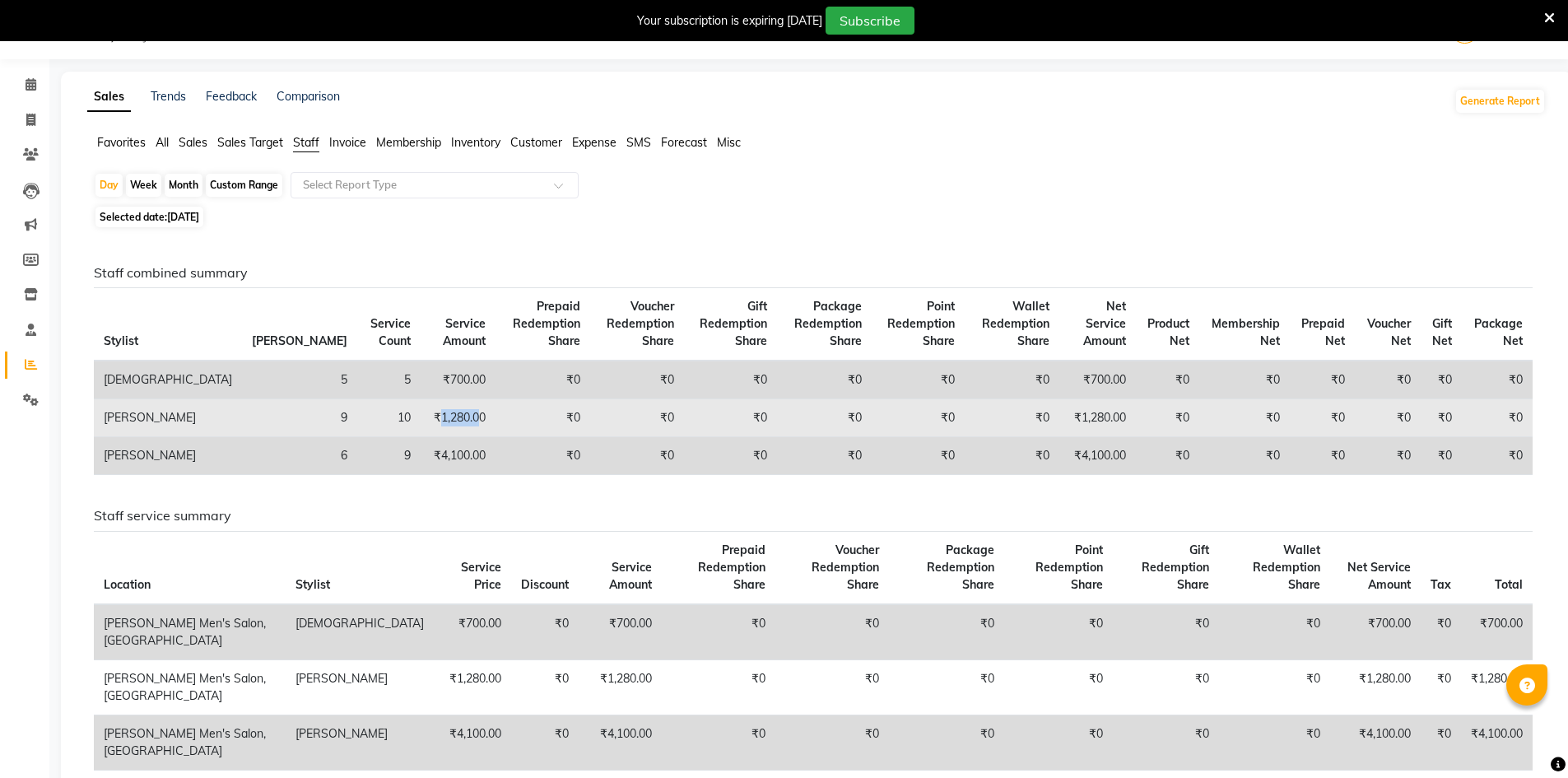
drag, startPoint x: 317, startPoint y: 416, endPoint x: 357, endPoint y: 421, distance: 40.3
click at [421, 421] on td "₹1,280.00" at bounding box center [458, 417] width 75 height 38
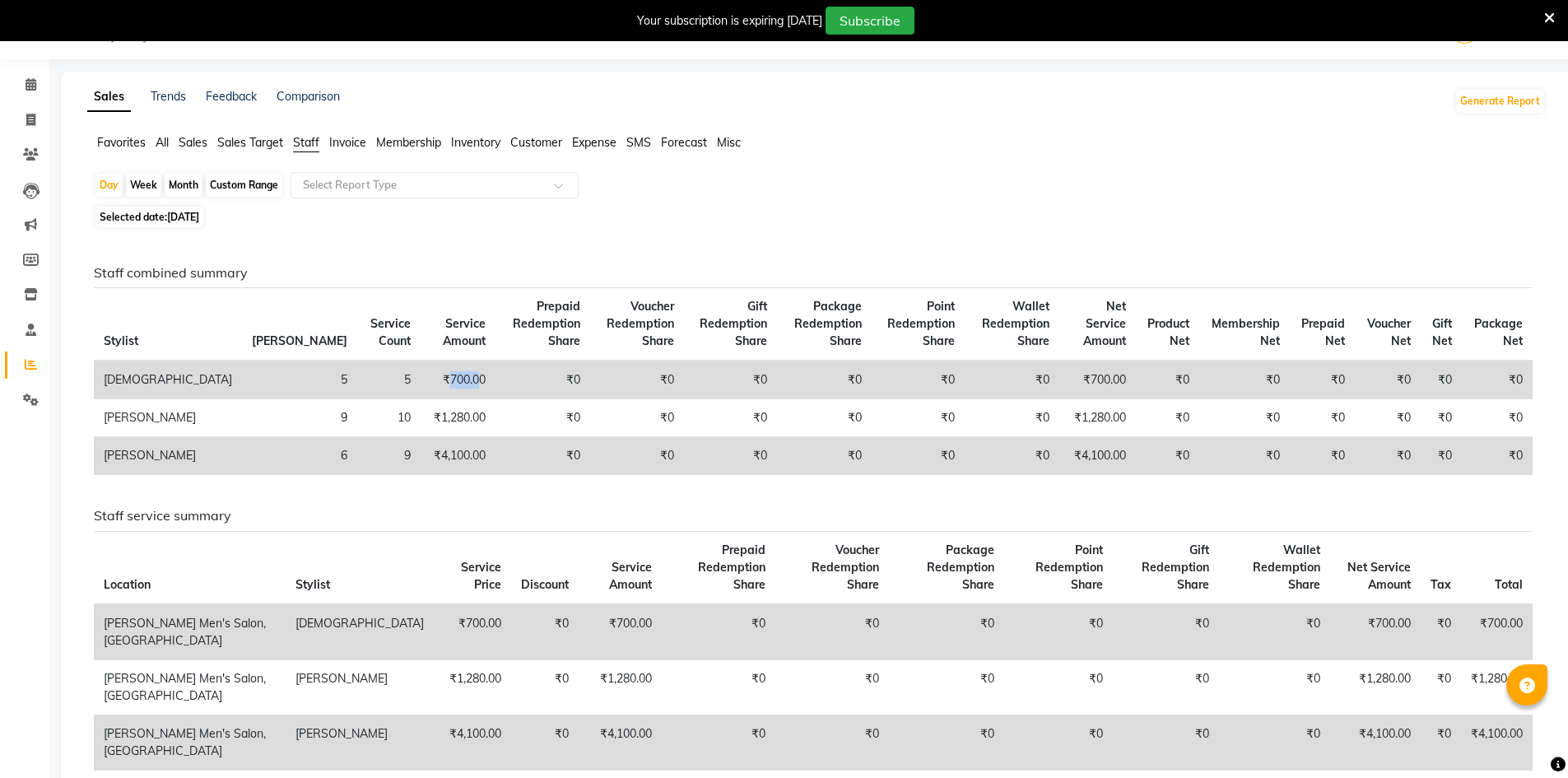
drag, startPoint x: 321, startPoint y: 375, endPoint x: 356, endPoint y: 381, distance: 35.5
click at [421, 381] on td "₹700.00" at bounding box center [458, 380] width 75 height 39
click at [37, 121] on span at bounding box center [31, 121] width 29 height 19
select select "6913"
select select "service"
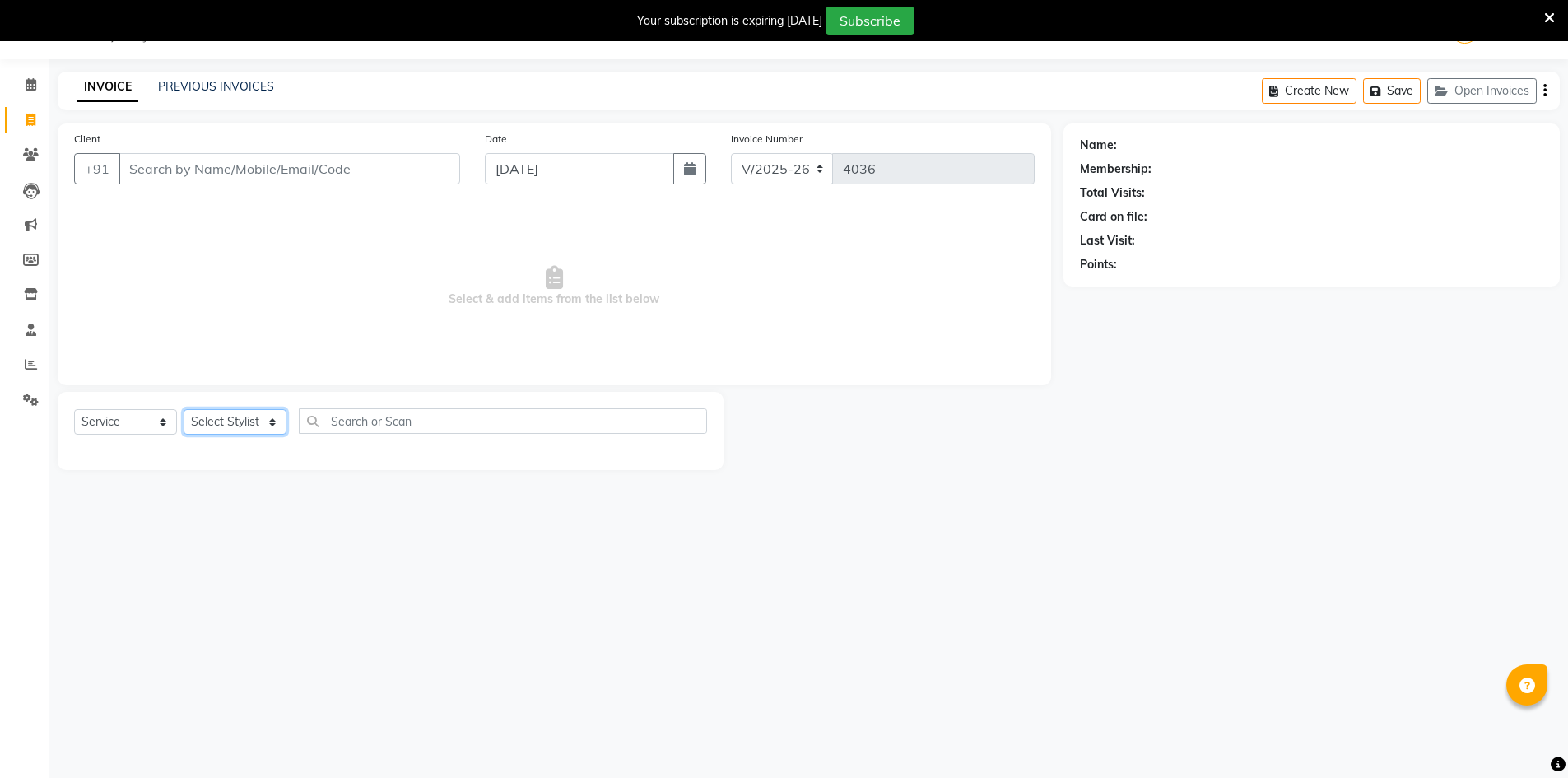
click at [267, 421] on select "Select Stylist Ashu Kulothunkan Manager Mithran Nadeem Saddam" at bounding box center [235, 421] width 103 height 25
click at [271, 416] on select "Select Stylist Ashu Kulothunkan Manager Mithran Nadeem Saddam" at bounding box center [235, 421] width 103 height 25
click at [162, 420] on select "Select Service Product Membership Package Voucher Prepaid Gift Card" at bounding box center [126, 421] width 103 height 25
drag, startPoint x: 161, startPoint y: 423, endPoint x: 153, endPoint y: 414, distance: 12.0
click at [156, 417] on select "Select Service Product Membership Package Voucher Prepaid Gift Card" at bounding box center [126, 421] width 103 height 25
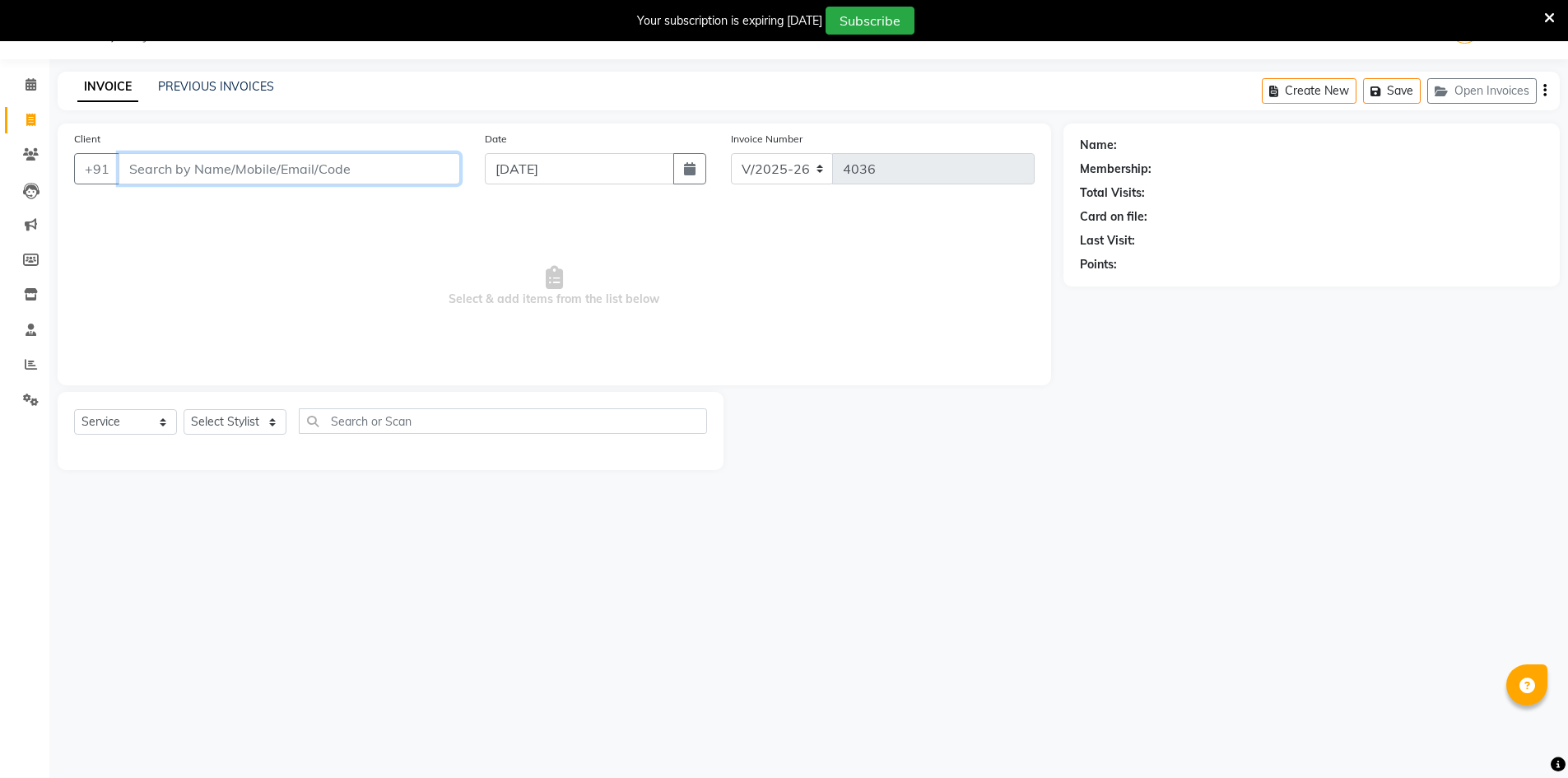
click at [273, 162] on input "Client" at bounding box center [289, 169] width 341 height 31
type input "8610497303"
click at [435, 155] on button "Add Client" at bounding box center [417, 169] width 85 height 31
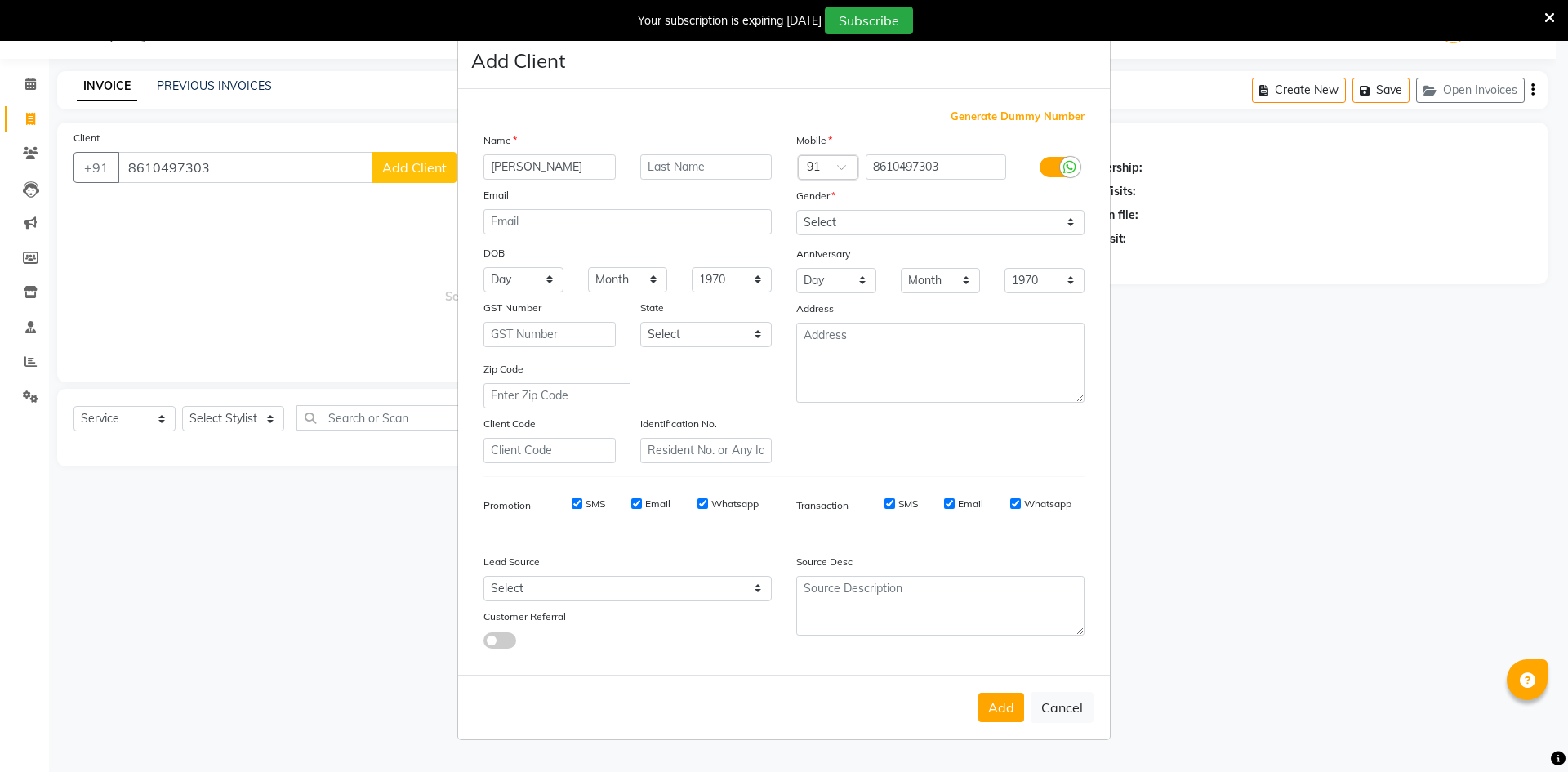
type input "Arif"
click at [894, 212] on select "Select Male Female Other Prefer Not To Say" at bounding box center [940, 222] width 289 height 25
select select "male"
click at [797, 210] on select "Select Male Female Other Prefer Not To Say" at bounding box center [940, 222] width 289 height 25
click at [549, 586] on select "Select Walk-in Referral Internet Friend Word of Mouth Advertisement Facebook Ju…" at bounding box center [628, 588] width 289 height 25
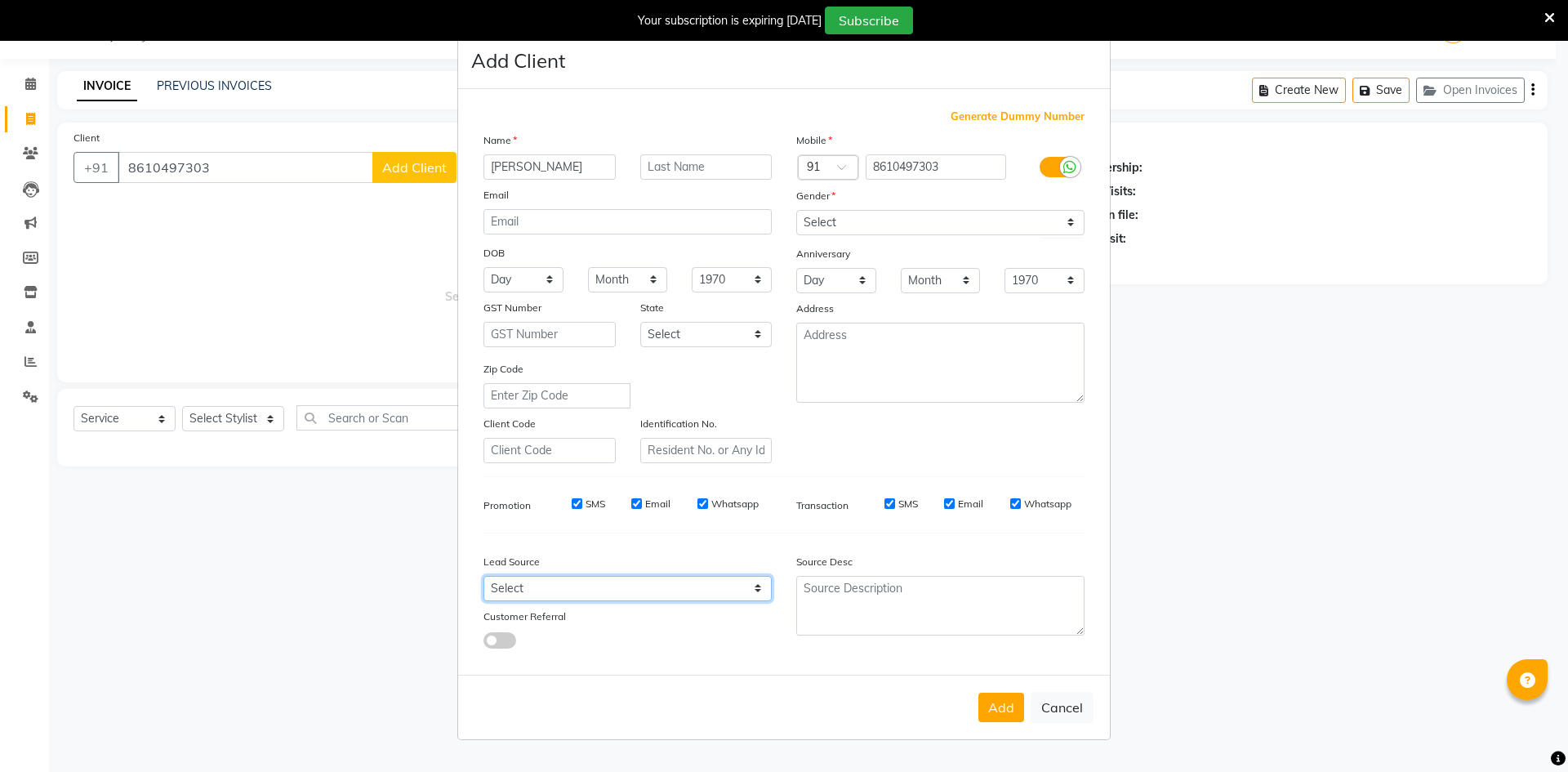
select select "48262"
click at [484, 575] on select "Select Walk-in Referral Internet Friend Word of Mouth Advertisement Facebook Ju…" at bounding box center [628, 588] width 289 height 25
click at [997, 703] on button "Add" at bounding box center [1002, 707] width 46 height 29
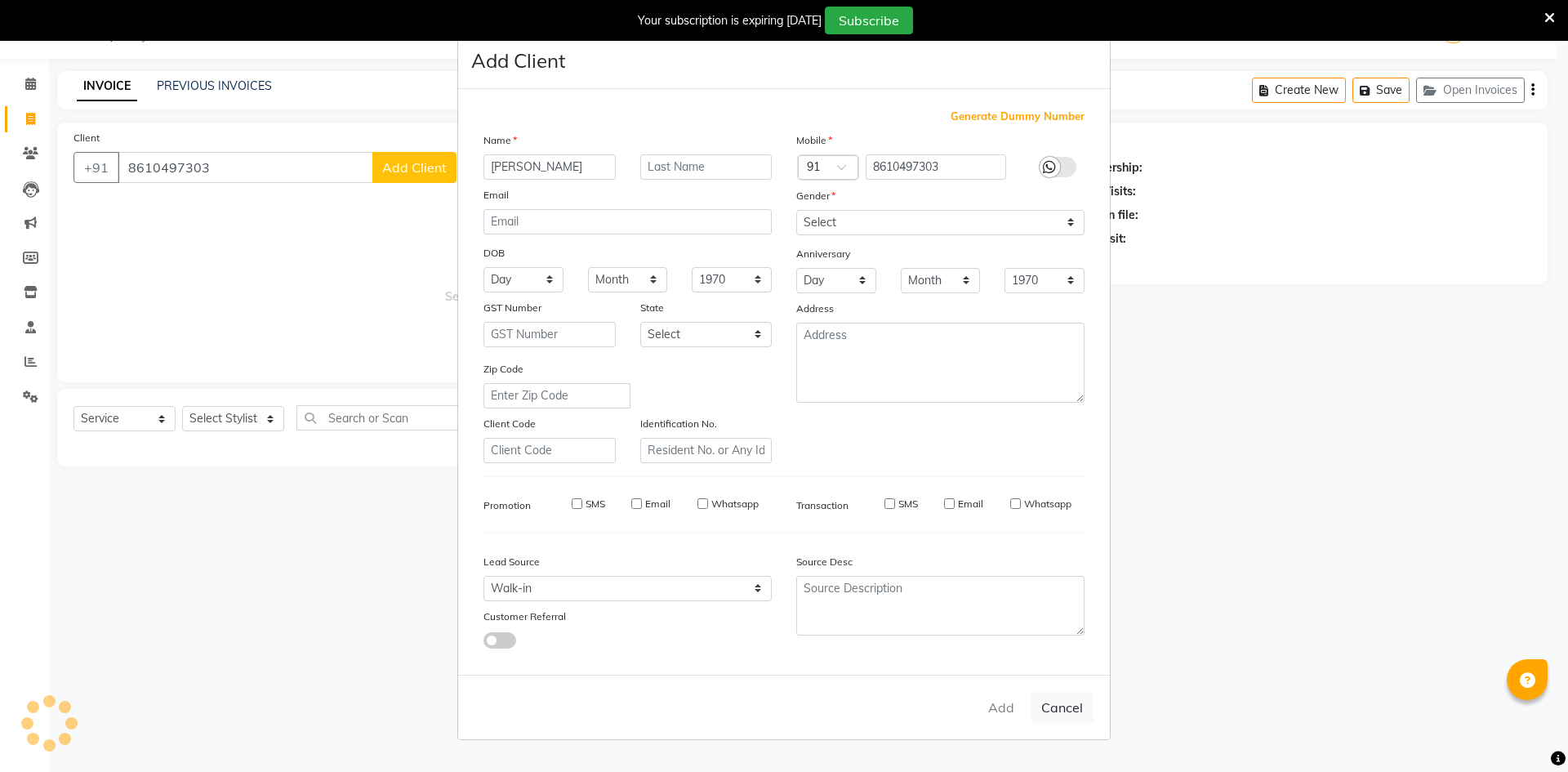
select select
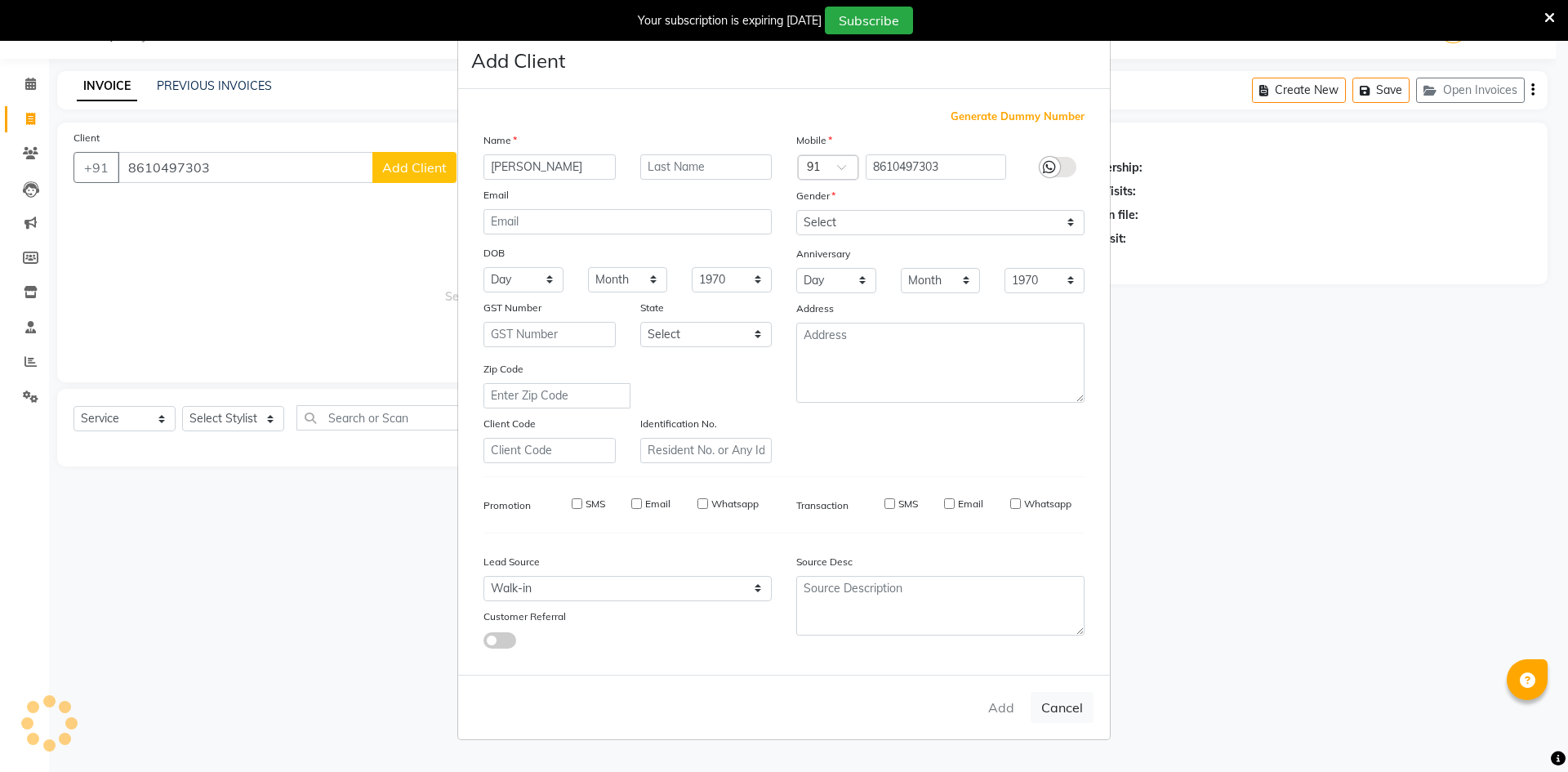
select select
checkbox input "false"
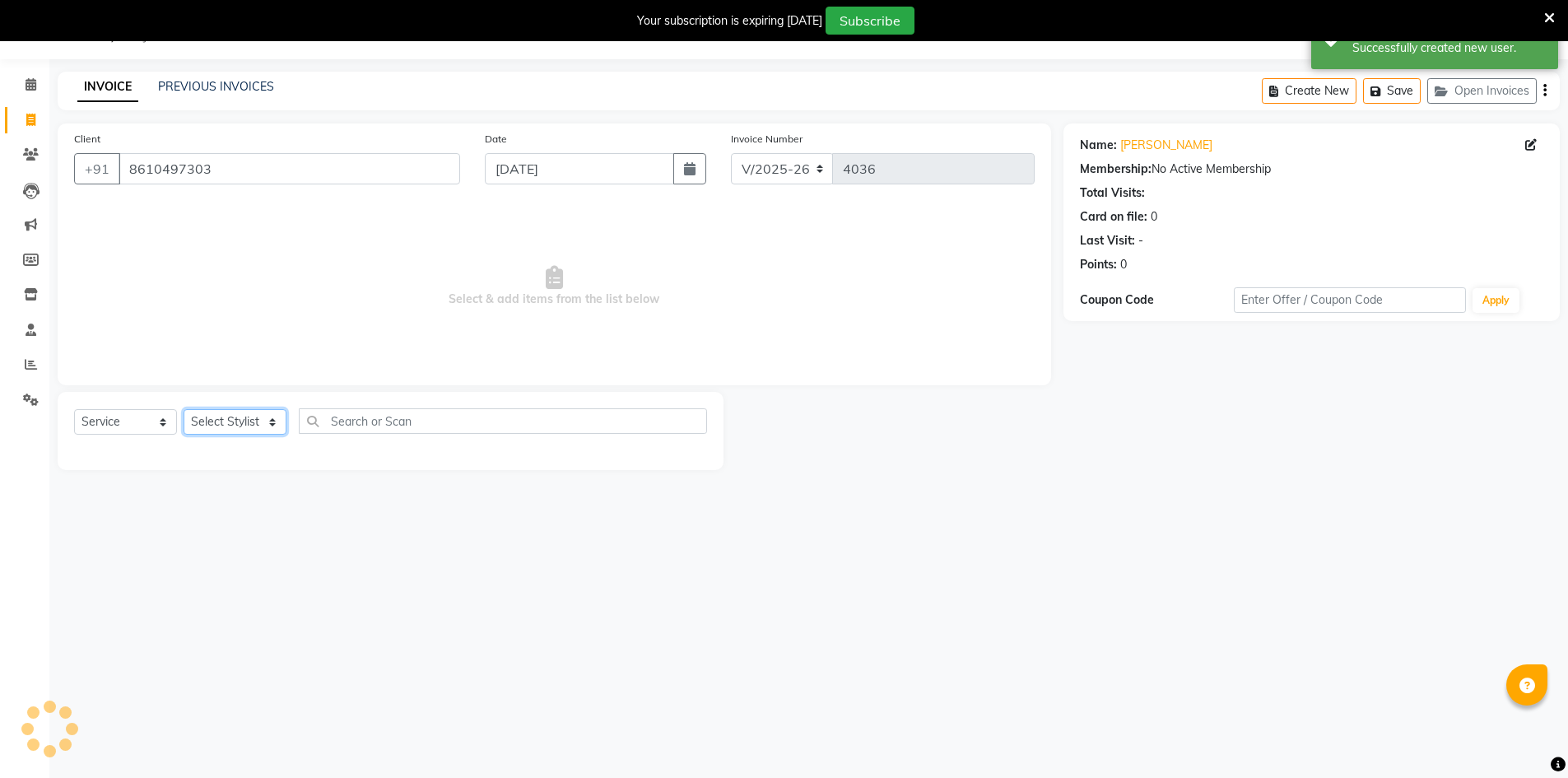
click at [240, 411] on select "Select Stylist Ashu Kulothunkan Manager Mithran Nadeem Saddam" at bounding box center [235, 421] width 103 height 25
click at [184, 409] on select "Select Stylist Ashu Kulothunkan Manager Mithran Nadeem Saddam" at bounding box center [235, 421] width 103 height 25
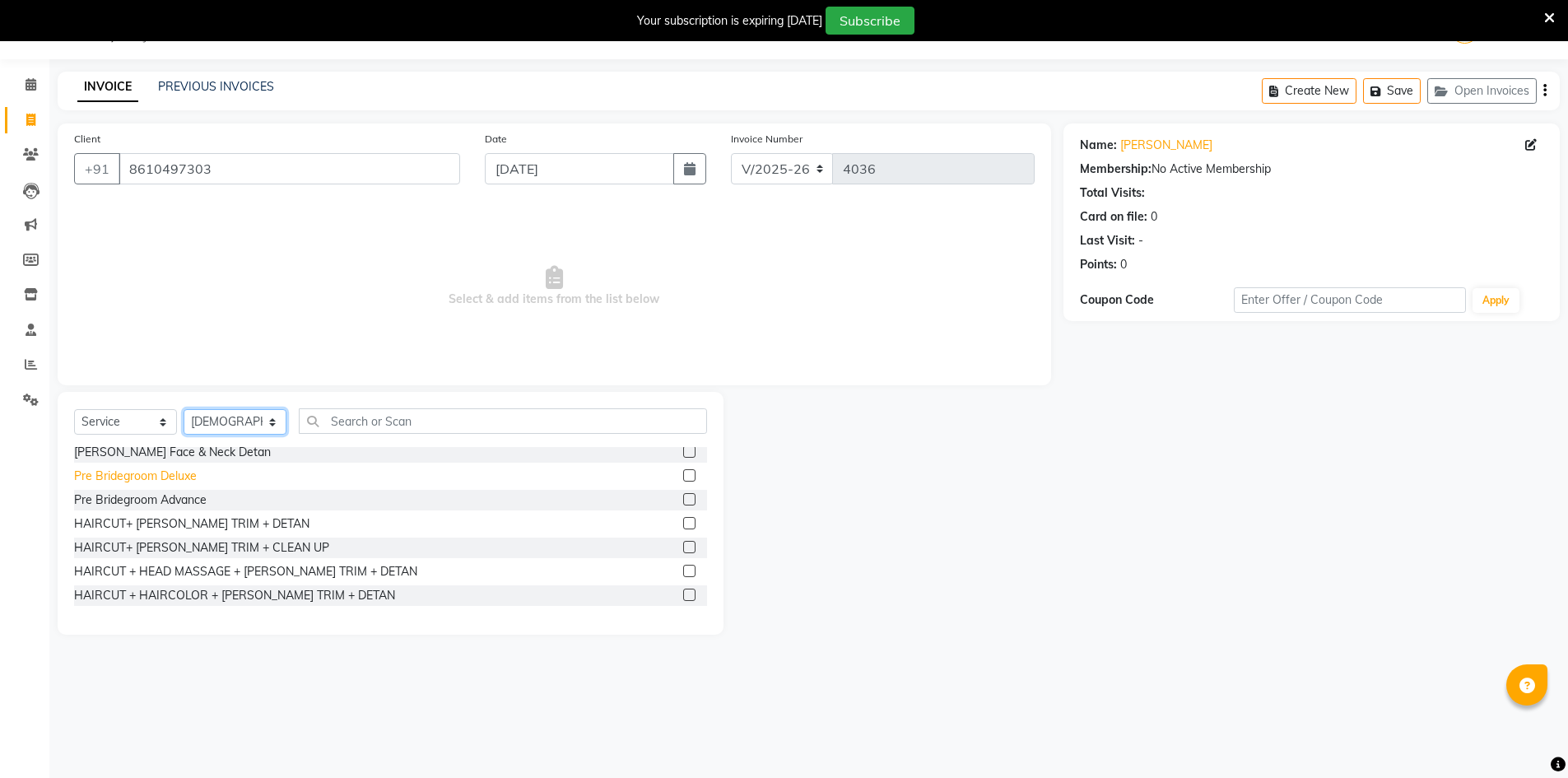
scroll to position [925, 0]
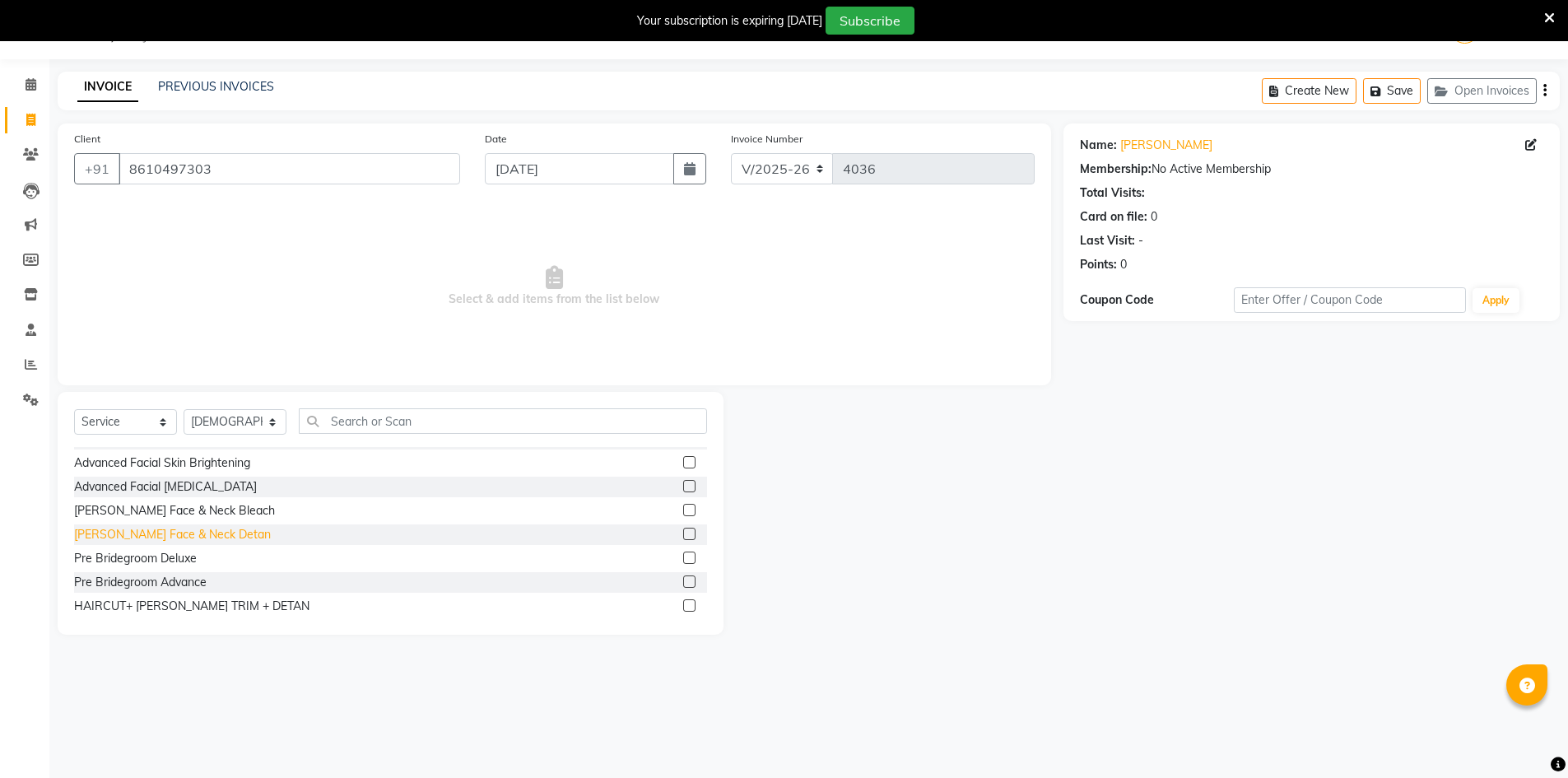
click at [183, 531] on div "De-tan Face & Neck Detan" at bounding box center [172, 534] width 196 height 18
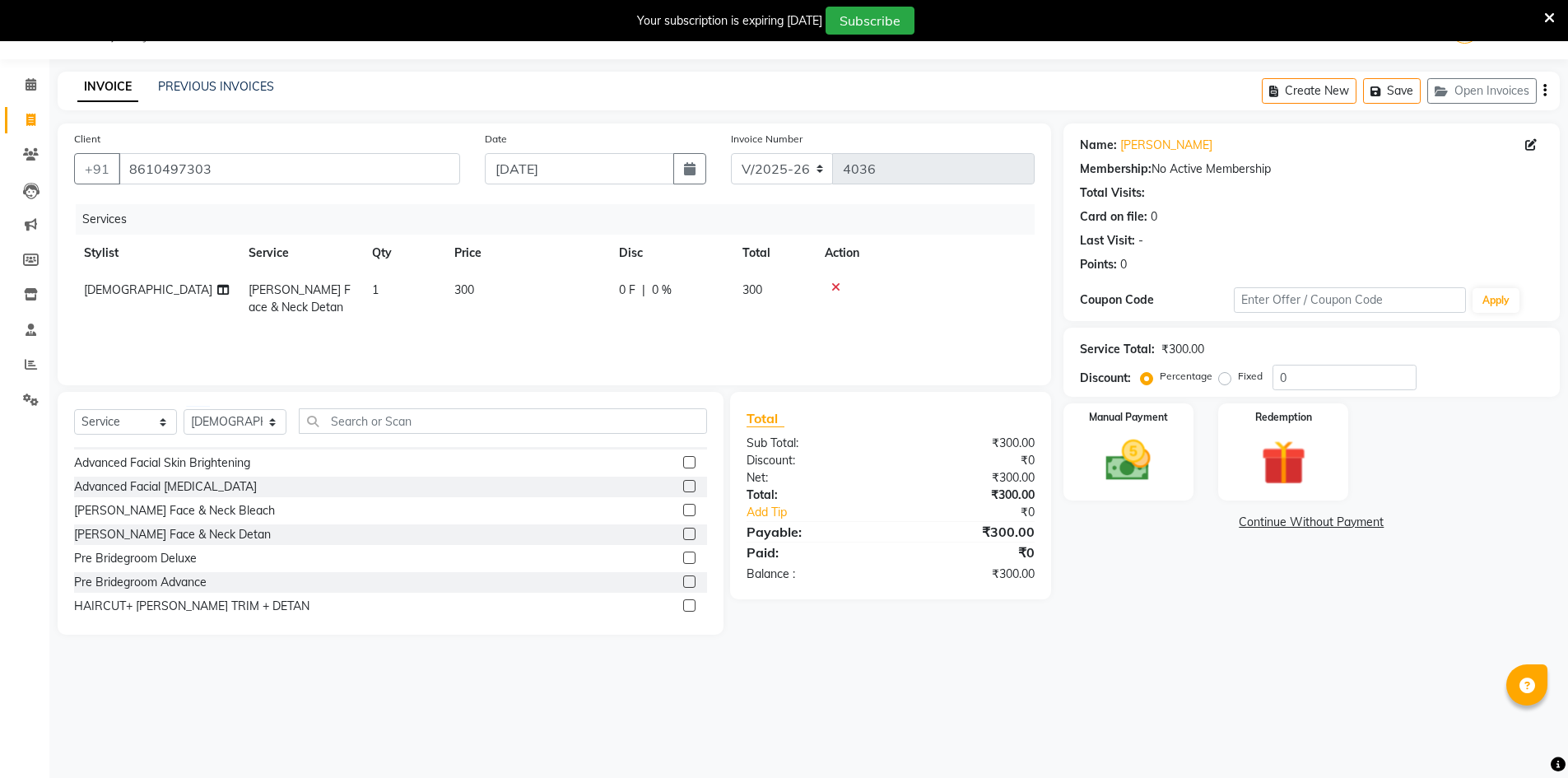
click at [210, 496] on div "Advanced Facial Skin Lightening" at bounding box center [390, 486] width 633 height 20
click at [211, 492] on div "Advanced Facial Skin Lightening" at bounding box center [165, 486] width 183 height 18
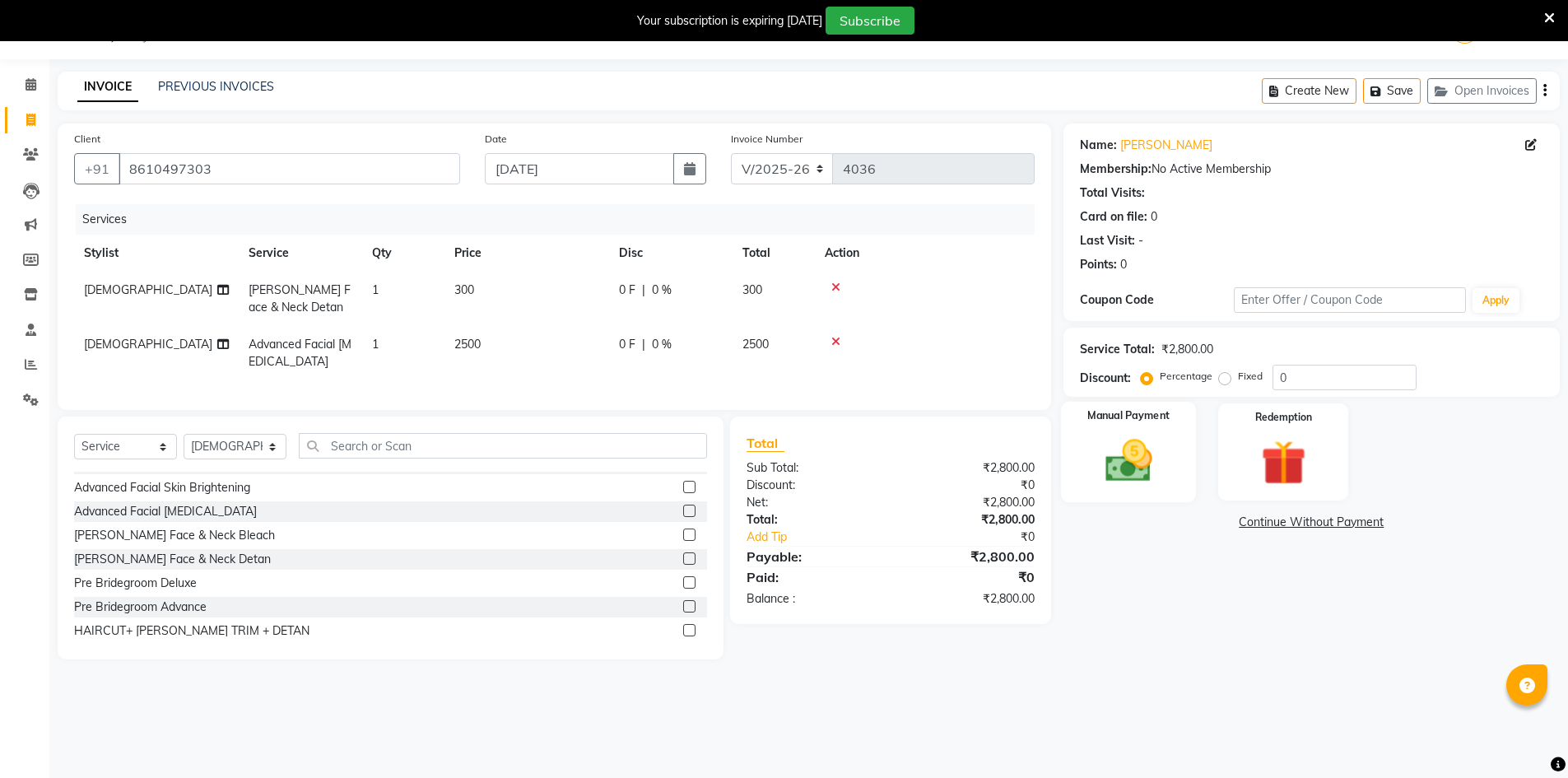
click at [1122, 442] on img at bounding box center [1129, 460] width 76 height 53
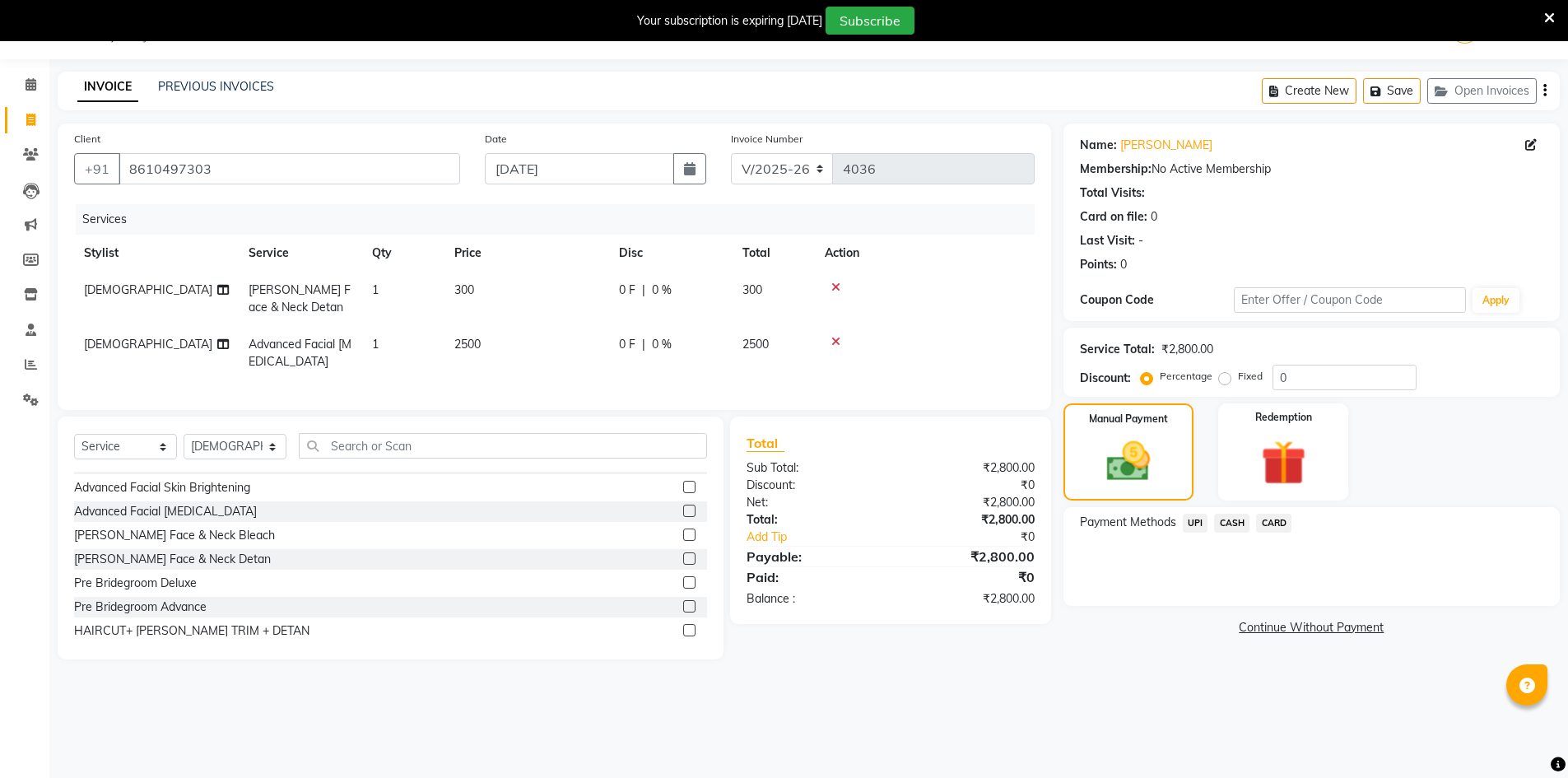
click at [1199, 525] on span "UPI" at bounding box center [1195, 523] width 25 height 19
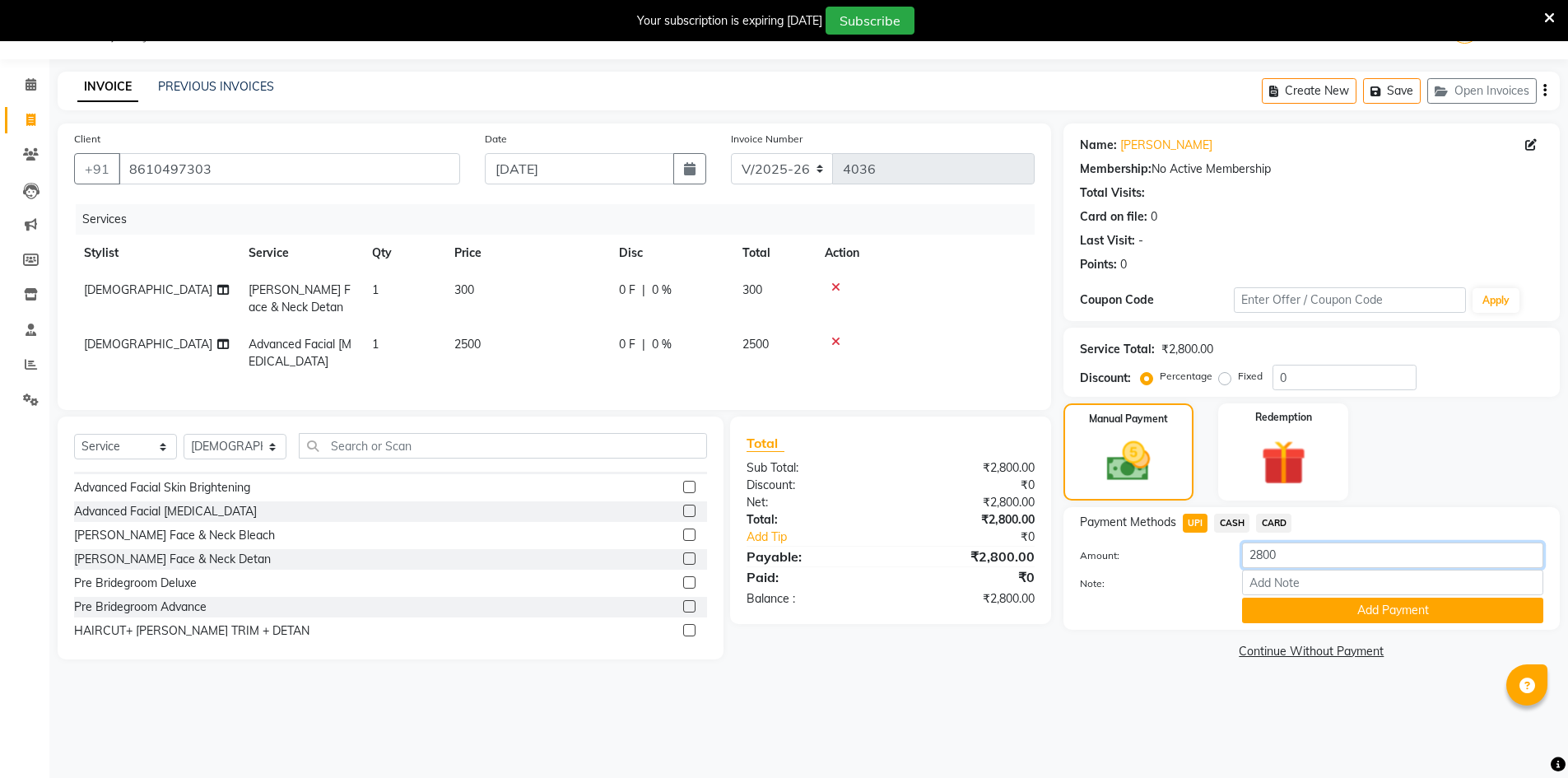
click at [1259, 552] on input "2800" at bounding box center [1392, 555] width 301 height 25
drag, startPoint x: 1309, startPoint y: 607, endPoint x: 1258, endPoint y: 555, distance: 72.8
click at [1308, 607] on button "Add Payment" at bounding box center [1392, 610] width 301 height 25
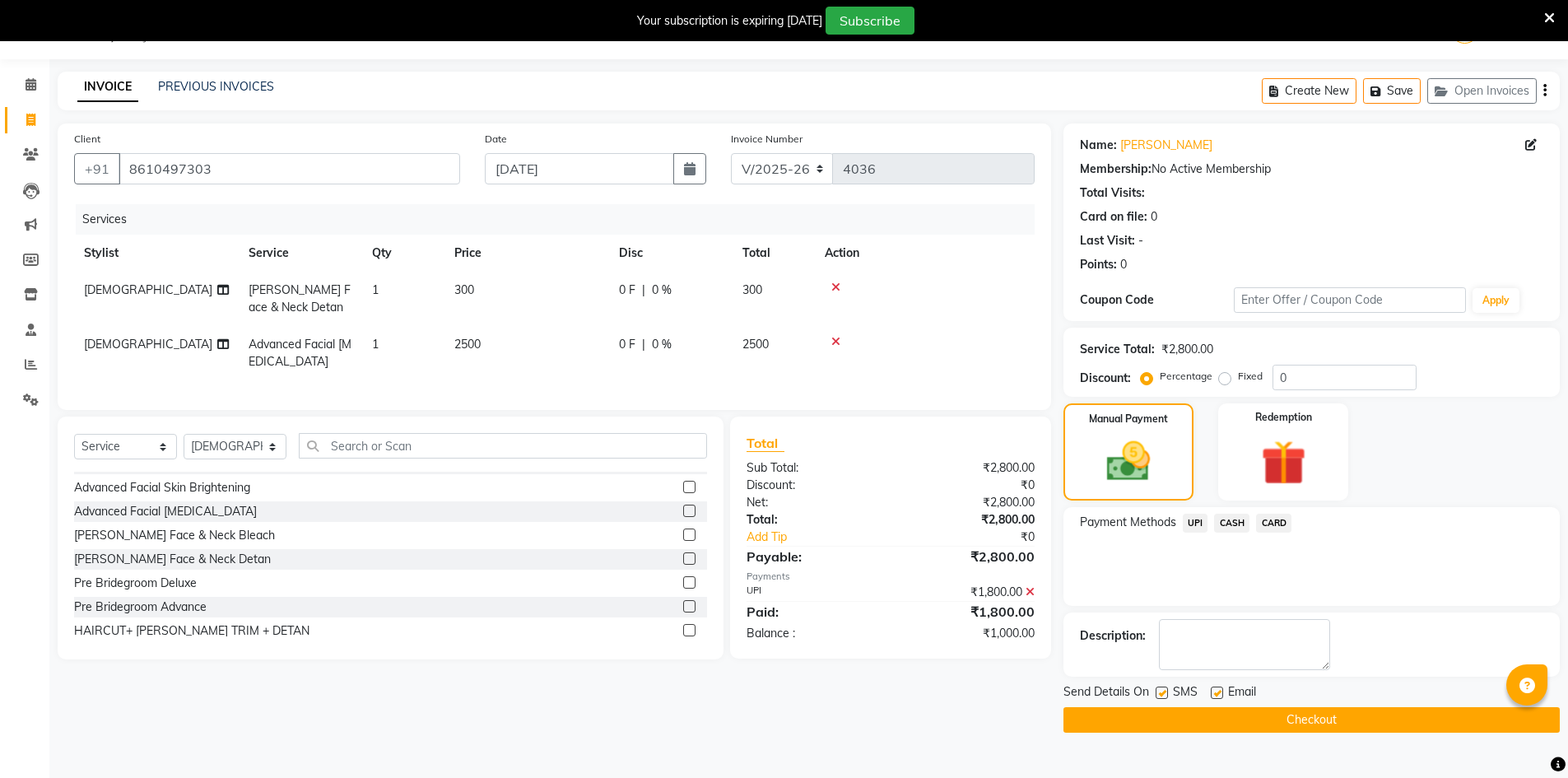
click at [1233, 520] on span "CASH" at bounding box center [1232, 523] width 35 height 19
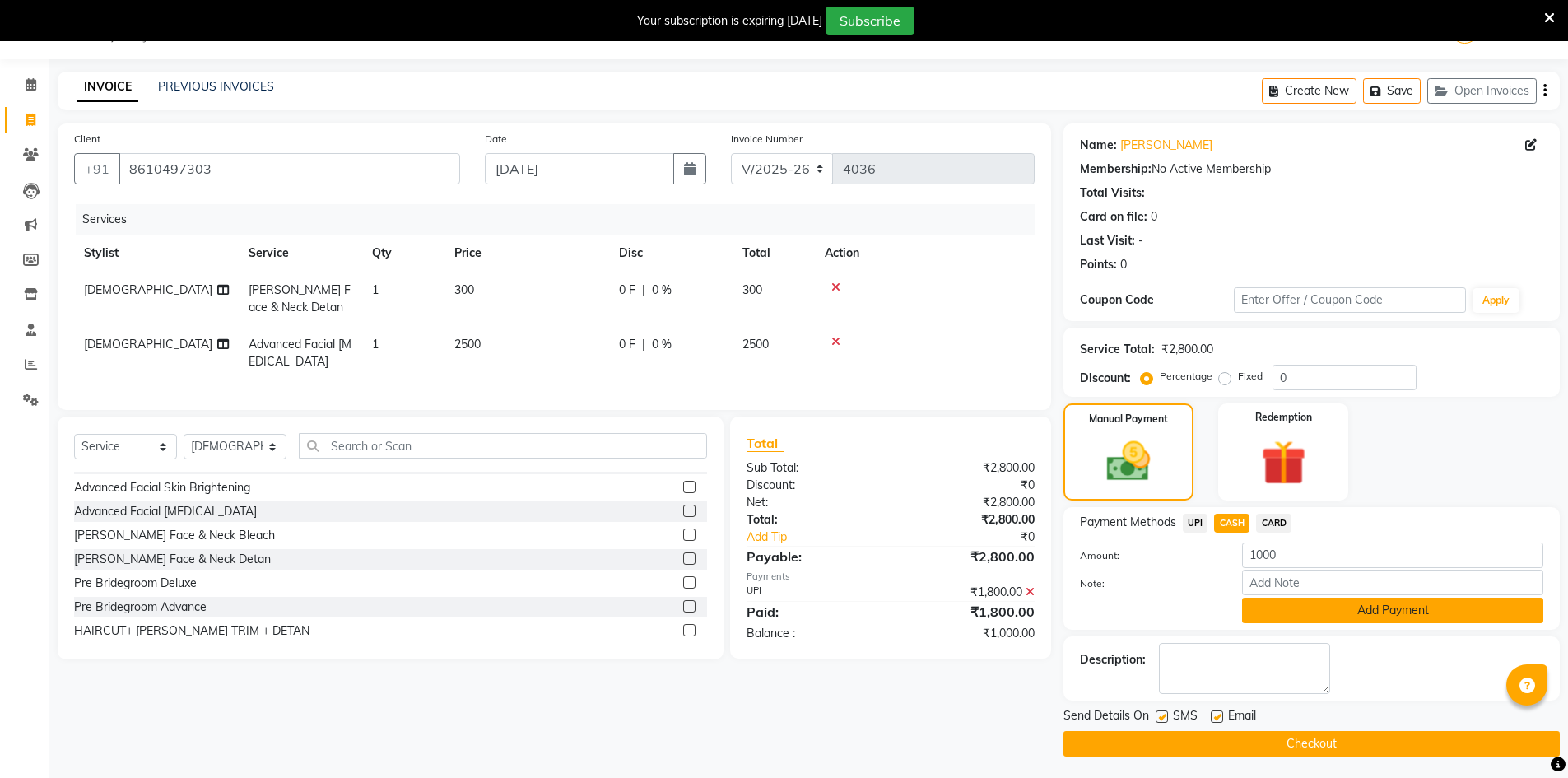
click at [1266, 606] on button "Add Payment" at bounding box center [1392, 610] width 301 height 25
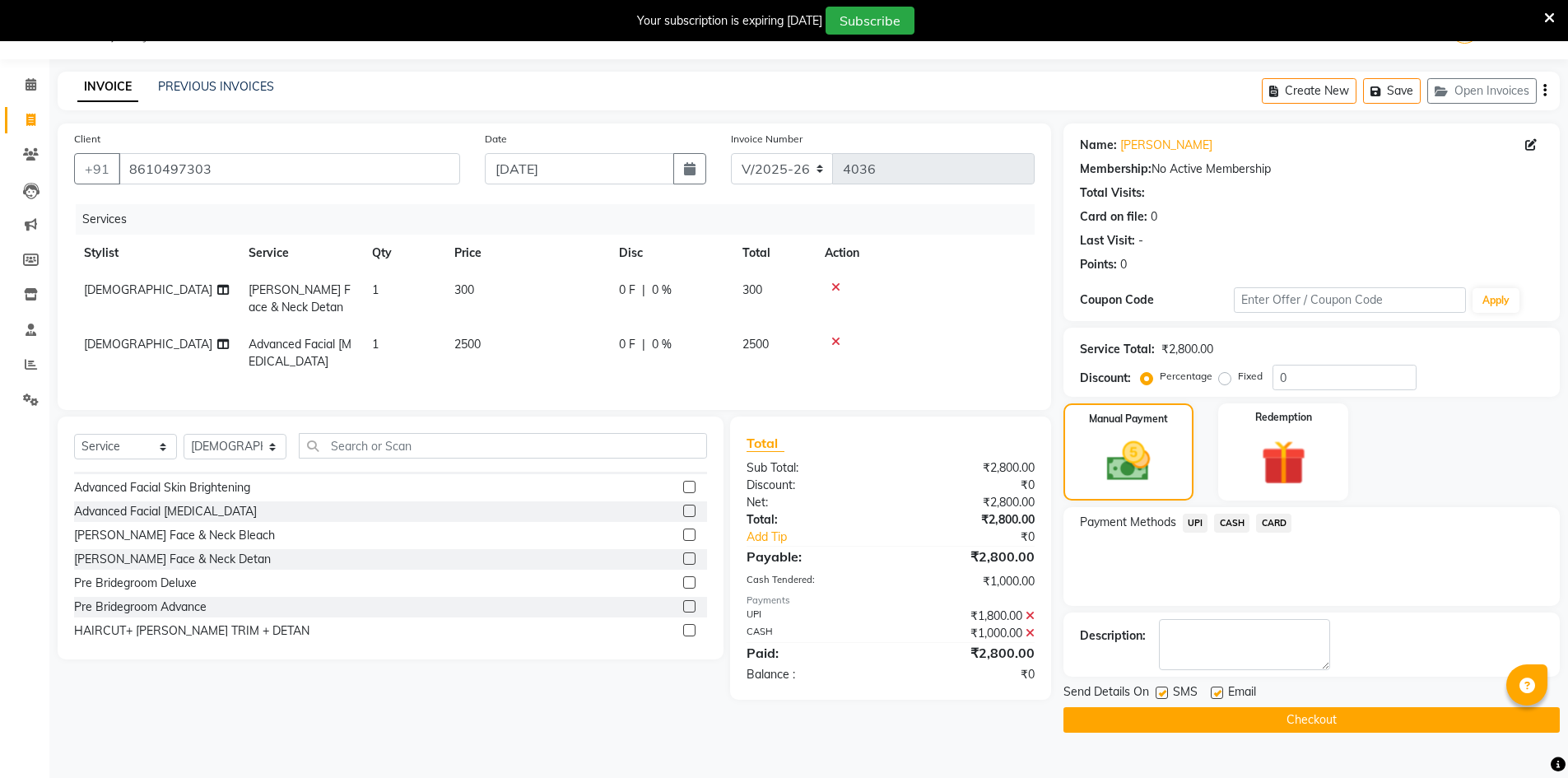
click at [1296, 724] on button "Checkout" at bounding box center [1311, 720] width 497 height 25
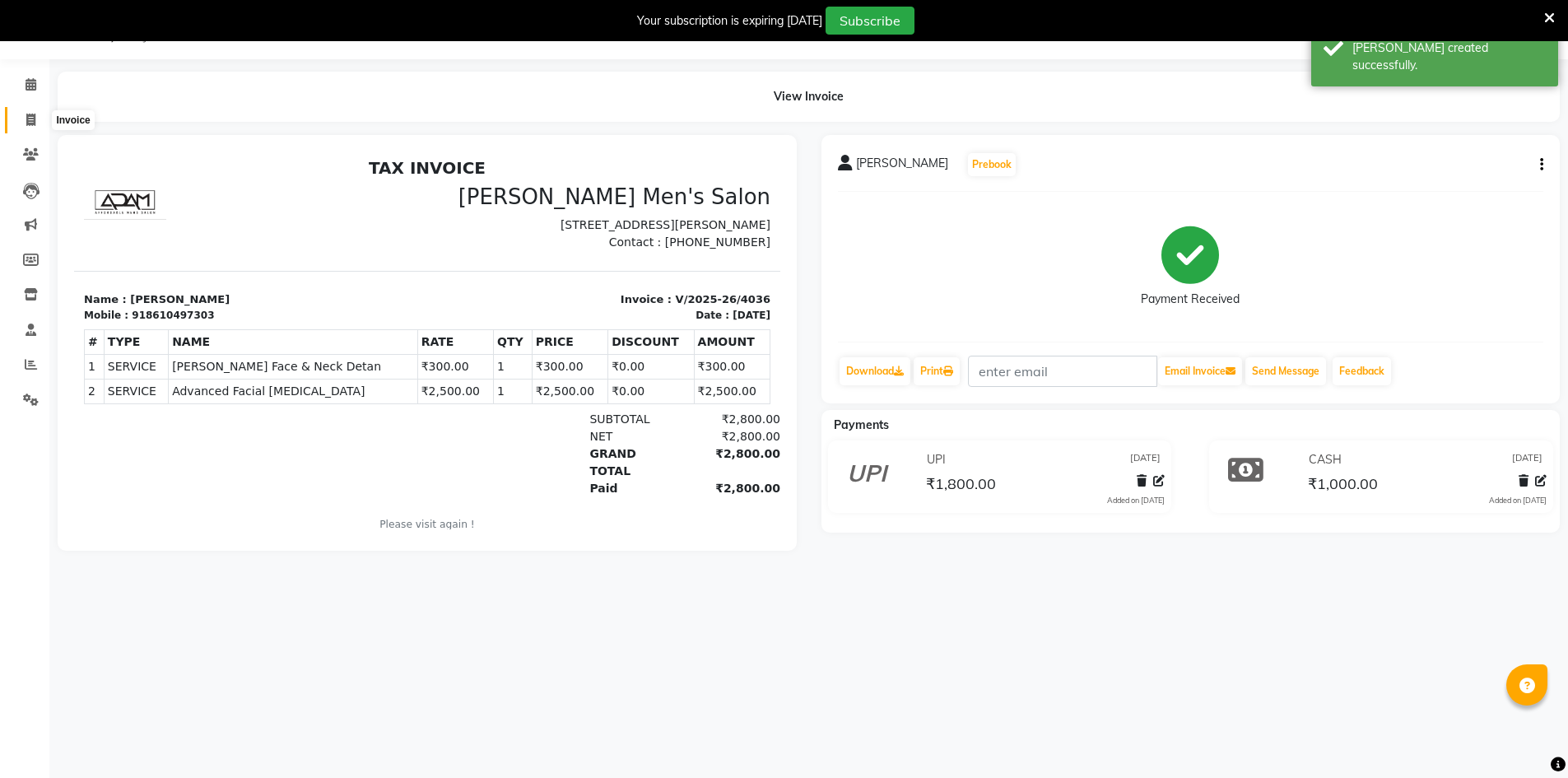
click at [31, 118] on icon at bounding box center [30, 120] width 9 height 13
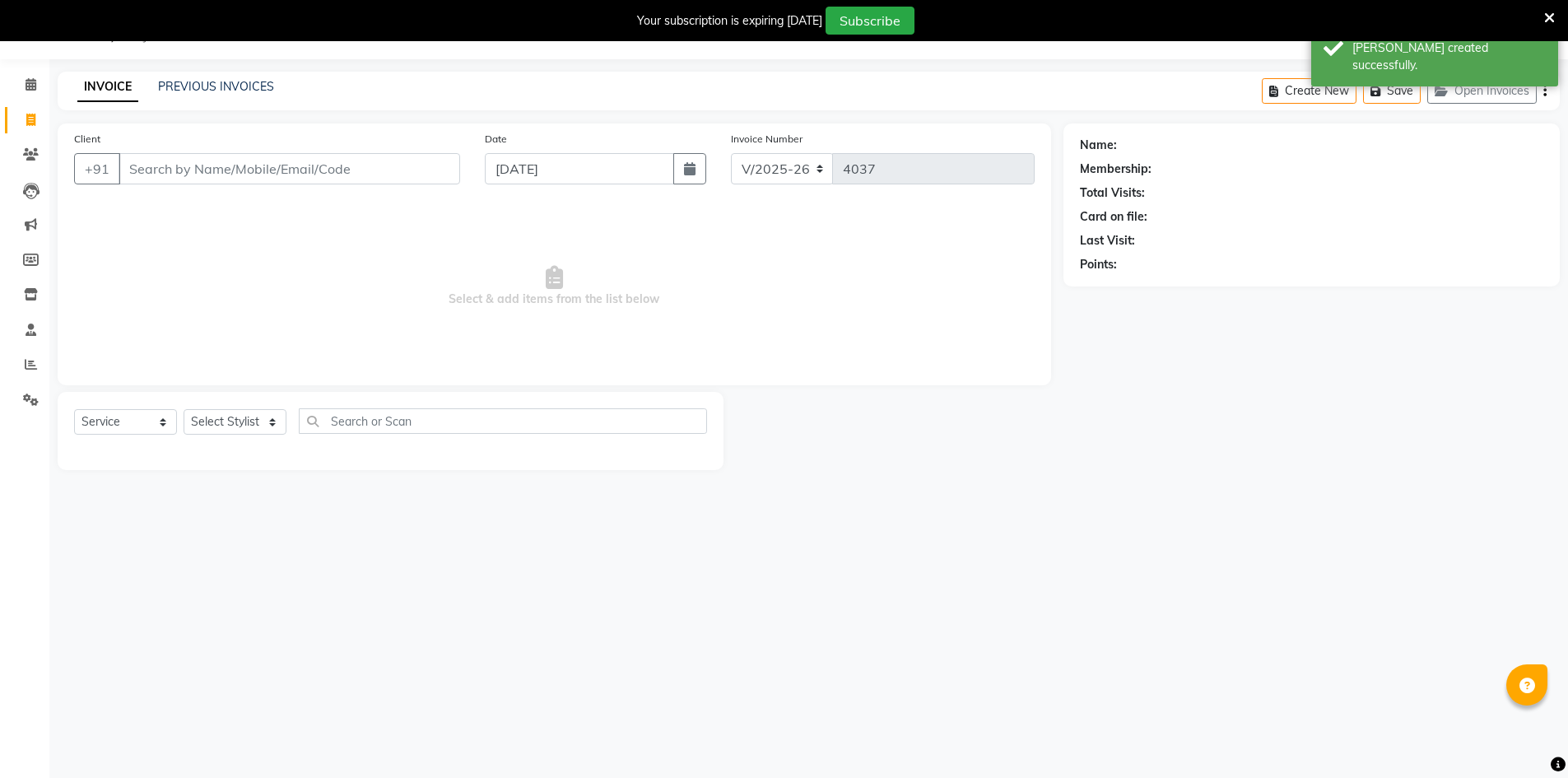
click at [189, 74] on div "INVOICE PREVIOUS INVOICES Create New Save Open Invoices" at bounding box center [808, 91] width 1502 height 39
click at [199, 86] on link "PREVIOUS INVOICES" at bounding box center [216, 87] width 116 height 15
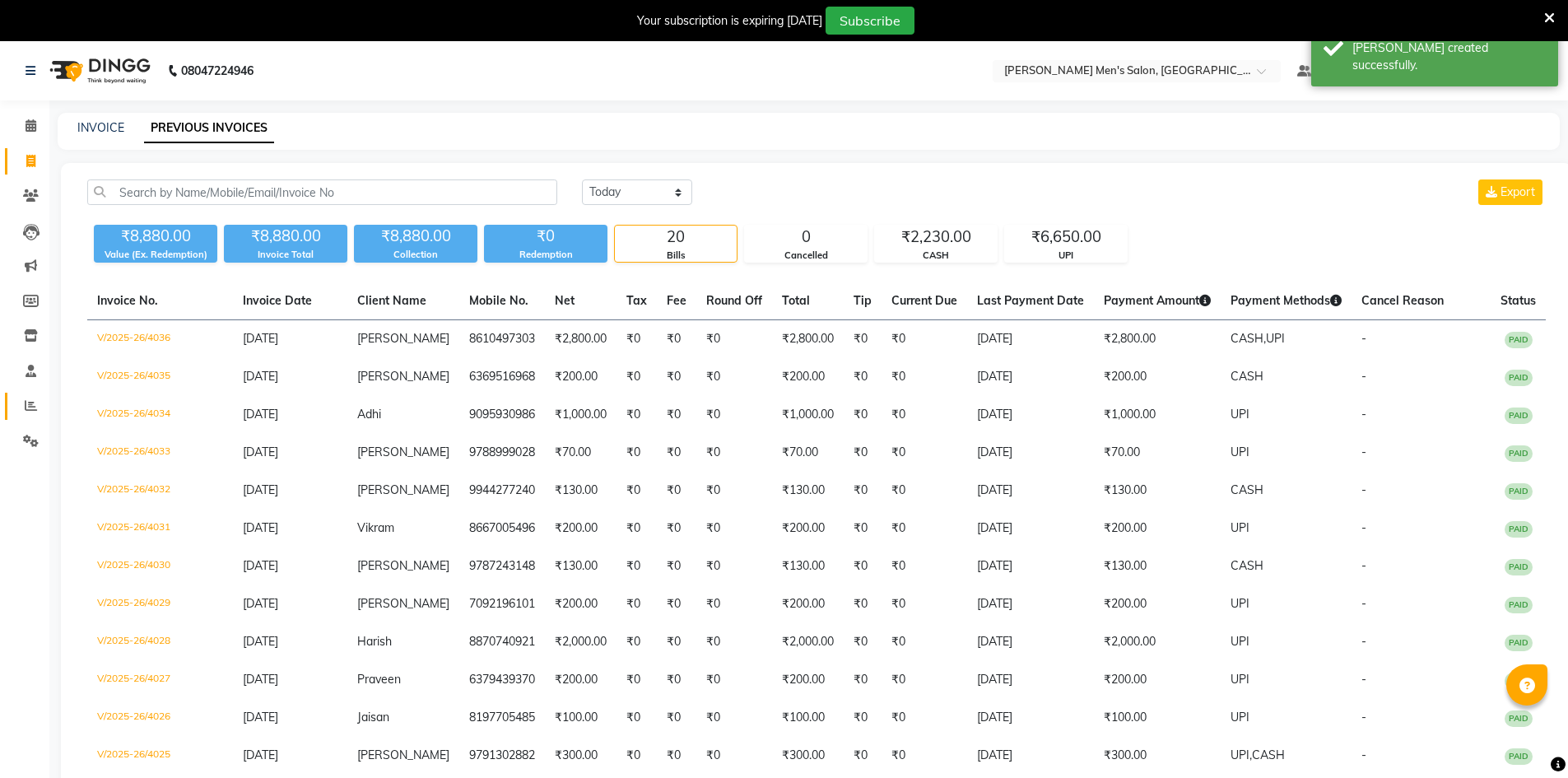
click at [23, 419] on link "Reports" at bounding box center [24, 406] width 40 height 27
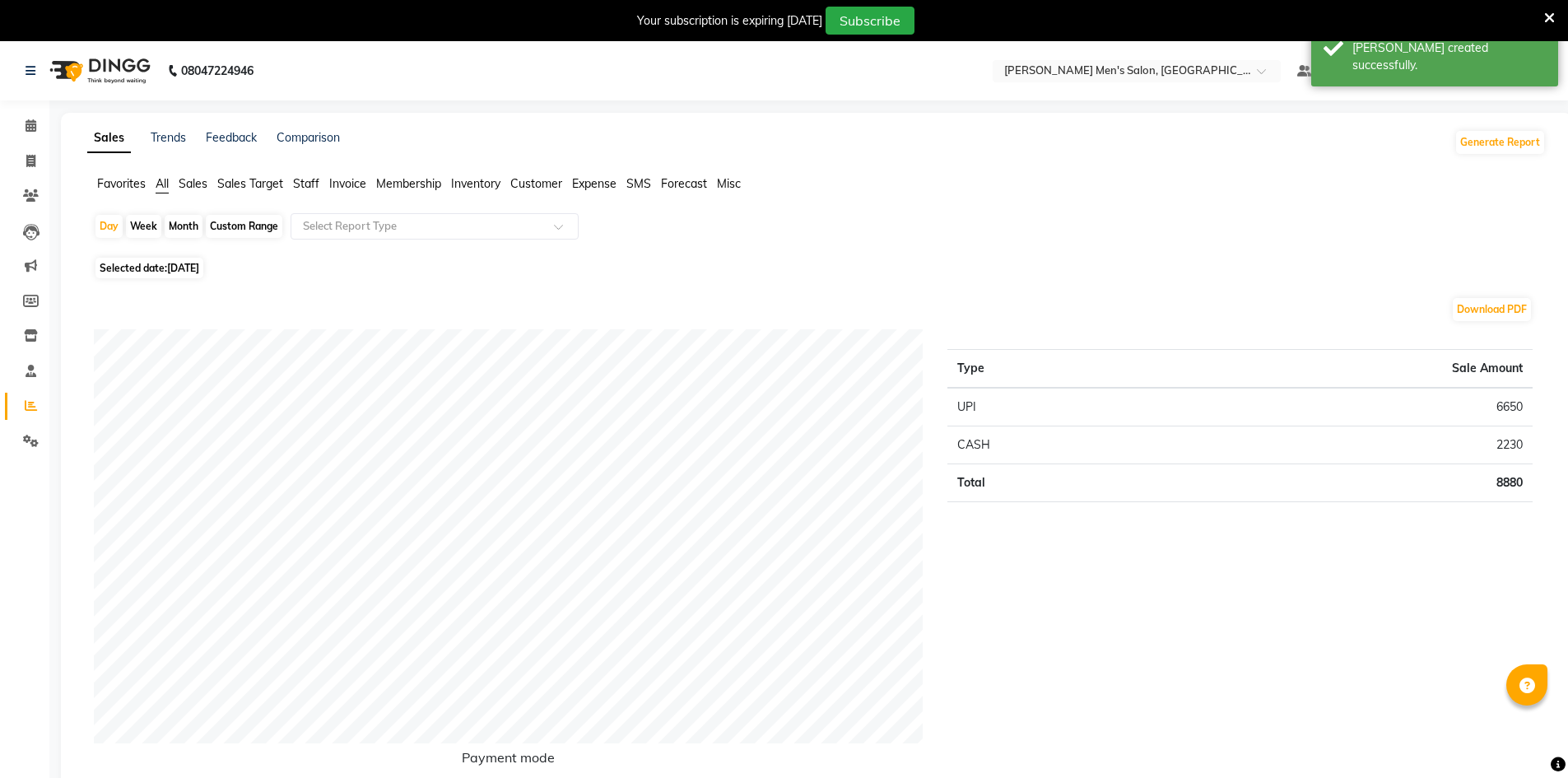
click at [318, 188] on span "Staff" at bounding box center [306, 184] width 26 height 15
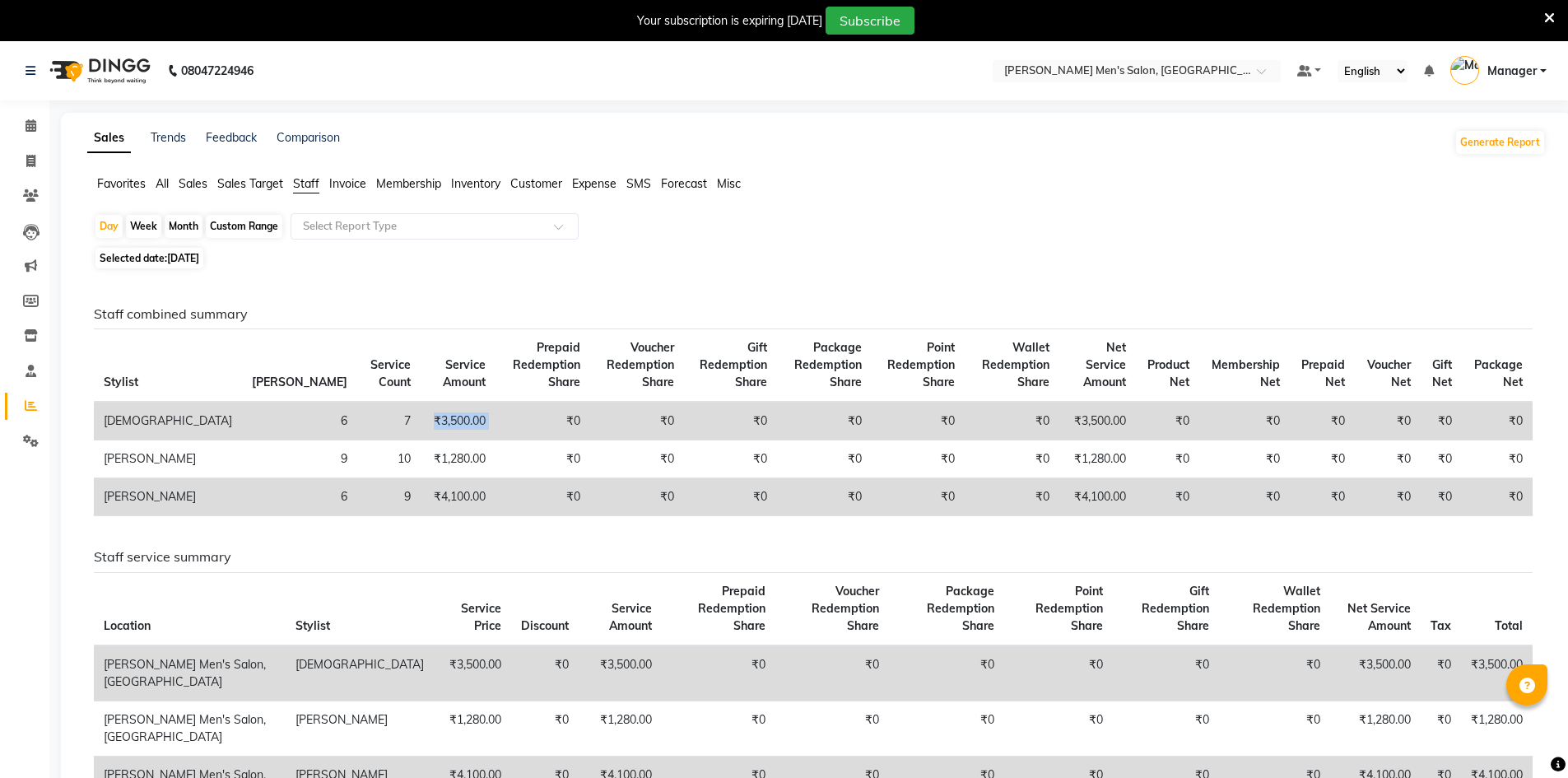
drag, startPoint x: 378, startPoint y: 425, endPoint x: 294, endPoint y: 409, distance: 85.5
click at [294, 409] on tr "Ashu 6 7 ₹3,500.00 ₹0 ₹0 ₹0 ₹0 ₹0 ₹0 ₹3,500.00 ₹0 ₹0 ₹0 ₹0 ₹0 ₹0" at bounding box center [813, 421] width 1439 height 39
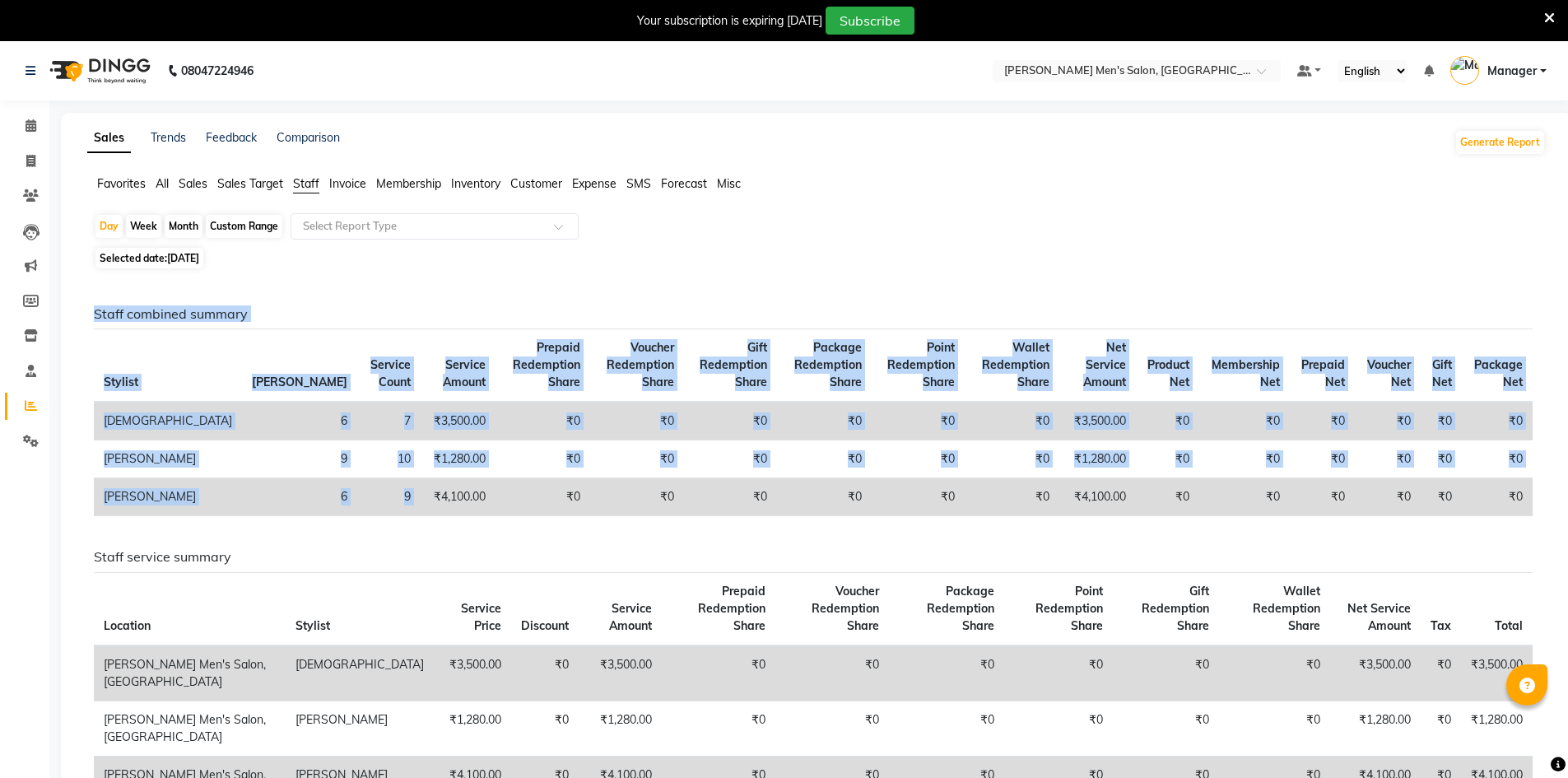
drag, startPoint x: 314, startPoint y: 503, endPoint x: 369, endPoint y: 517, distance: 56.8
click at [369, 517] on div "Staff combined summary Stylist Bill Count Service Count Service Amount Prepaid …" at bounding box center [814, 417] width 1463 height 223
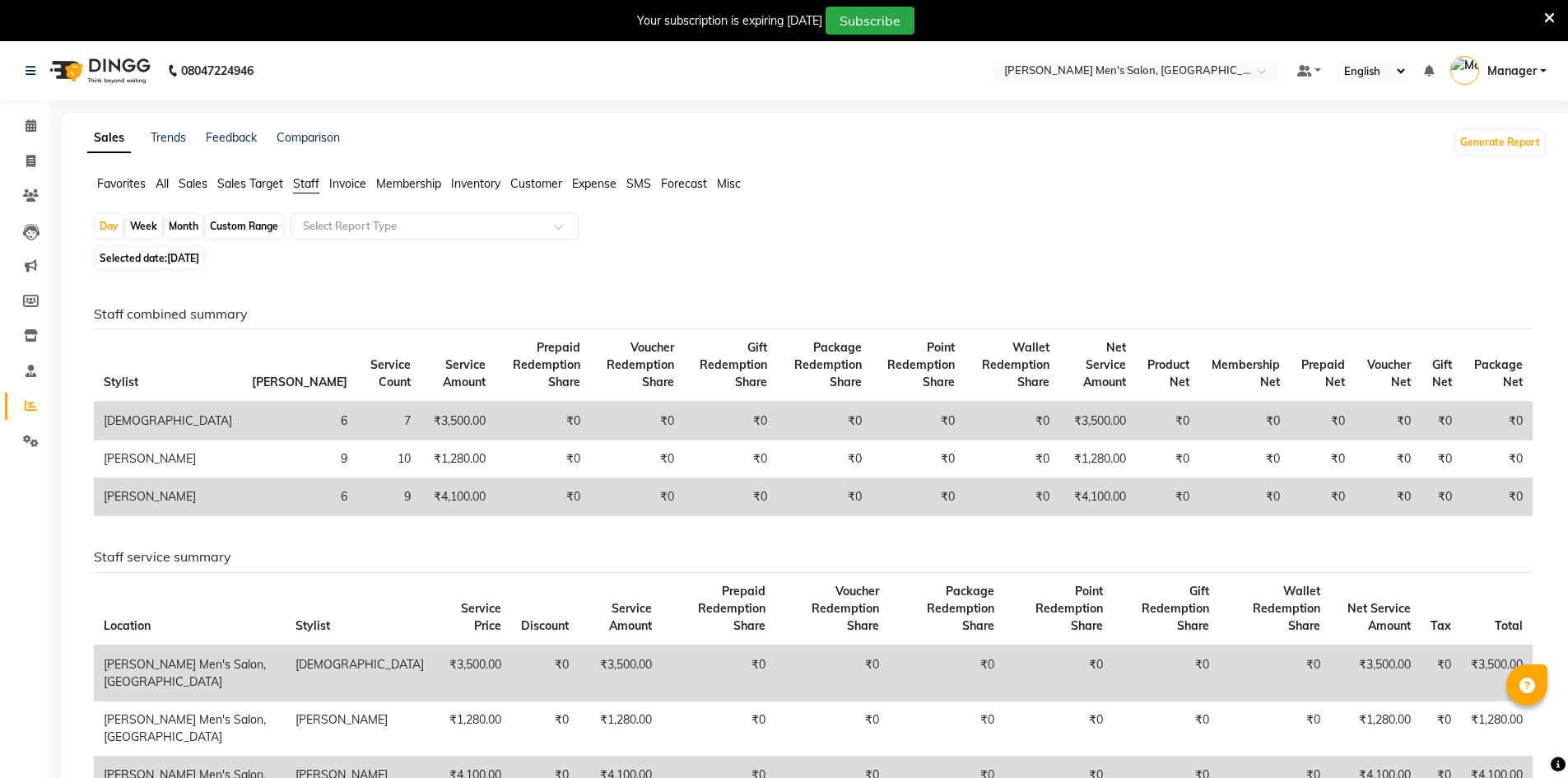
click at [496, 479] on td "₹0" at bounding box center [543, 496] width 94 height 38
click at [26, 121] on icon at bounding box center [30, 126] width 11 height 13
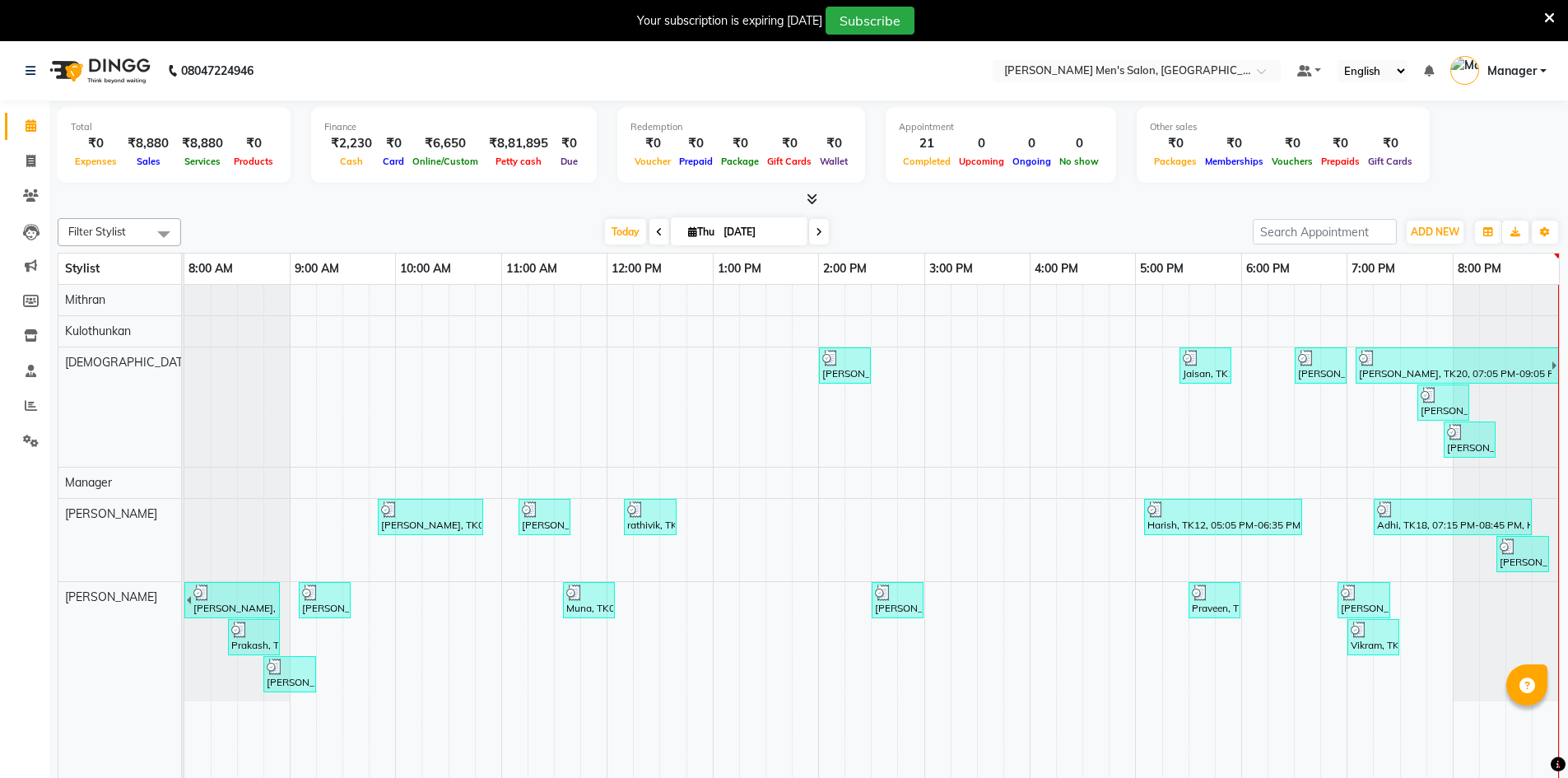
click at [26, 180] on li "Clients" at bounding box center [24, 196] width 50 height 35
click at [22, 161] on span at bounding box center [31, 162] width 29 height 19
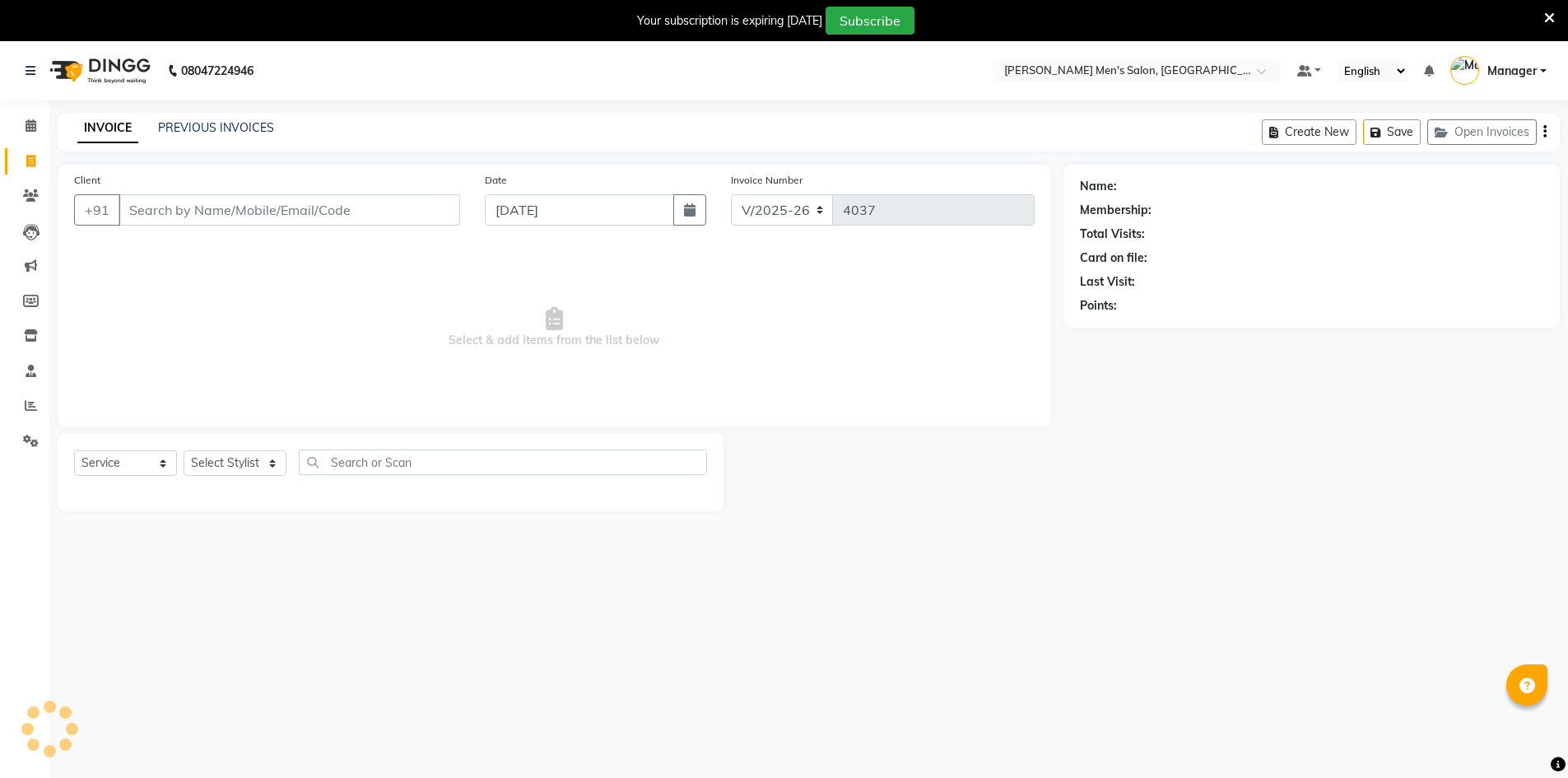
click at [192, 116] on div "INVOICE PREVIOUS INVOICES Create New Save Open Invoices" at bounding box center [808, 132] width 1502 height 39
click at [192, 133] on link "PREVIOUS INVOICES" at bounding box center [216, 128] width 116 height 15
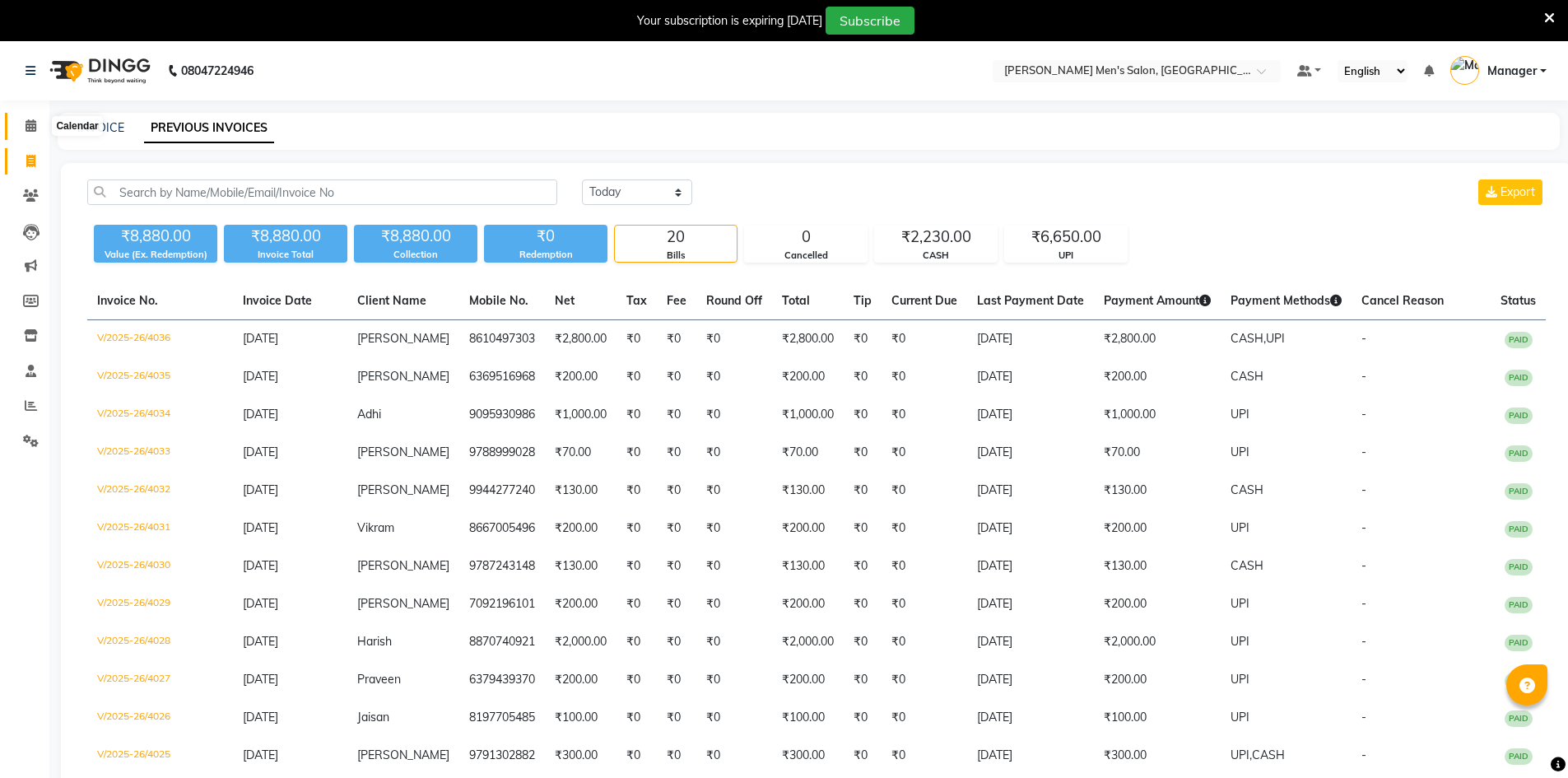
click at [28, 125] on icon at bounding box center [30, 126] width 11 height 13
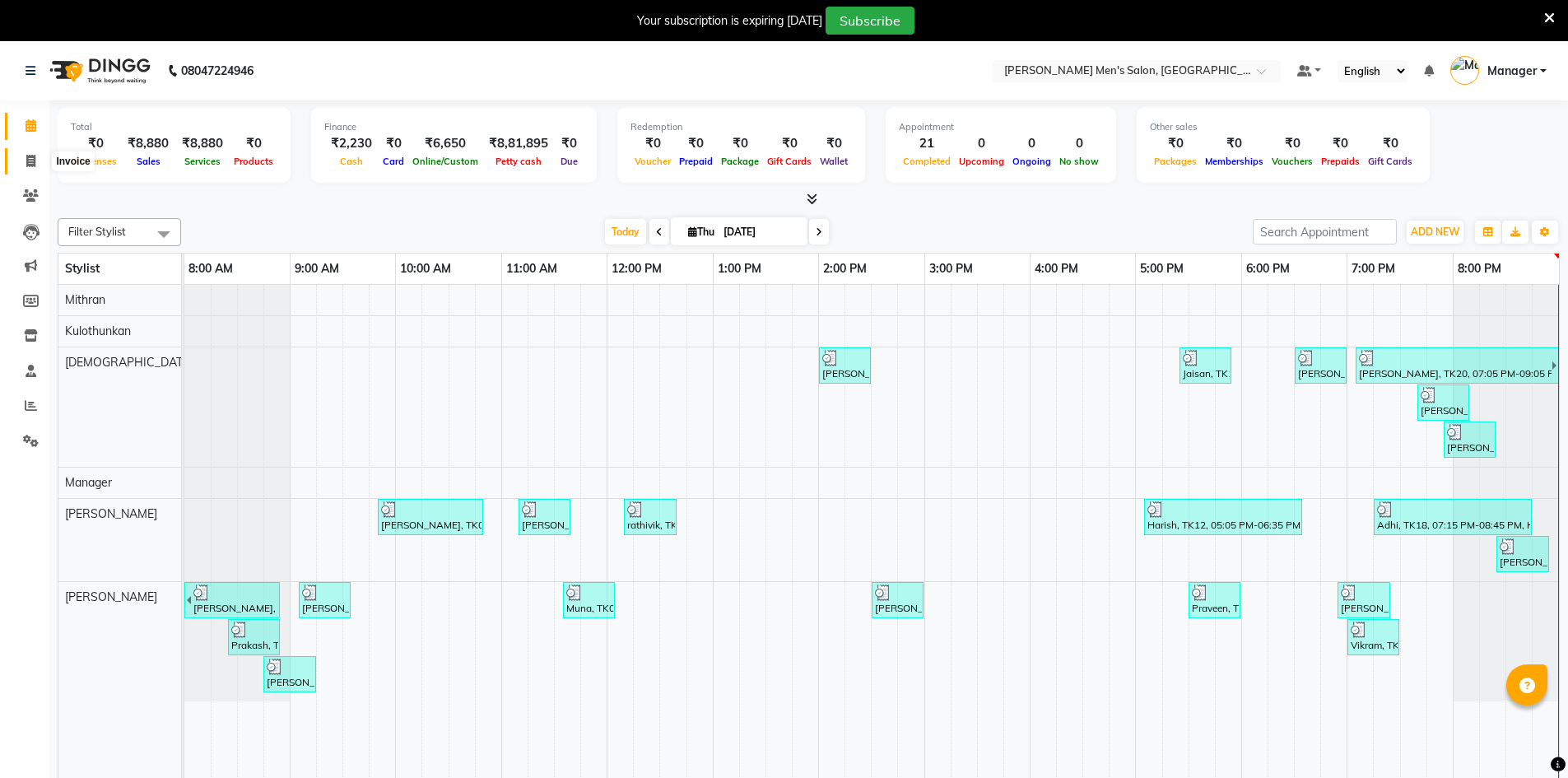
click at [36, 165] on span at bounding box center [31, 162] width 29 height 19
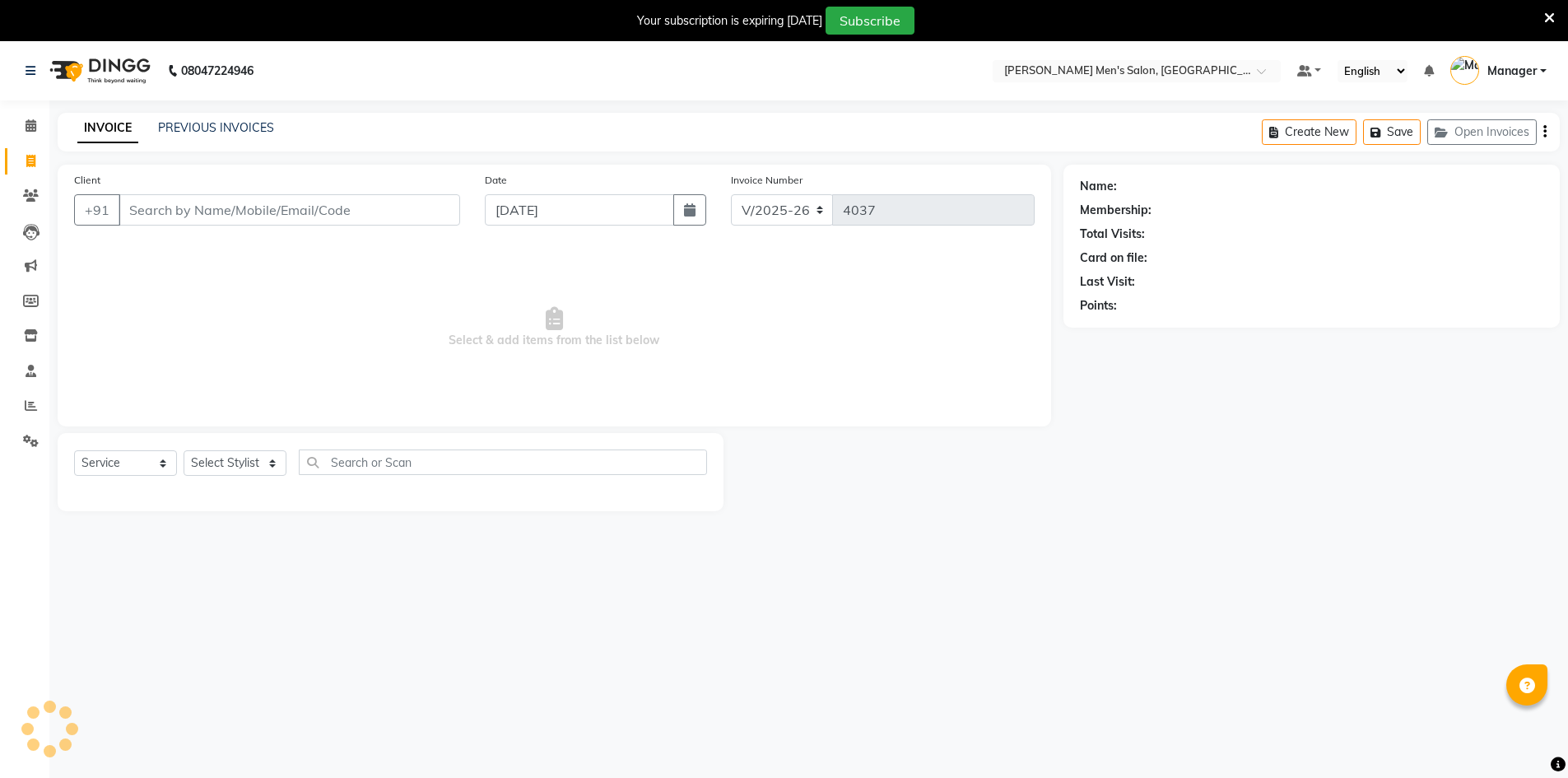
click at [224, 120] on div "PREVIOUS INVOICES" at bounding box center [216, 128] width 116 height 18
click at [224, 121] on link "PREVIOUS INVOICES" at bounding box center [216, 128] width 116 height 15
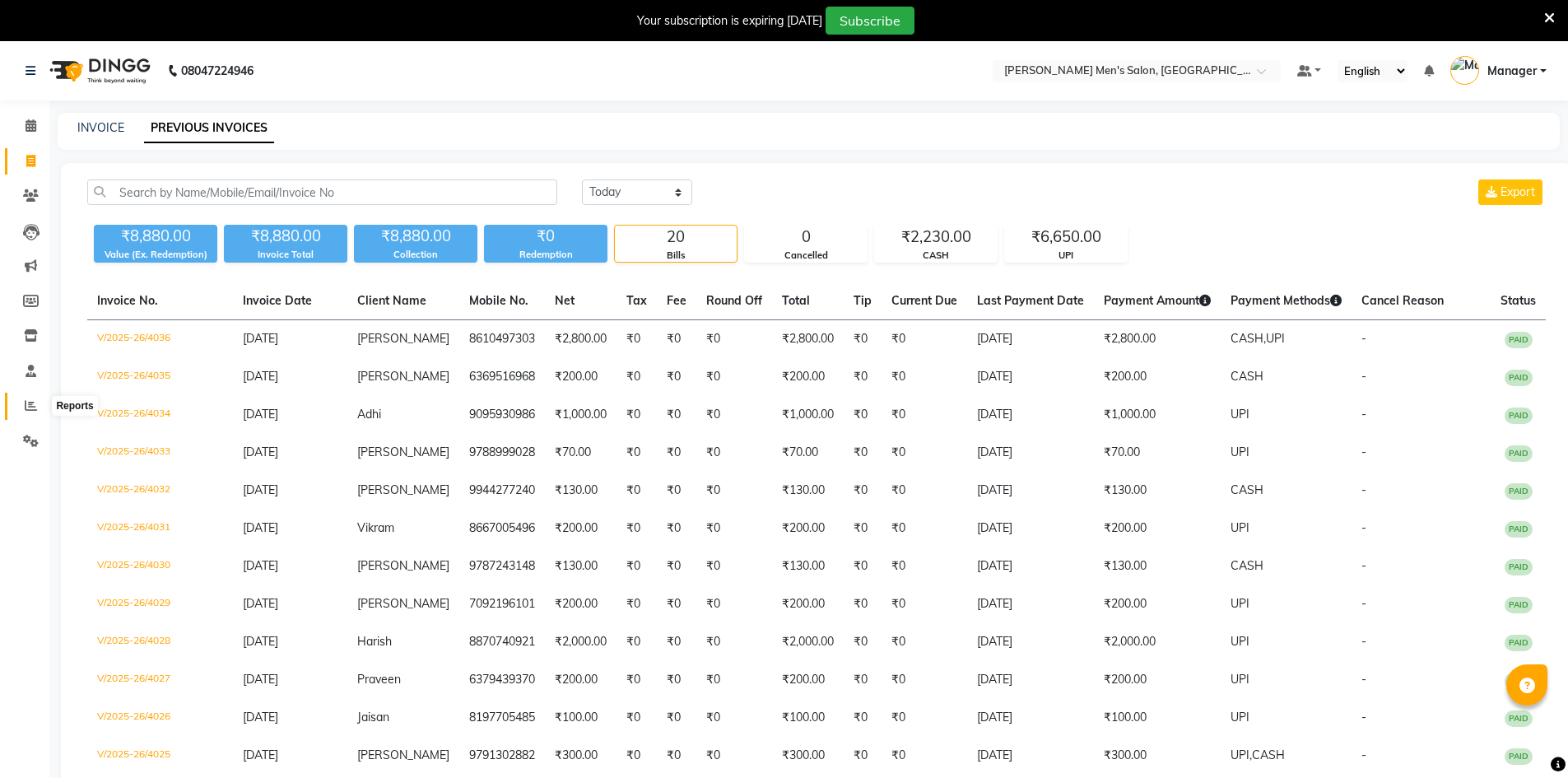
click at [30, 403] on icon at bounding box center [30, 405] width 13 height 13
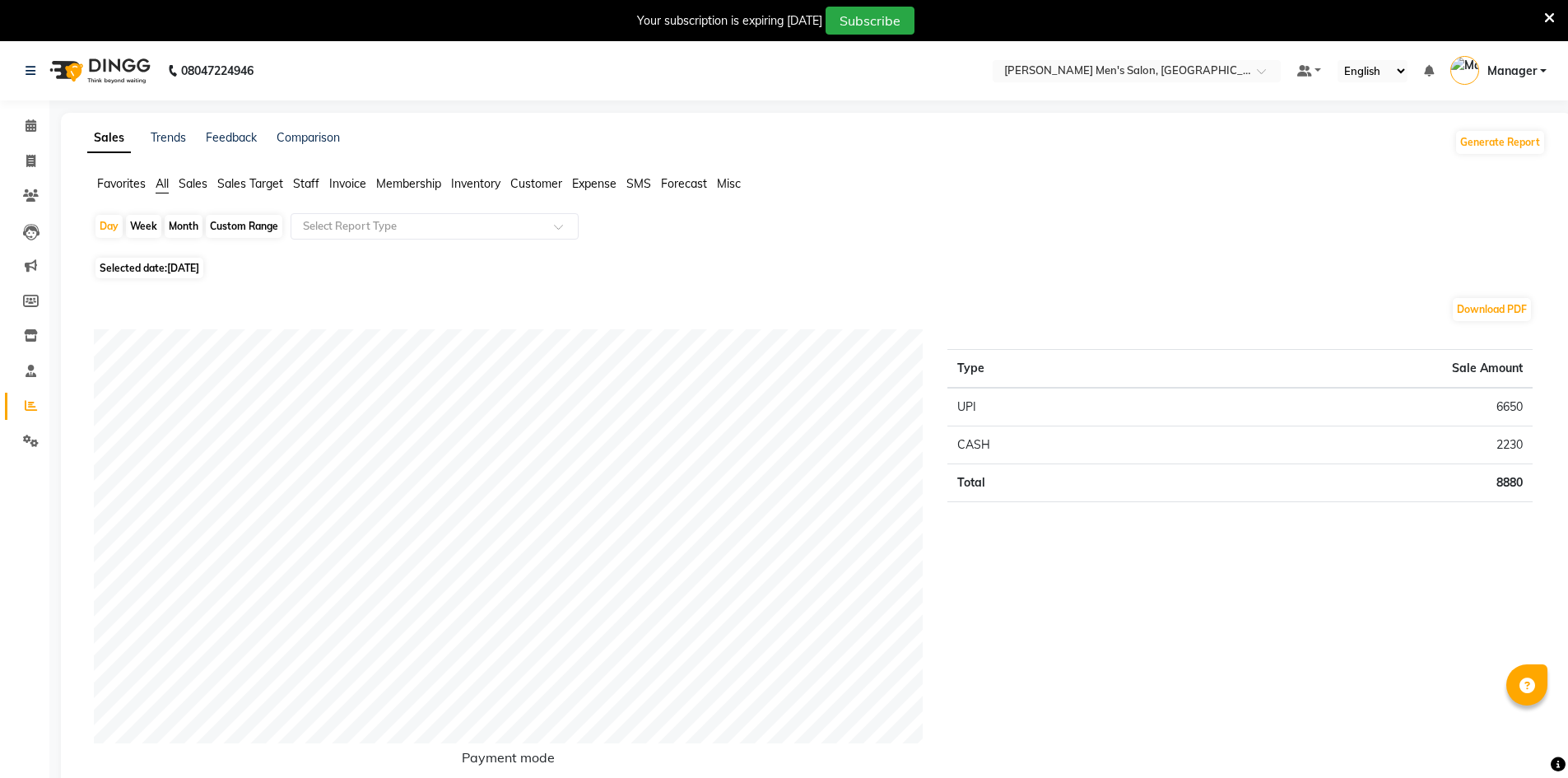
click at [305, 185] on span "Staff" at bounding box center [306, 184] width 26 height 15
